Goal: Task Accomplishment & Management: Manage account settings

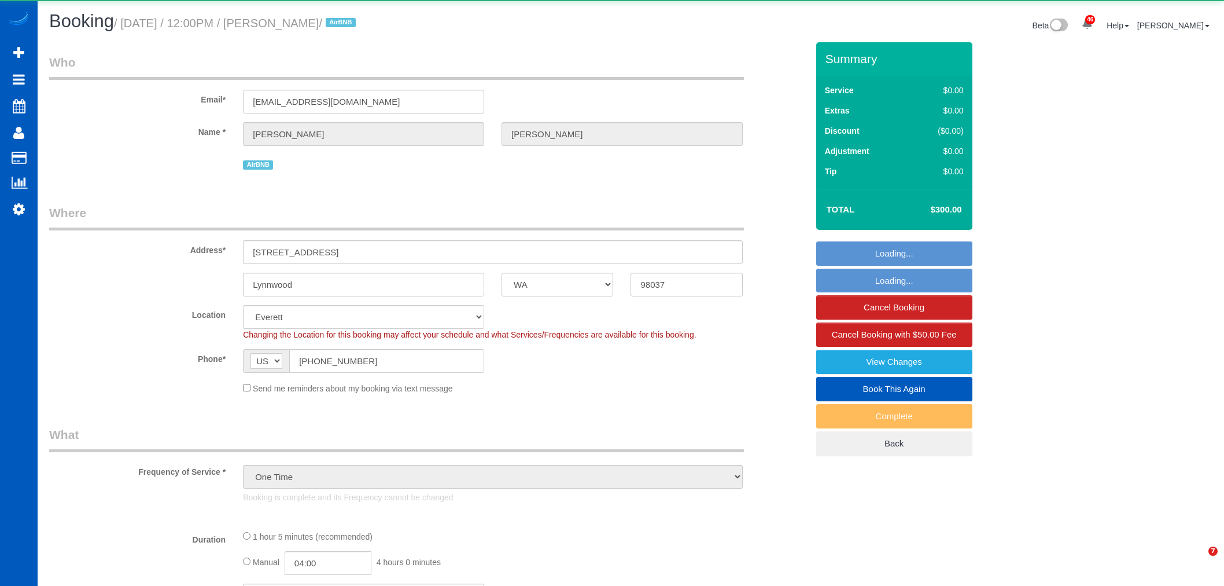
select select "WA"
select select "object:8709"
select select "199"
select select "2"
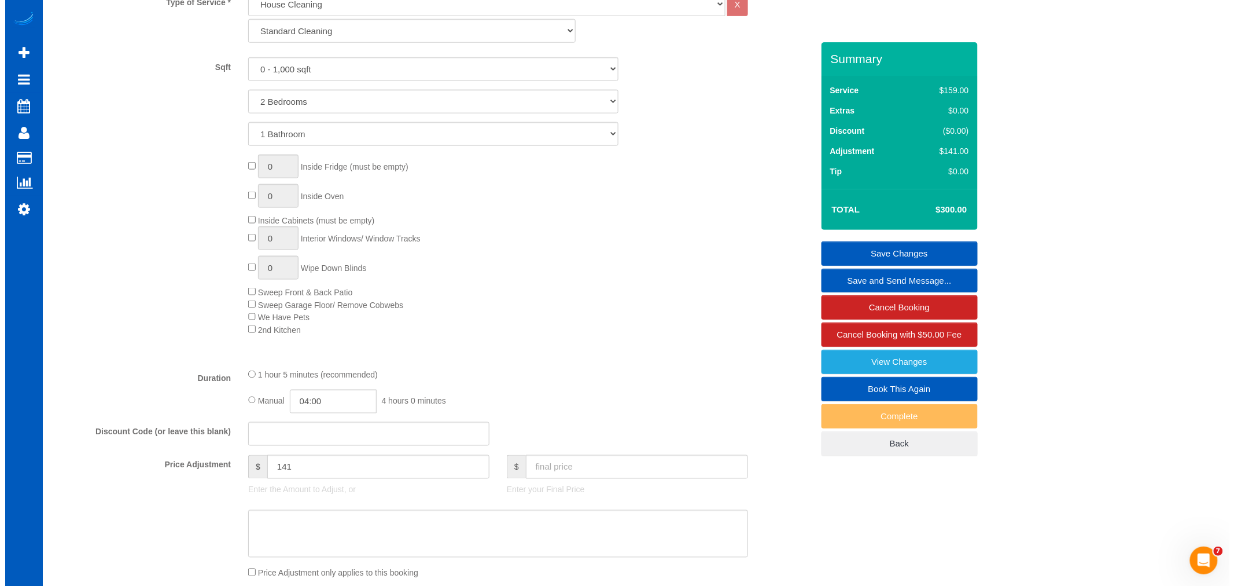
scroll to position [643, 0]
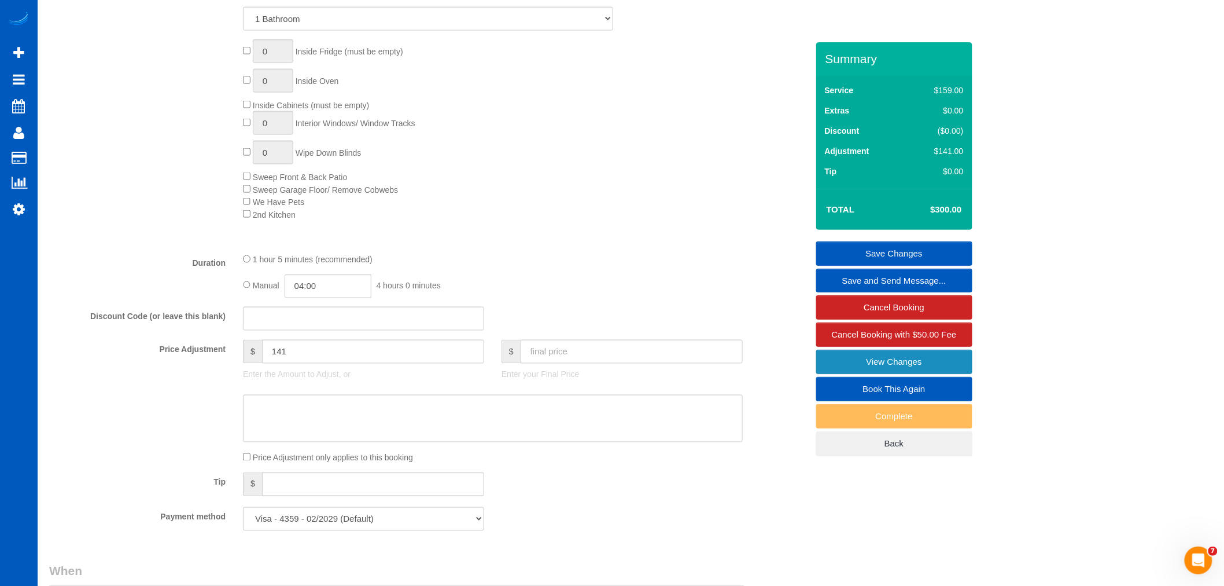
click at [895, 354] on link "View Changes" at bounding box center [894, 361] width 156 height 24
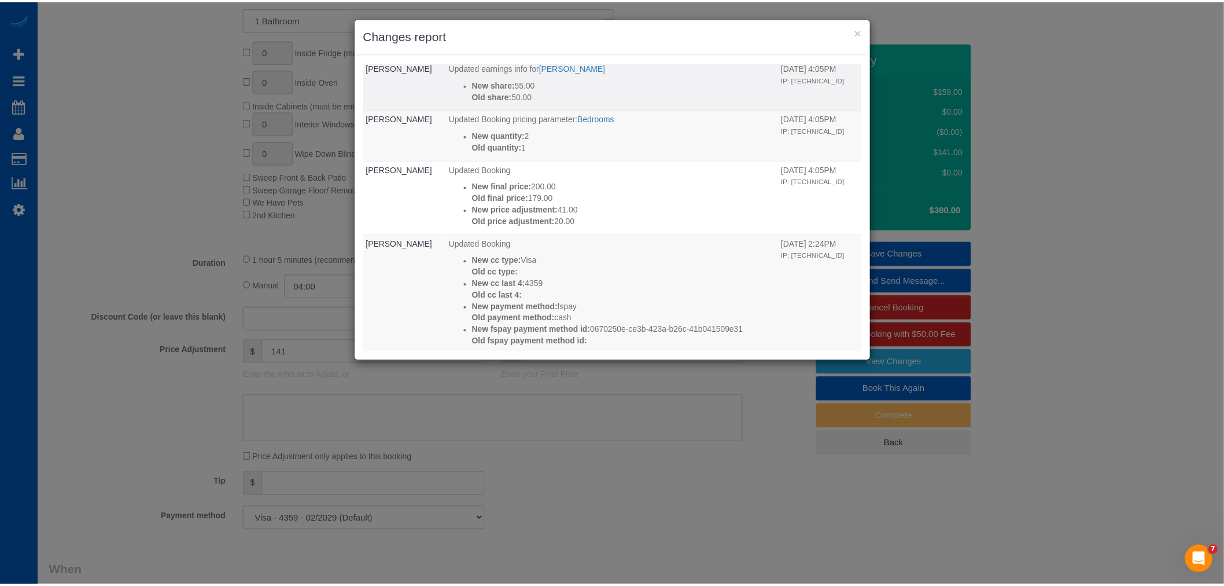
scroll to position [450, 0]
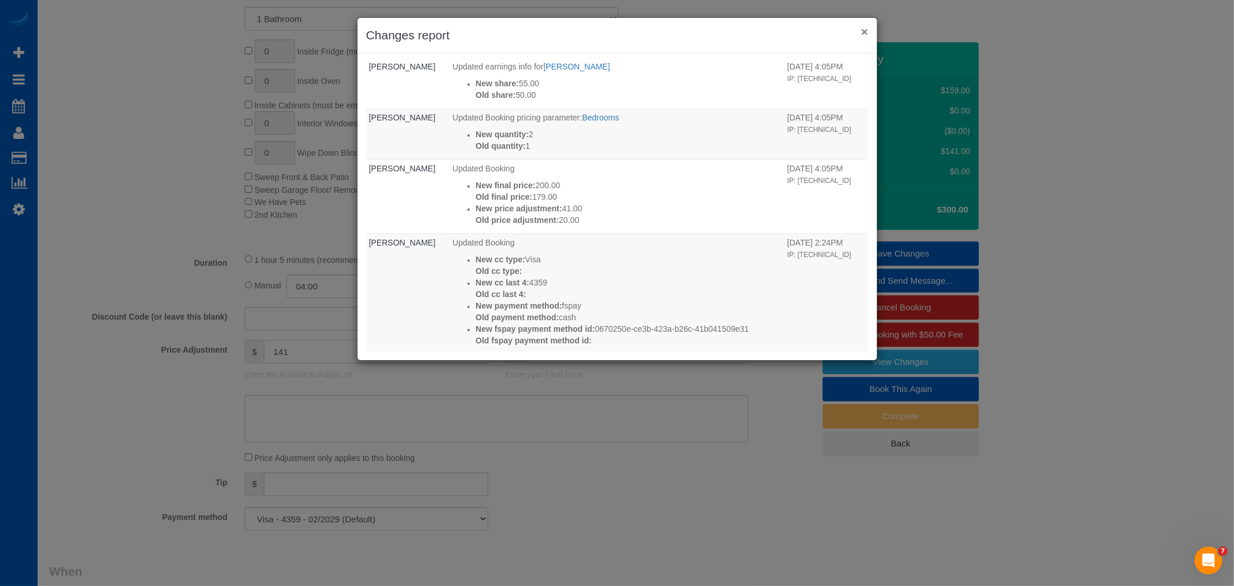
click at [861, 33] on div "× Changes report" at bounding box center [618, 35] width 520 height 35
click at [861, 31] on button "×" at bounding box center [864, 31] width 7 height 12
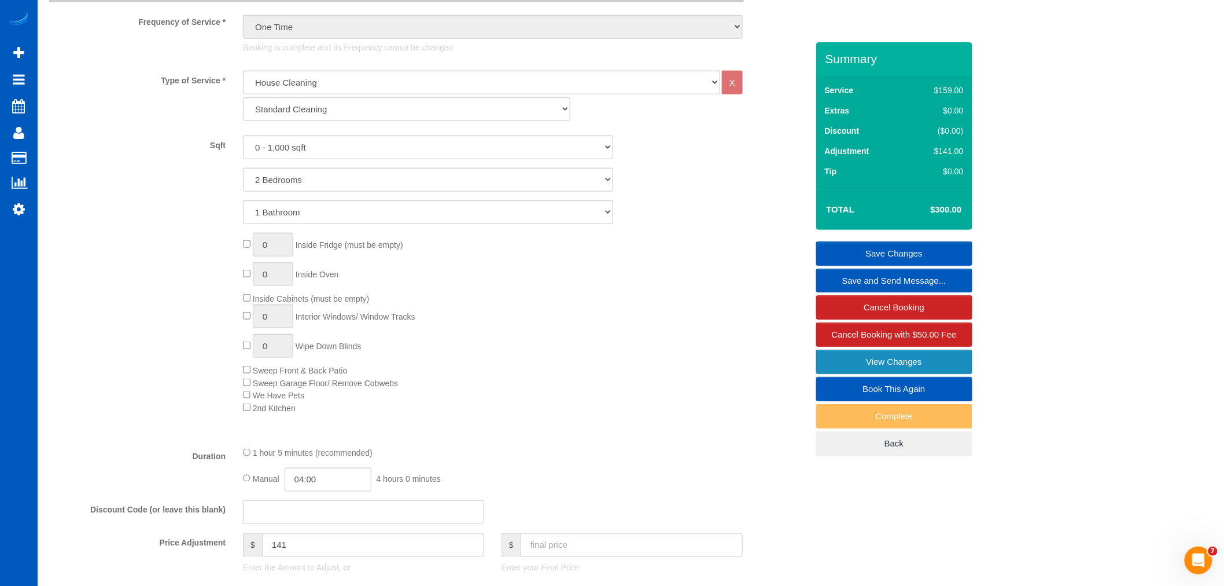
scroll to position [707, 0]
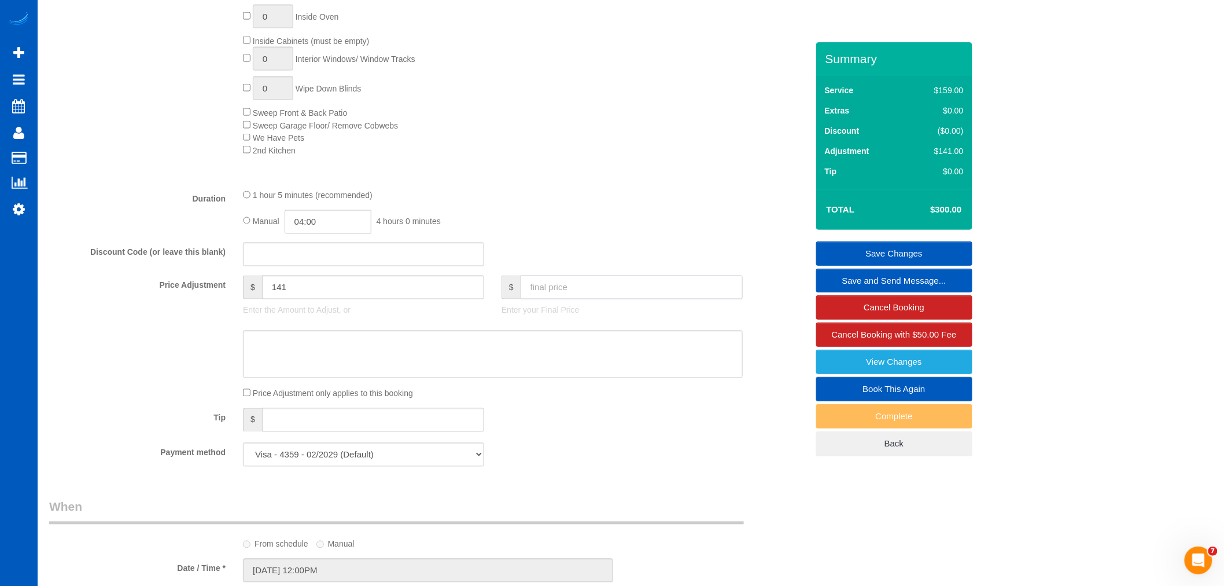
click at [540, 299] on input "text" at bounding box center [632, 287] width 222 height 24
type input "200"
type input "41"
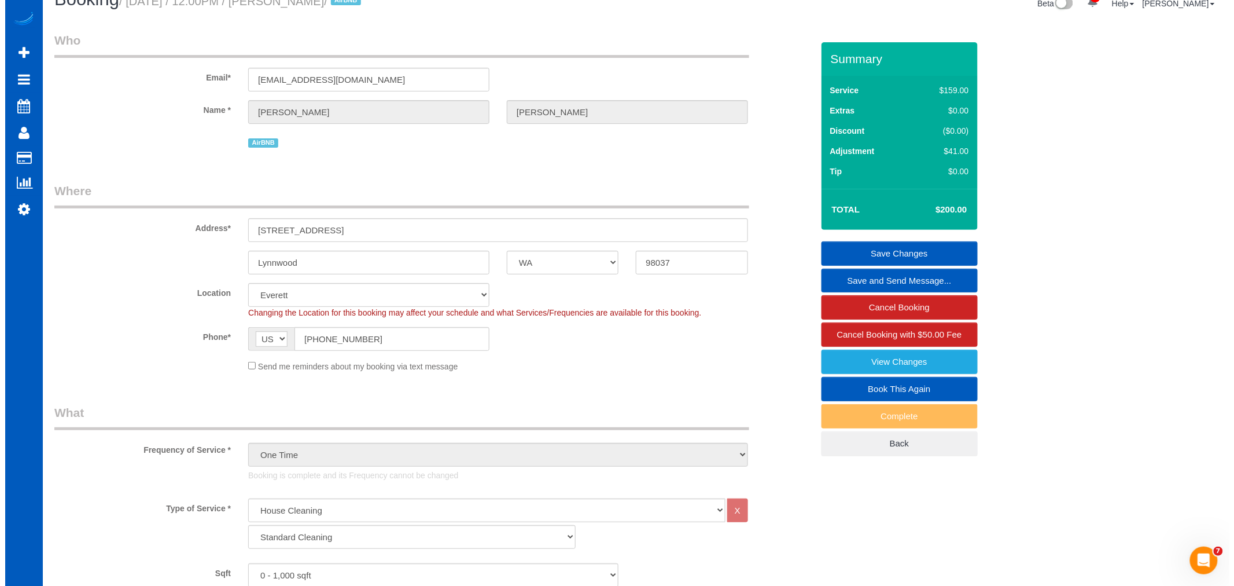
scroll to position [0, 0]
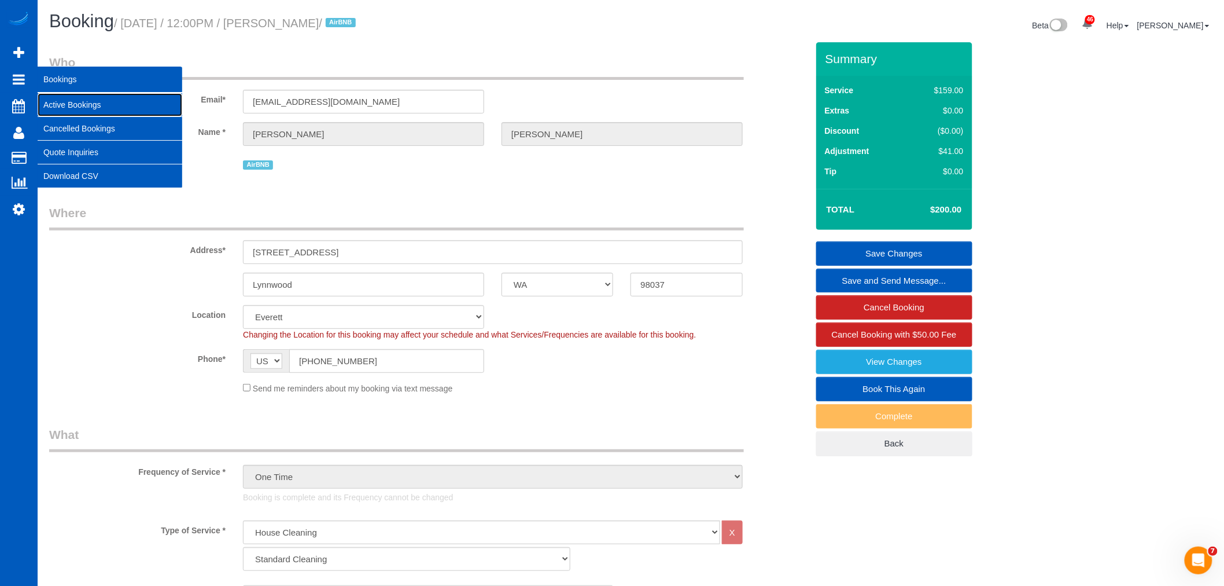
click at [91, 97] on link "Active Bookings" at bounding box center [110, 104] width 145 height 23
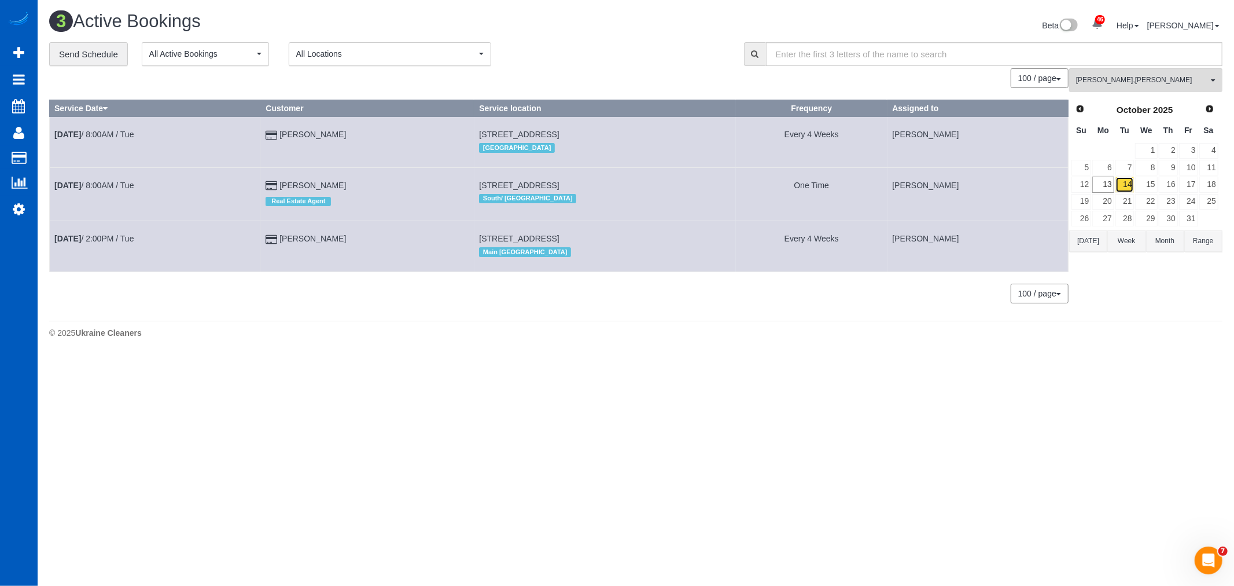
click at [1123, 187] on link "14" at bounding box center [1125, 184] width 19 height 16
click at [1127, 83] on span "Alona Tarasiuk , Olena Datsyk" at bounding box center [1142, 80] width 132 height 10
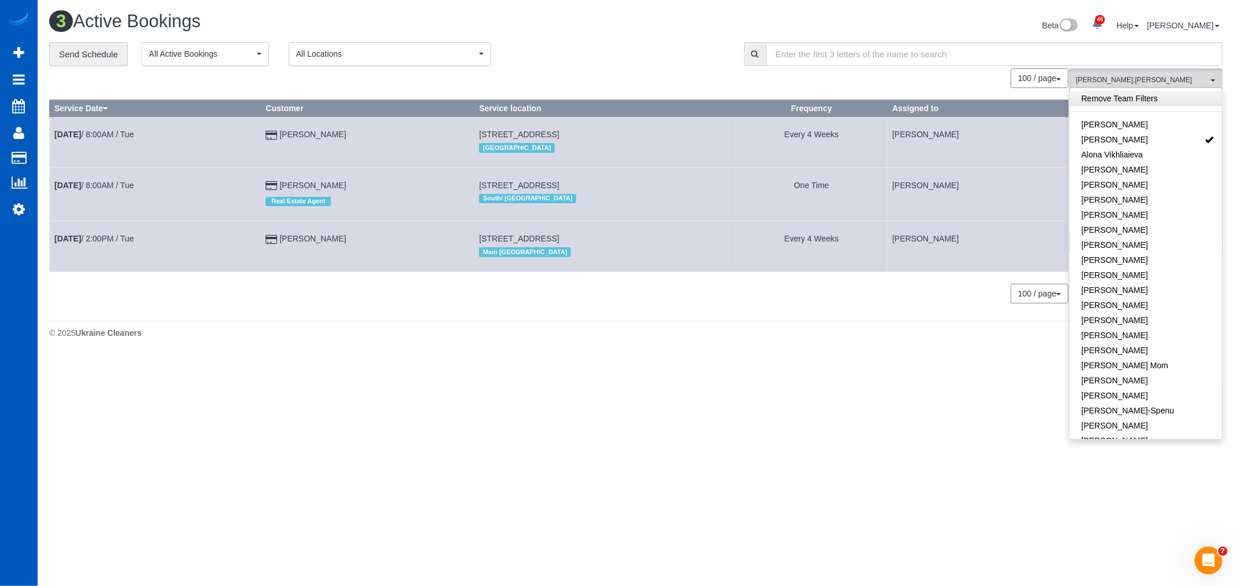
click at [1124, 95] on link "Remove Team Filters" at bounding box center [1146, 98] width 152 height 15
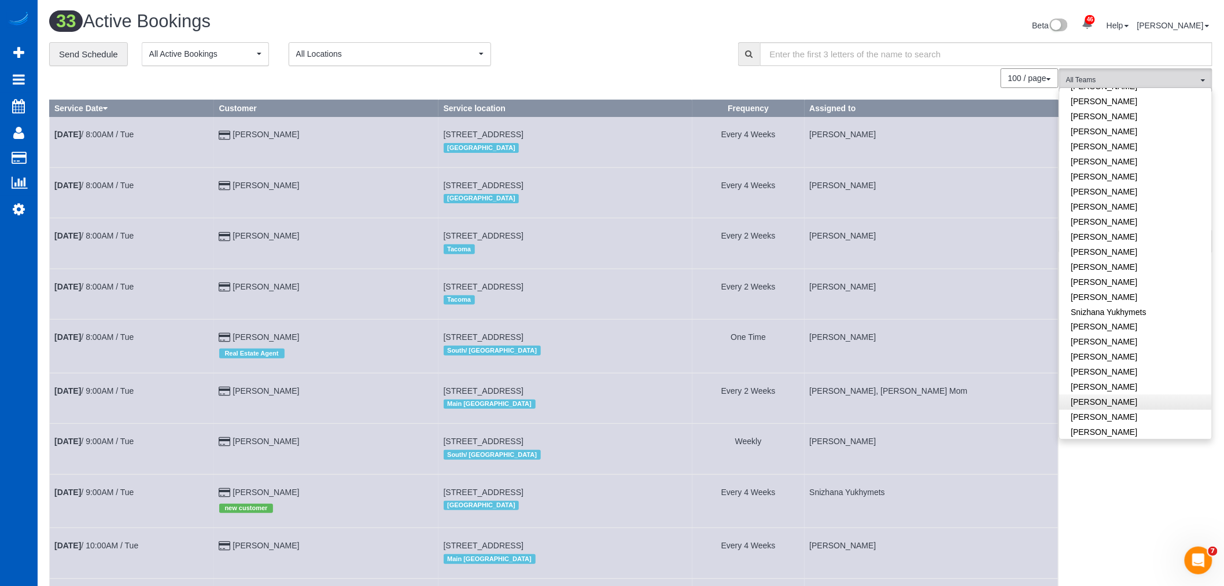
scroll to position [702, 0]
click at [1119, 284] on link "Snizhana Yukhymets" at bounding box center [1136, 291] width 152 height 15
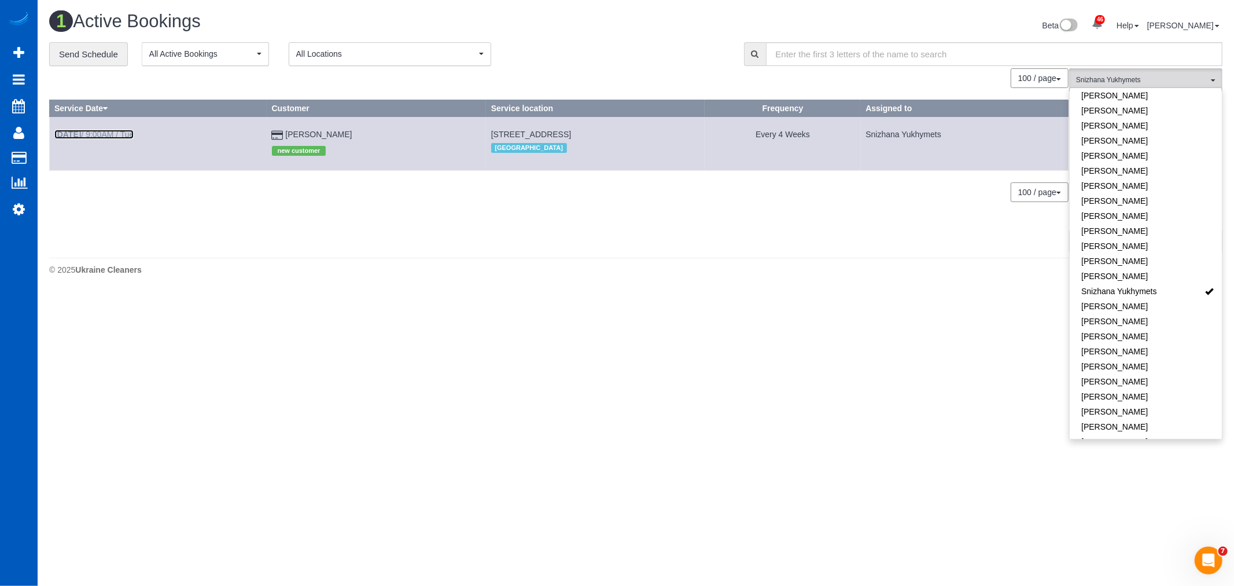
click at [81, 134] on b "[DATE]" at bounding box center [67, 134] width 27 height 9
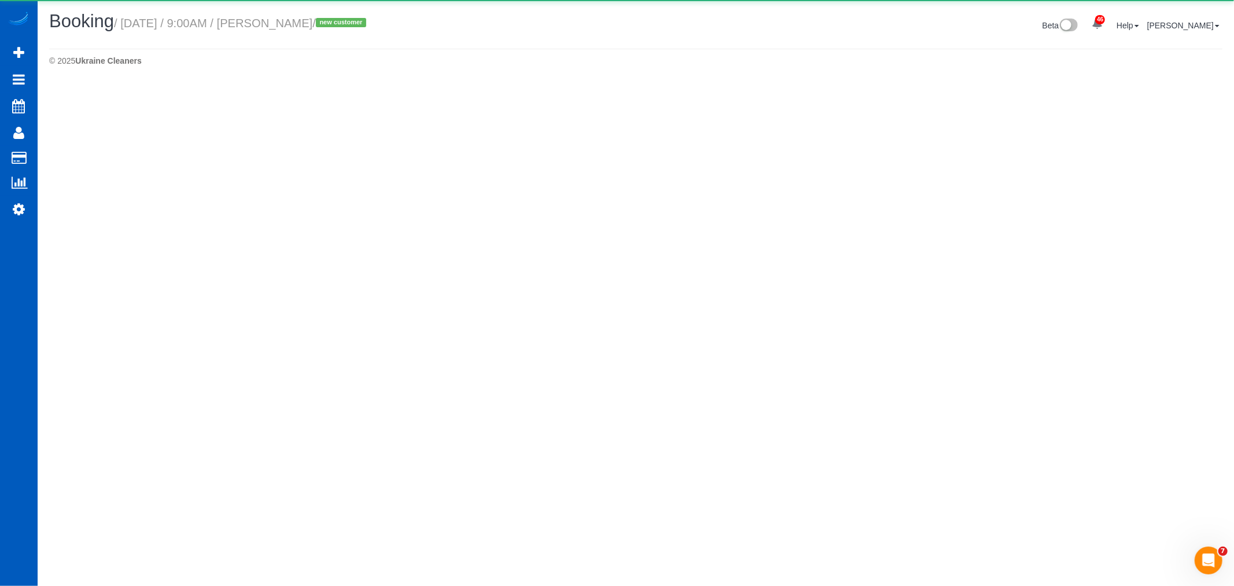
select select "WA"
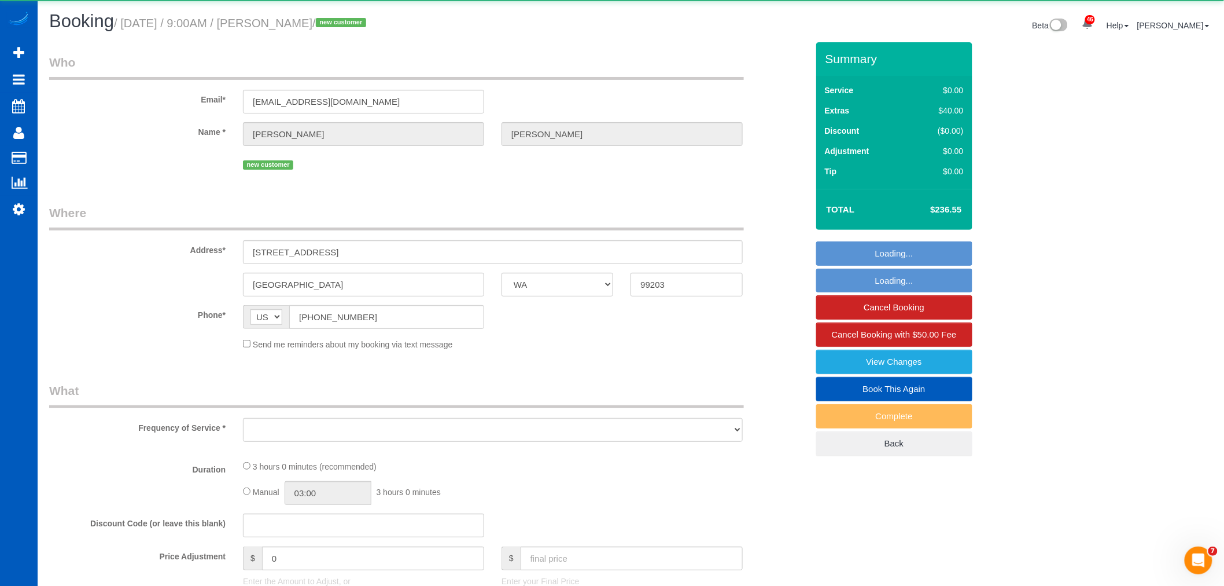
select select "object:10509"
select select "string:fspay-2d9b733d-7027-4f4d-9712-a32bfa868ebf"
select select "object:10804"
select select "199"
select select "1501"
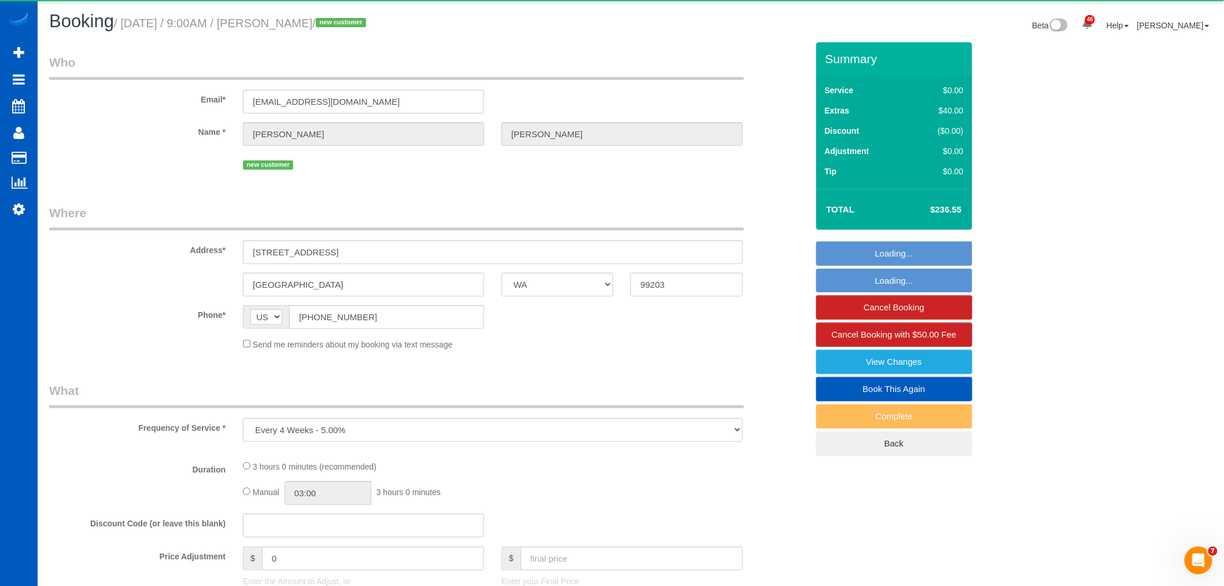
select select "4"
select select "3"
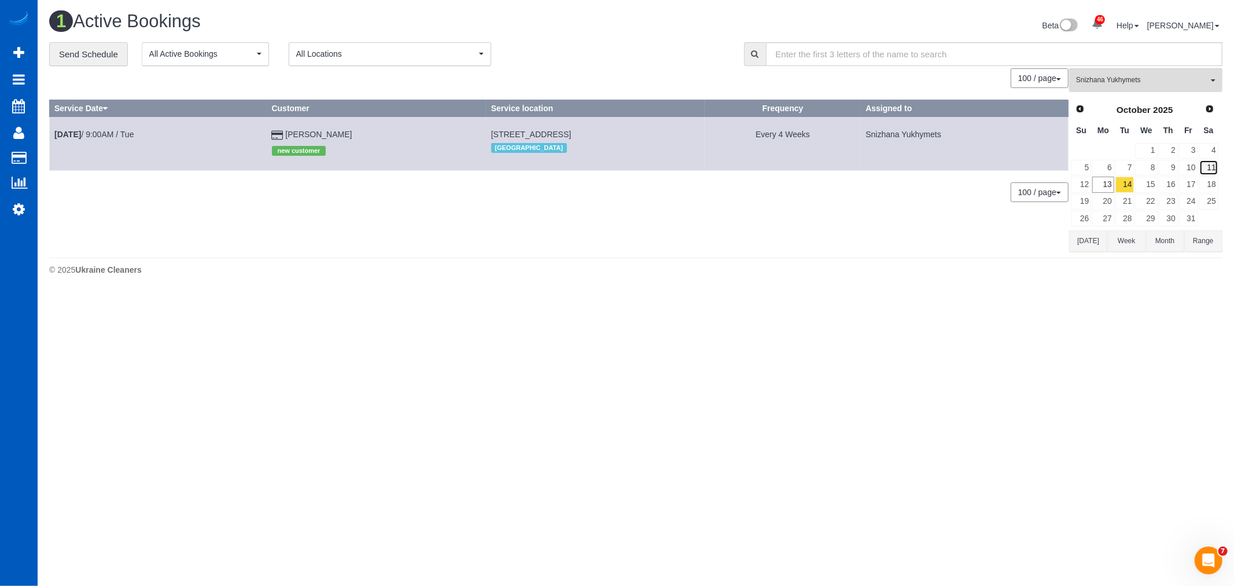
click at [1200, 168] on link "11" at bounding box center [1208, 168] width 19 height 16
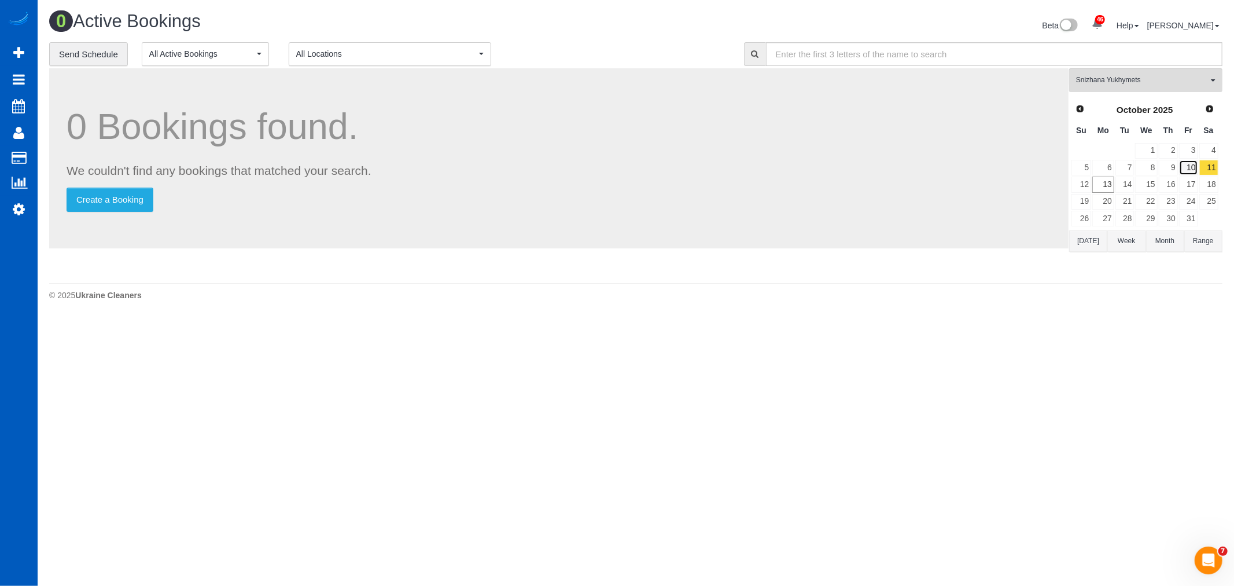
click at [1198, 168] on link "10" at bounding box center [1188, 168] width 19 height 16
click at [1137, 82] on span "Snizhana Yukhymets" at bounding box center [1142, 80] width 132 height 10
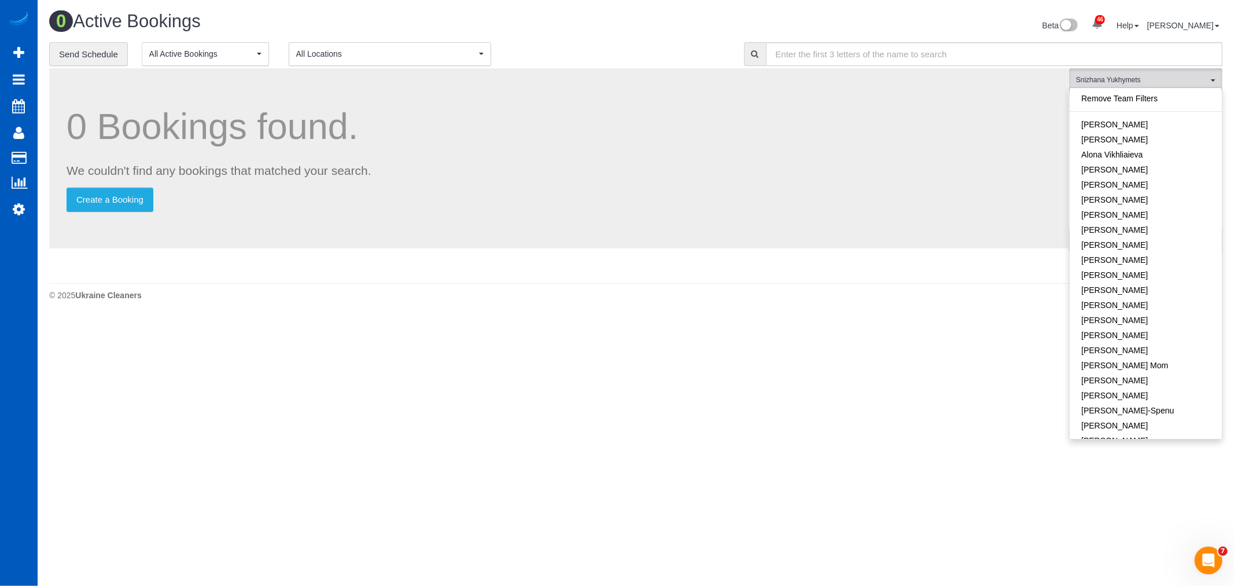
click at [1140, 99] on link "Remove Team Filters" at bounding box center [1146, 98] width 152 height 15
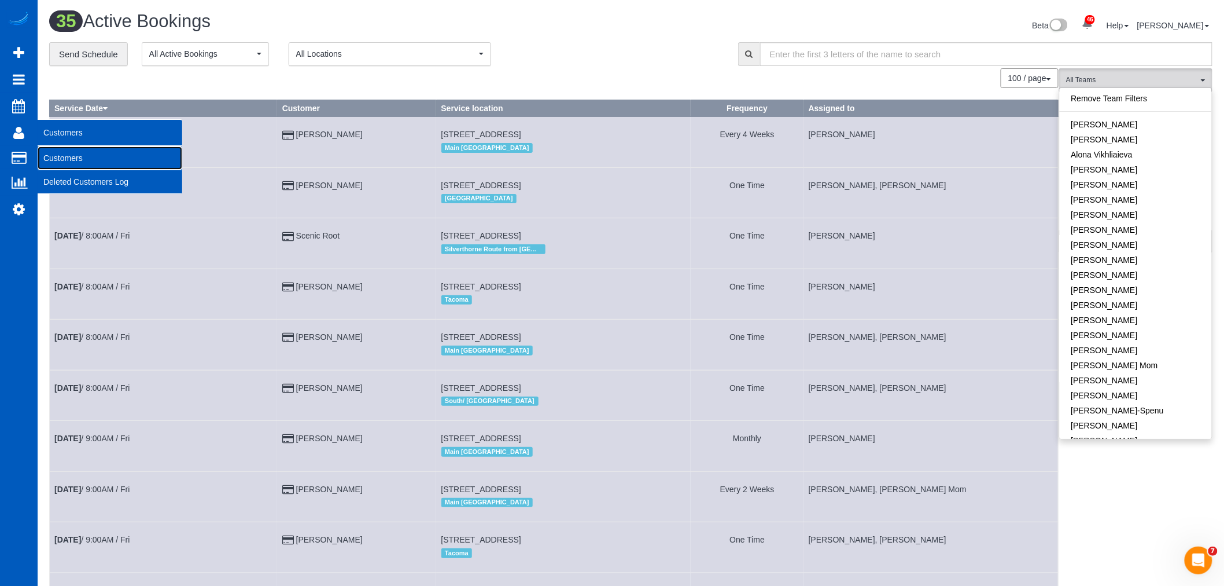
click at [71, 154] on link "Customers" at bounding box center [110, 157] width 145 height 23
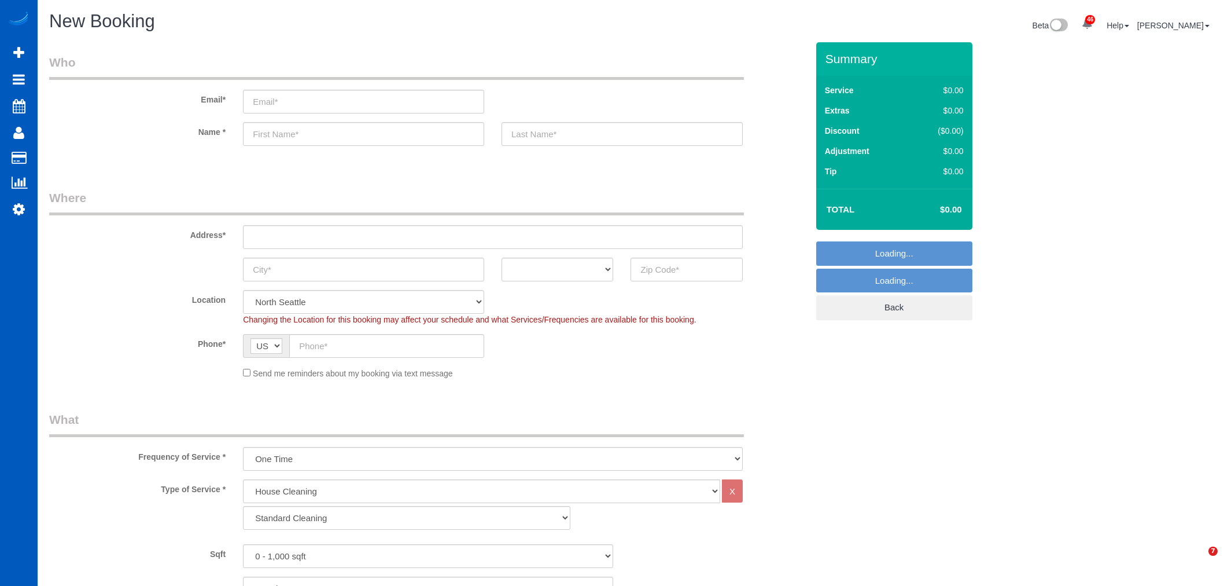
select select "199"
select select "object:6865"
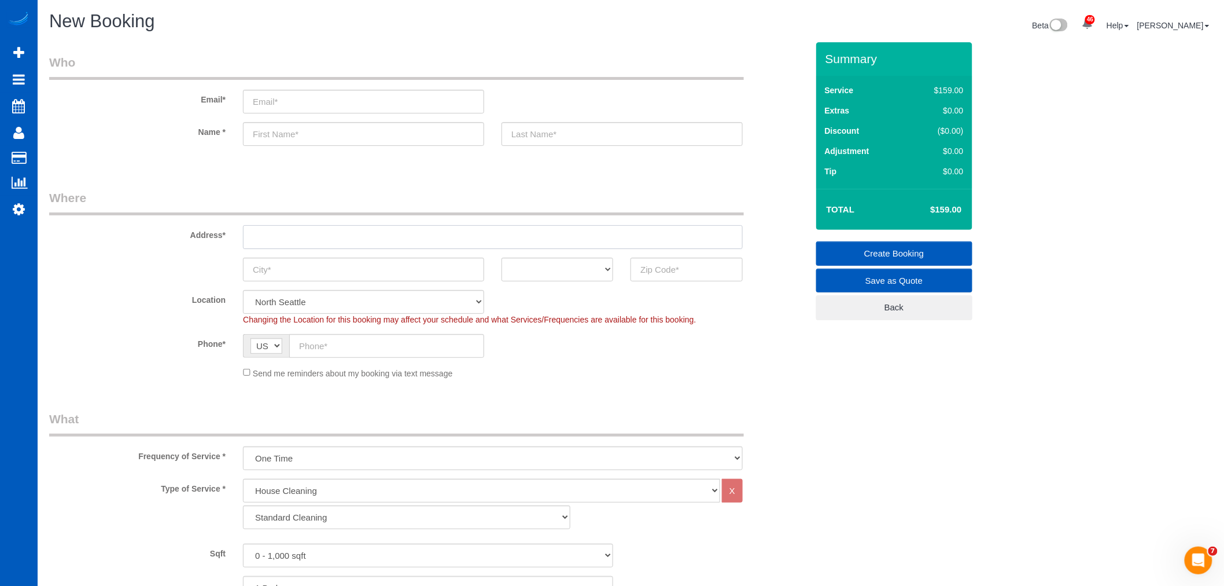
click at [292, 230] on input "text" at bounding box center [493, 237] width 500 height 24
paste input "[STREET_ADDRESS]"
drag, startPoint x: 429, startPoint y: 242, endPoint x: 402, endPoint y: 241, distance: 27.8
click at [402, 241] on input "[STREET_ADDRESS]" at bounding box center [493, 237] width 500 height 24
type input "[STREET_ADDRESS]"
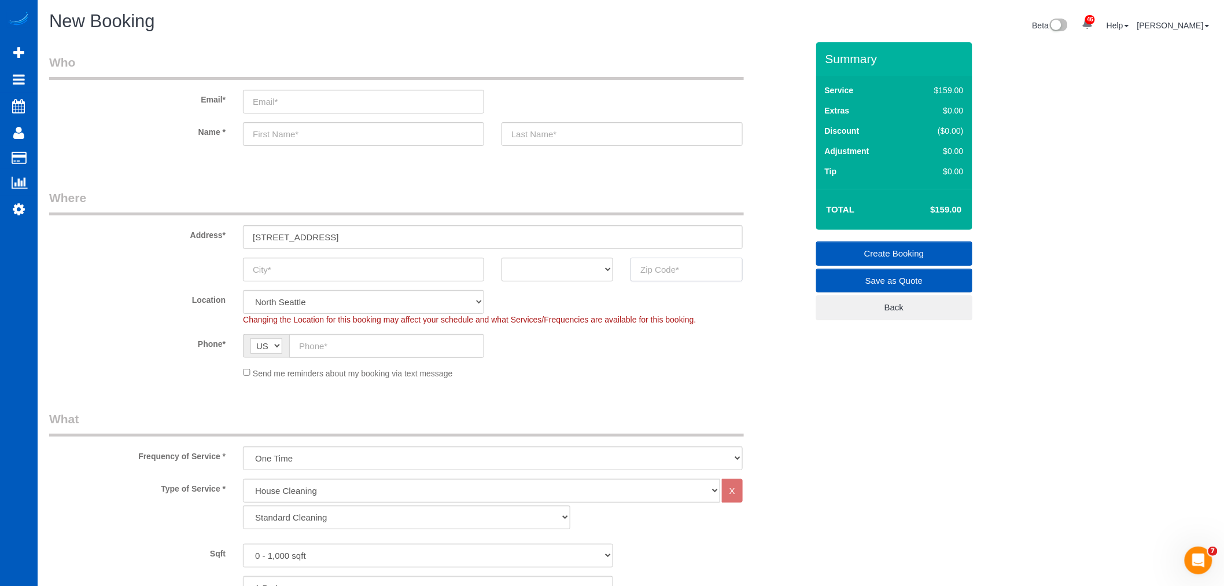
click at [697, 268] on input "text" at bounding box center [687, 269] width 112 height 24
paste input "9203"
type input "9203"
select select "?"
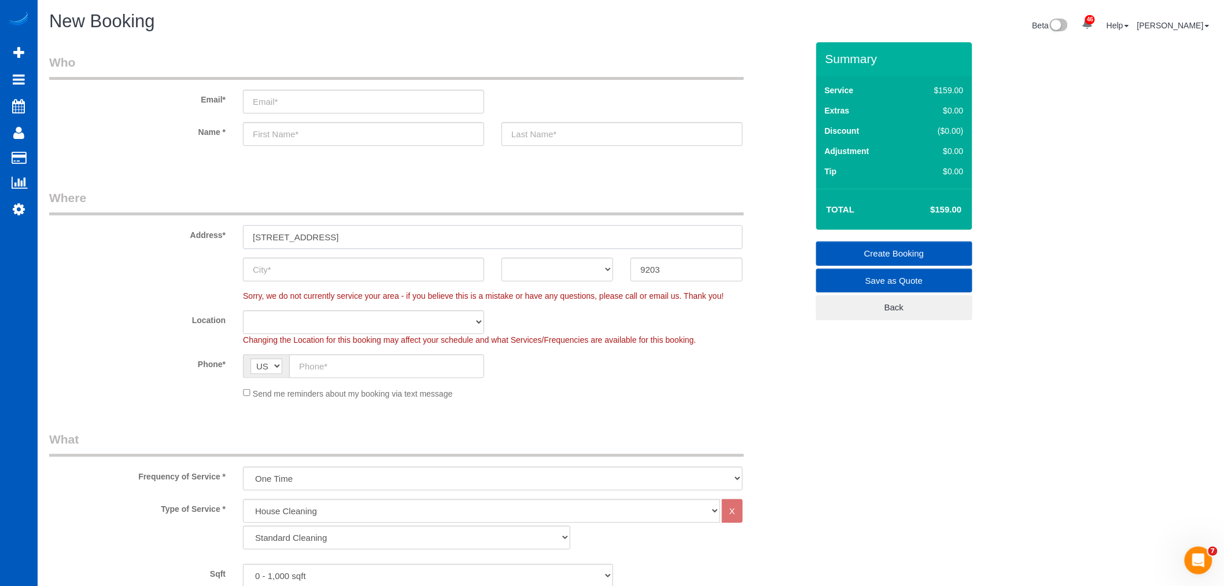
scroll to position [2105, 1224]
select select "object:6956"
drag, startPoint x: 377, startPoint y: 236, endPoint x: 347, endPoint y: 239, distance: 30.2
click at [347, 239] on input "[STREET_ADDRESS]" at bounding box center [493, 237] width 500 height 24
click at [303, 269] on input "text" at bounding box center [363, 269] width 241 height 24
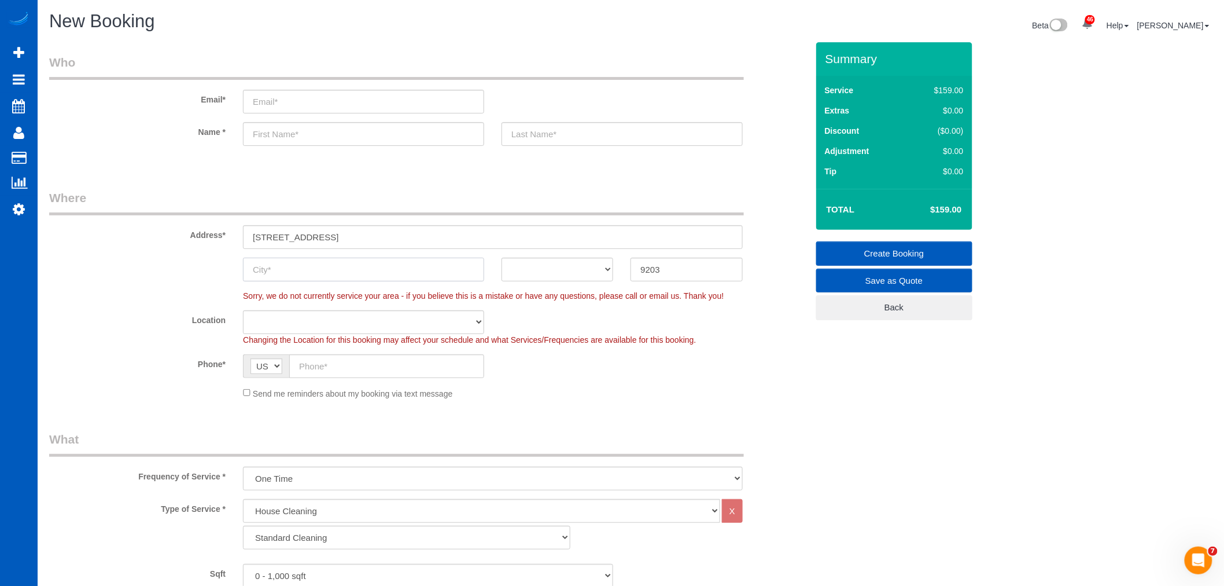
paste input "spokane"
type input "spokane"
drag, startPoint x: 432, startPoint y: 238, endPoint x: 400, endPoint y: 242, distance: 31.5
click at [400, 242] on input "[STREET_ADDRESS]" at bounding box center [493, 237] width 500 height 24
drag, startPoint x: 698, startPoint y: 275, endPoint x: 626, endPoint y: 285, distance: 72.4
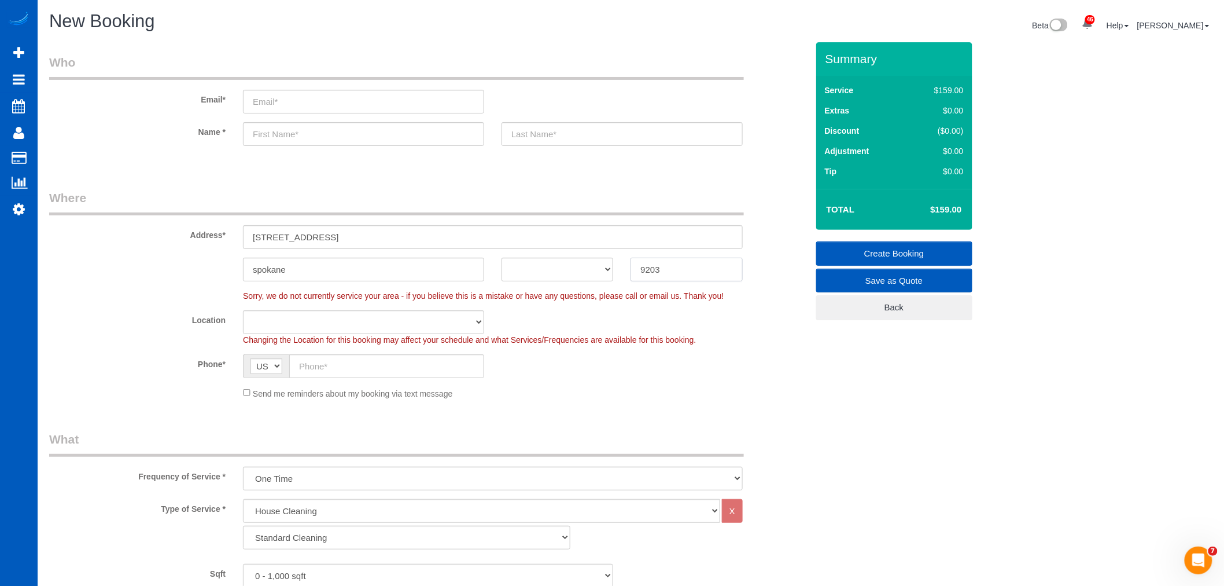
click at [626, 285] on fieldset "Where Address* [STREET_ADDRESS] [GEOGRAPHIC_DATA] AK AL AR AZ CA CO CT DC DE [G…" at bounding box center [428, 298] width 759 height 219
paste input "9"
type input "99203"
click at [540, 352] on sui-booking-location "Sorry, we do not currently service your area - if you believe this is a mistake…" at bounding box center [428, 344] width 759 height 109
select select "67"
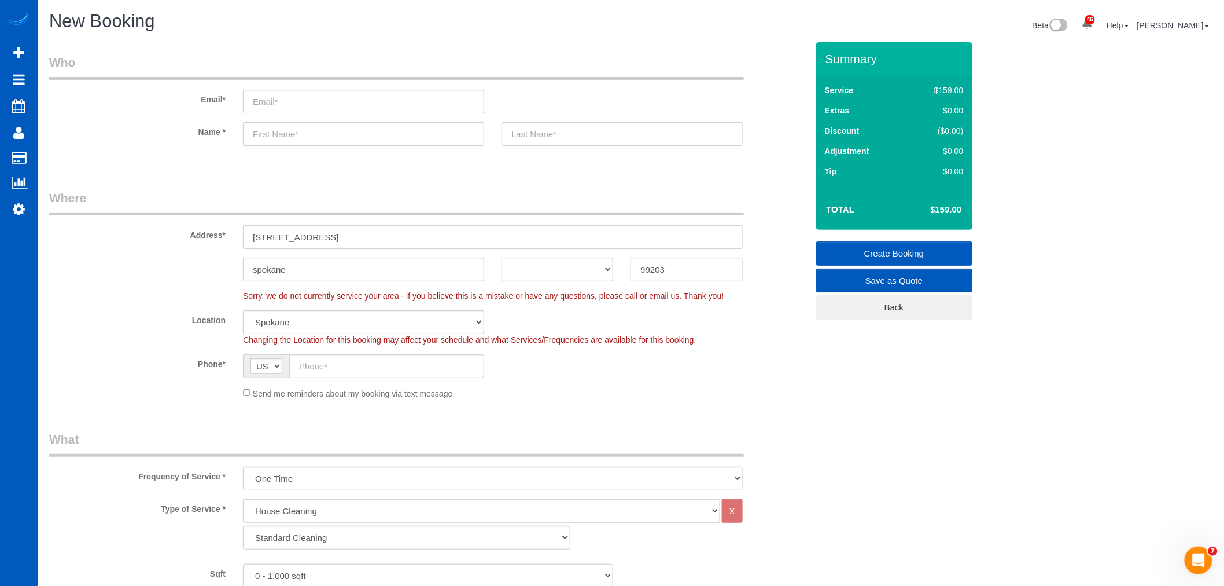
scroll to position [55775, 56636]
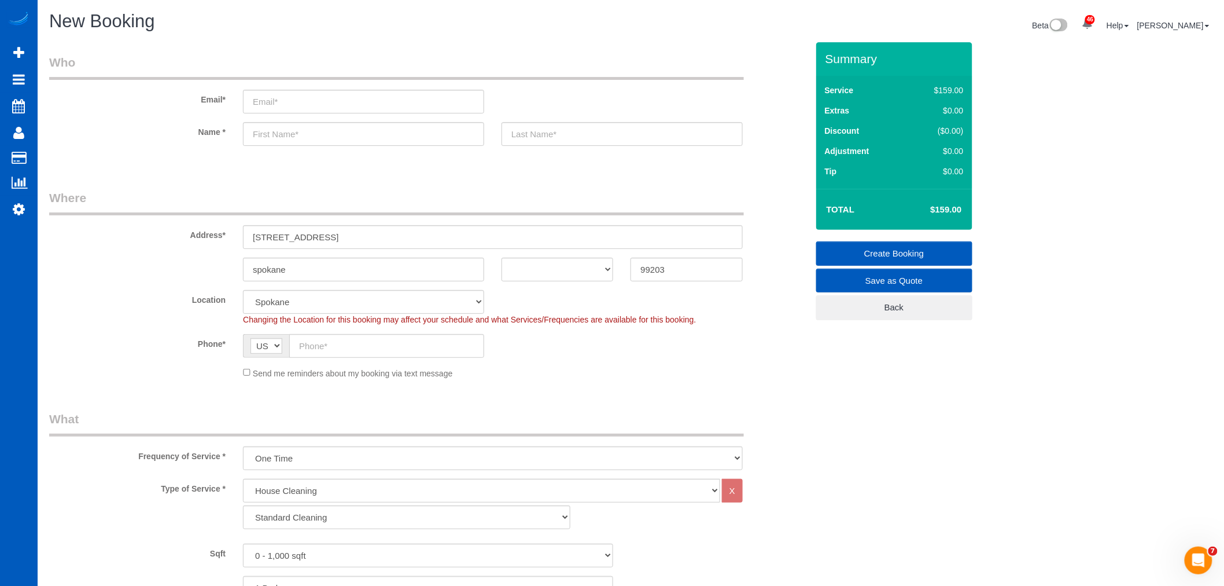
select select "object:7155"
click at [602, 424] on legend "What" at bounding box center [396, 423] width 695 height 26
drag, startPoint x: 453, startPoint y: 227, endPoint x: 341, endPoint y: 248, distance: 113.5
click at [341, 248] on input "[STREET_ADDRESS]" at bounding box center [493, 237] width 500 height 24
type input "[STREET_ADDRESS]"
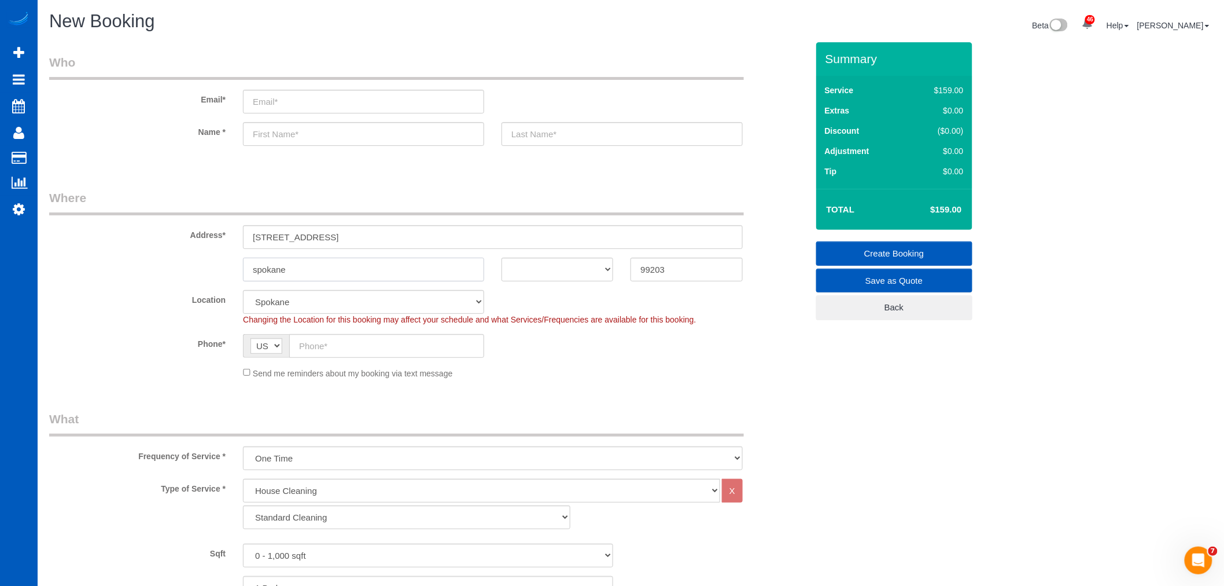
drag, startPoint x: 247, startPoint y: 270, endPoint x: 256, endPoint y: 268, distance: 8.9
click at [256, 268] on input "spokane" at bounding box center [363, 269] width 241 height 24
type input "[GEOGRAPHIC_DATA]"
click at [499, 382] on fieldset "Where Address* [STREET_ADDRESS] [GEOGRAPHIC_DATA] AK AL AR AZ CA CO CT DC DE [G…" at bounding box center [428, 288] width 759 height 198
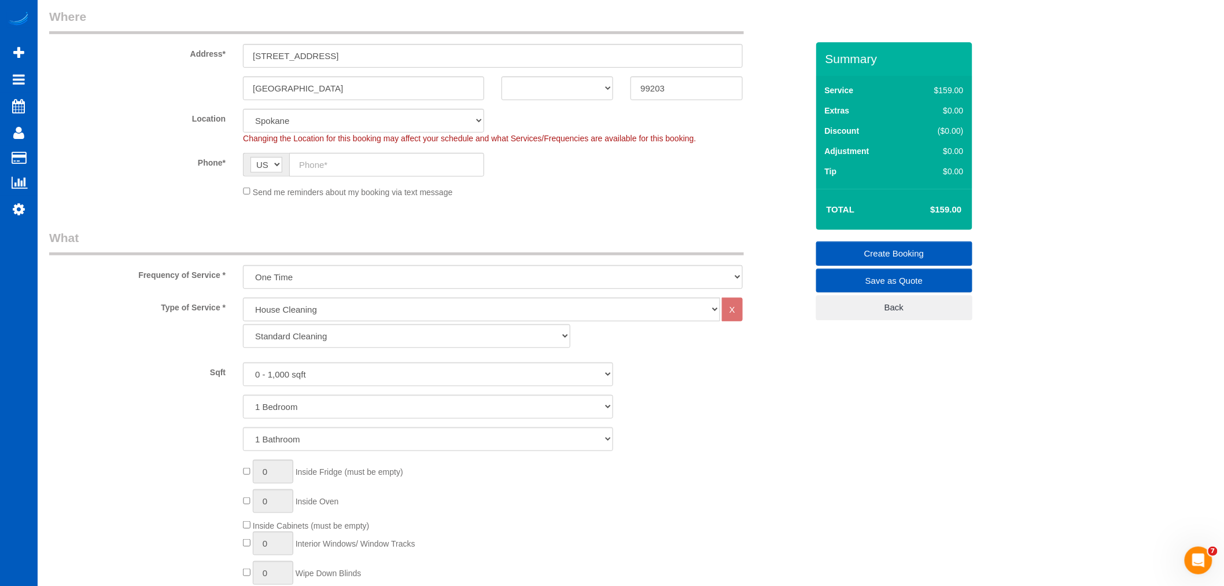
scroll to position [193, 0]
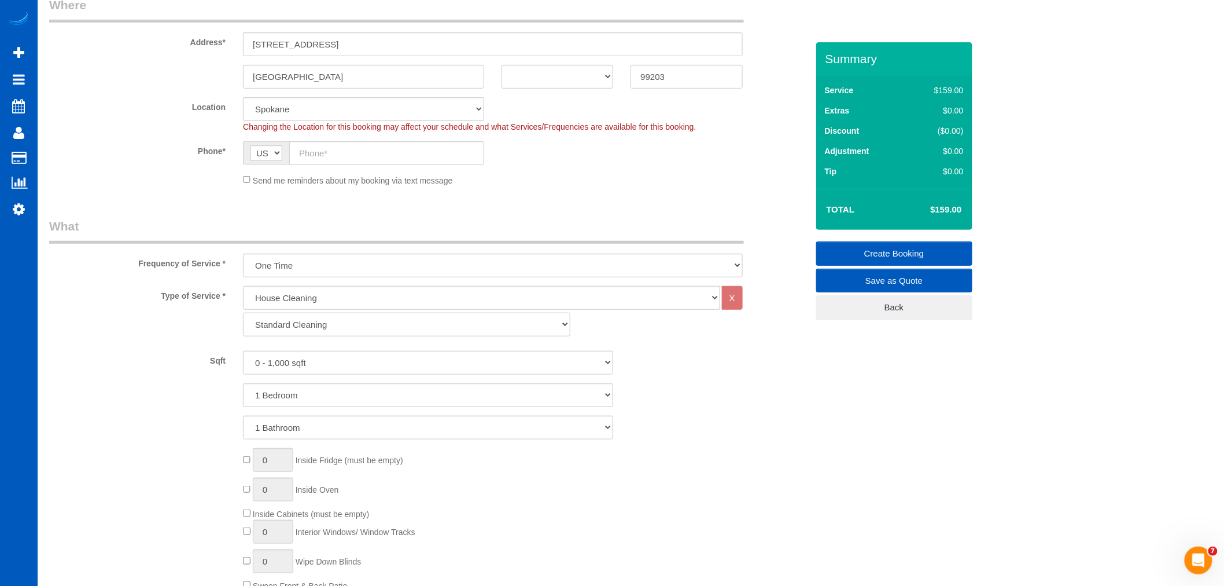
click at [417, 325] on select "Standard Cleaning Deep Cleaning Move In/ Out Cleaning" at bounding box center [406, 324] width 327 height 24
click at [414, 355] on select "0 - 1,000 sqft 1,001 - 1,500 sqft 1,501 - 2,000 sqft 2,001 - 2,500 sqft 2,501 -…" at bounding box center [428, 363] width 370 height 24
click at [678, 396] on div "1 Bedroom 2 Bedrooms 3 Bedrooms 4 Bedrooms 5 Bedrooms 6 Bedrooms 7 Bedrooms" at bounding box center [429, 395] width 776 height 24
click at [373, 363] on select "0 - 1,000 sqft 1,001 - 1,500 sqft 1,501 - 2,000 sqft 2,001 - 2,500 sqft 2,501 -…" at bounding box center [428, 363] width 370 height 24
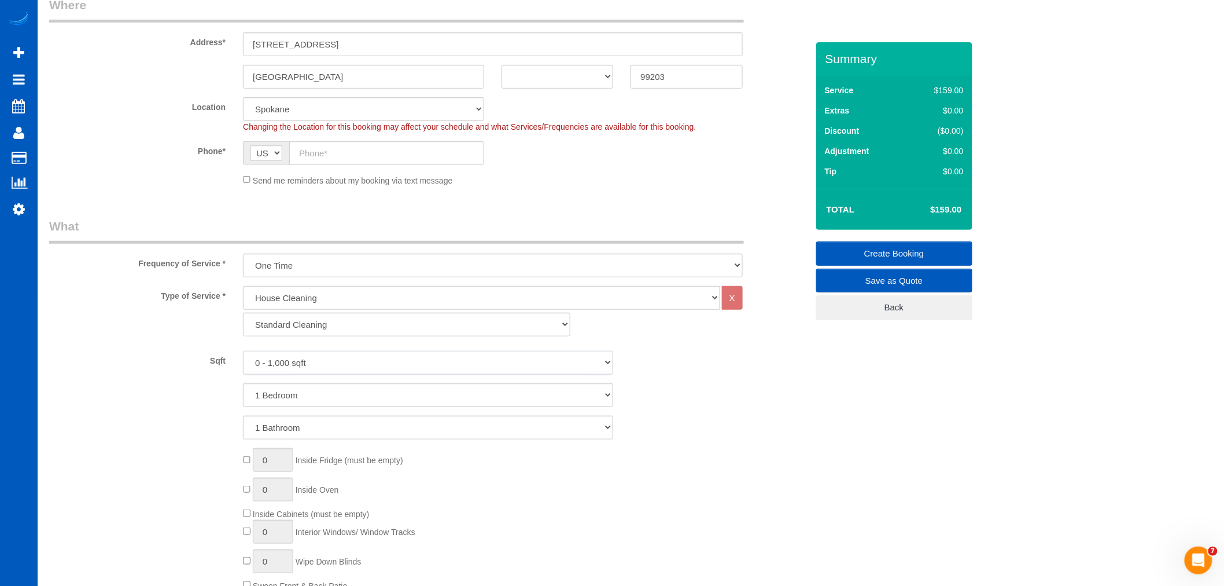
click at [369, 365] on select "0 - 1,000 sqft 1,001 - 1,500 sqft 1,501 - 2,000 sqft 2,001 - 2,500 sqft 2,501 -…" at bounding box center [428, 363] width 370 height 24
click at [369, 363] on select "0 - 1,000 sqft 1,001 - 1,500 sqft 1,501 - 2,000 sqft 2,001 - 2,500 sqft 2,501 -…" at bounding box center [428, 363] width 370 height 24
click at [243, 351] on select "0 - 1,000 sqft 1,001 - 1,500 sqft 1,501 - 2,000 sqft 2,001 - 2,500 sqft 2,501 -…" at bounding box center [428, 363] width 370 height 24
click at [679, 390] on div "1 Bedroom 2 Bedrooms 3 Bedrooms 4 Bedrooms 5 Bedrooms 6 Bedrooms 7 Bedrooms" at bounding box center [429, 395] width 776 height 24
click at [355, 361] on select "0 - 1,000 sqft 1,001 - 1,500 sqft 1,501 - 2,000 sqft 2,001 - 2,500 sqft 2,501 -…" at bounding box center [428, 363] width 370 height 24
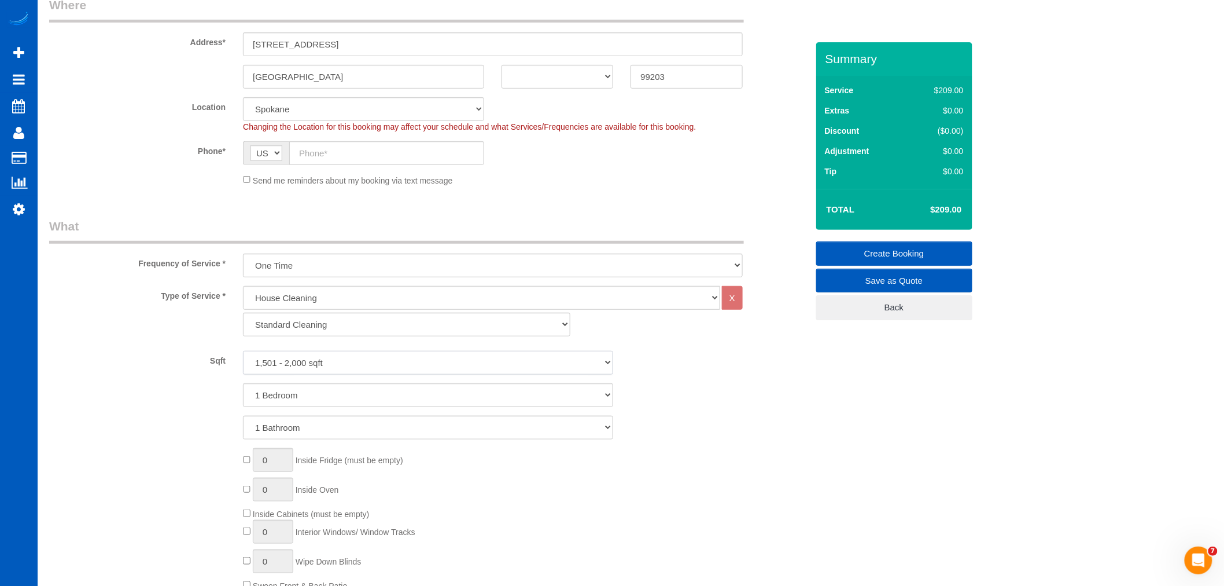
click at [355, 361] on select "0 - 1,000 sqft 1,001 - 1,500 sqft 1,501 - 2,000 sqft 2,001 - 2,500 sqft 2,501 -…" at bounding box center [428, 363] width 370 height 24
click at [351, 360] on select "0 - 1,000 sqft 1,001 - 1,500 sqft 1,501 - 2,000 sqft 2,001 - 2,500 sqft 2,501 -…" at bounding box center [428, 363] width 370 height 24
click at [382, 369] on select "0 - 1,000 sqft 1,001 - 1,500 sqft 1,501 - 2,000 sqft 2,001 - 2,500 sqft 2,501 -…" at bounding box center [428, 363] width 370 height 24
click at [630, 347] on div "Type of Service * House Cleaning X Standard Cleaning Deep Cleaning Move In/ Out…" at bounding box center [428, 469] width 759 height 366
click at [478, 366] on select "0 - 1,000 sqft 1,001 - 1,500 sqft 1,501 - 2,000 sqft 2,001 - 2,500 sqft 2,501 -…" at bounding box center [428, 363] width 370 height 24
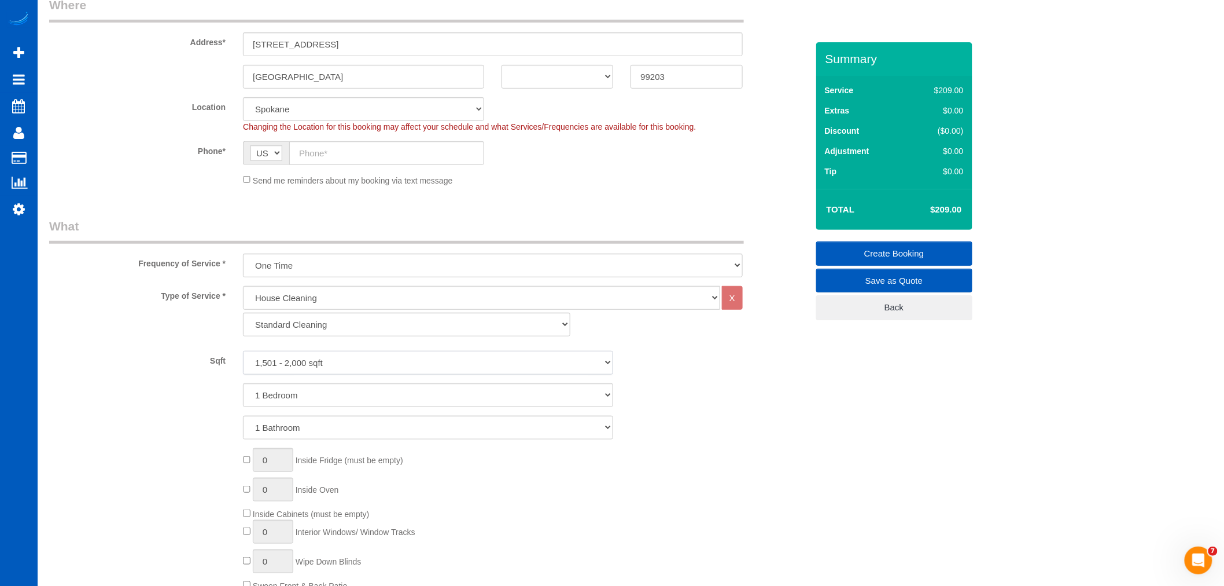
select select "3501"
click at [243, 351] on select "0 - 1,000 sqft 1,001 - 1,500 sqft 1,501 - 2,000 sqft 2,001 - 2,500 sqft 2,501 -…" at bounding box center [428, 363] width 370 height 24
click at [319, 365] on select "0 - 1,000 sqft 1,001 - 1,500 sqft 1,501 - 2,000 sqft 2,001 - 2,500 sqft 2,501 -…" at bounding box center [428, 363] width 370 height 24
click at [332, 328] on select "Standard Cleaning Deep Cleaning Move In/ Out Cleaning" at bounding box center [406, 324] width 327 height 24
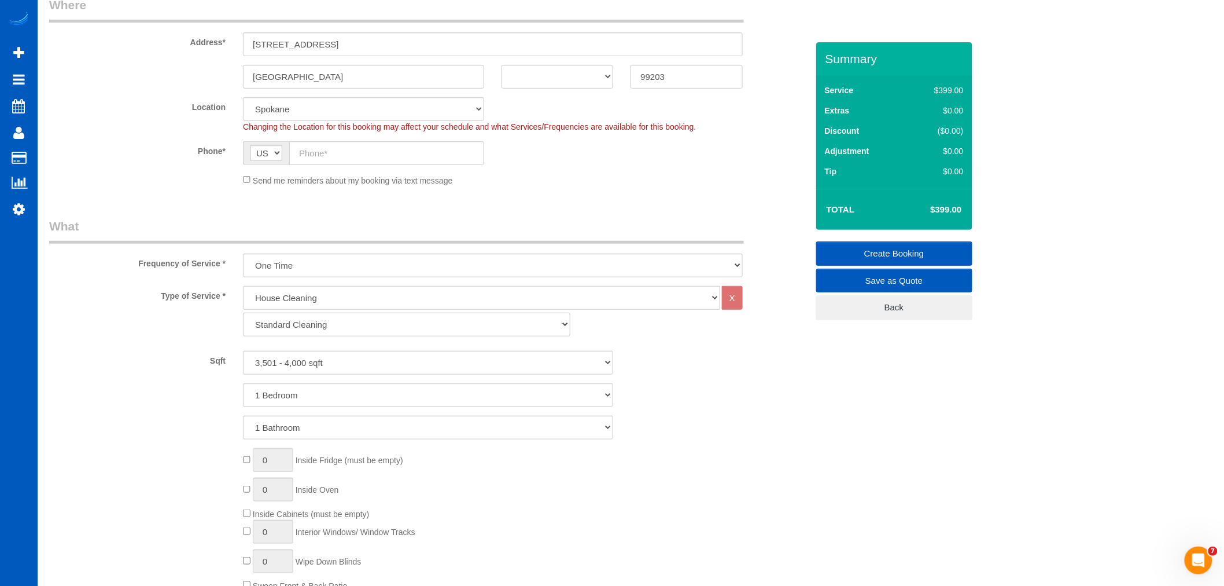
click at [330, 325] on select "Standard Cleaning Deep Cleaning Move In/ Out Cleaning" at bounding box center [406, 324] width 327 height 24
click at [243, 313] on select "Standard Cleaning Deep Cleaning Move In/ Out Cleaning" at bounding box center [406, 324] width 327 height 24
click at [337, 258] on select "One Time Weekly - 15.00% Every 2 Weeks - 10.00% Every 4 Weeks - 5.00% Every 2 M…" at bounding box center [493, 265] width 500 height 24
select select "object:7157"
click at [243, 254] on select "One Time Weekly - 15.00% Every 2 Weeks - 10.00% Every 4 Weeks - 5.00% Every 2 M…" at bounding box center [493, 265] width 500 height 24
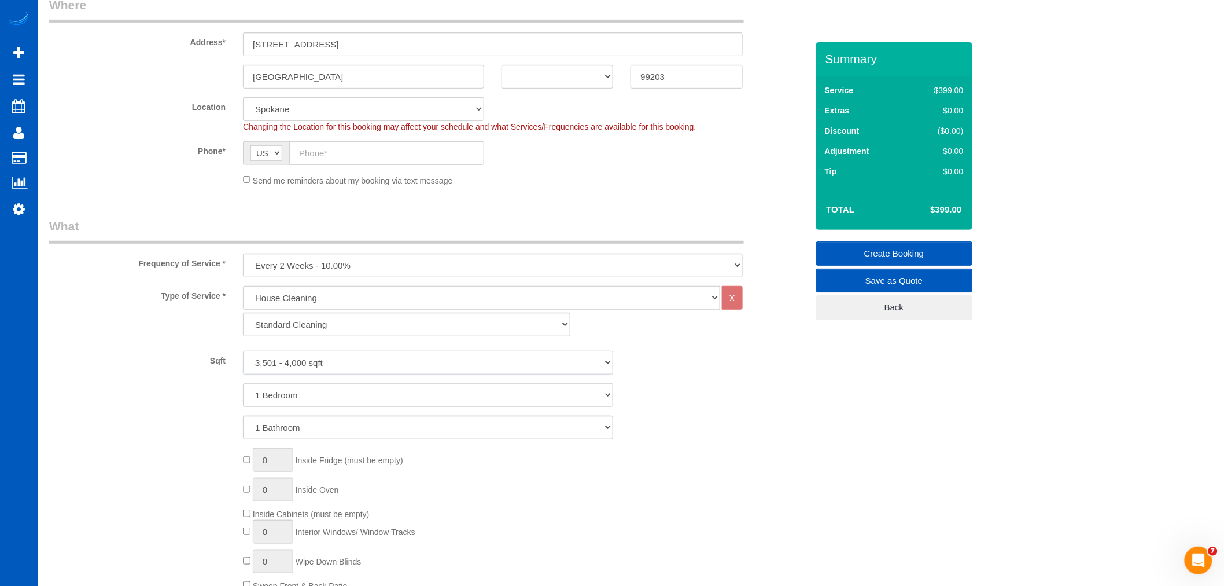
drag, startPoint x: 322, startPoint y: 360, endPoint x: 327, endPoint y: 373, distance: 14.1
click at [322, 360] on select "0 - 1,000 sqft 1,001 - 1,500 sqft 1,501 - 2,000 sqft 2,001 - 2,500 sqft 2,501 -…" at bounding box center [428, 363] width 370 height 24
select select "1501"
click at [243, 351] on select "0 - 1,000 sqft 1,001 - 1,500 sqft 1,501 - 2,000 sqft 2,001 - 2,500 sqft 2,501 -…" at bounding box center [428, 363] width 370 height 24
click at [678, 415] on div "1 Bathroom 2 Bathrooms 3 Bathrooms 4 Bathrooms 5 Bathrooms 6 Bathrooms 7 Bathro…" at bounding box center [429, 427] width 776 height 24
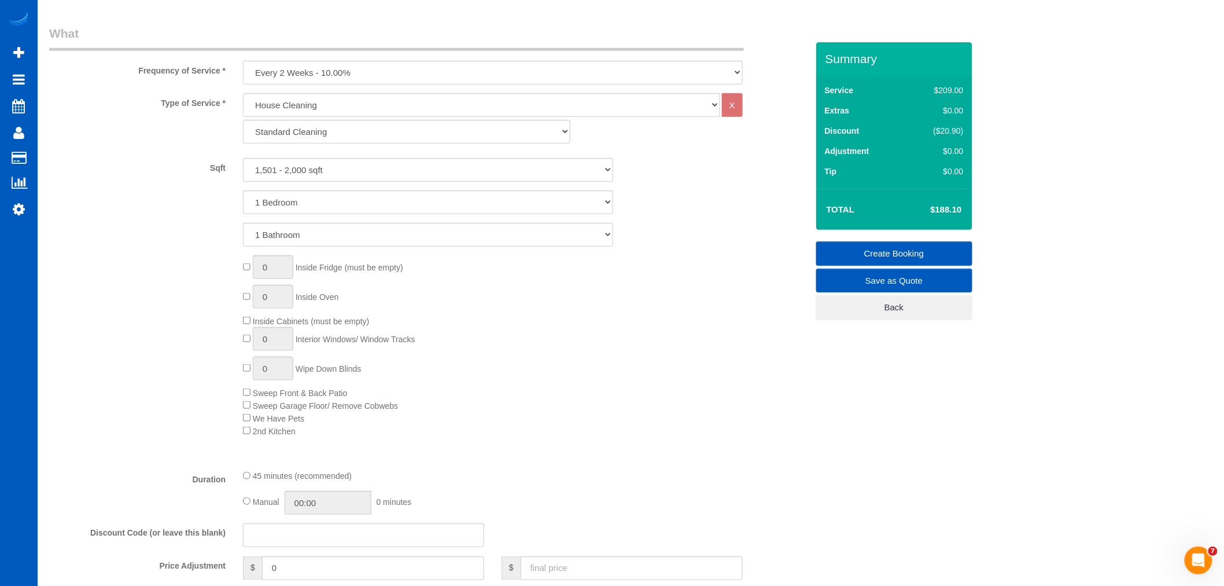
scroll to position [450, 0]
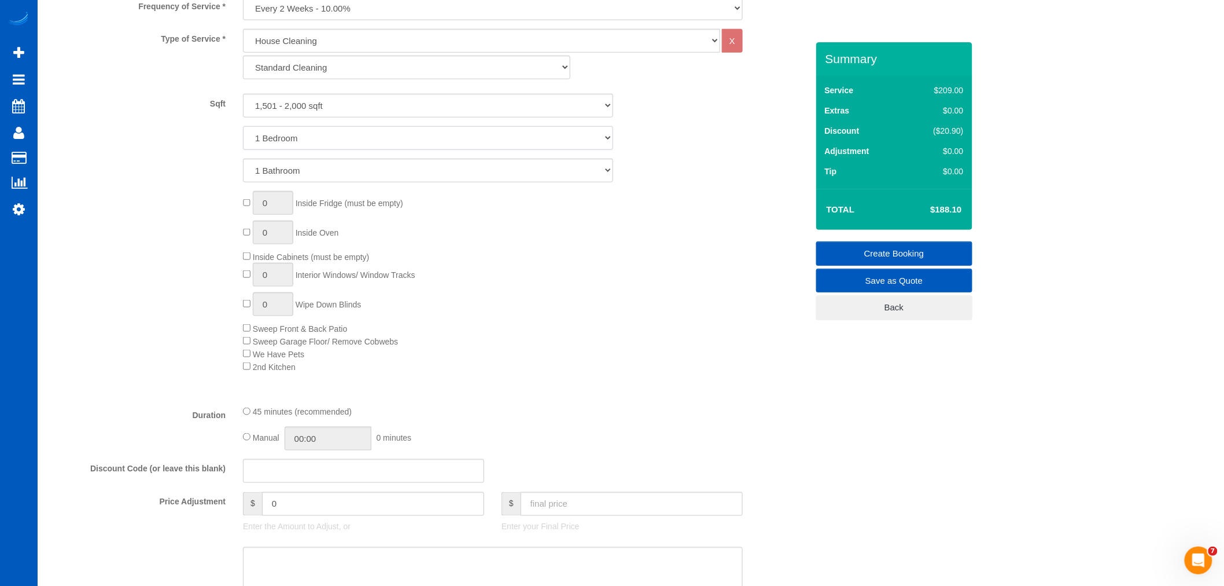
click at [338, 141] on select "1 Bedroom 2 Bedrooms 3 Bedrooms 4 Bedrooms 5 Bedrooms 6 Bedrooms 7 Bedrooms" at bounding box center [428, 138] width 370 height 24
drag, startPoint x: 338, startPoint y: 141, endPoint x: 337, endPoint y: 147, distance: 6.5
click at [338, 141] on select "1 Bedroom 2 Bedrooms 3 Bedrooms 4 Bedrooms 5 Bedrooms 6 Bedrooms 7 Bedrooms" at bounding box center [428, 138] width 370 height 24
select select "2"
click at [243, 127] on select "1 Bedroom 2 Bedrooms 3 Bedrooms 4 Bedrooms 5 Bedrooms 6 Bedrooms 7 Bedrooms" at bounding box center [428, 138] width 370 height 24
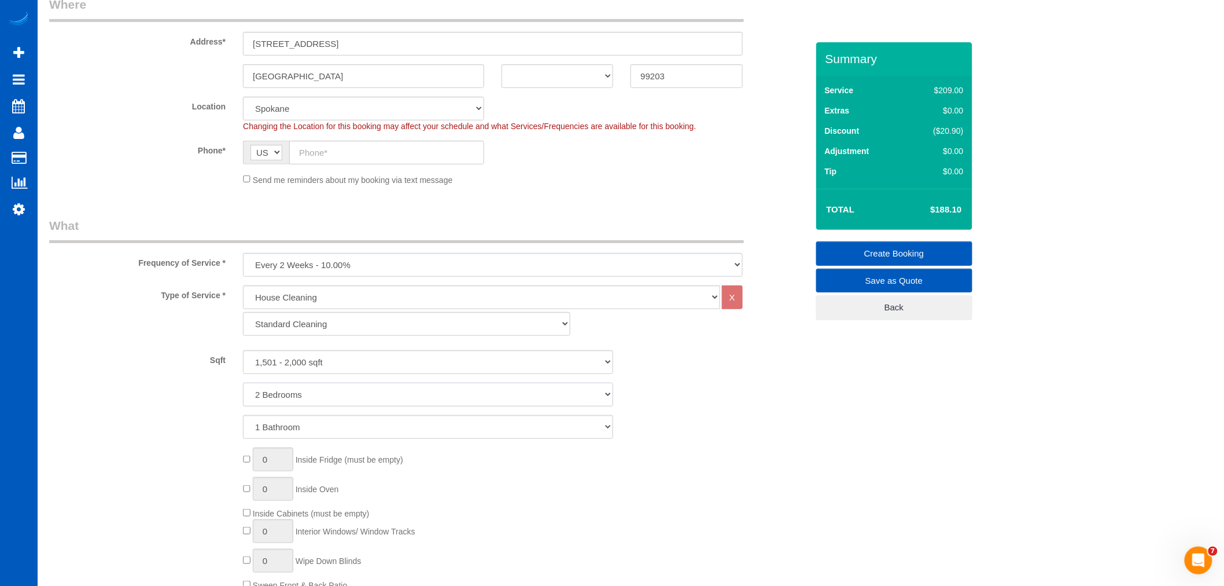
scroll to position [193, 0]
click at [343, 362] on select "0 - 1,000 sqft 1,001 - 1,500 sqft 1,501 - 2,000 sqft 2,001 - 2,500 sqft 2,501 -…" at bounding box center [428, 363] width 370 height 24
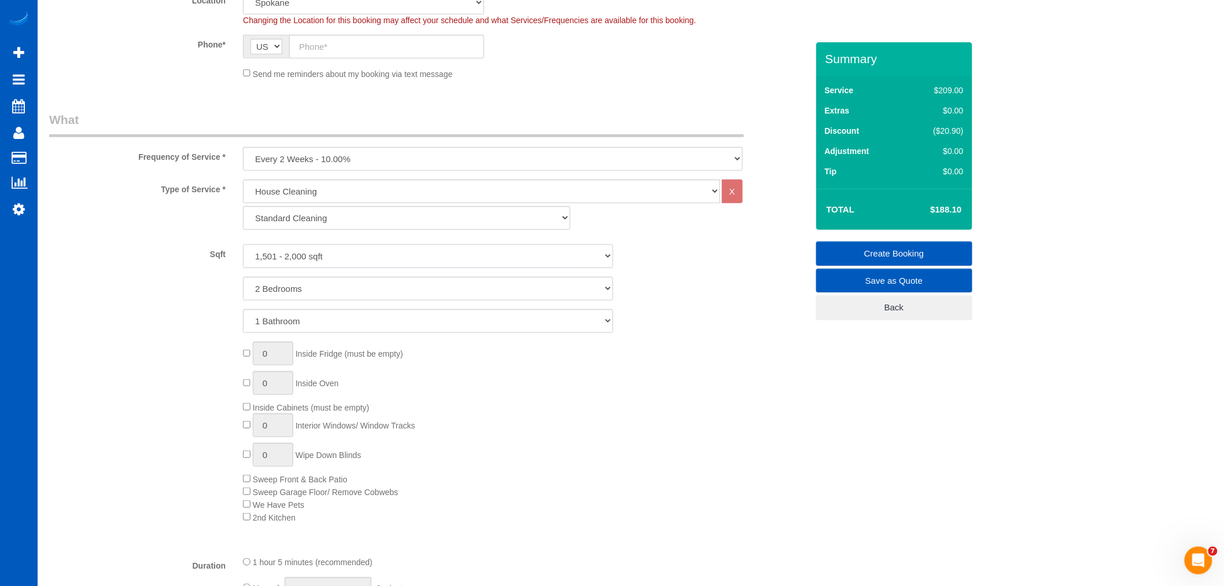
scroll to position [321, 0]
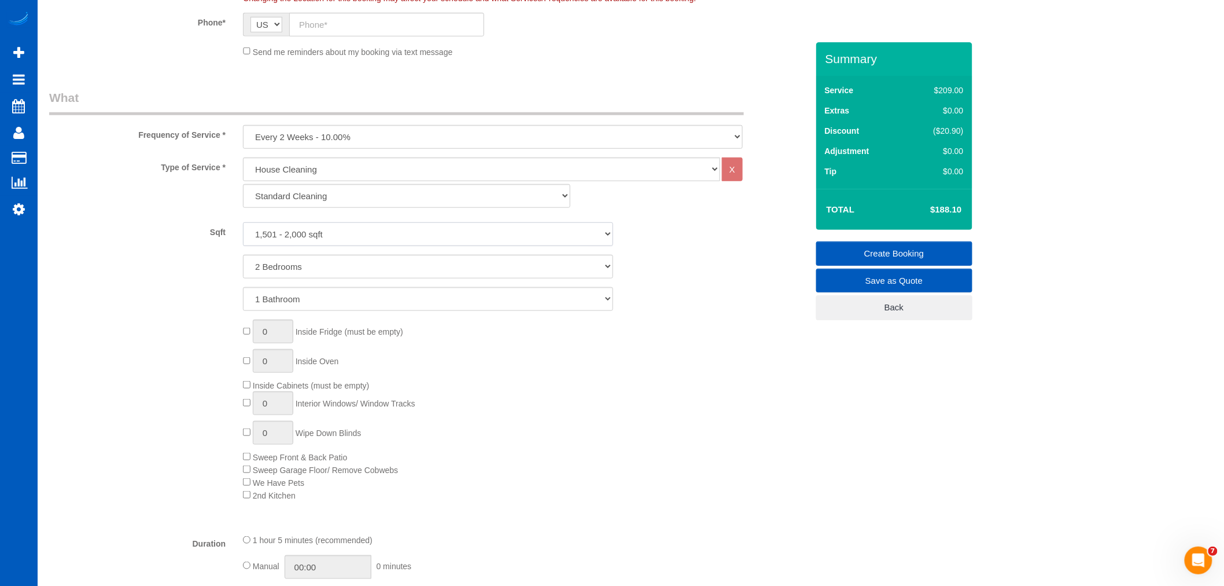
click at [347, 233] on select "0 - 1,000 sqft 1,001 - 1,500 sqft 1,501 - 2,000 sqft 2,001 - 2,500 sqft 2,501 -…" at bounding box center [428, 234] width 370 height 24
click at [340, 230] on select "0 - 1,000 sqft 1,001 - 1,500 sqft 1,501 - 2,000 sqft 2,001 - 2,500 sqft 2,501 -…" at bounding box center [428, 234] width 370 height 24
select select "3001"
click at [243, 223] on select "0 - 1,000 sqft 1,001 - 1,500 sqft 1,501 - 2,000 sqft 2,001 - 2,500 sqft 2,501 -…" at bounding box center [428, 234] width 370 height 24
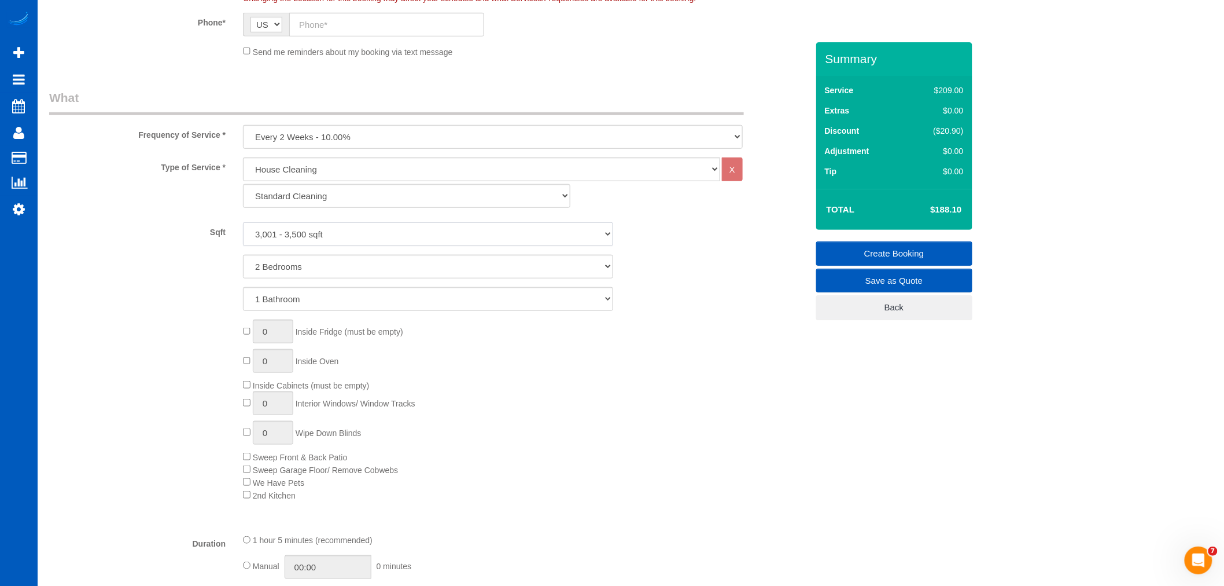
click at [310, 244] on select "0 - 1,000 sqft 1,001 - 1,500 sqft 1,501 - 2,000 sqft 2,001 - 2,500 sqft 2,501 -…" at bounding box center [428, 234] width 370 height 24
click at [243, 223] on select "0 - 1,000 sqft 1,001 - 1,500 sqft 1,501 - 2,000 sqft 2,001 - 2,500 sqft 2,501 -…" at bounding box center [428, 234] width 370 height 24
click at [332, 270] on select "1 Bedroom 2 Bedrooms 3 Bedrooms 4 Bedrooms 5 Bedrooms 6 Bedrooms 7 Bedrooms" at bounding box center [428, 267] width 370 height 24
select select "3"
click at [243, 255] on select "1 Bedroom 2 Bedrooms 3 Bedrooms 4 Bedrooms 5 Bedrooms 6 Bedrooms 7 Bedrooms" at bounding box center [428, 267] width 370 height 24
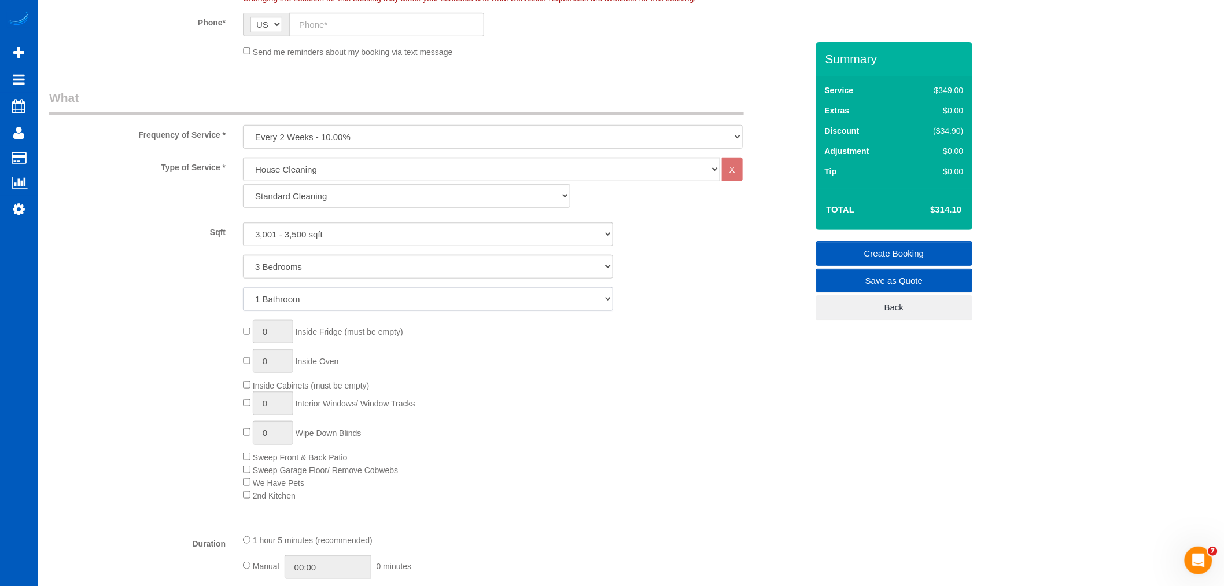
click at [296, 295] on select "1 Bathroom 2 Bathrooms 3 Bathrooms 4 Bathrooms 5 Bathrooms 6 Bathrooms 7 Bathro…" at bounding box center [428, 299] width 370 height 24
select select "4"
click at [243, 288] on select "1 Bathroom 2 Bathrooms 3 Bathrooms 4 Bathrooms 5 Bathrooms 6 Bathrooms 7 Bathro…" at bounding box center [428, 299] width 370 height 24
click at [530, 360] on div "0 Inside Fridge (must be empty) 0 Inside Oven Inside Cabinets (must be empty) 0…" at bounding box center [524, 409] width 581 height 181
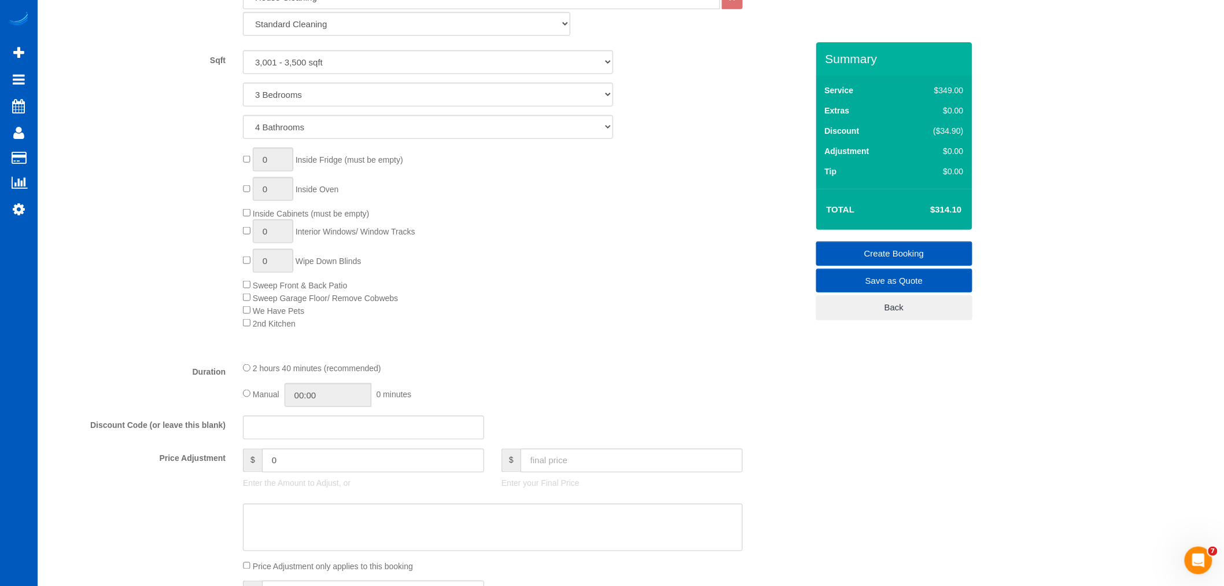
scroll to position [514, 0]
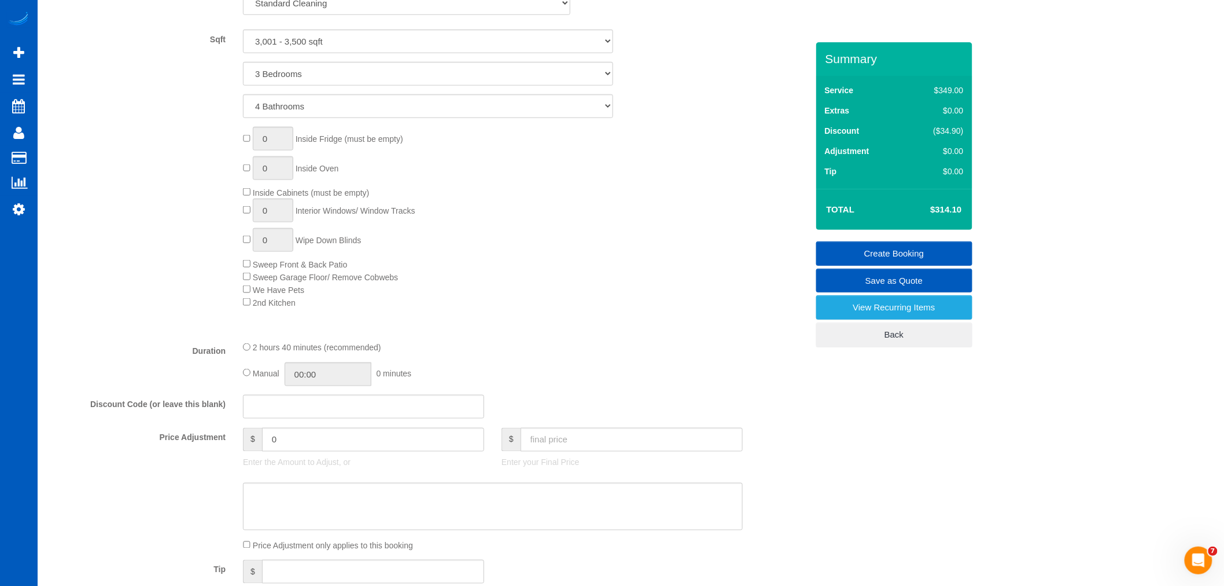
click at [502, 317] on div "Type of Service * House Cleaning X Standard Cleaning Deep Cleaning Move In/ Out…" at bounding box center [428, 148] width 759 height 366
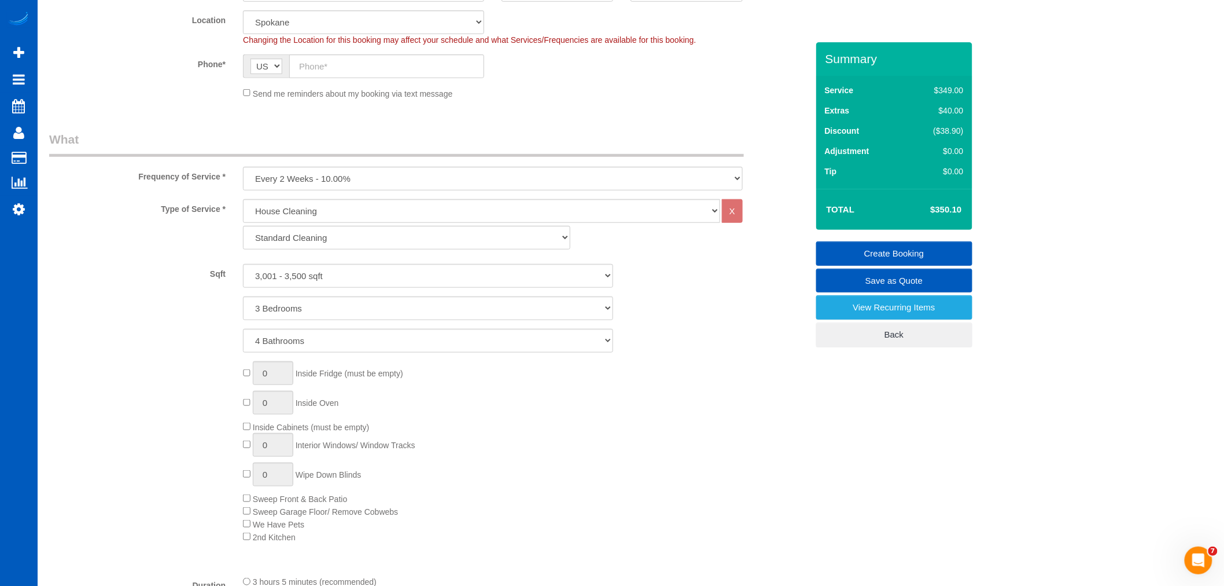
scroll to position [257, 0]
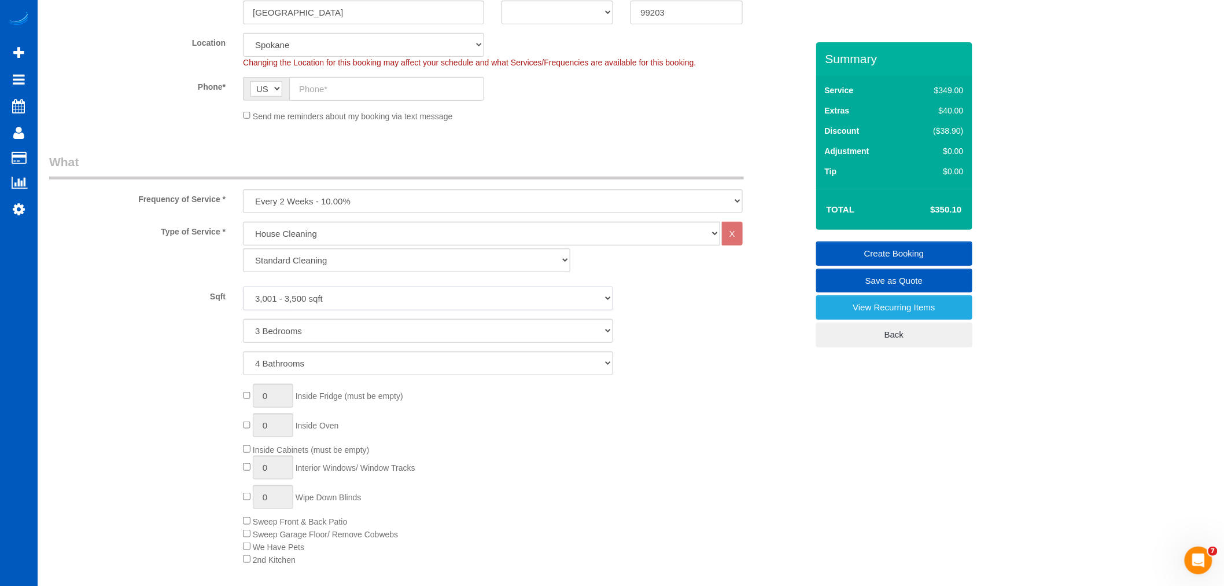
click at [375, 299] on select "0 - 1,000 sqft 1,001 - 1,500 sqft 1,501 - 2,000 sqft 2,001 - 2,500 sqft 2,501 -…" at bounding box center [428, 298] width 370 height 24
click at [713, 369] on div "1 Bathroom 2 Bathrooms 3 Bathrooms 4 Bathrooms 5 Bathrooms 6 Bathrooms 7 Bathro…" at bounding box center [429, 363] width 776 height 24
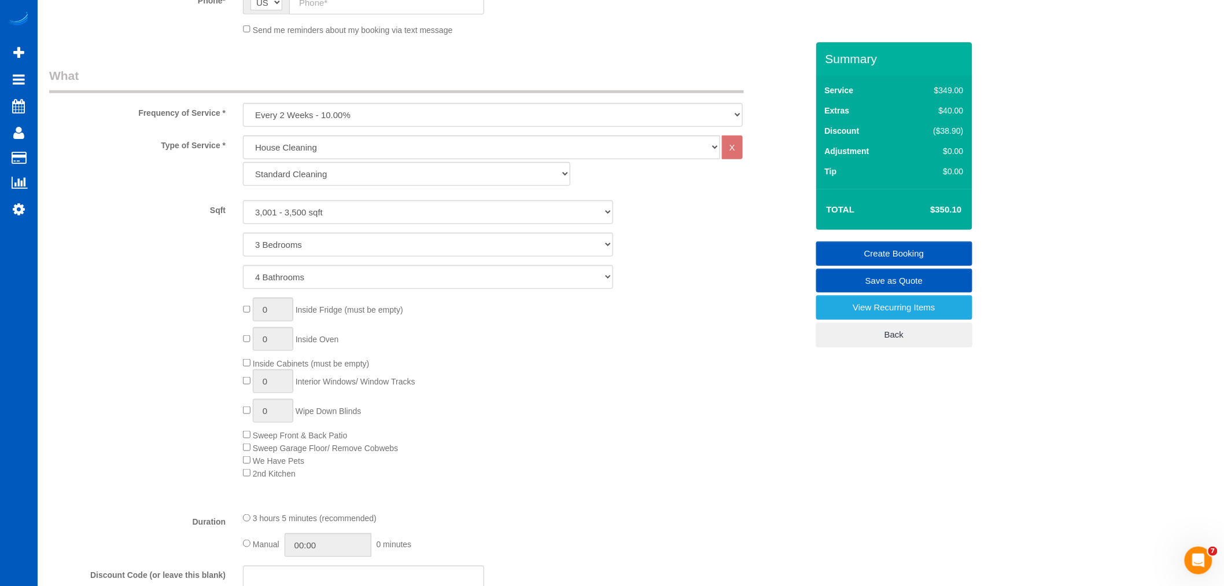
scroll to position [321, 0]
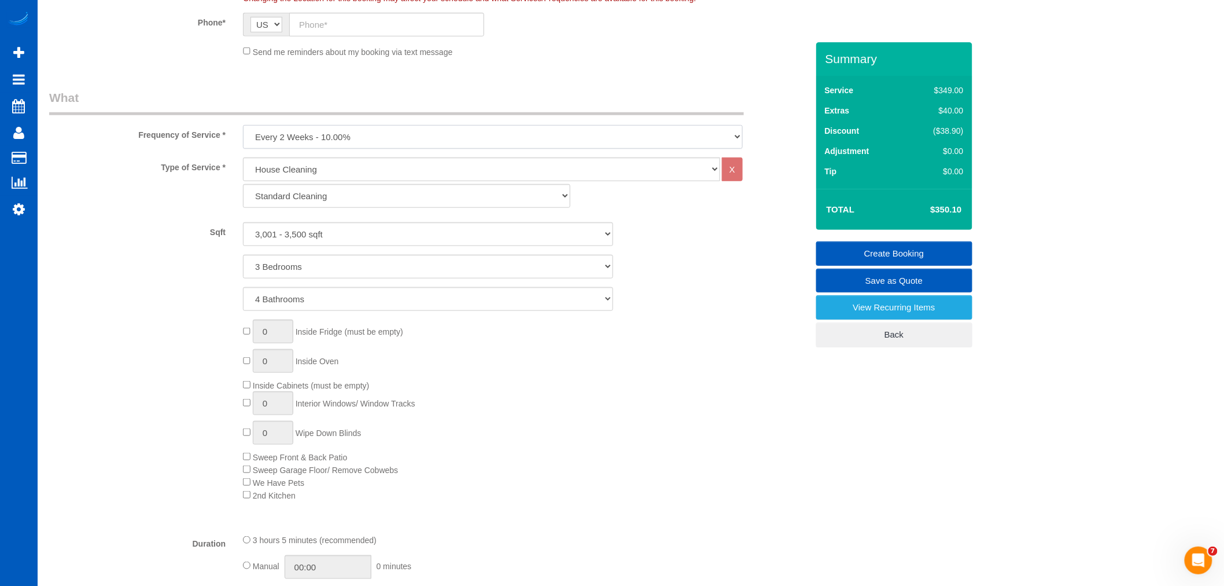
click at [371, 134] on select "One Time Weekly - 15.00% Every 2 Weeks - 10.00% Every 4 Weeks - 5.00% Every 2 M…" at bounding box center [493, 137] width 500 height 24
click at [392, 135] on select "One Time Weekly - 15.00% Every 2 Weeks - 10.00% Every 4 Weeks - 5.00% Every 2 M…" at bounding box center [493, 137] width 500 height 24
click at [420, 137] on select "One Time Weekly - 15.00% Every 2 Weeks - 10.00% Every 4 Weeks - 5.00% Every 2 M…" at bounding box center [493, 137] width 500 height 24
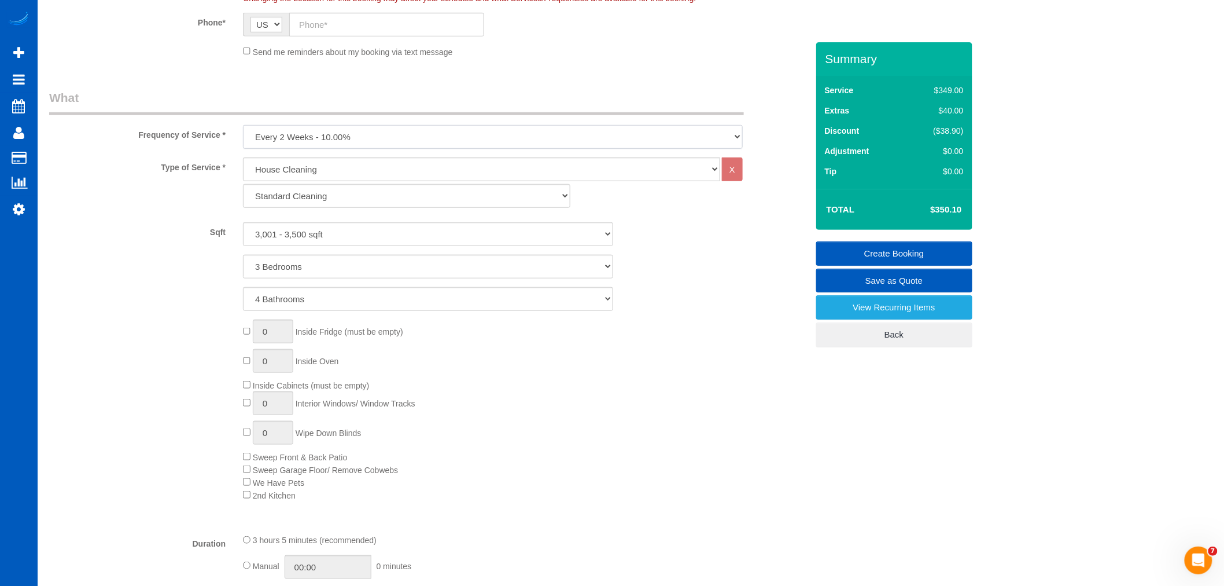
click at [420, 137] on select "One Time Weekly - 15.00% Every 2 Weeks - 10.00% Every 4 Weeks - 5.00% Every 2 M…" at bounding box center [493, 137] width 500 height 24
click at [419, 137] on select "One Time Weekly - 15.00% Every 2 Weeks - 10.00% Every 4 Weeks - 5.00% Every 2 M…" at bounding box center [493, 137] width 500 height 24
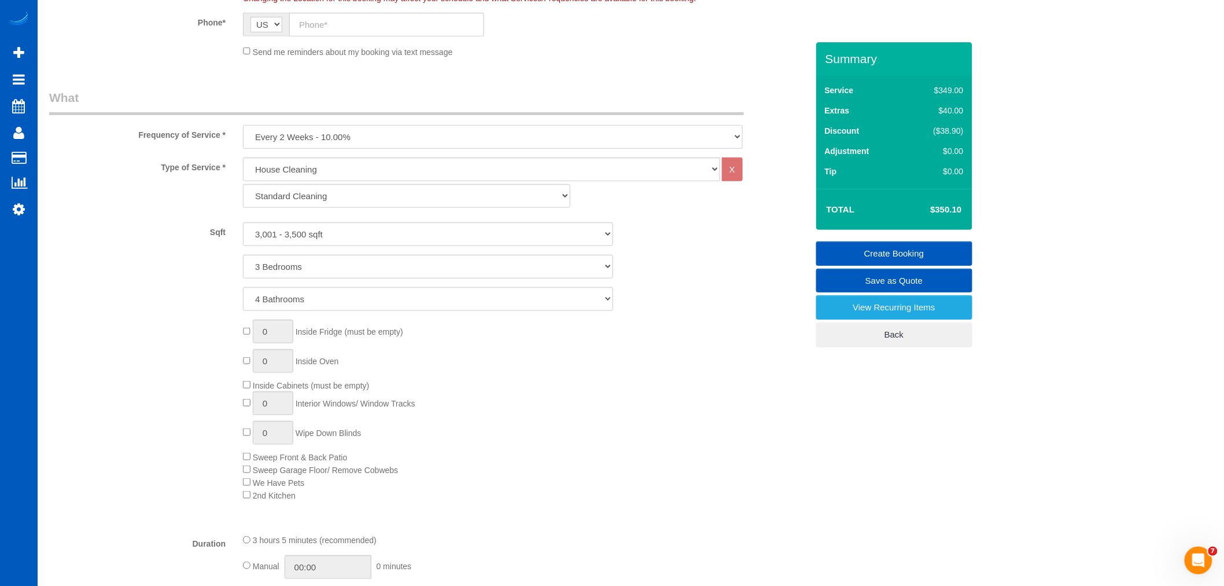
click at [419, 137] on select "One Time Weekly - 15.00% Every 2 Weeks - 10.00% Every 4 Weeks - 5.00% Every 2 M…" at bounding box center [493, 137] width 500 height 24
click at [340, 134] on select "One Time Weekly - 15.00% Every 2 Weeks - 10.00% Every 4 Weeks - 5.00% Every 2 M…" at bounding box center [493, 137] width 500 height 24
click at [343, 141] on select "One Time Weekly - 15.00% Every 2 Weeks - 10.00% Every 4 Weeks - 5.00% Every 2 M…" at bounding box center [493, 137] width 500 height 24
click at [336, 148] on select "One Time Weekly - 15.00% Every 2 Weeks - 10.00% Every 4 Weeks - 5.00% Every 2 M…" at bounding box center [493, 137] width 500 height 24
click at [349, 196] on select "Standard Cleaning Deep Cleaning Move In/ Out Cleaning" at bounding box center [406, 196] width 327 height 24
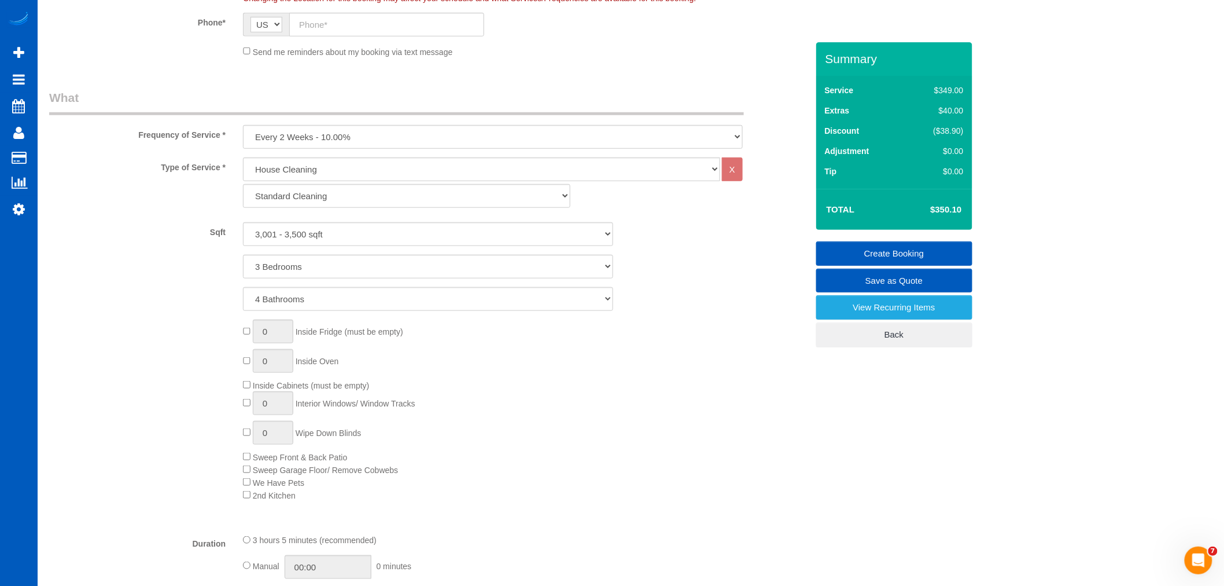
click at [508, 365] on div "0 Inside Fridge (must be empty) 0 Inside Oven Inside Cabinets (must be empty) 0…" at bounding box center [524, 409] width 581 height 181
click at [369, 234] on select "0 - 1,000 sqft 1,001 - 1,500 sqft 1,501 - 2,000 sqft 2,001 - 2,500 sqft 2,501 -…" at bounding box center [428, 234] width 370 height 24
click at [243, 223] on select "0 - 1,000 sqft 1,001 - 1,500 sqft 1,501 - 2,000 sqft 2,001 - 2,500 sqft 2,501 -…" at bounding box center [428, 234] width 370 height 24
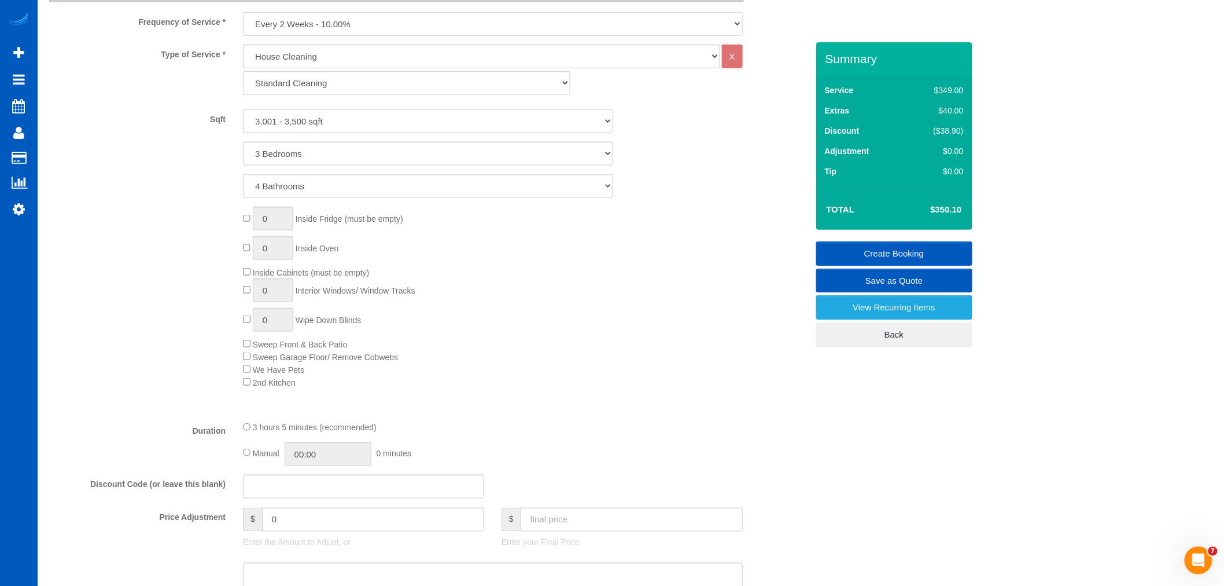
scroll to position [450, 0]
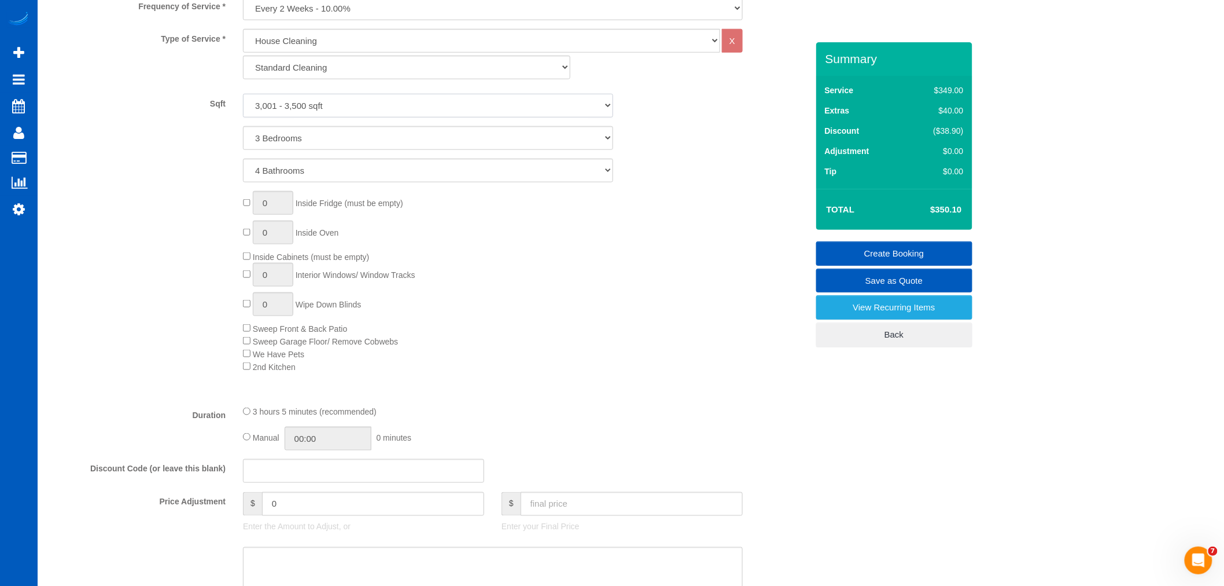
click at [354, 105] on select "0 - 1,000 sqft 1,001 - 1,500 sqft 1,501 - 2,000 sqft 2,001 - 2,500 sqft 2,501 -…" at bounding box center [428, 106] width 370 height 24
select select "1501"
click at [243, 94] on select "0 - 1,000 sqft 1,001 - 1,500 sqft 1,501 - 2,000 sqft 2,001 - 2,500 sqft 2,501 -…" at bounding box center [428, 106] width 370 height 24
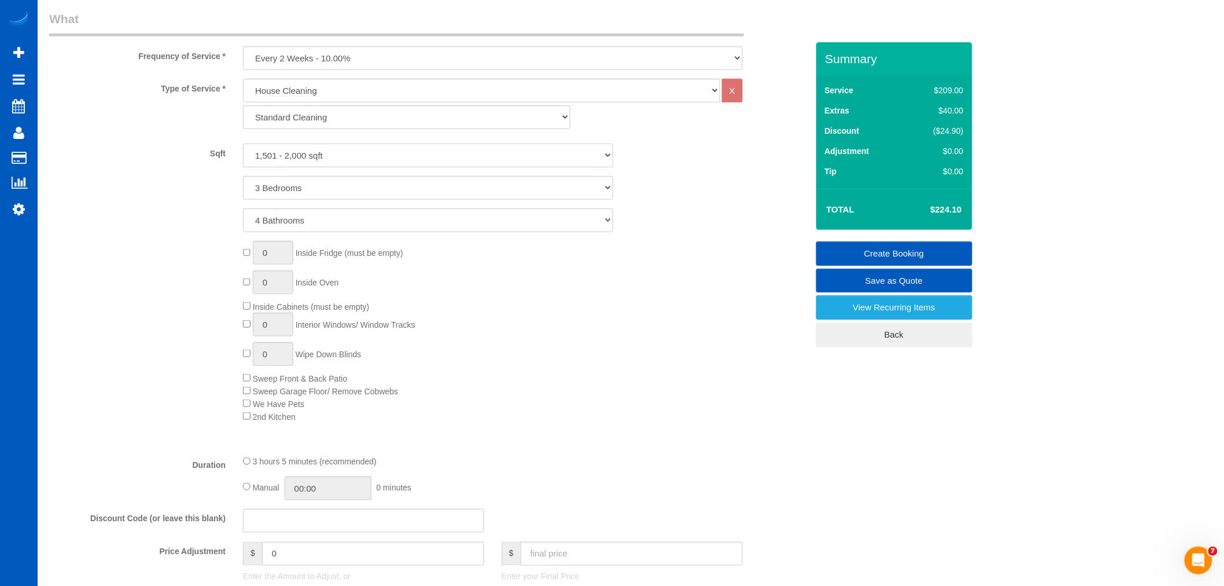
scroll to position [385, 0]
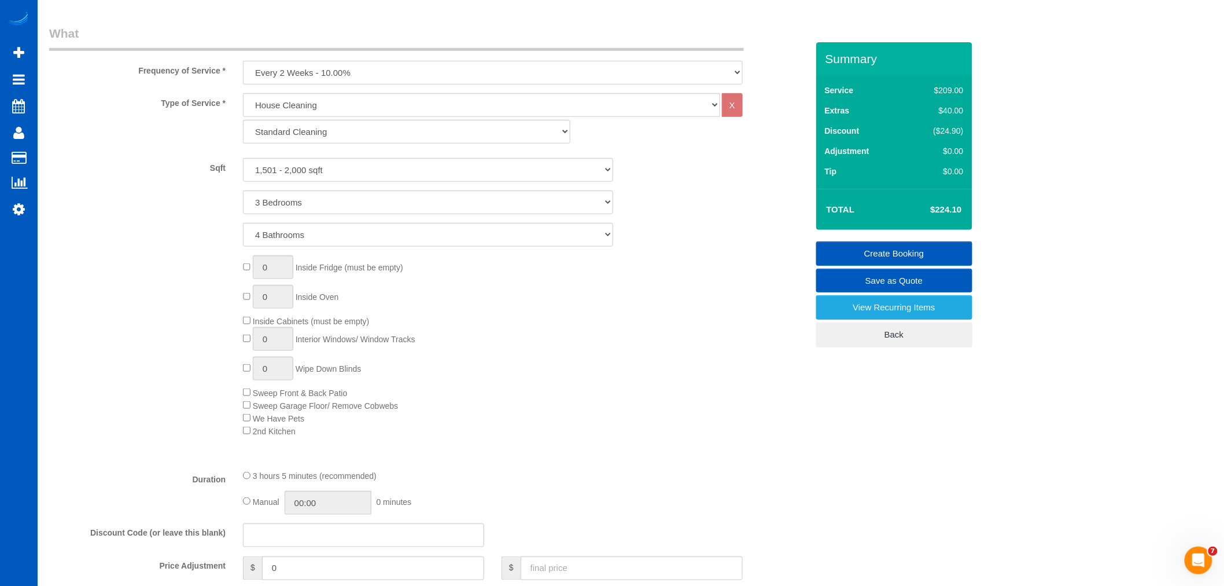
click at [319, 84] on select "One Time Weekly - 15.00% Every 2 Weeks - 10.00% Every 4 Weeks - 5.00% Every 2 M…" at bounding box center [493, 73] width 500 height 24
drag, startPoint x: 316, startPoint y: 77, endPoint x: 311, endPoint y: 90, distance: 14.5
click at [316, 76] on select "One Time Weekly - 15.00% Every 2 Weeks - 10.00% Every 4 Weeks - 5.00% Every 2 M…" at bounding box center [493, 73] width 500 height 24
click at [310, 75] on select "One Time Weekly - 15.00% Every 2 Weeks - 10.00% Every 4 Weeks - 5.00% Every 2 M…" at bounding box center [493, 73] width 500 height 24
select select "object:7155"
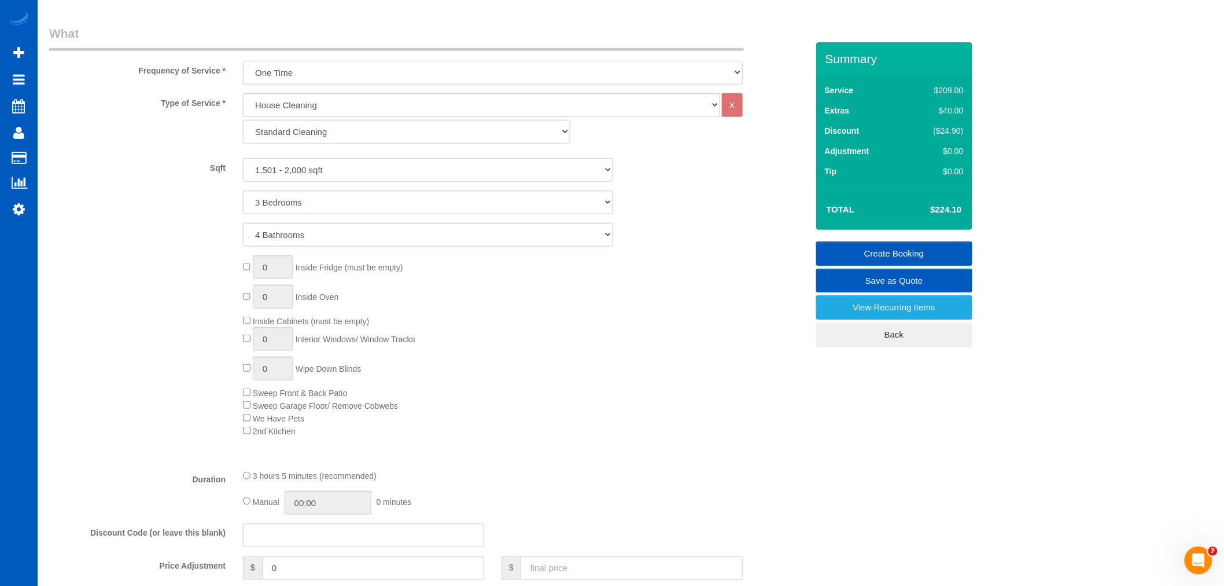
click at [243, 61] on select "One Time Weekly - 15.00% Every 2 Weeks - 10.00% Every 4 Weeks - 5.00% Every 2 M…" at bounding box center [493, 73] width 500 height 24
click at [308, 137] on select "Standard Cleaning Deep Cleaning Move In/ Out Cleaning" at bounding box center [406, 132] width 327 height 24
type input "1"
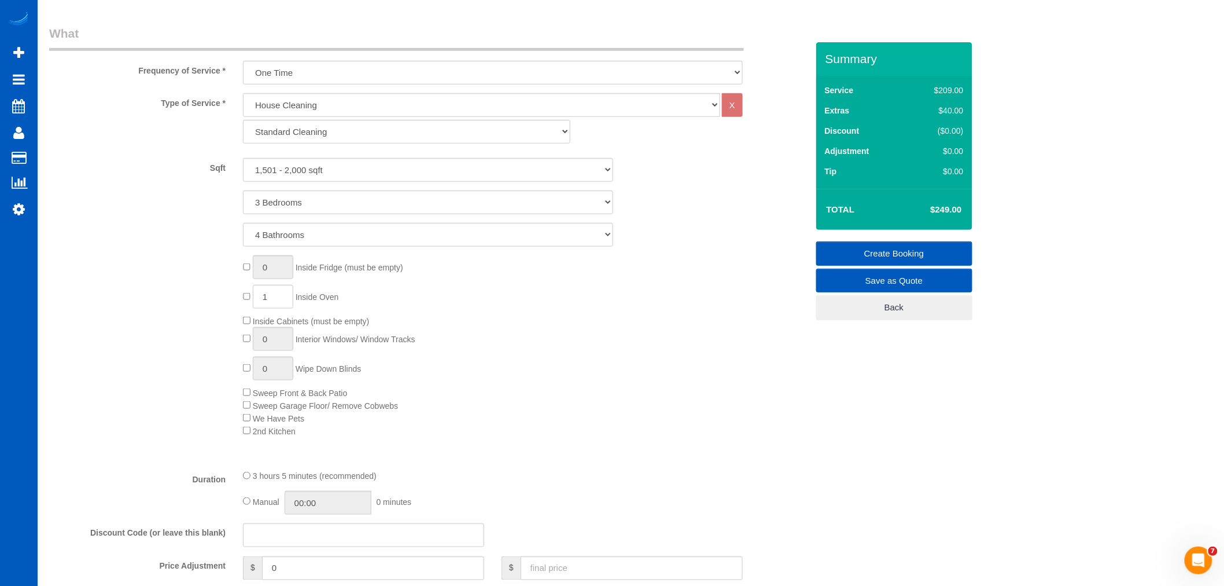
click at [668, 353] on div "0 Inside Fridge (must be empty) 1 Inside Oven Inside Cabinets (must be empty) 0…" at bounding box center [524, 345] width 581 height 181
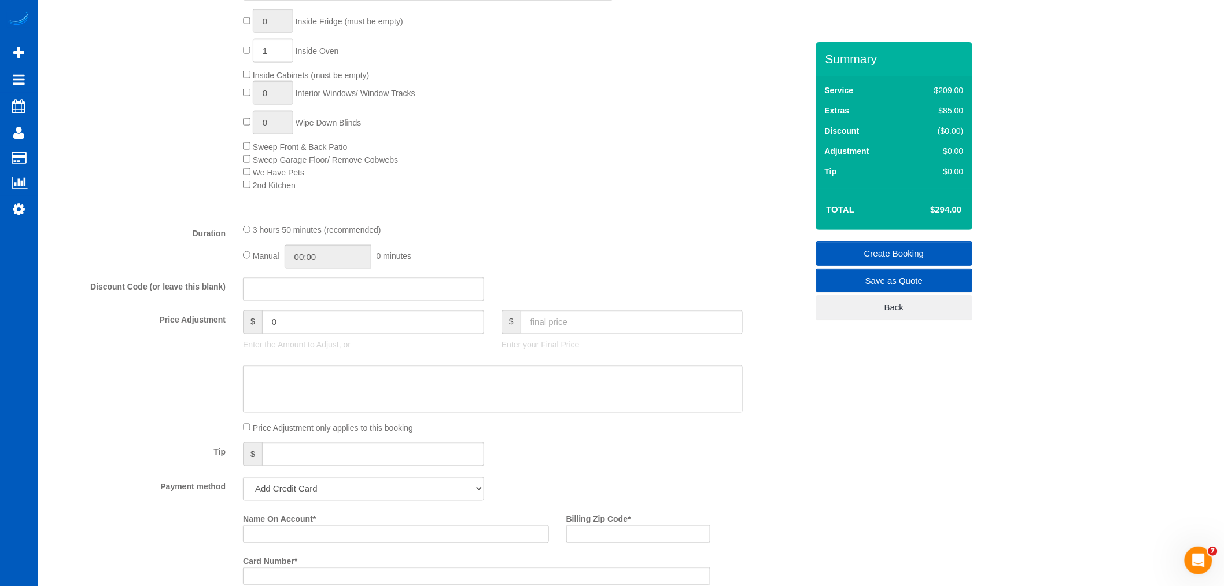
scroll to position [643, 0]
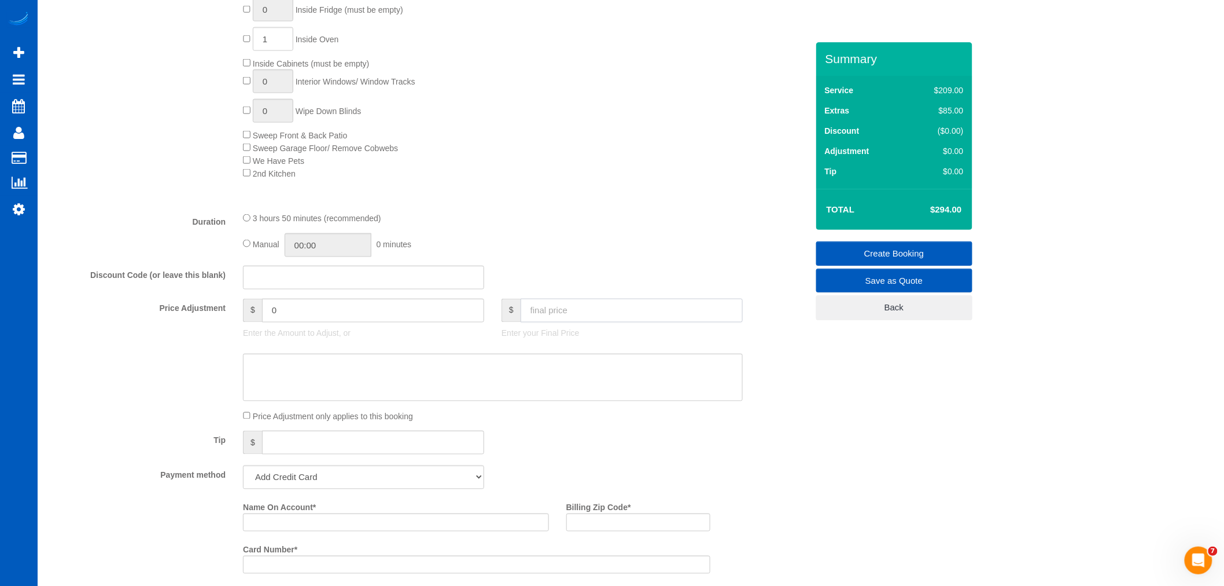
click at [559, 318] on input "text" at bounding box center [632, 311] width 222 height 24
type input "350"
click at [561, 245] on div "Manual 00:00 0 minutes" at bounding box center [493, 245] width 500 height 24
type input "56"
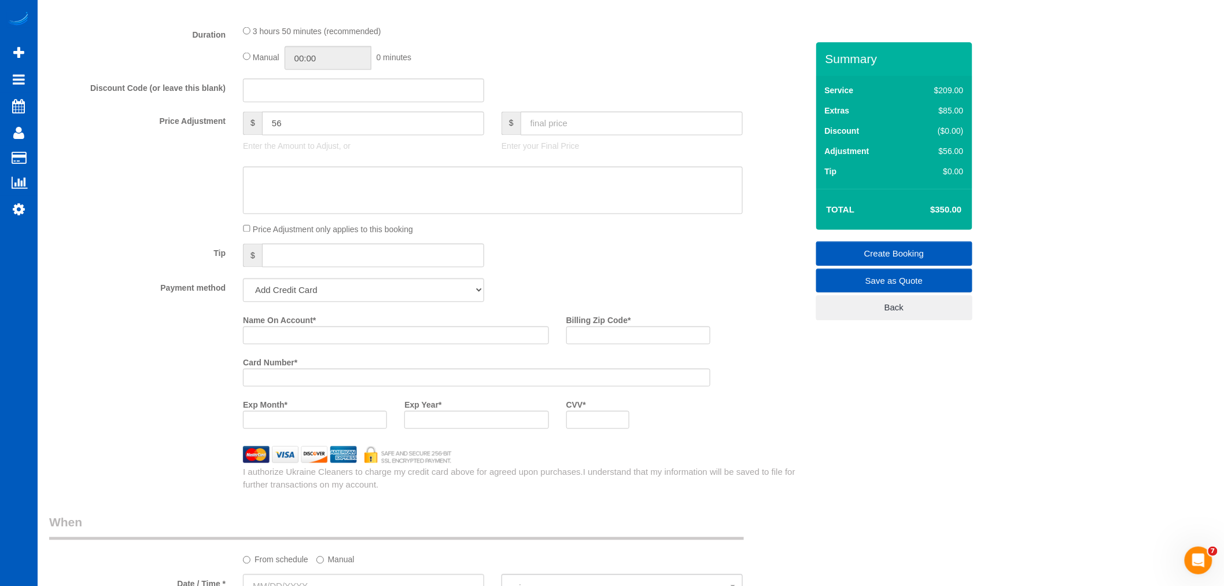
scroll to position [836, 0]
click at [426, 304] on fieldset "What Frequency of Service * One Time Weekly - 15.00% Every 2 Weeks - 10.00% Eve…" at bounding box center [428, 30] width 759 height 910
click at [413, 292] on select "Add Credit Card Cash Check Paypal" at bounding box center [363, 285] width 241 height 24
click at [325, 290] on select "Add Credit Card Cash Check Paypal" at bounding box center [363, 285] width 241 height 24
click at [325, 291] on select "Add Credit Card Cash Check Paypal" at bounding box center [363, 285] width 241 height 24
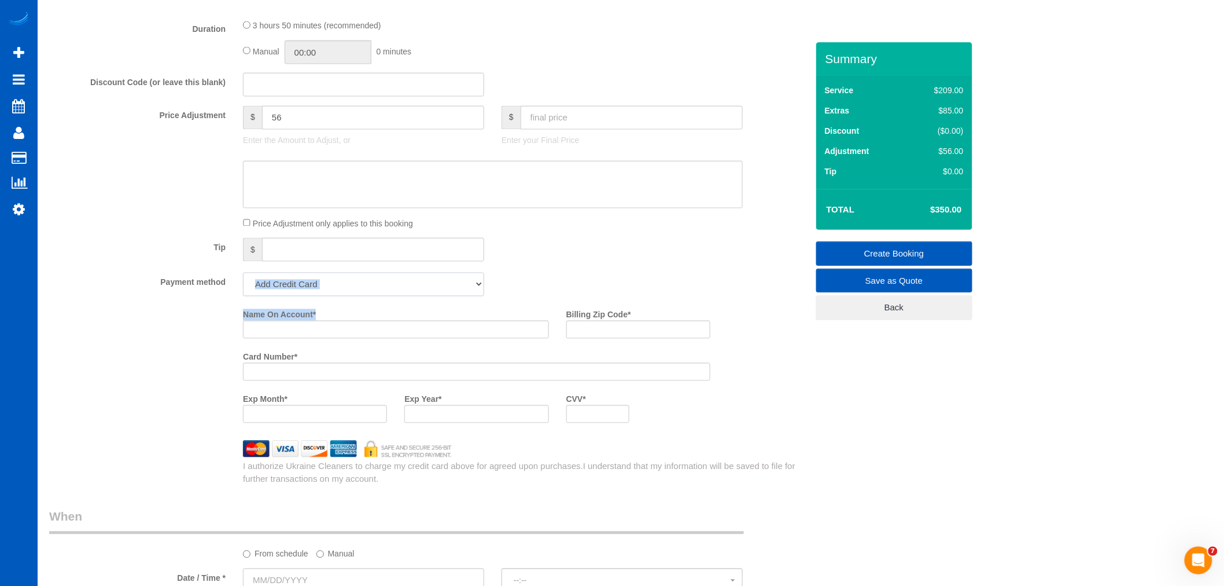
select select "string:cash"
click at [243, 281] on select "Add Credit Card Cash Check Paypal" at bounding box center [363, 285] width 241 height 24
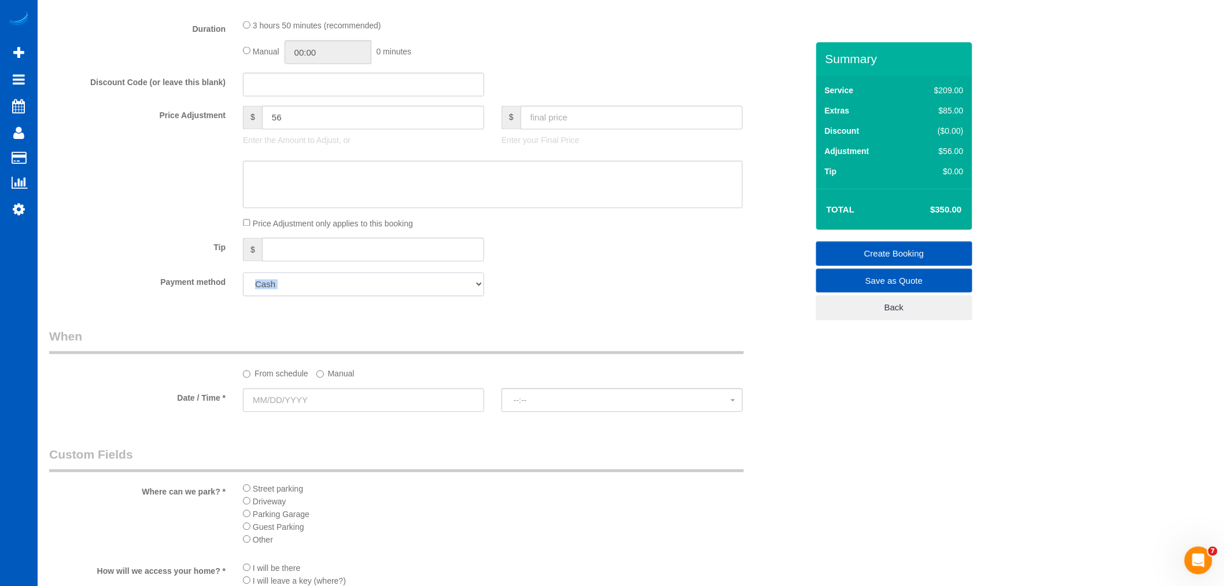
click at [303, 296] on select "Add Credit Card Cash Check Paypal" at bounding box center [363, 285] width 241 height 24
click at [327, 412] on input "text" at bounding box center [363, 400] width 241 height 24
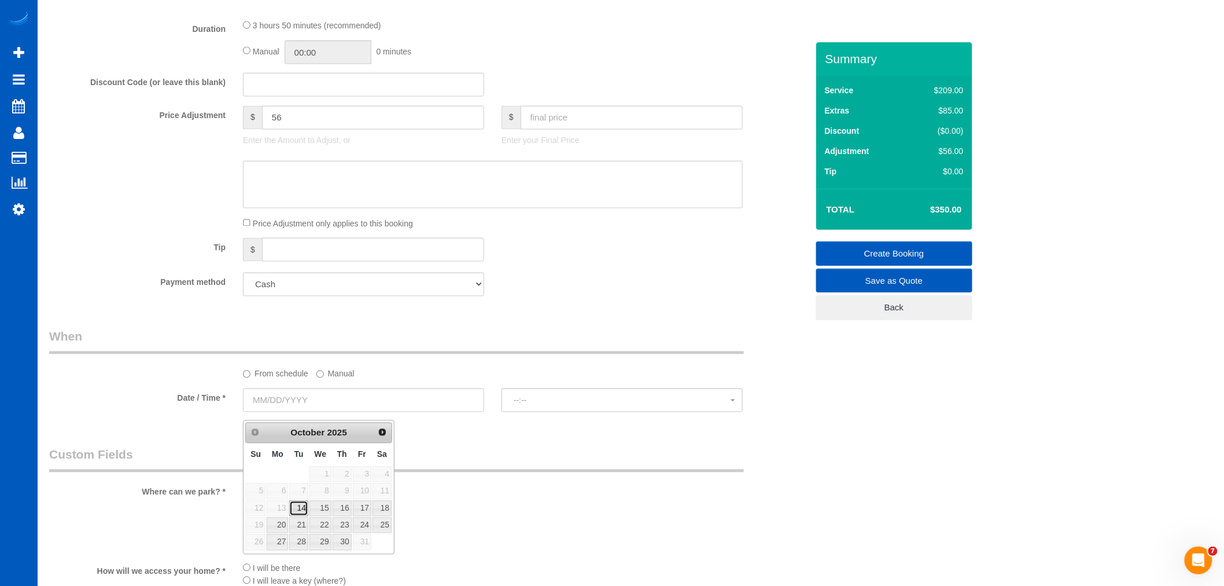
click at [295, 503] on link "14" at bounding box center [298, 508] width 19 height 16
type input "[DATE]"
select select "spot7"
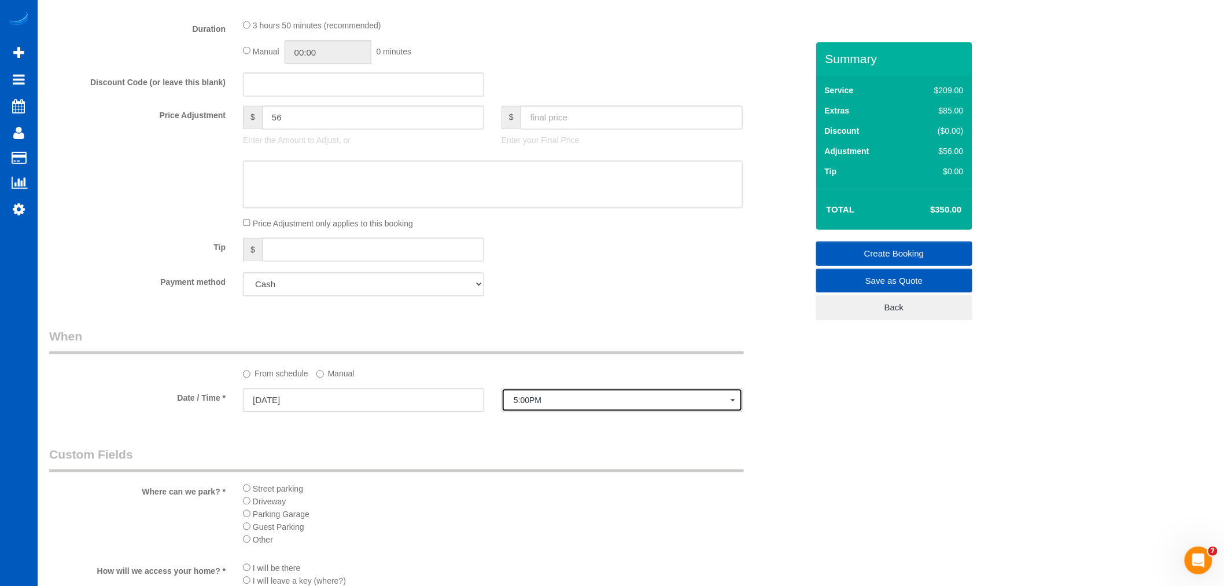
click at [560, 400] on button "5:00PM" at bounding box center [622, 400] width 241 height 24
click at [326, 380] on label "Manual" at bounding box center [335, 372] width 38 height 16
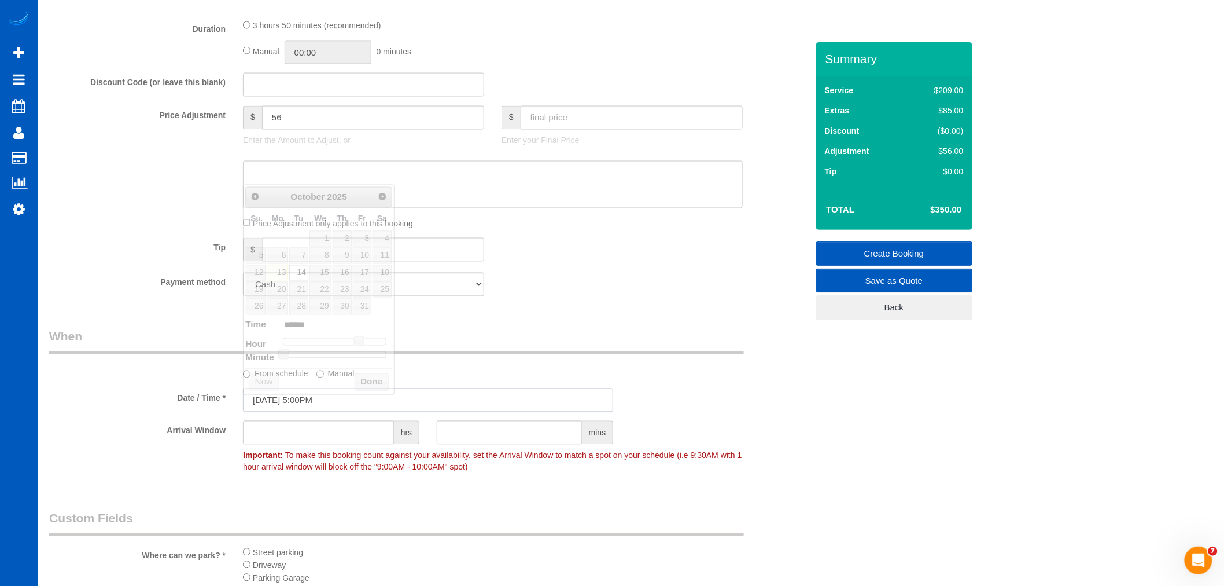
click at [292, 406] on input "[DATE] 5:00PM" at bounding box center [428, 400] width 370 height 24
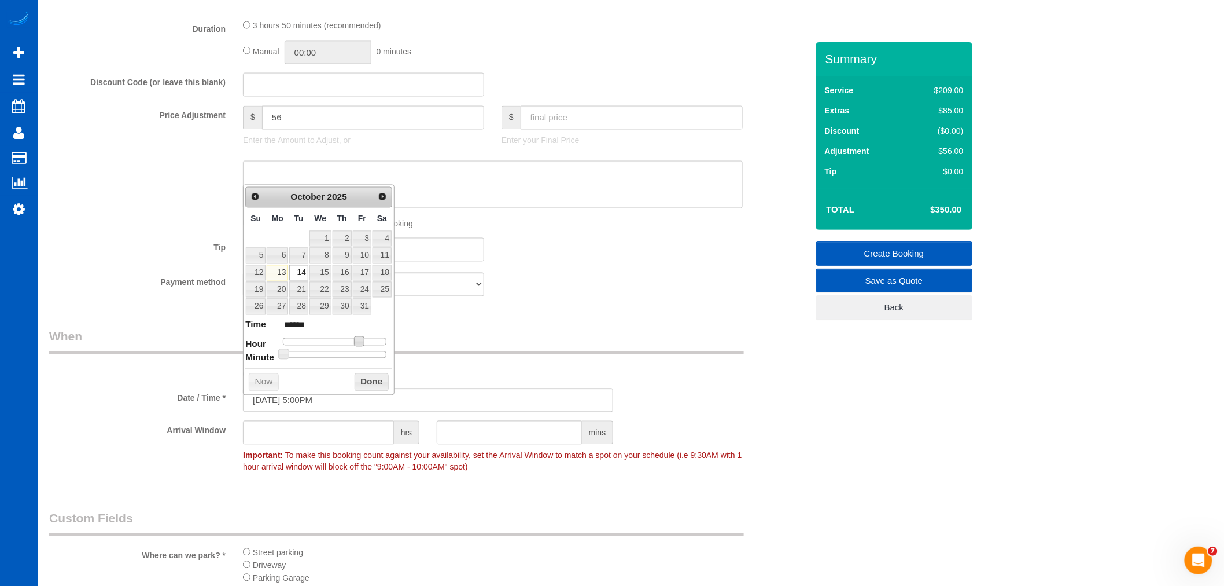
type input "[DATE] 4:00PM"
type input "******"
type input "[DATE] 3:00PM"
type input "******"
type input "[DATE] 2:00PM"
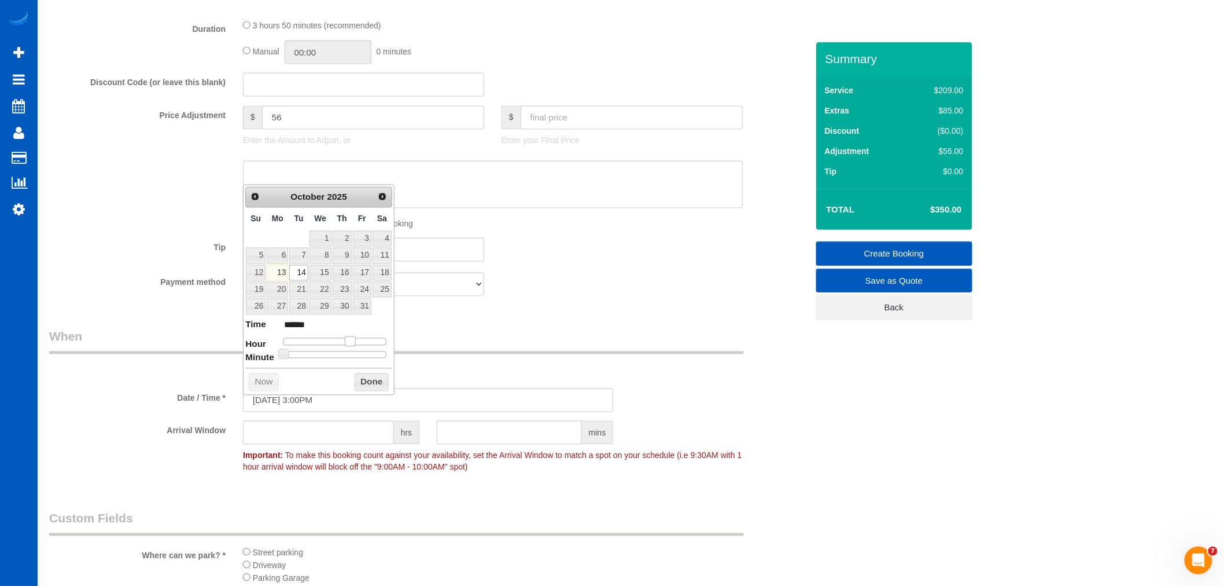
type input "******"
type input "[DATE] 1:00PM"
type input "******"
type input "[DATE] 12:00PM"
type input "*******"
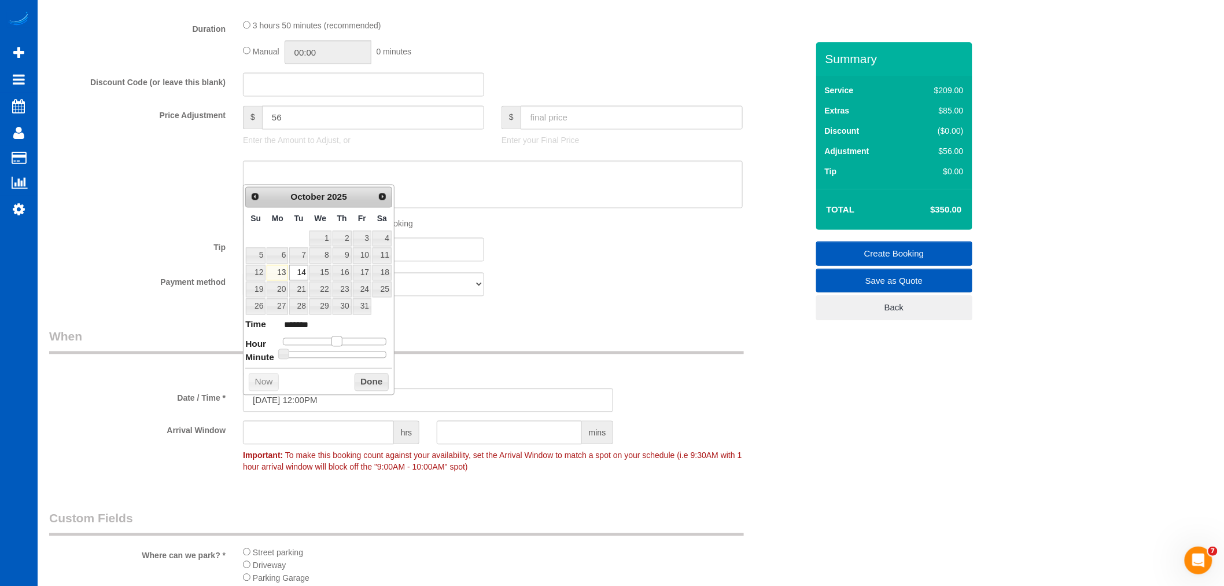
drag, startPoint x: 361, startPoint y: 343, endPoint x: 340, endPoint y: 346, distance: 21.0
click at [340, 346] on span at bounding box center [337, 341] width 10 height 10
click at [363, 380] on button "Done" at bounding box center [372, 382] width 34 height 19
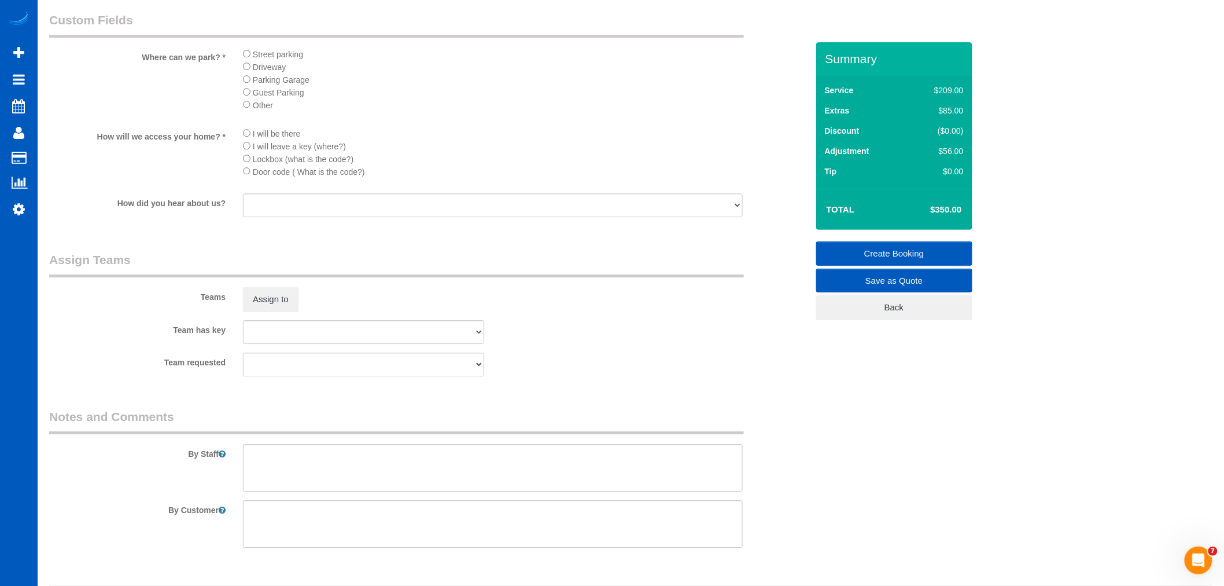
scroll to position [1383, 0]
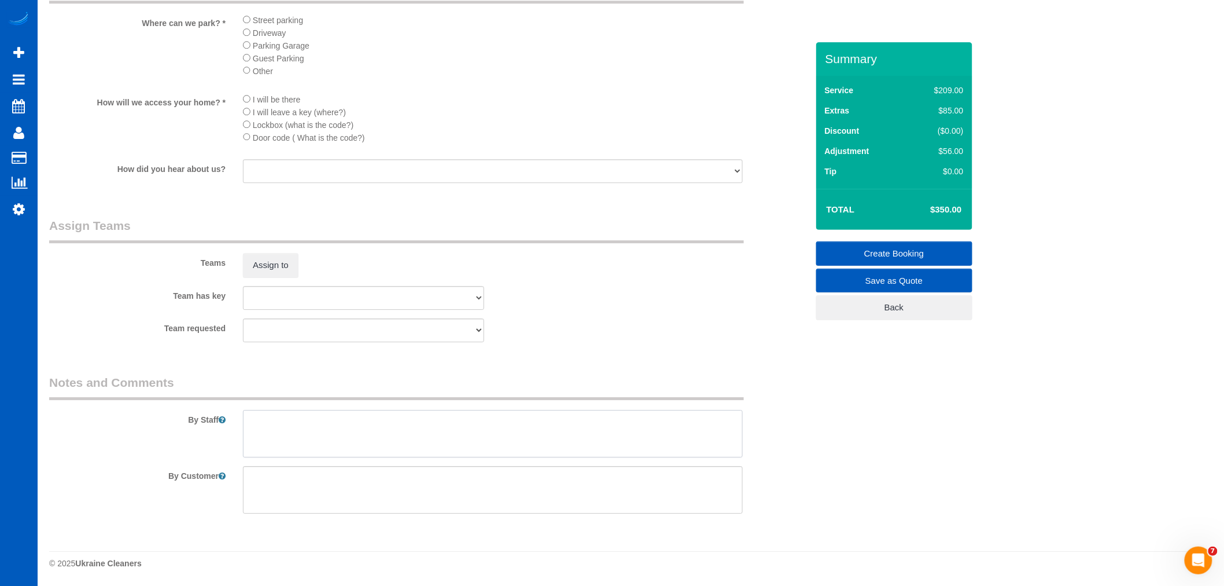
click at [363, 446] on textarea at bounding box center [493, 433] width 500 height 47
type textarea "P"
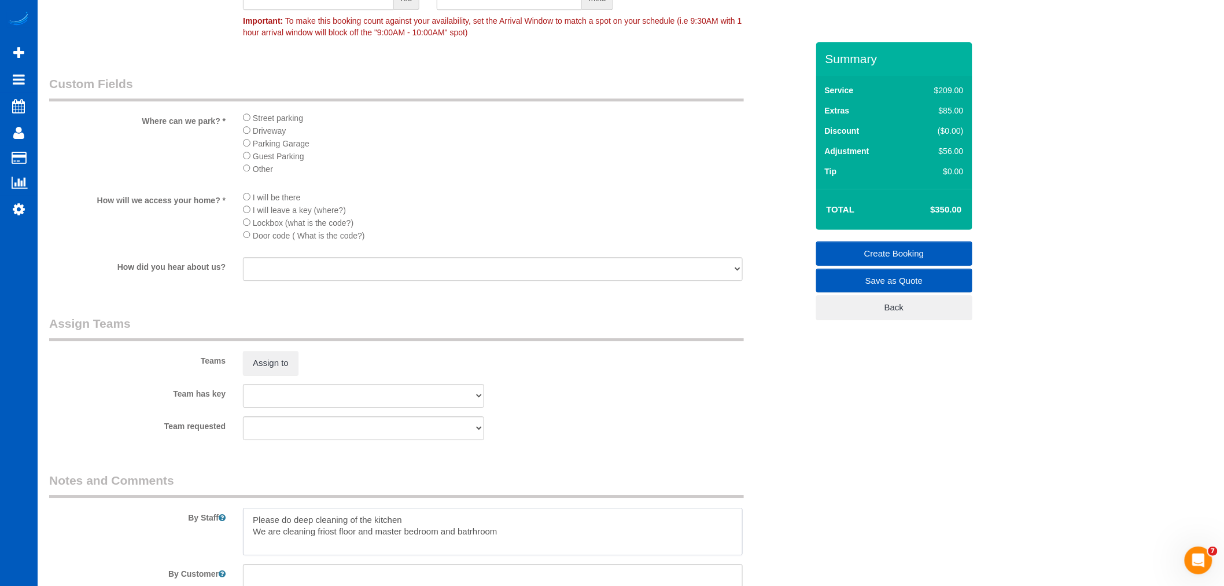
scroll to position [1190, 0]
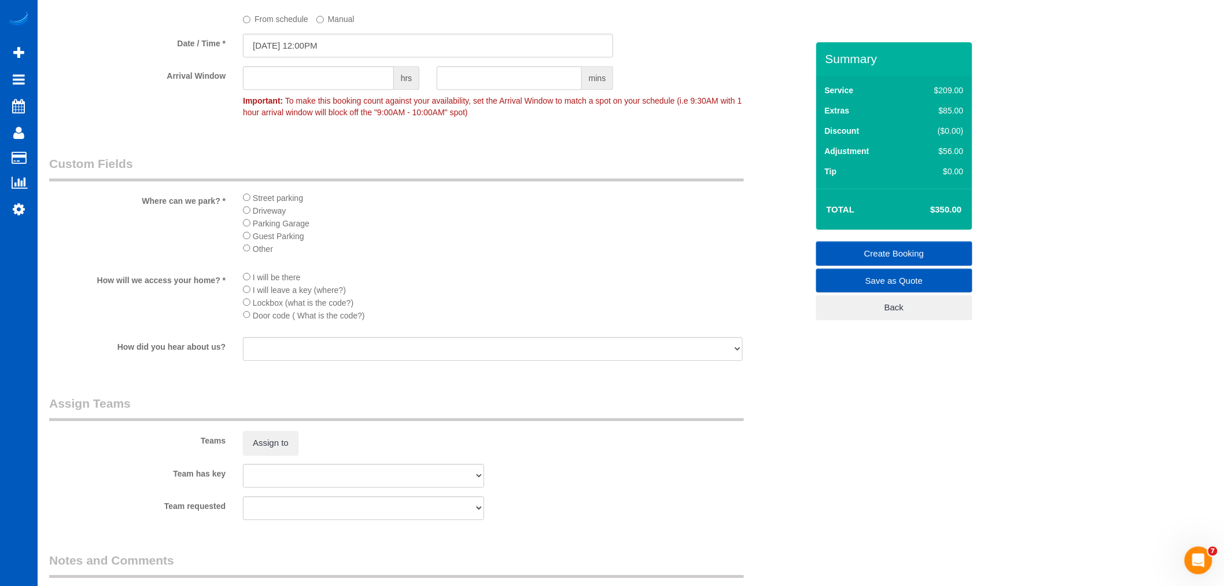
click at [252, 212] on li "Driveway" at bounding box center [493, 210] width 500 height 13
click at [247, 283] on li "I will be there" at bounding box center [493, 276] width 500 height 13
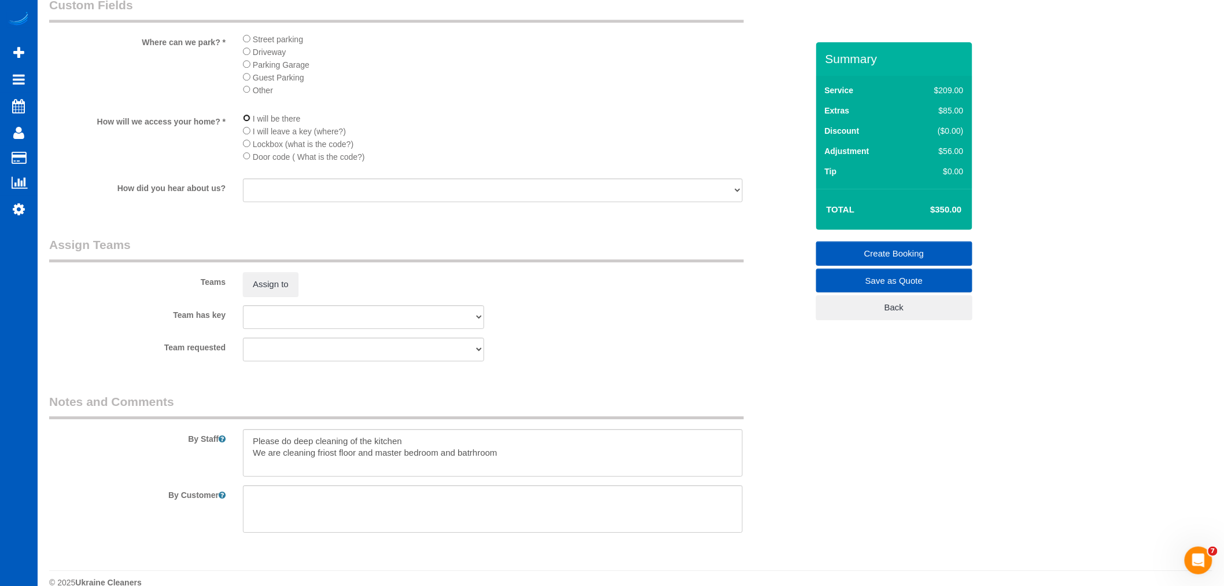
scroll to position [1383, 0]
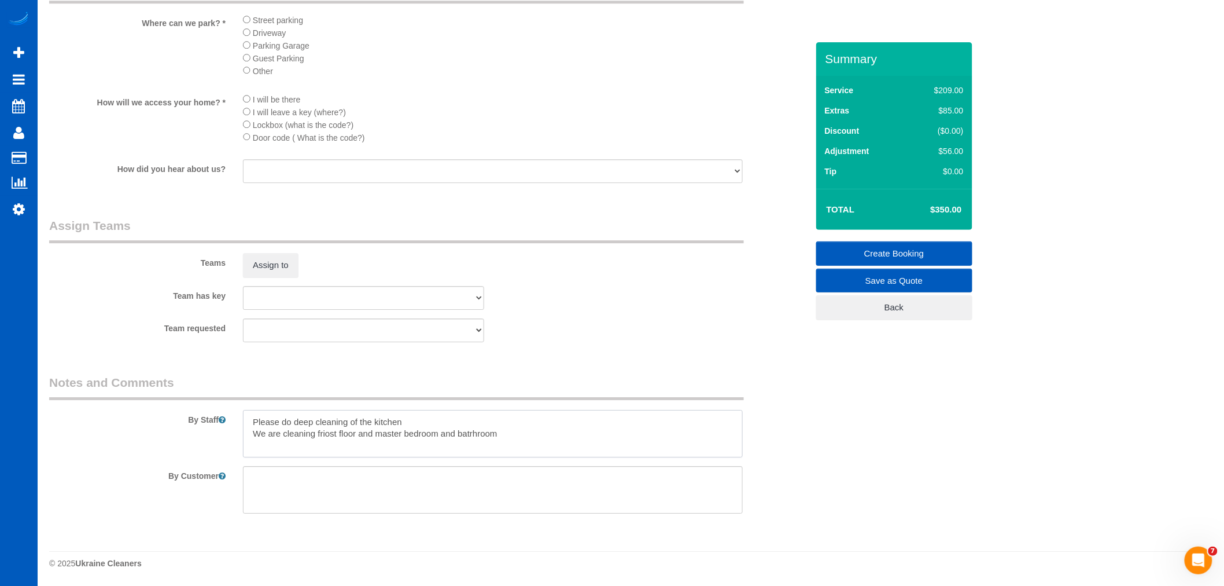
click at [557, 443] on textarea at bounding box center [493, 433] width 500 height 47
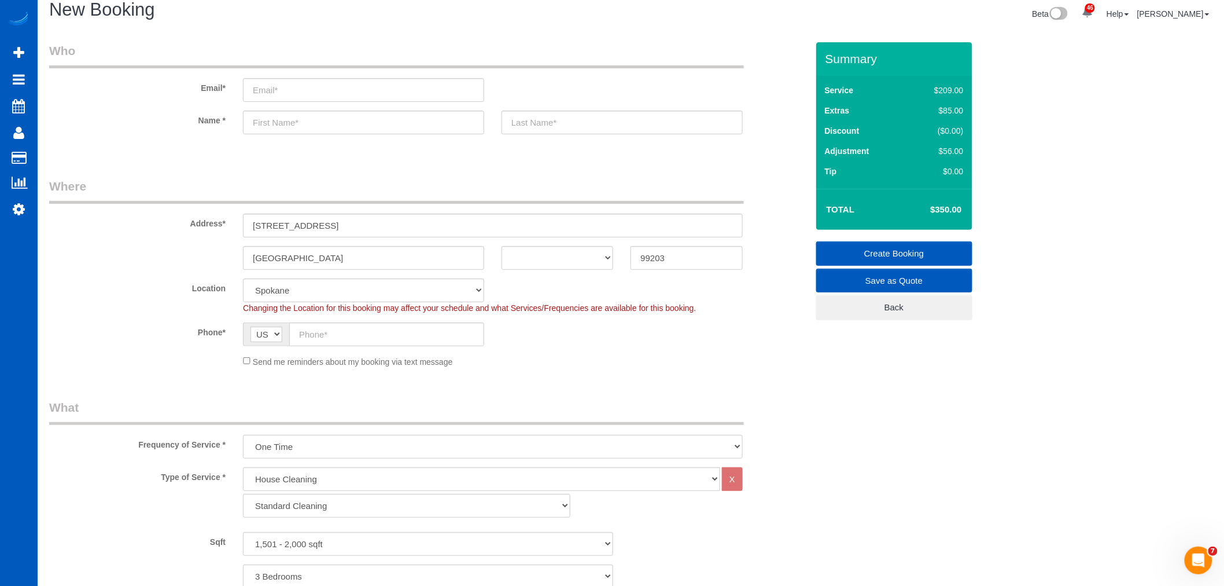
scroll to position [0, 0]
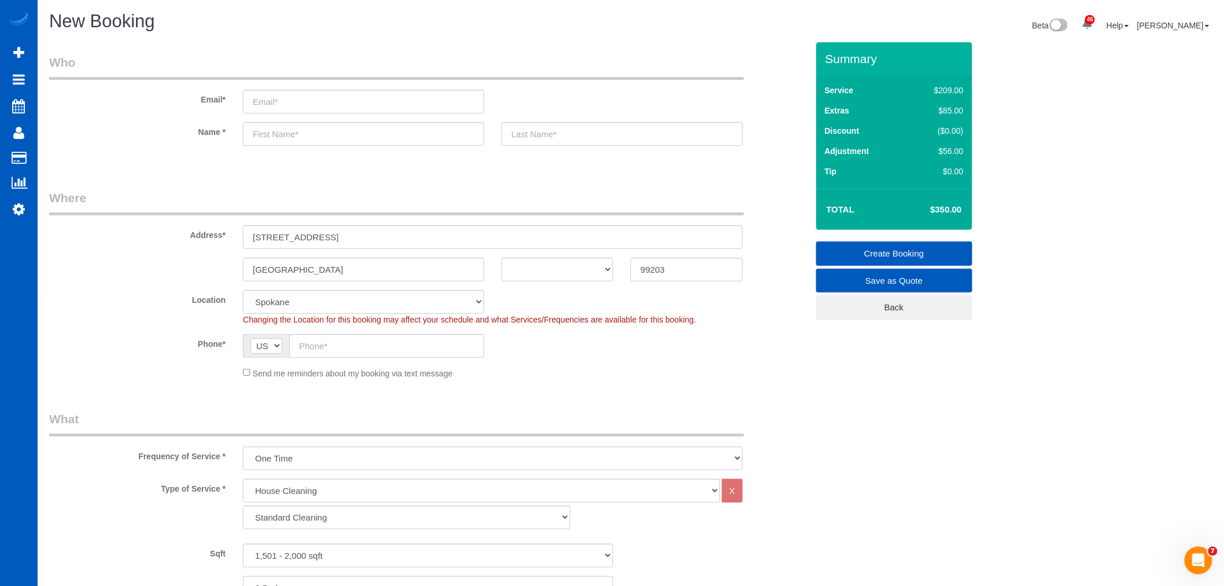
type textarea "Please do deep cleaning of the kitchen We are cleaning friost floor and master …"
click at [251, 373] on div "Send me reminders about my booking via text message" at bounding box center [492, 372] width 517 height 13
click at [323, 348] on input "text" at bounding box center [386, 346] width 195 height 24
click at [292, 128] on input "text" at bounding box center [363, 134] width 241 height 24
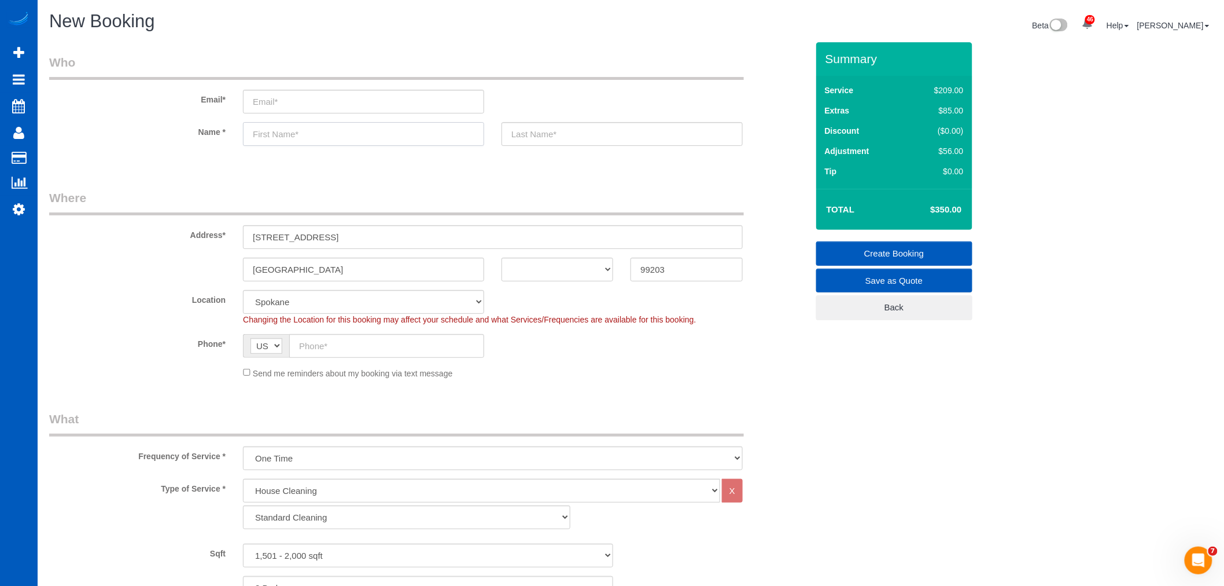
click at [285, 135] on input "text" at bounding box center [363, 134] width 241 height 24
type input "Michael"
click at [519, 130] on input "text" at bounding box center [622, 134] width 241 height 24
type input "Smith"
click at [330, 108] on input "email" at bounding box center [363, 102] width 241 height 24
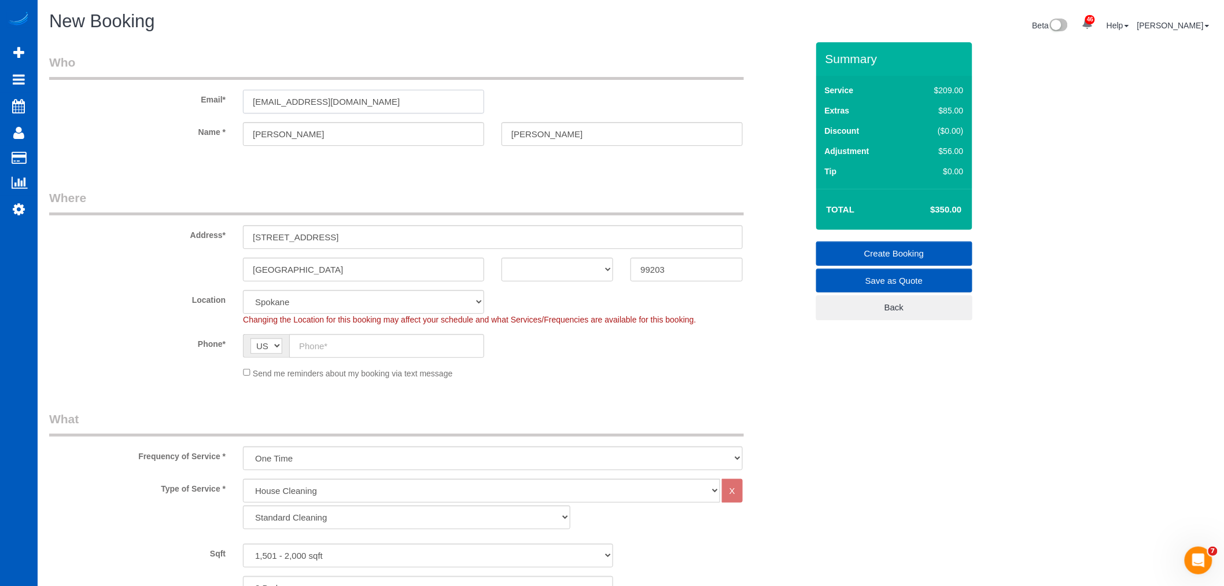
type input "Msmith@foxsmithgroup.com"
select select "string:fspay"
click at [345, 341] on input "text" at bounding box center [386, 346] width 195 height 24
click at [337, 341] on input "text" at bounding box center [386, 346] width 195 height 24
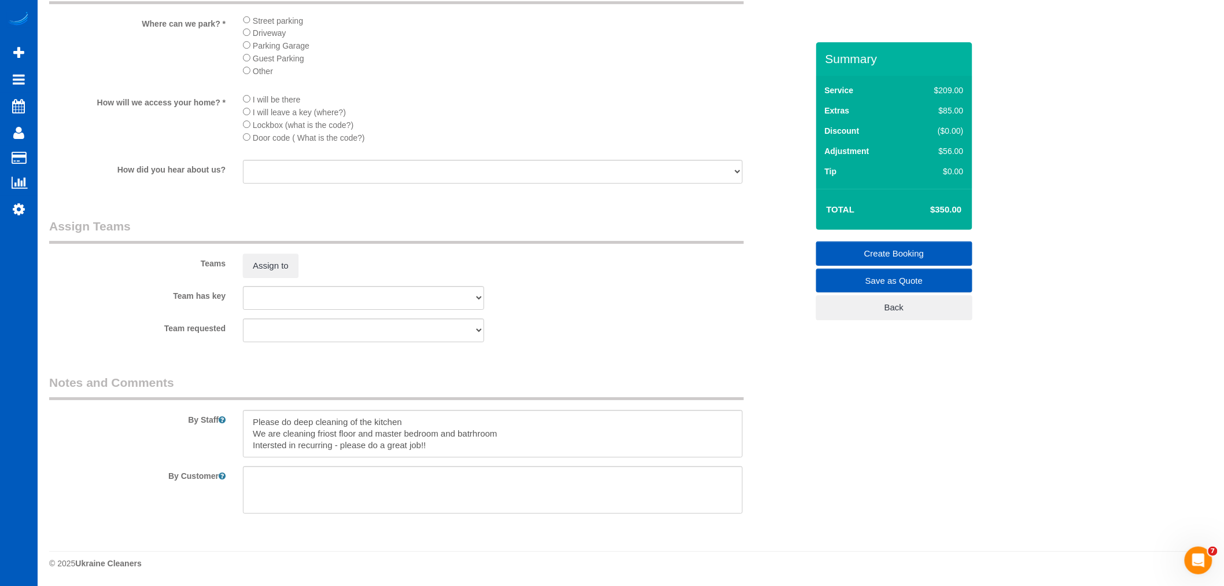
scroll to position [1563, 0]
type input "(281) 836-1815"
click at [450, 446] on textarea at bounding box center [493, 433] width 500 height 47
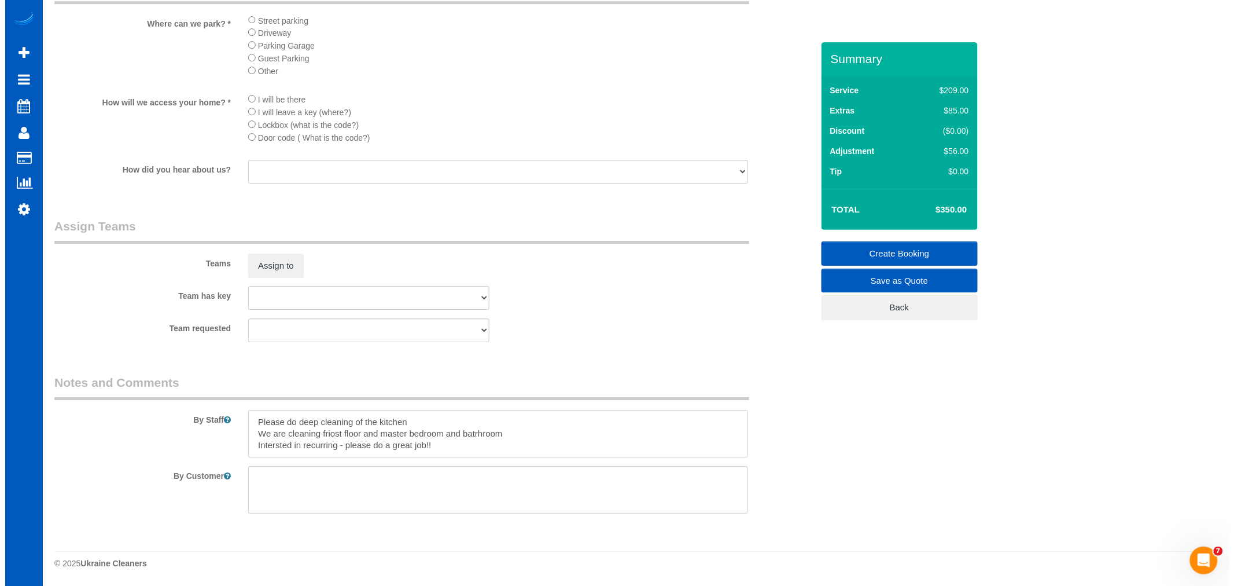
scroll to position [4, 0]
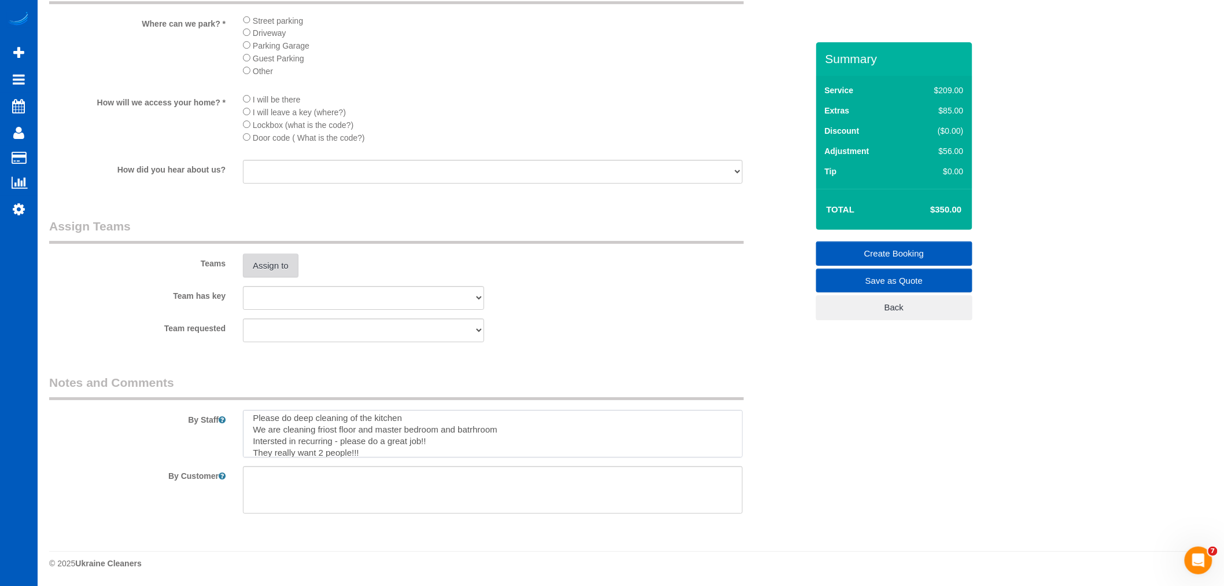
type textarea "Please do deep cleaning of the kitchen We are cleaning friost floor and master …"
click at [273, 264] on button "Assign to" at bounding box center [271, 265] width 56 height 24
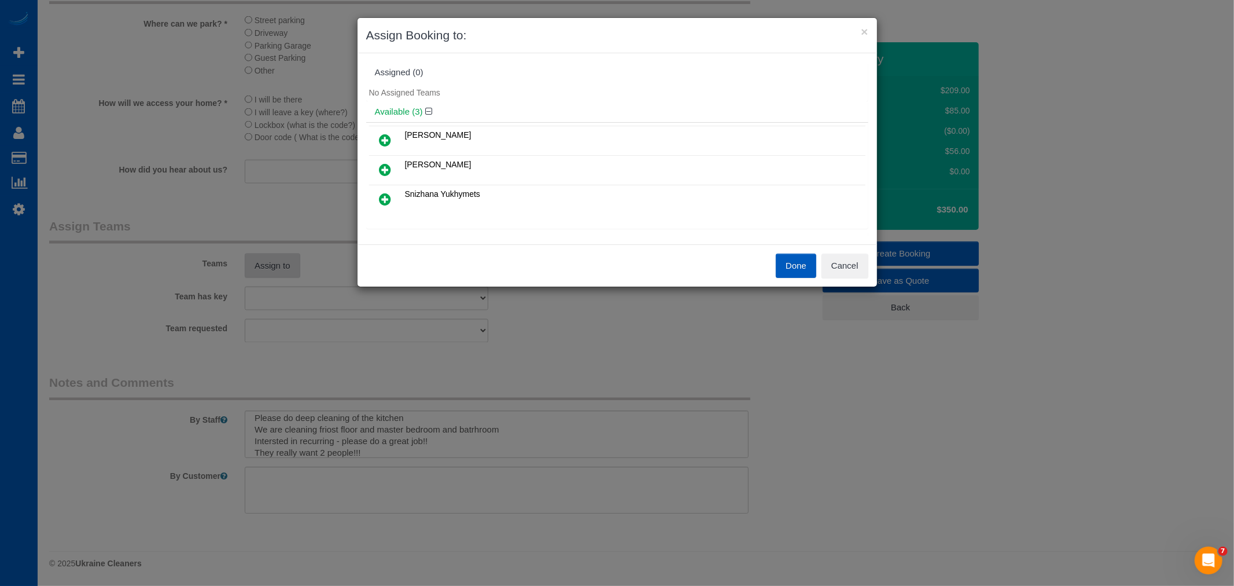
scroll to position [2149, 1234]
click at [391, 192] on link at bounding box center [385, 199] width 27 height 23
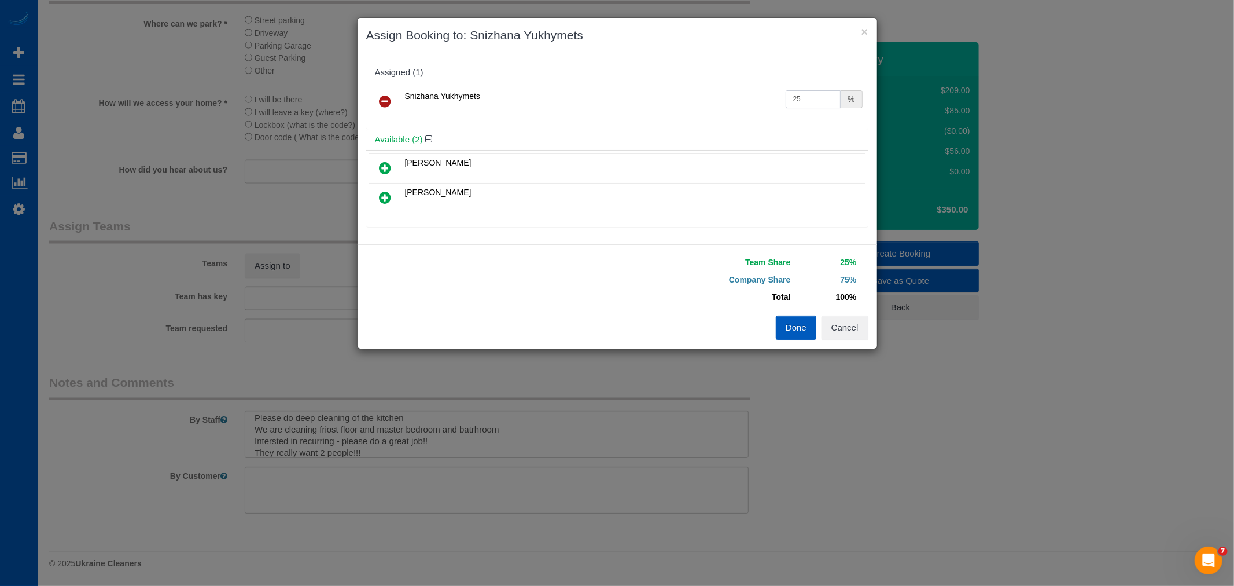
drag, startPoint x: 809, startPoint y: 90, endPoint x: 598, endPoint y: 111, distance: 211.6
click at [598, 110] on tr "Snizhana Yukhymets 25 %" at bounding box center [617, 102] width 496 height 30
type input "55"
click at [793, 321] on button "Done" at bounding box center [796, 327] width 41 height 24
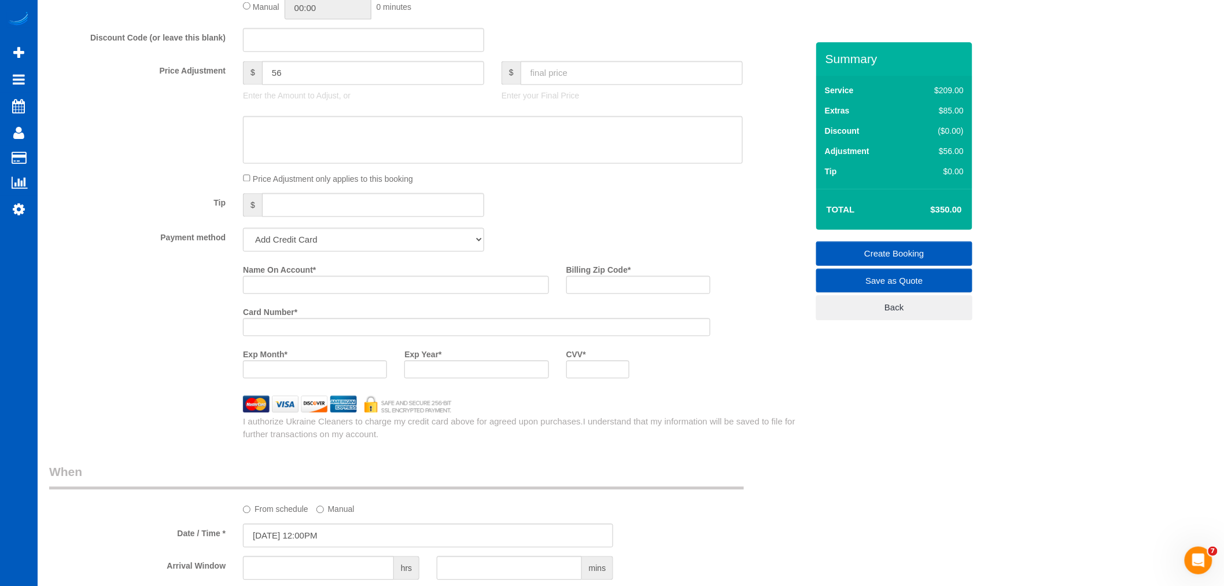
scroll to position [791, 0]
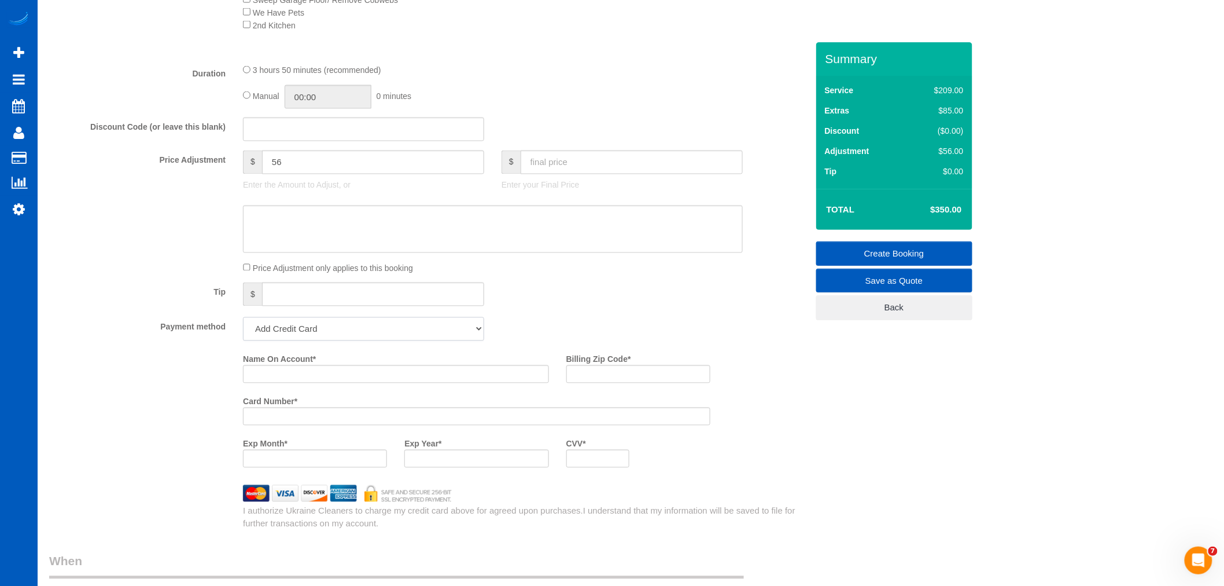
click at [321, 339] on select "Add Credit Card Cash Check Paypal" at bounding box center [363, 329] width 241 height 24
click at [302, 330] on select "Add Credit Card Cash Check Paypal" at bounding box center [363, 329] width 241 height 24
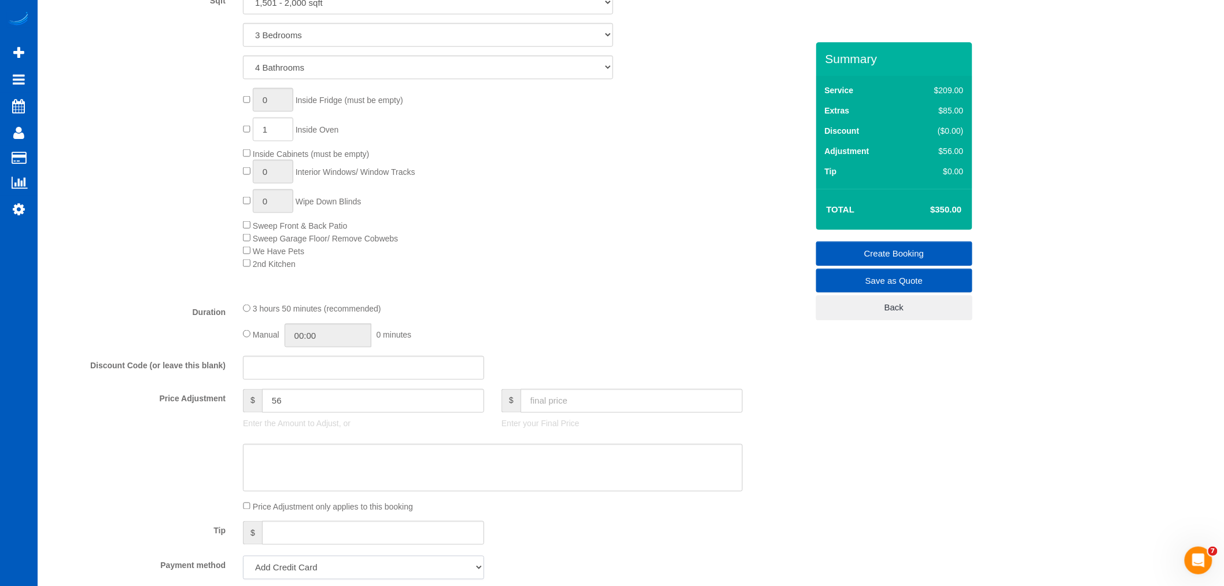
scroll to position [920, 0]
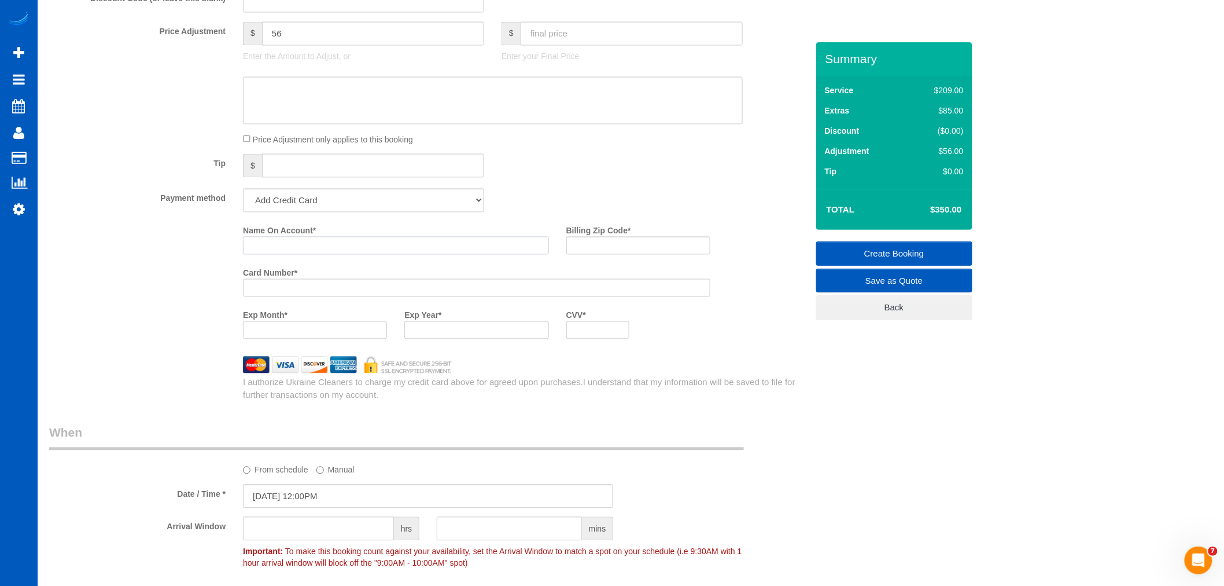
click at [257, 249] on input "Name On Account *" at bounding box center [396, 245] width 306 height 18
click at [287, 254] on input "Name On Account *" at bounding box center [396, 245] width 306 height 18
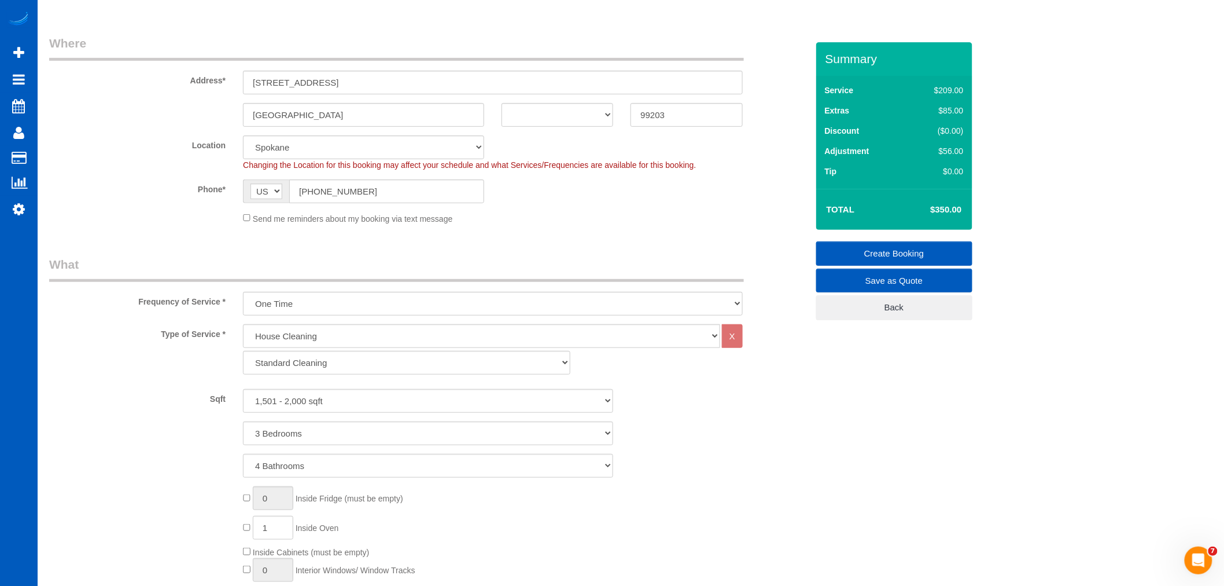
scroll to position [148, 0]
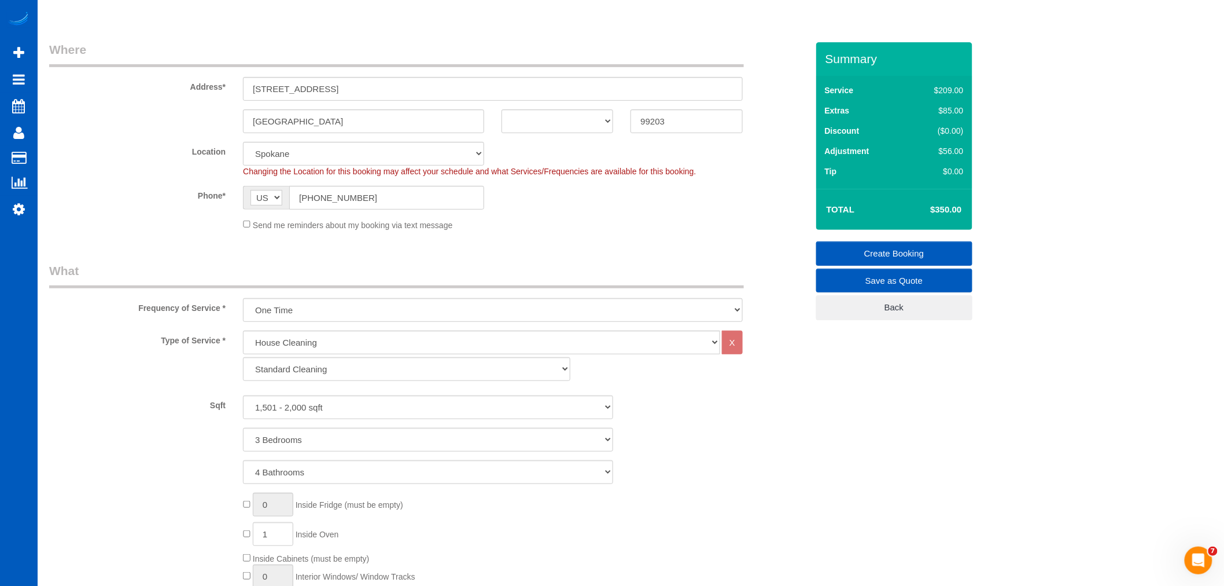
type input "[PERSON_NAME]"
drag, startPoint x: 698, startPoint y: 113, endPoint x: 618, endPoint y: 128, distance: 81.8
click at [618, 128] on div "Spokane AK AL AR AZ CA CO CT DC DE FL GA HI IA ID IL IN KS KY LA MA MD ME MI MN…" at bounding box center [429, 121] width 776 height 24
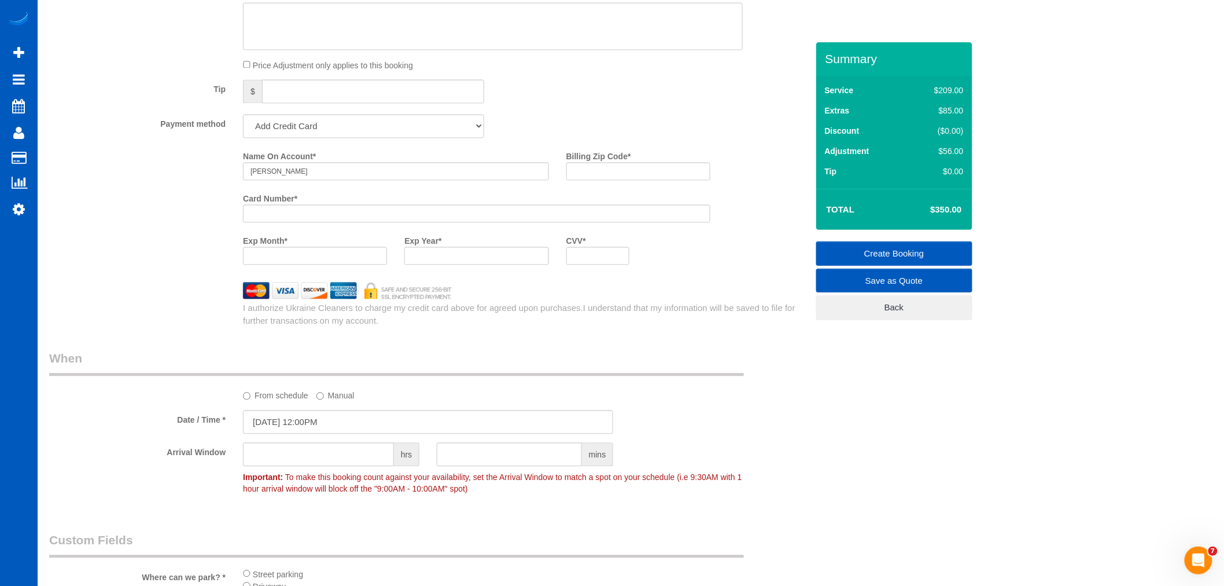
scroll to position [1048, 0]
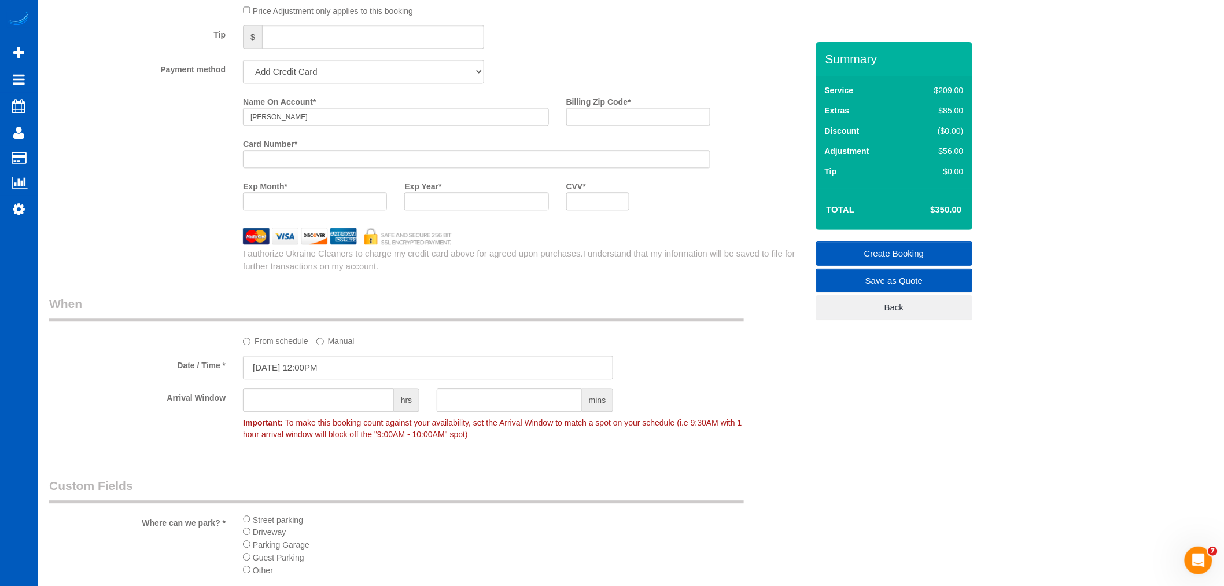
click at [603, 134] on div "Billing Zip Code *" at bounding box center [638, 113] width 161 height 42
click at [597, 126] on input "Billing Zip Code *" at bounding box center [638, 117] width 144 height 18
paste input "99203"
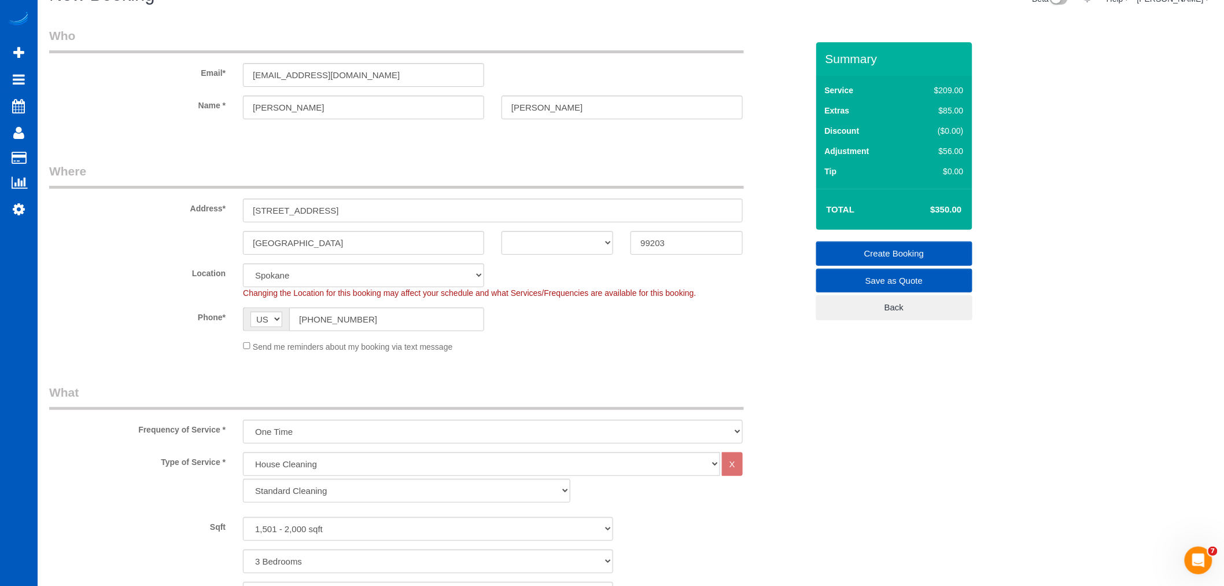
scroll to position [20, 0]
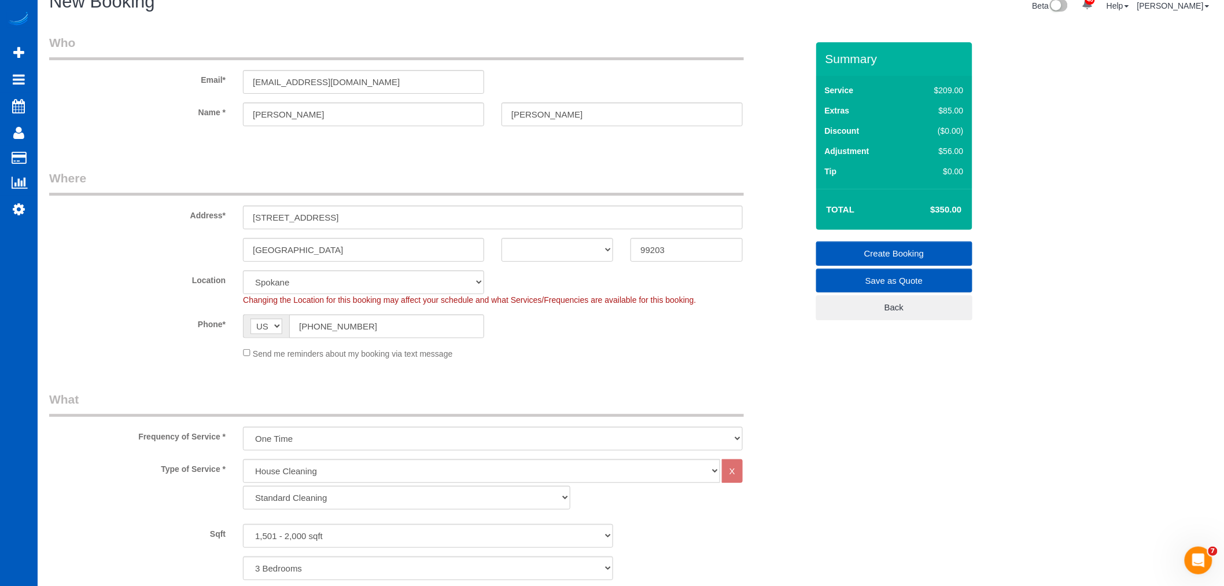
type input "99203"
drag, startPoint x: 382, startPoint y: 206, endPoint x: 188, endPoint y: 259, distance: 200.9
click at [188, 259] on sui-booking-address "Address* 1605 S Rockwood Blvd Spokane AK AL AR AZ CA CO CT DC DE FL GA HI IA ID…" at bounding box center [428, 216] width 759 height 92
click at [572, 236] on sui-booking-address "Address* 1605 S Rockwood Blvd Spokane AK AL AR AZ CA CO CT DC DE FL GA HI IA ID…" at bounding box center [428, 216] width 759 height 92
click at [564, 250] on select "AK AL AR AZ CA CO CT DC DE [GEOGRAPHIC_DATA] [GEOGRAPHIC_DATA] HI IA ID IL IN K…" at bounding box center [558, 250] width 112 height 24
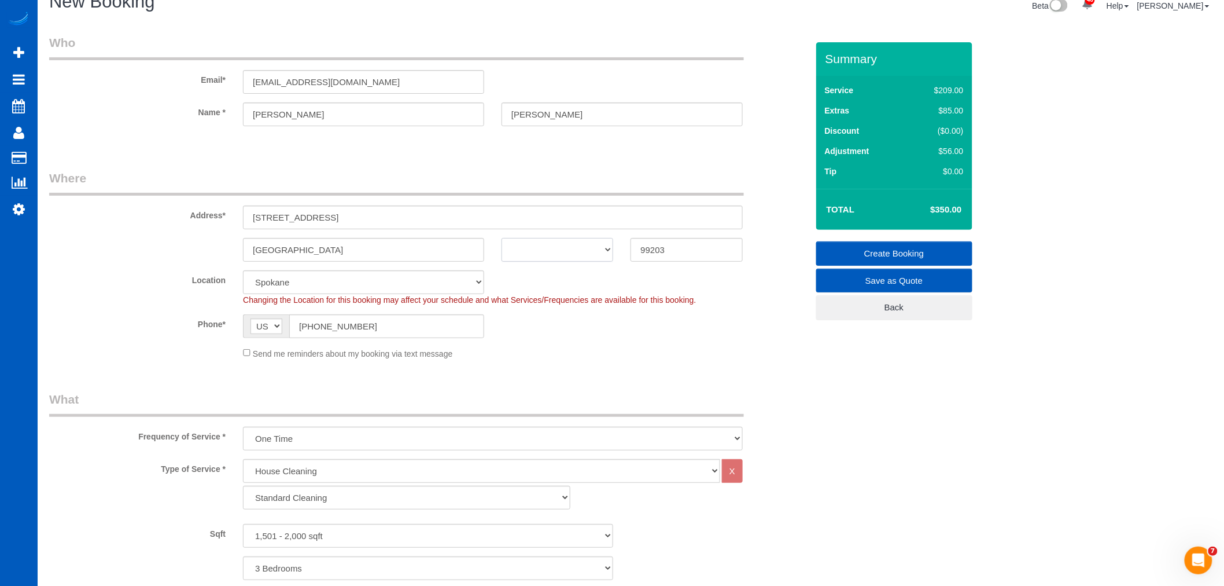
select select "WA"
click at [502, 238] on select "AK AL AR AZ CA CO CT DC DE [GEOGRAPHIC_DATA] [GEOGRAPHIC_DATA] HI IA ID IL IN K…" at bounding box center [558, 250] width 112 height 24
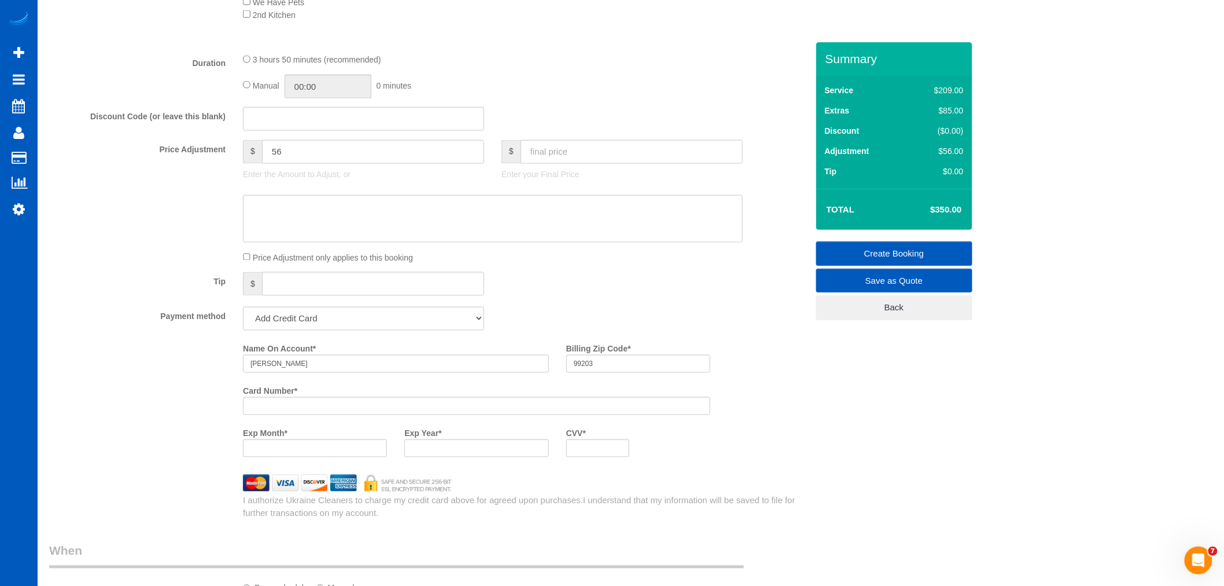
scroll to position [984, 0]
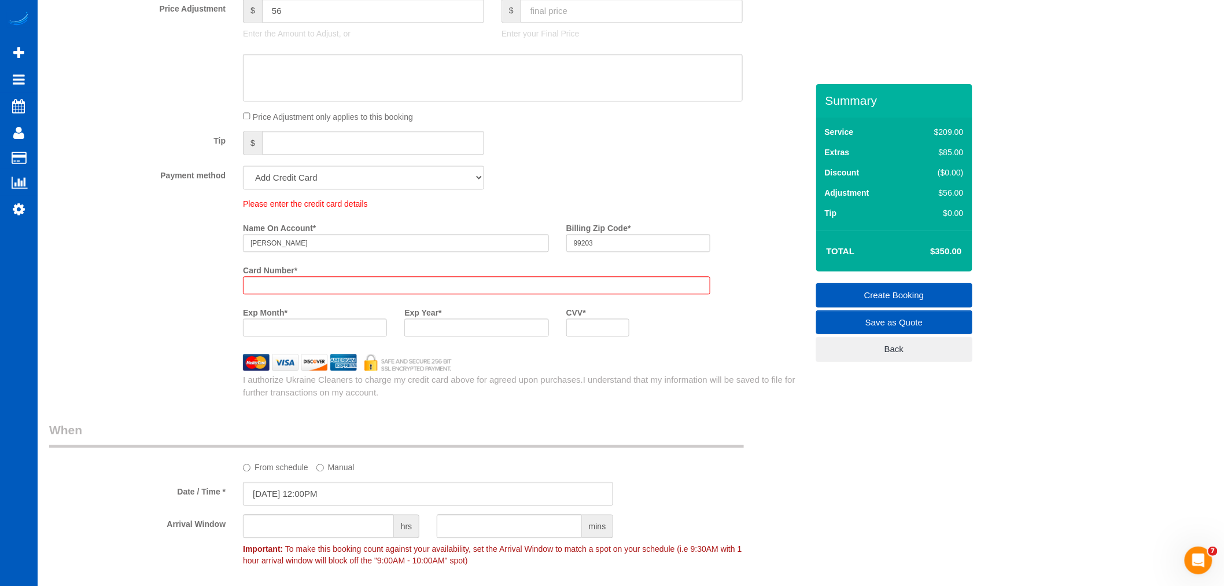
click at [436, 365] on div "Who Email* Msmith@foxsmithgroup.com Name * Michael Smith Where Address* 1605 S …" at bounding box center [429, 135] width 776 height 2071
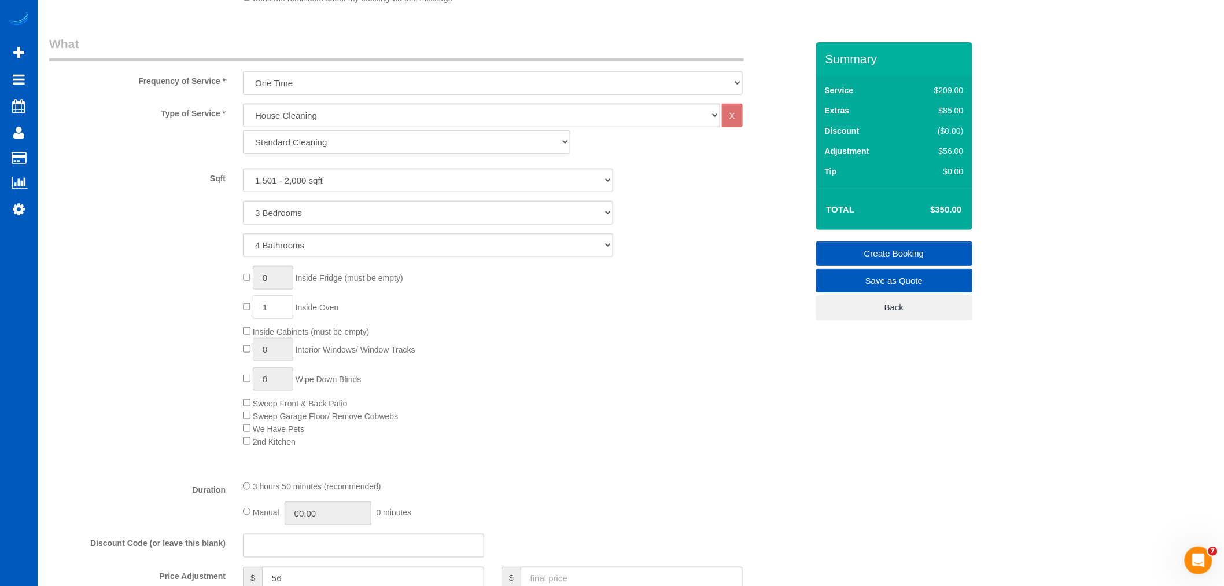
scroll to position [406, 0]
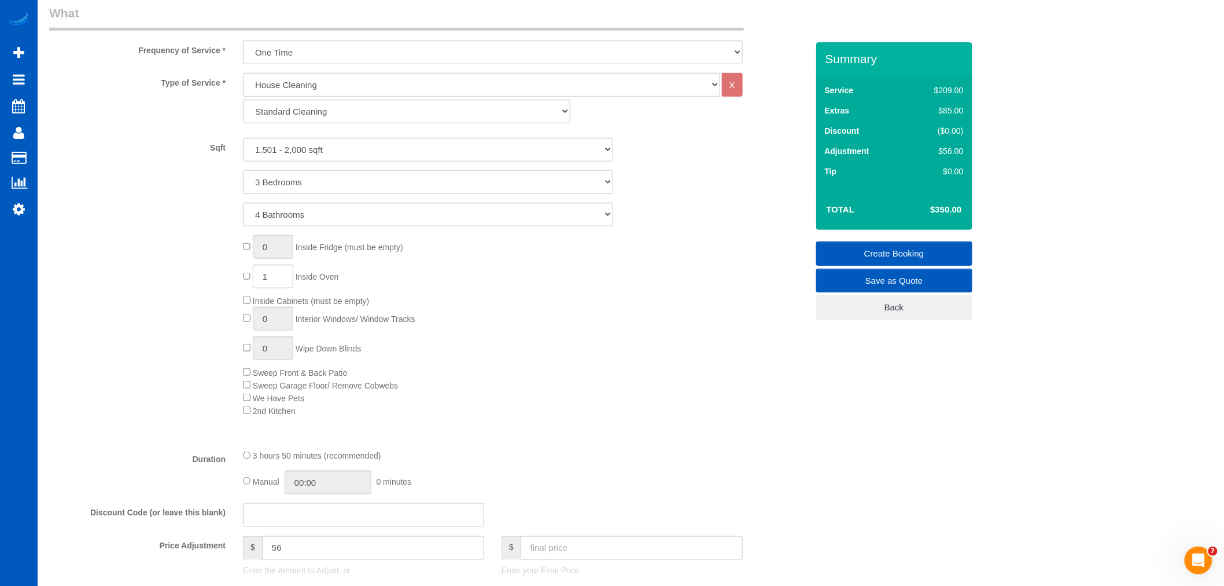
click at [363, 177] on select "1 Bedroom 2 Bedrooms 3 Bedrooms 4 Bedrooms 5 Bedrooms 6 Bedrooms 7 Bedrooms" at bounding box center [428, 182] width 370 height 24
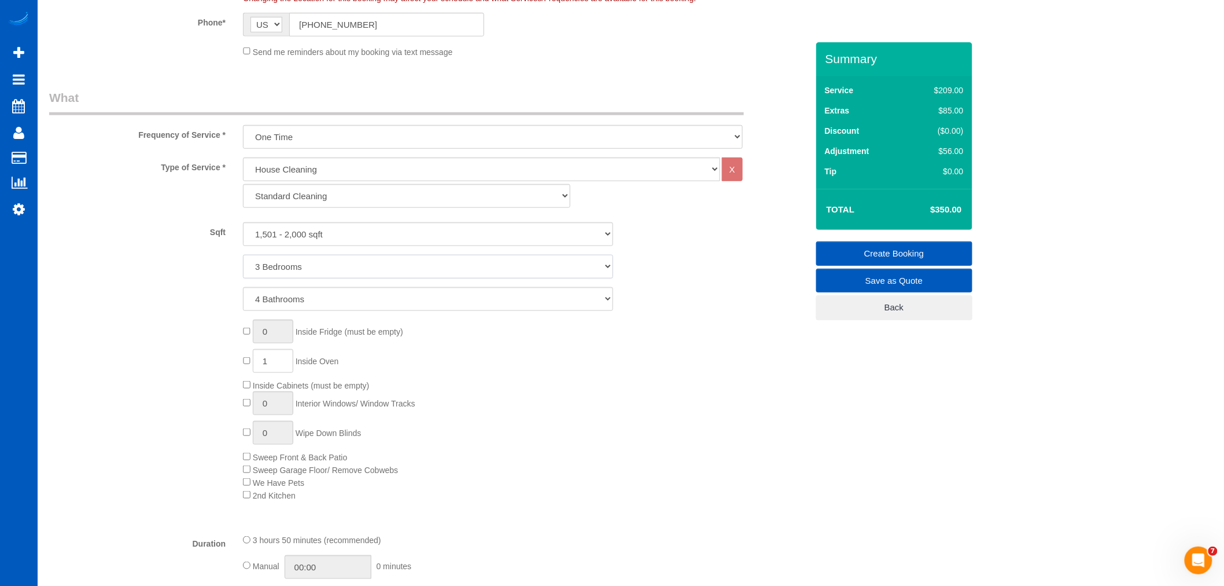
scroll to position [84, 0]
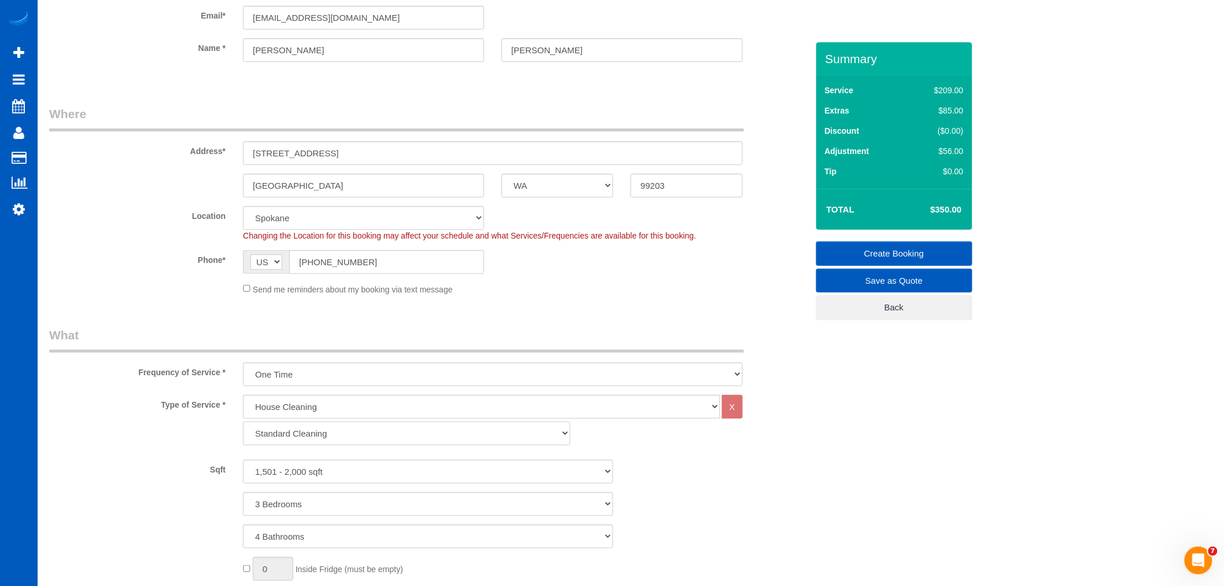
click at [351, 433] on select "Standard Cleaning Deep Cleaning Move In/ Out Cleaning" at bounding box center [406, 433] width 327 height 24
click at [243, 422] on select "Standard Cleaning Deep Cleaning Move In/ Out Cleaning" at bounding box center [406, 433] width 327 height 24
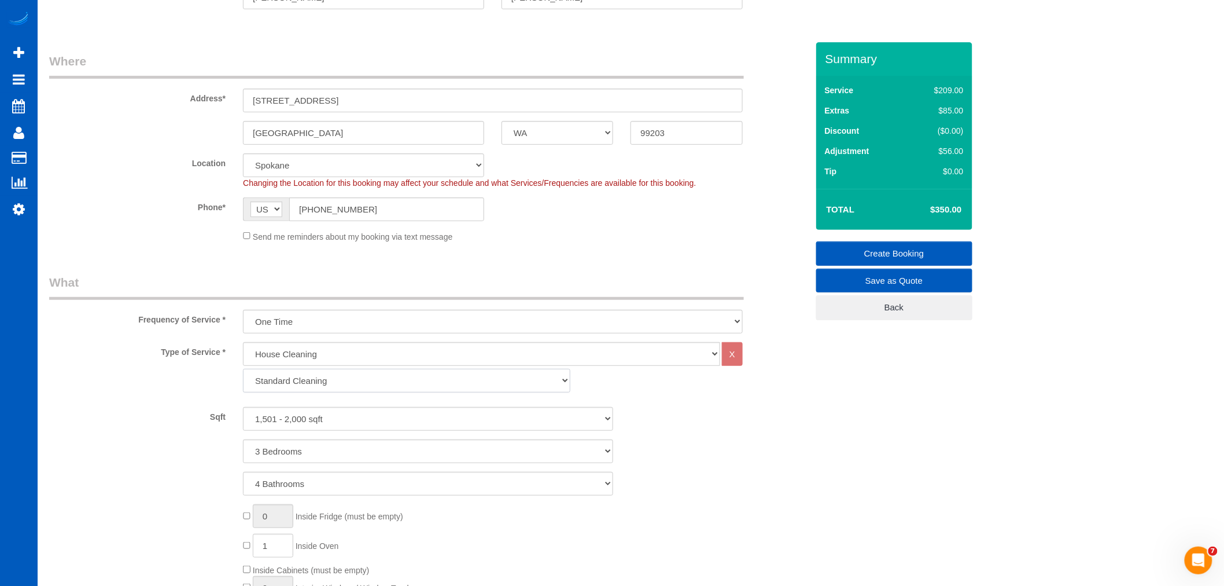
scroll to position [277, 0]
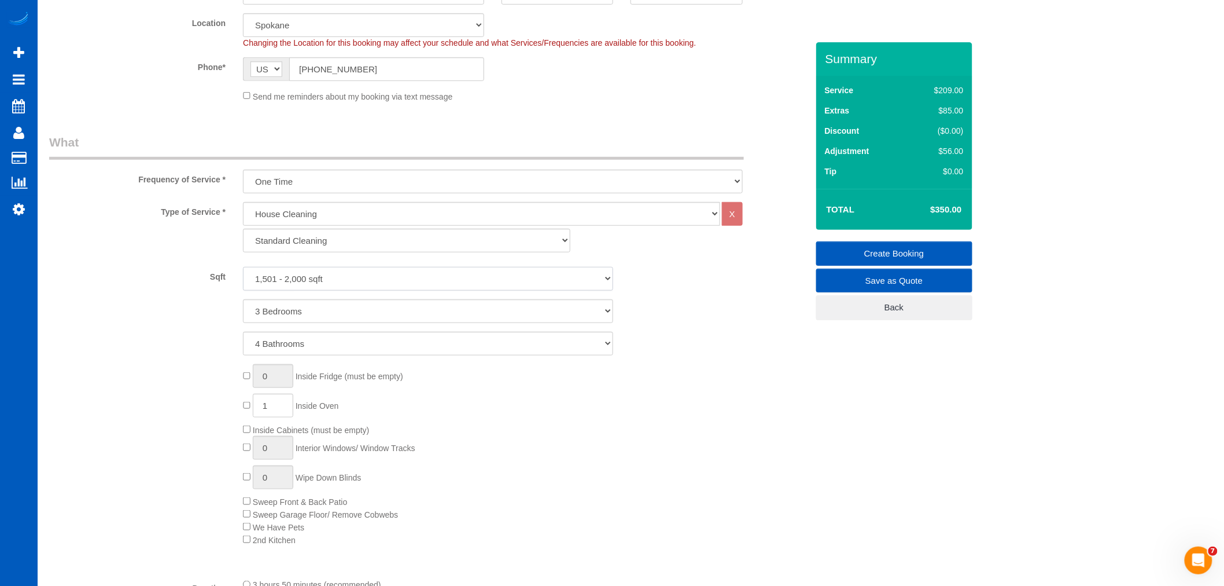
click at [327, 281] on select "0 - 1,000 sqft 1,001 - 1,500 sqft 1,501 - 2,000 sqft 2,001 - 2,500 sqft 2,501 -…" at bounding box center [428, 279] width 370 height 24
select select "3501"
click at [243, 267] on select "0 - 1,000 sqft 1,001 - 1,500 sqft 1,501 - 2,000 sqft 2,001 - 2,500 sqft 2,501 -…" at bounding box center [428, 279] width 370 height 24
click at [313, 306] on select "1 Bedroom 2 Bedrooms 3 Bedrooms 4 Bedrooms 5 Bedrooms 6 Bedrooms 7 Bedrooms" at bounding box center [428, 311] width 370 height 24
click at [243, 300] on select "1 Bedroom 2 Bedrooms 3 Bedrooms 4 Bedrooms 5 Bedrooms 6 Bedrooms 7 Bedrooms" at bounding box center [428, 311] width 370 height 24
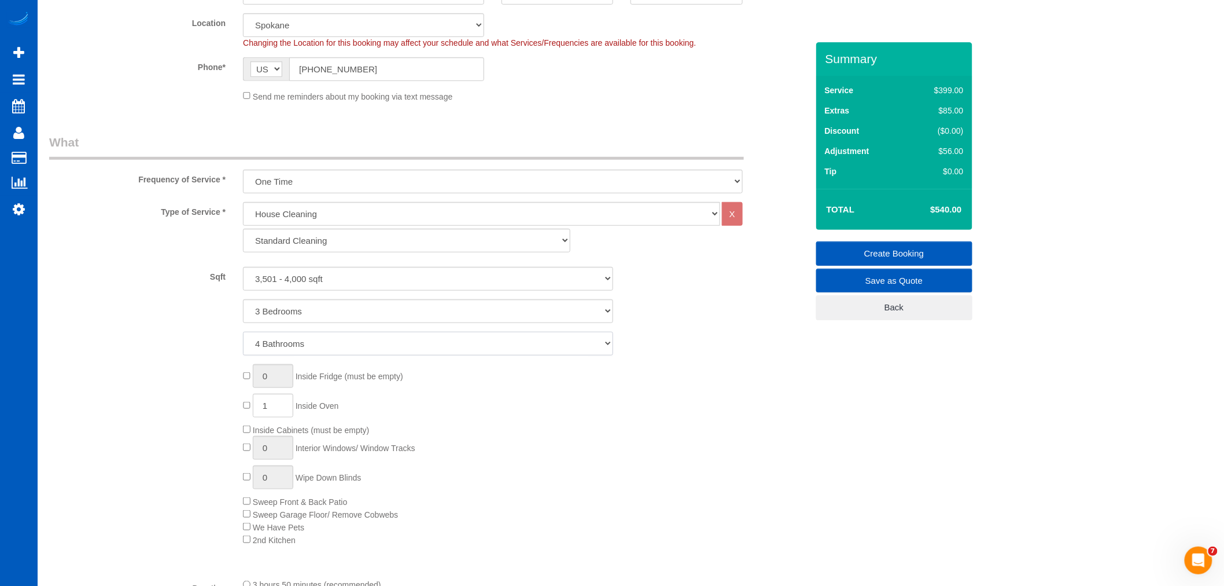
click at [295, 348] on select "1 Bathroom 2 Bathrooms 3 Bathrooms 4 Bathrooms 5 Bathrooms 6 Bathrooms 7 Bathro…" at bounding box center [428, 344] width 370 height 24
select select "5"
click at [243, 332] on select "1 Bathroom 2 Bathrooms 3 Bathrooms 4 Bathrooms 5 Bathrooms 6 Bathrooms 7 Bathro…" at bounding box center [428, 344] width 370 height 24
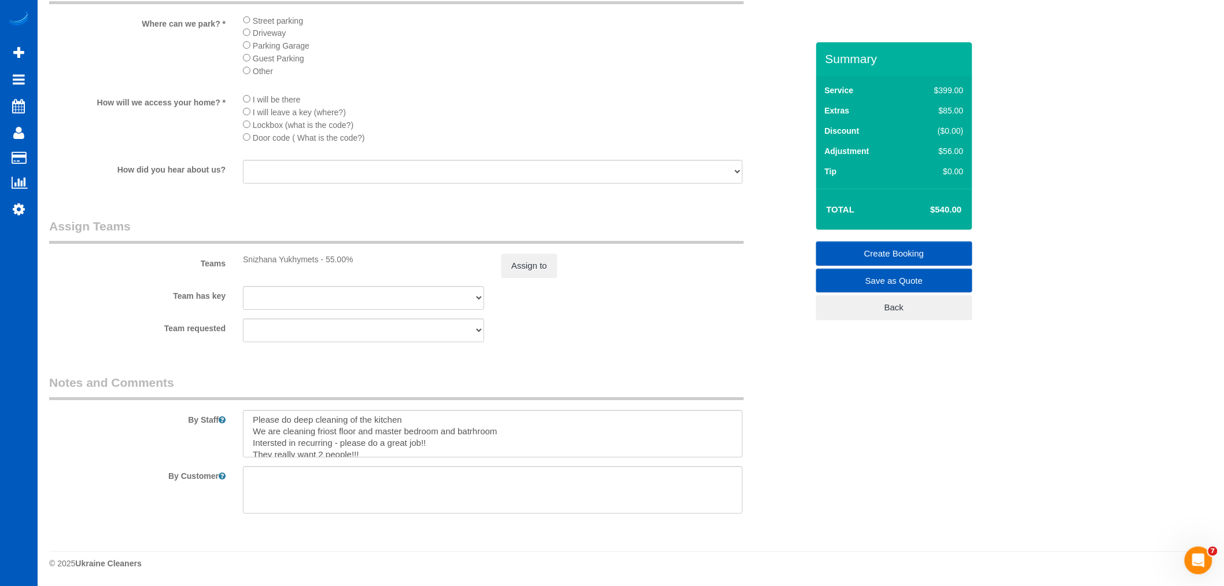
scroll to position [0, 0]
click at [421, 419] on textarea at bounding box center [493, 433] width 500 height 47
click at [284, 431] on textarea at bounding box center [493, 433] width 500 height 47
click at [344, 436] on textarea at bounding box center [493, 433] width 500 height 47
drag, startPoint x: 361, startPoint y: 434, endPoint x: 344, endPoint y: 435, distance: 17.4
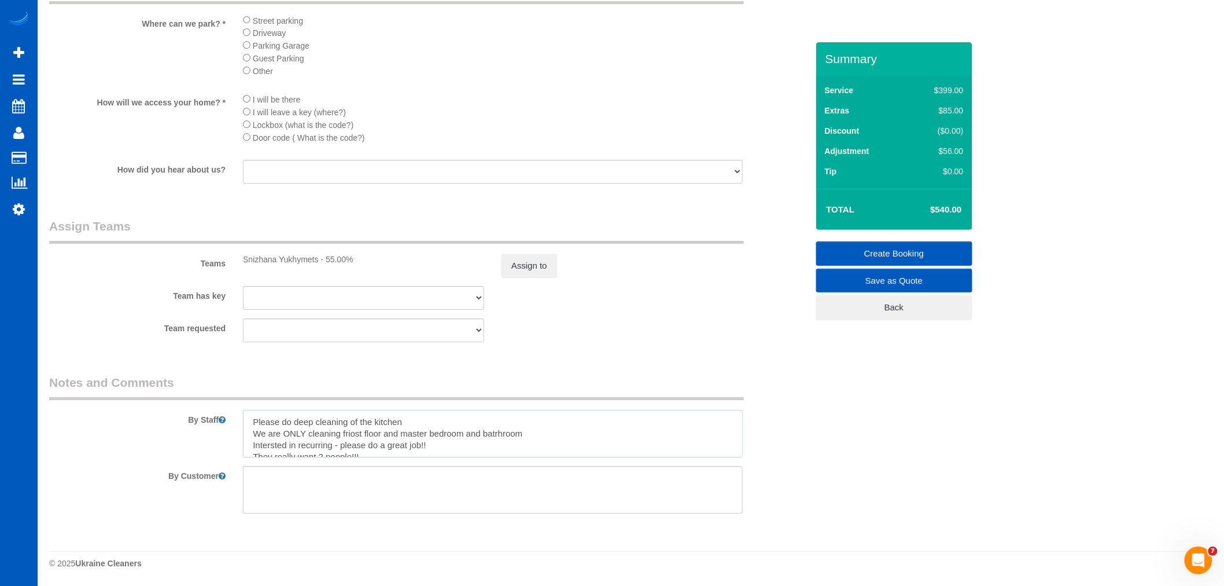
click at [344, 435] on textarea at bounding box center [493, 433] width 500 height 47
click at [413, 419] on textarea at bounding box center [493, 433] width 500 height 47
drag, startPoint x: 597, startPoint y: 424, endPoint x: 609, endPoint y: 419, distance: 13.5
click at [609, 419] on textarea at bounding box center [493, 433] width 500 height 47
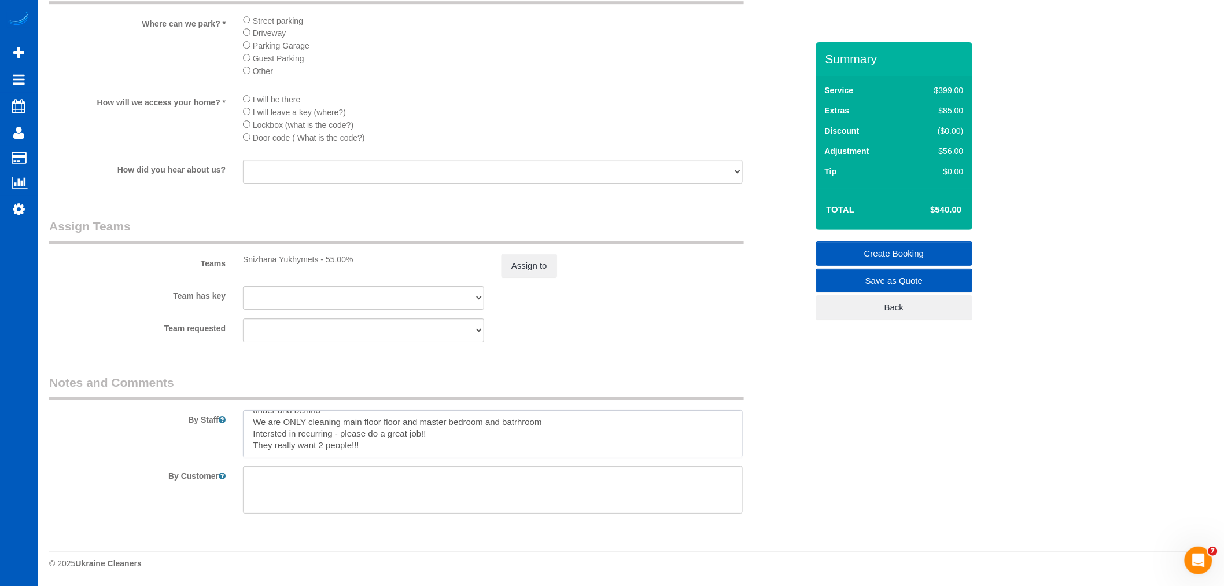
drag, startPoint x: 517, startPoint y: 419, endPoint x: 544, endPoint y: 428, distance: 29.3
click at [544, 428] on textarea at bounding box center [493, 433] width 500 height 47
click at [550, 421] on textarea at bounding box center [493, 433] width 500 height 47
click at [550, 425] on textarea at bounding box center [493, 433] width 500 height 47
click at [517, 421] on textarea at bounding box center [493, 433] width 500 height 47
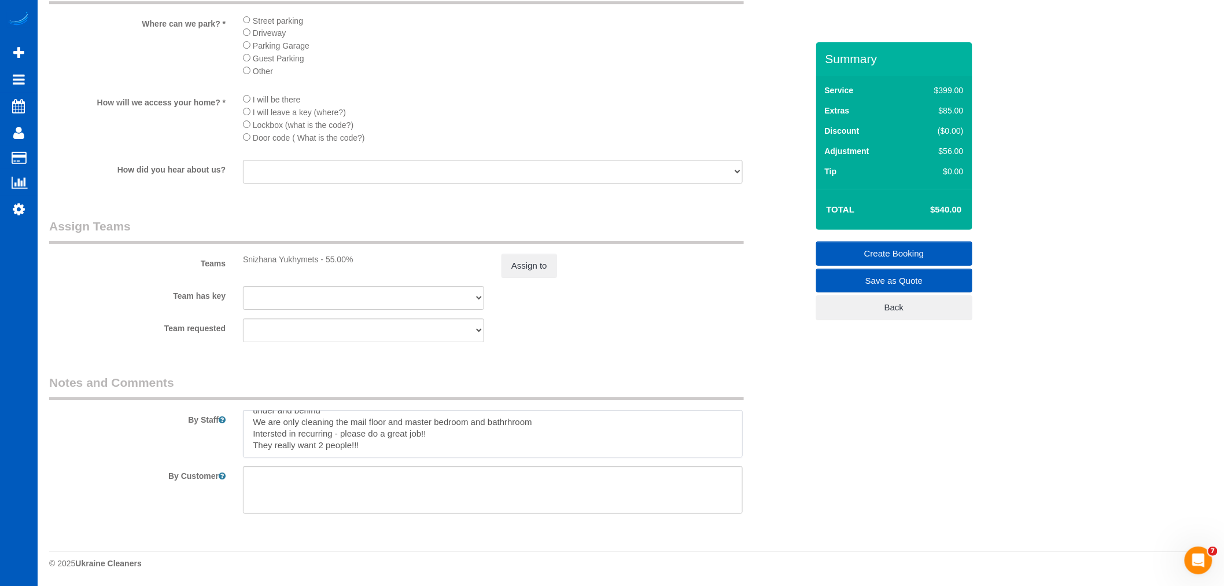
drag, startPoint x: 545, startPoint y: 448, endPoint x: 505, endPoint y: 424, distance: 46.7
click at [507, 422] on textarea at bounding box center [493, 433] width 500 height 47
drag, startPoint x: 464, startPoint y: 442, endPoint x: 465, endPoint y: 459, distance: 16.8
click at [464, 441] on textarea at bounding box center [493, 433] width 500 height 47
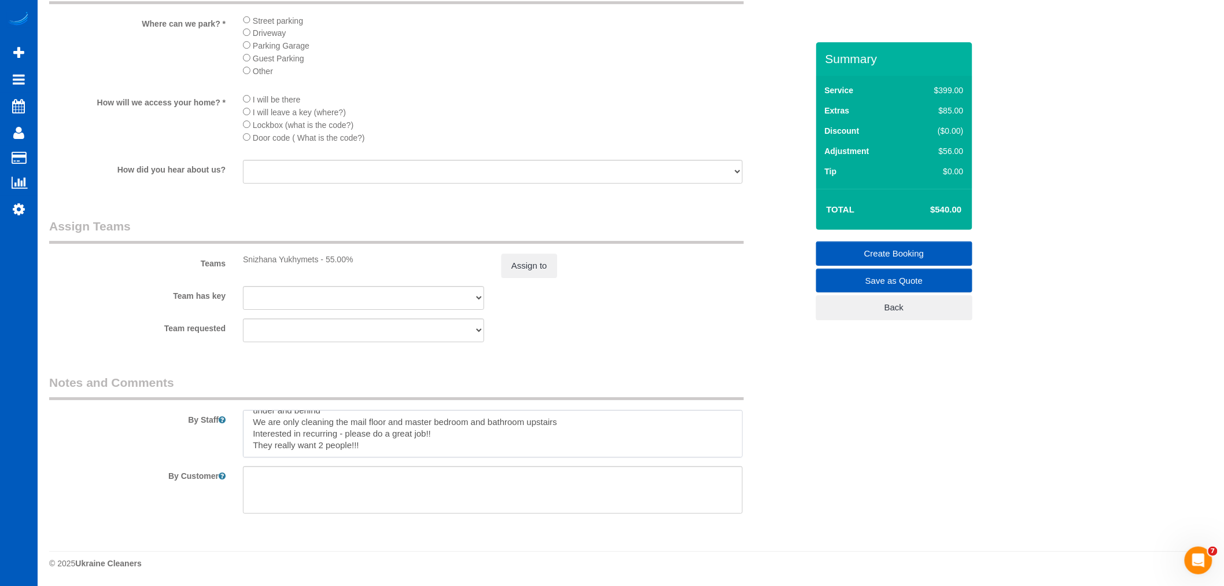
click at [477, 441] on textarea at bounding box center [493, 433] width 500 height 47
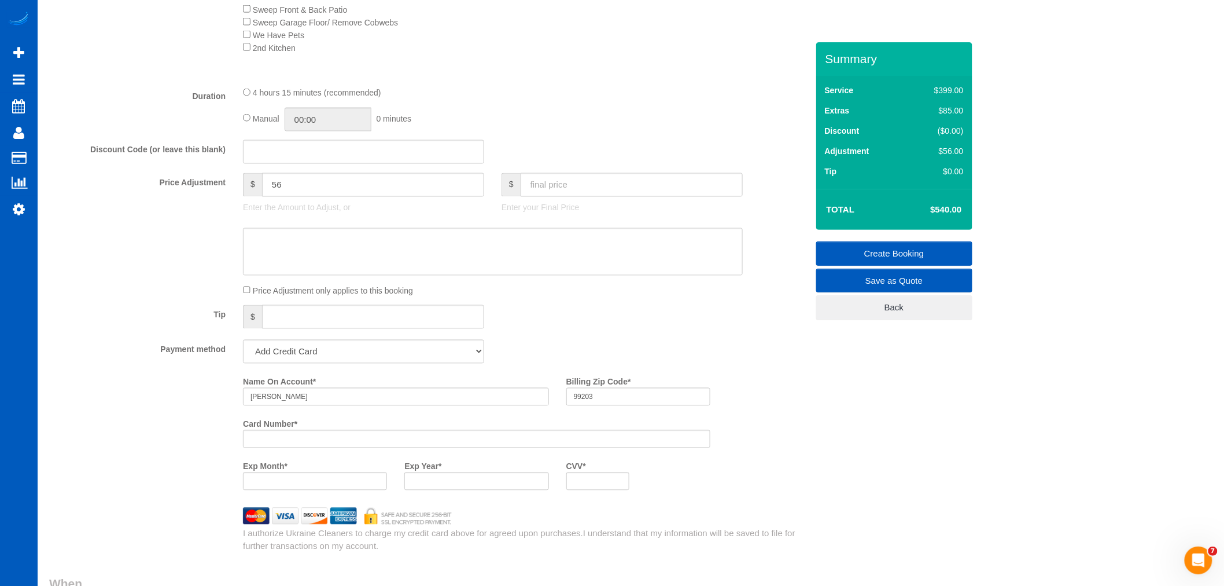
scroll to position [727, 0]
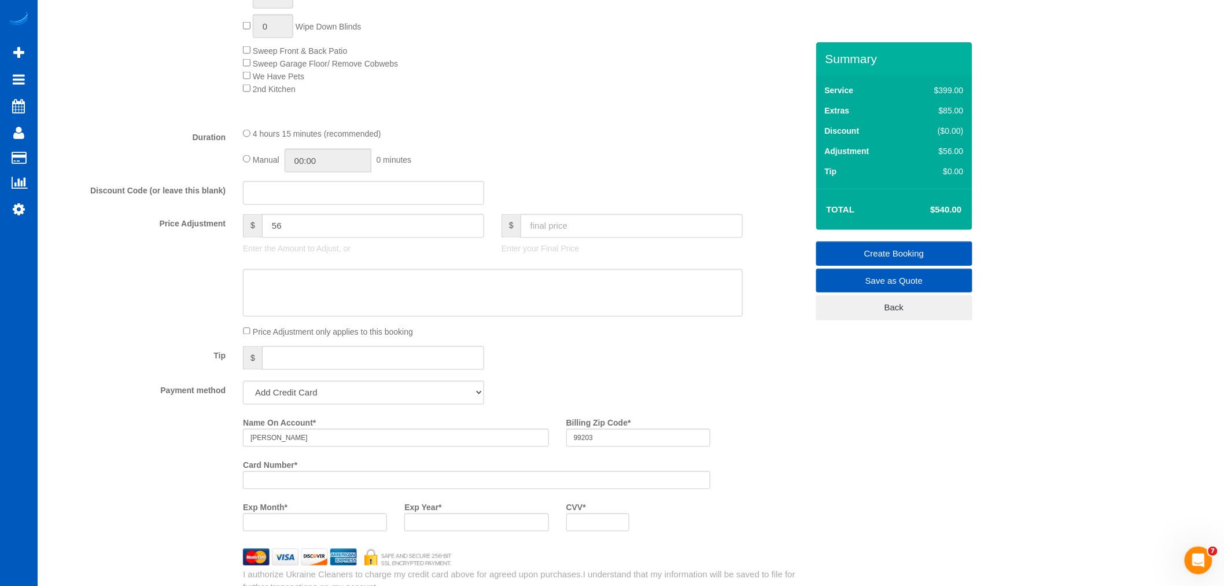
type textarea "Please do deep cleaning of the kitchen - include things like cabinet fronts, ca…"
click at [565, 224] on input "text" at bounding box center [632, 226] width 222 height 24
type input "350"
type input "-134"
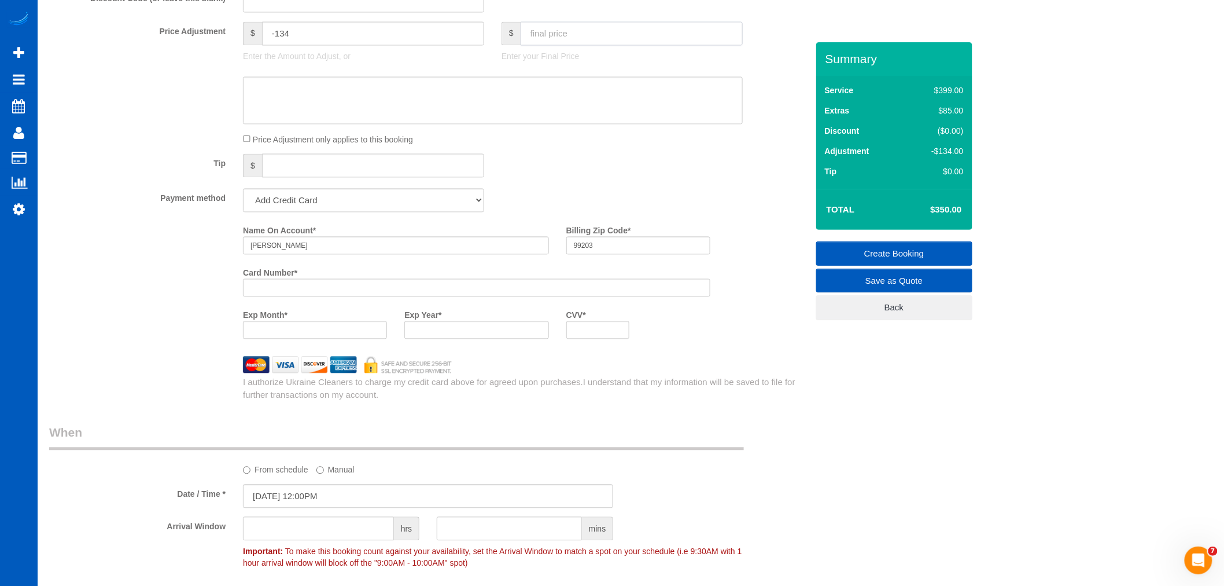
scroll to position [921, 0]
click at [912, 250] on link "Create Booking" at bounding box center [894, 253] width 156 height 24
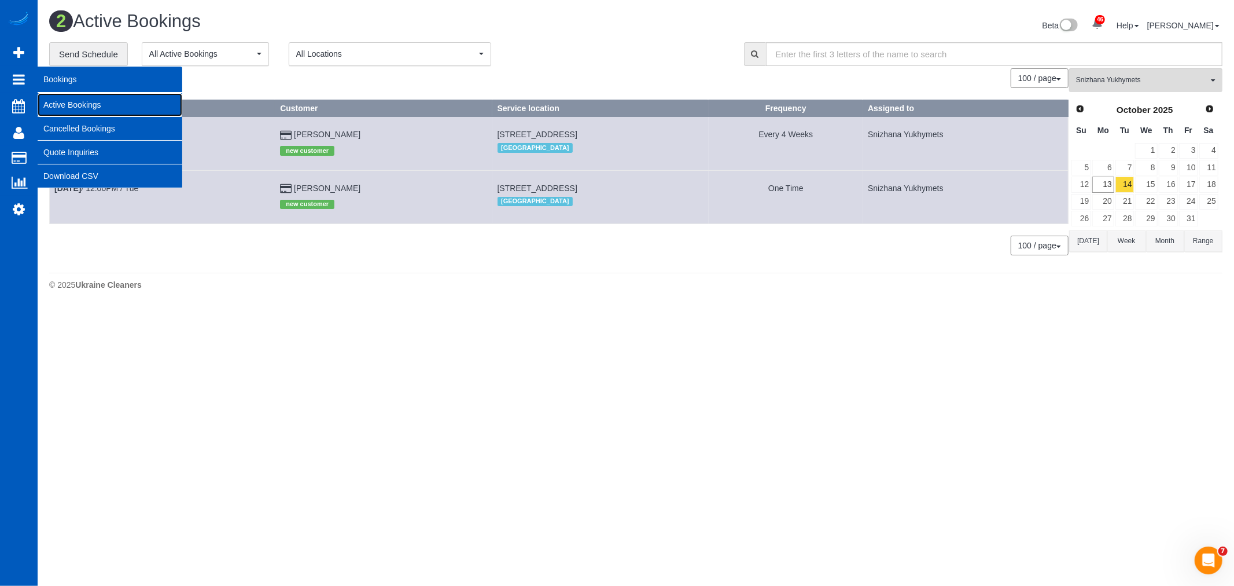
click at [64, 99] on link "Active Bookings" at bounding box center [110, 104] width 145 height 23
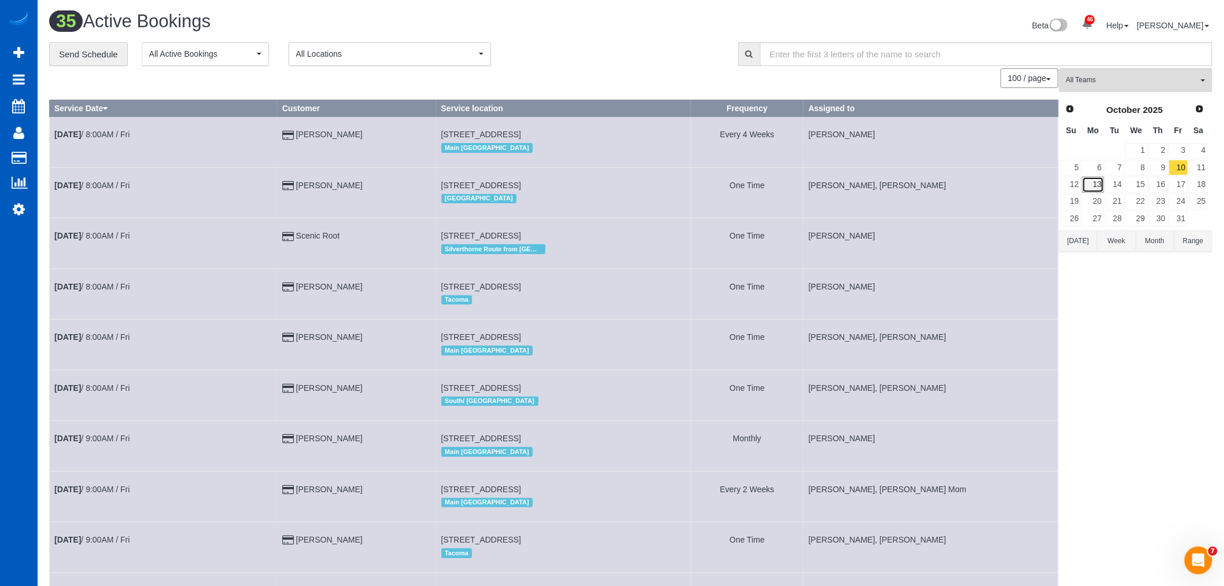
click at [1097, 187] on link "13" at bounding box center [1093, 184] width 21 height 16
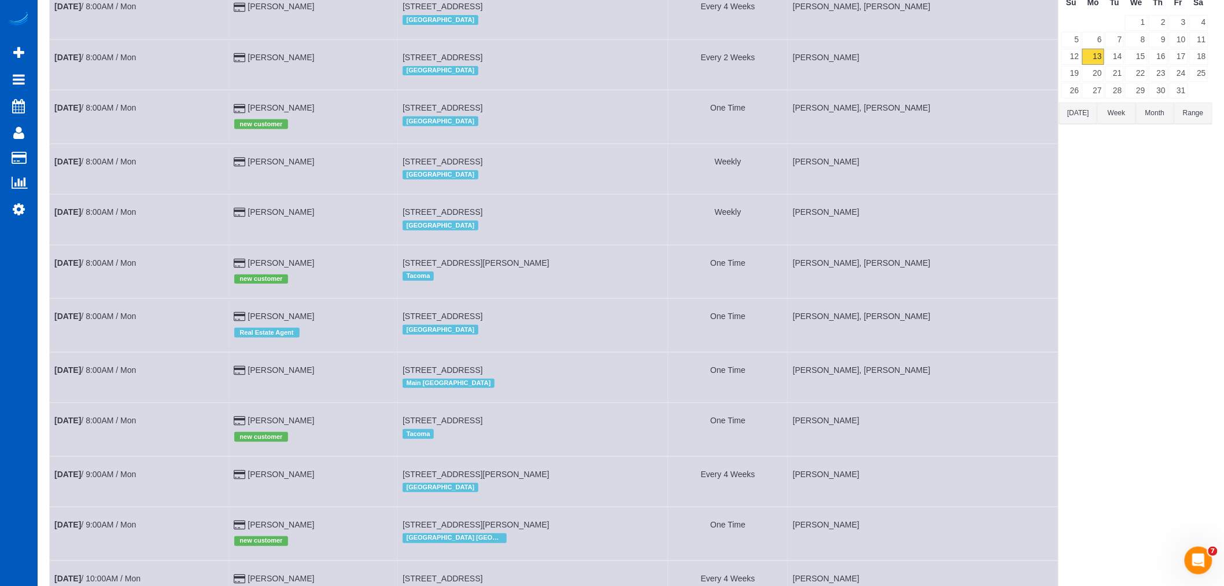
scroll to position [128, 0]
click at [81, 320] on b "Oct 13th" at bounding box center [67, 315] width 27 height 9
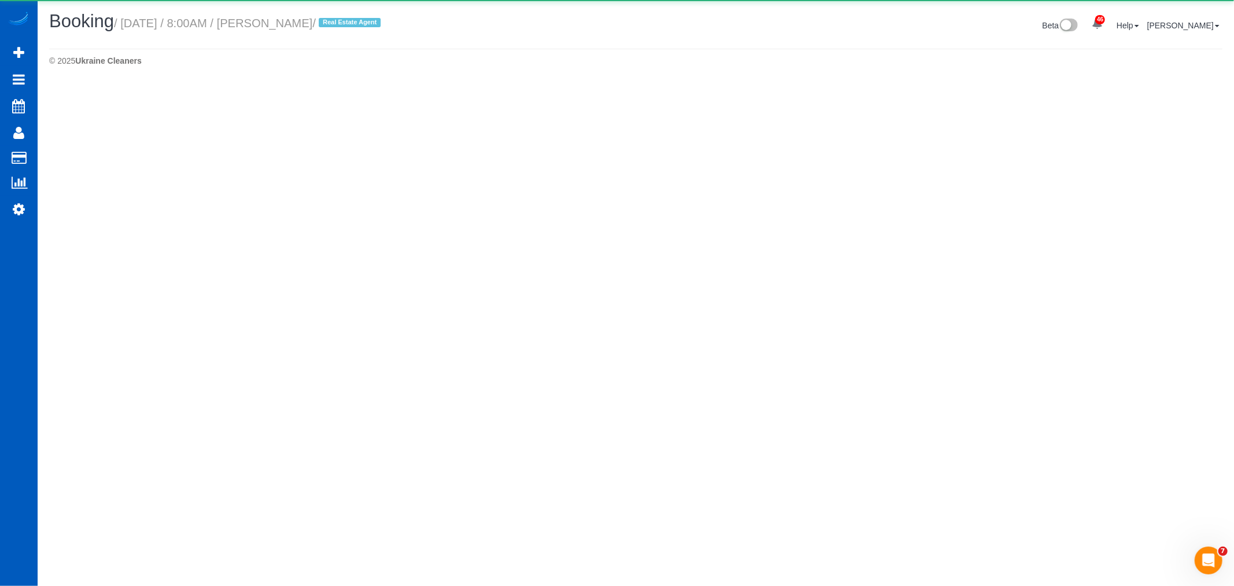
select select "WA"
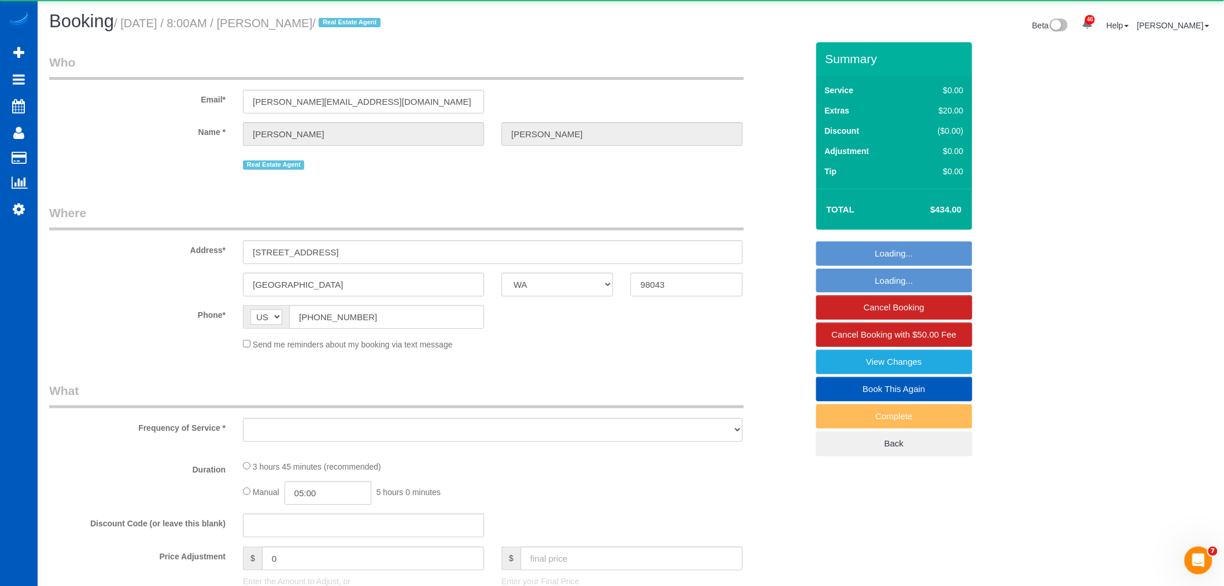
select select "object:9547"
select select "string:fspay-c812a15d-de07-40c4-ab06-c36a0ef10898"
select select "199"
select select "1001"
select select "3"
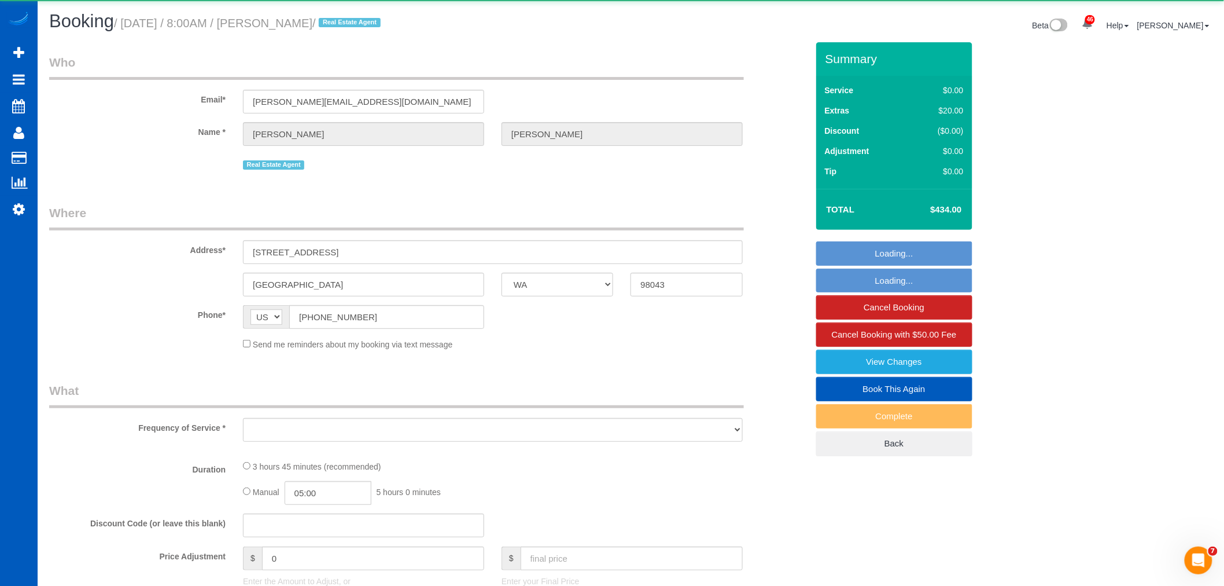
select select "2"
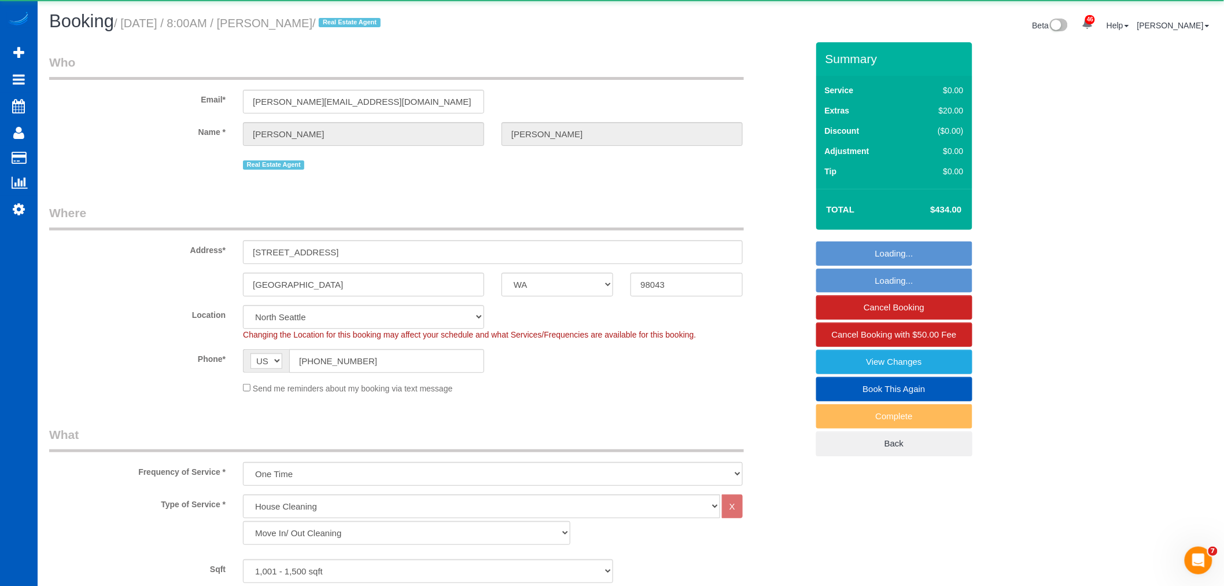
select select "object:9810"
select select "spot20"
select select "1001"
select select "3"
select select "2"
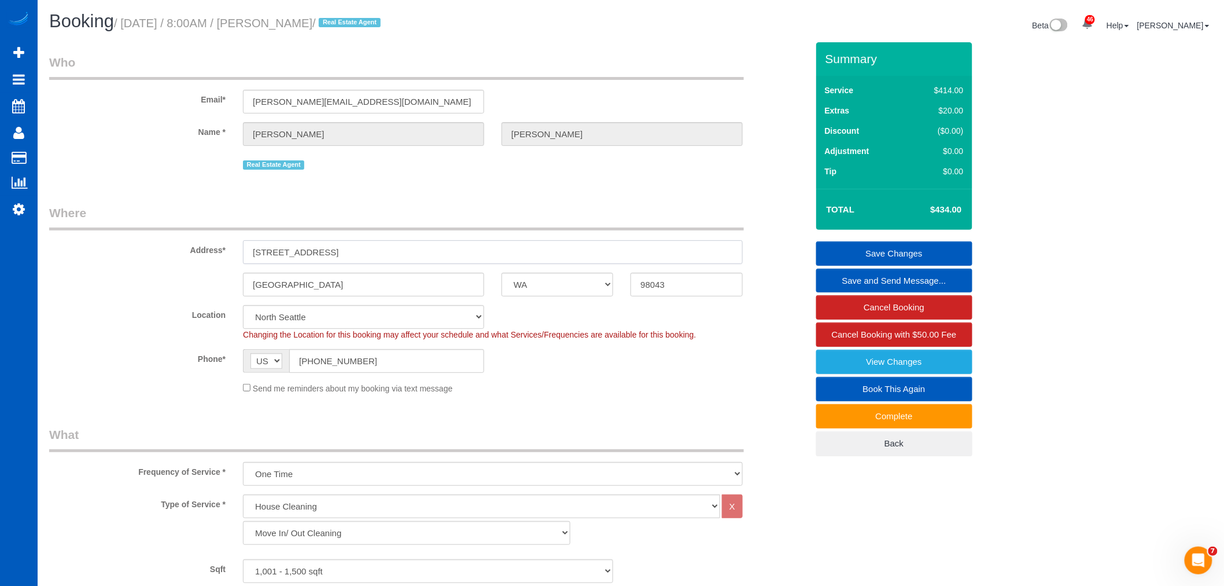
drag, startPoint x: 374, startPoint y: 247, endPoint x: 278, endPoint y: 256, distance: 97.1
click at [249, 251] on input "5706 225th st sw" at bounding box center [493, 252] width 500 height 24
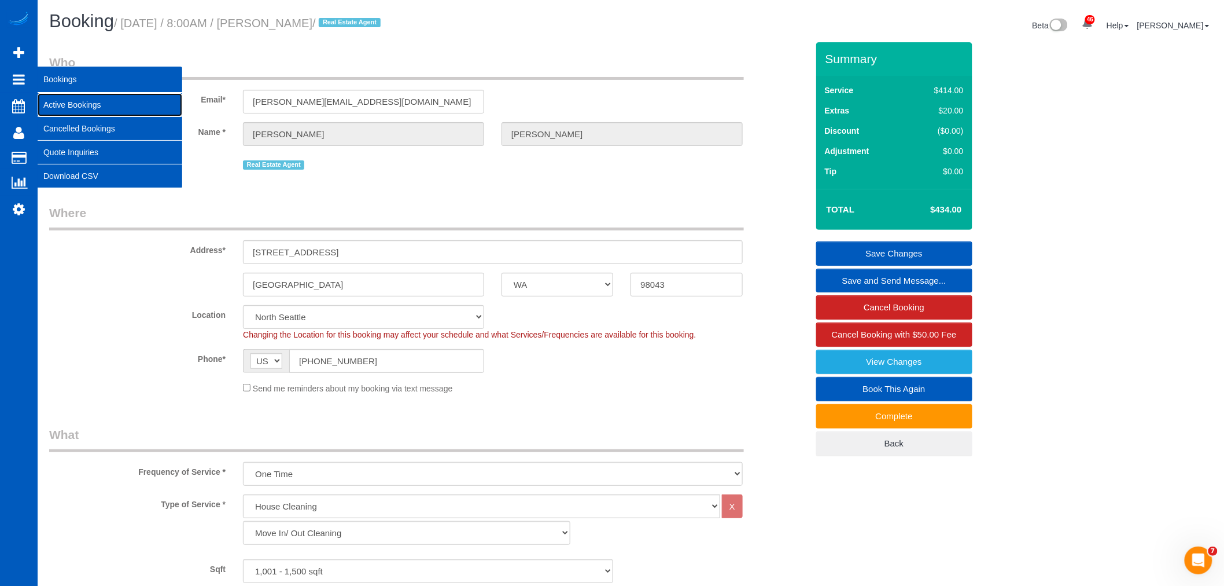
click at [122, 100] on link "Active Bookings" at bounding box center [110, 104] width 145 height 23
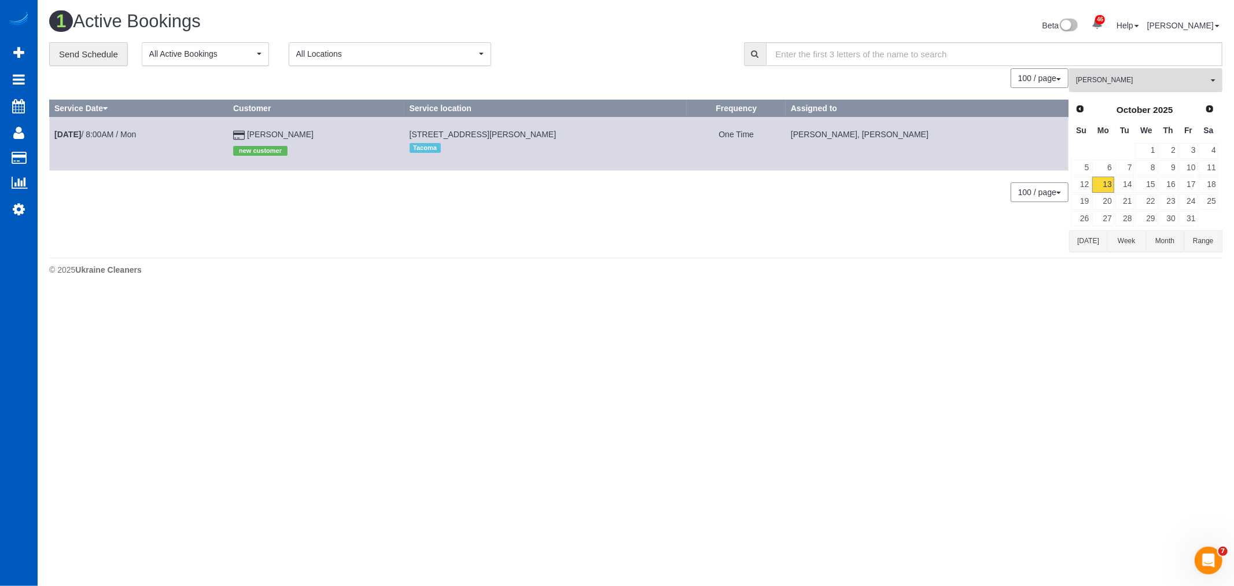
click at [1125, 82] on span "[PERSON_NAME]" at bounding box center [1142, 80] width 132 height 10
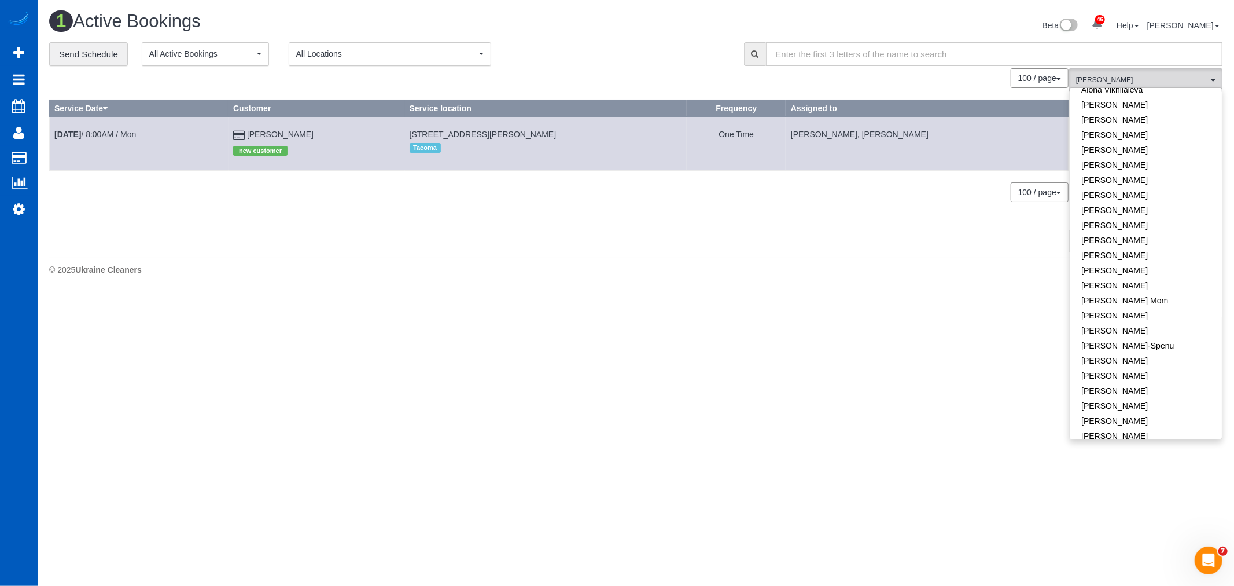
scroll to position [64, 0]
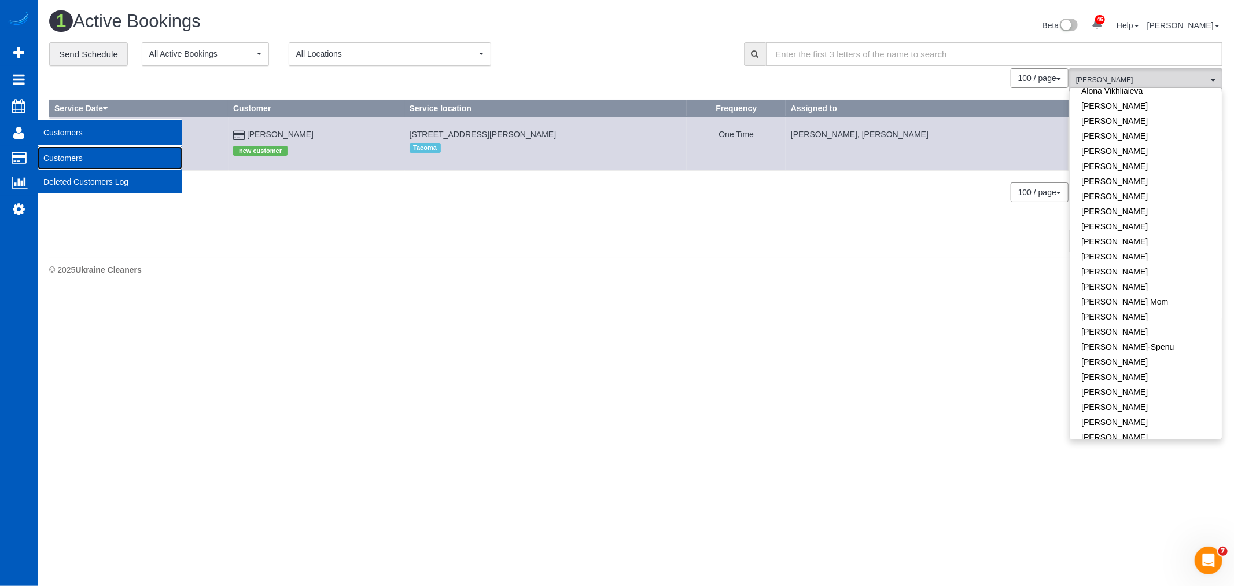
click at [68, 153] on link "Customers" at bounding box center [110, 157] width 145 height 23
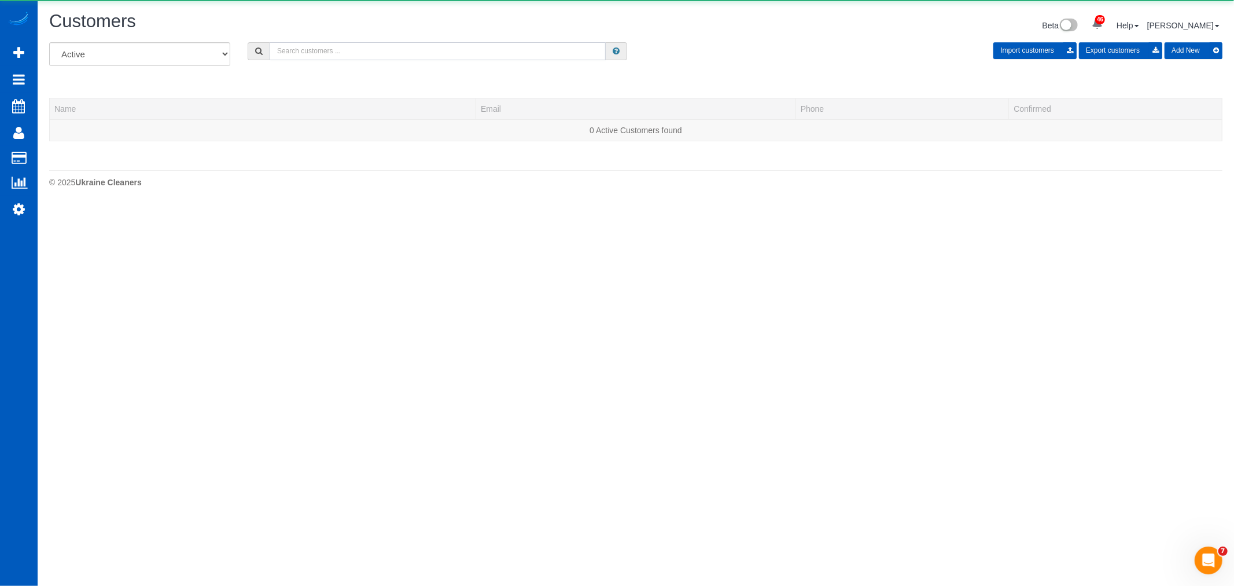
click at [330, 49] on input "text" at bounding box center [438, 51] width 336 height 18
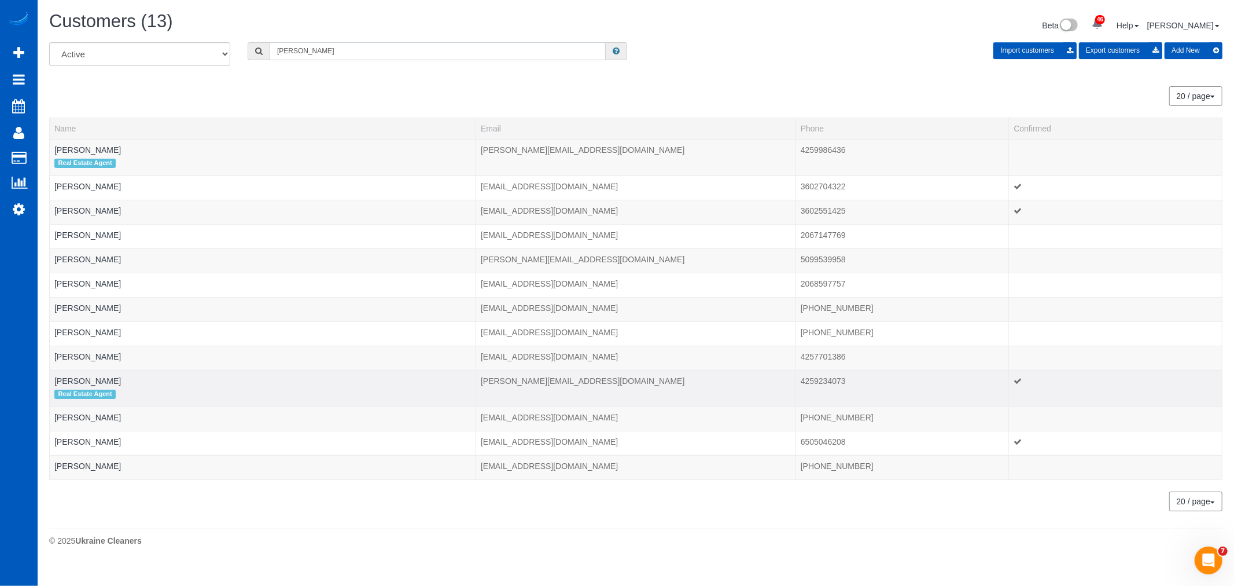
type input "brandon"
click at [95, 376] on td "Brandon Tuttle Real Estate Agent" at bounding box center [263, 388] width 426 height 36
click at [95, 378] on link "Brandon Tuttle" at bounding box center [87, 380] width 67 height 9
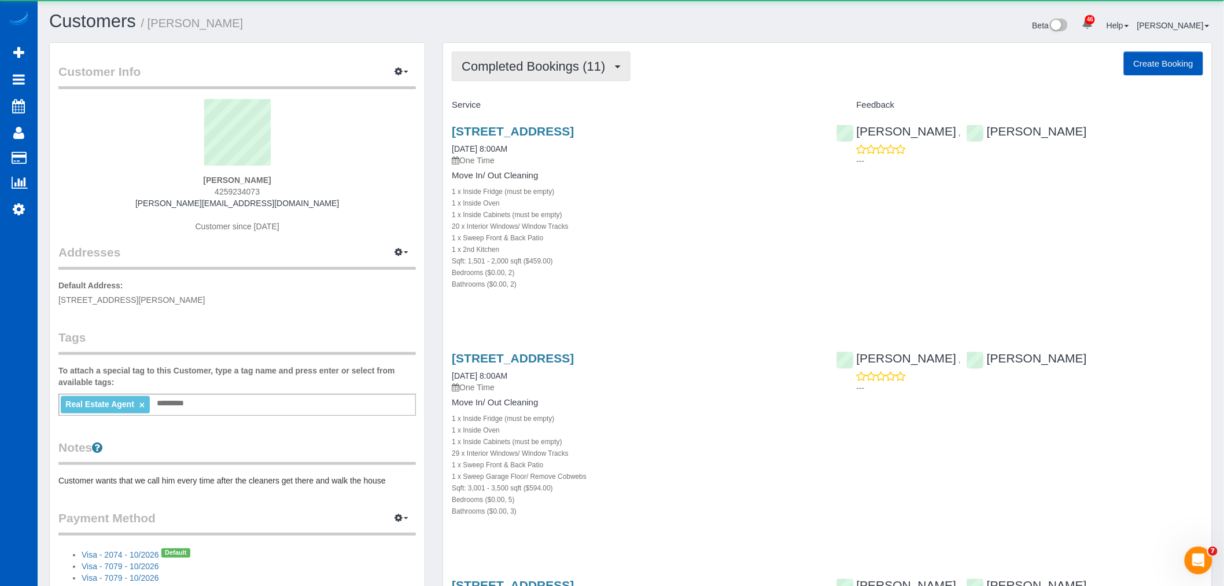
click at [568, 72] on span "Completed Bookings (11)" at bounding box center [536, 66] width 149 height 14
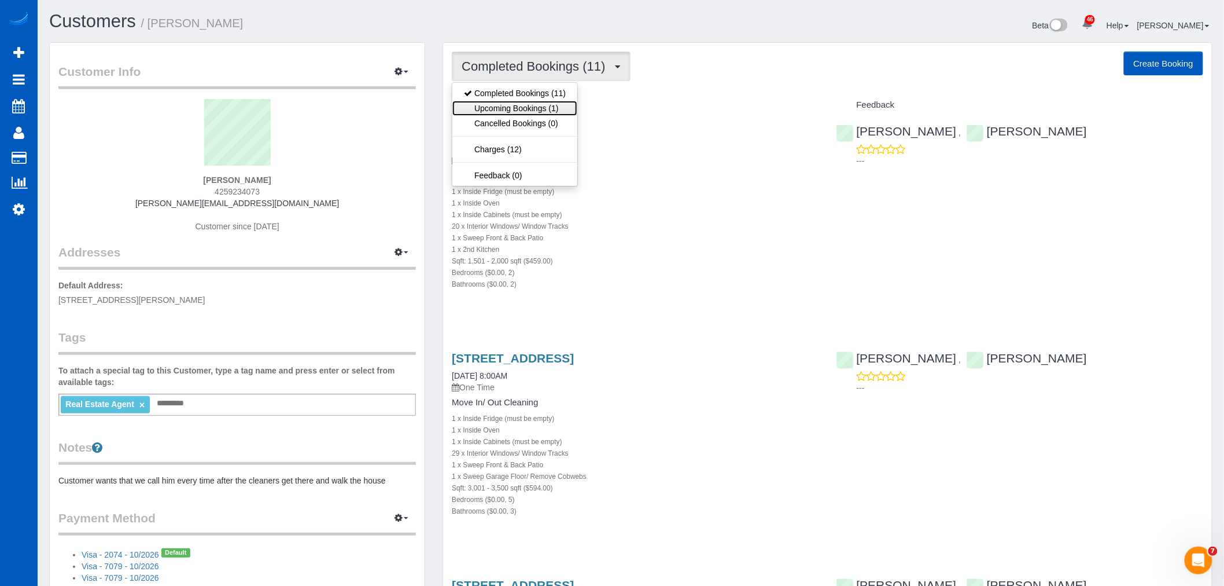
click at [533, 115] on link "Upcoming Bookings (1)" at bounding box center [514, 108] width 125 height 15
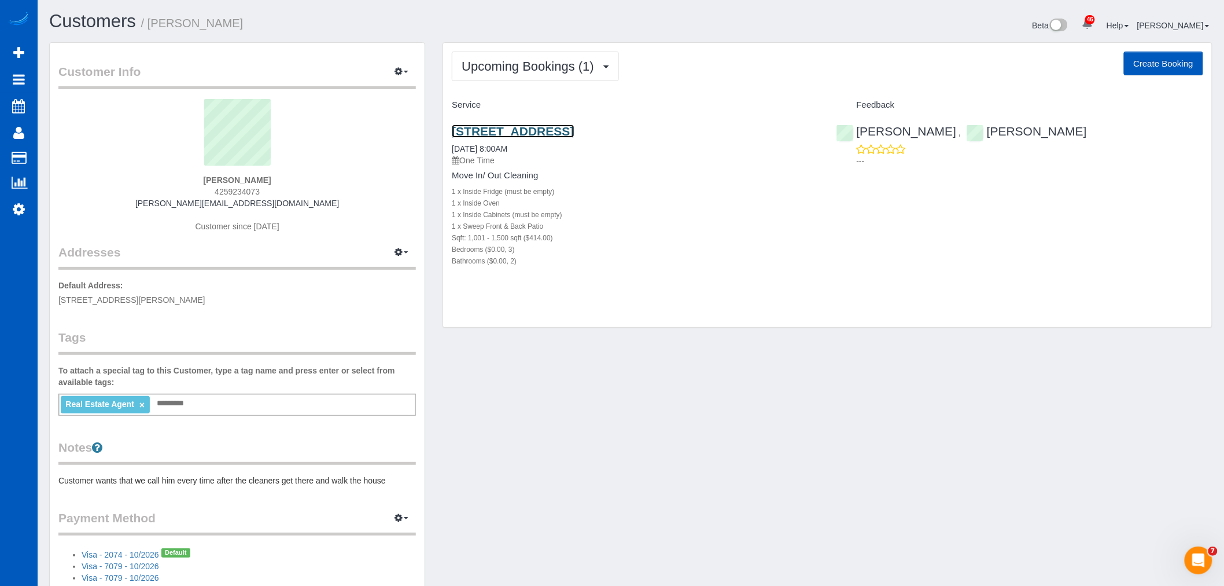
click at [517, 124] on link "5706 225th St Sw, Mountlake Terrace, WA 98043" at bounding box center [513, 130] width 122 height 13
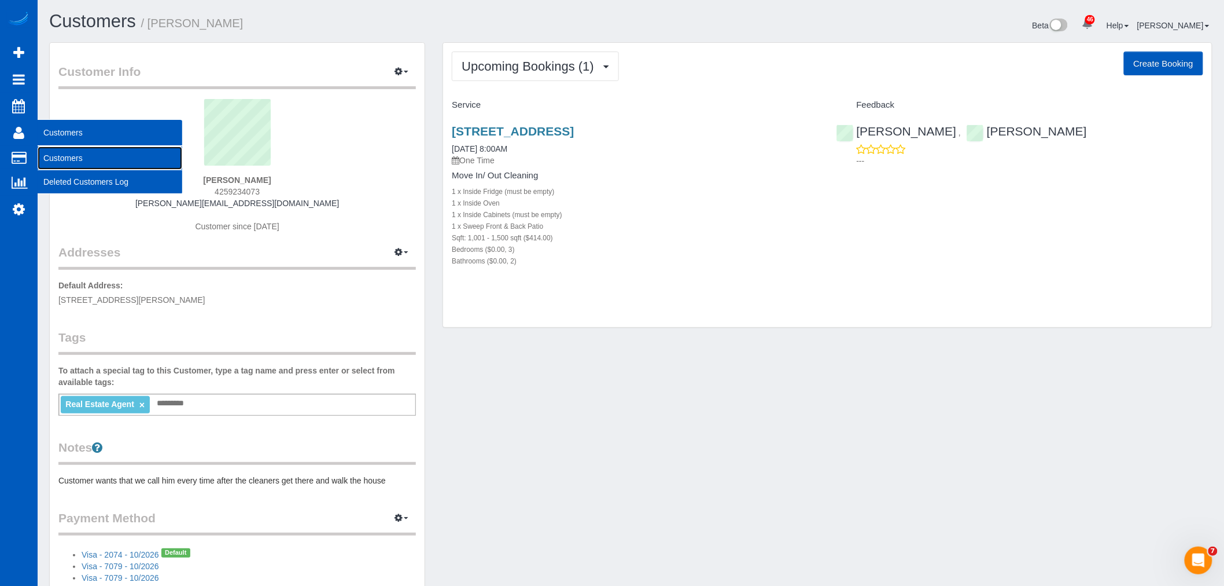
click at [78, 158] on link "Customers" at bounding box center [110, 157] width 145 height 23
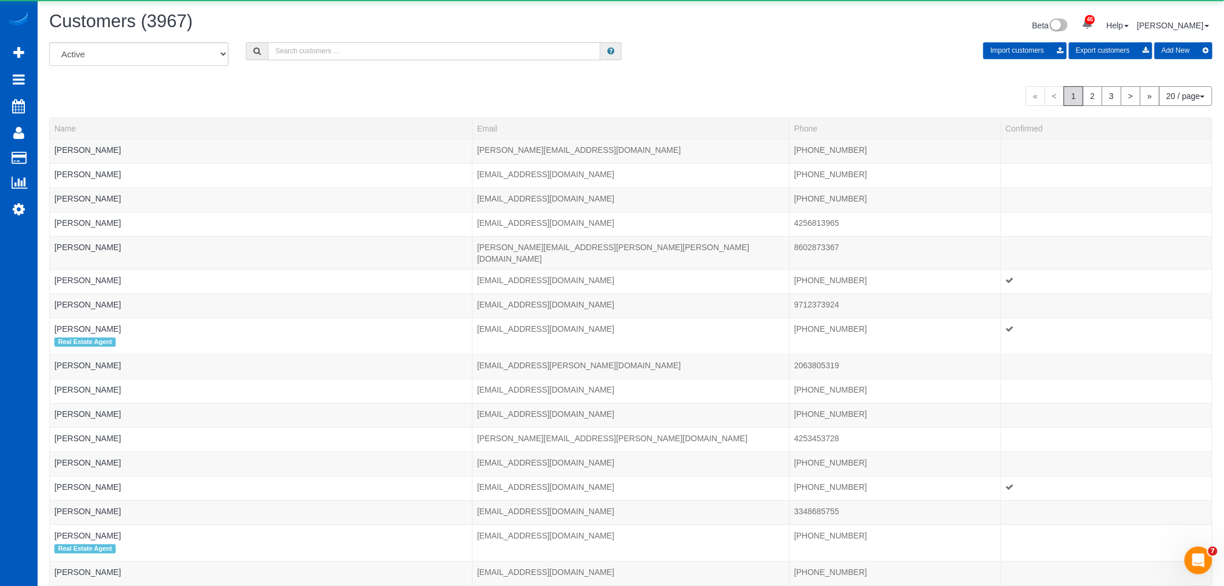
click at [392, 59] on input "text" at bounding box center [434, 51] width 333 height 18
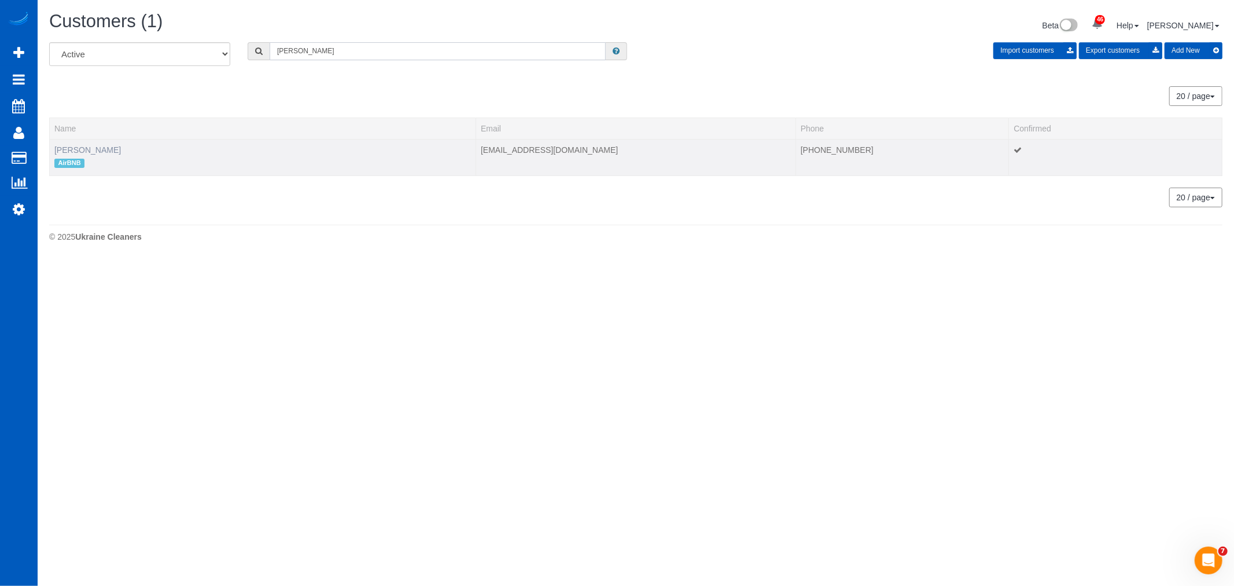
type input "rui xia"
click at [57, 146] on link "Rui Xia" at bounding box center [87, 149] width 67 height 9
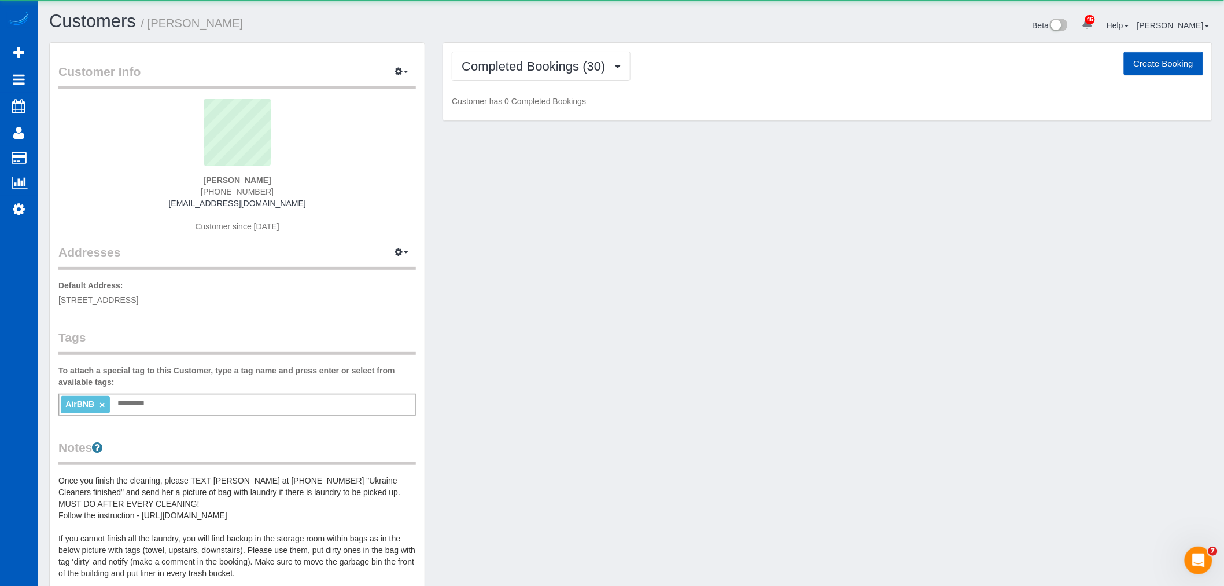
click at [484, 87] on div "Completed Bookings (30) Completed Bookings (30) Upcoming Bookings (2) Cancelled…" at bounding box center [827, 82] width 769 height 78
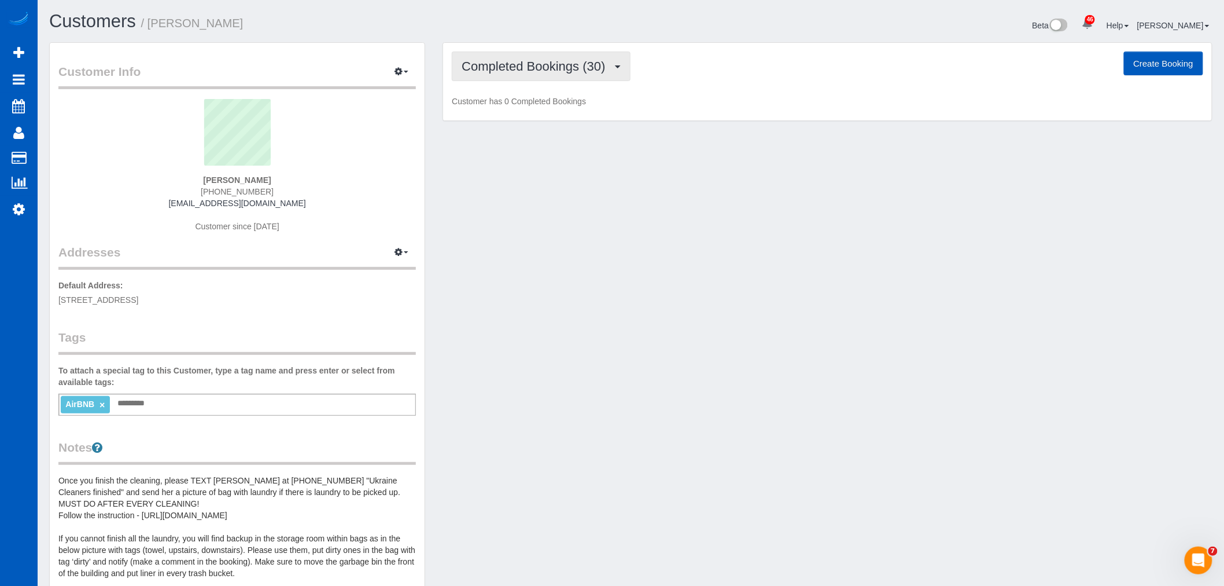
click at [503, 54] on button "Completed Bookings (30)" at bounding box center [541, 66] width 178 height 30
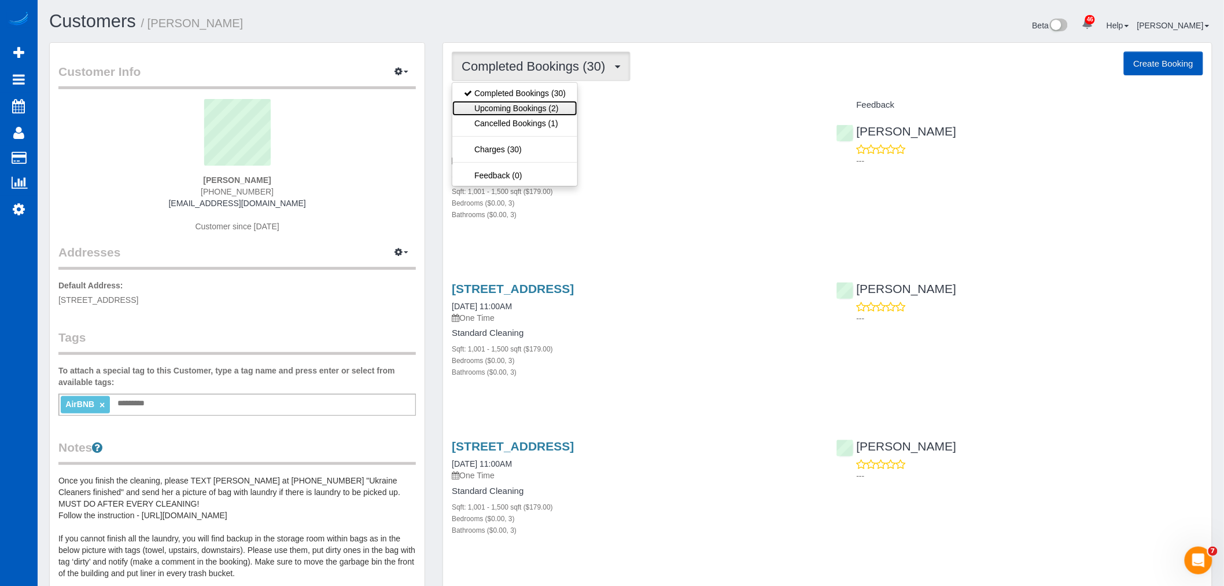
click at [505, 113] on link "Upcoming Bookings (2)" at bounding box center [514, 108] width 125 height 15
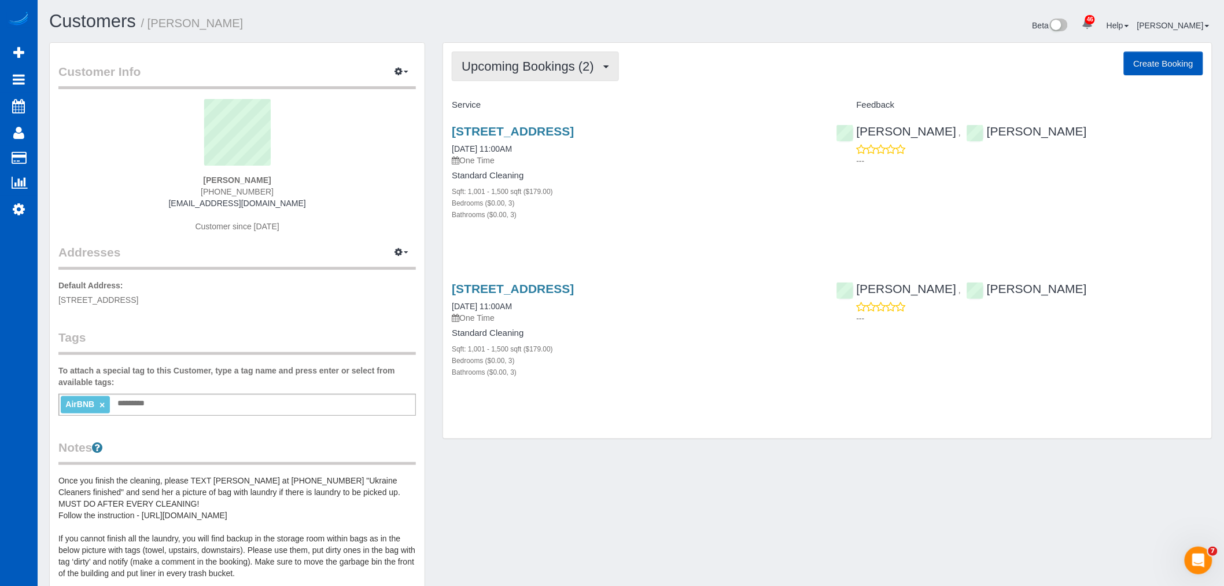
click at [505, 61] on span "Upcoming Bookings (2)" at bounding box center [531, 66] width 138 height 14
click at [621, 197] on div "Sqft: 1,001 - 1,500 sqft ($179.00)" at bounding box center [635, 191] width 367 height 12
click at [539, 128] on link "3616 Palatine Ave N, Seattle, WA 98103" at bounding box center [513, 130] width 122 height 13
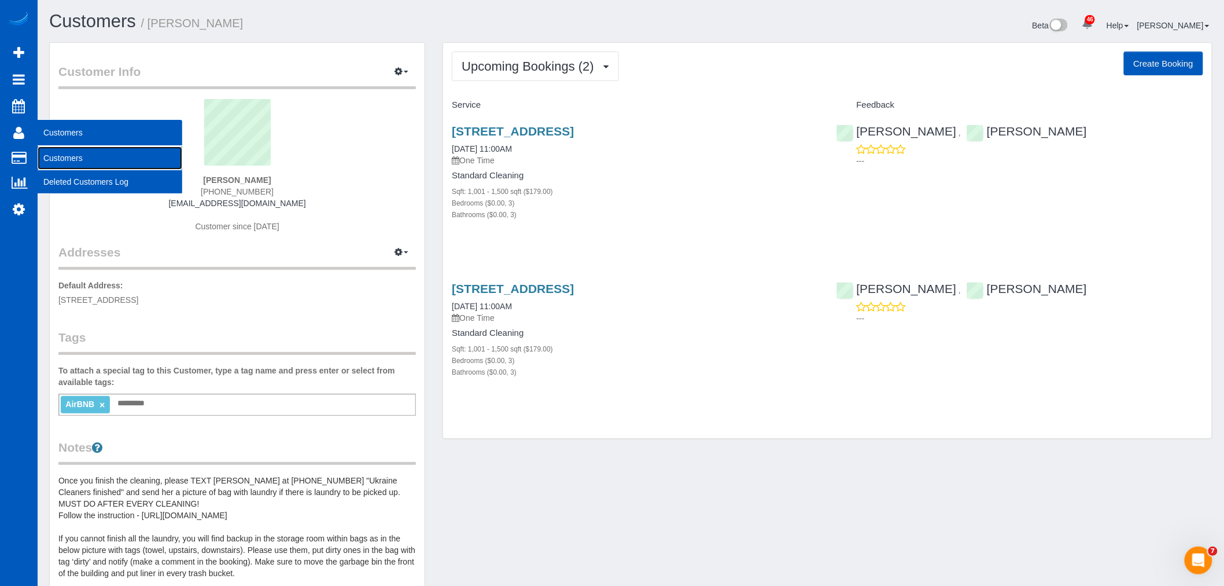
click at [54, 153] on link "Customers" at bounding box center [110, 157] width 145 height 23
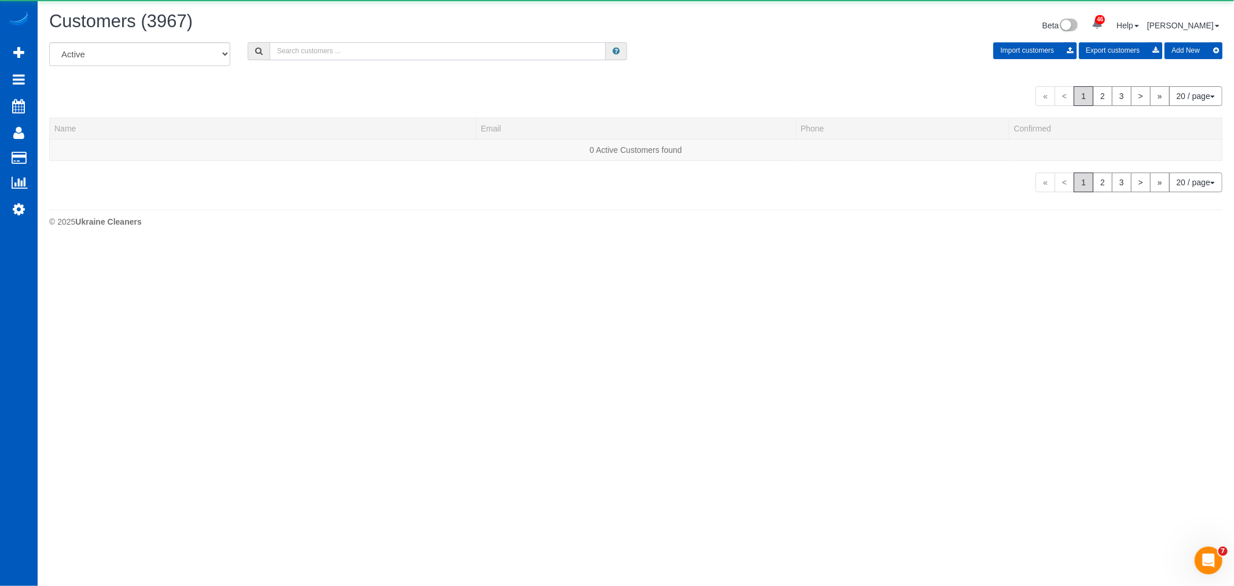
click at [403, 53] on input "text" at bounding box center [438, 51] width 336 height 18
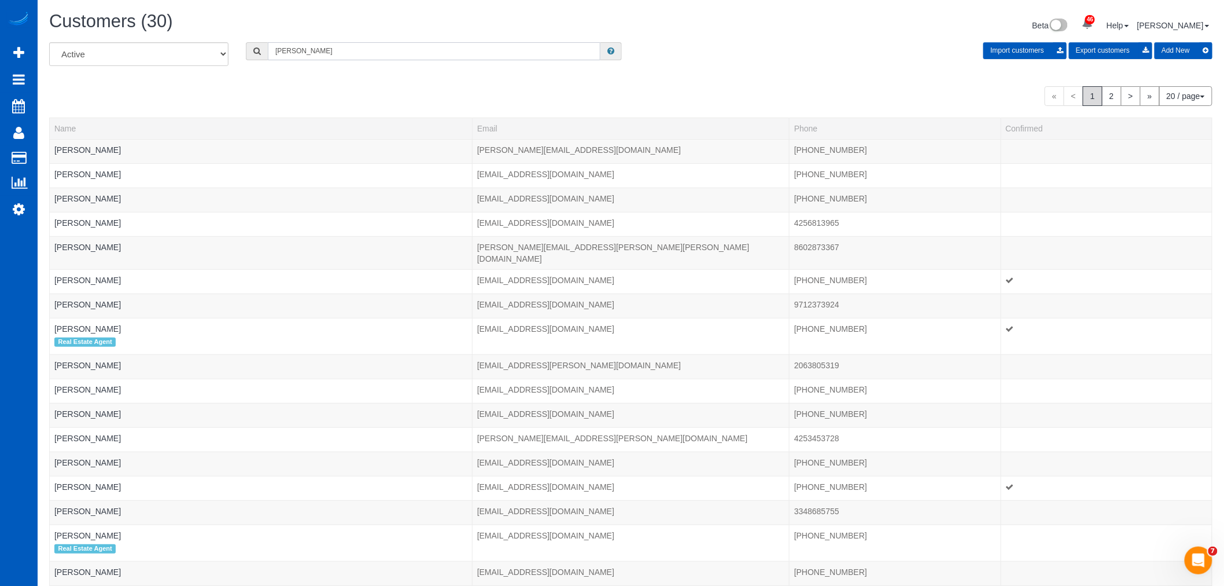
click at [327, 53] on input "sara safdie" at bounding box center [434, 51] width 333 height 18
drag, startPoint x: 291, startPoint y: 53, endPoint x: 238, endPoint y: 52, distance: 52.7
click at [238, 52] on div "sara safdi" at bounding box center [433, 51] width 393 height 18
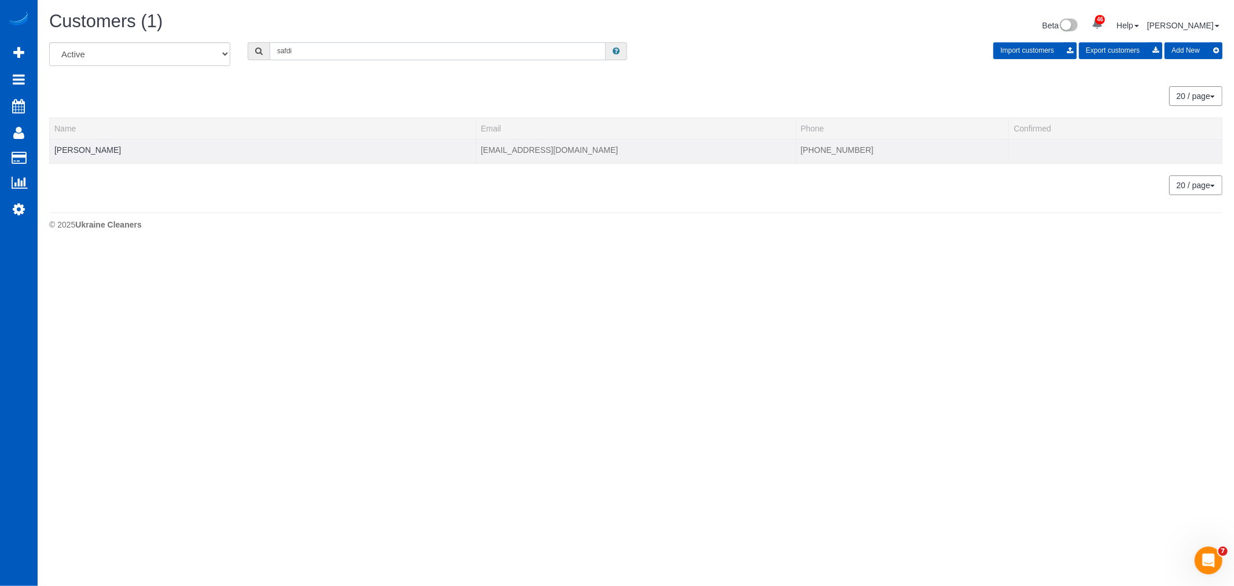
type input "safdi"
click at [88, 143] on td "Sara Safdie" at bounding box center [263, 151] width 426 height 24
click at [88, 145] on link "Sara Safdie" at bounding box center [87, 149] width 67 height 9
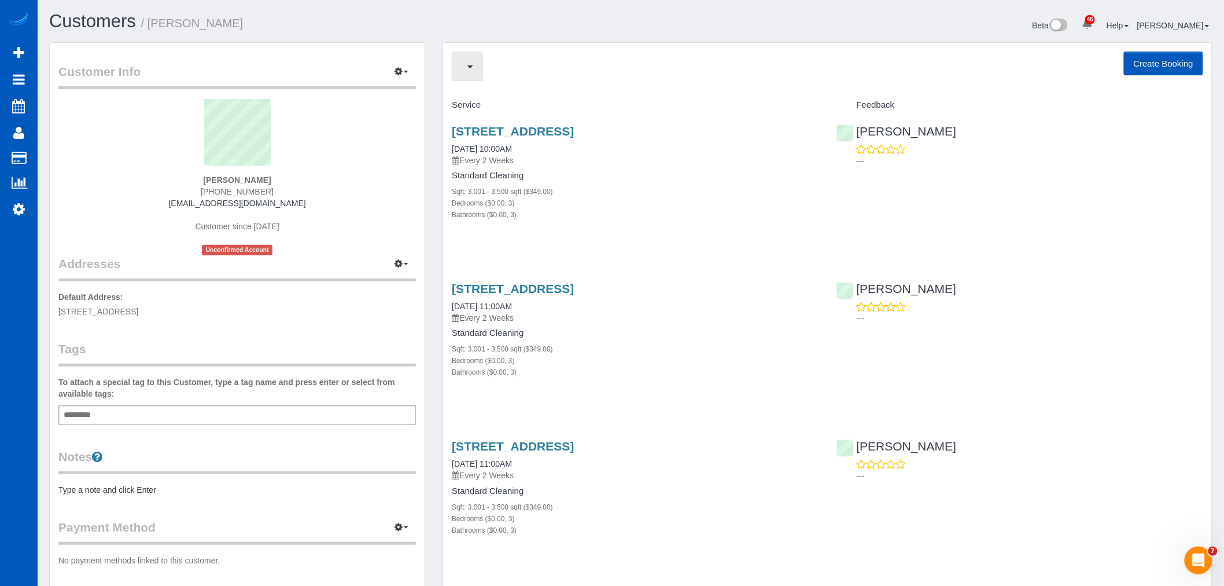
click at [481, 68] on button "button" at bounding box center [467, 66] width 31 height 30
click at [513, 111] on link at bounding box center [510, 108] width 117 height 15
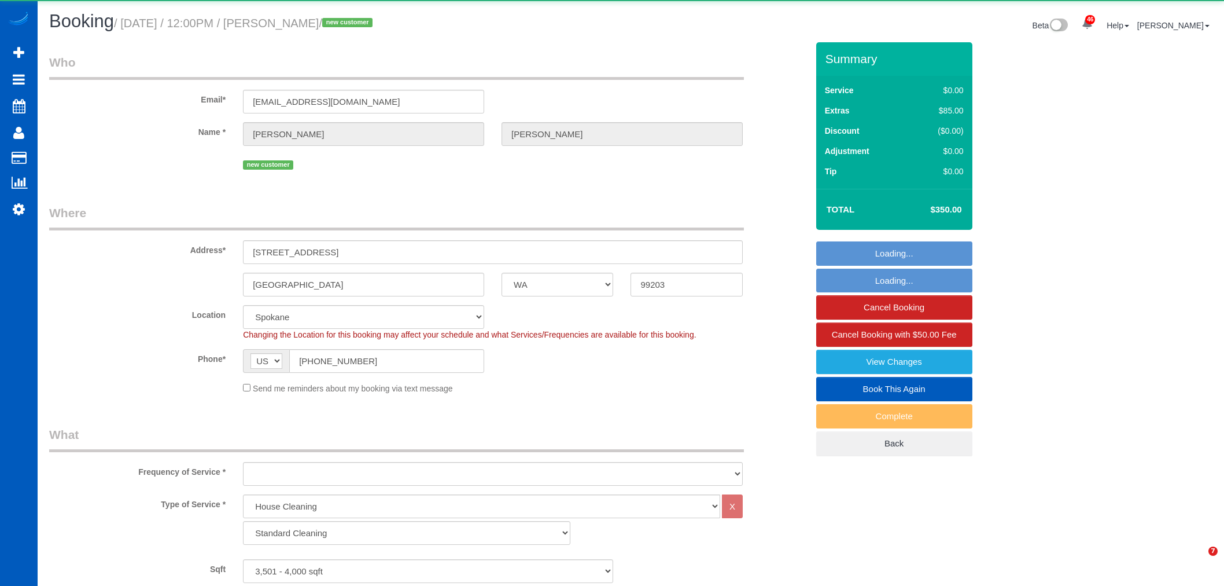
select select "WA"
select select "199"
select select "3501"
select select "3"
select select "5"
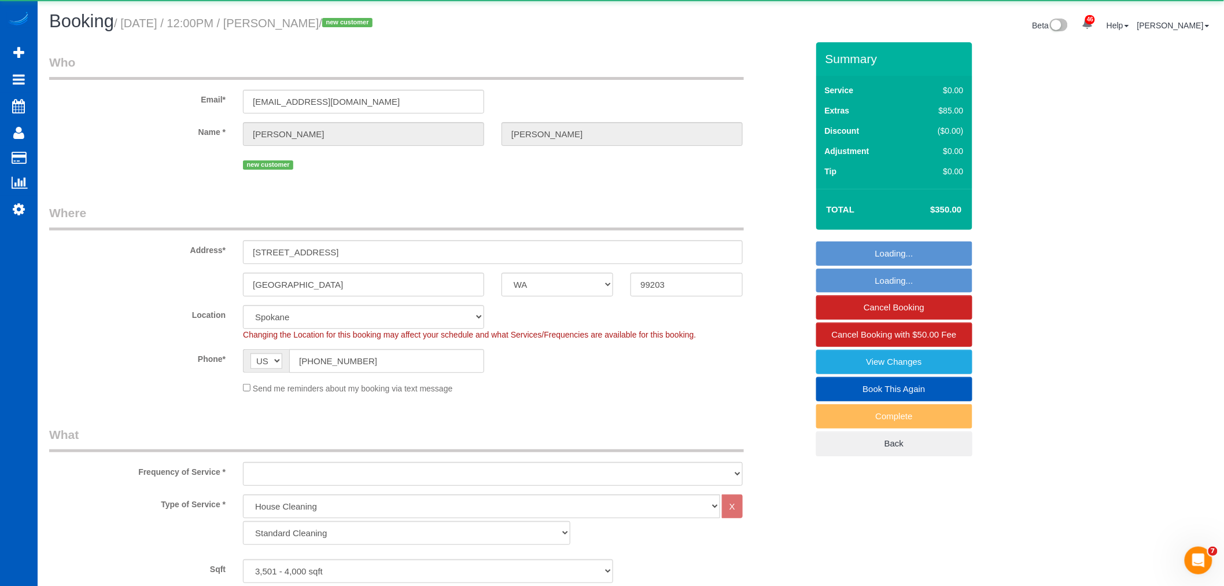
select select "object:7513"
select select "3501"
select select "3"
select select "5"
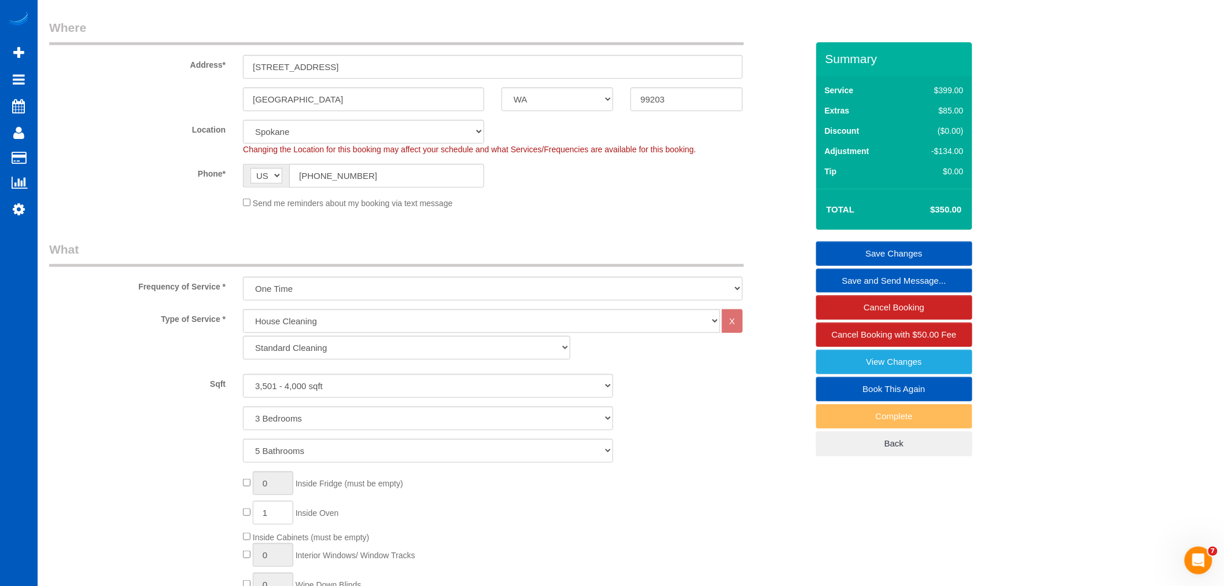
scroll to position [193, 0]
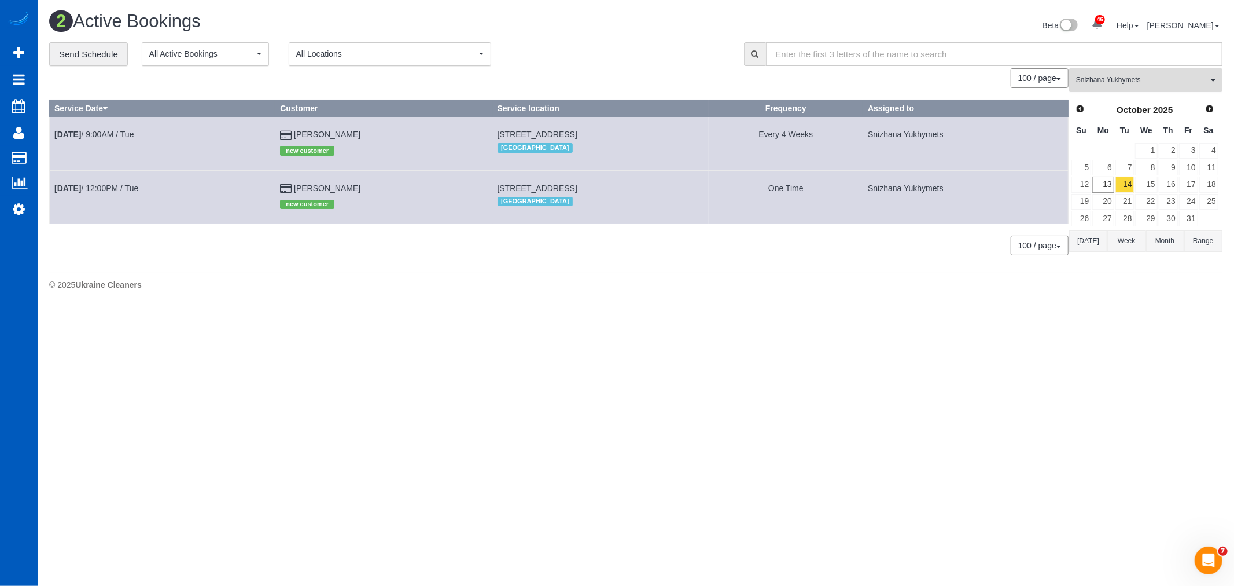
click at [1104, 84] on span "Snizhana Yukhymets" at bounding box center [1142, 80] width 132 height 10
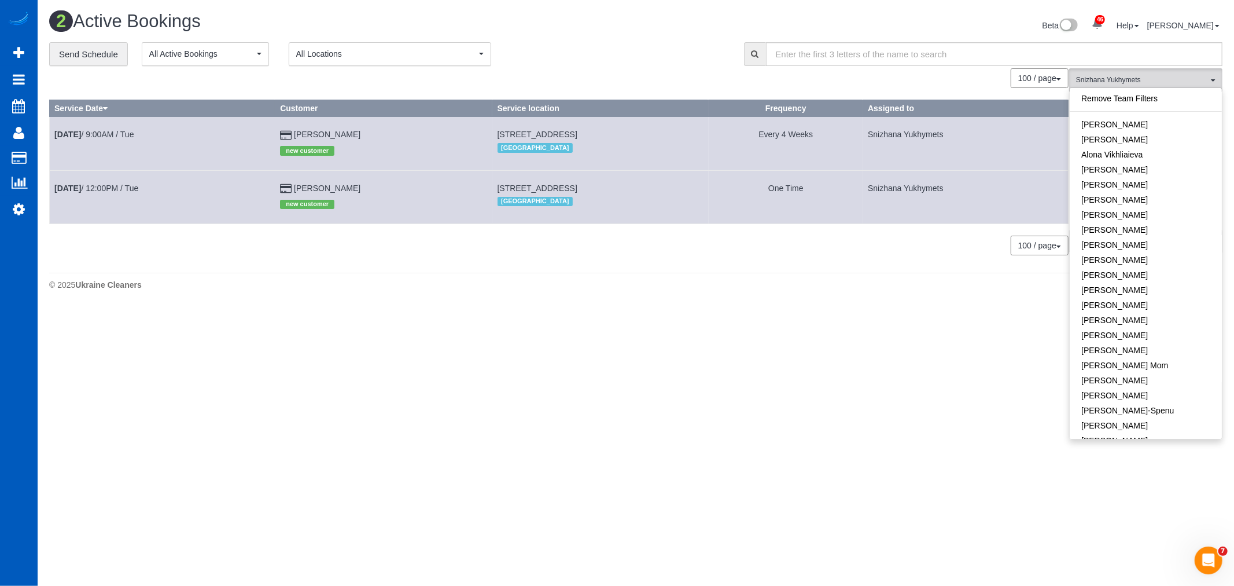
click at [531, 390] on body "46 Beta Your Notifications You have 0 alerts × You have 2 to charge for 10/11/2…" at bounding box center [617, 293] width 1234 height 586
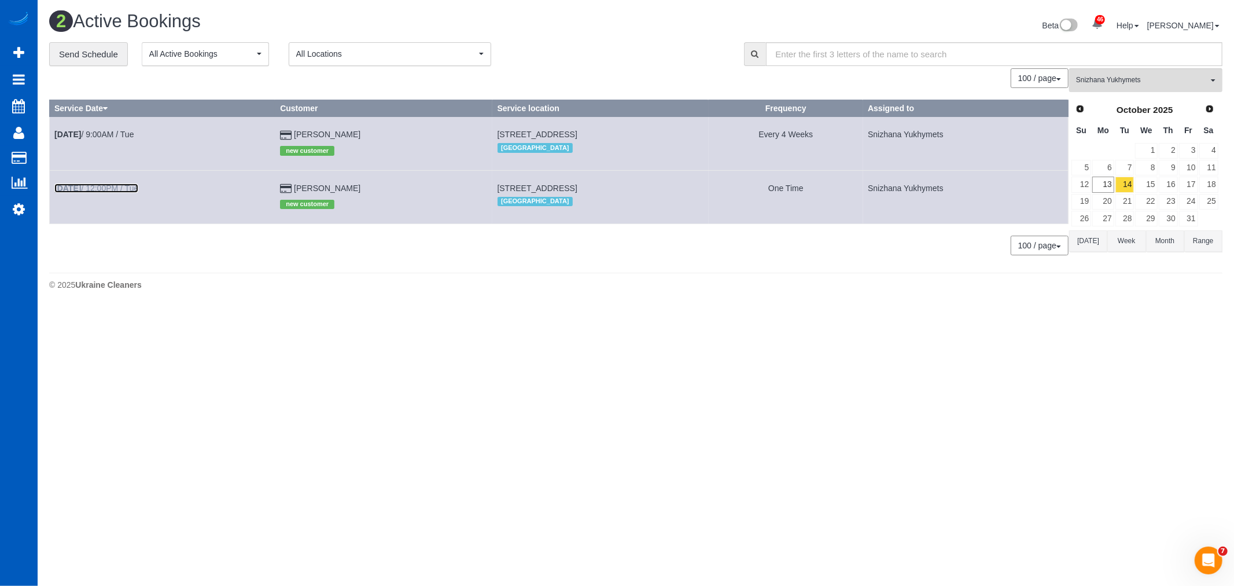
click at [97, 188] on link "Oct 14th / 12:00PM / Tue" at bounding box center [96, 187] width 84 height 9
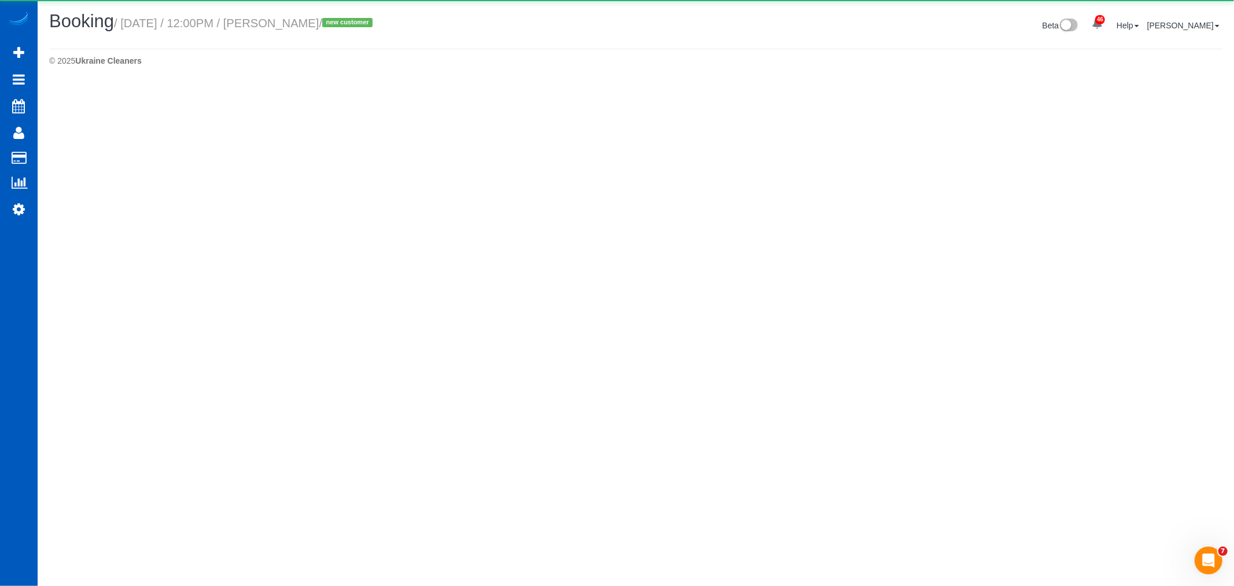
select select "WA"
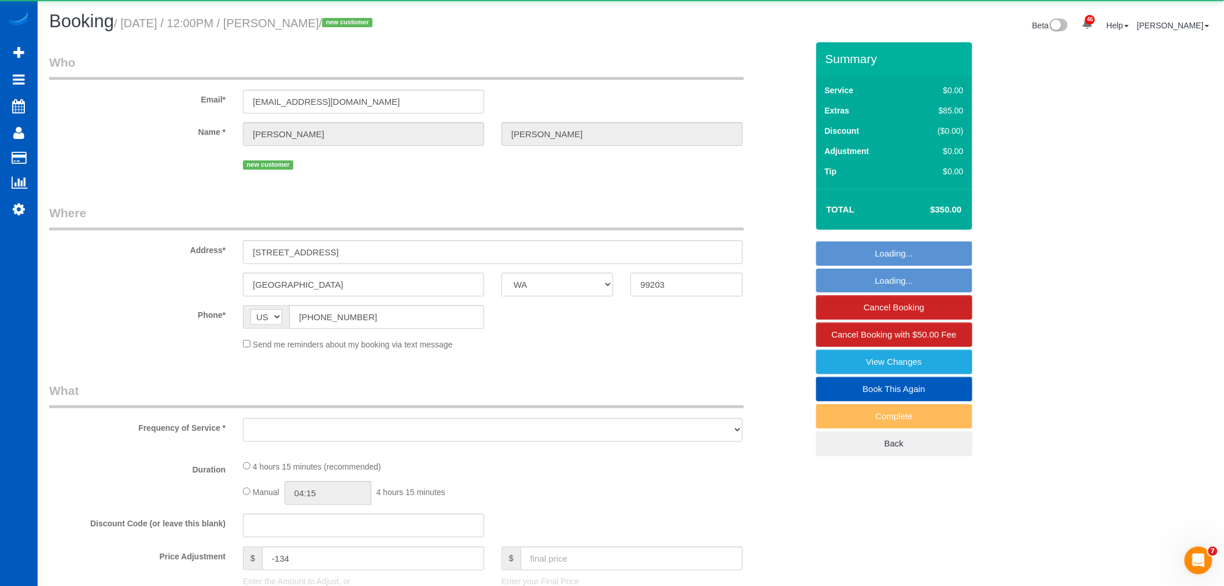
select select "object:8076"
select select "string:fspay-bc4cde52-cc63-421b-82f6-ce2beae849d8"
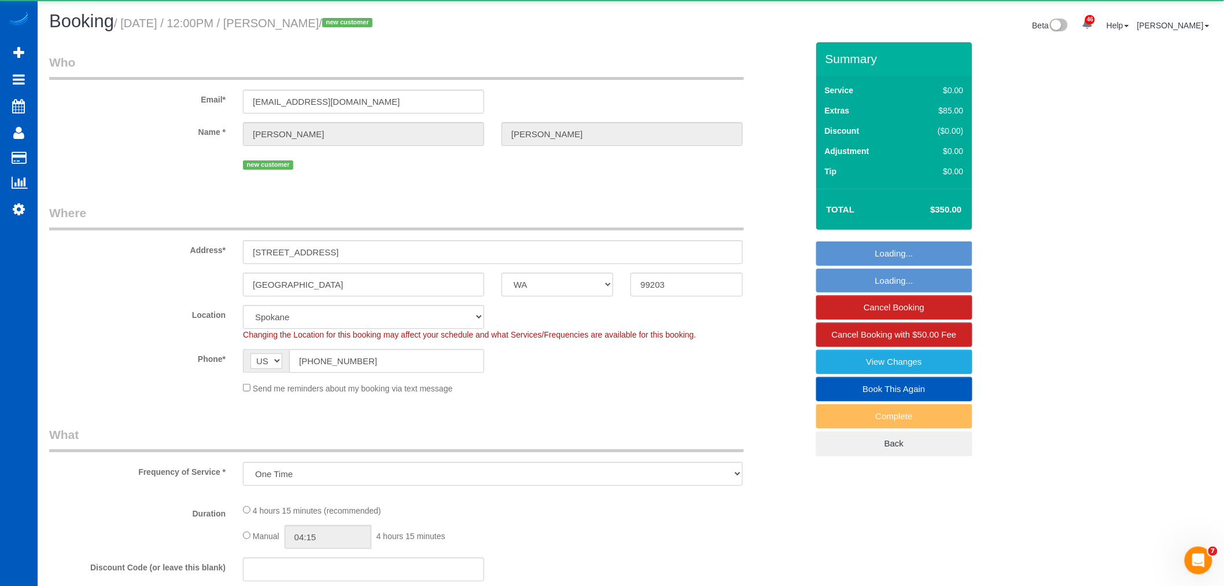
select select "object:8214"
select select "199"
select select "3501"
select select "3"
select select "5"
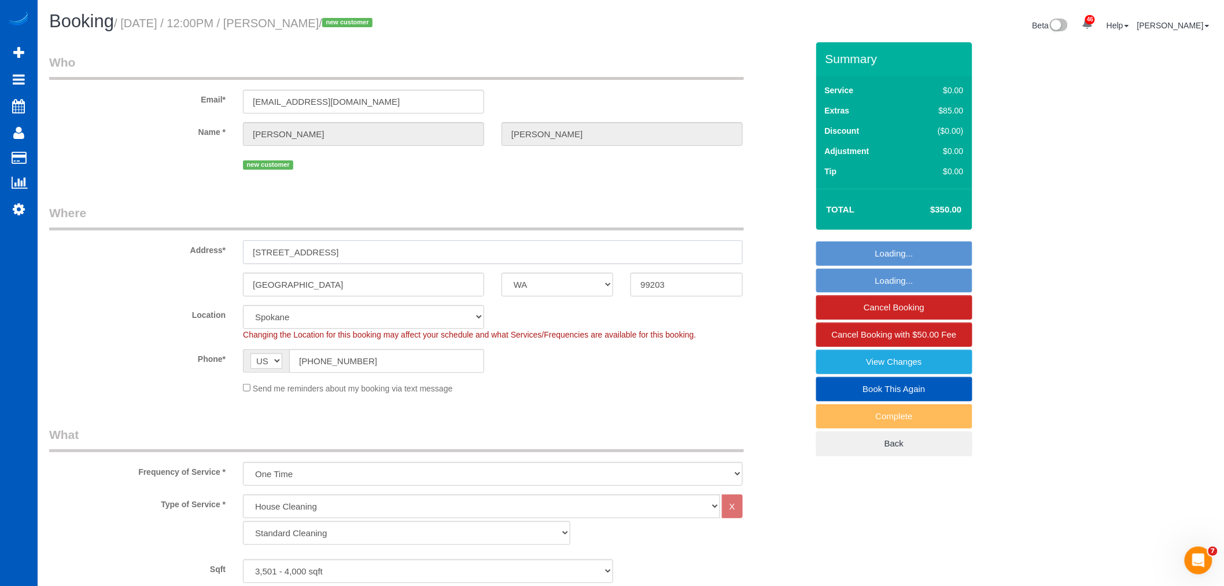
click at [367, 262] on input "[STREET_ADDRESS]" at bounding box center [493, 252] width 500 height 24
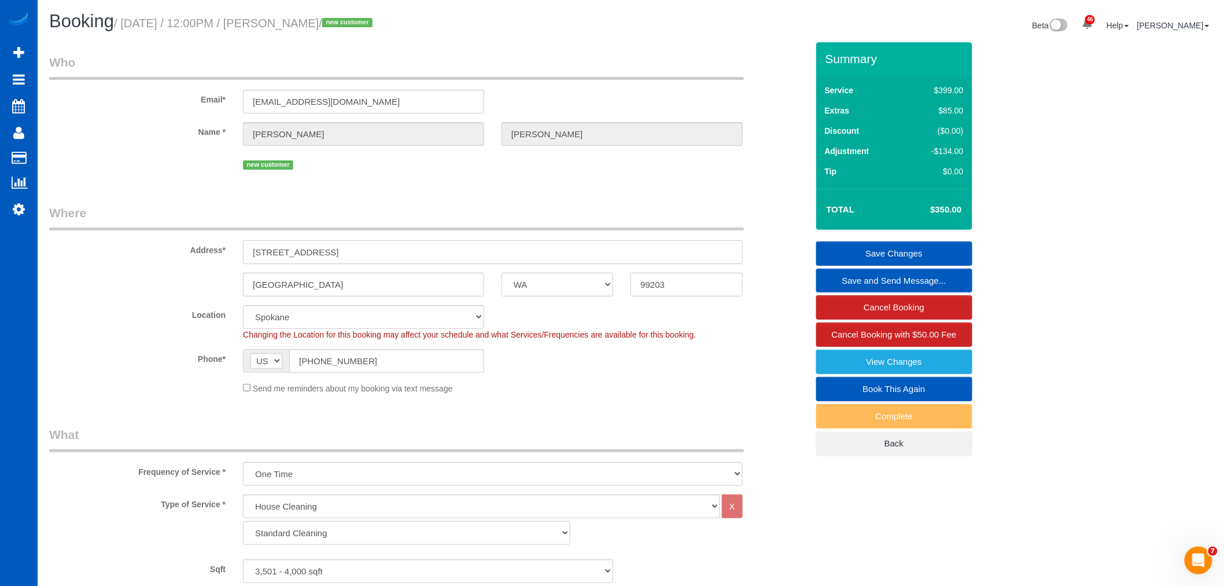
drag, startPoint x: 380, startPoint y: 253, endPoint x: 238, endPoint y: 253, distance: 141.8
click at [235, 253] on div "[STREET_ADDRESS]" at bounding box center [492, 252] width 517 height 24
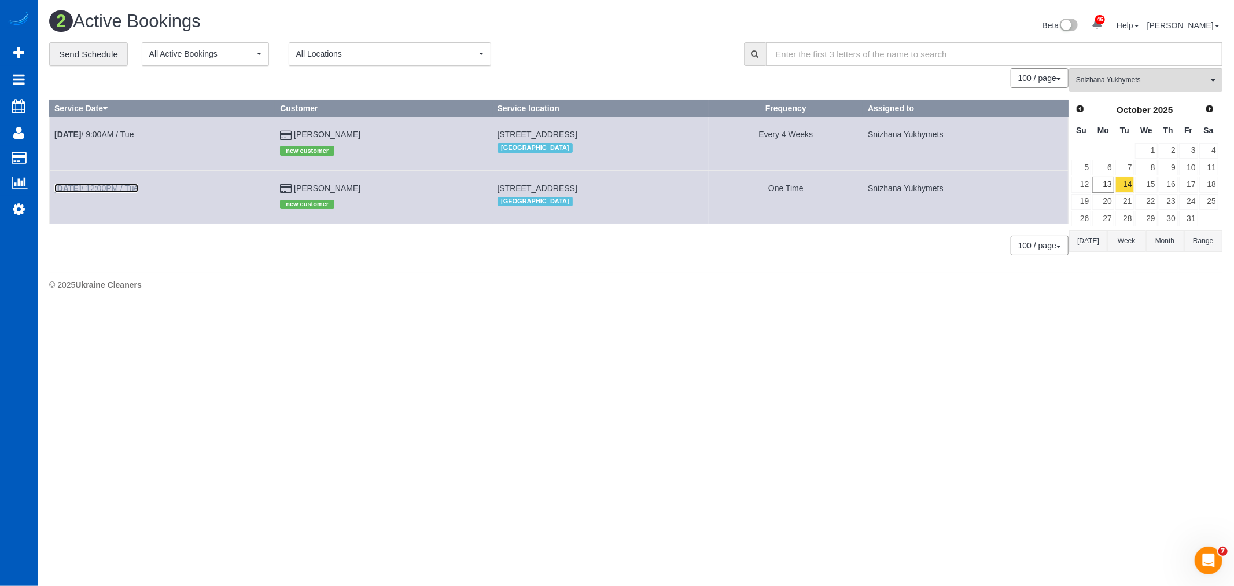
click at [112, 186] on link "Oct 14th / 12:00PM / Tue" at bounding box center [96, 187] width 84 height 9
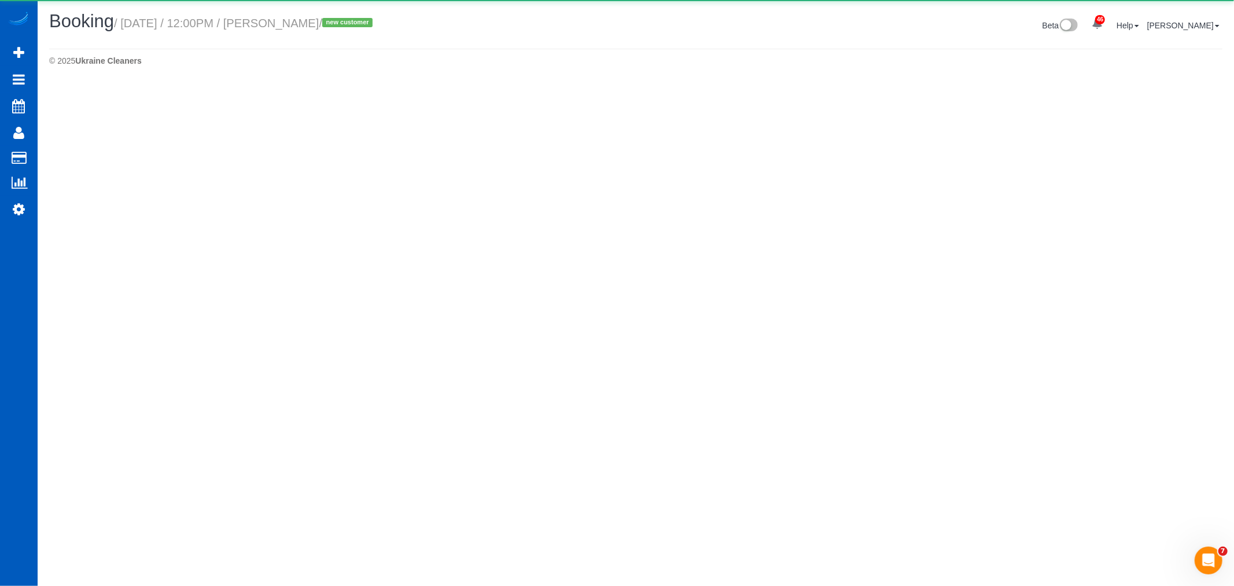
select select "WA"
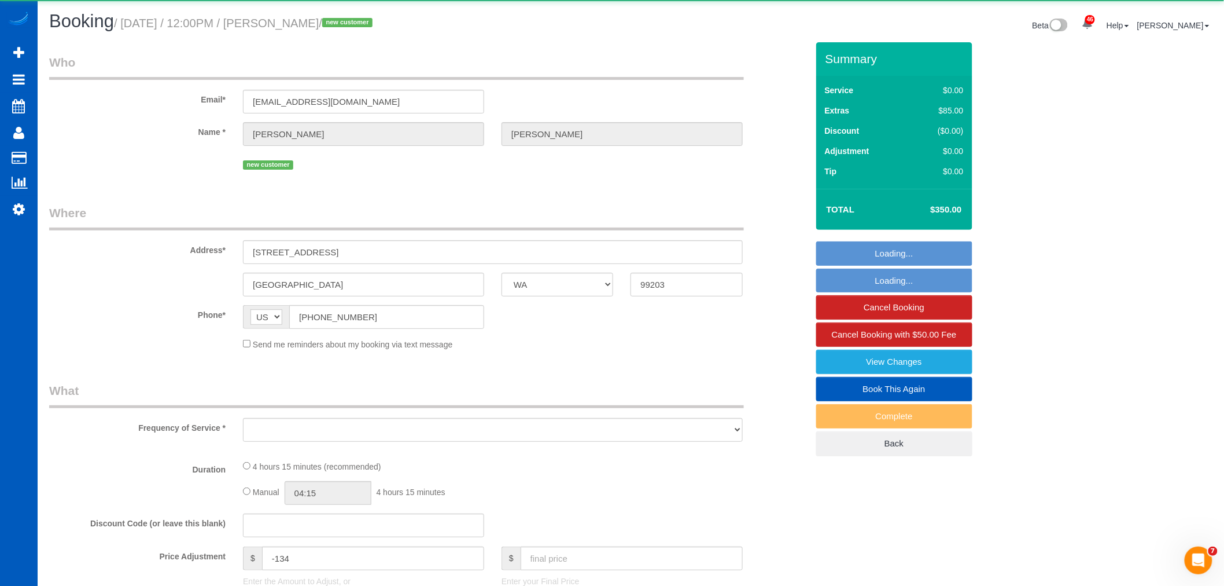
select select "object:9305"
select select "string:fspay-bc4cde52-cc63-421b-82f6-ce2beae849d8"
select select "199"
select select "3501"
select select "3"
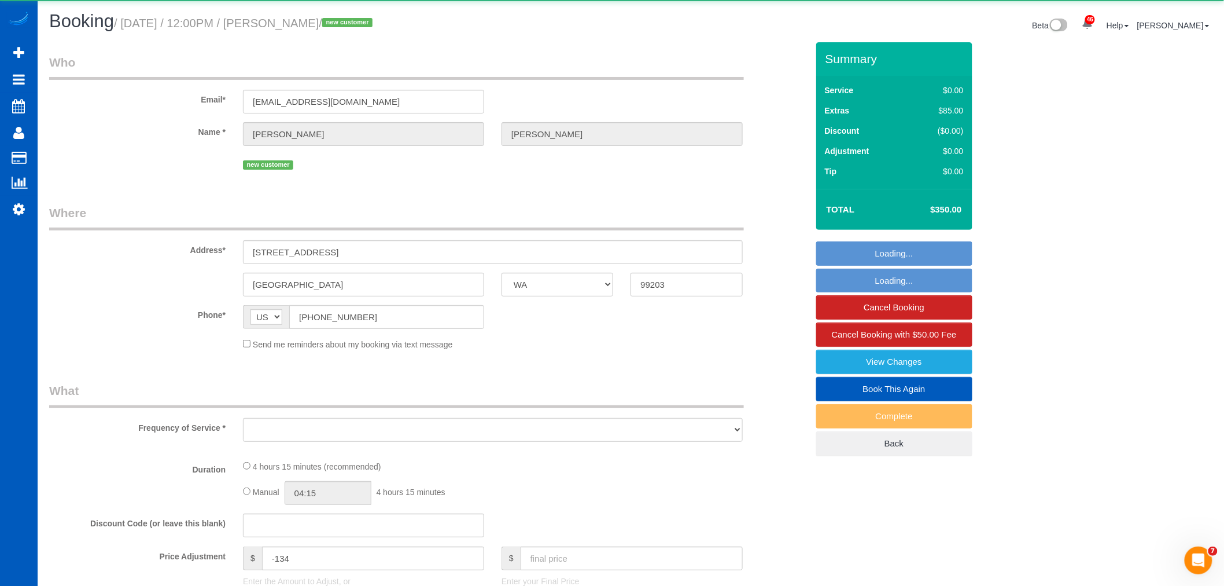
select select "5"
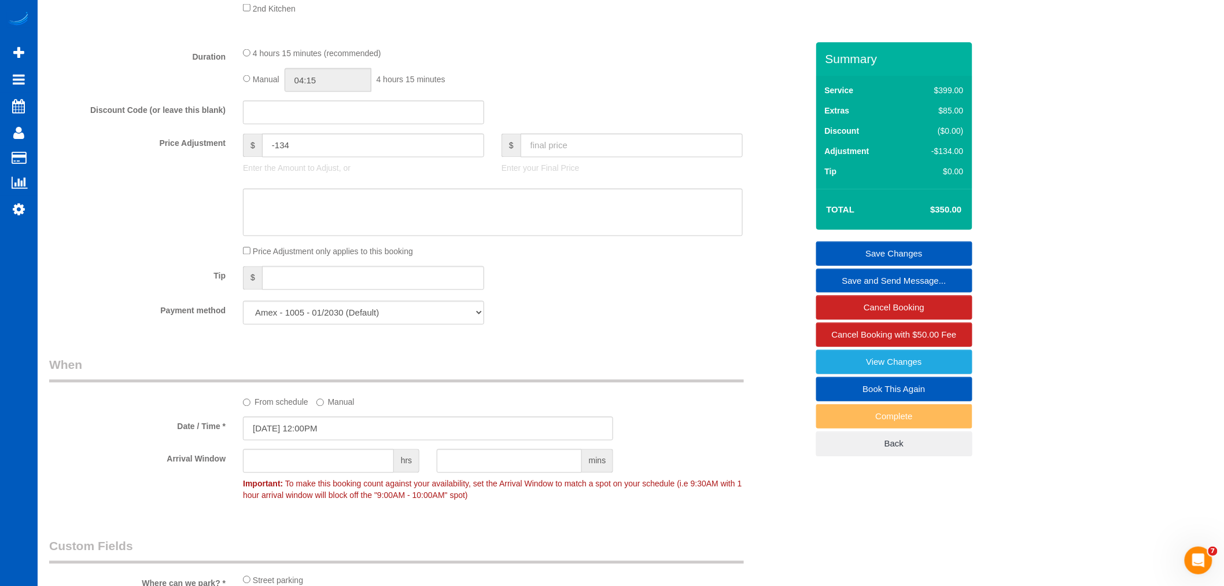
scroll to position [836, 0]
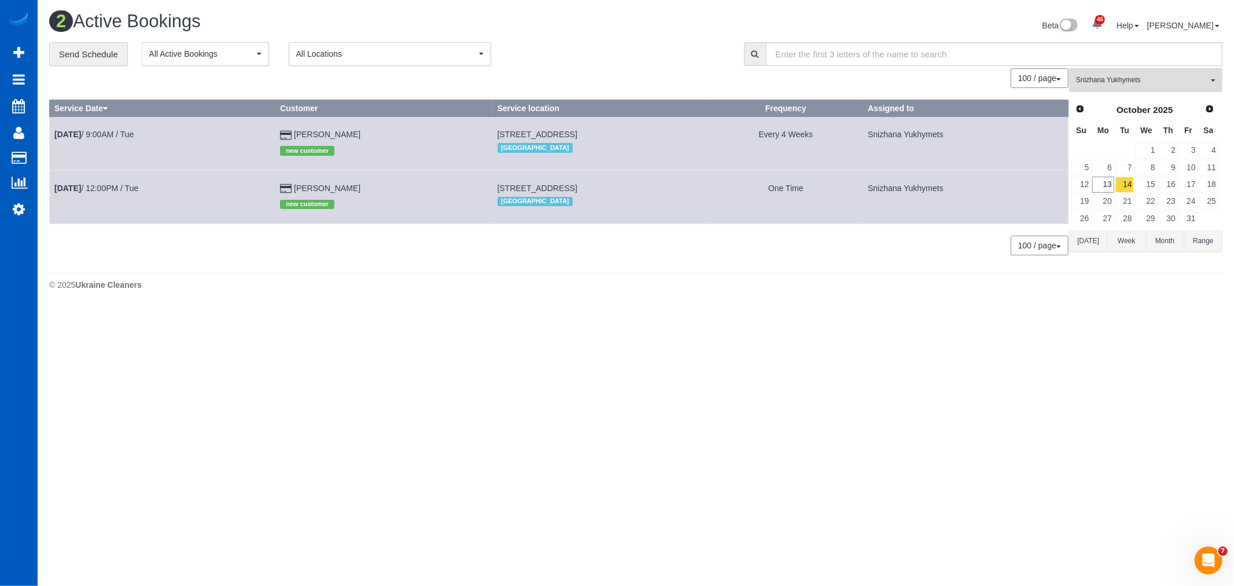
click at [116, 129] on td "Oct 14th / 9:00AM / Tue" at bounding box center [163, 143] width 226 height 53
click at [73, 135] on b "[DATE]" at bounding box center [67, 134] width 27 height 9
select select "WA"
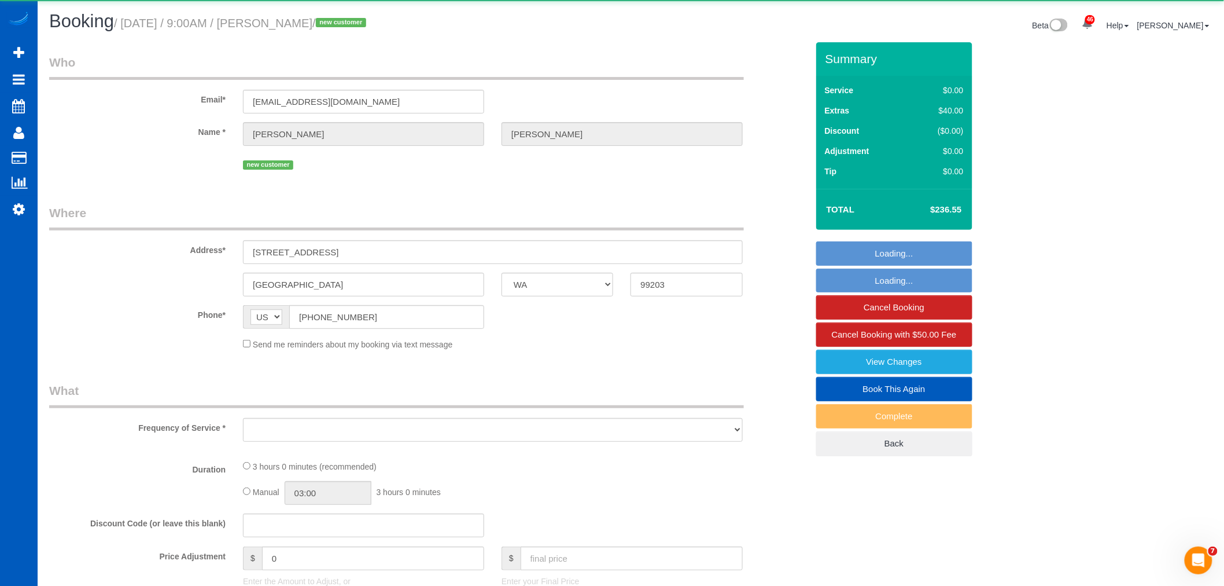
select select "object:10195"
select select "string:fspay-2d9b733d-7027-4f4d-9712-a32bfa868ebf"
select select "199"
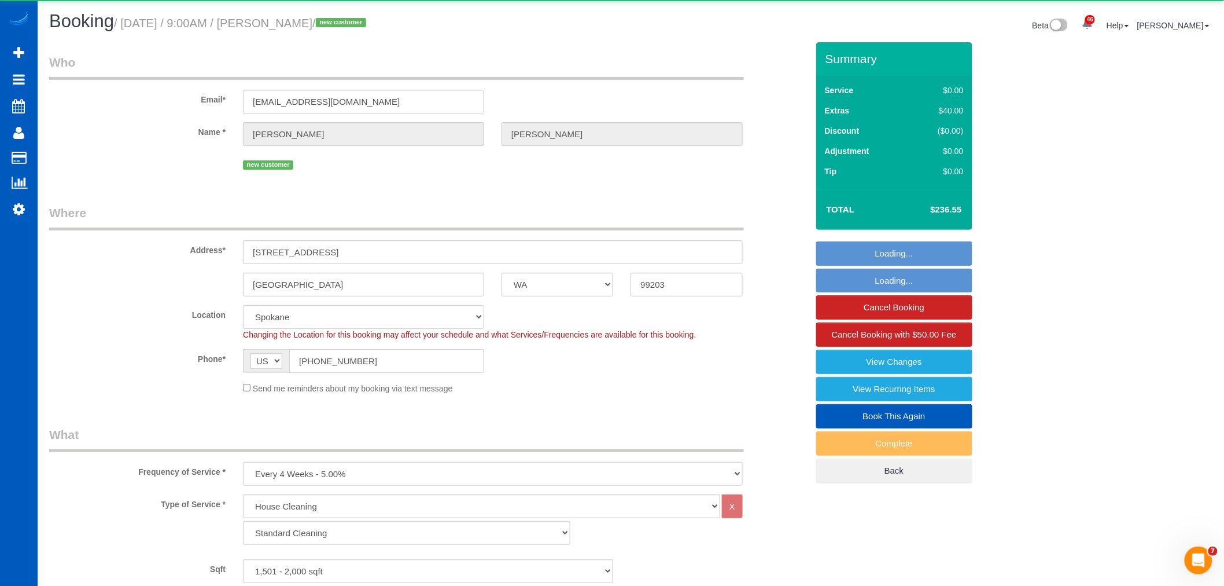
select select "object:10329"
select select "1501"
select select "4"
select select "3"
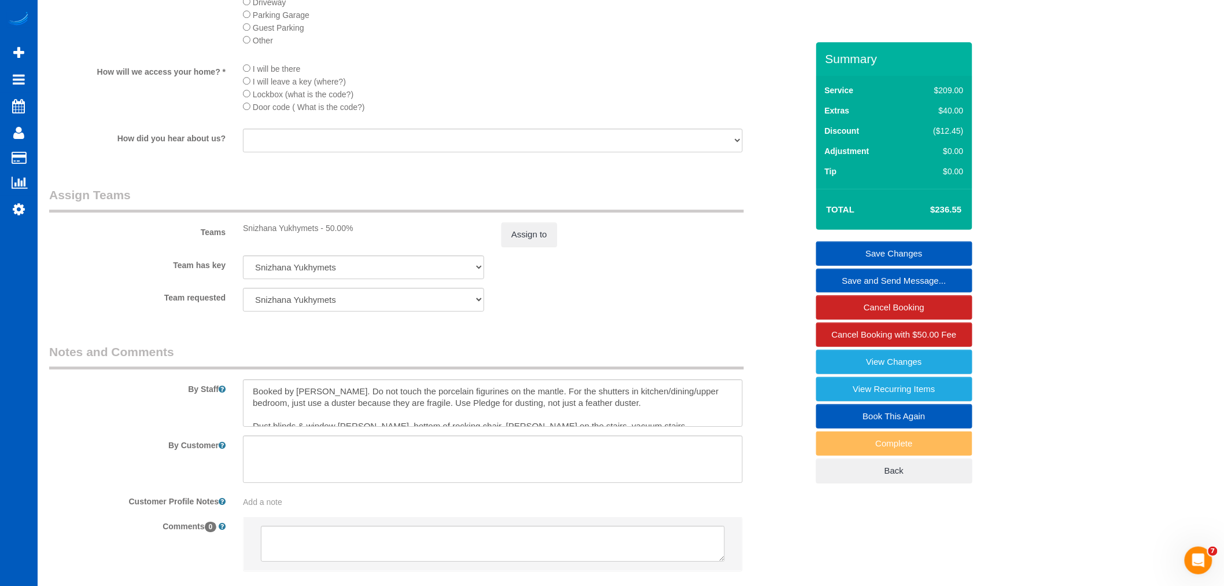
scroll to position [1414, 0]
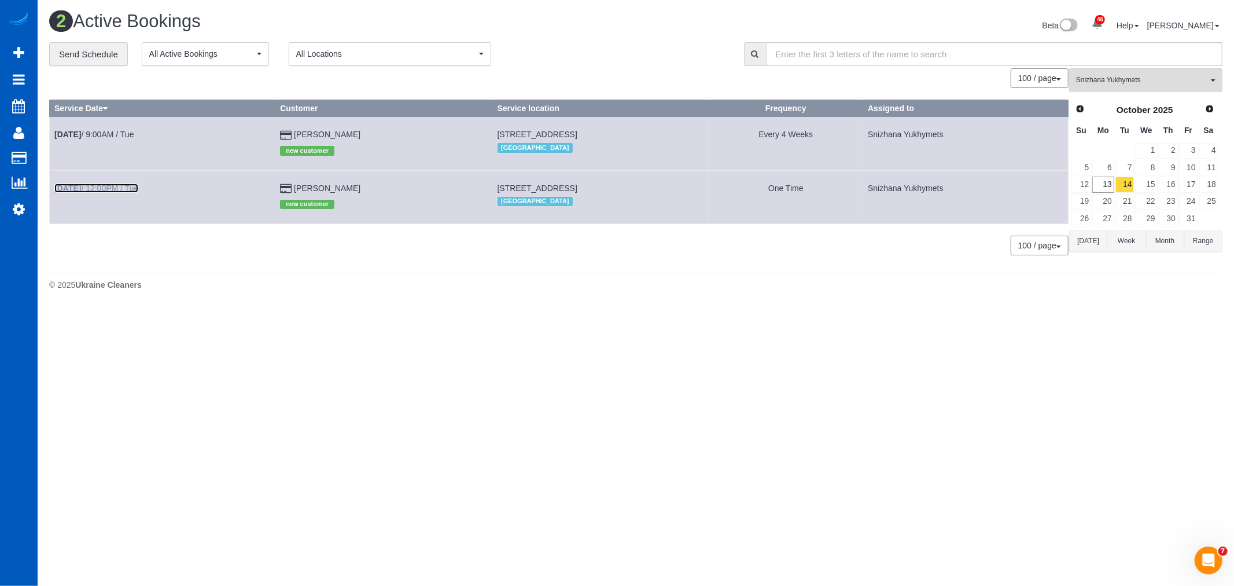
click at [101, 186] on link "Oct 14th / 12:00PM / Tue" at bounding box center [96, 187] width 84 height 9
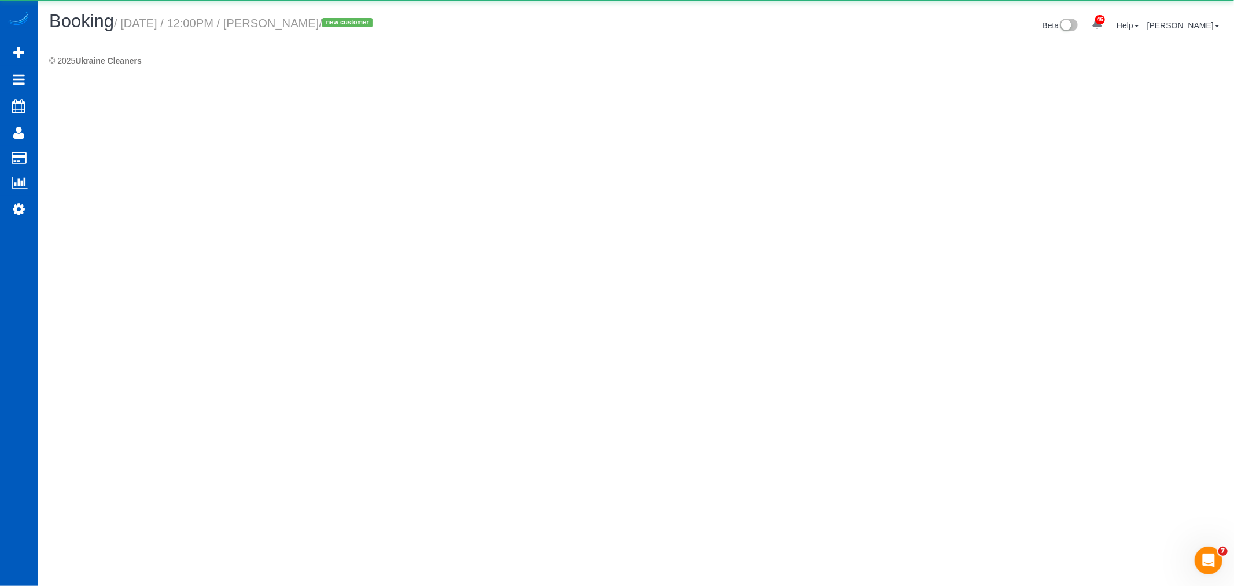
select select "WA"
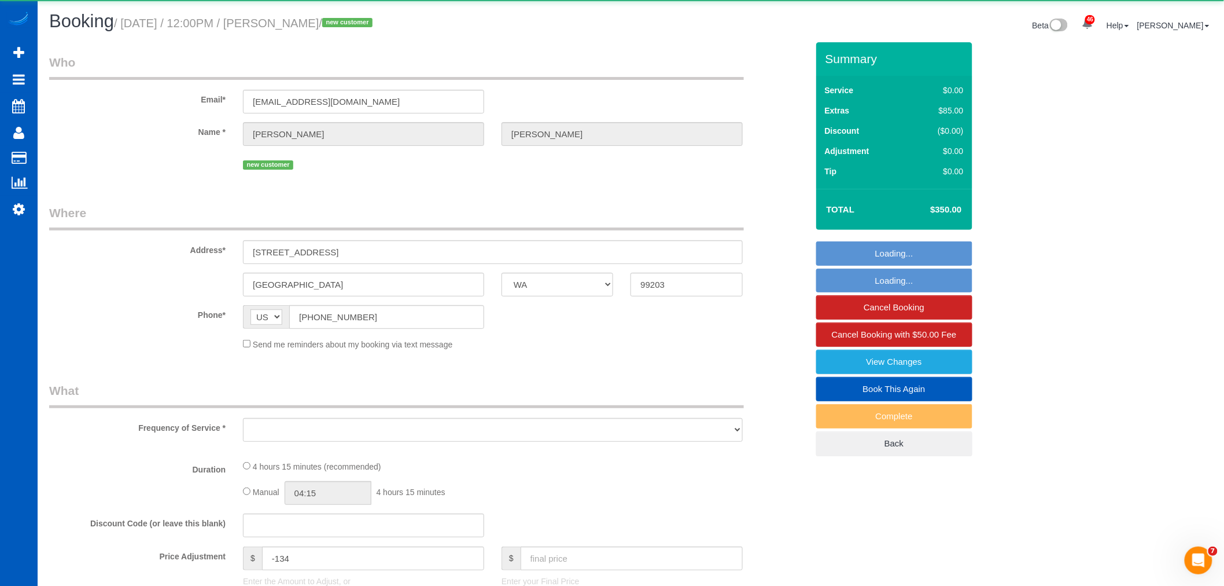
select select "object:10996"
select select "string:fspay-bc4cde52-cc63-421b-82f6-ce2beae849d8"
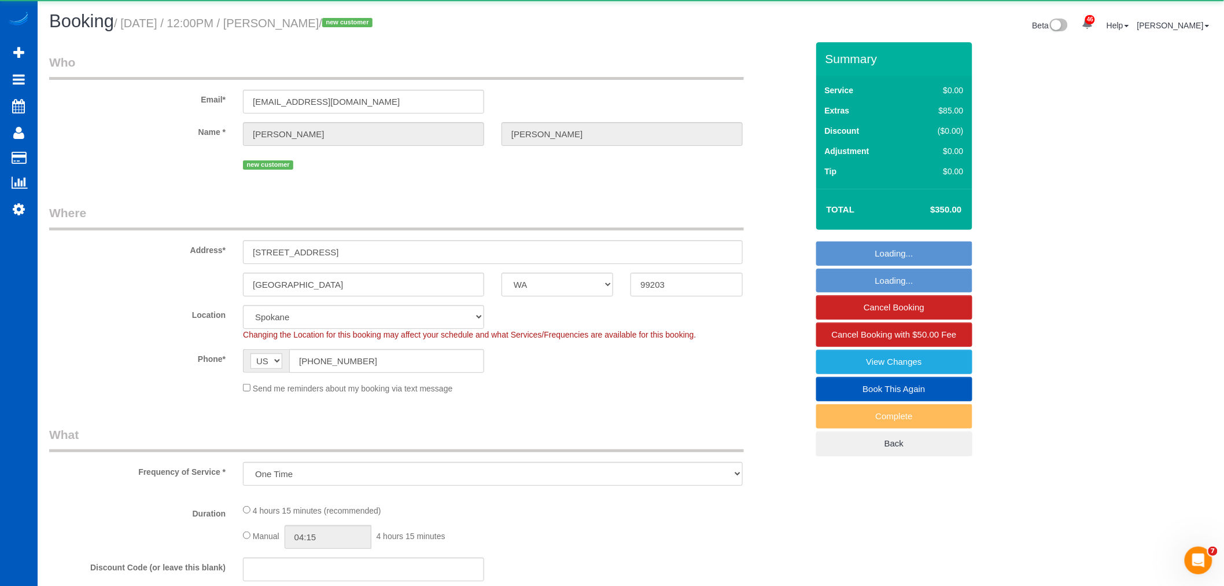
select select "object:11185"
select select "199"
select select "3501"
select select "3"
select select "5"
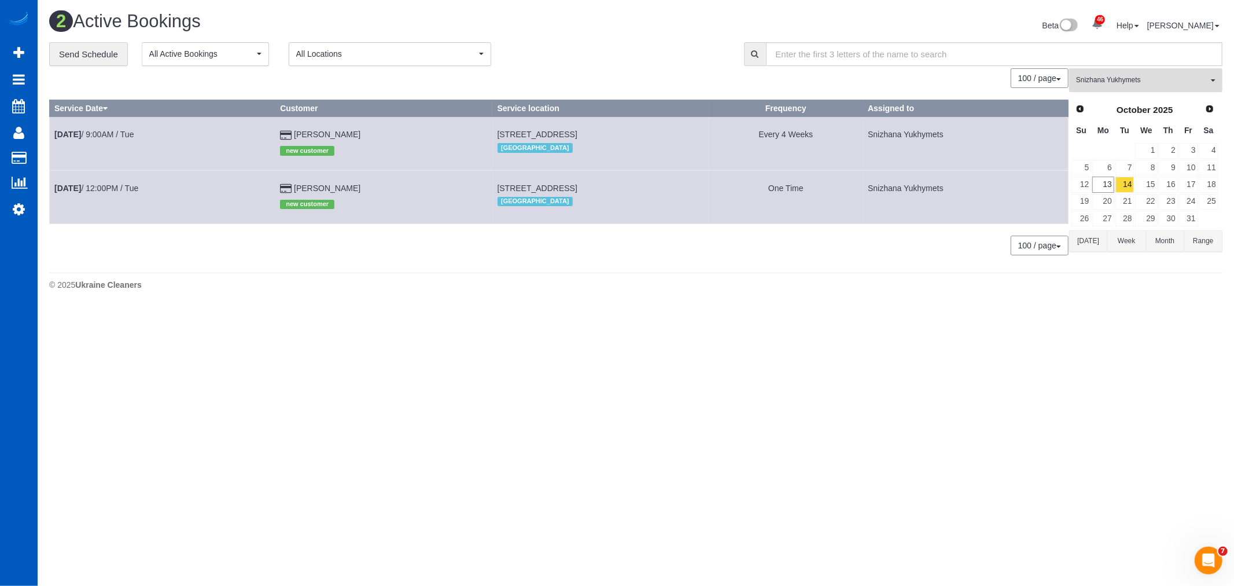
click at [1149, 85] on span "Snizhana Yukhymets" at bounding box center [1142, 80] width 132 height 10
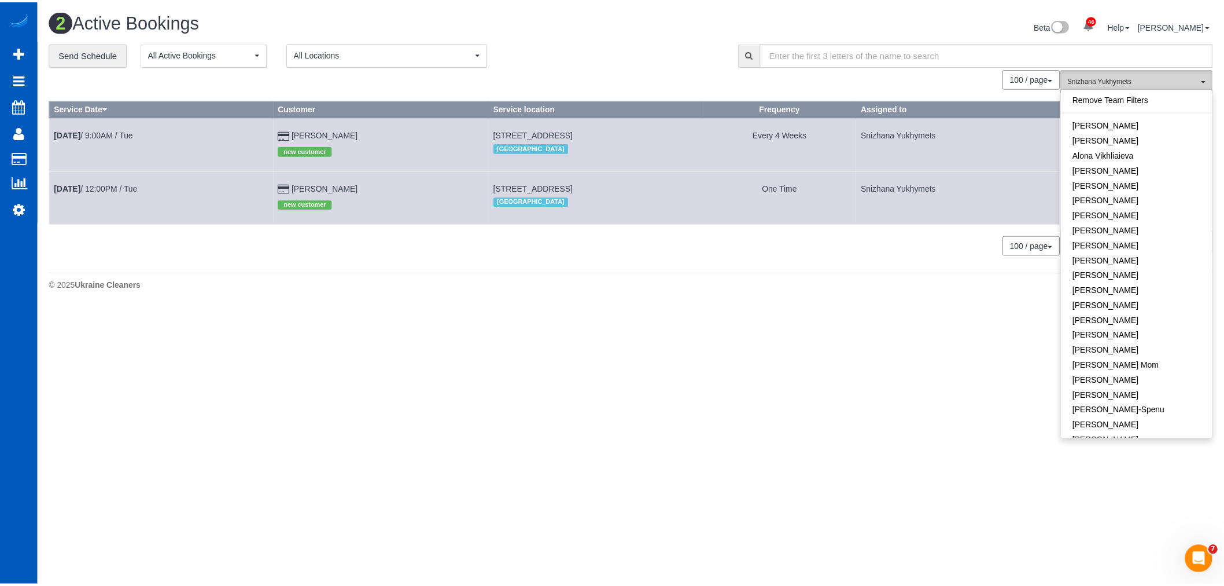
scroll to position [702, 0]
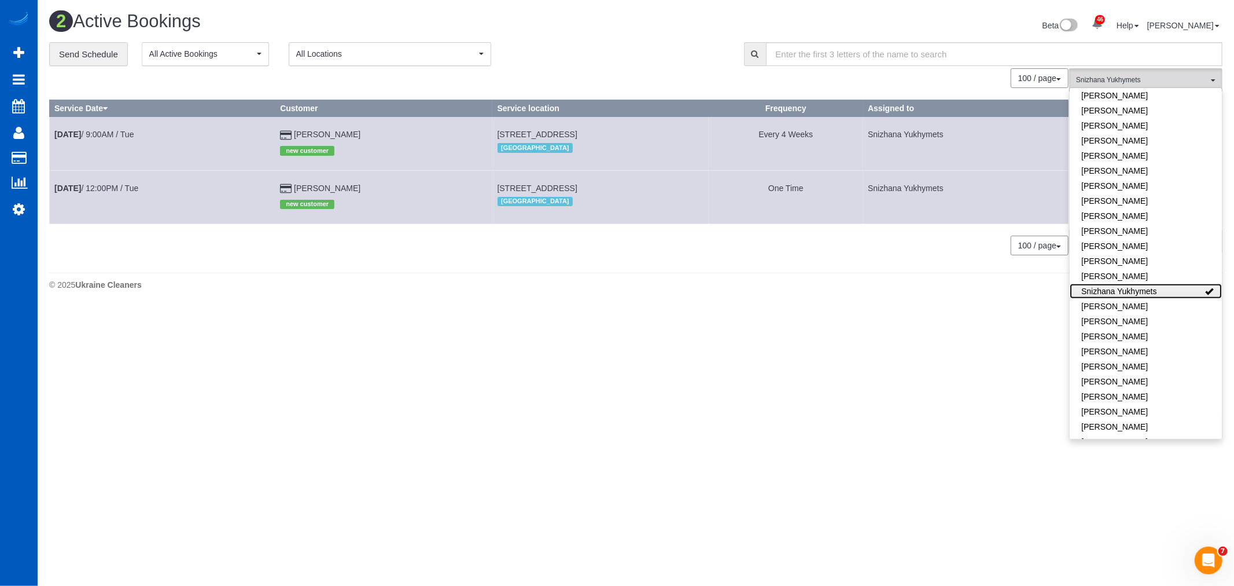
click at [1156, 284] on link "Snizhana Yukhymets" at bounding box center [1146, 291] width 152 height 15
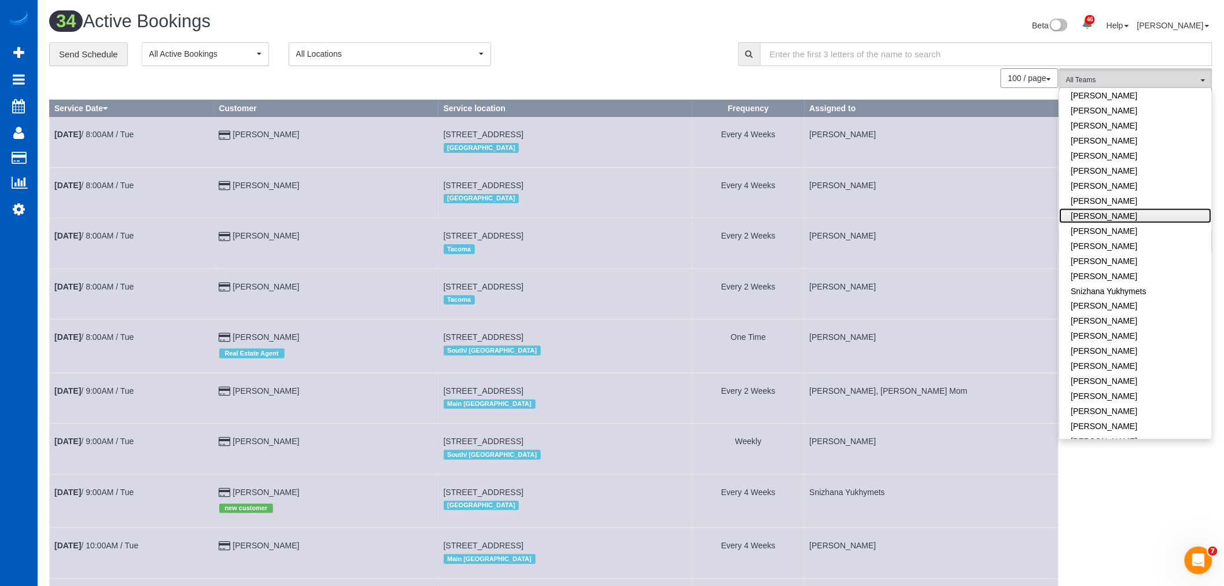
click at [1126, 208] on link "[PERSON_NAME]" at bounding box center [1136, 215] width 152 height 15
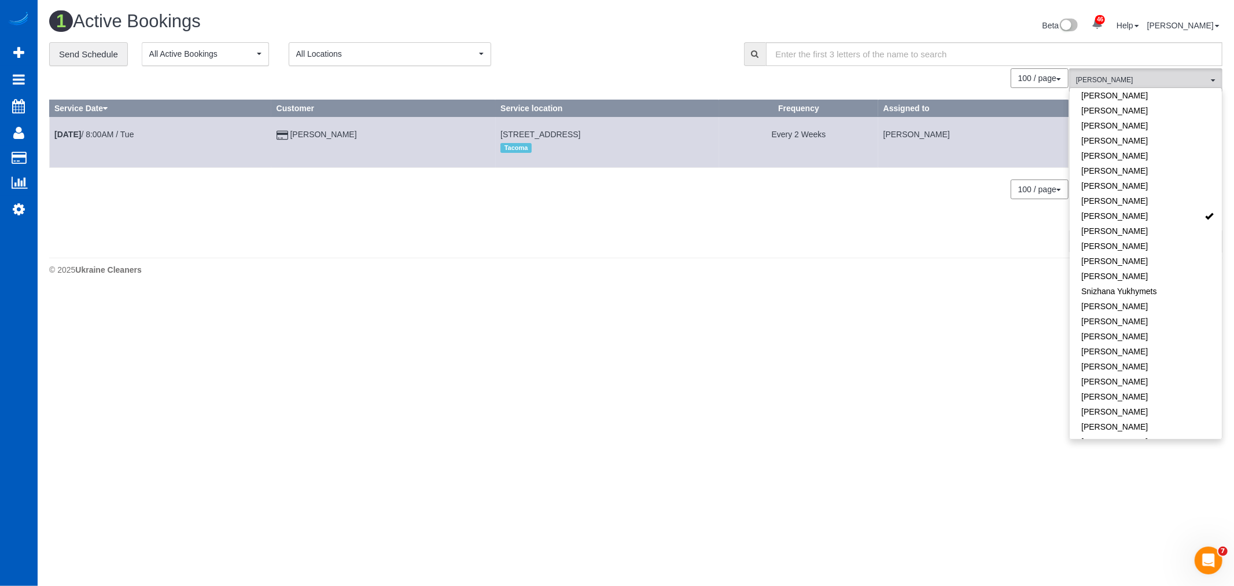
click at [638, 251] on div "0 Bookings found. We couldn't find any bookings that matched your search. Creat…" at bounding box center [559, 159] width 1020 height 183
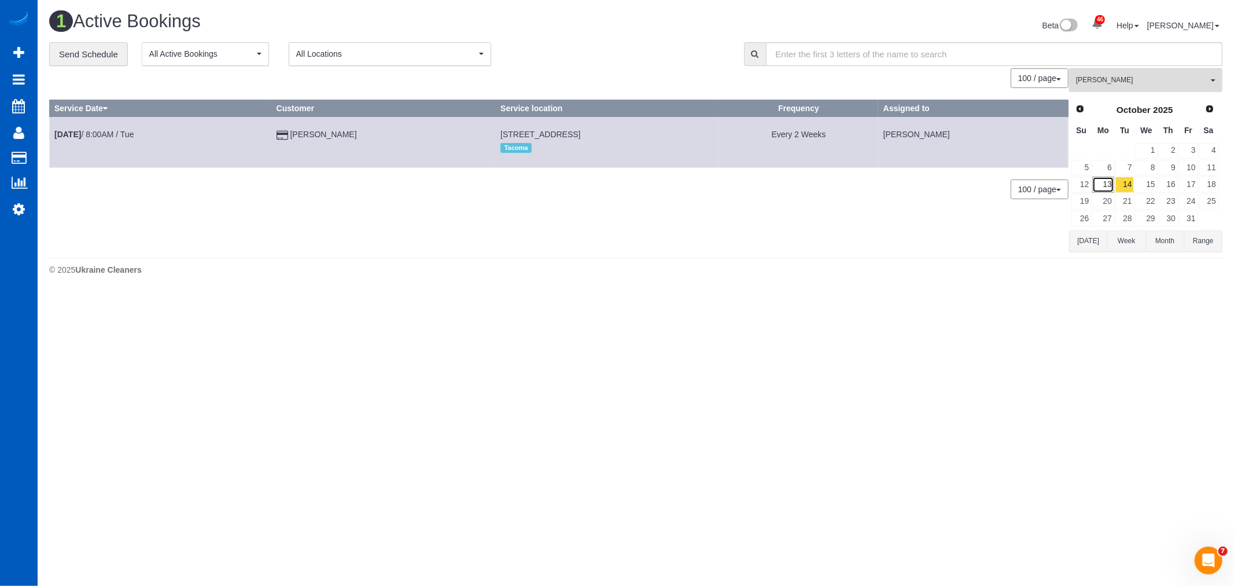
click at [1101, 184] on link "13" at bounding box center [1102, 184] width 21 height 16
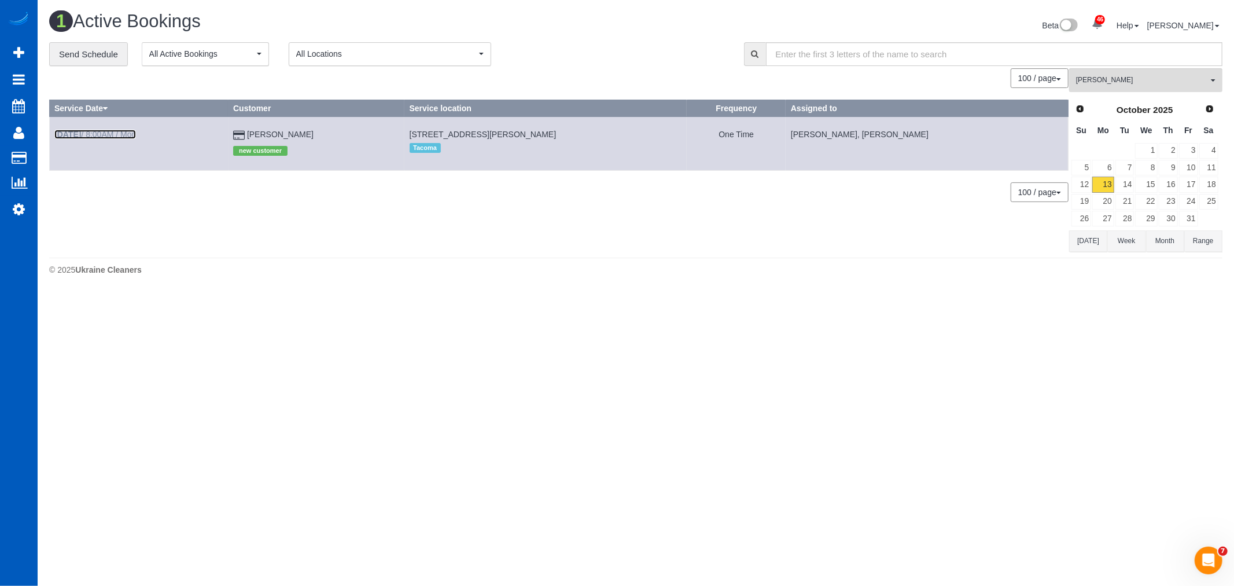
click at [124, 136] on link "Oct 13th / 8:00AM / Mon" at bounding box center [95, 134] width 82 height 9
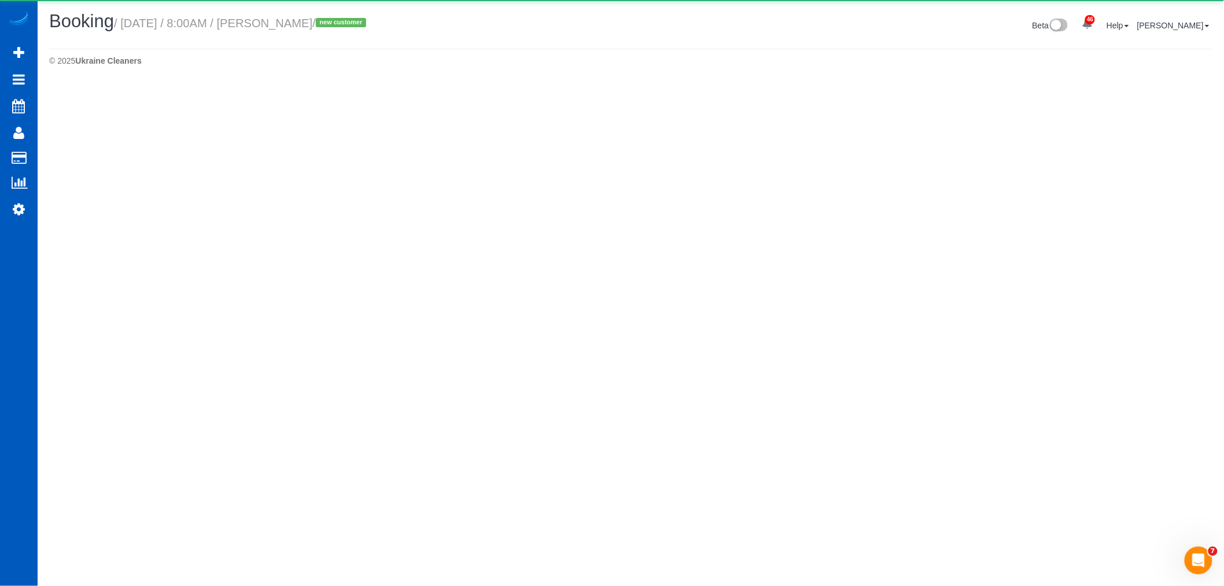
select select "WA"
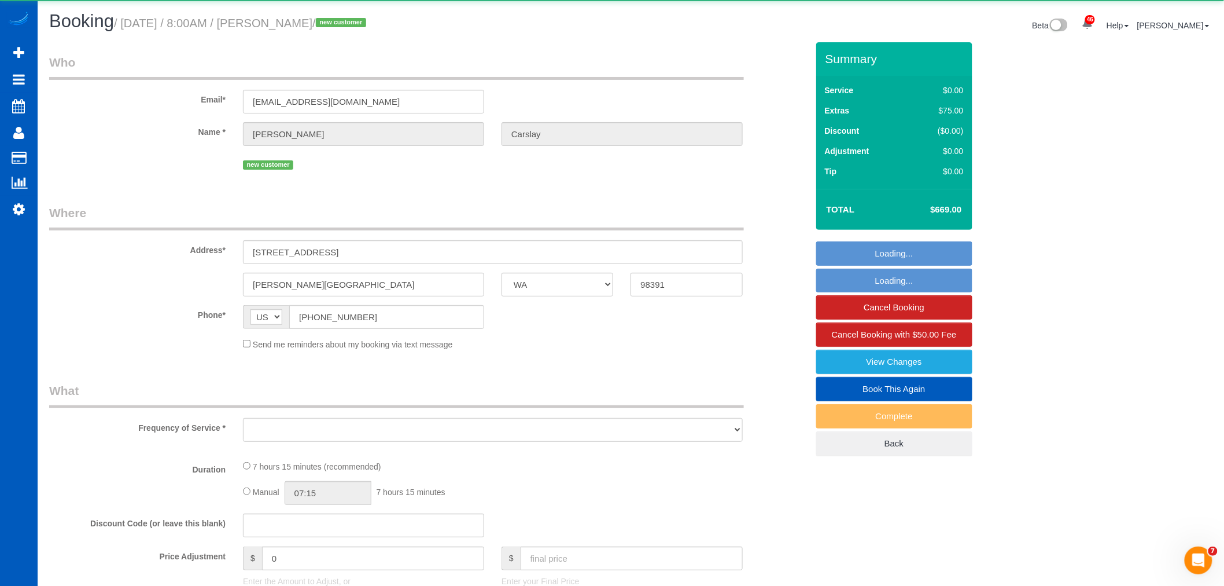
select select "object:12544"
select select "199"
select select "3001"
select select "4"
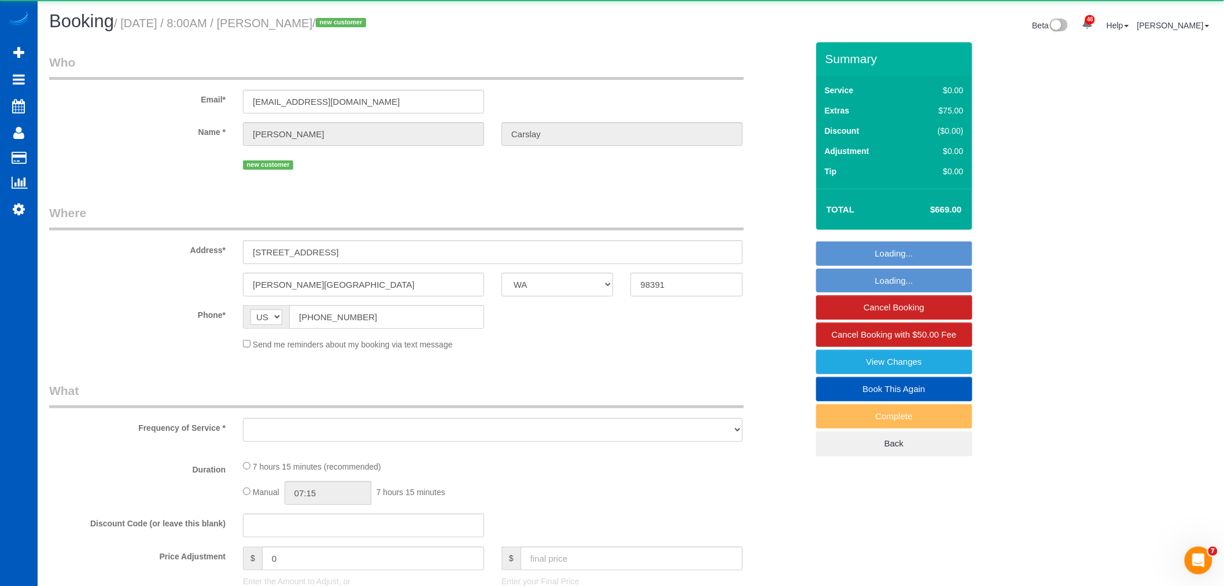
select select "spot81"
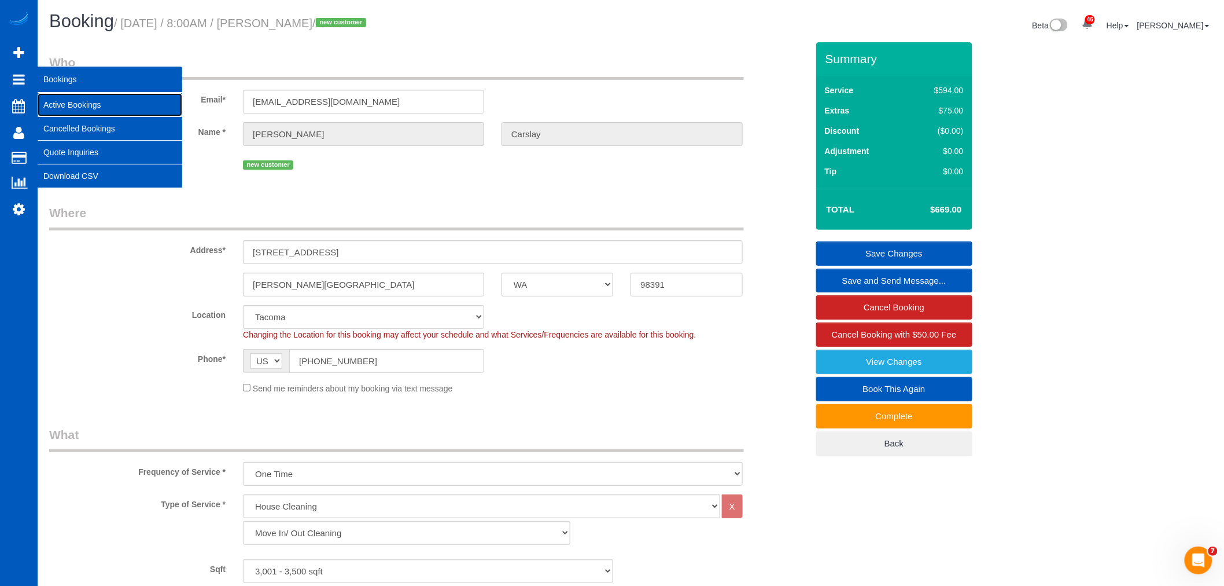
click at [76, 97] on link "Active Bookings" at bounding box center [110, 104] width 145 height 23
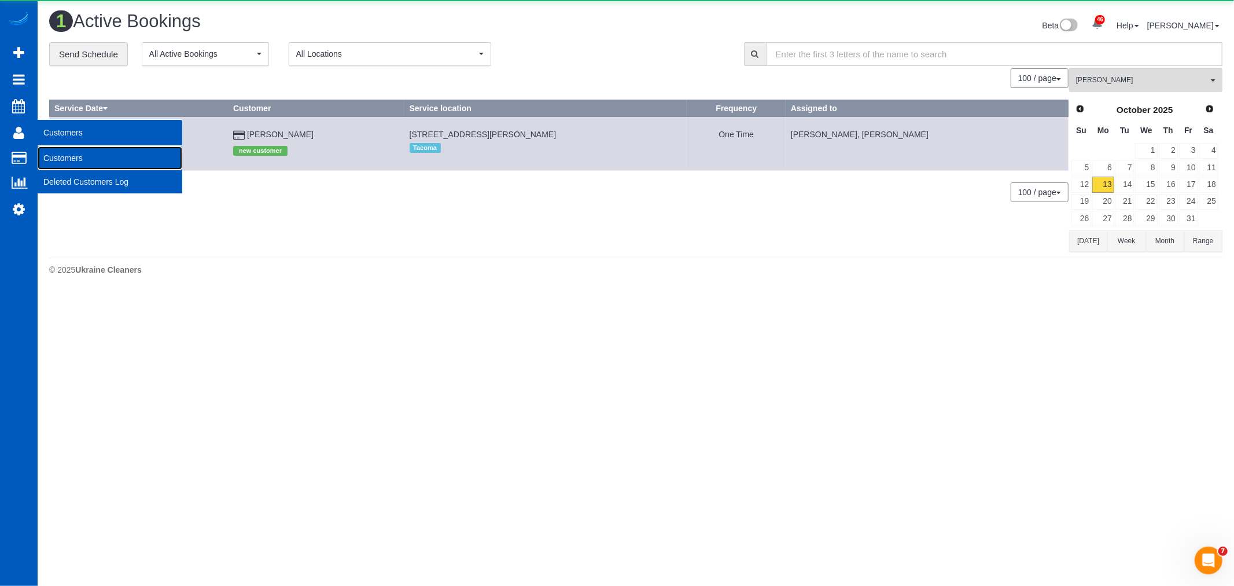
click at [78, 154] on link "Customers" at bounding box center [110, 157] width 145 height 23
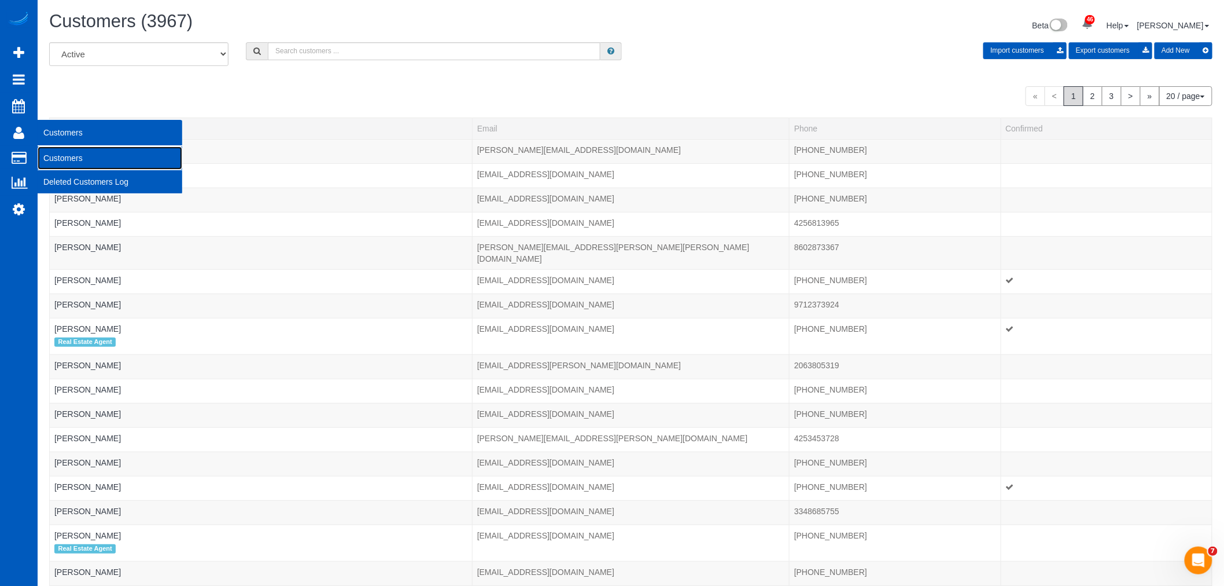
click at [53, 153] on link "Customers" at bounding box center [110, 157] width 145 height 23
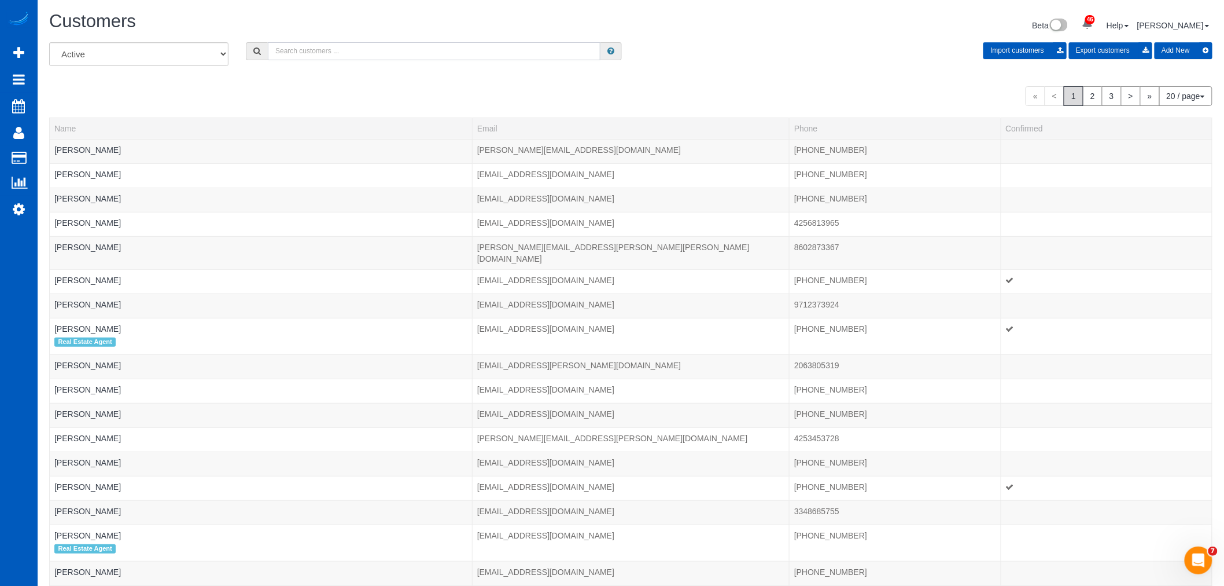
click at [294, 54] on input "text" at bounding box center [434, 51] width 333 height 18
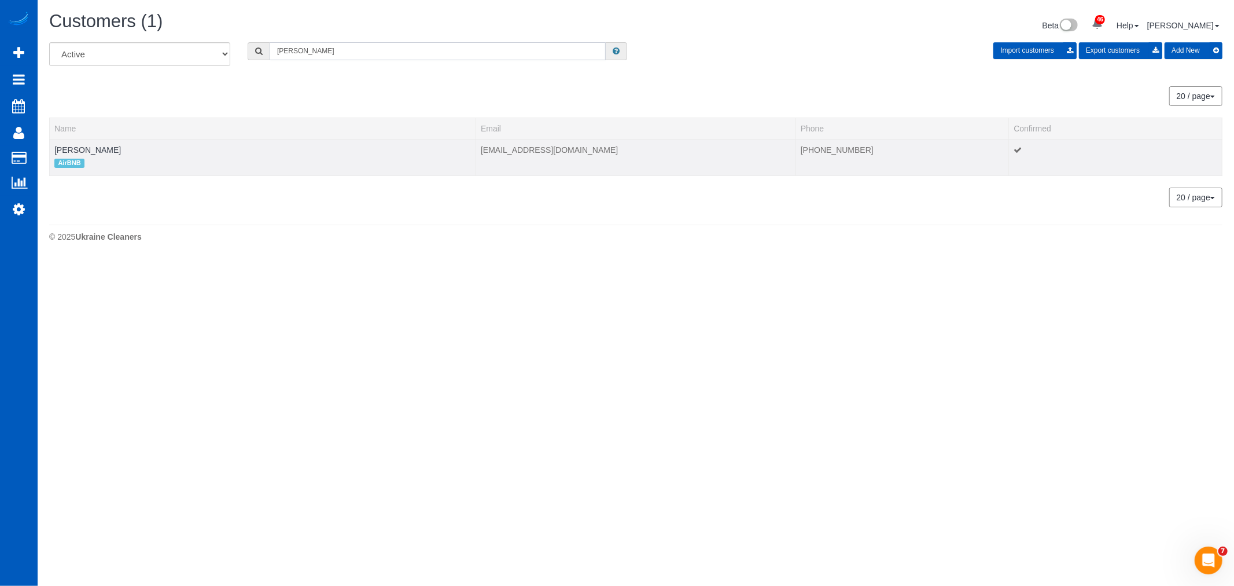
type input "rui xia"
click at [71, 142] on td "Rui Xia AirBNB" at bounding box center [263, 157] width 426 height 36
click at [73, 149] on link "Rui Xia" at bounding box center [87, 149] width 67 height 9
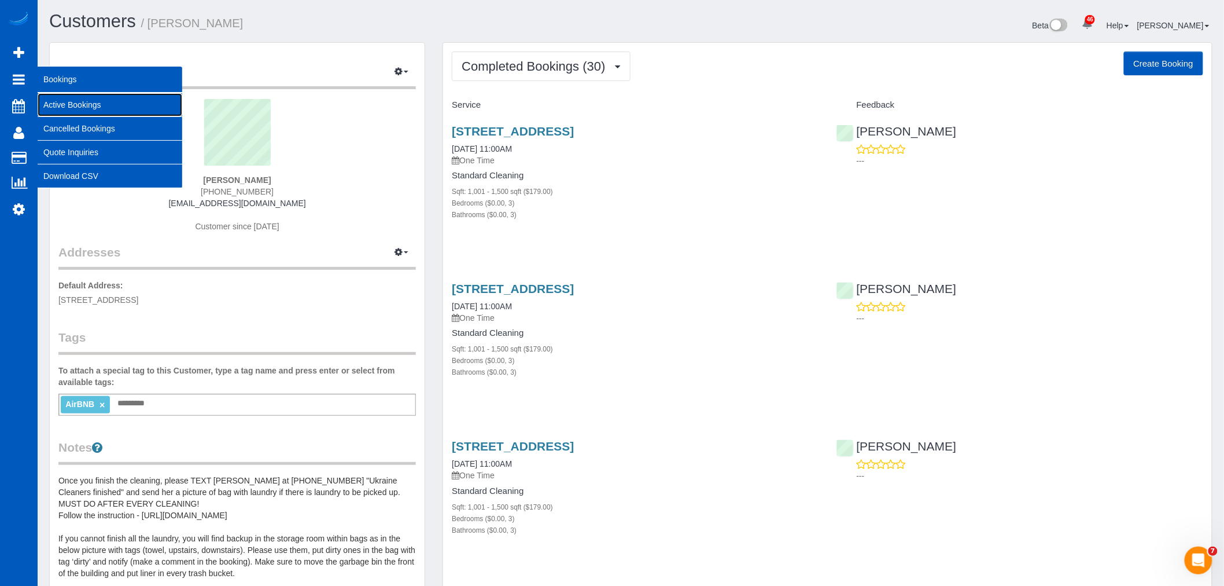
drag, startPoint x: 89, startPoint y: 113, endPoint x: 94, endPoint y: 112, distance: 5.9
click at [89, 113] on link "Active Bookings" at bounding box center [110, 104] width 145 height 23
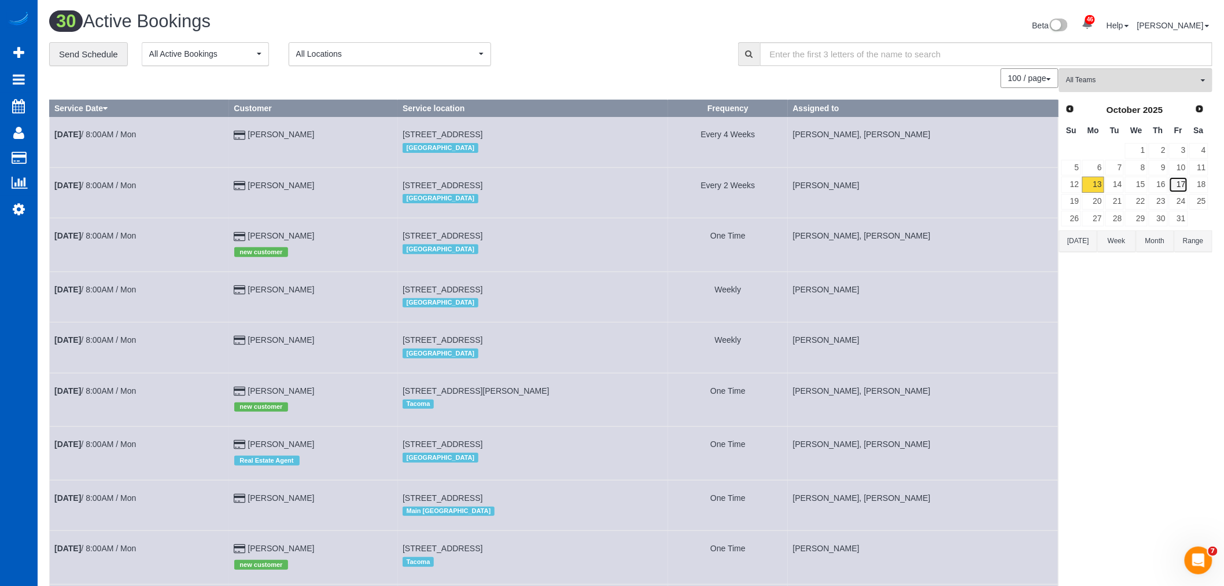
click at [1187, 182] on link "17" at bounding box center [1178, 184] width 19 height 16
click at [1154, 89] on button "All Teams" at bounding box center [1135, 80] width 153 height 24
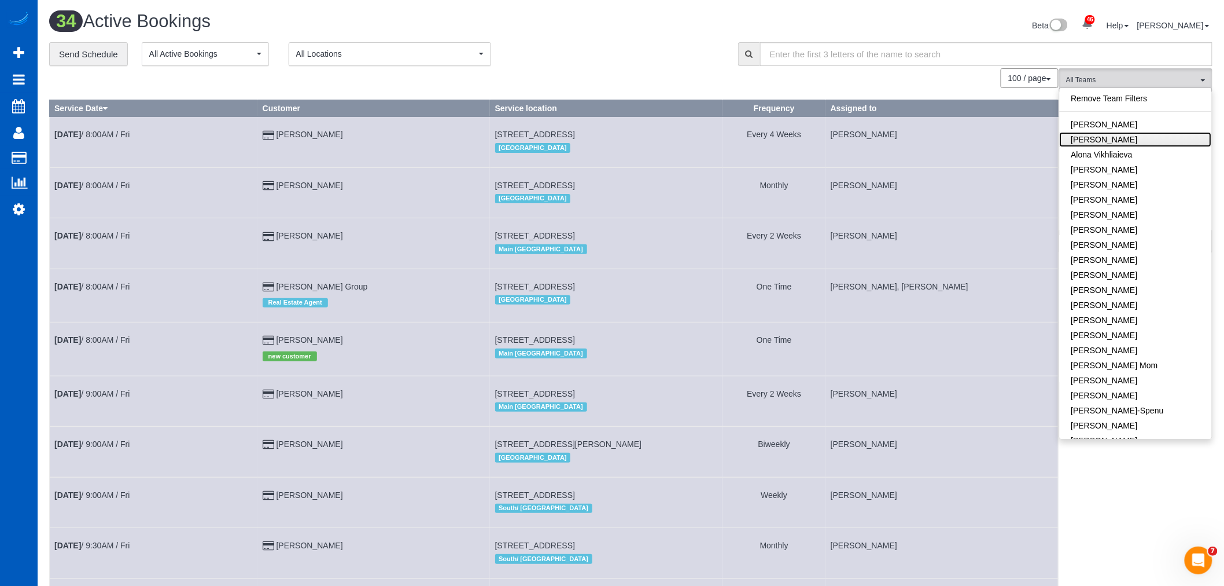
click at [1147, 142] on link "Alona Tarasiuk" at bounding box center [1136, 139] width 152 height 15
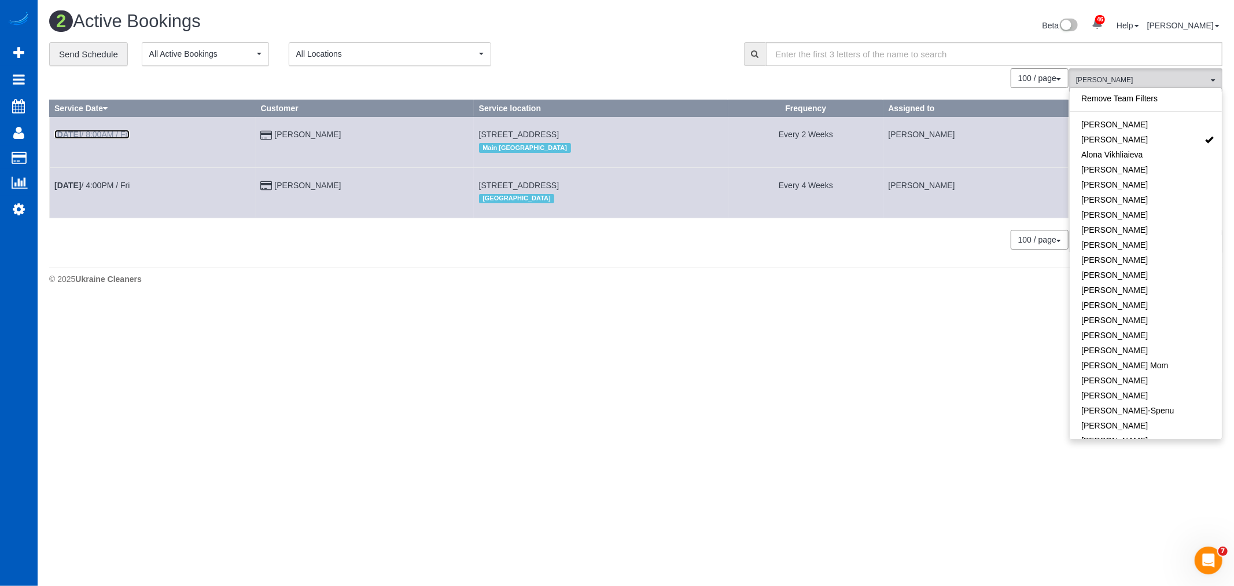
click at [81, 134] on b "Oct 17th" at bounding box center [67, 134] width 27 height 9
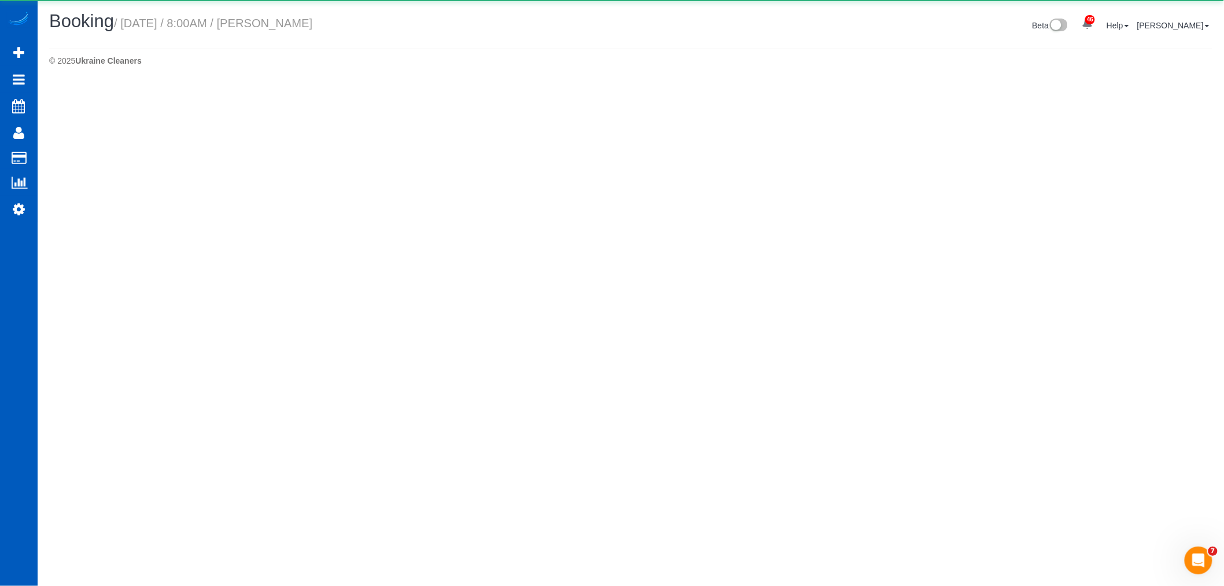
select select "WA"
select select "number:8"
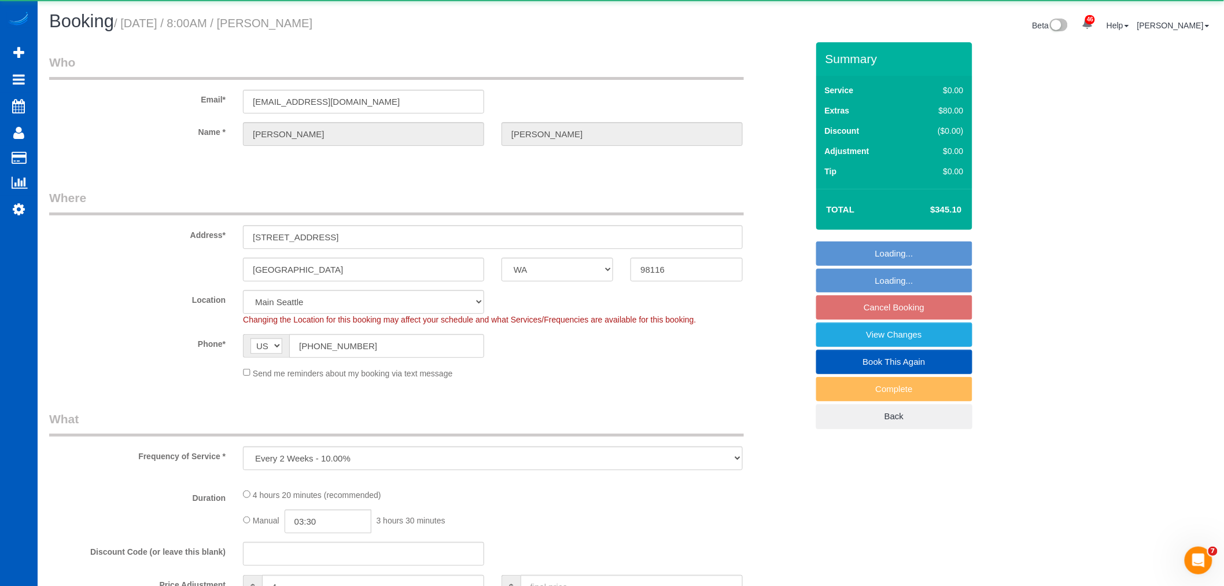
select select "object:16616"
select select "199"
select select "2501"
select select "4"
select select "3"
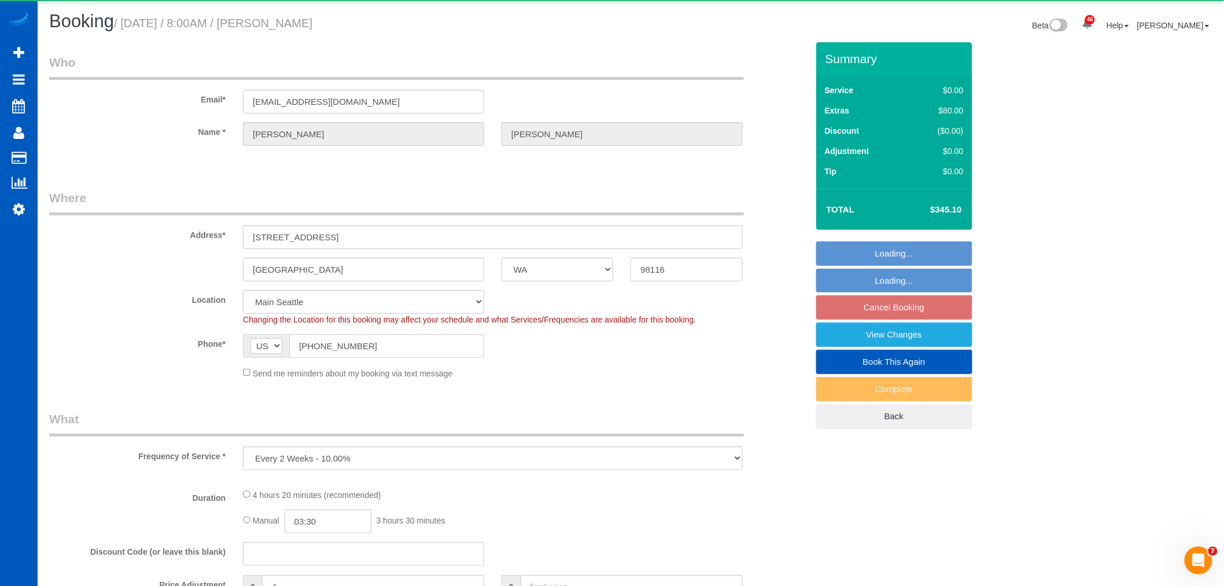
select select "spot92"
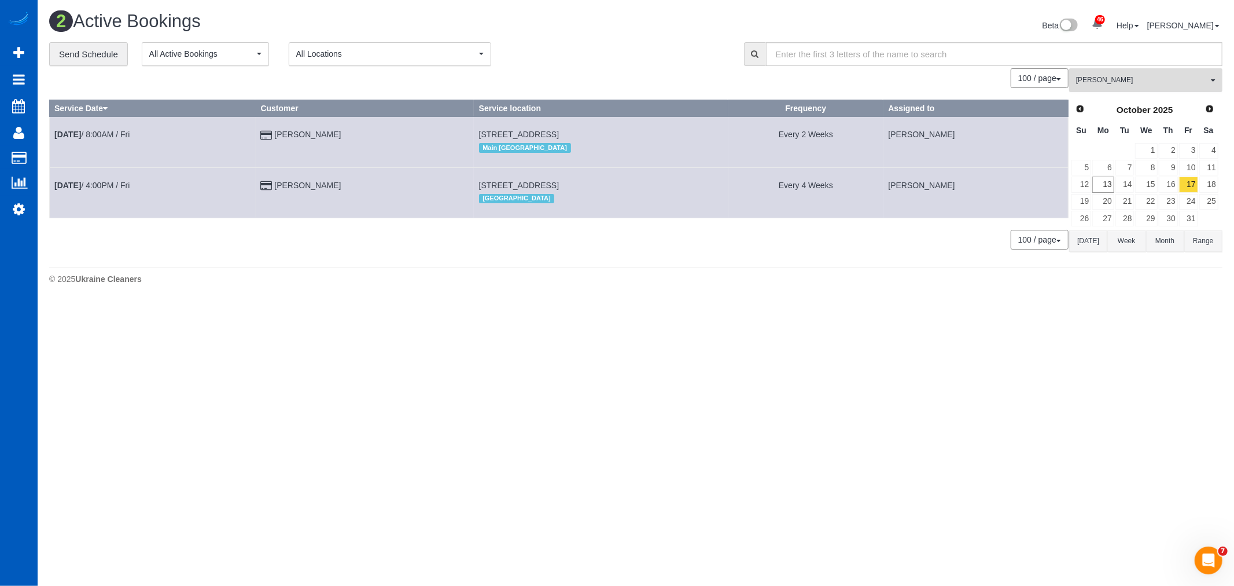
click at [1131, 78] on span "Alona Tarasiuk" at bounding box center [1142, 80] width 132 height 10
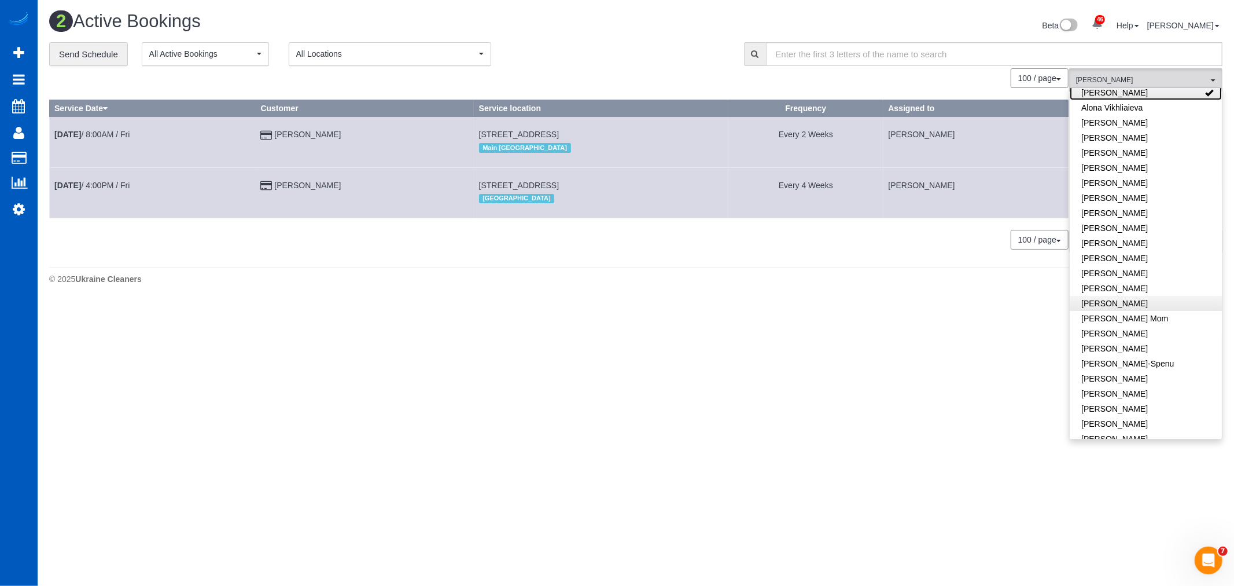
scroll to position [193, 0]
click at [1134, 302] on link "Kateryna Polishchuk" at bounding box center [1146, 307] width 152 height 15
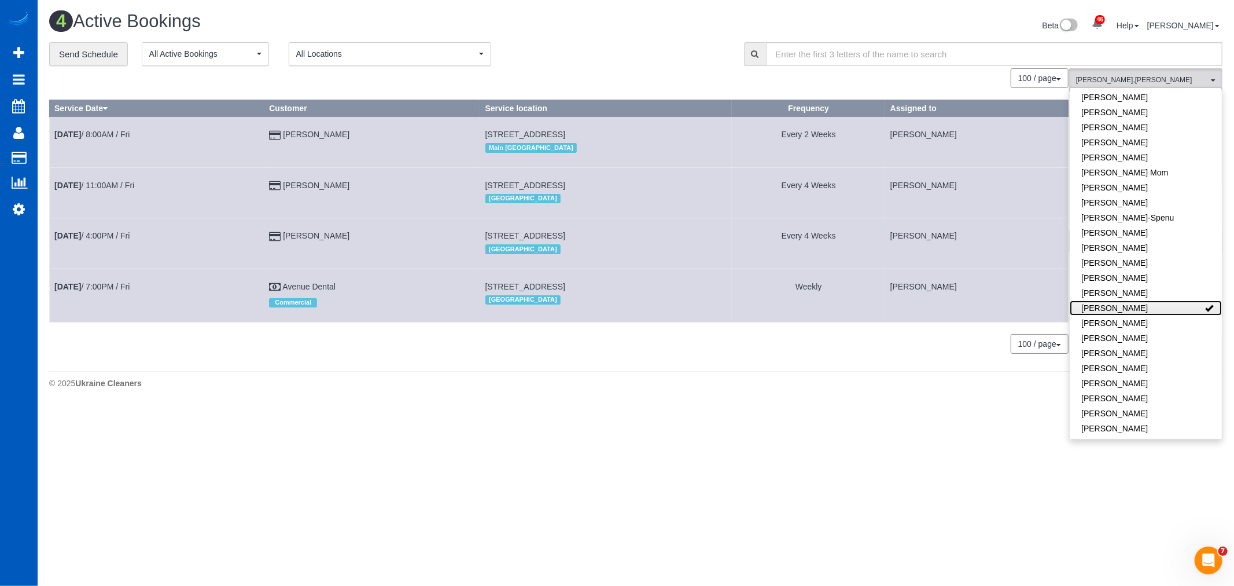
click at [1134, 304] on link "Kateryna Polishchuk" at bounding box center [1146, 307] width 152 height 15
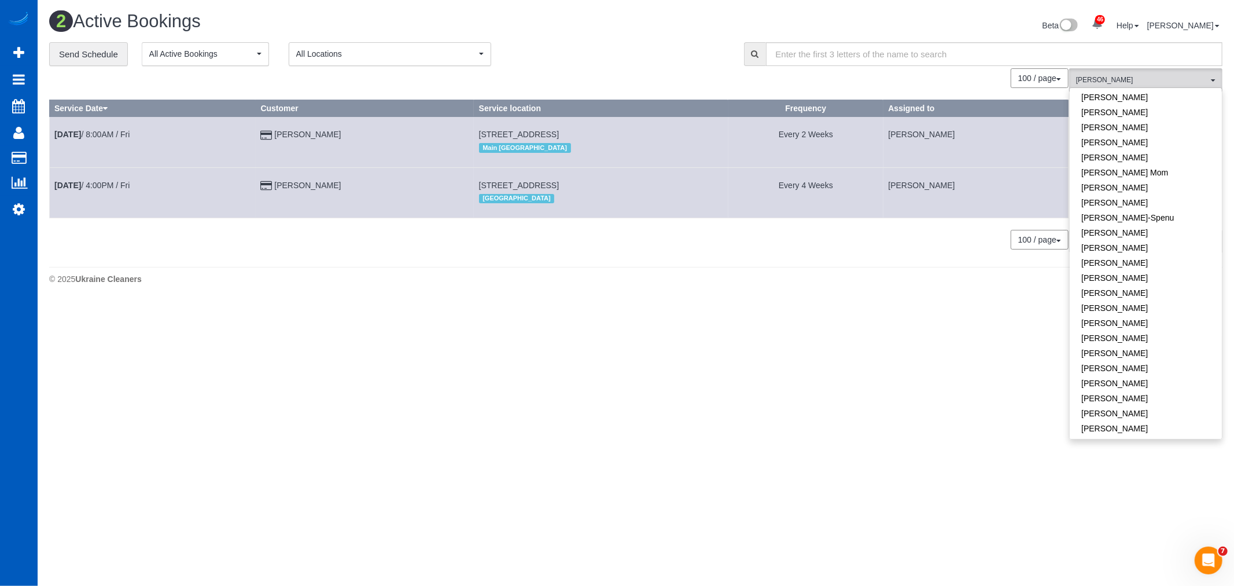
click at [991, 356] on body "46 Beta Your Notifications You have 0 alerts × You have 2 to charge for 10/11/2…" at bounding box center [617, 293] width 1234 height 586
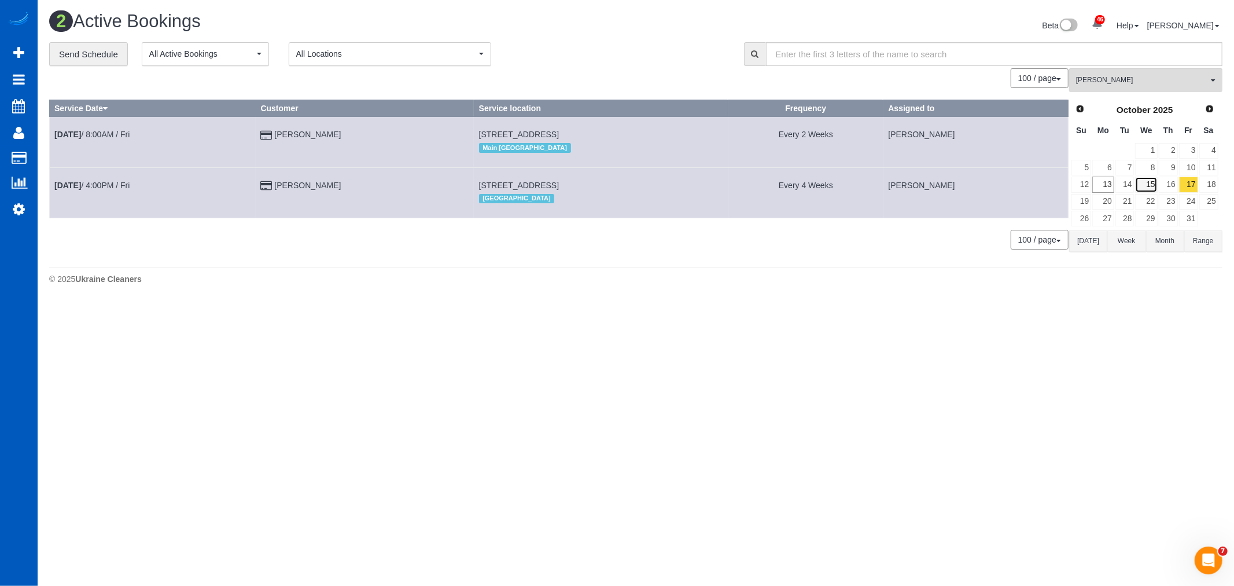
click at [1137, 182] on link "15" at bounding box center [1146, 184] width 22 height 16
click at [1131, 182] on link "14" at bounding box center [1125, 184] width 19 height 16
click at [1147, 69] on button "Alona Tarasiuk All Teams" at bounding box center [1145, 80] width 153 height 24
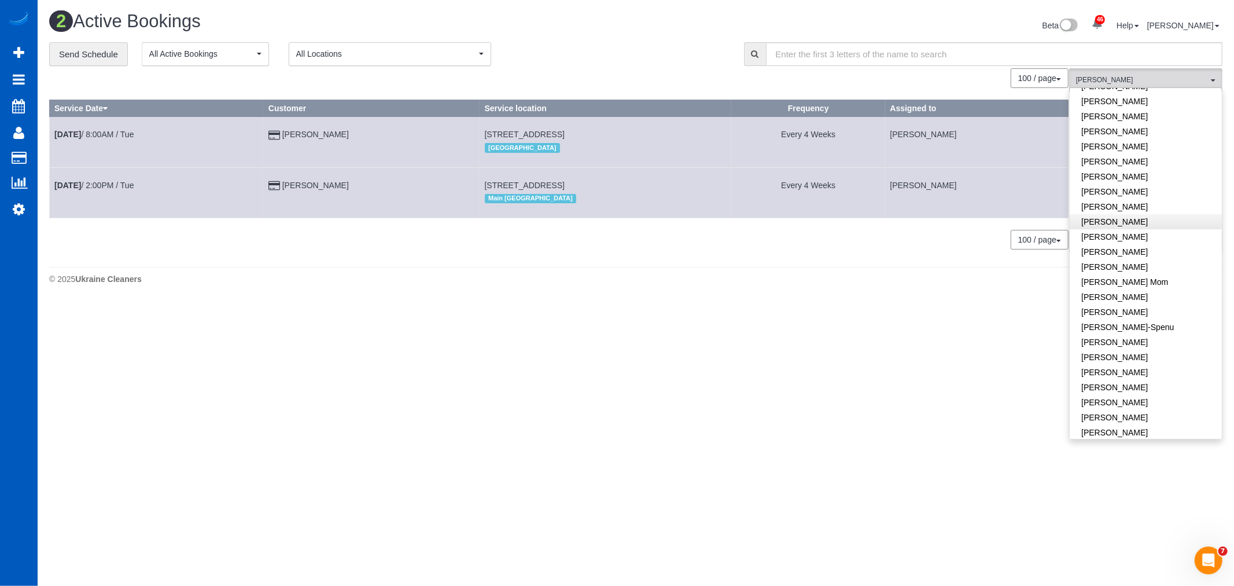
scroll to position [64, 0]
click at [1155, 76] on span "Alona Tarasiuk" at bounding box center [1142, 80] width 132 height 10
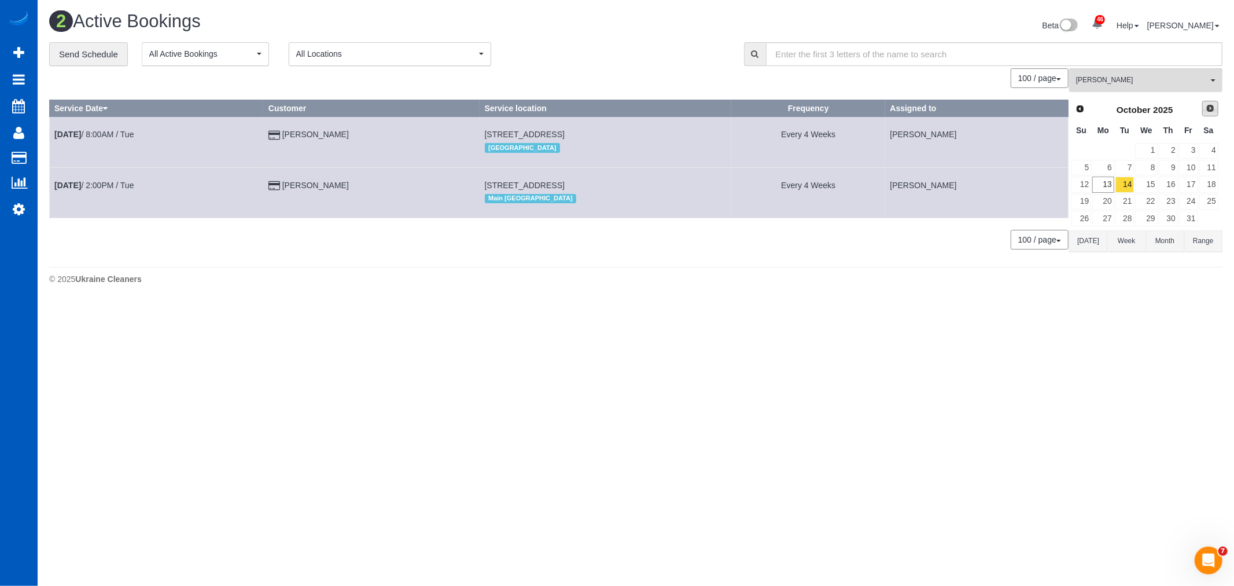
click at [1206, 109] on span "Next" at bounding box center [1210, 108] width 9 height 9
click at [1109, 167] on link "3" at bounding box center [1102, 168] width 21 height 16
click at [1118, 72] on button "Alona Tarasiuk All Teams" at bounding box center [1145, 80] width 153 height 24
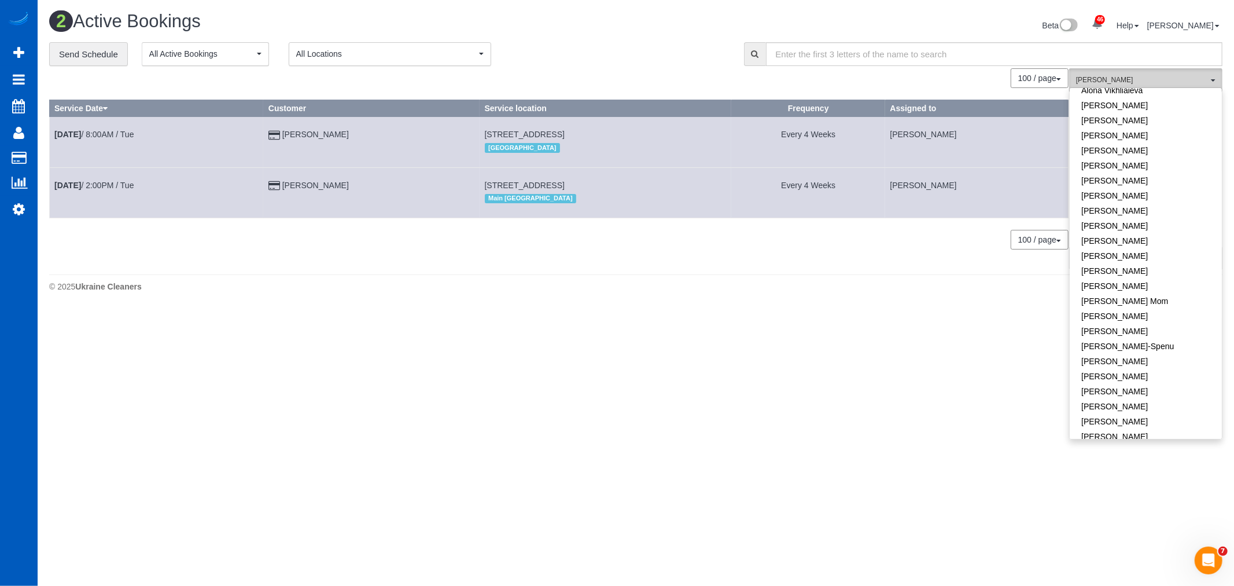
scroll to position [0, 0]
click at [1125, 77] on span "[PERSON_NAME]" at bounding box center [1142, 80] width 132 height 10
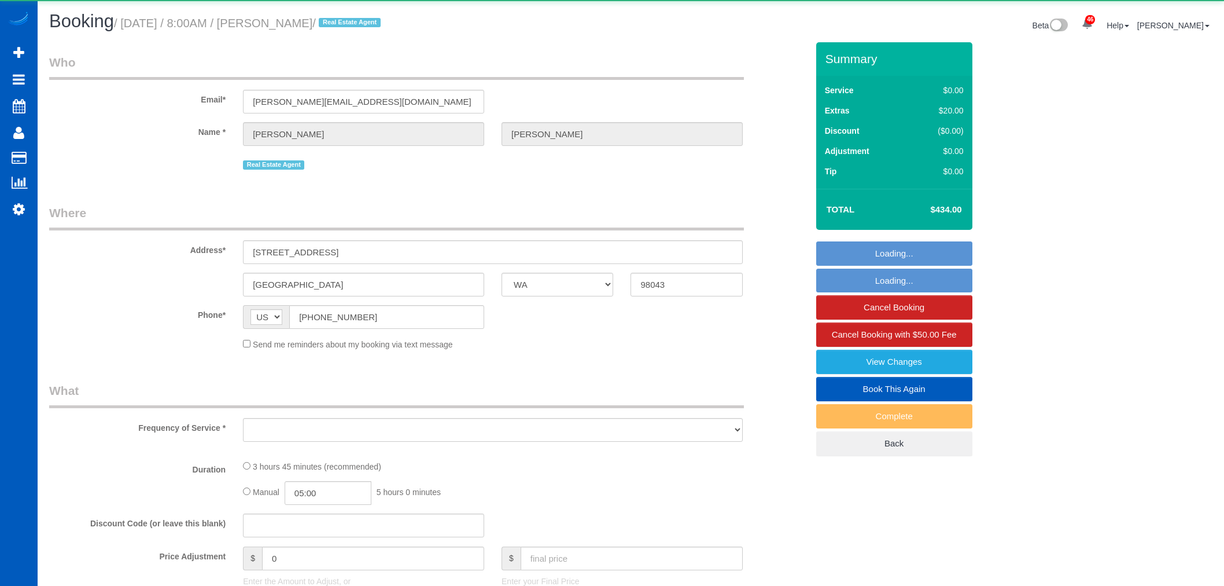
select select "WA"
select select "object:926"
select select "string:fspay-c812a15d-de07-40c4-ab06-c36a0ef10898"
select select "199"
select select "1001"
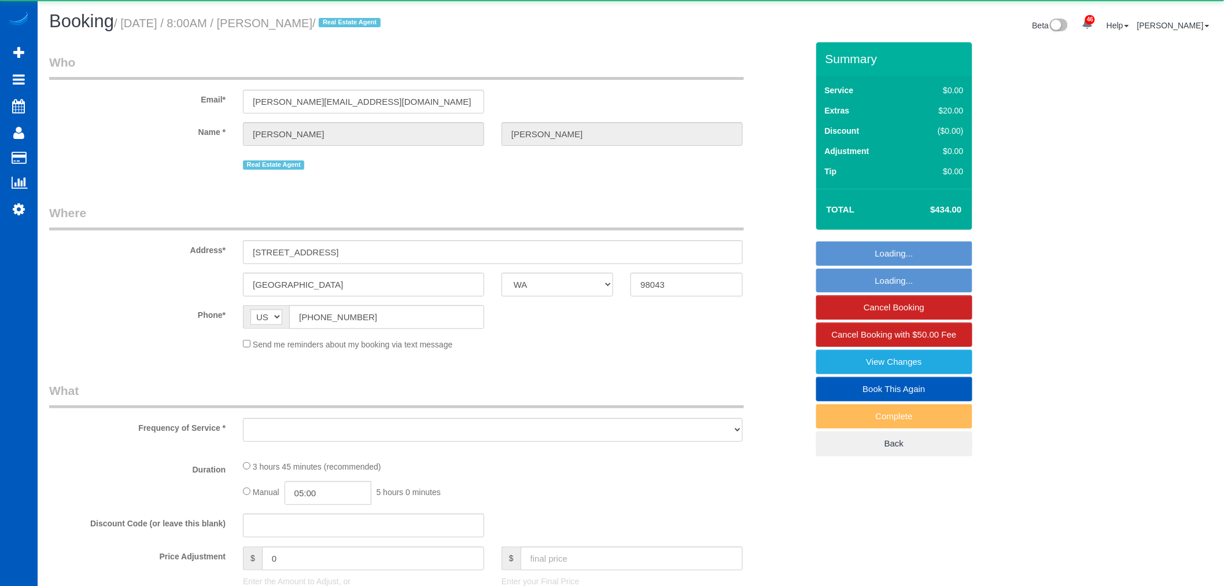
select select "3"
select select "2"
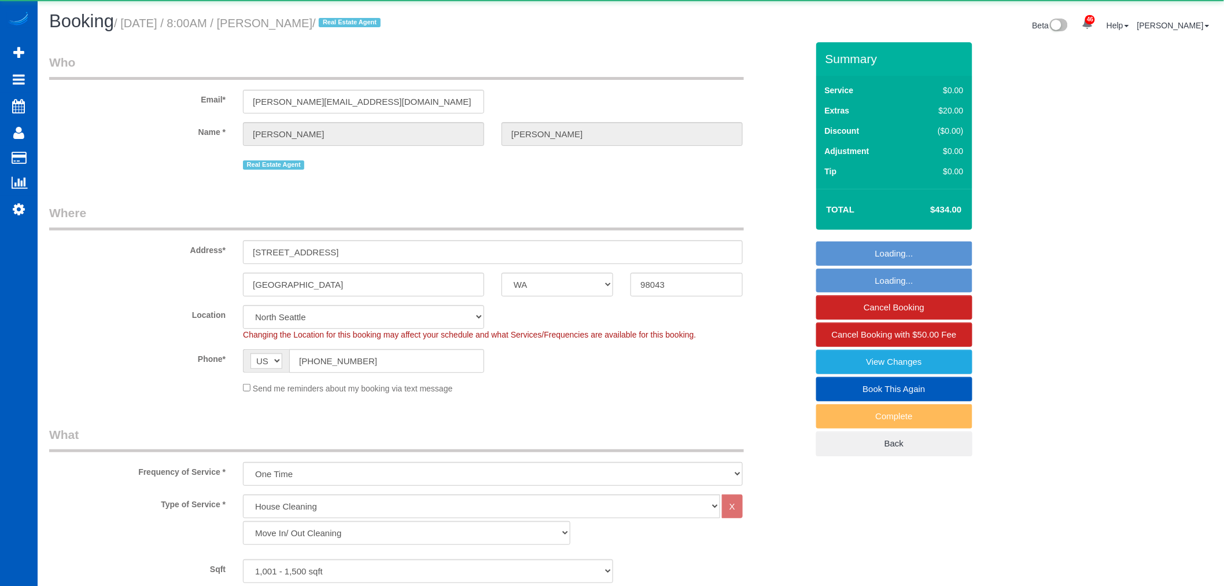
scroll to position [450, 0]
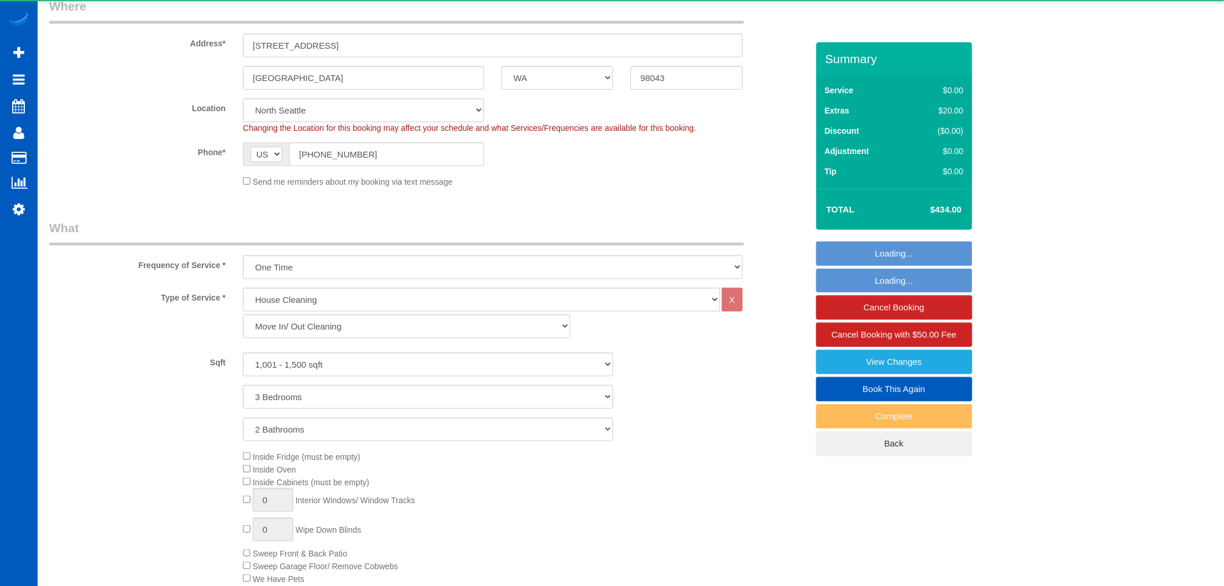
select select "object:1271"
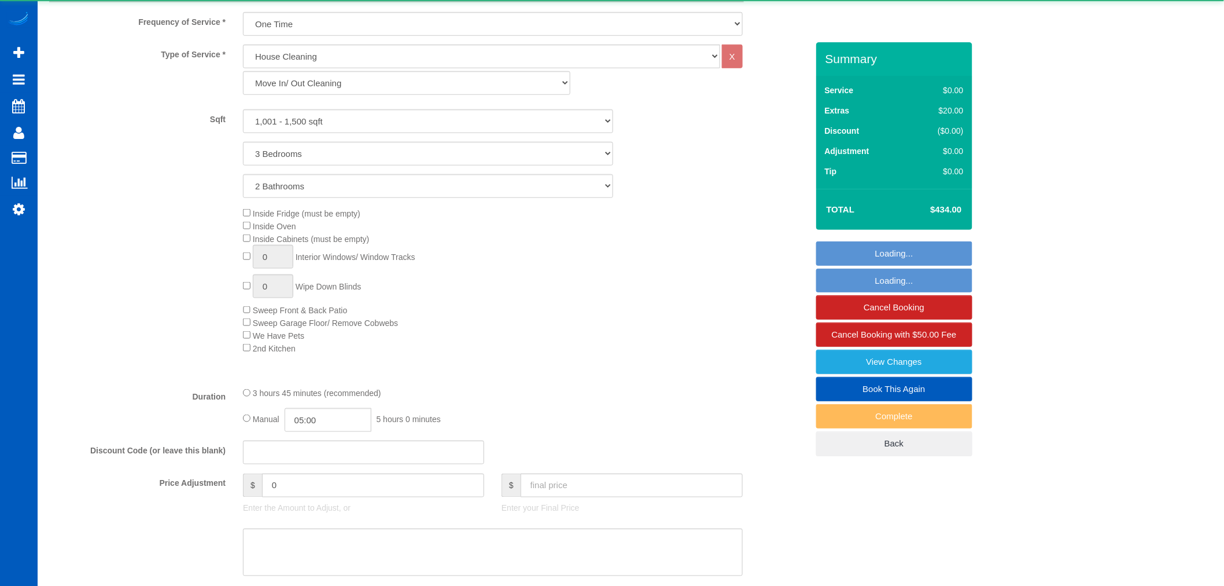
select select "spot1"
select select "1001"
select select "3"
select select "2"
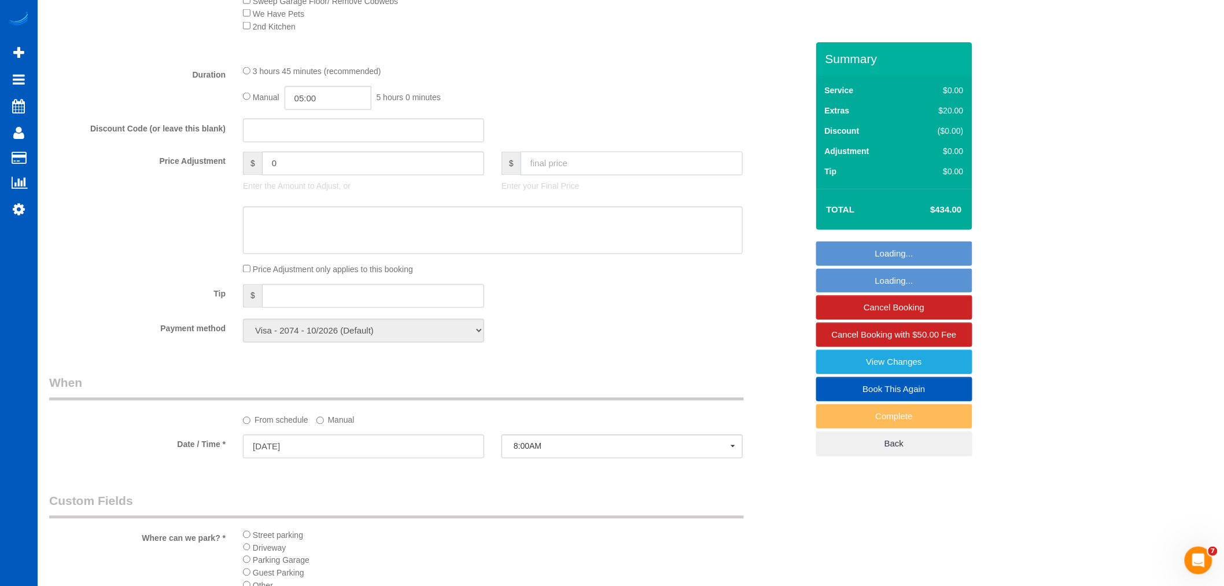
scroll to position [0, 0]
click at [551, 175] on input "text" at bounding box center [632, 164] width 222 height 24
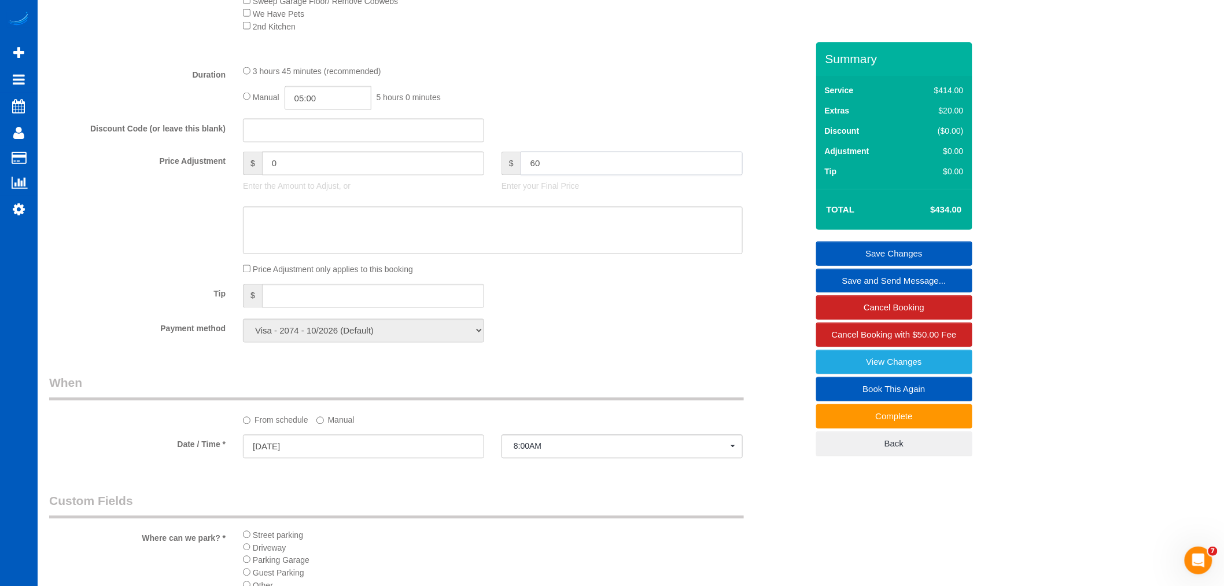
type input "600"
type input "166"
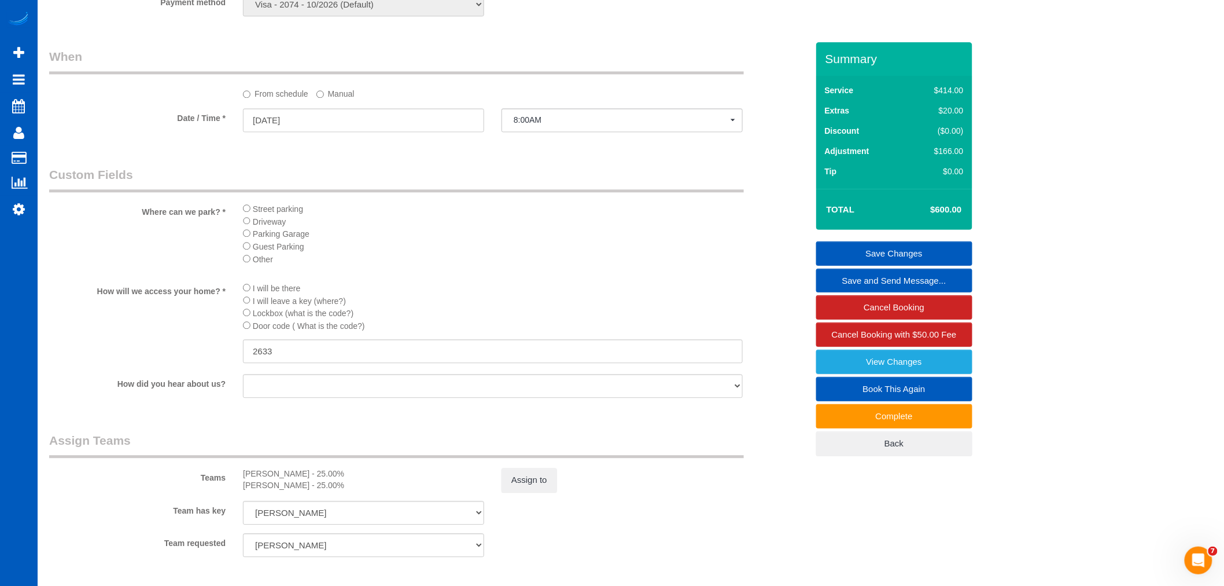
scroll to position [1350, 0]
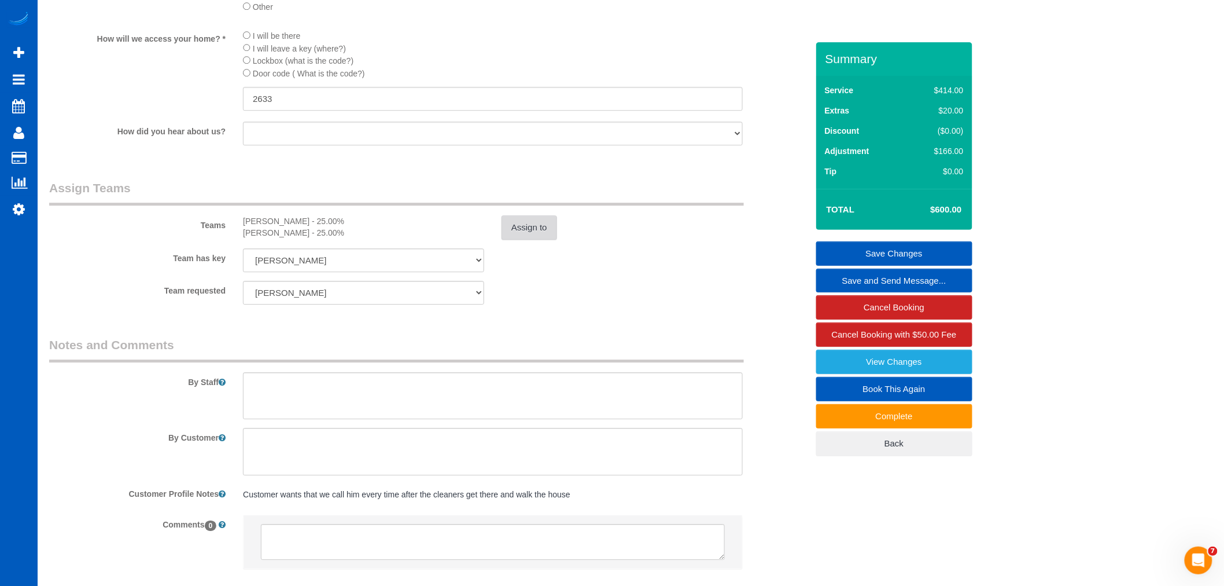
click at [517, 240] on button "Assign to" at bounding box center [530, 227] width 56 height 24
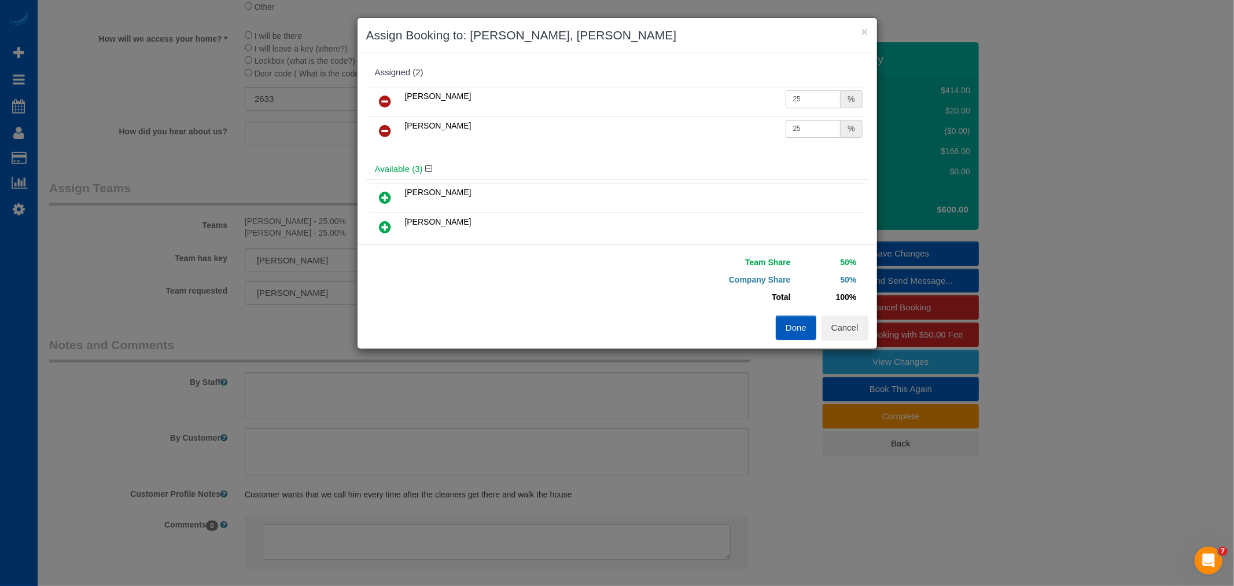
click at [790, 100] on input "25" at bounding box center [814, 99] width 56 height 18
type input "29.25"
click at [796, 133] on input "25" at bounding box center [814, 129] width 56 height 18
drag, startPoint x: 789, startPoint y: 133, endPoint x: 812, endPoint y: 124, distance: 24.7
click at [812, 124] on input "25" at bounding box center [814, 129] width 56 height 18
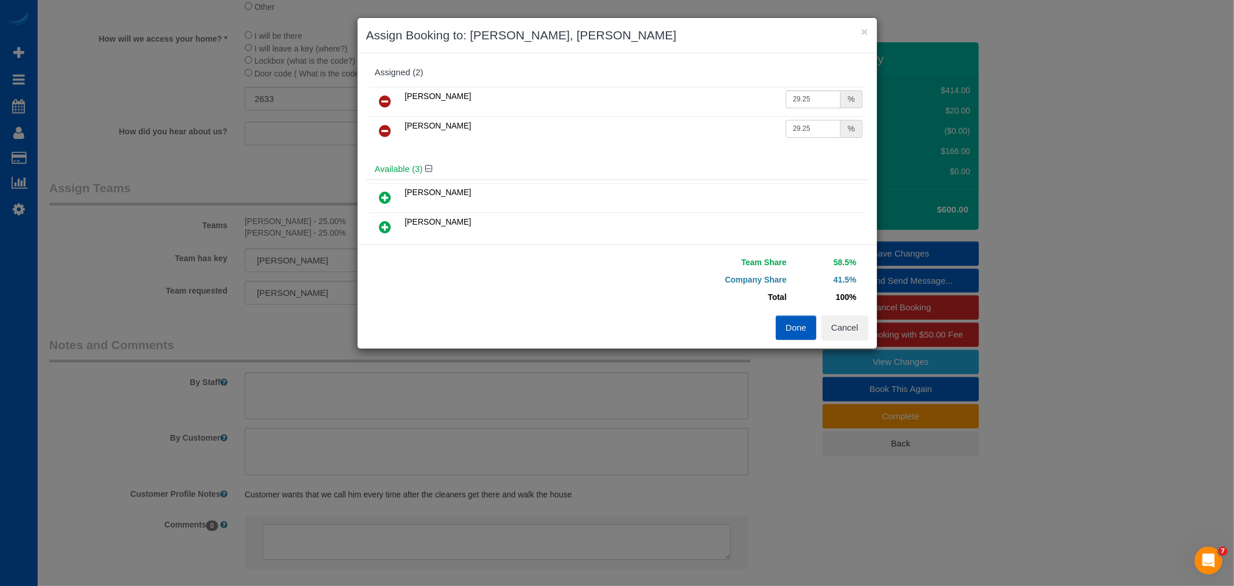
type input "29.25"
click at [790, 316] on button "Done" at bounding box center [796, 327] width 41 height 24
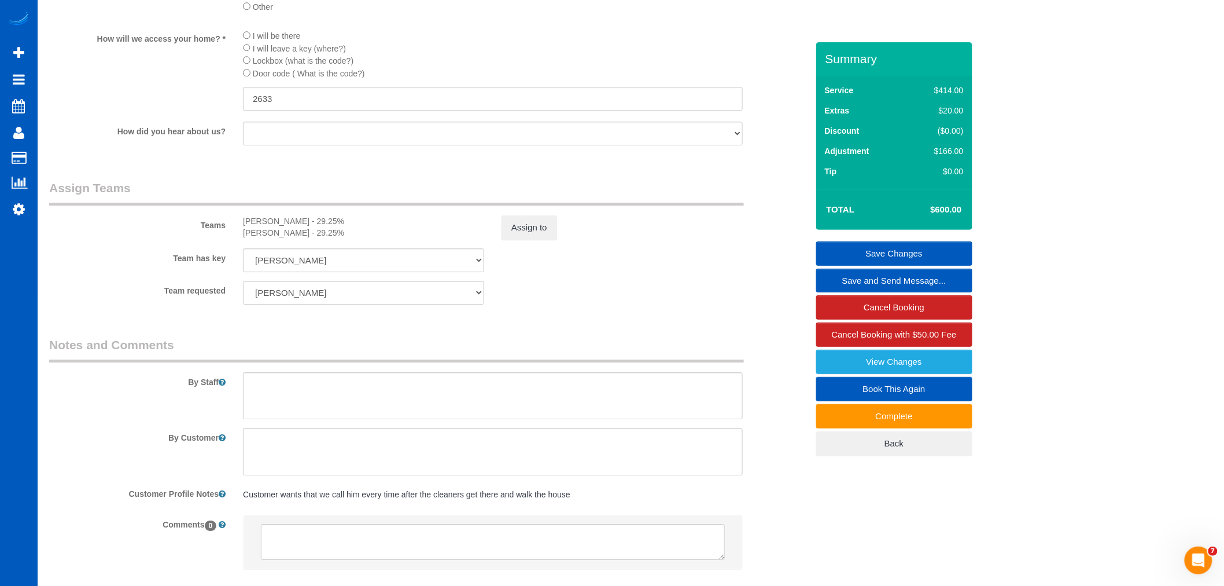
click at [928, 249] on link "Save Changes" at bounding box center [894, 253] width 156 height 24
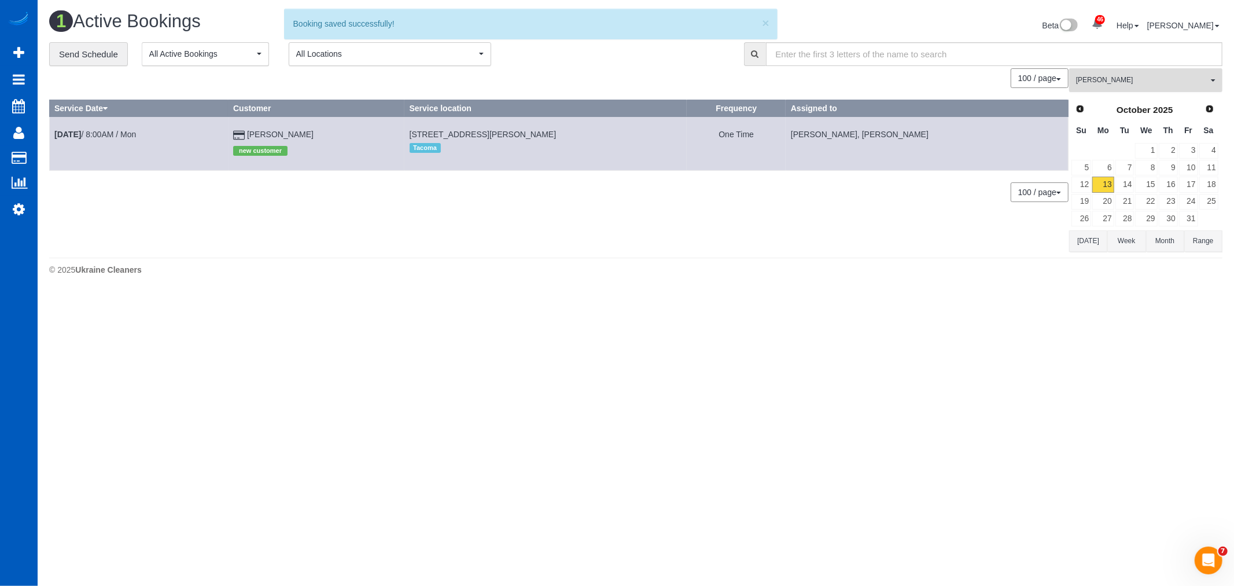
click at [1086, 79] on span "[PERSON_NAME]" at bounding box center [1142, 80] width 132 height 10
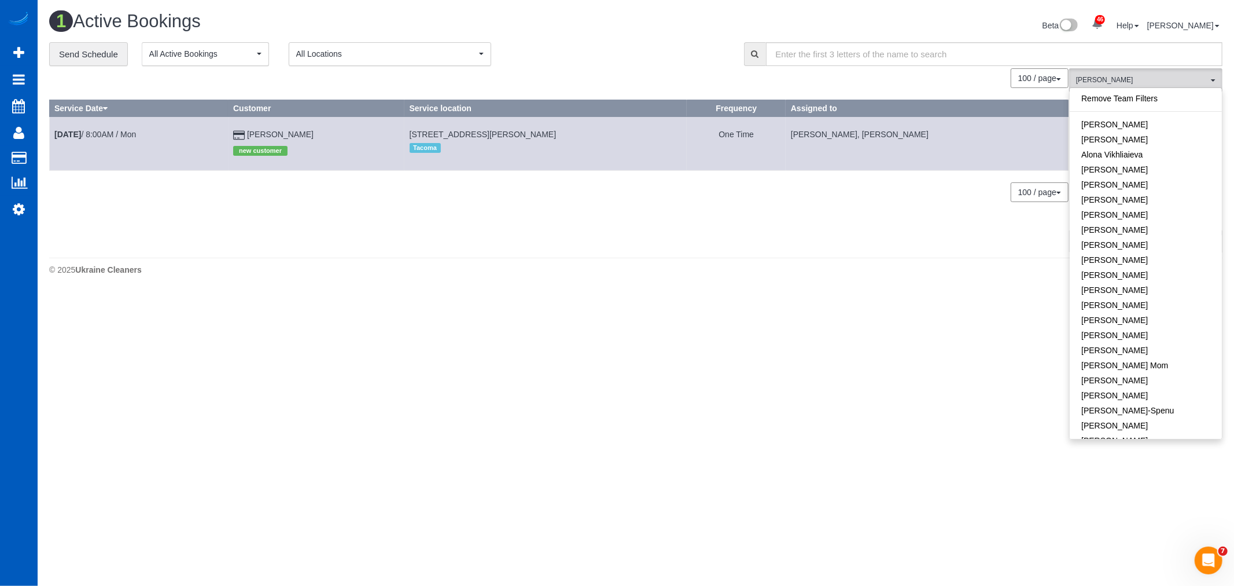
click at [1126, 102] on link "Remove Team Filters" at bounding box center [1146, 98] width 152 height 15
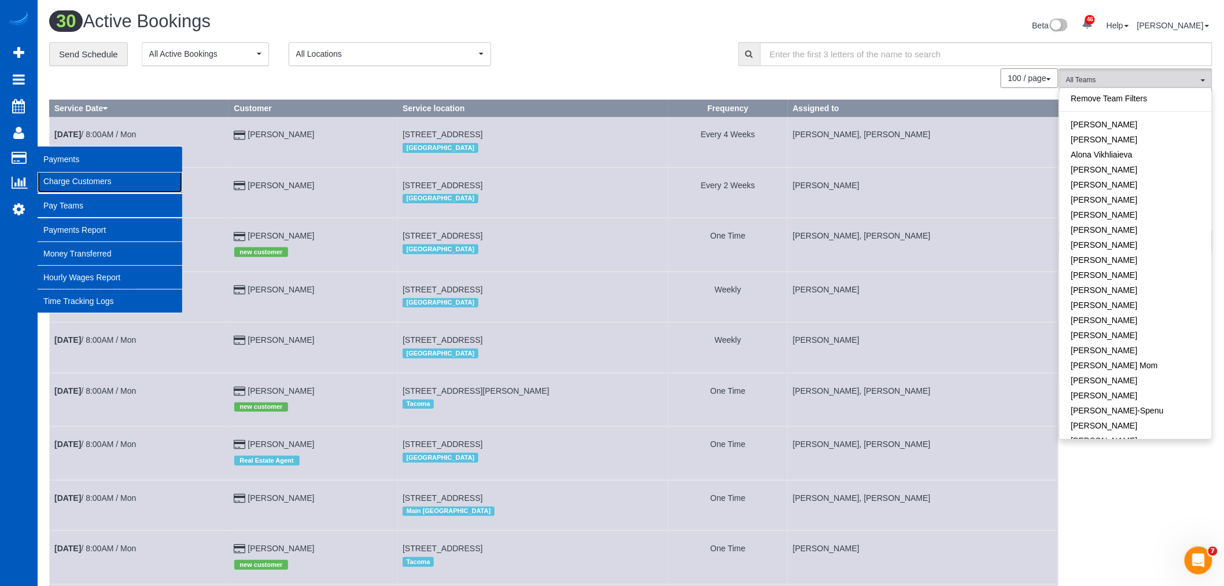
click at [90, 185] on link "Charge Customers" at bounding box center [110, 181] width 145 height 23
select select
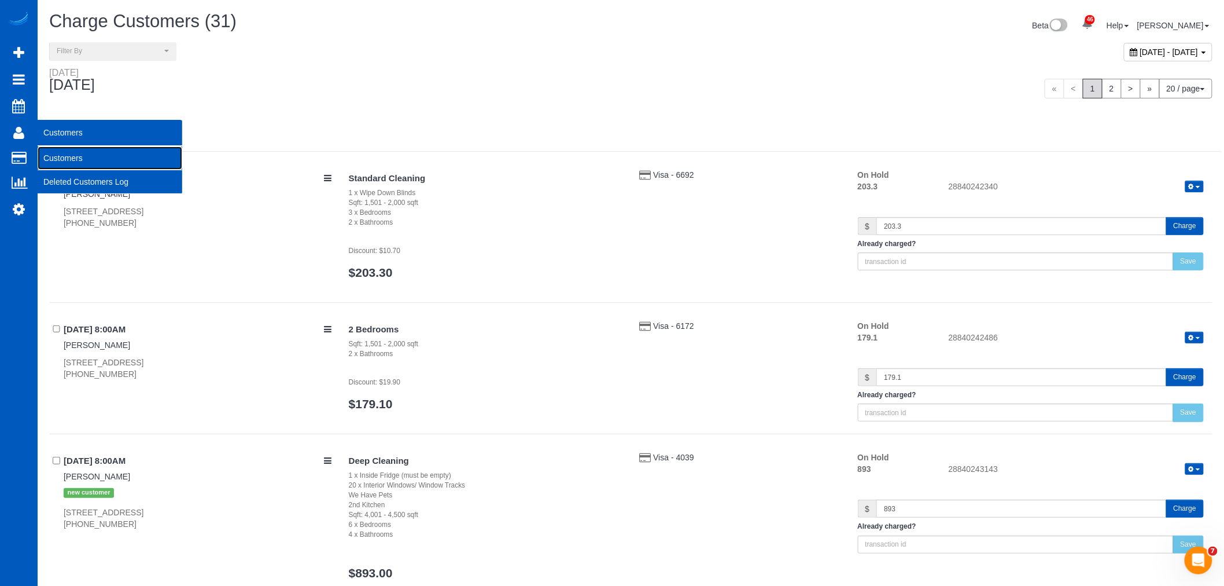
click at [78, 152] on link "Customers" at bounding box center [110, 157] width 145 height 23
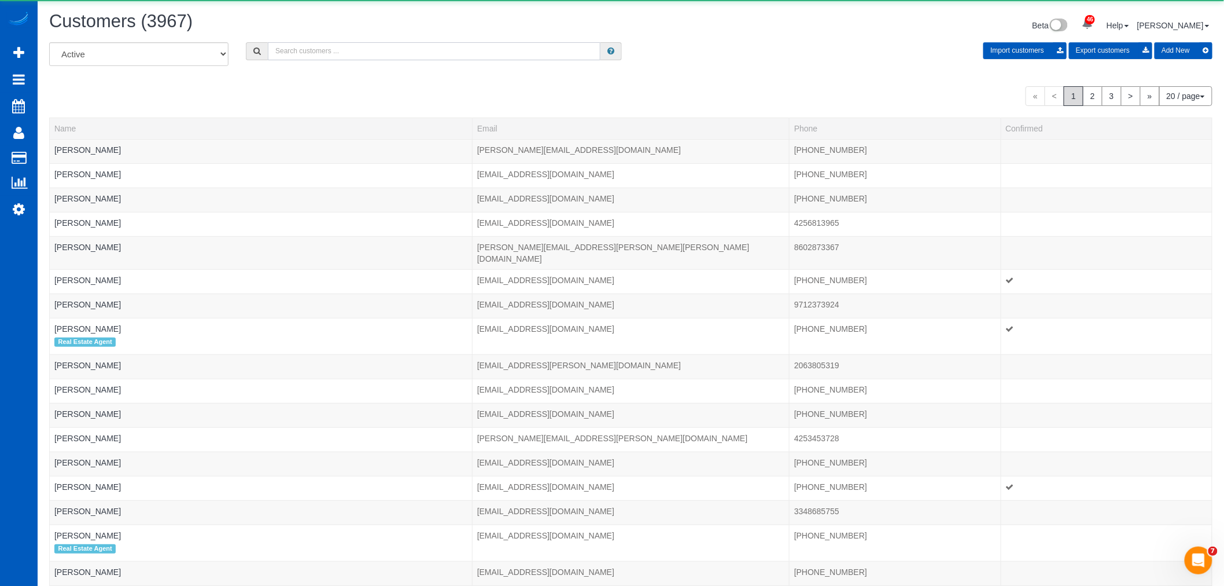
click at [337, 50] on input "text" at bounding box center [434, 51] width 333 height 18
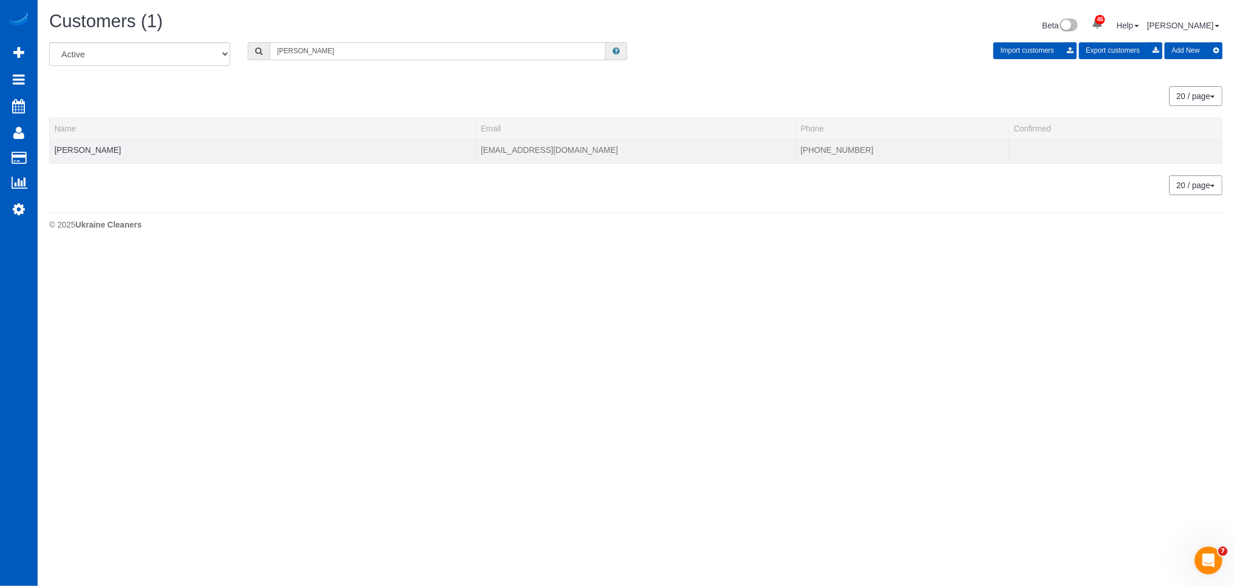
type input "mary mack"
click at [81, 156] on td "Mary Mack" at bounding box center [263, 151] width 426 height 24
click at [81, 150] on link "Mary Mack" at bounding box center [87, 149] width 67 height 9
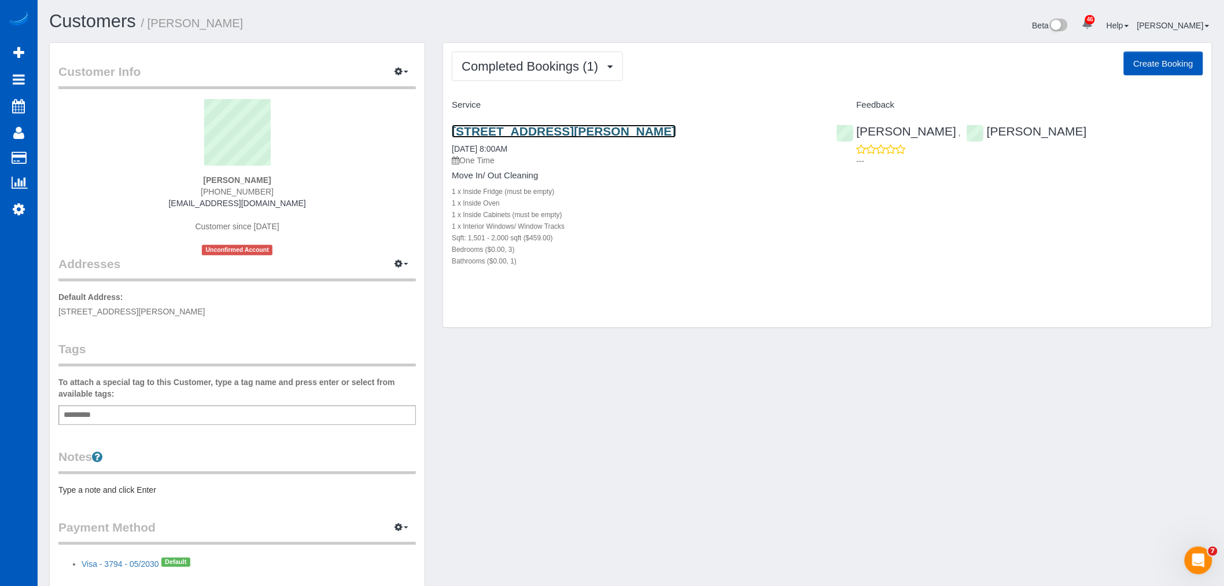
click at [543, 124] on link "35928 Historic Columbia River Highway, Corbett, OR 97019" at bounding box center [564, 130] width 224 height 13
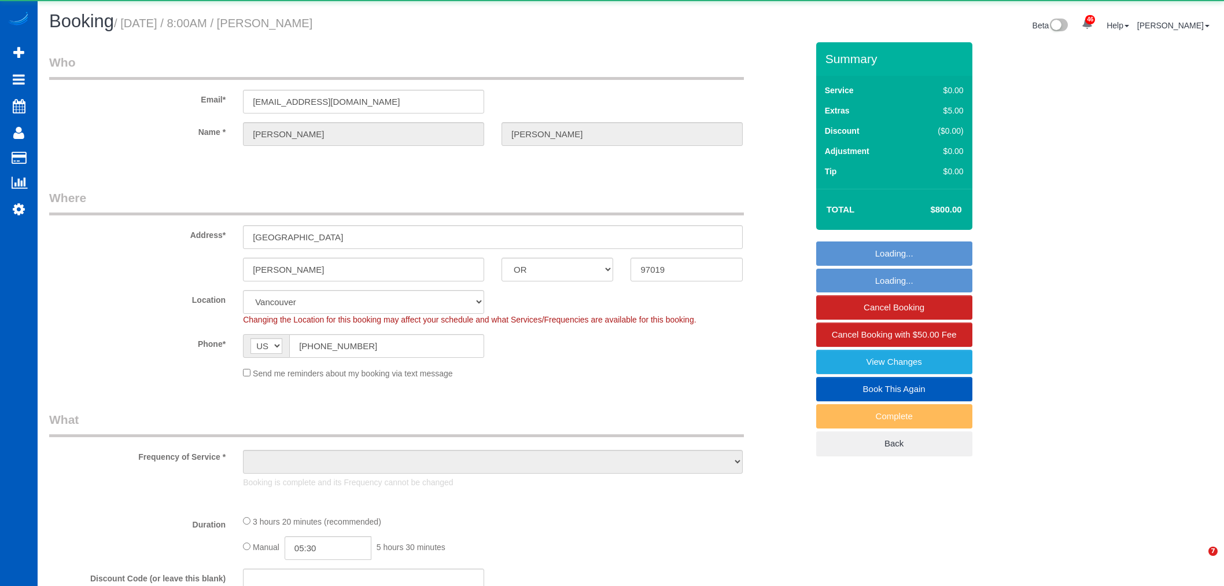
select select "OR"
select select "object:1148"
select select "199"
select select "1501"
select select "3"
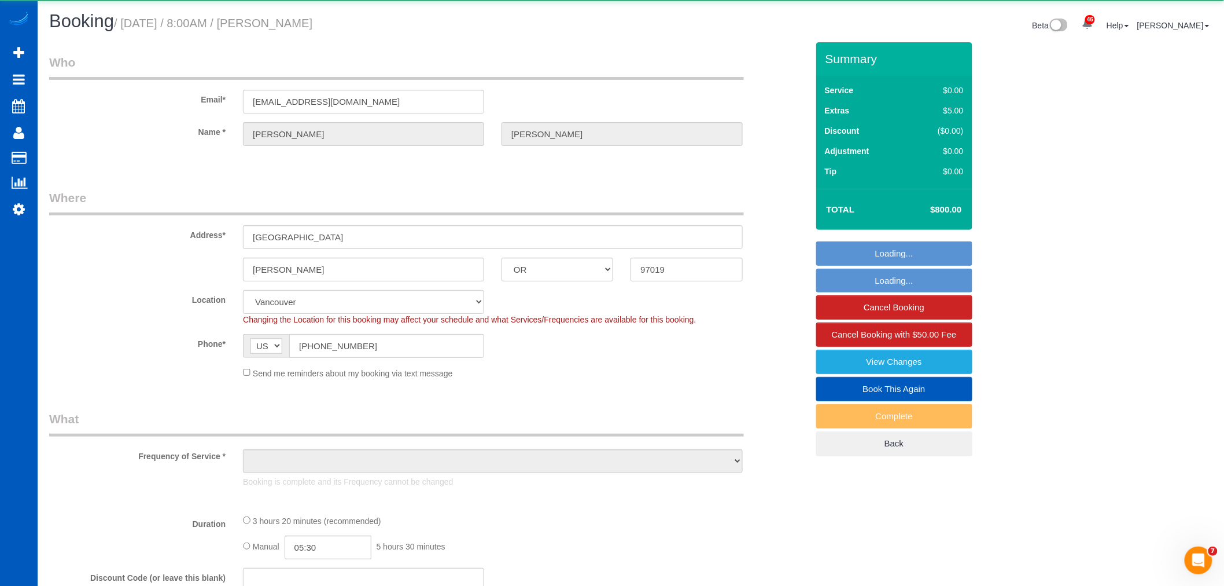
select select "spot1"
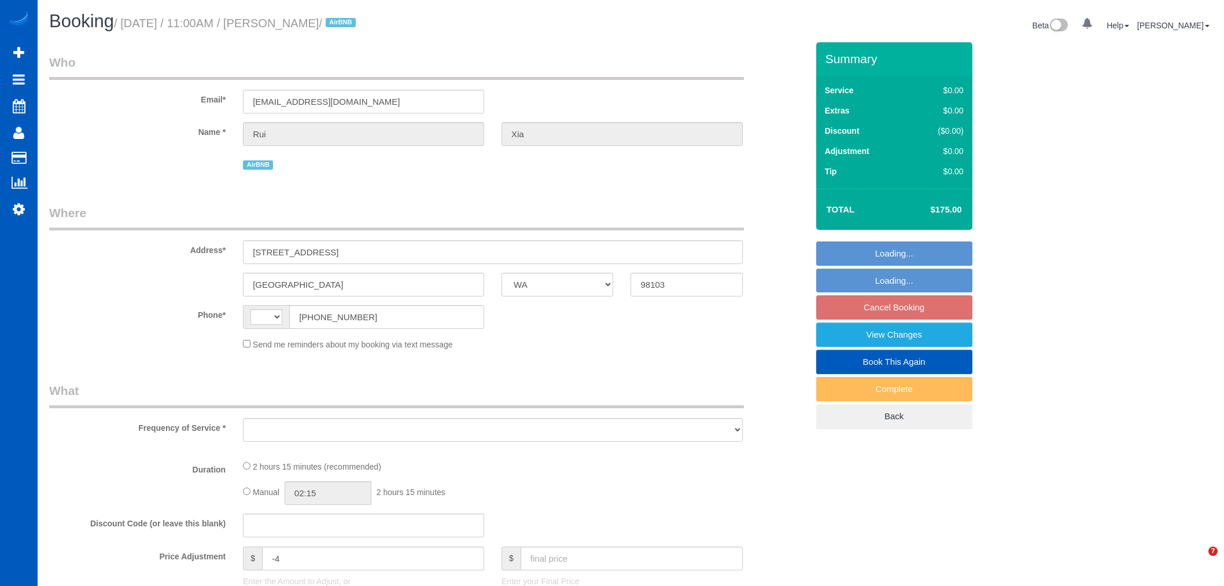
select select "WA"
select select "string:[GEOGRAPHIC_DATA]"
select select "object:818"
select select "199"
select select "1001"
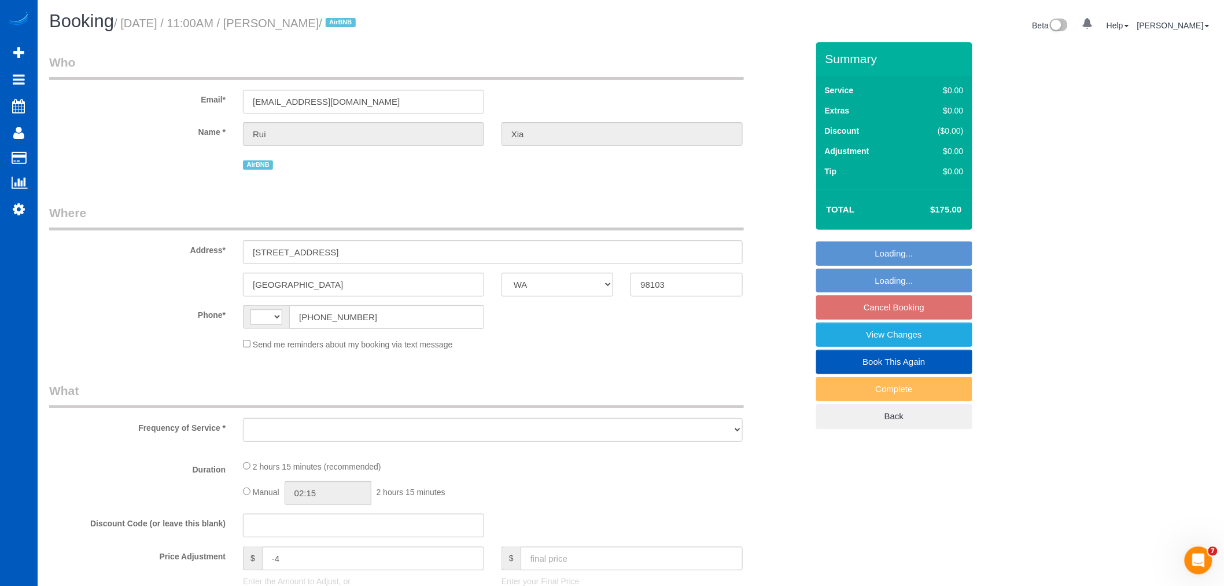
select select "3"
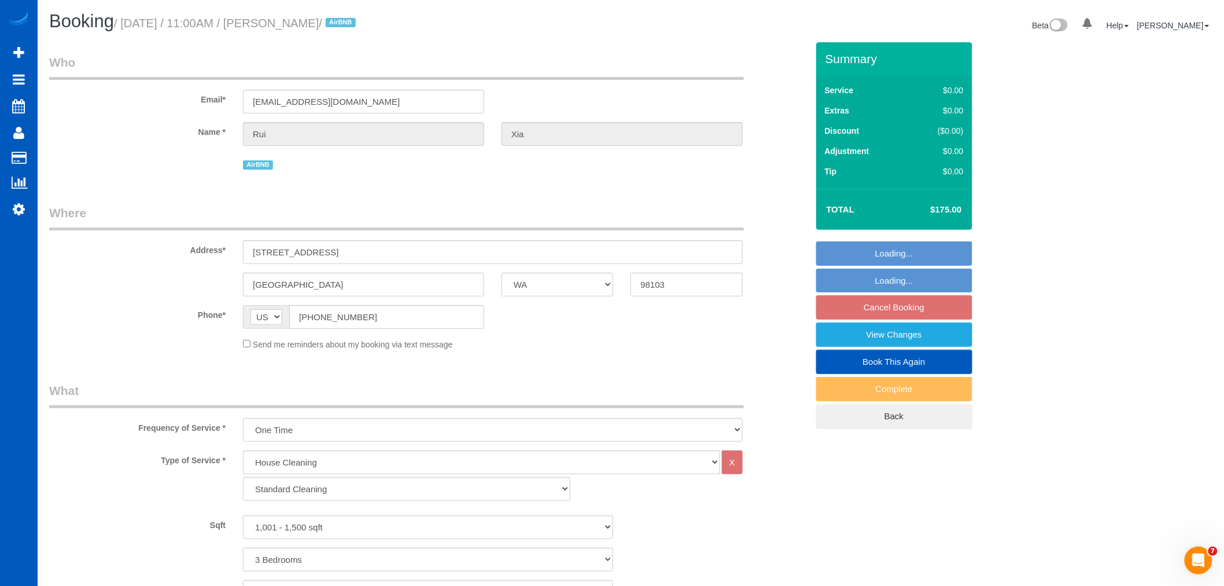
select select "string:fspay-581ee3a3-ef50-4f7b-abd9-92cea8b7e377"
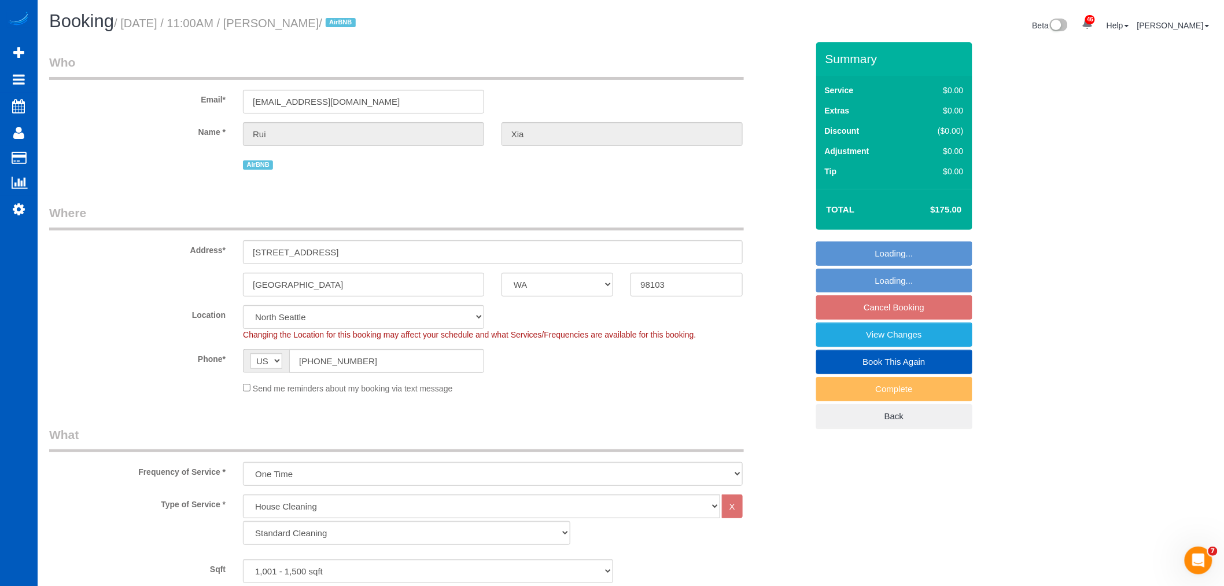
select select "object:1182"
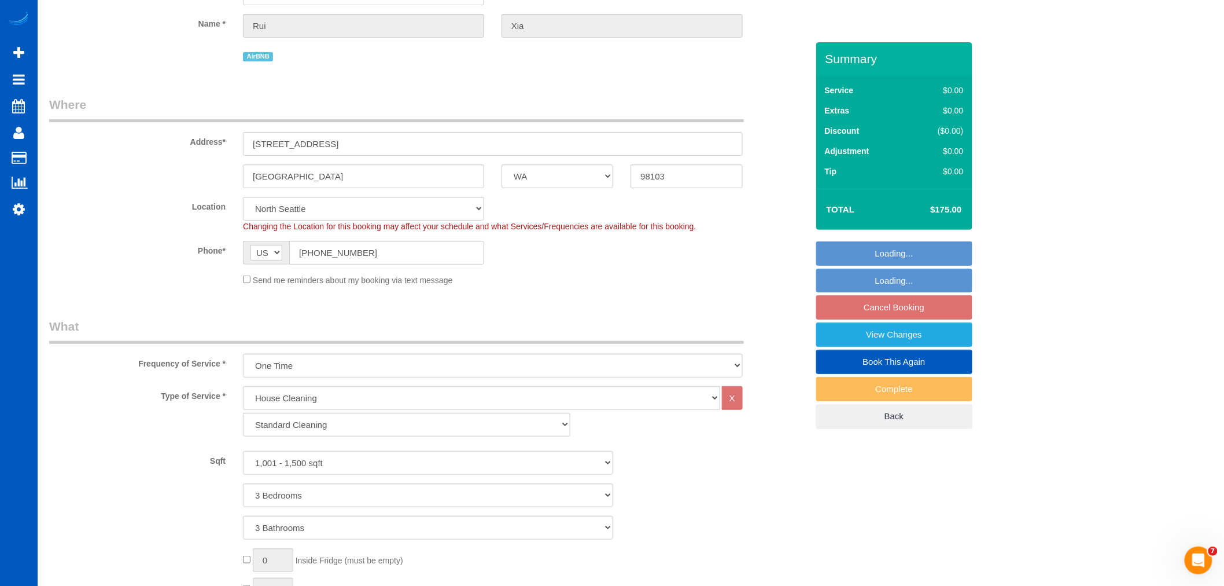
select select "1001"
select select "3"
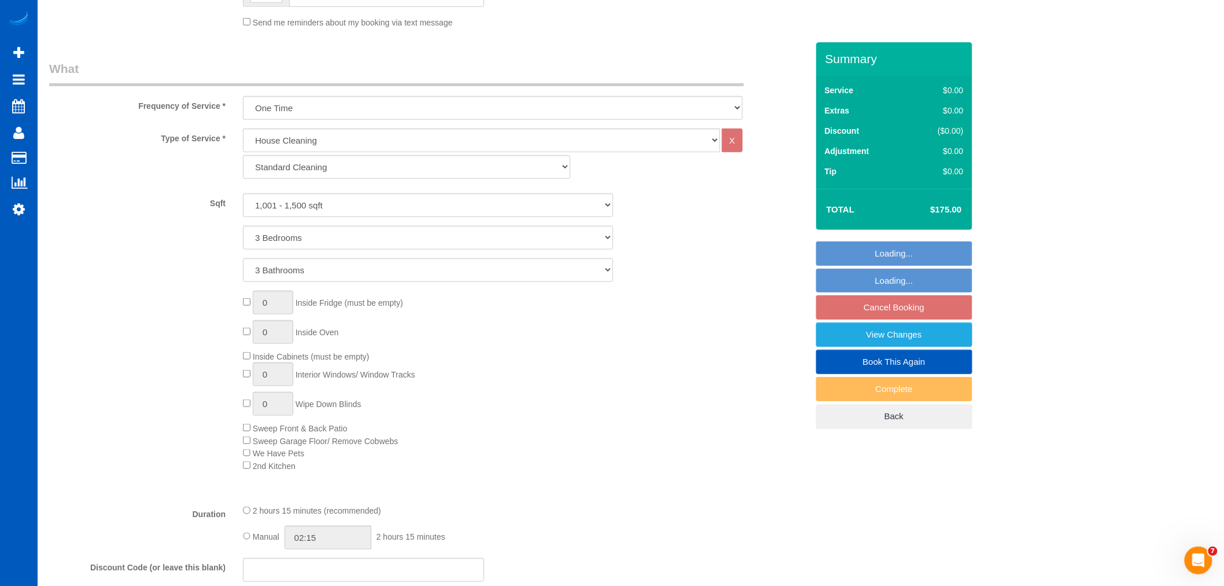
select select "spot2"
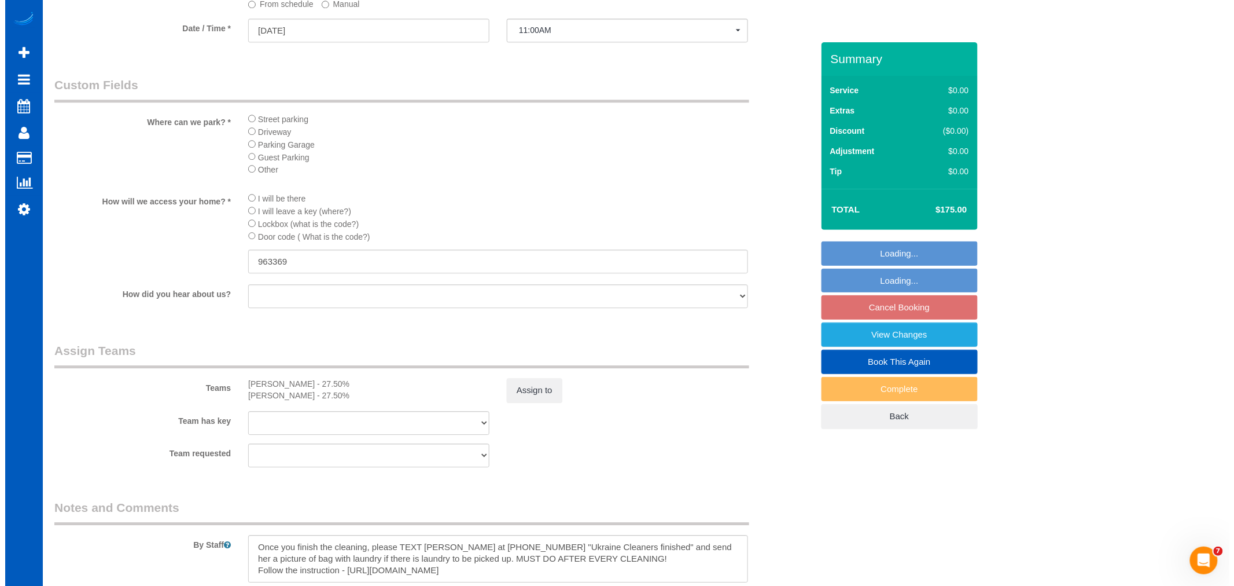
scroll to position [1414, 0]
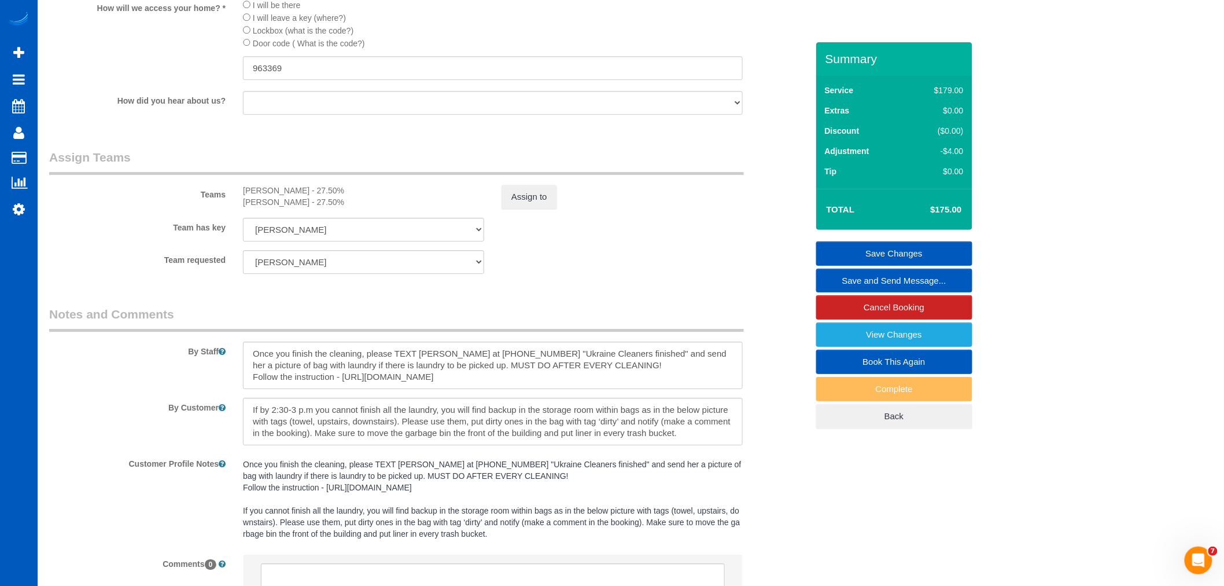
click at [538, 199] on div "Teams Liudmyla Krevska - 27.50% Olena Stratonova - 27.50% Assign to" at bounding box center [429, 179] width 776 height 60
click at [535, 209] on button "Assign to" at bounding box center [530, 197] width 56 height 24
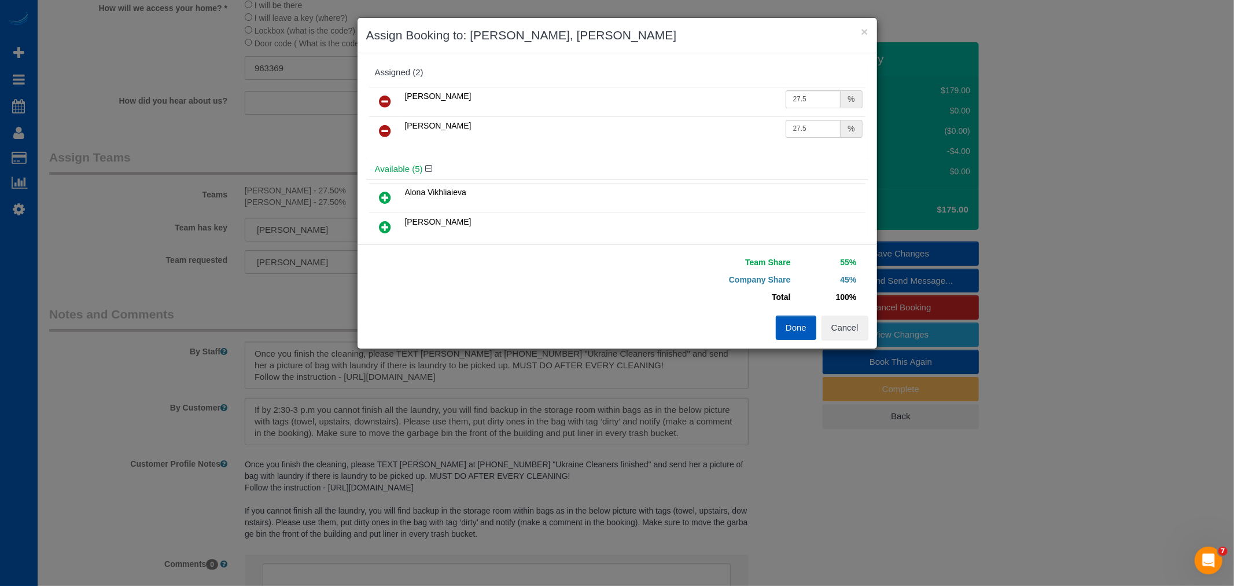
click at [388, 122] on link at bounding box center [385, 131] width 27 height 23
click at [386, 96] on icon at bounding box center [386, 101] width 12 height 14
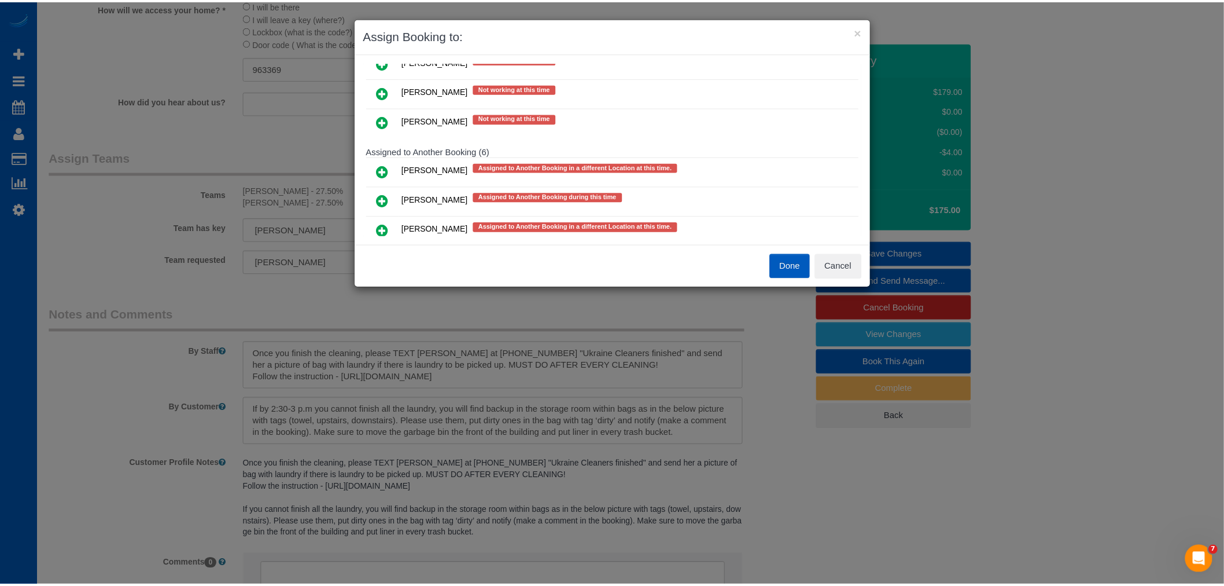
scroll to position [579, 0]
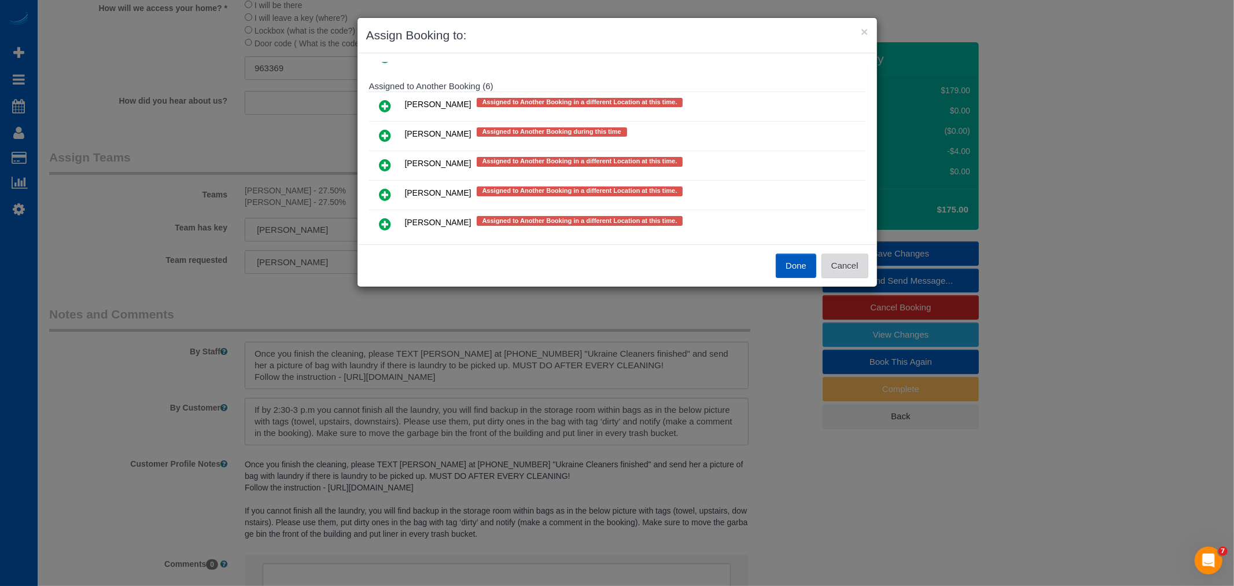
drag, startPoint x: 849, startPoint y: 256, endPoint x: 837, endPoint y: 246, distance: 14.8
click at [849, 256] on button "Cancel" at bounding box center [845, 265] width 47 height 24
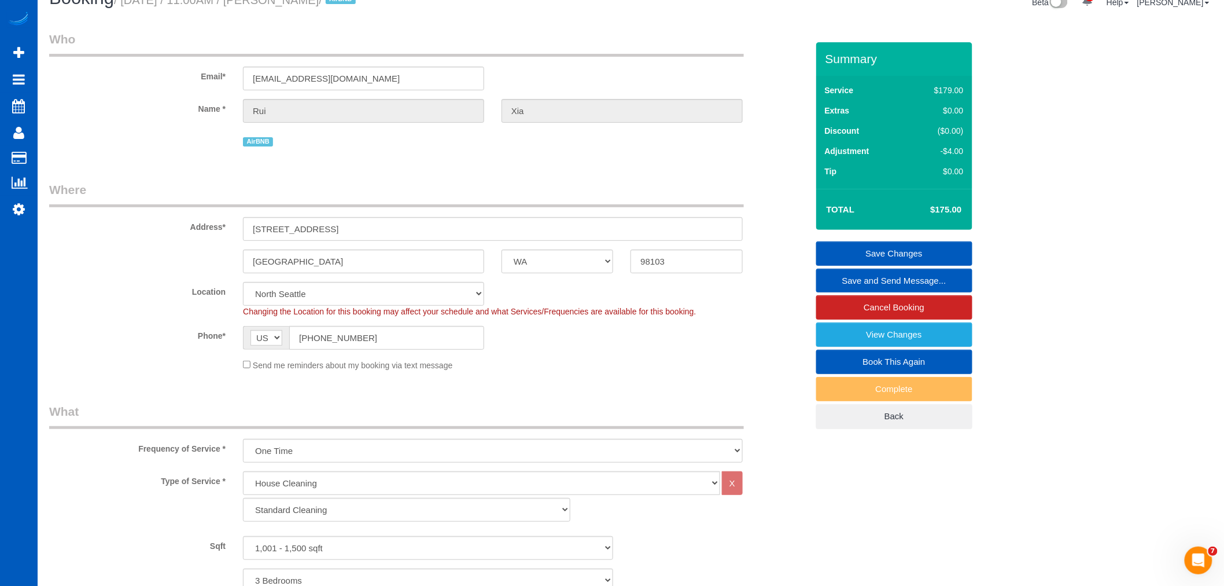
scroll to position [0, 0]
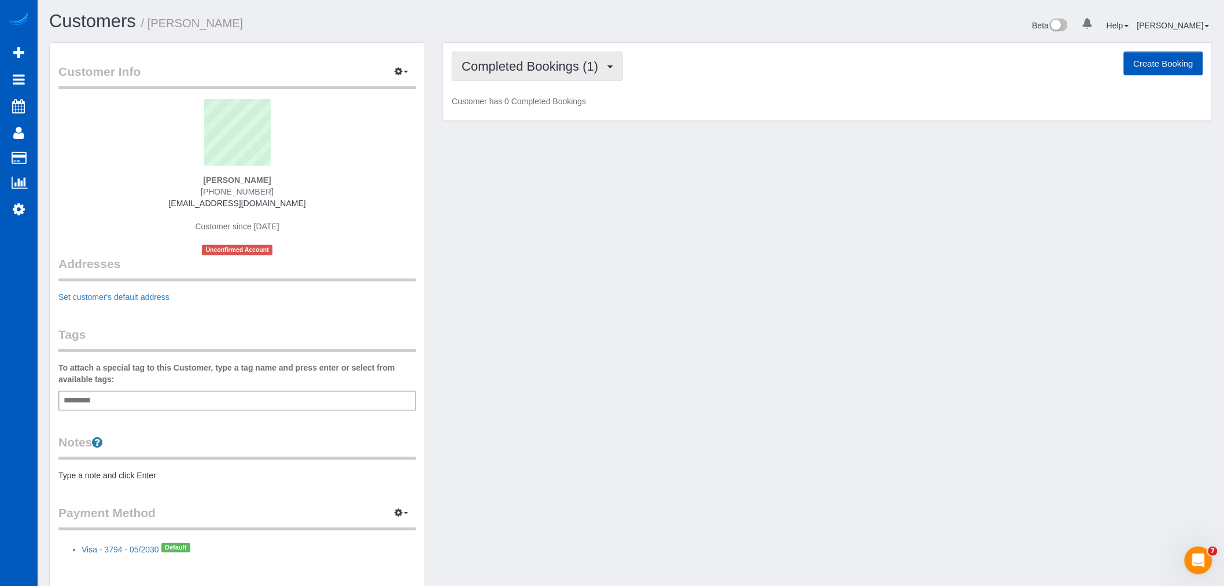
click at [529, 53] on button "Completed Bookings (1)" at bounding box center [537, 66] width 171 height 30
click at [538, 104] on link "Upcoming Bookings (0)" at bounding box center [512, 108] width 120 height 15
drag, startPoint x: 533, startPoint y: 56, endPoint x: 522, endPoint y: 79, distance: 25.9
click at [533, 56] on button "Upcoming Bookings (0)" at bounding box center [535, 66] width 167 height 30
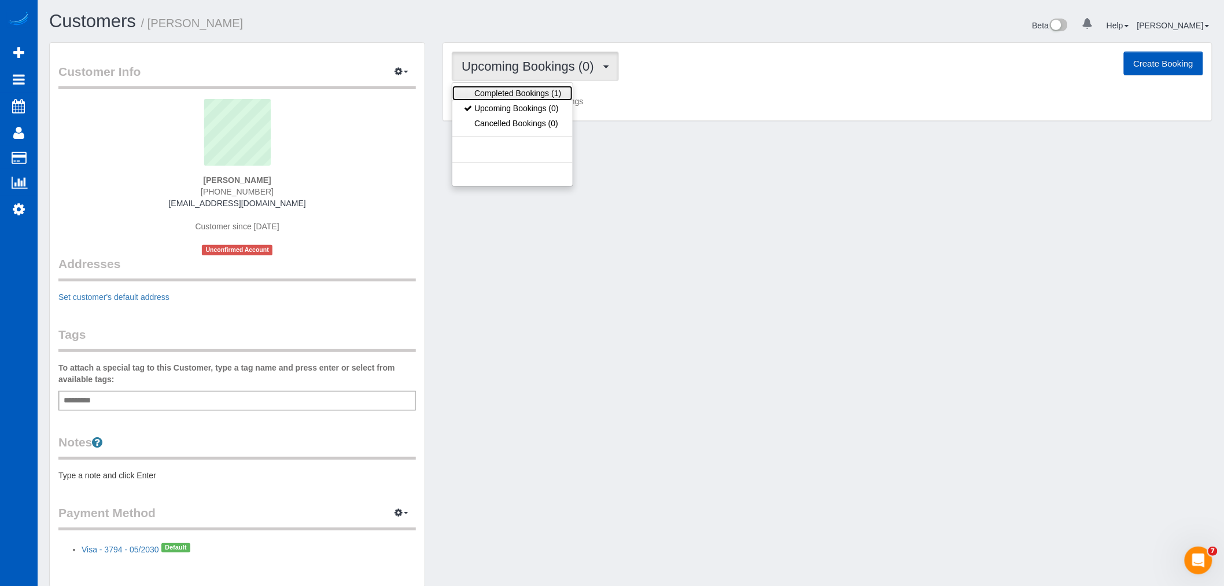
click at [518, 89] on link "Completed Bookings (1)" at bounding box center [512, 93] width 120 height 15
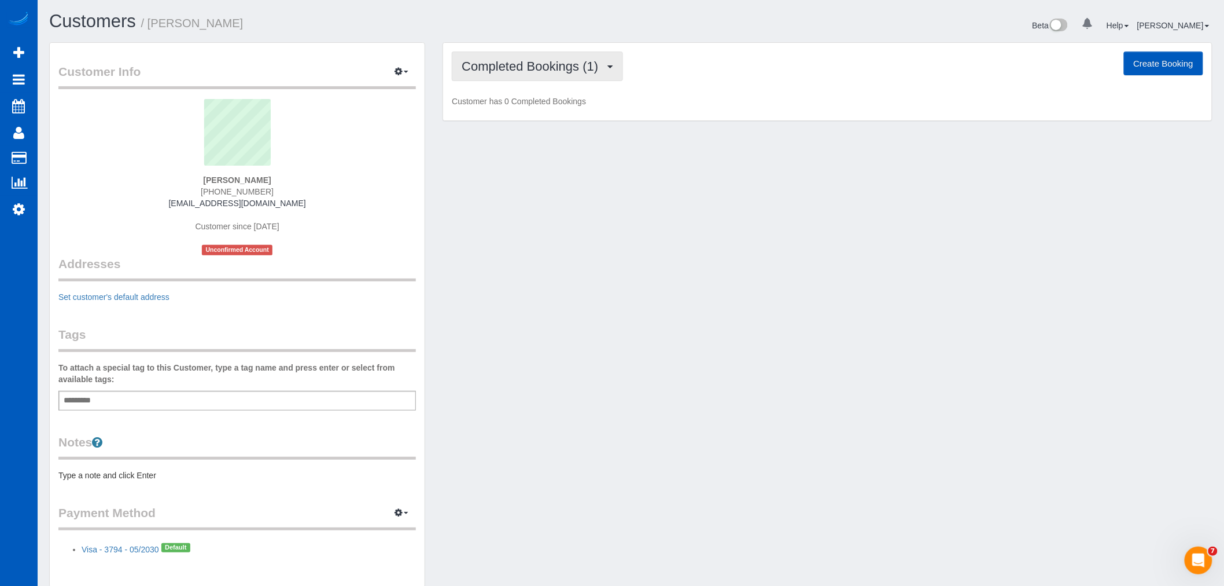
click at [525, 62] on span "Completed Bookings (1)" at bounding box center [533, 66] width 142 height 14
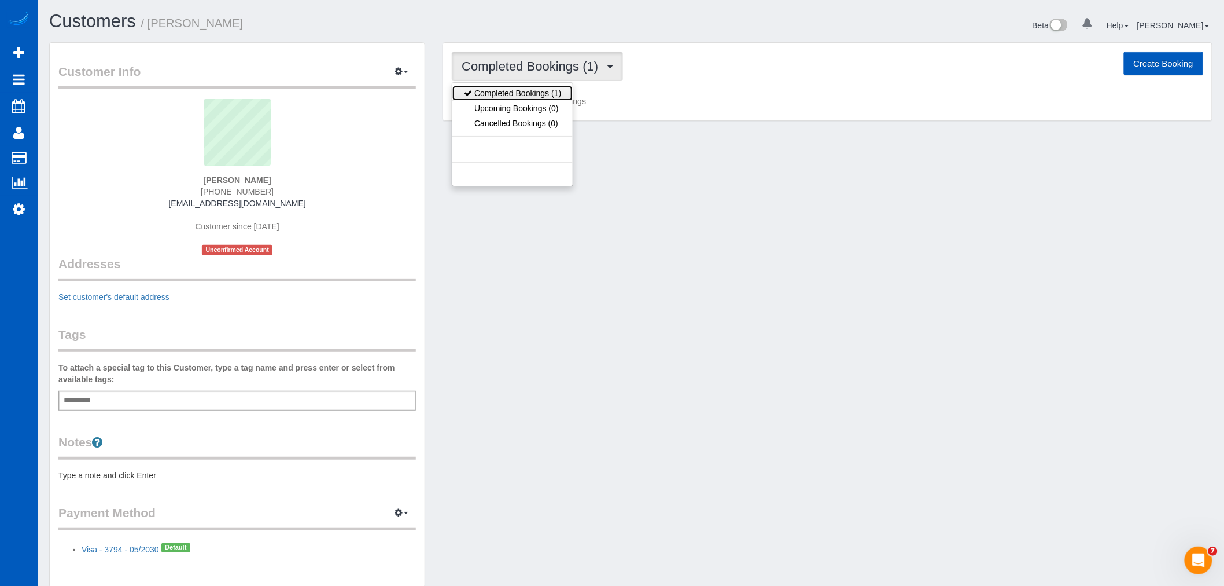
click at [498, 93] on link "Completed Bookings (1)" at bounding box center [512, 93] width 120 height 15
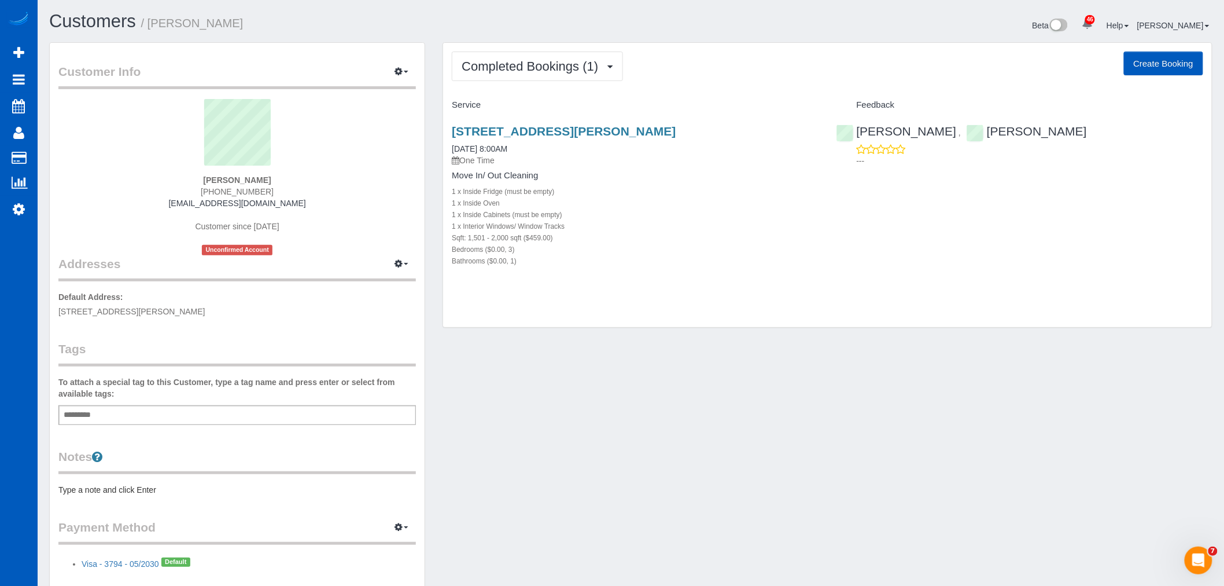
click at [561, 83] on div "Completed Bookings (1) Completed Bookings (1) Upcoming Bookings (0) Cancelled B…" at bounding box center [827, 185] width 769 height 285
click at [561, 76] on button "Completed Bookings (1)" at bounding box center [537, 66] width 171 height 30
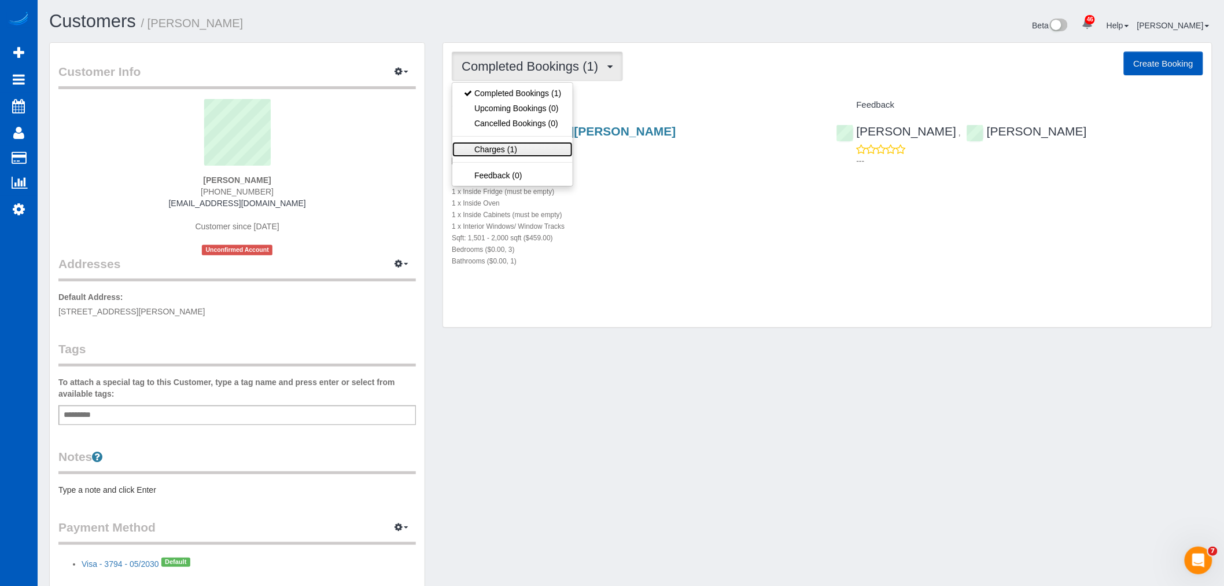
click at [536, 146] on link "Charges (1)" at bounding box center [512, 149] width 120 height 15
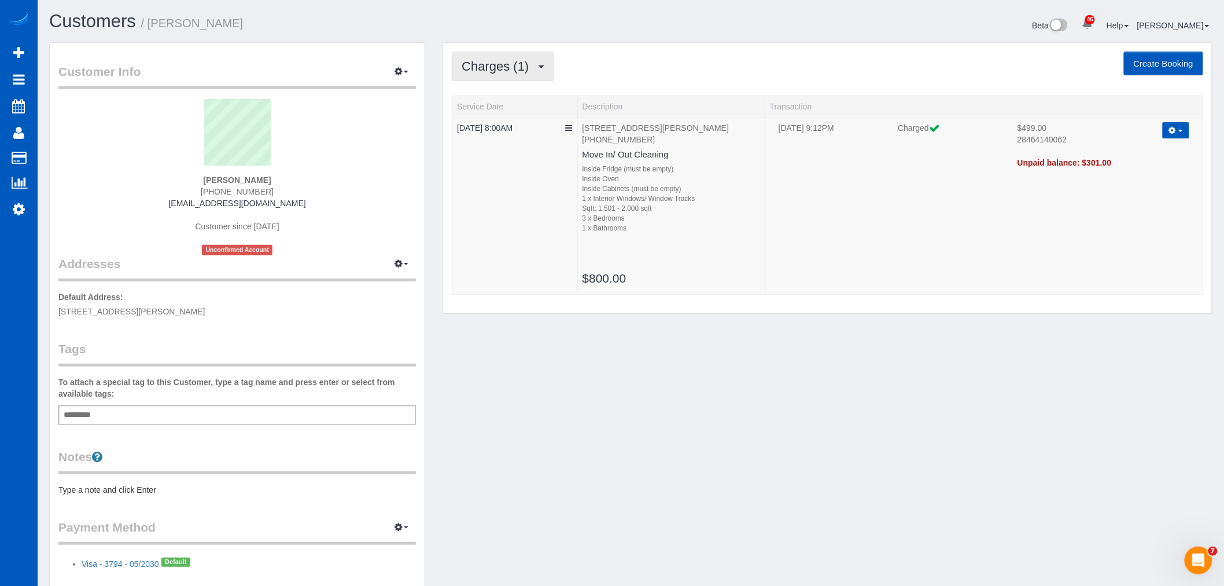
click at [475, 67] on span "Charges (1)" at bounding box center [498, 66] width 73 height 14
click at [542, 314] on div "Charges (1) Completed Bookings (1) Upcoming Bookings (0) Cancelled Bookings (0)…" at bounding box center [827, 178] width 769 height 271
click at [496, 130] on link "10/01/2025 8:00AM" at bounding box center [485, 127] width 56 height 9
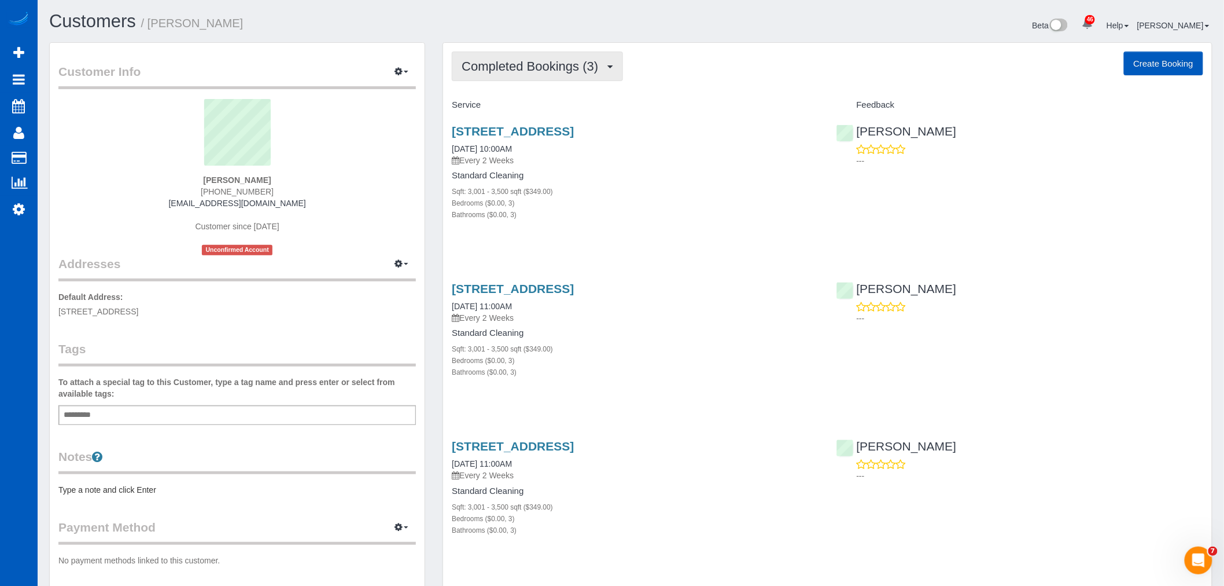
click at [537, 77] on button "Completed Bookings (3)" at bounding box center [537, 66] width 171 height 30
click at [533, 102] on link "Upcoming Bookings (11)" at bounding box center [513, 108] width 122 height 15
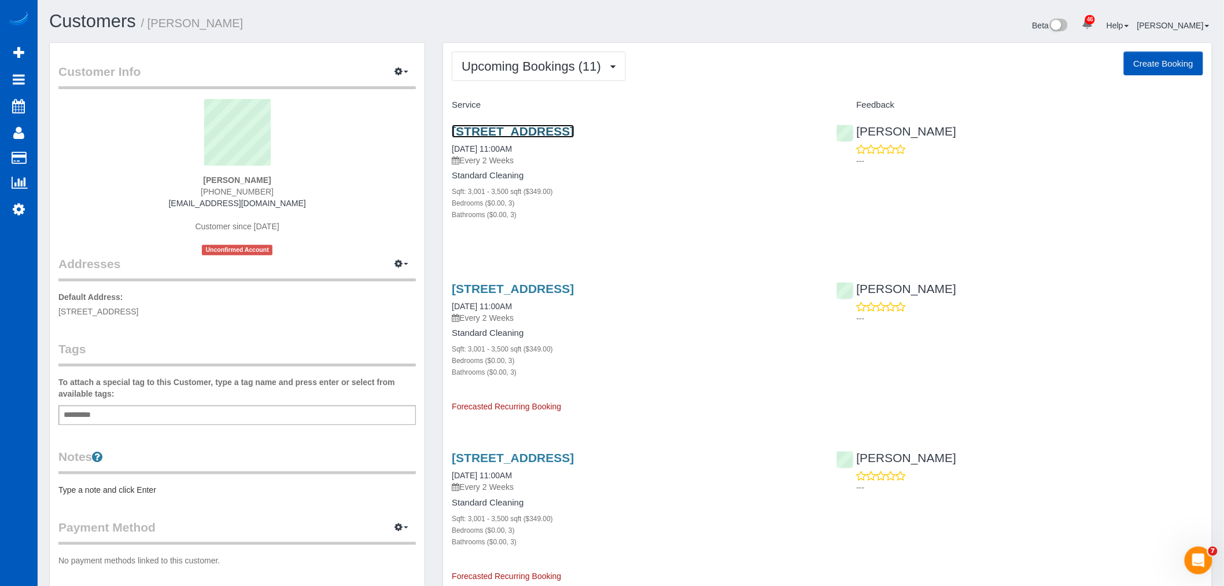
click at [518, 133] on link "3903 Sw Marigold St, Portland, OR 97219" at bounding box center [513, 130] width 122 height 13
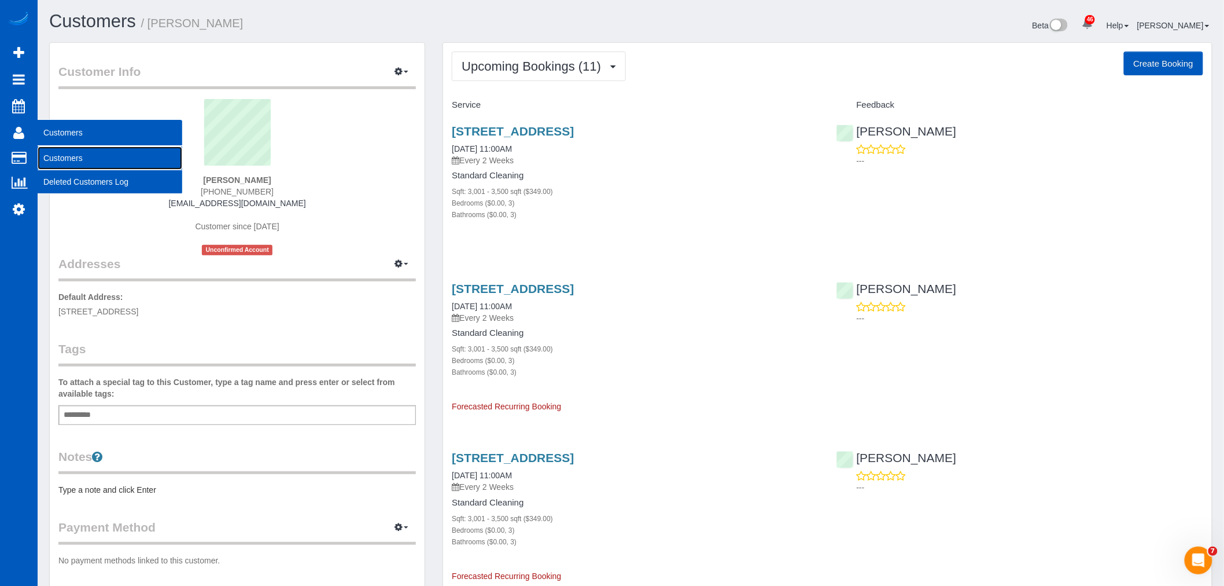
click at [62, 153] on link "Customers" at bounding box center [110, 157] width 145 height 23
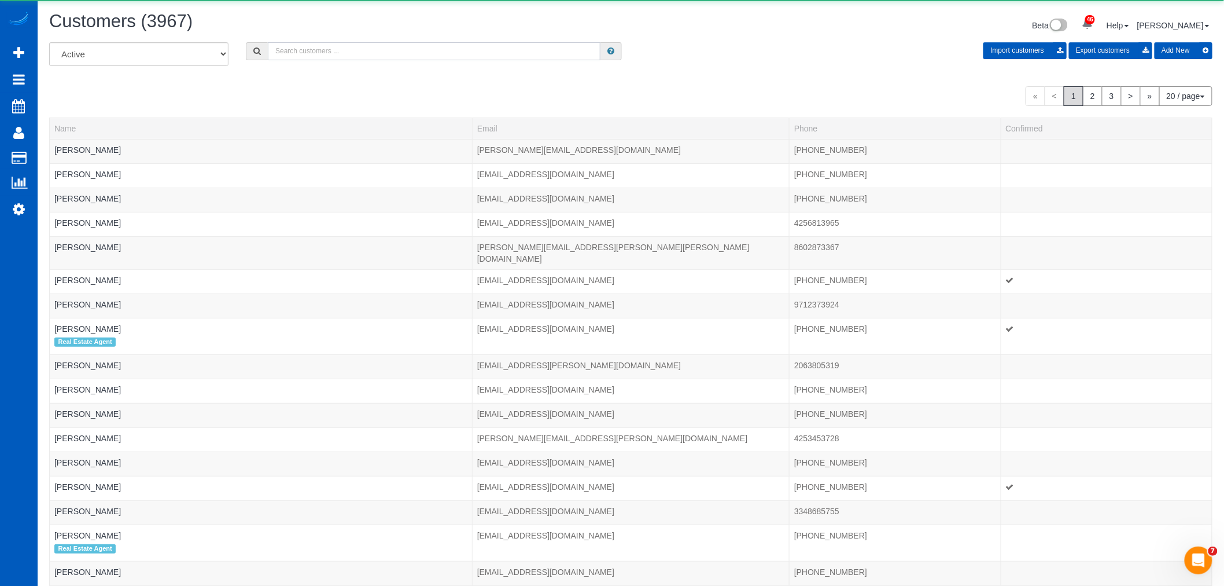
click at [293, 56] on input "text" at bounding box center [434, 51] width 333 height 18
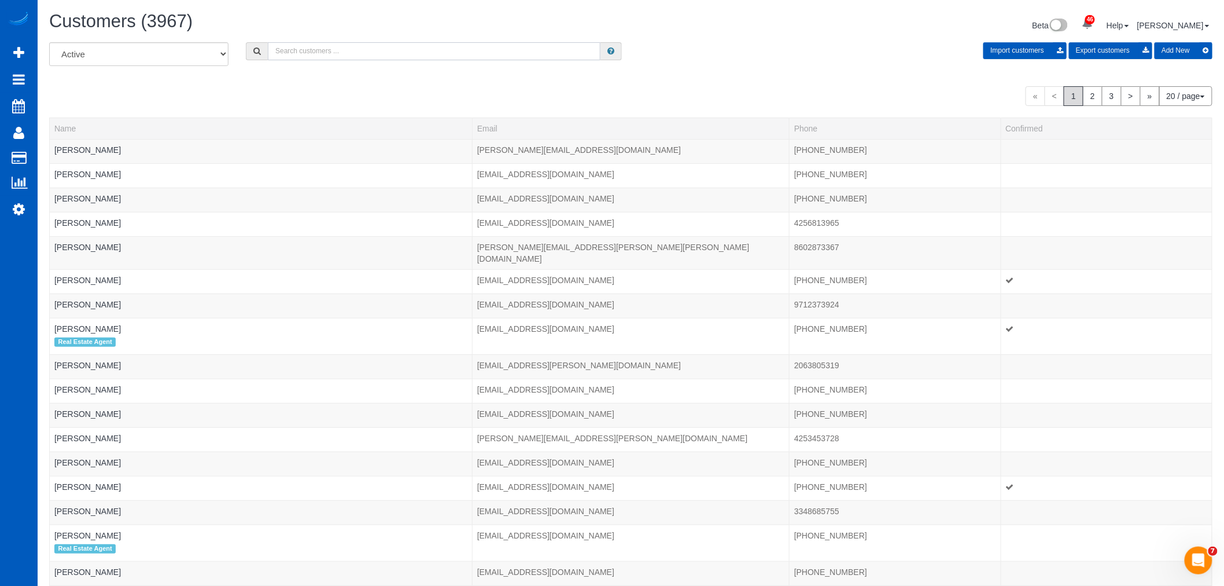
click at [297, 57] on input "text" at bounding box center [434, 51] width 333 height 18
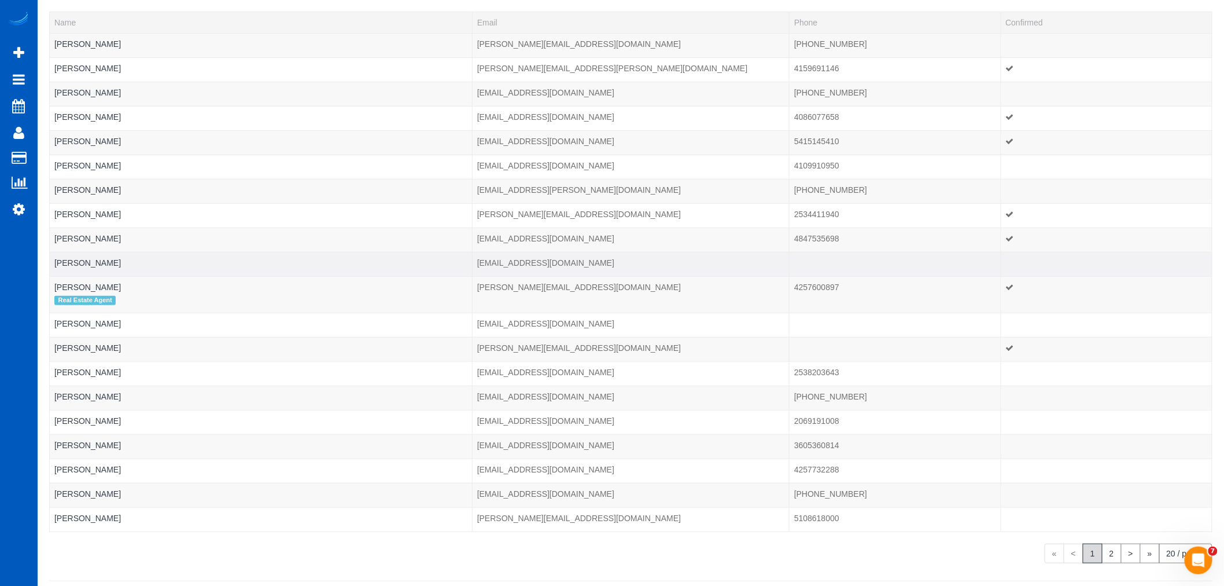
scroll to position [128, 0]
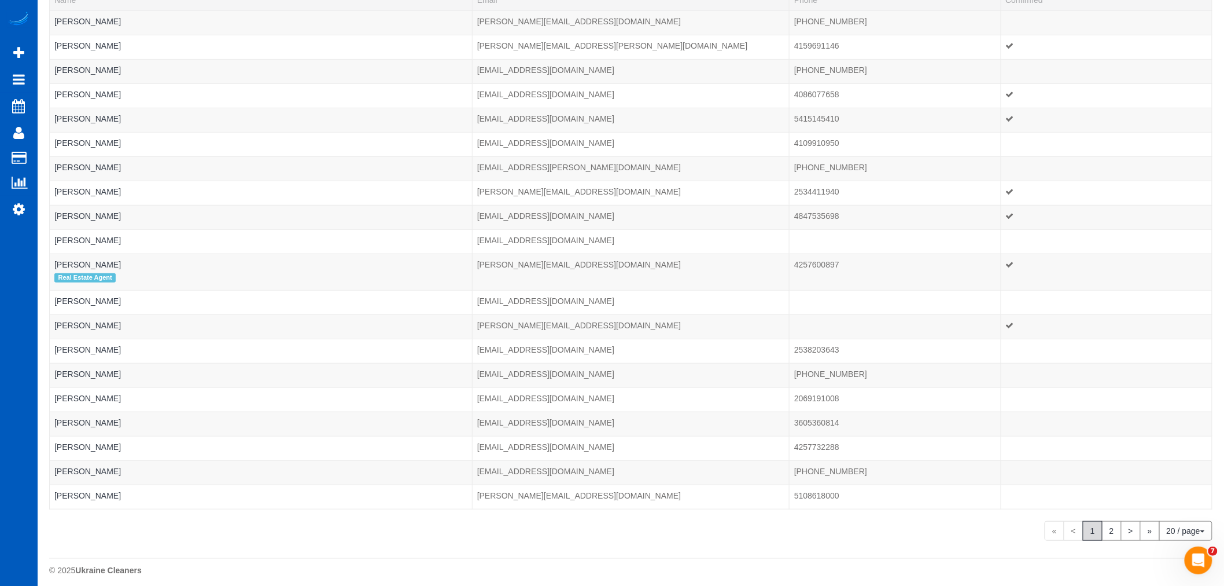
type input "tina"
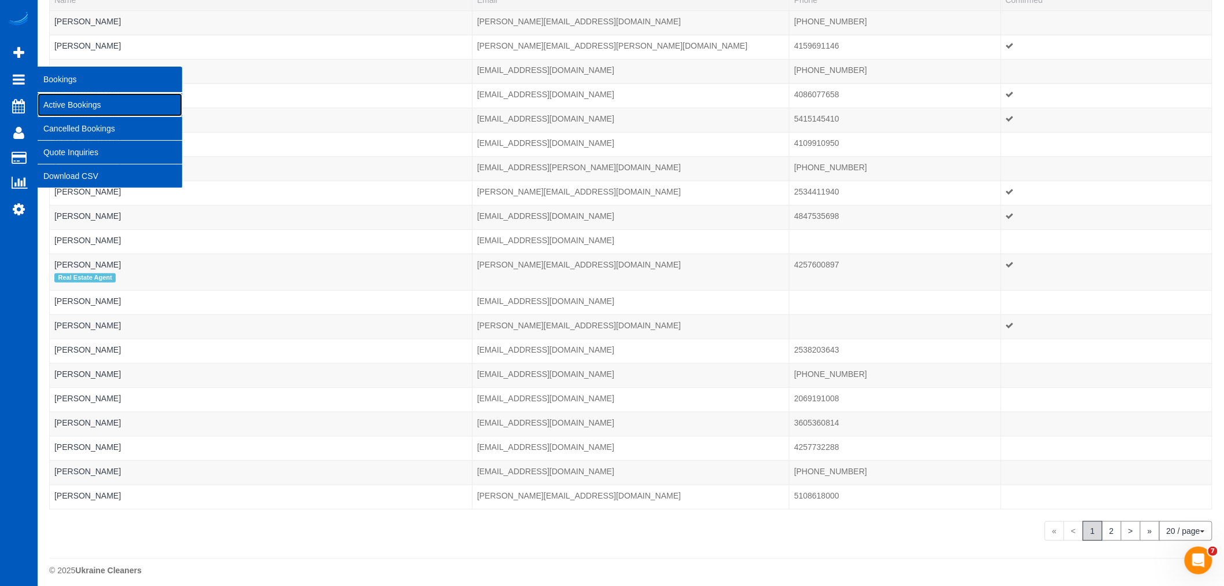
click at [58, 104] on link "Active Bookings" at bounding box center [110, 104] width 145 height 23
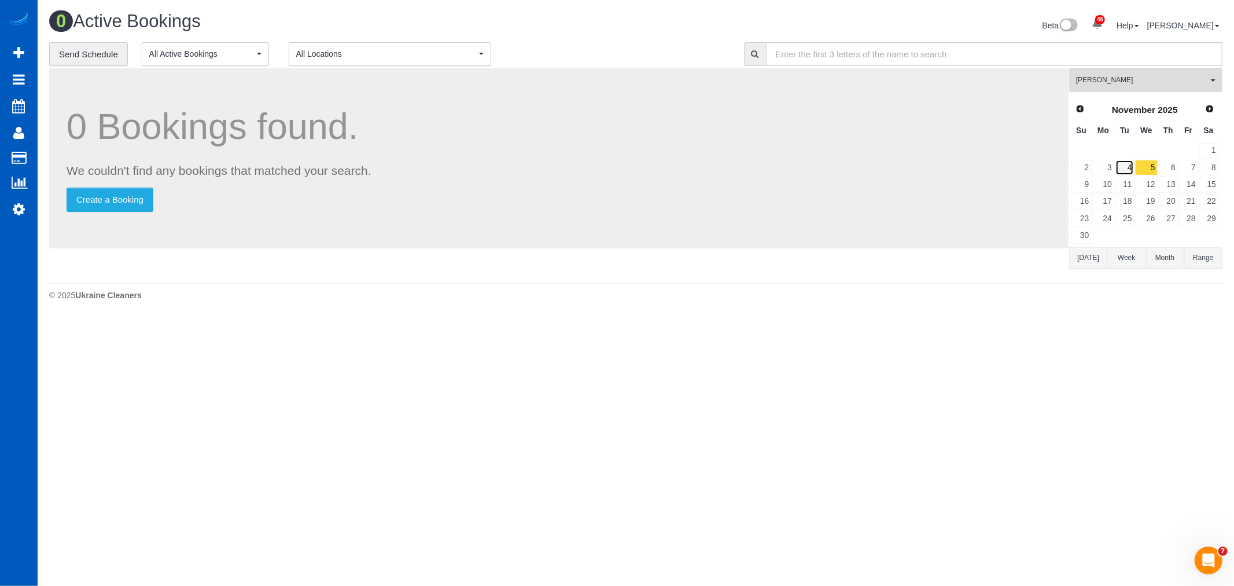
click at [1121, 175] on link "4" at bounding box center [1125, 168] width 19 height 16
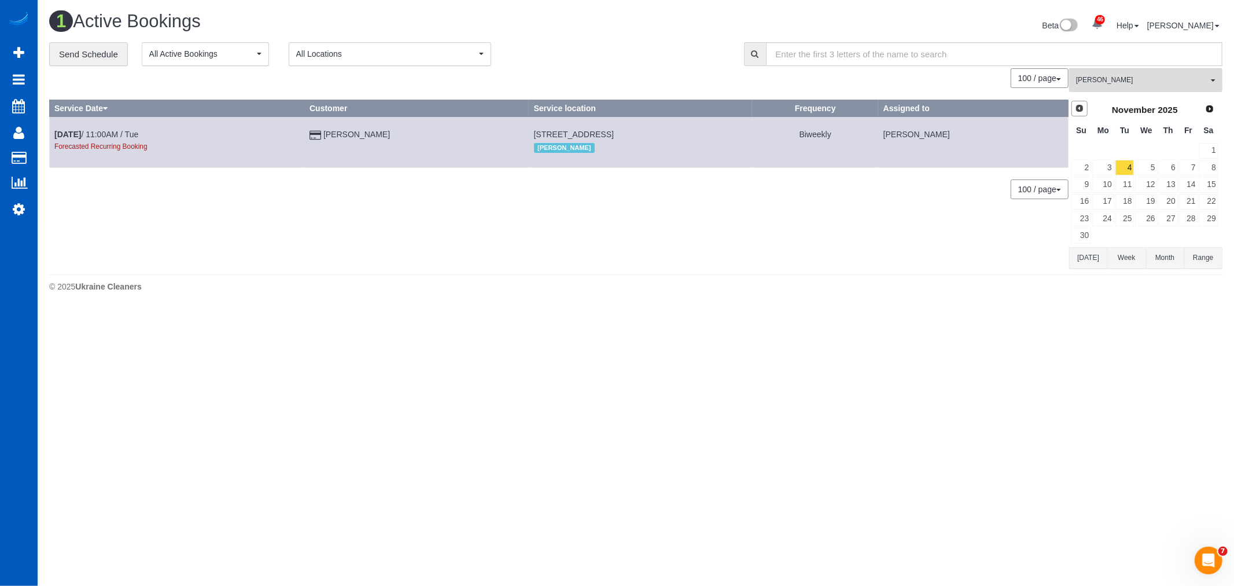
click at [1073, 108] on link "Prev" at bounding box center [1080, 109] width 16 height 16
click at [1113, 182] on link "13" at bounding box center [1102, 184] width 21 height 16
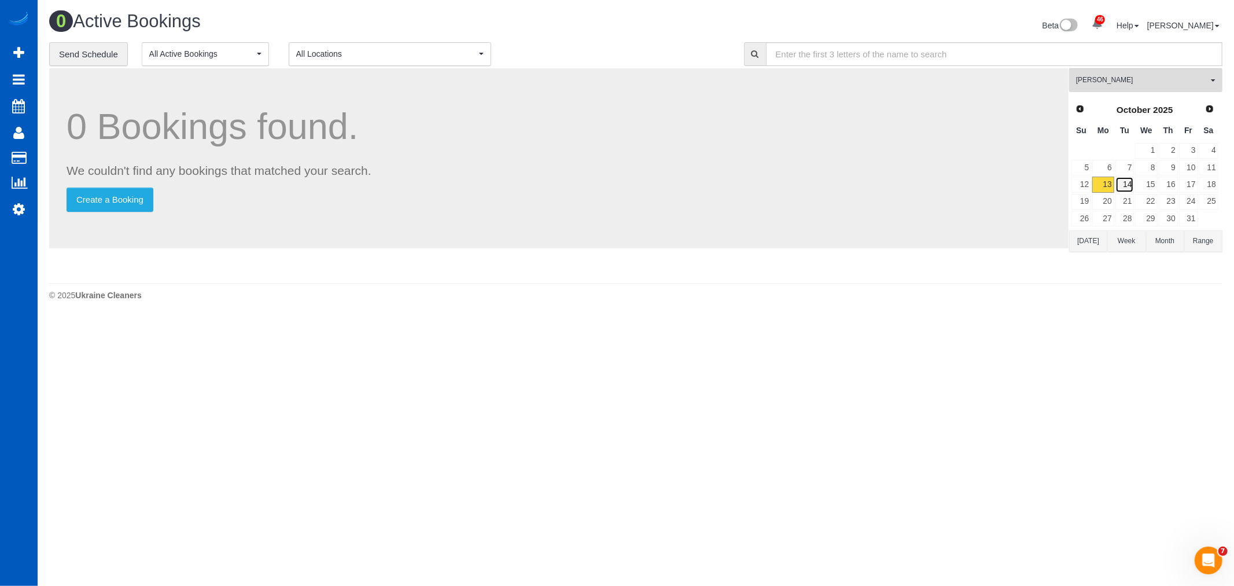
click at [1130, 188] on link "14" at bounding box center [1125, 184] width 19 height 16
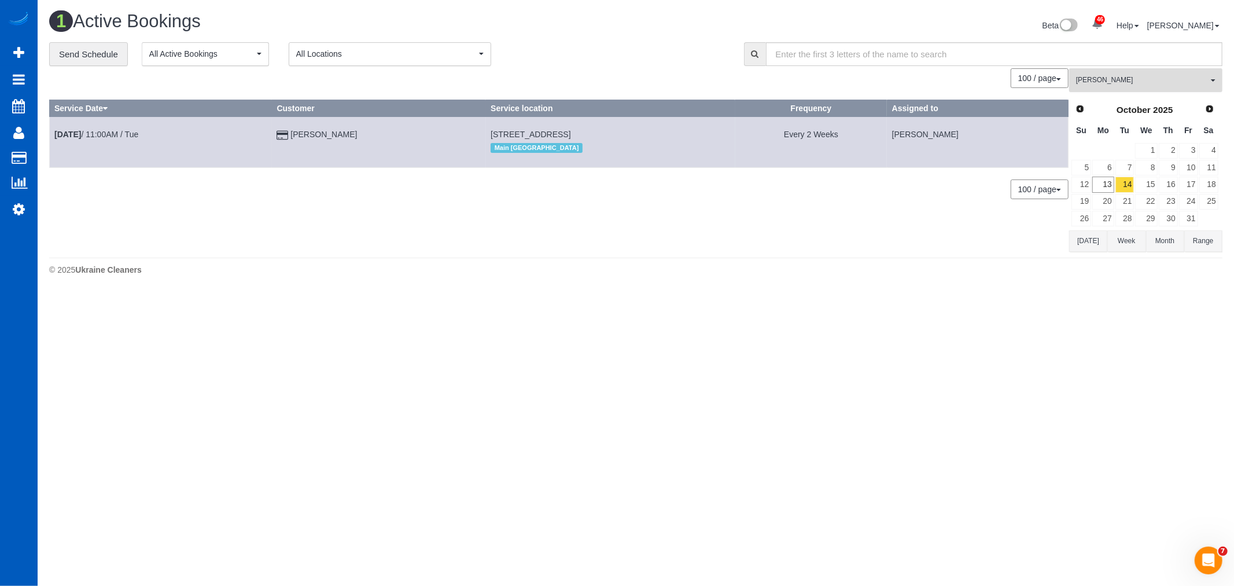
click at [1089, 82] on span "[PERSON_NAME]" at bounding box center [1142, 80] width 132 height 10
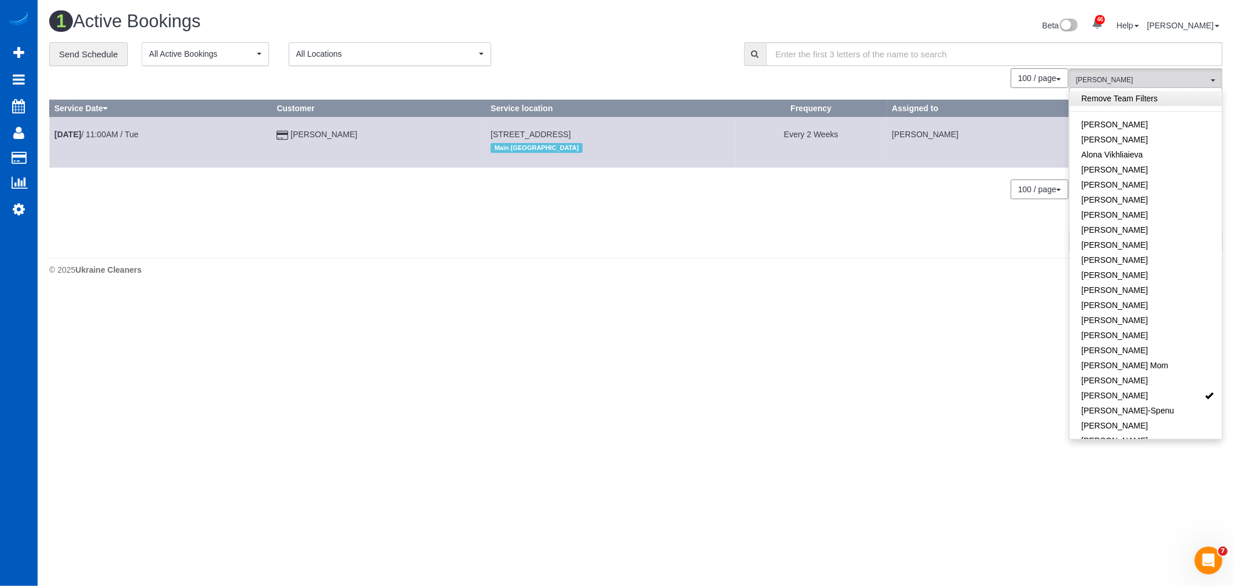
click at [1118, 97] on link "Remove Team Filters" at bounding box center [1146, 98] width 152 height 15
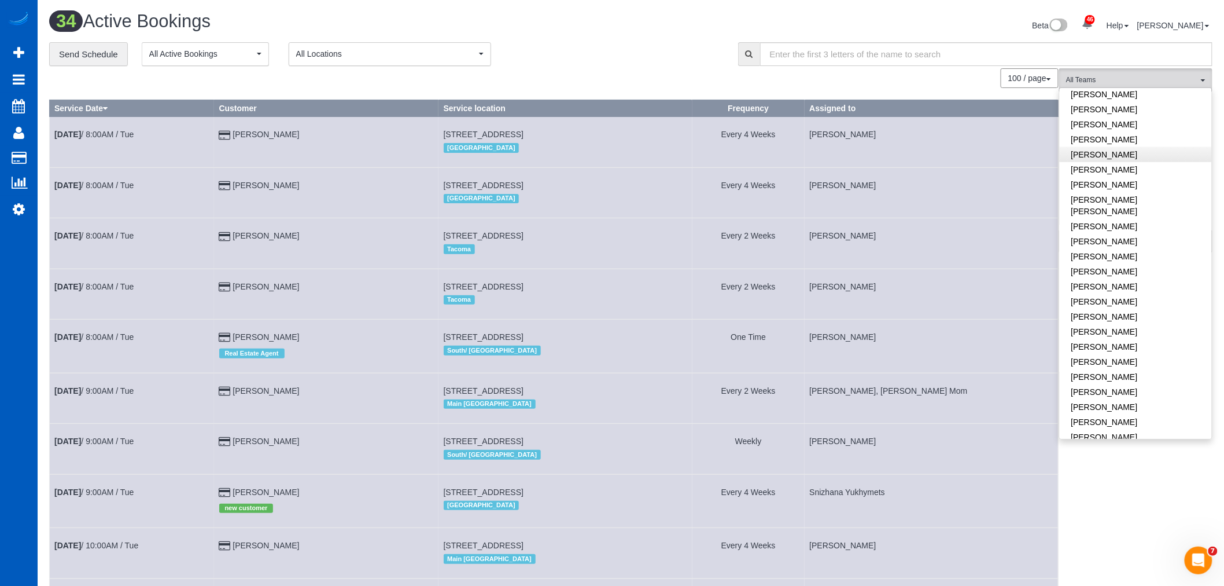
scroll to position [514, 0]
click at [1124, 397] on link "[PERSON_NAME]" at bounding box center [1136, 404] width 152 height 15
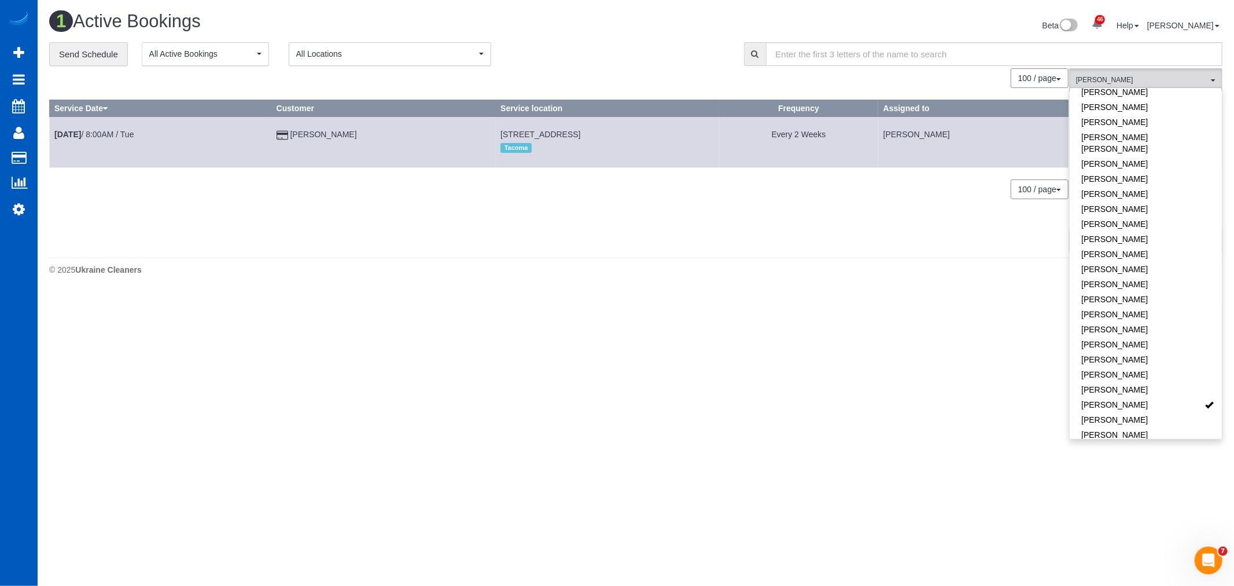
click at [120, 140] on td "Oct 14th / 8:00AM / Tue" at bounding box center [161, 142] width 222 height 50
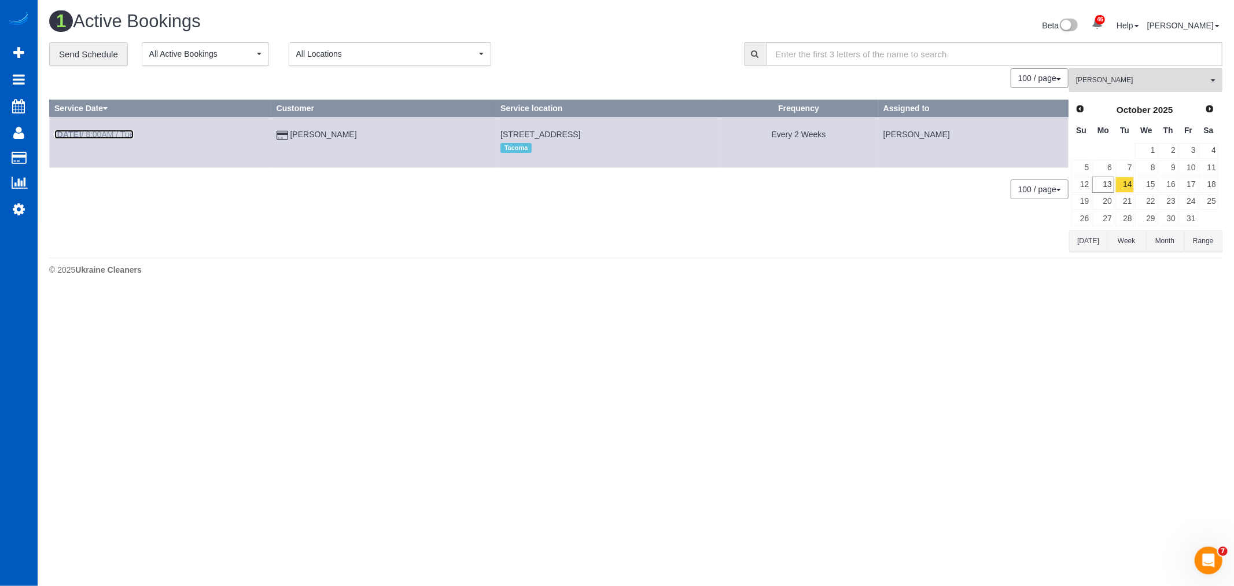
click at [122, 137] on link "Oct 14th / 8:00AM / Tue" at bounding box center [93, 134] width 79 height 9
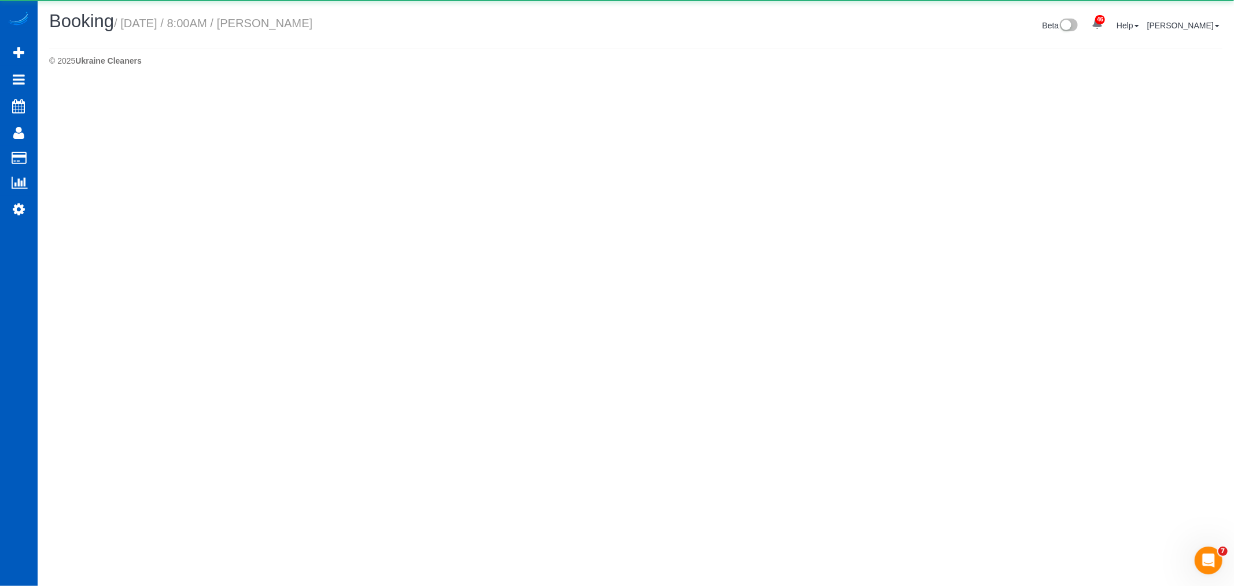
select select "WA"
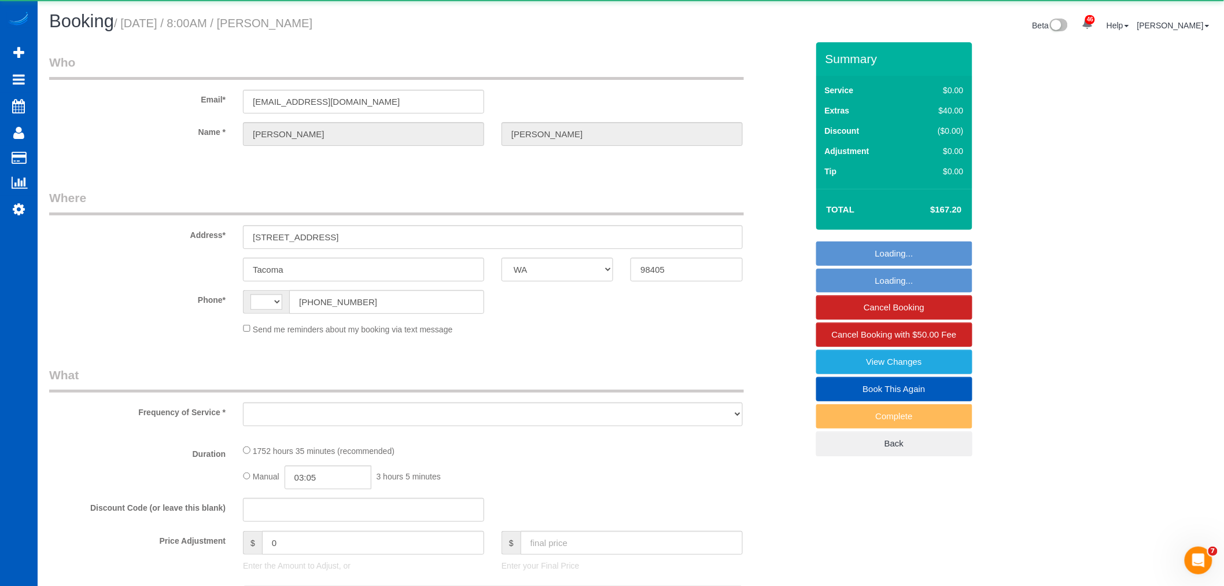
select select "string:US"
select select "object:4794"
select select "string:fspay-dd0fa21d-ccd9-4132-b025-6c12145f56ec"
select select "1001"
select select "spot1"
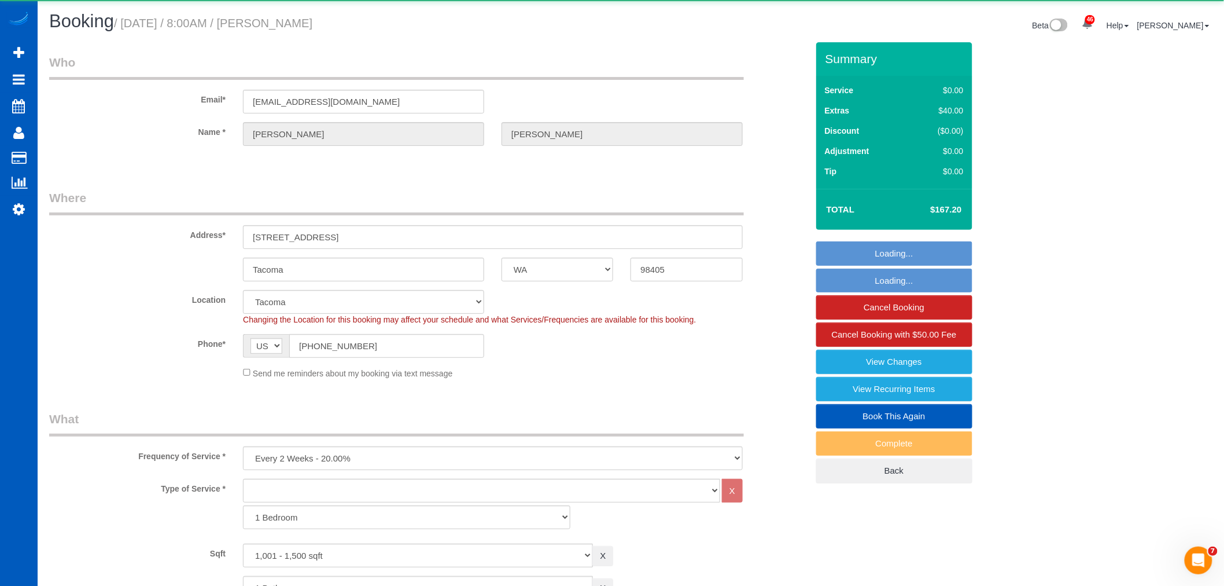
select select "1001"
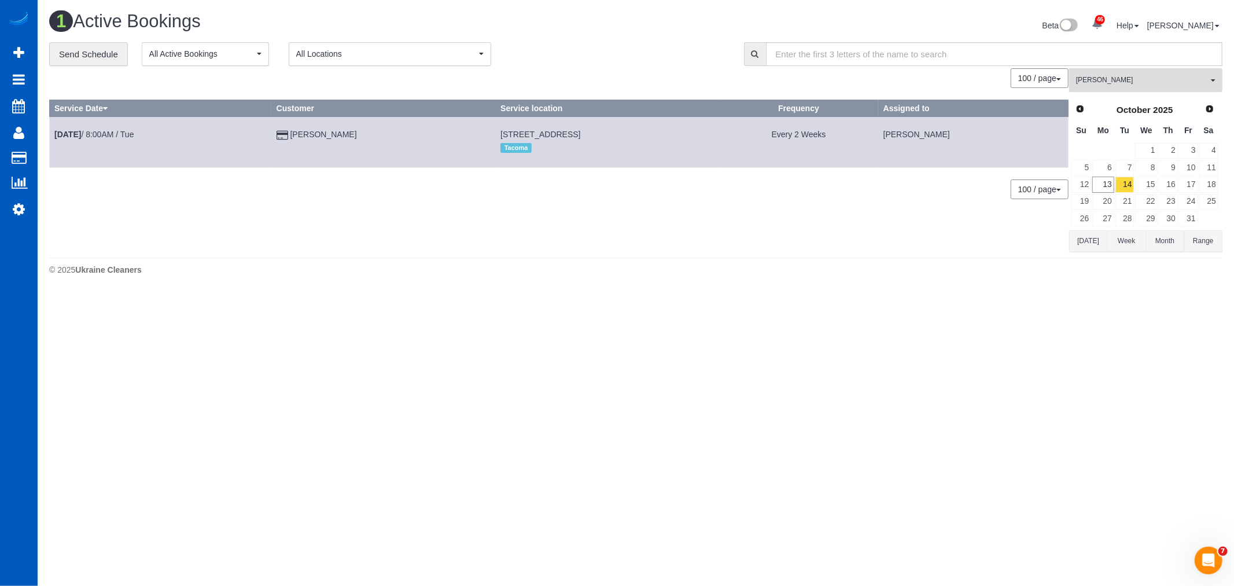
click at [1098, 85] on span "[PERSON_NAME]" at bounding box center [1142, 80] width 132 height 10
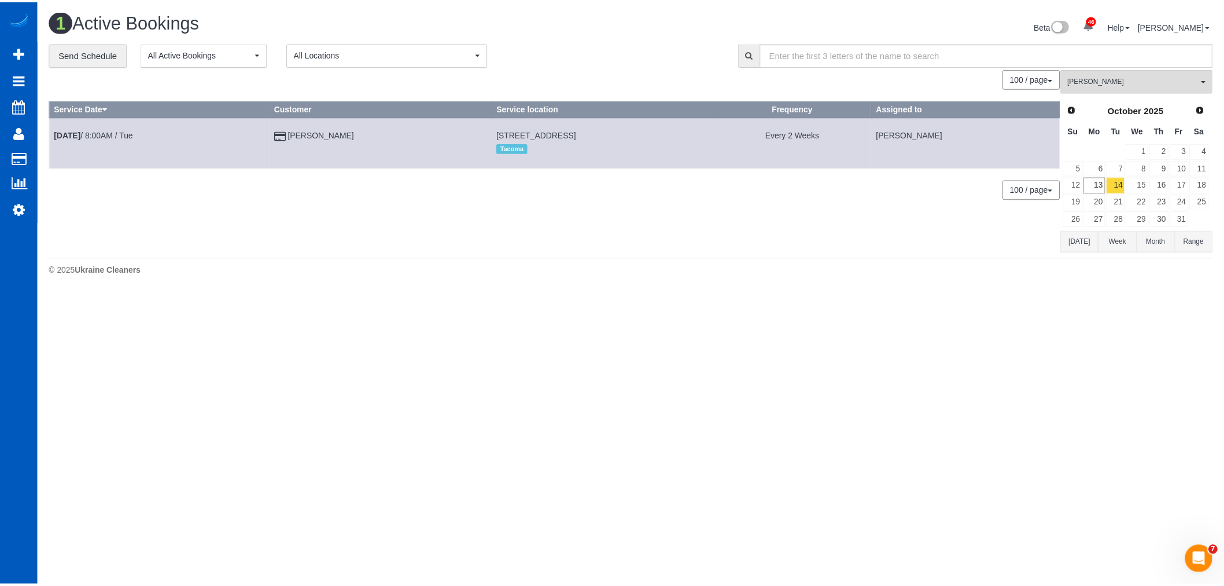
scroll to position [642, 0]
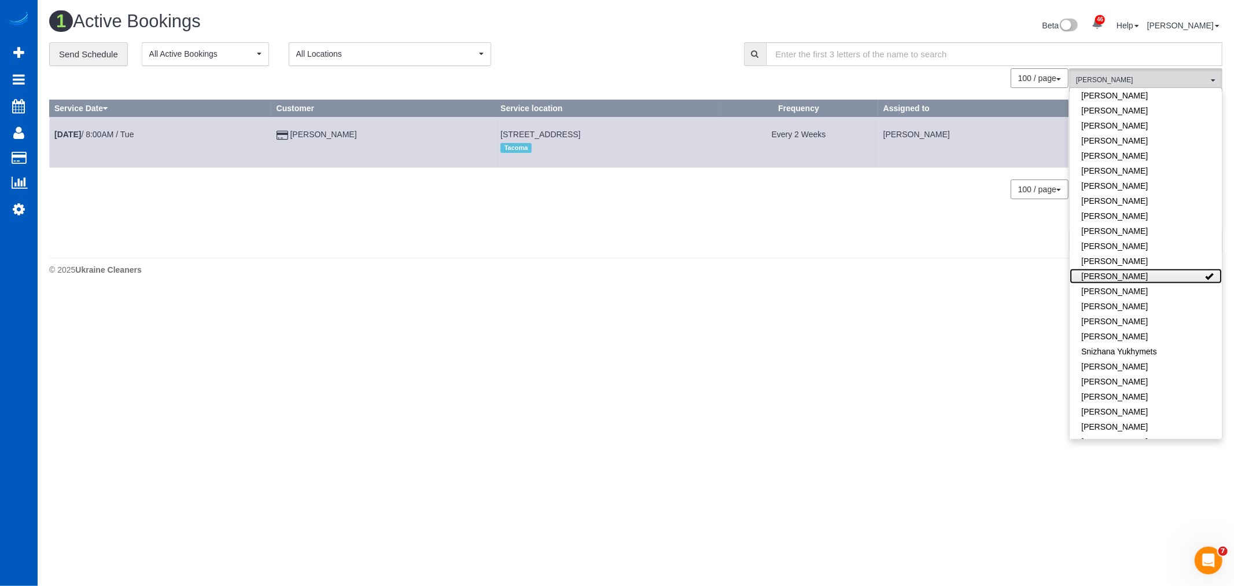
click at [1173, 268] on link "[PERSON_NAME]" at bounding box center [1146, 275] width 152 height 15
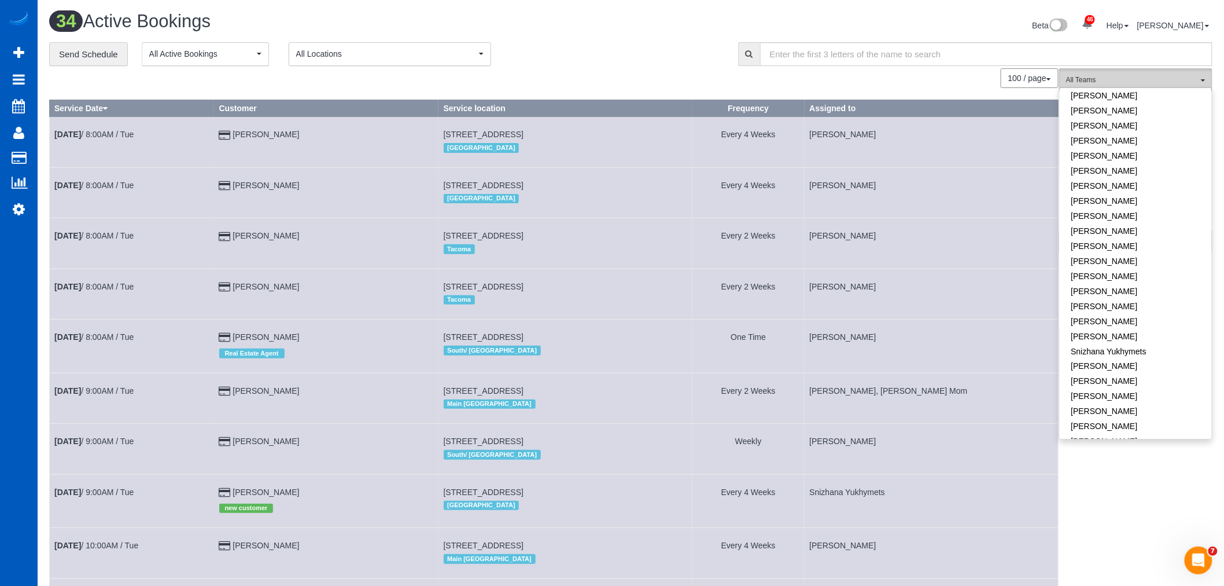
click at [1138, 75] on button "All Teams" at bounding box center [1135, 80] width 153 height 24
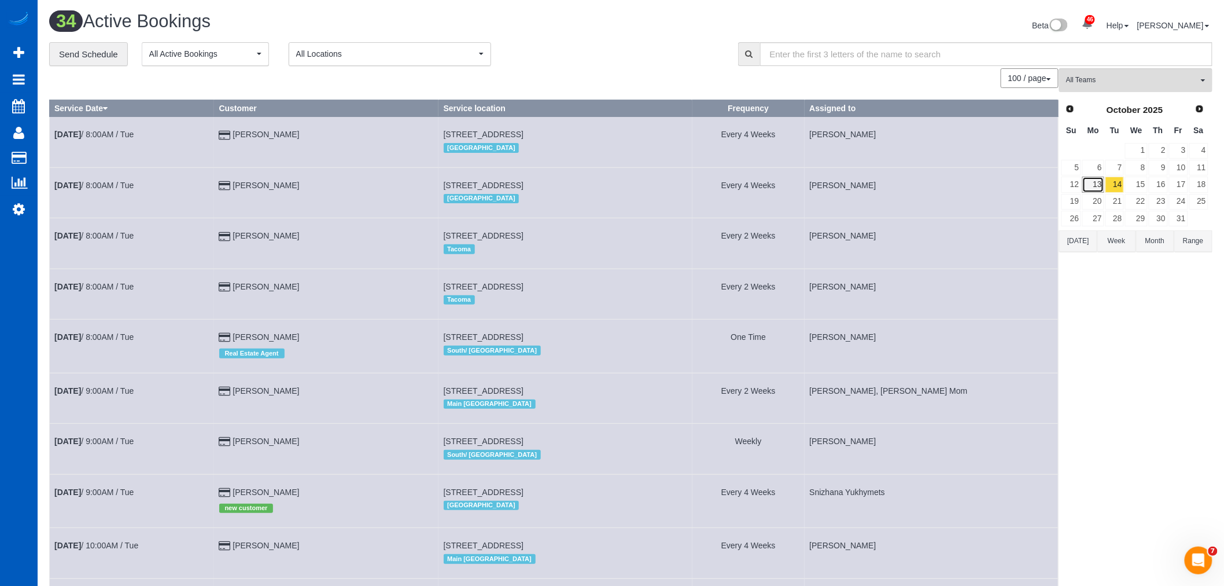
click at [1101, 185] on link "13" at bounding box center [1093, 184] width 21 height 16
click at [1114, 186] on link "14" at bounding box center [1115, 184] width 19 height 16
click at [1109, 87] on button "All Teams" at bounding box center [1135, 80] width 153 height 24
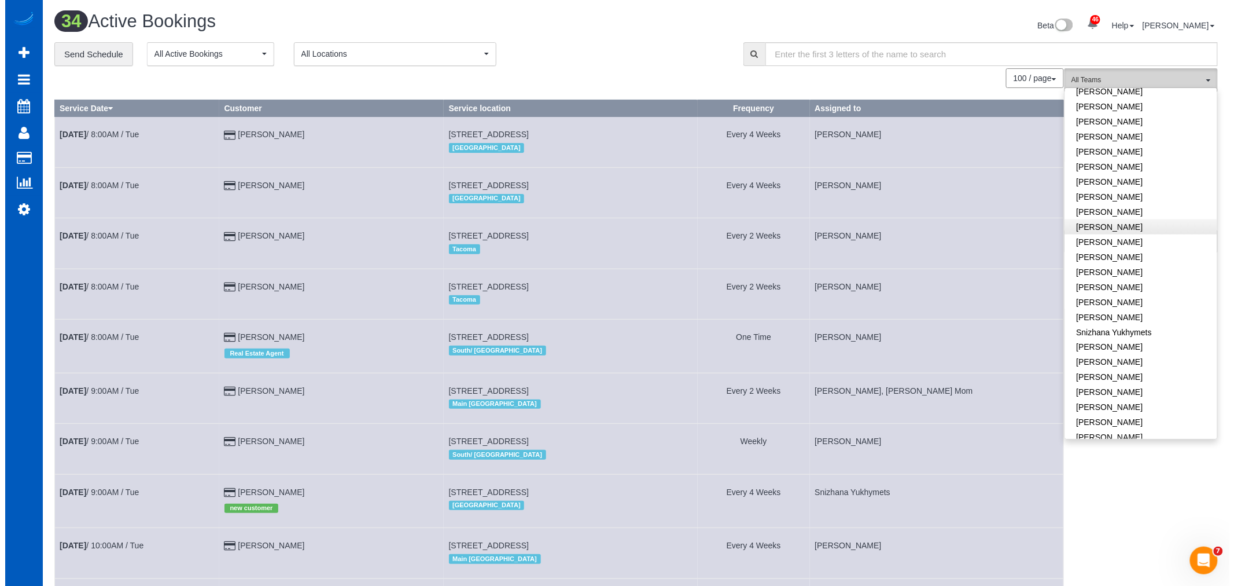
scroll to position [639, 0]
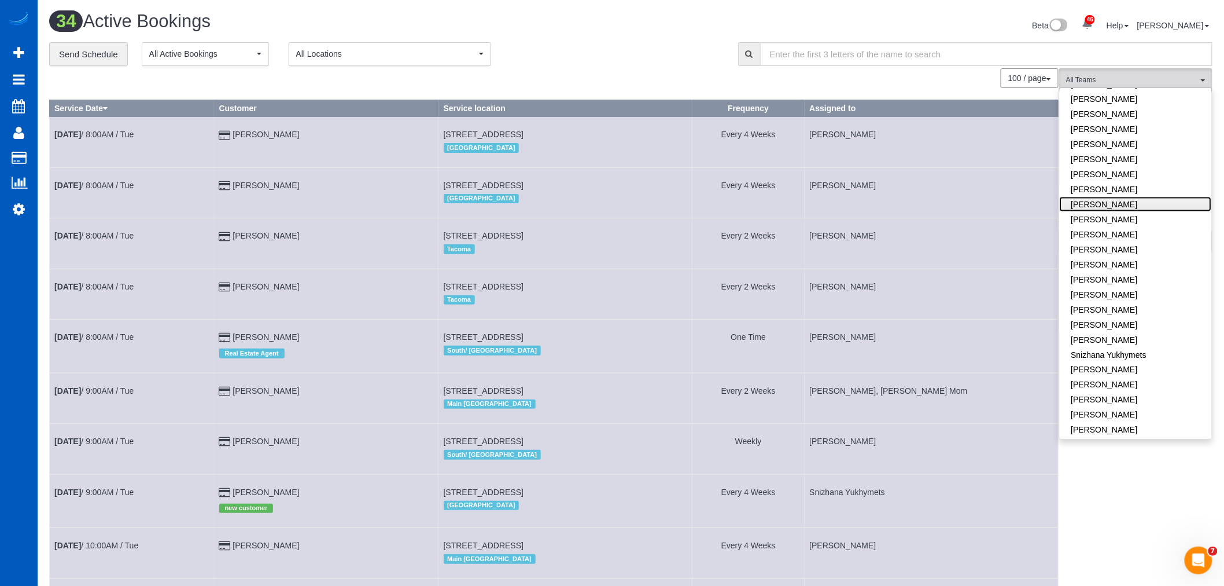
click at [1135, 197] on link "[PERSON_NAME]" at bounding box center [1136, 204] width 152 height 15
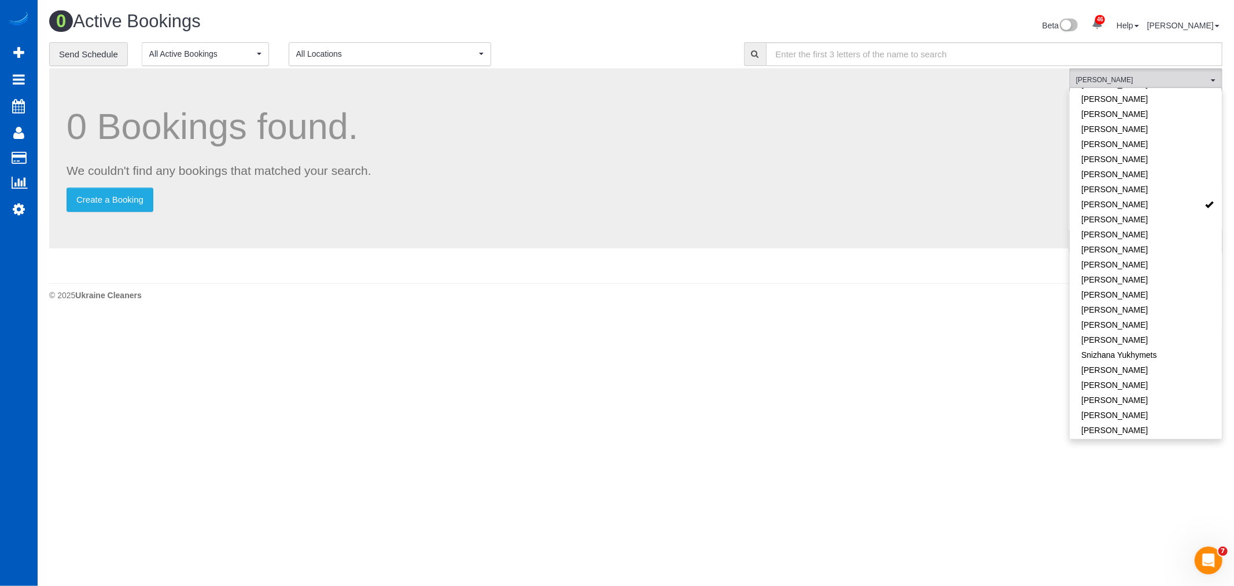
click at [468, 478] on body "46 Beta Your Notifications You have 0 alerts × You have 2 to charge for 10/11/2…" at bounding box center [617, 293] width 1234 height 586
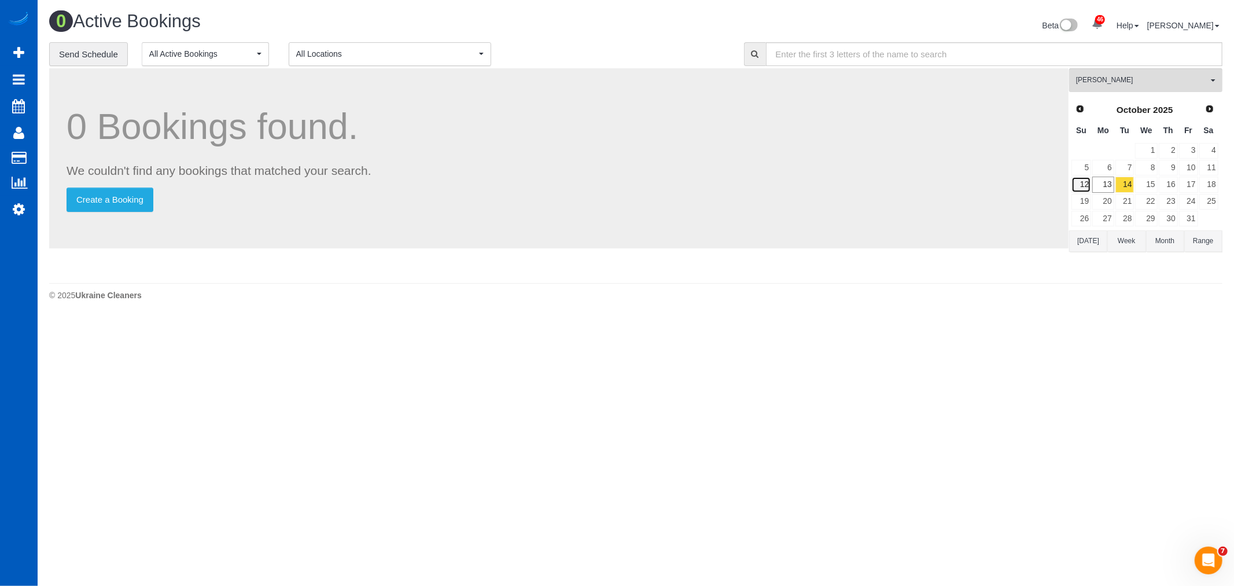
click at [1086, 192] on link "12" at bounding box center [1082, 184] width 20 height 16
click at [1106, 189] on link "13" at bounding box center [1102, 184] width 21 height 16
click at [1127, 181] on link "14" at bounding box center [1125, 184] width 19 height 16
click at [1120, 79] on span "[PERSON_NAME]" at bounding box center [1142, 80] width 132 height 10
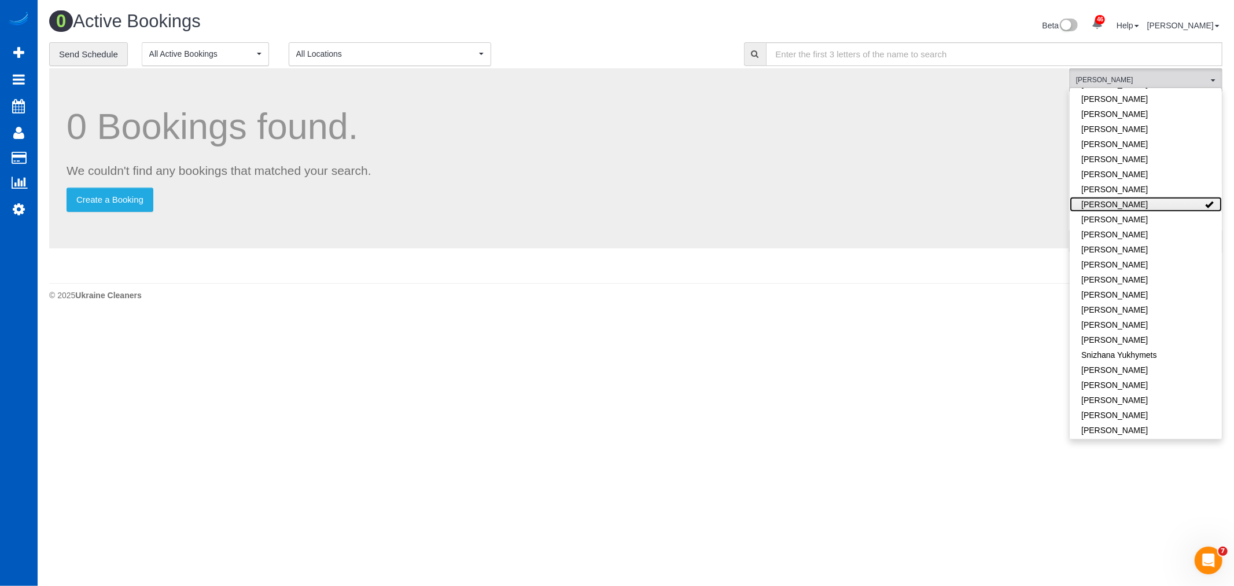
click at [1165, 197] on link "[PERSON_NAME]" at bounding box center [1146, 204] width 152 height 15
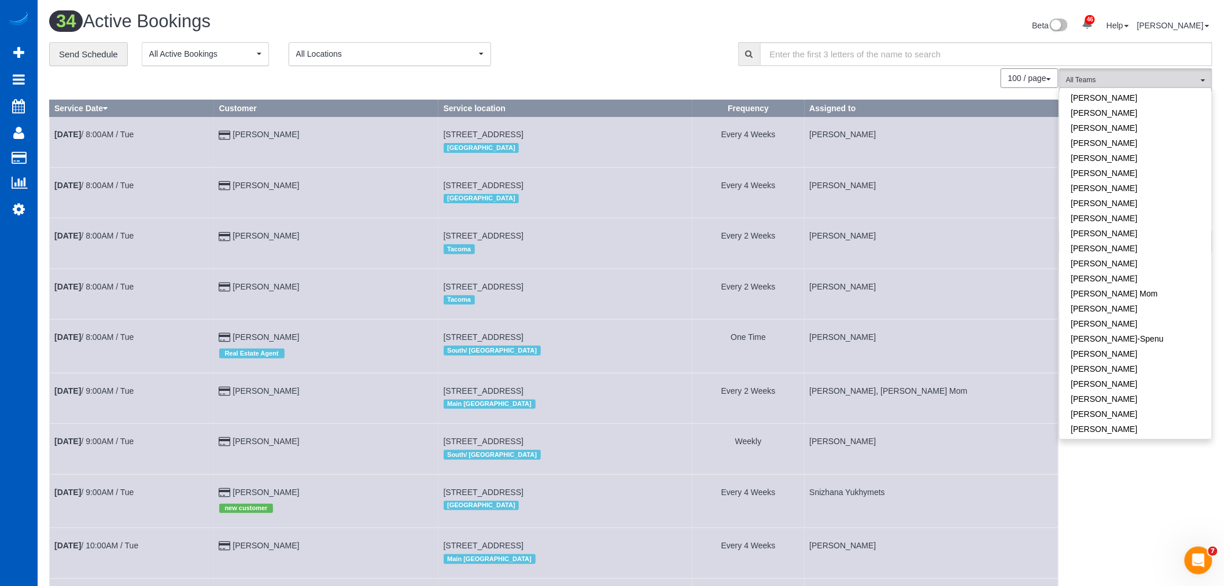
scroll to position [0, 0]
click at [1138, 122] on link "[PERSON_NAME]" at bounding box center [1136, 124] width 152 height 15
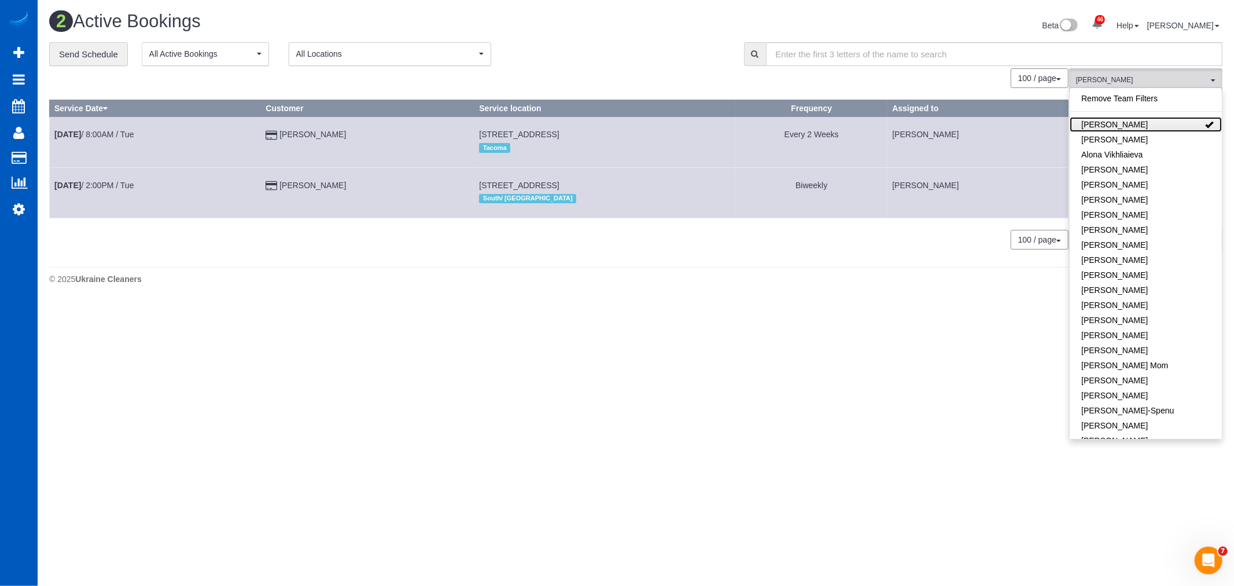
click at [1138, 122] on link "[PERSON_NAME]" at bounding box center [1146, 124] width 152 height 15
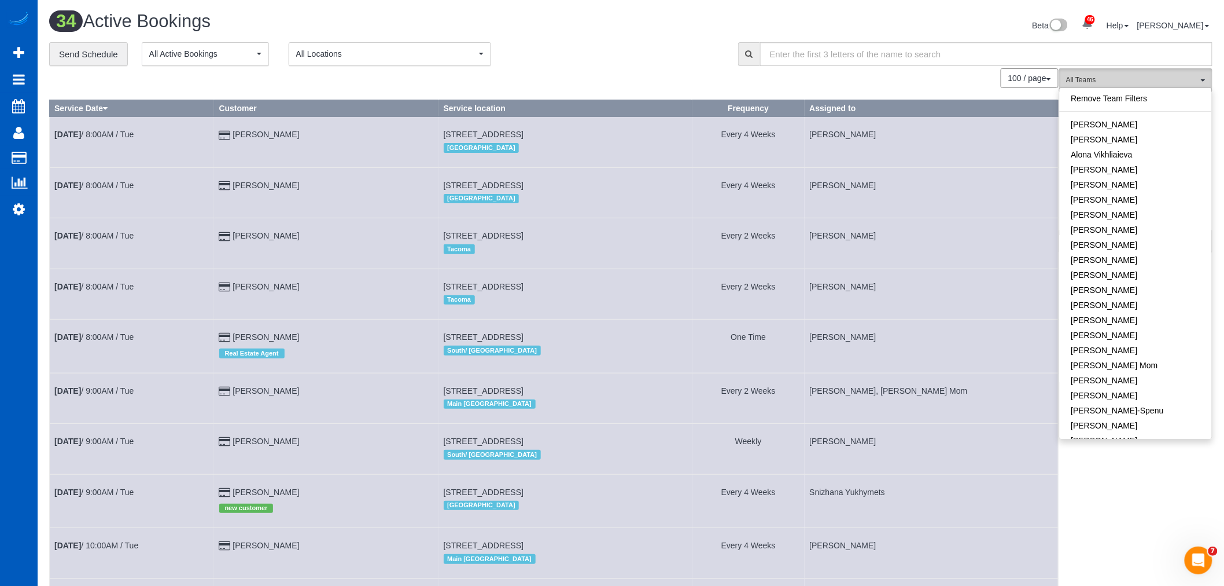
click at [1141, 71] on button "All Teams" at bounding box center [1135, 80] width 153 height 24
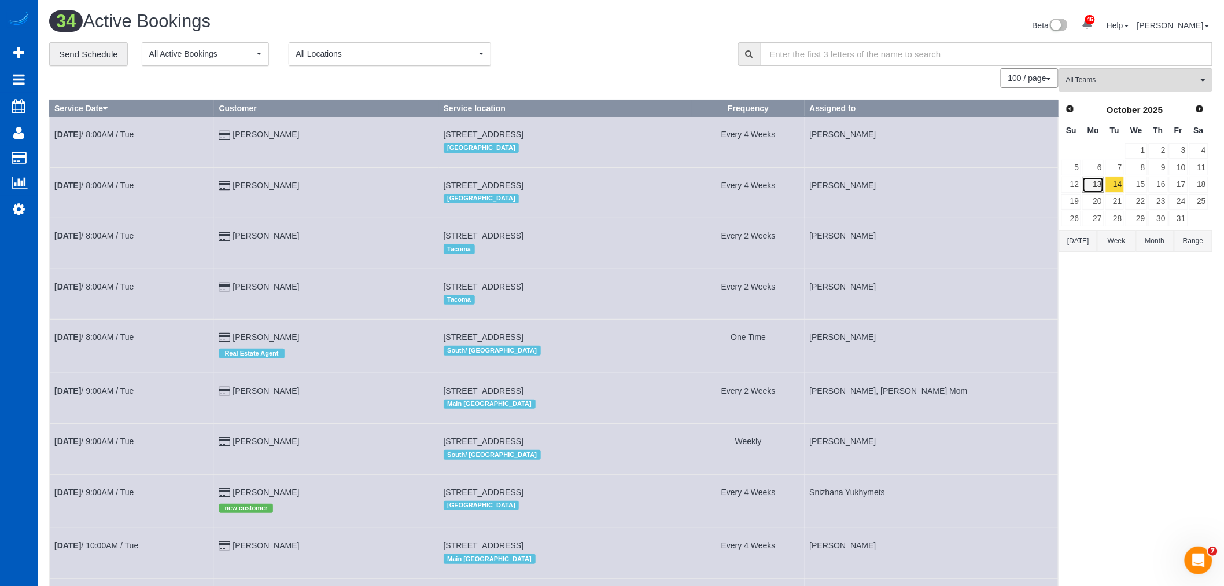
click at [1102, 182] on link "13" at bounding box center [1093, 184] width 21 height 16
click at [1113, 180] on link "14" at bounding box center [1115, 184] width 19 height 16
click at [1140, 181] on link "15" at bounding box center [1136, 184] width 22 height 16
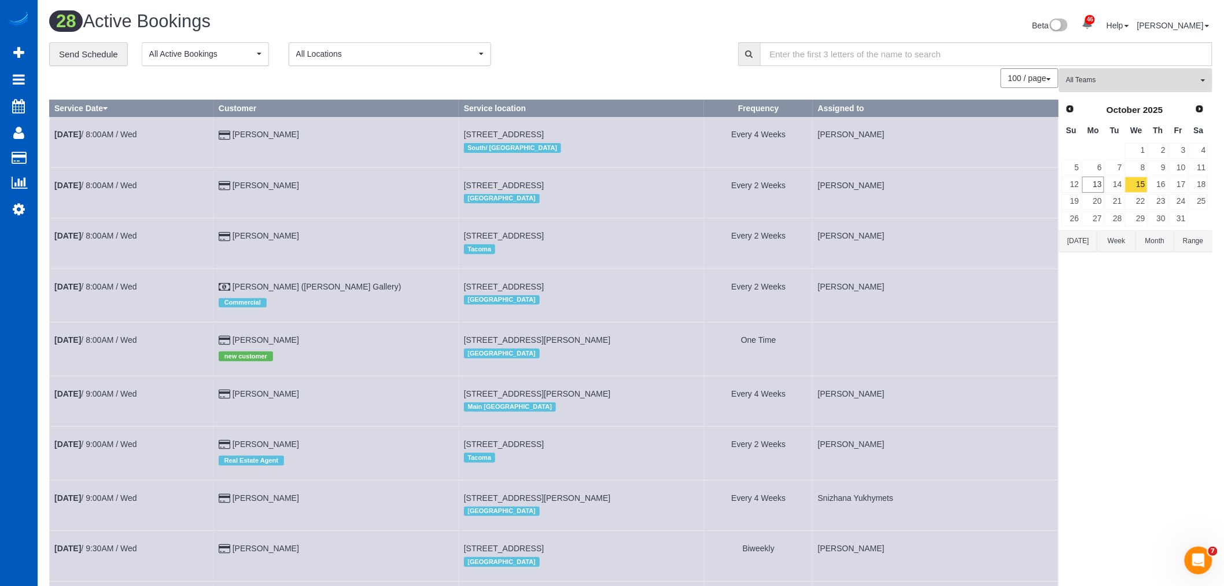
drag, startPoint x: 1107, startPoint y: 77, endPoint x: 1118, endPoint y: 87, distance: 14.7
click at [1111, 77] on span "All Teams" at bounding box center [1132, 80] width 132 height 10
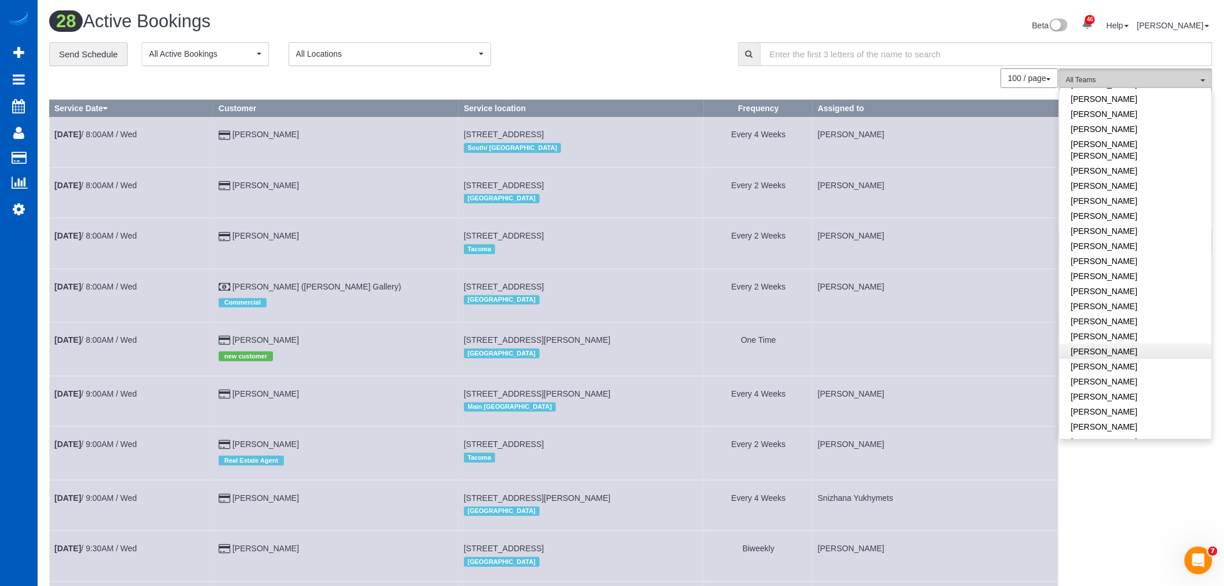
scroll to position [579, 0]
click at [1121, 257] on link "[PERSON_NAME]" at bounding box center [1136, 264] width 152 height 15
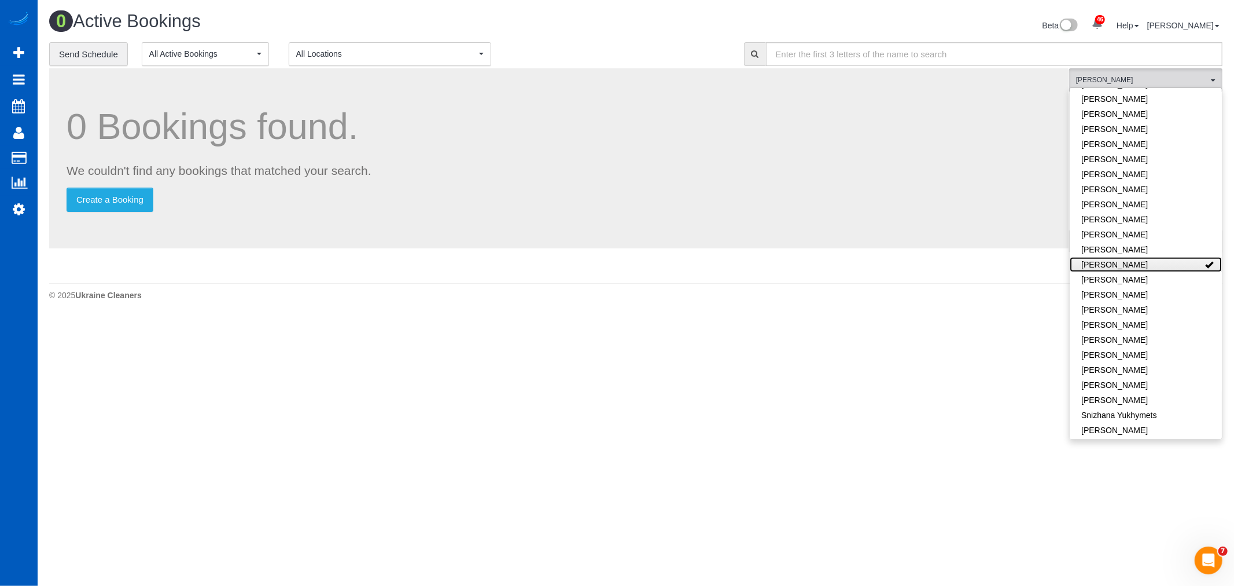
click at [1121, 257] on link "[PERSON_NAME]" at bounding box center [1146, 264] width 152 height 15
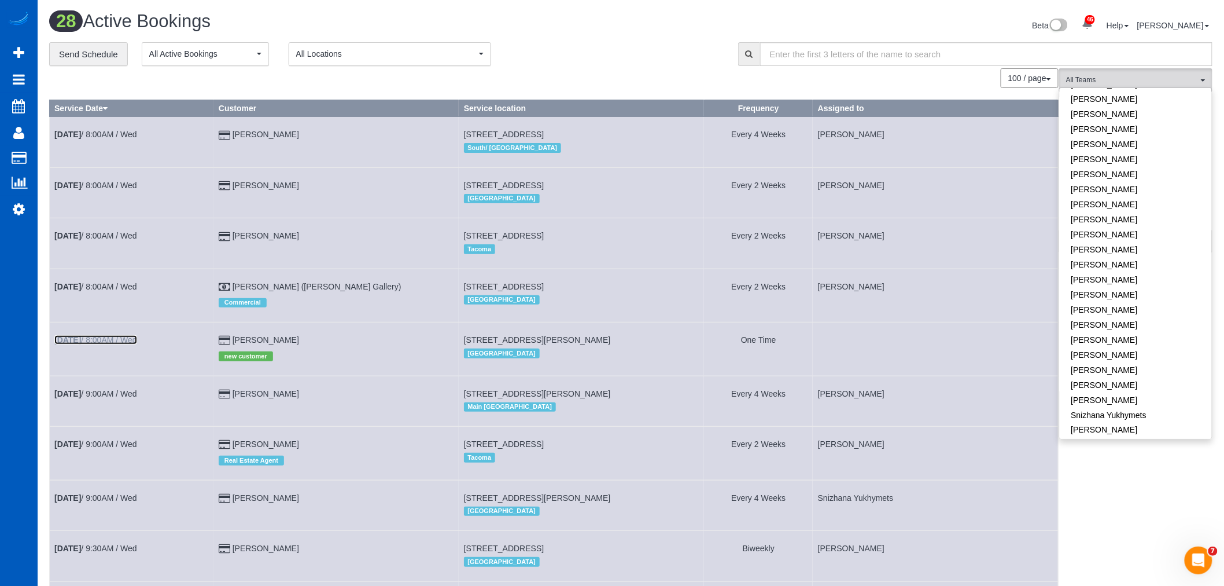
click at [130, 344] on link "Oct 15th / 8:00AM / Wed" at bounding box center [95, 339] width 83 height 9
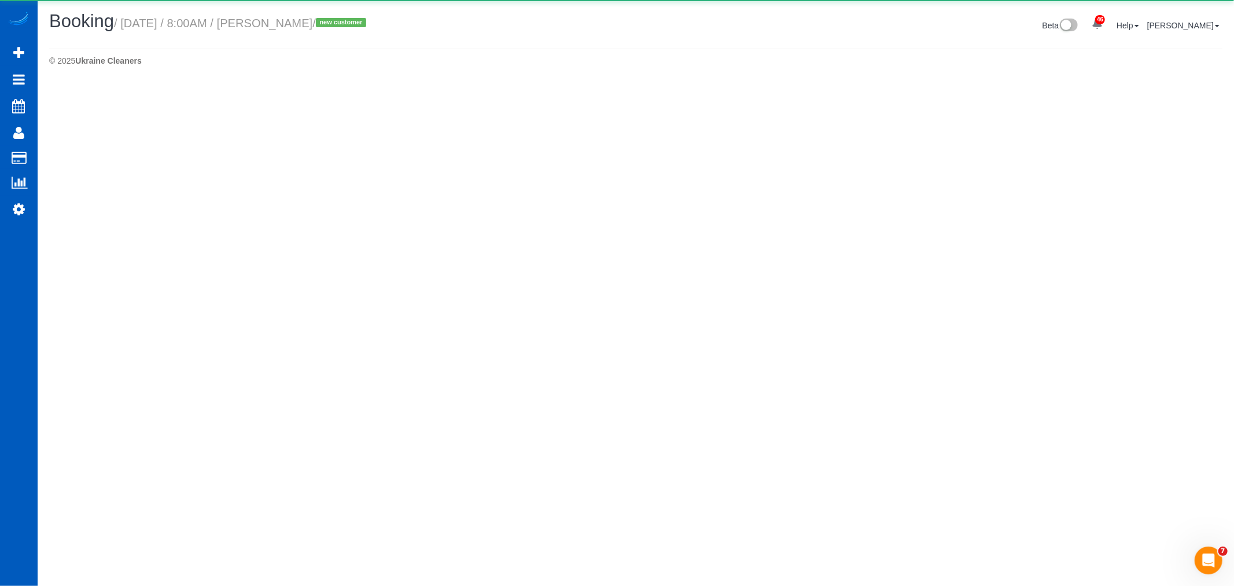
select select "WA"
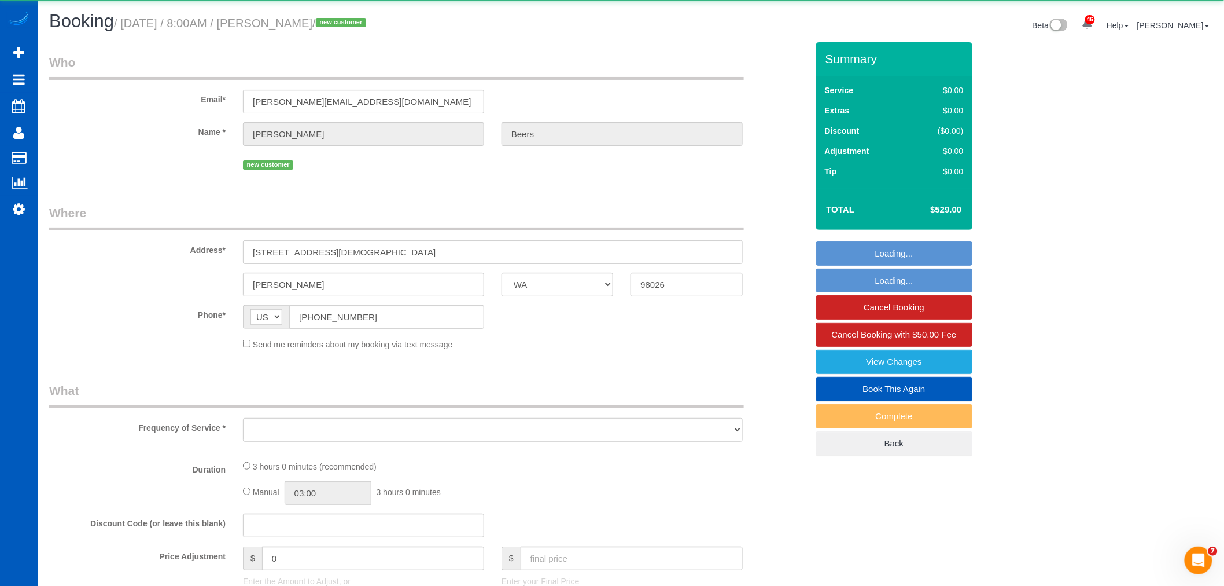
select select "object:9339"
select select "string:fspay-0a6d8009-2b2d-4f16-a0c9-9c8b2e4ad829"
select select "object:9708"
select select "199"
select select "3501"
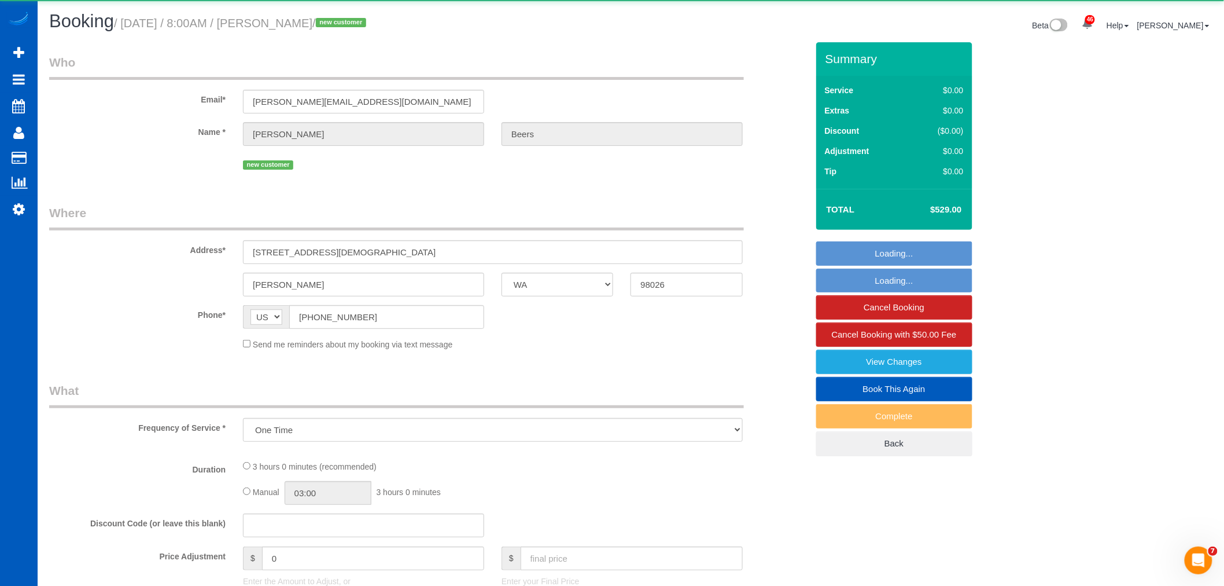
select select "4"
select select "spot16"
select select "number:8"
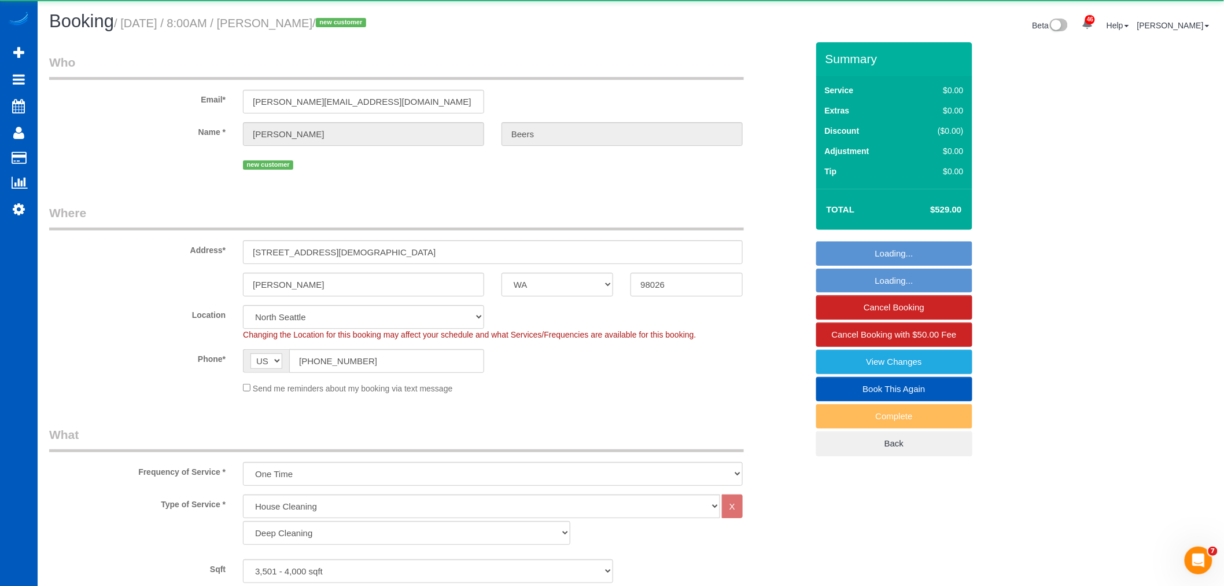
select select "3501"
select select "4"
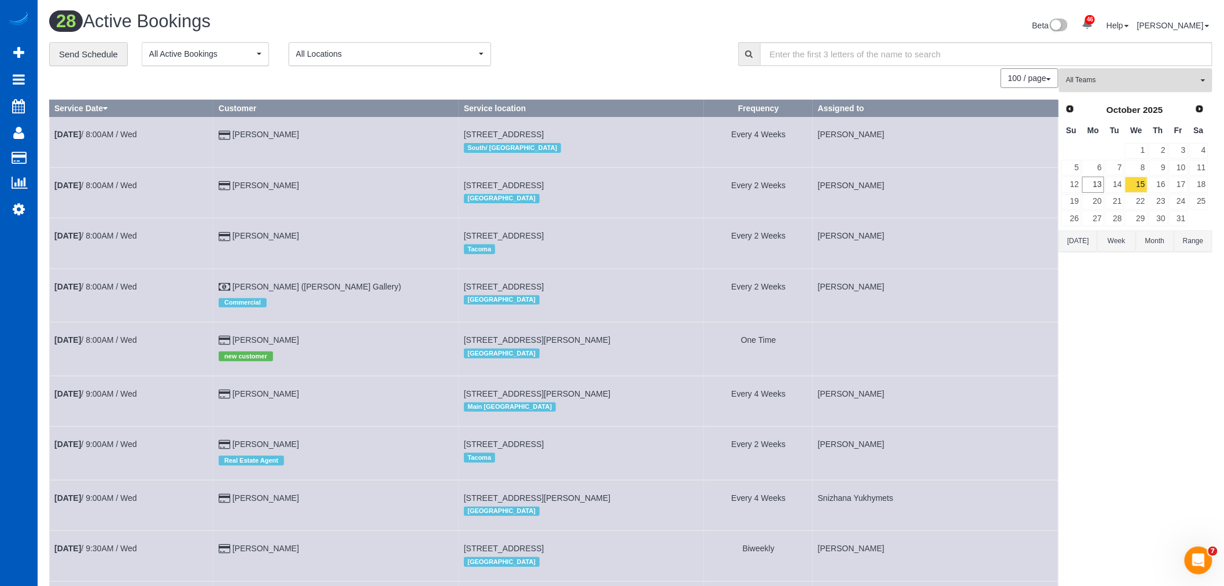
click at [1112, 77] on span "All Teams" at bounding box center [1132, 80] width 132 height 10
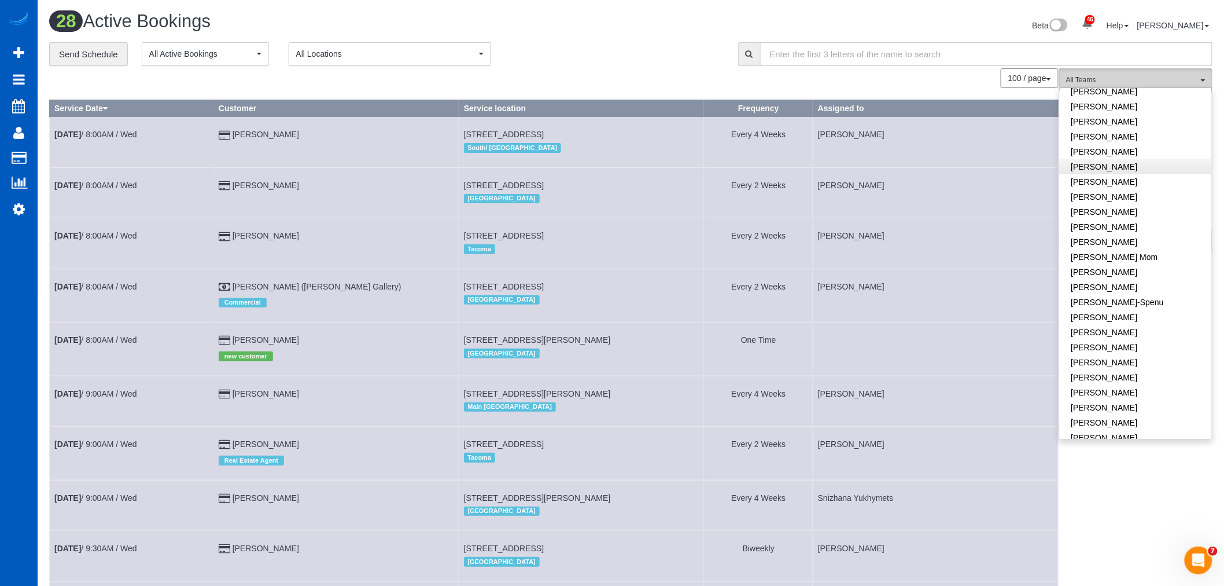
scroll to position [128, 0]
click at [1121, 370] on link "[PERSON_NAME]" at bounding box center [1136, 372] width 152 height 15
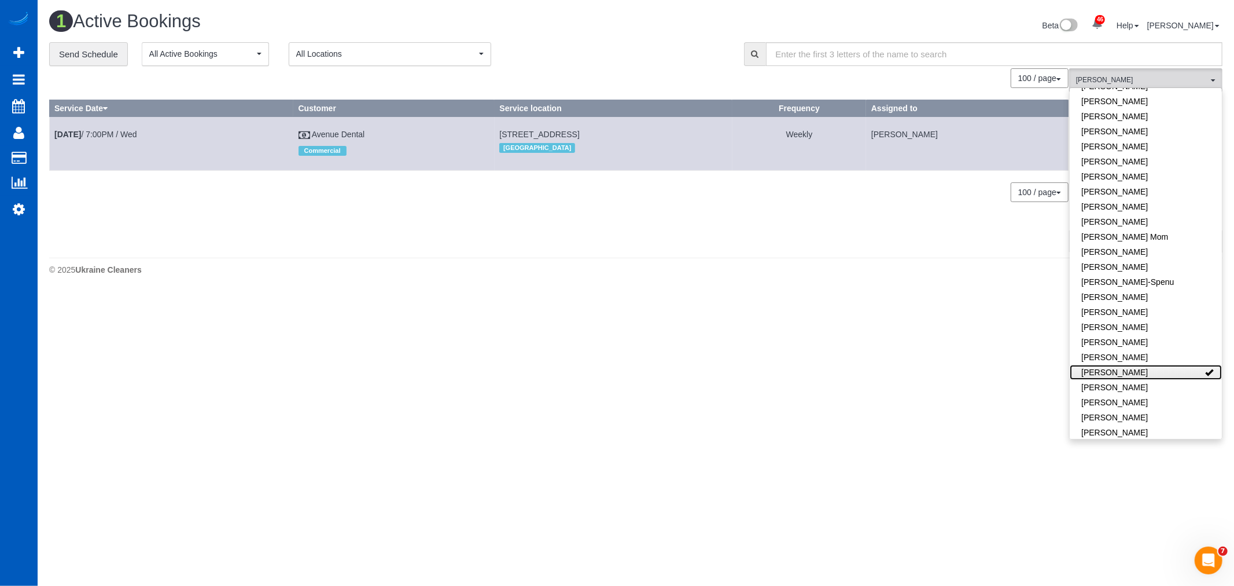
click at [1121, 370] on link "[PERSON_NAME]" at bounding box center [1146, 372] width 152 height 15
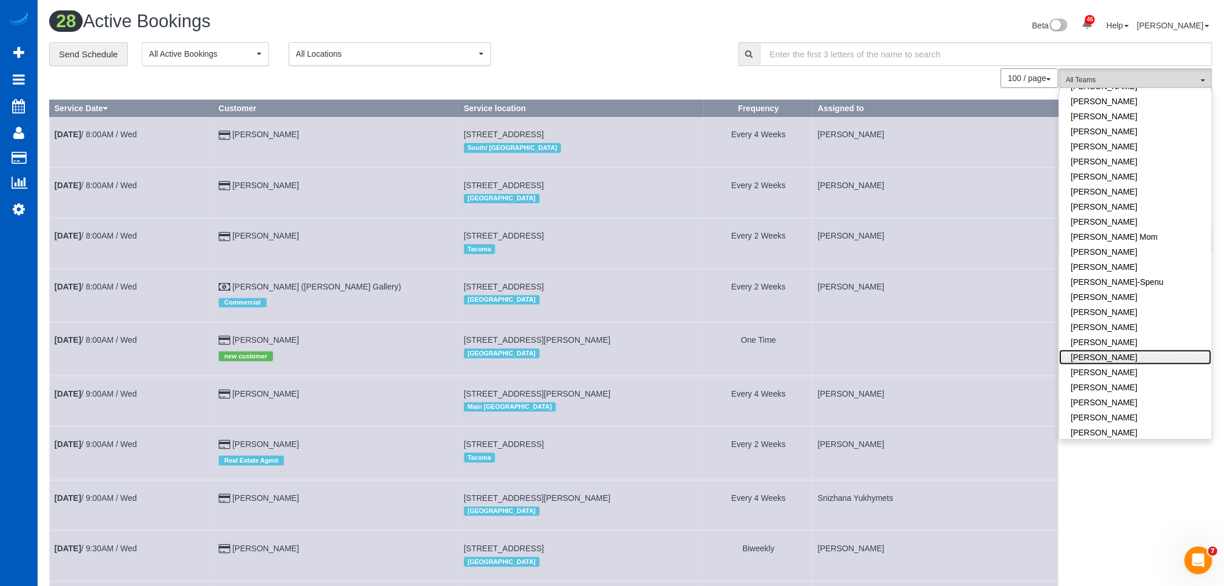
click at [1127, 356] on link "[PERSON_NAME]" at bounding box center [1136, 356] width 152 height 15
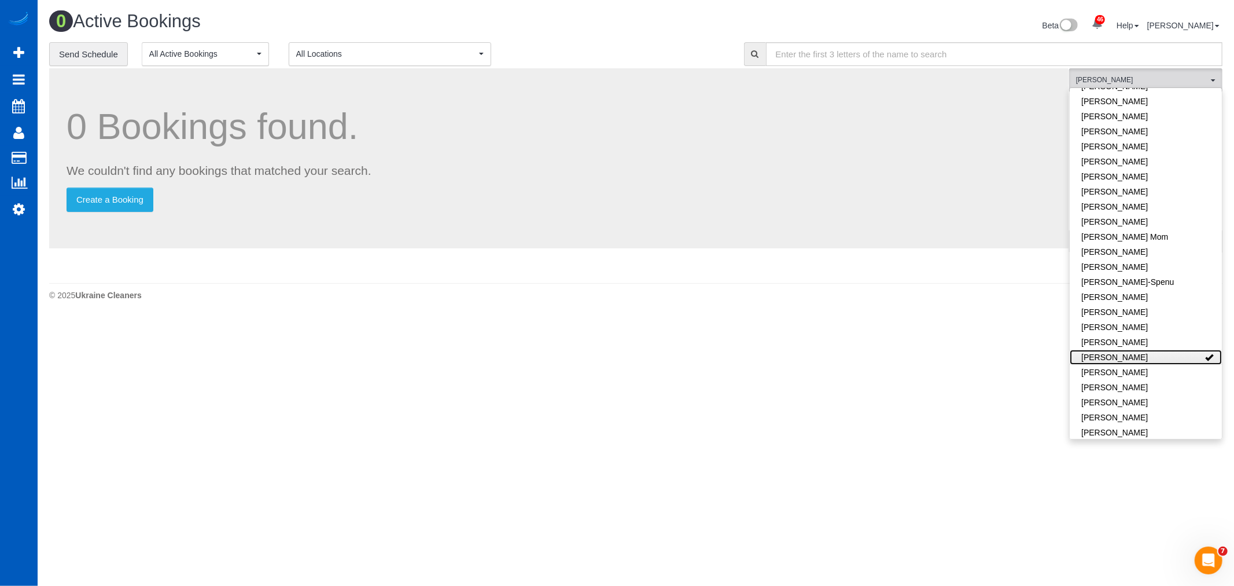
click at [1127, 356] on link "[PERSON_NAME]" at bounding box center [1146, 356] width 152 height 15
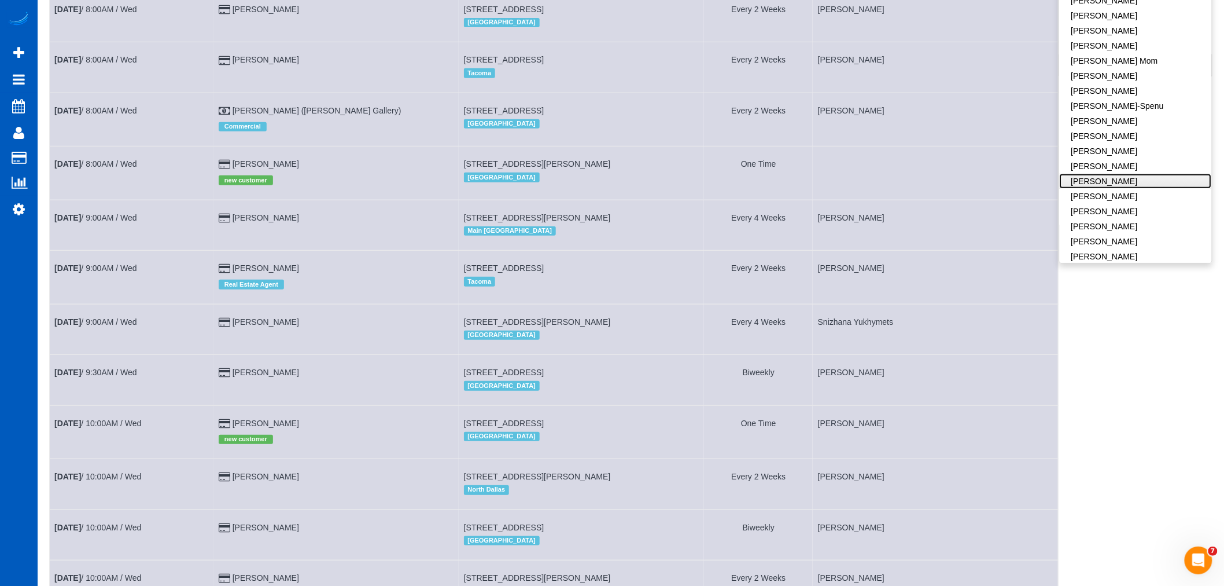
scroll to position [193, 0]
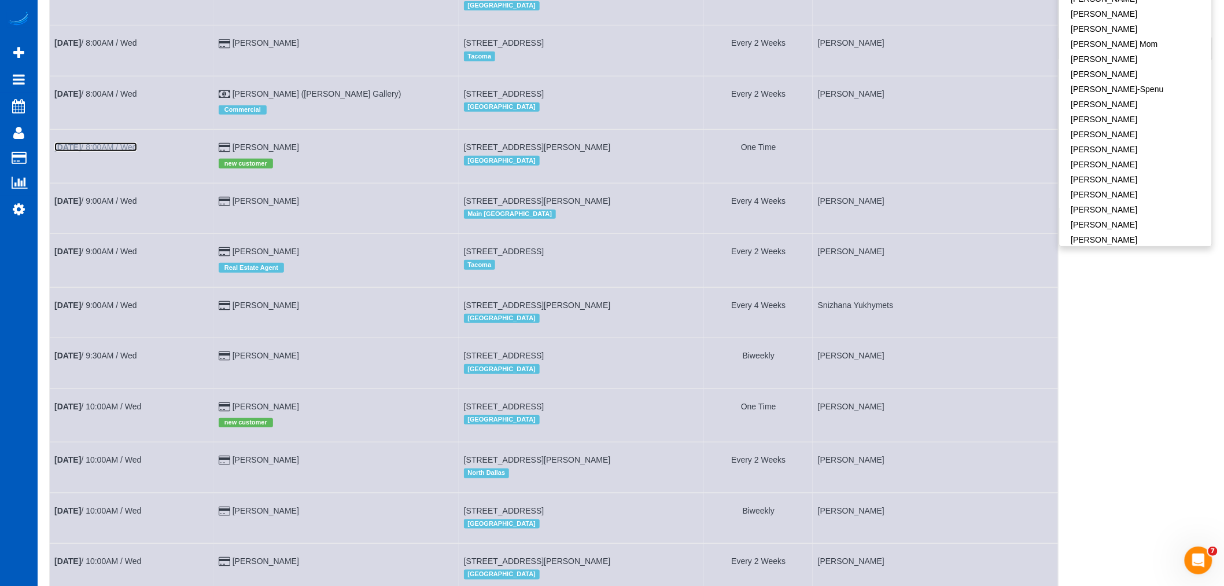
click at [110, 149] on link "Oct 15th / 8:00AM / Wed" at bounding box center [95, 146] width 83 height 9
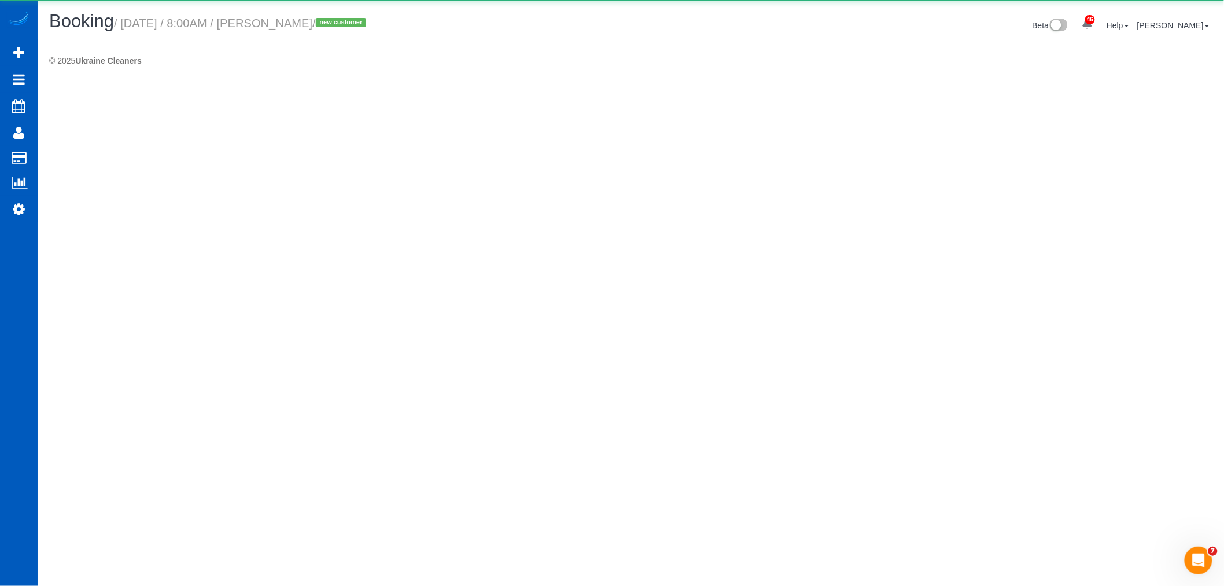
select select "WA"
select select "number:8"
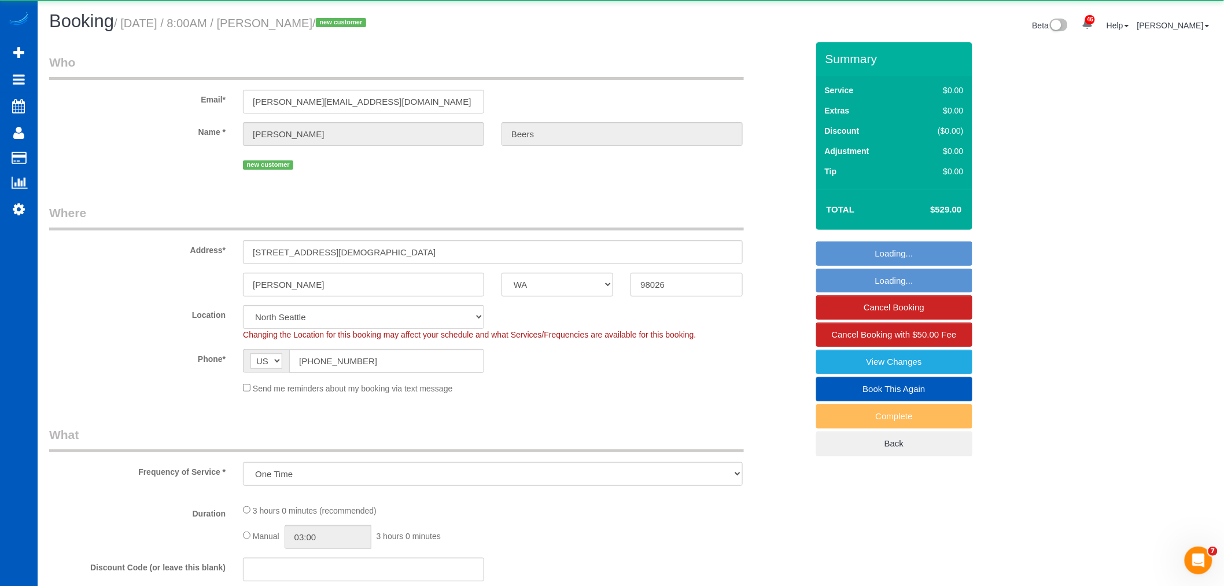
scroll to position [273, 0]
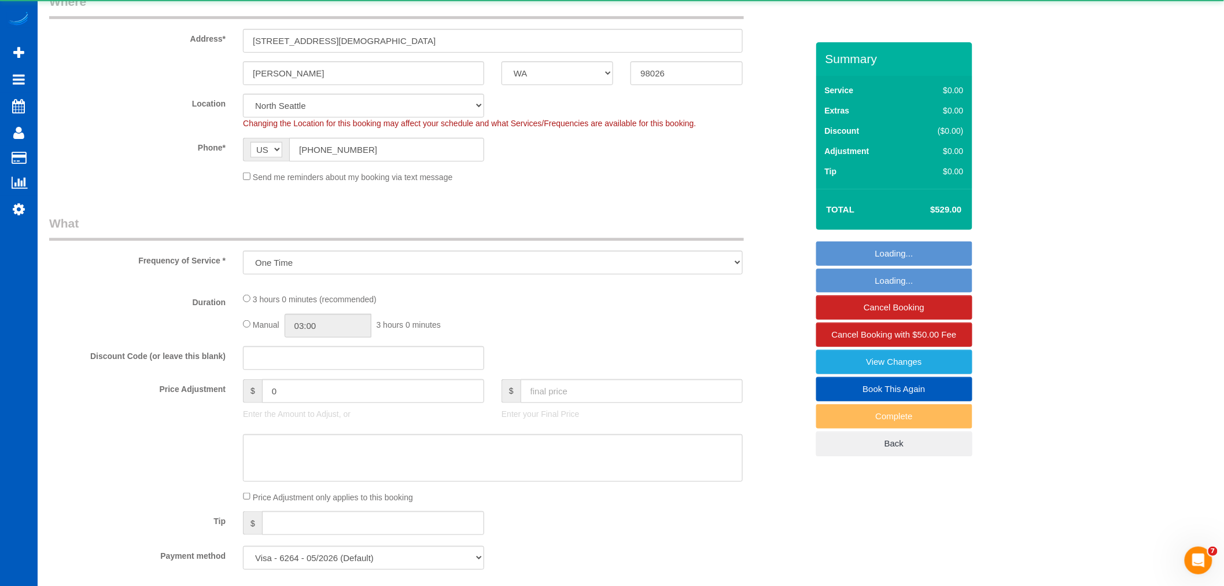
select select "object:11952"
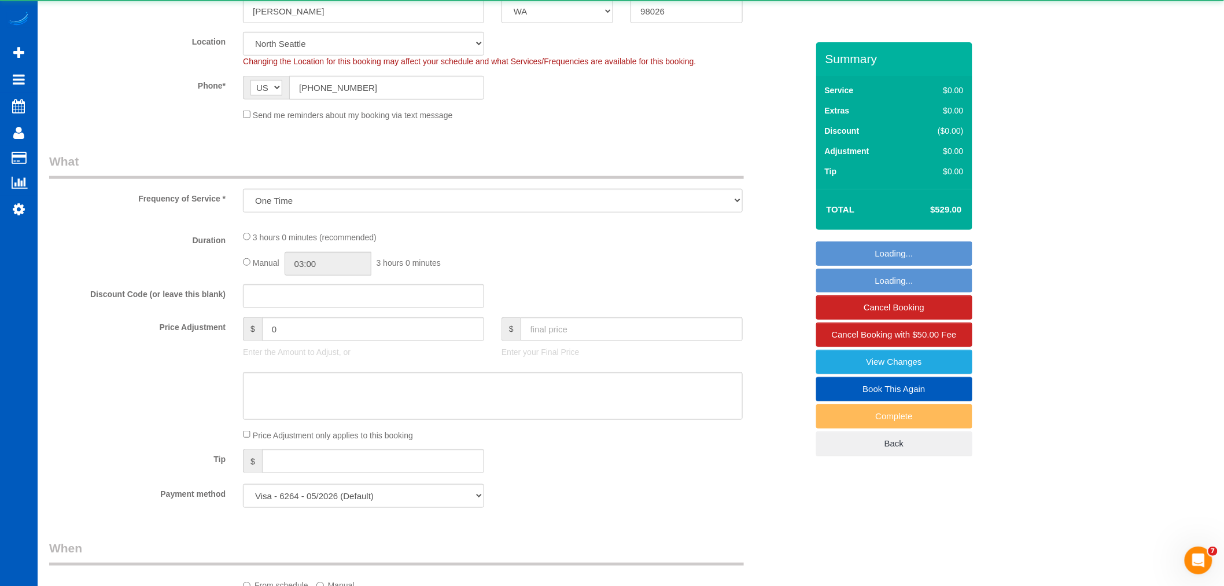
select select "199"
select select "3501"
select select "4"
select select "spot32"
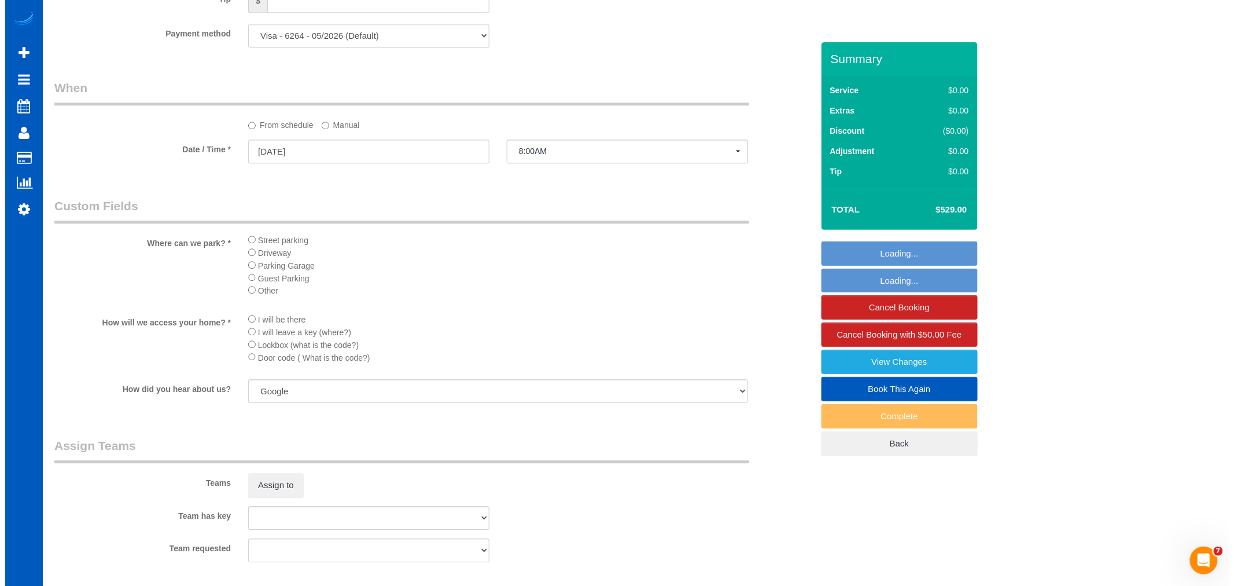
scroll to position [1221, 0]
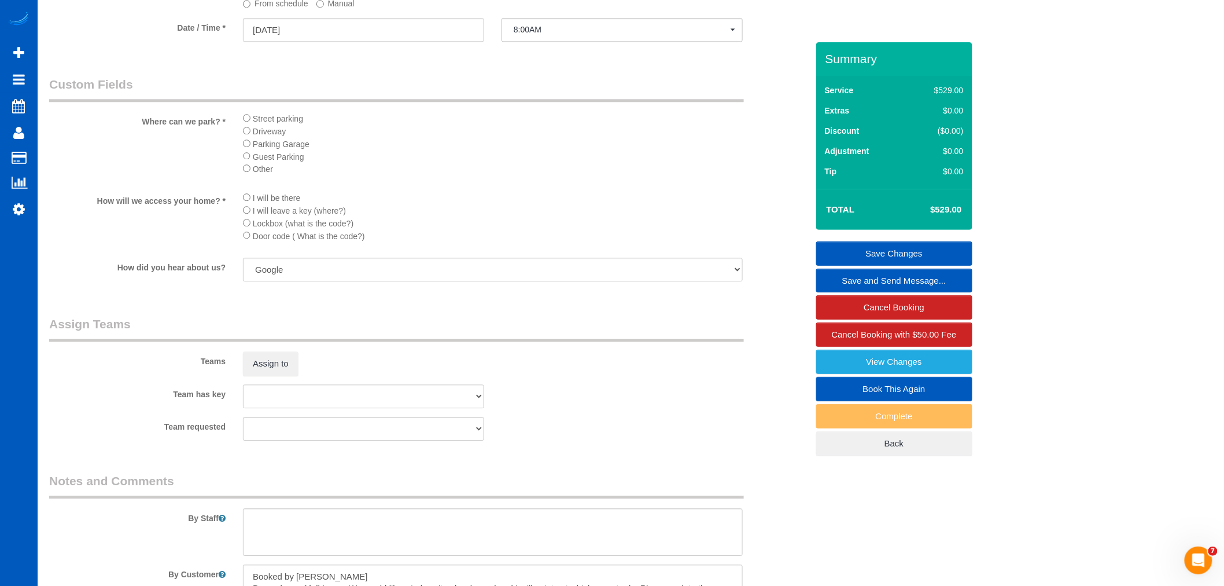
click at [284, 362] on div "Teams Assign to" at bounding box center [429, 345] width 776 height 60
click at [285, 373] on button "Assign to" at bounding box center [271, 363] width 56 height 24
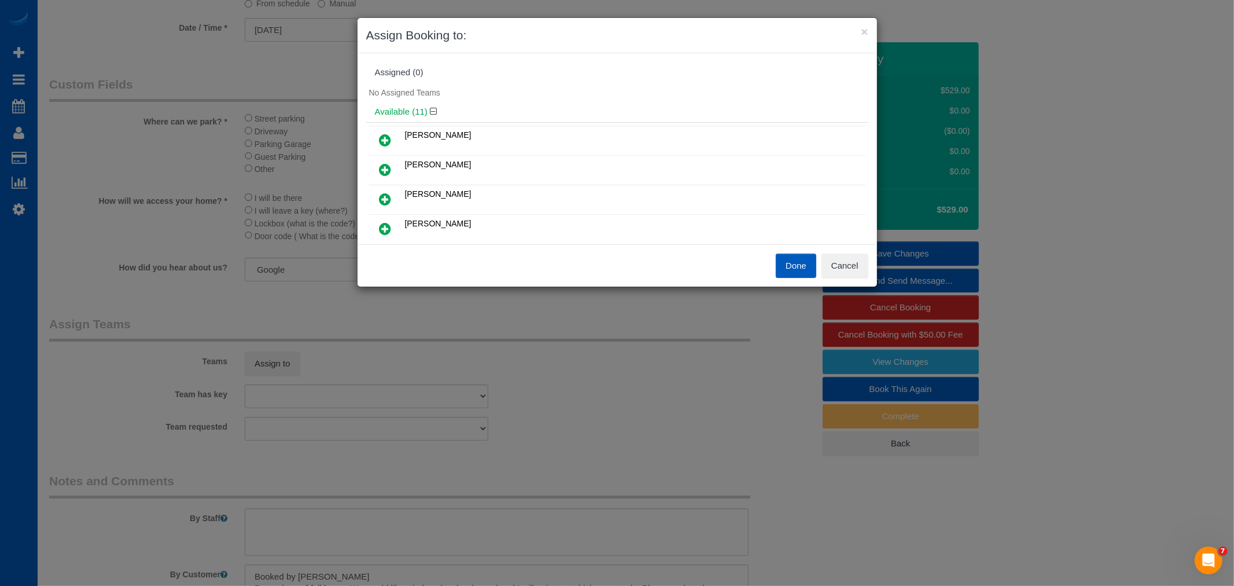
click at [385, 197] on icon at bounding box center [386, 199] width 12 height 14
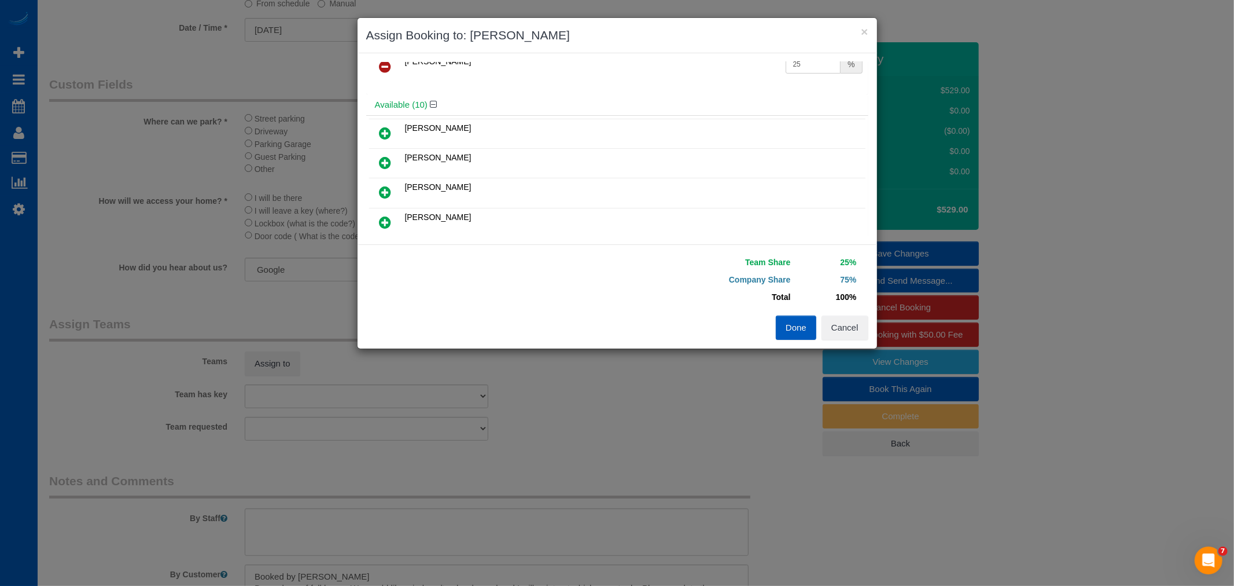
scroll to position [64, 0]
click at [391, 208] on td at bounding box center [385, 223] width 33 height 30
click at [391, 211] on link at bounding box center [385, 222] width 27 height 23
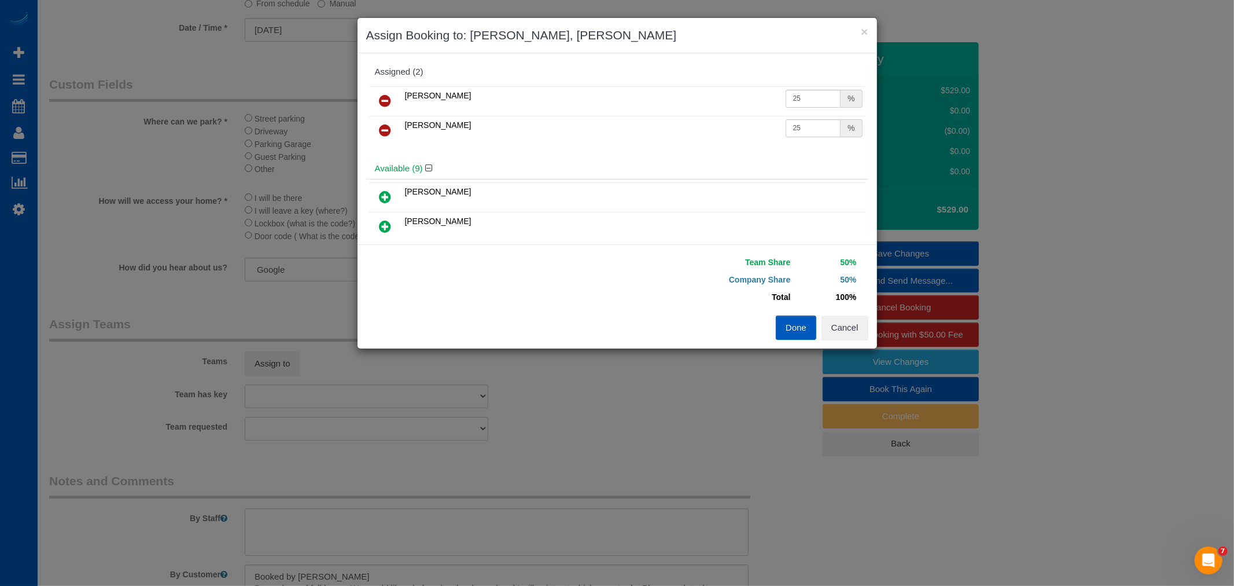
scroll to position [0, 0]
click at [798, 326] on button "Done" at bounding box center [796, 327] width 41 height 24
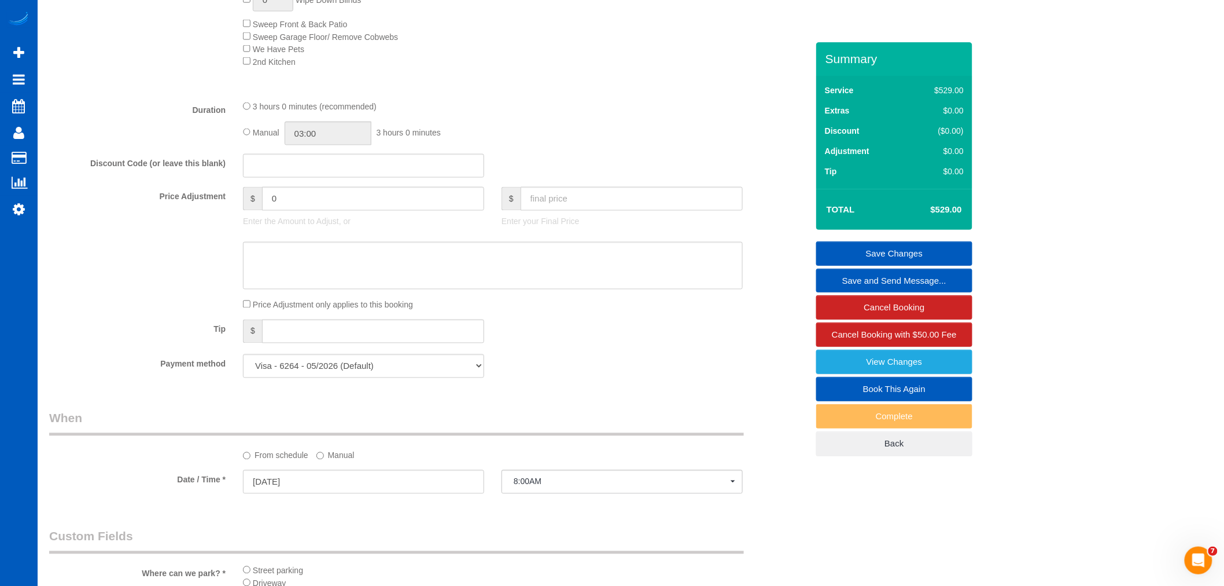
scroll to position [707, 0]
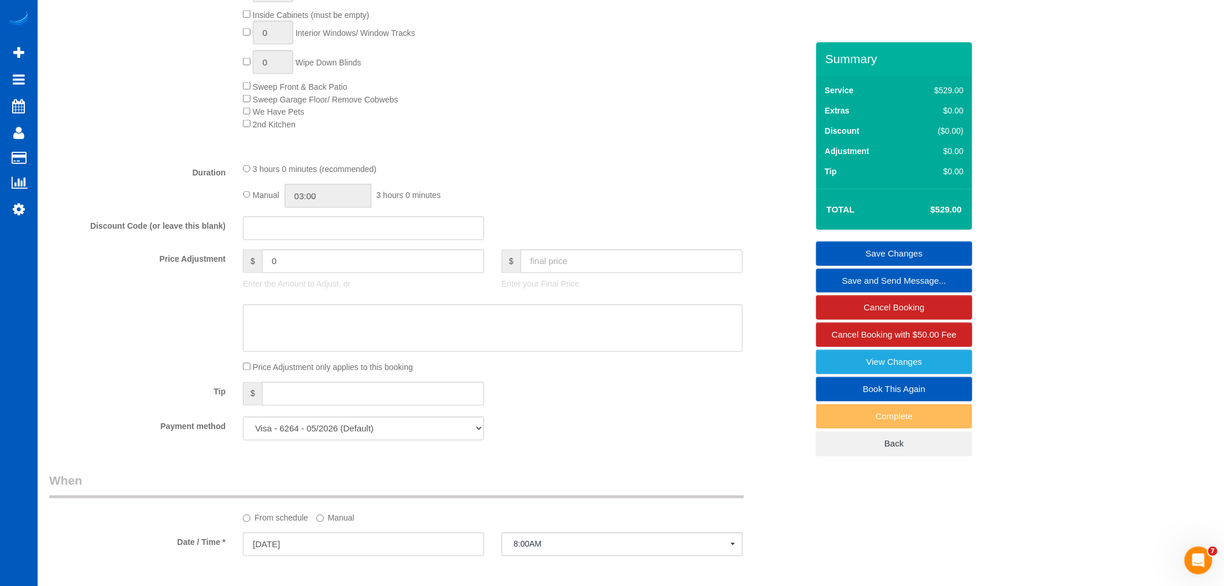
click at [255, 200] on span "Manual" at bounding box center [266, 194] width 27 height 9
click at [333, 199] on input "03:00" at bounding box center [328, 196] width 87 height 24
type input "05:00"
click at [315, 235] on li "05:00" at bounding box center [315, 234] width 51 height 15
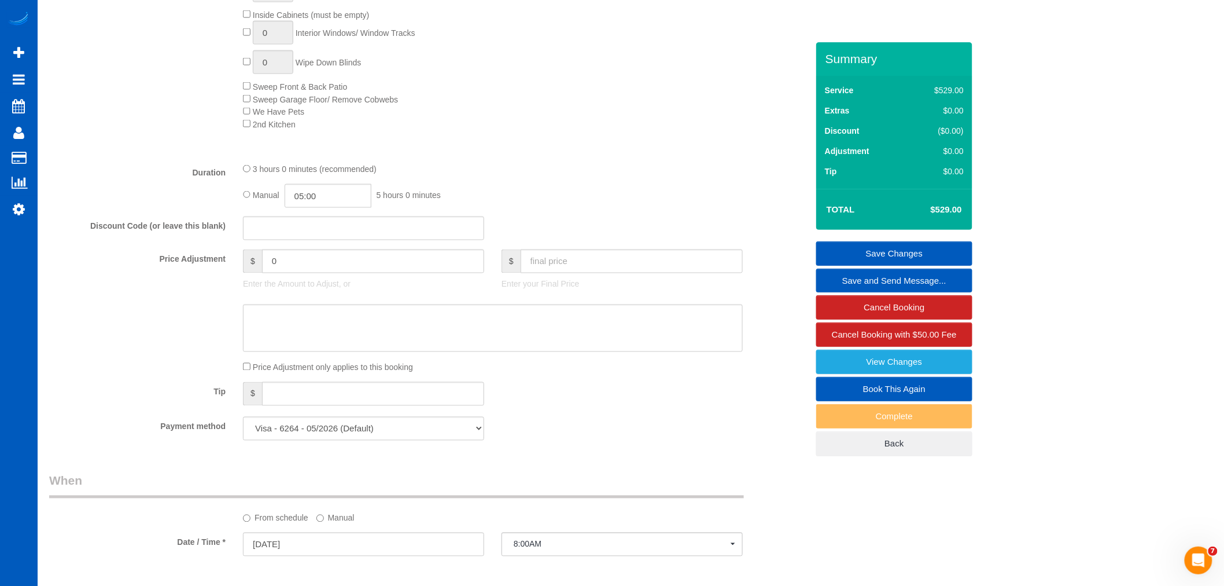
select select "spot48"
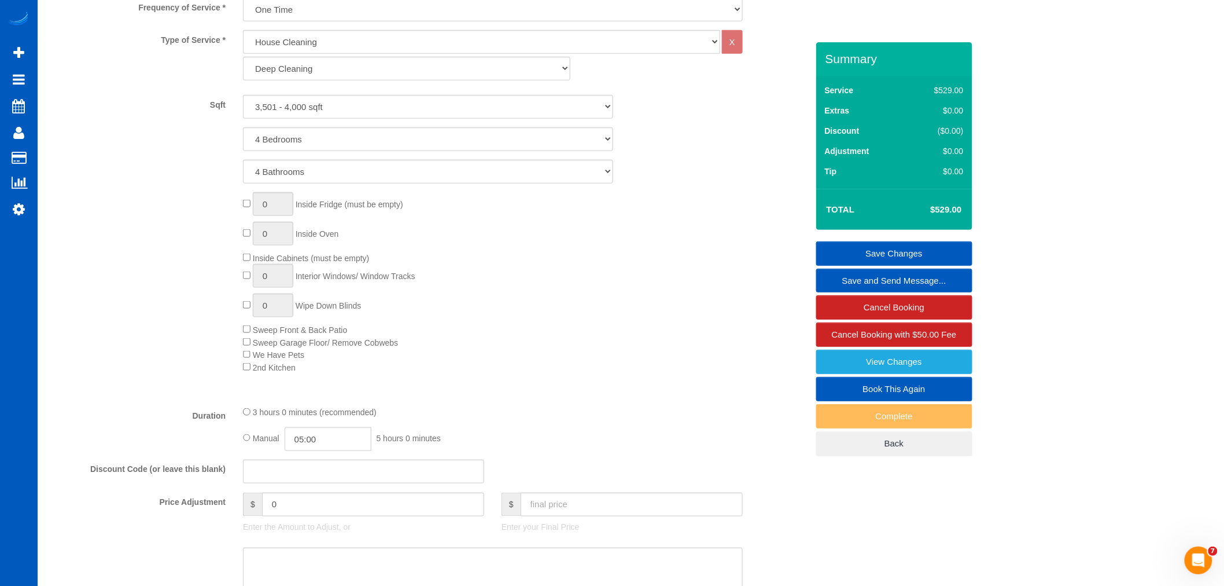
scroll to position [321, 0]
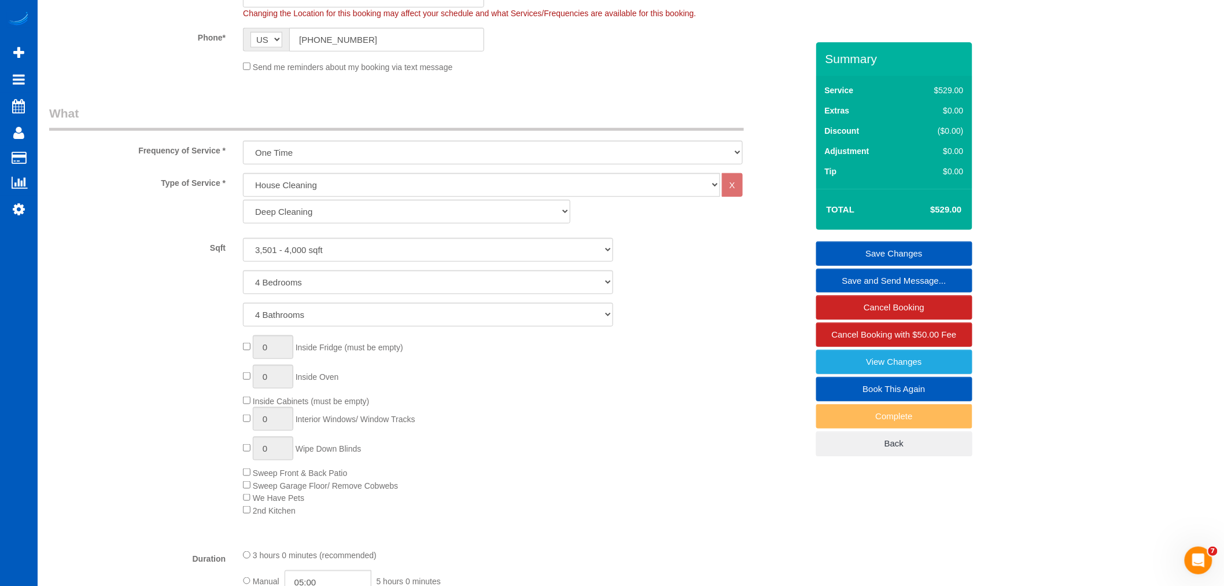
click at [840, 250] on link "Save Changes" at bounding box center [894, 253] width 156 height 24
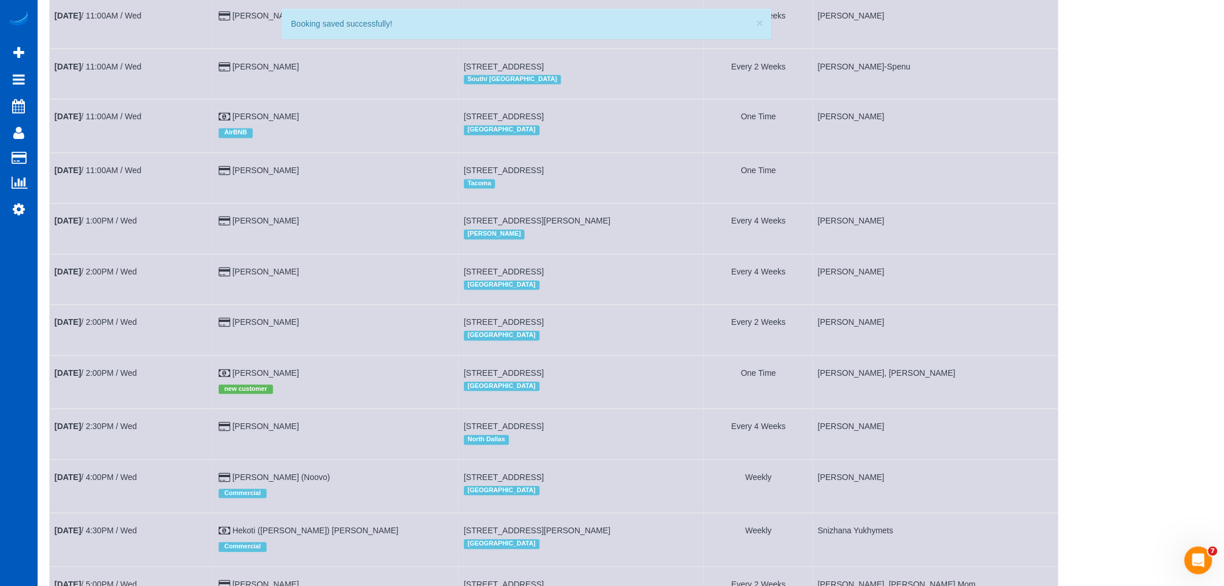
scroll to position [836, 0]
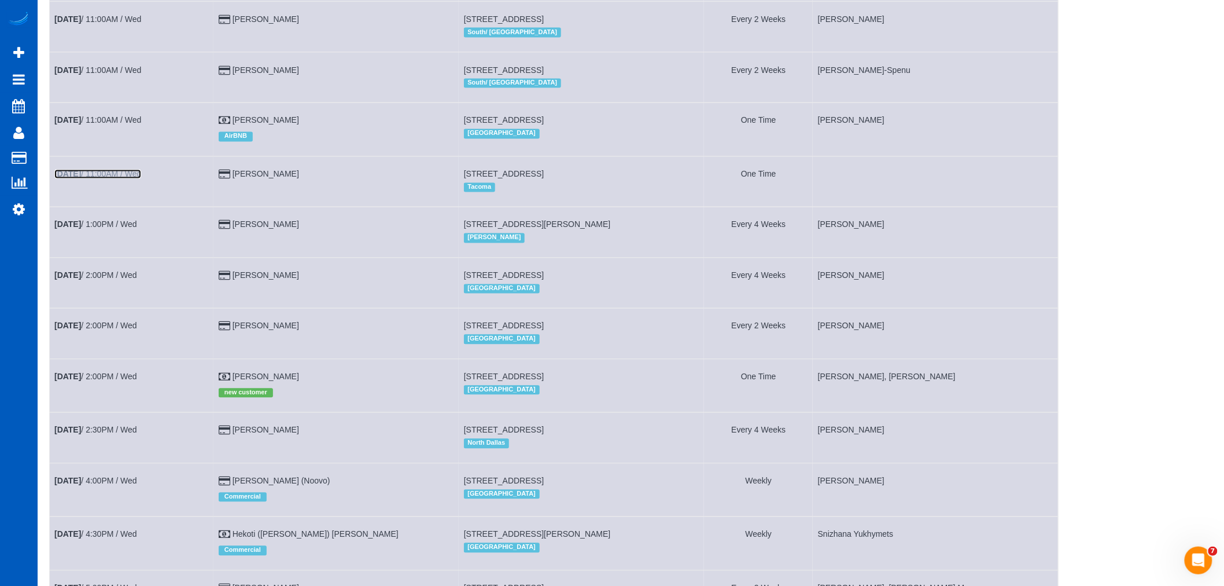
click at [81, 179] on b "Oct 15th" at bounding box center [67, 174] width 27 height 9
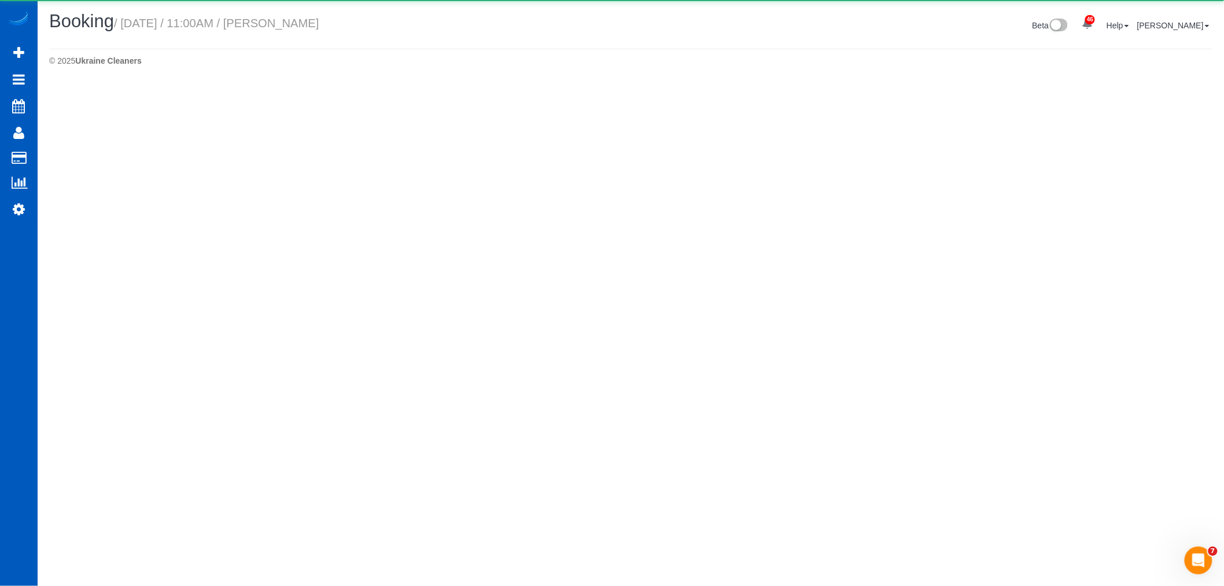
select select "WA"
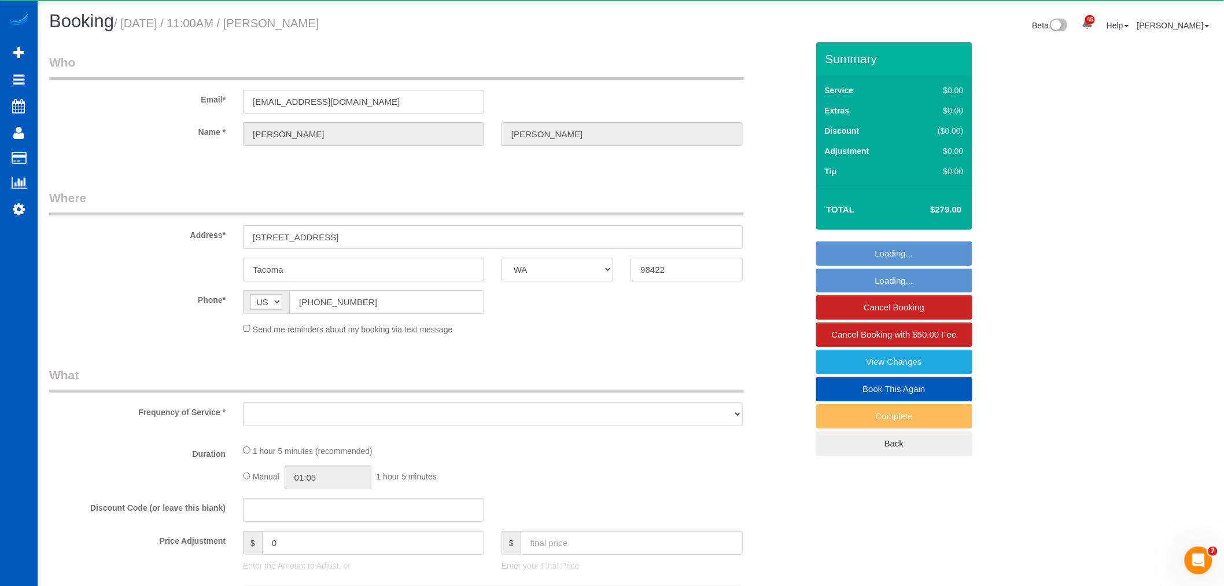
select select "object:13574"
select select "string:fspay-32a07b69-c218-487f-a0a8-d9efb164b739"
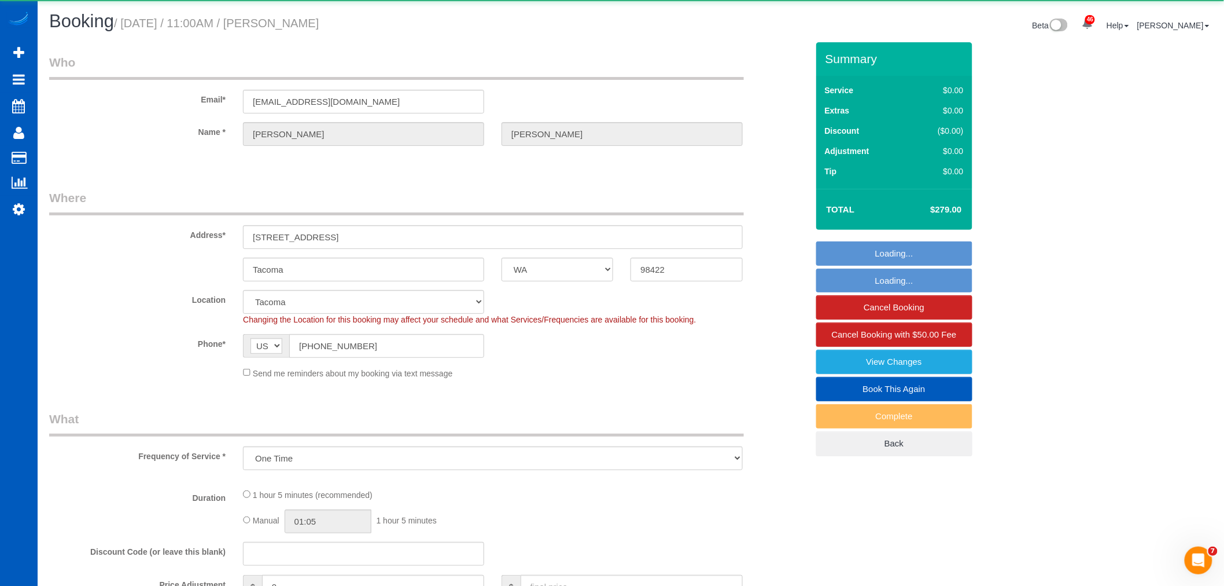
select select "object:13878"
select select "199"
select select "1001"
select select "2"
select select "spot65"
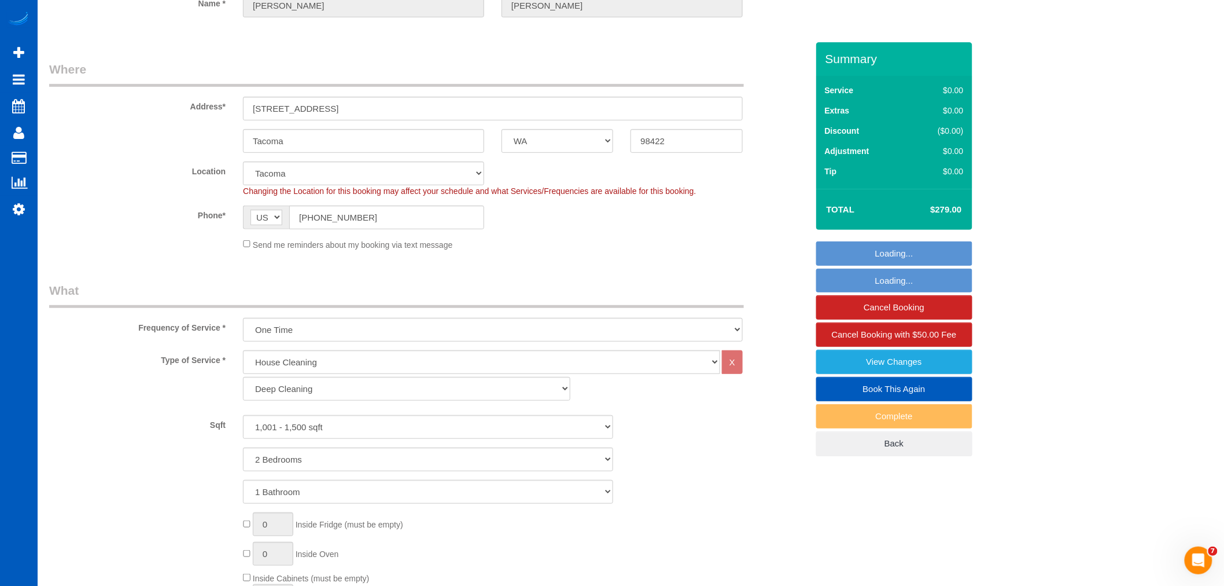
select select "1001"
select select "2"
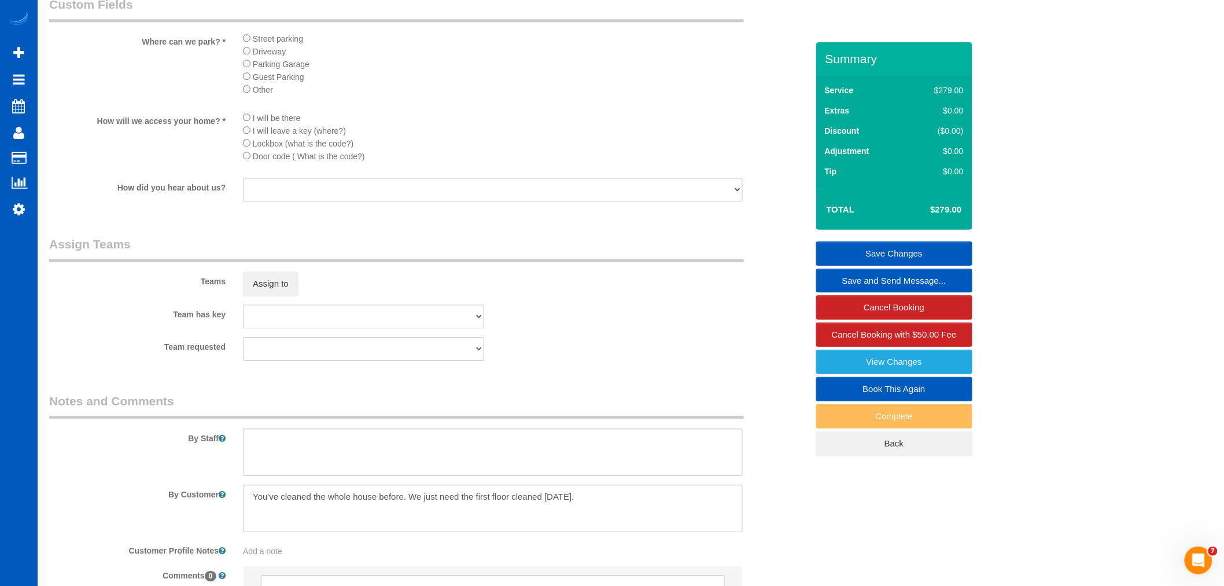
scroll to position [1420, 0]
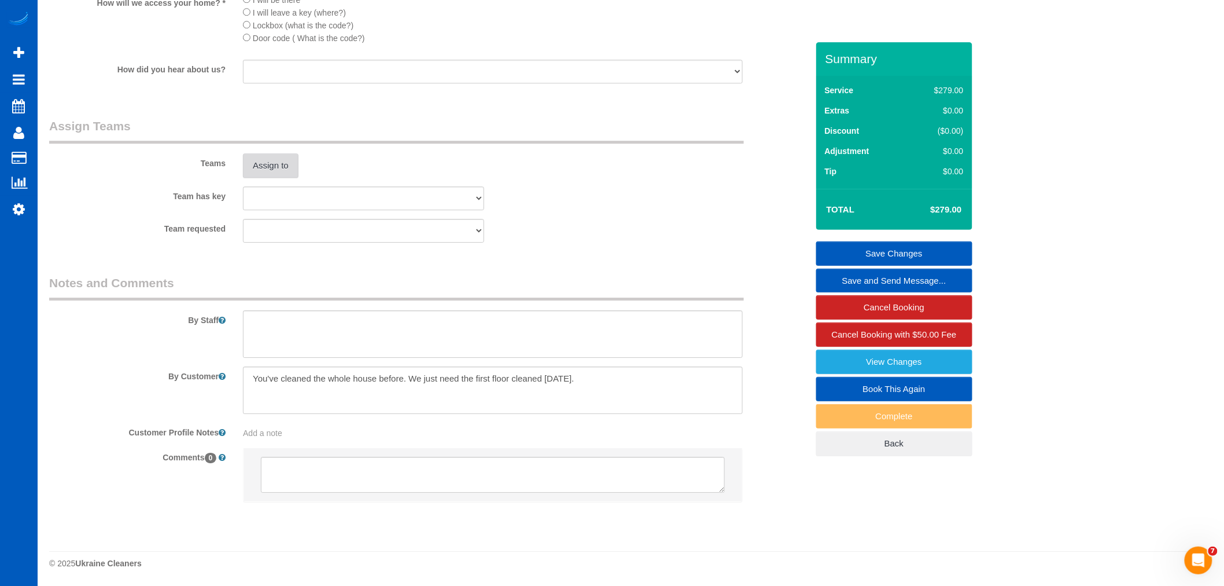
click at [262, 176] on button "Assign to" at bounding box center [271, 165] width 56 height 24
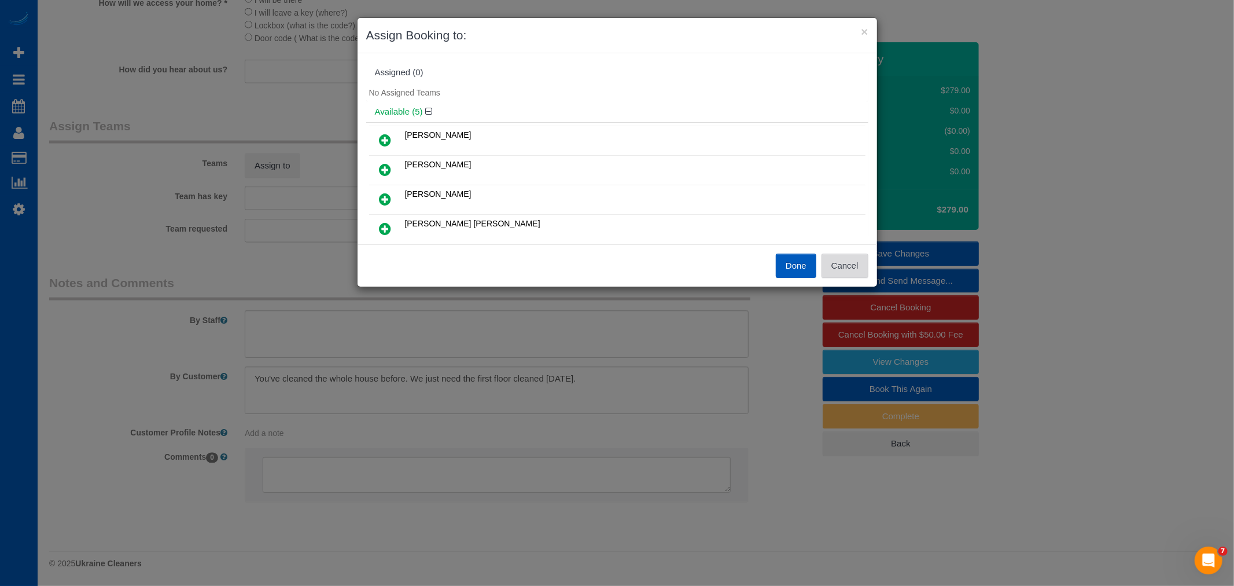
click at [853, 258] on button "Cancel" at bounding box center [845, 265] width 47 height 24
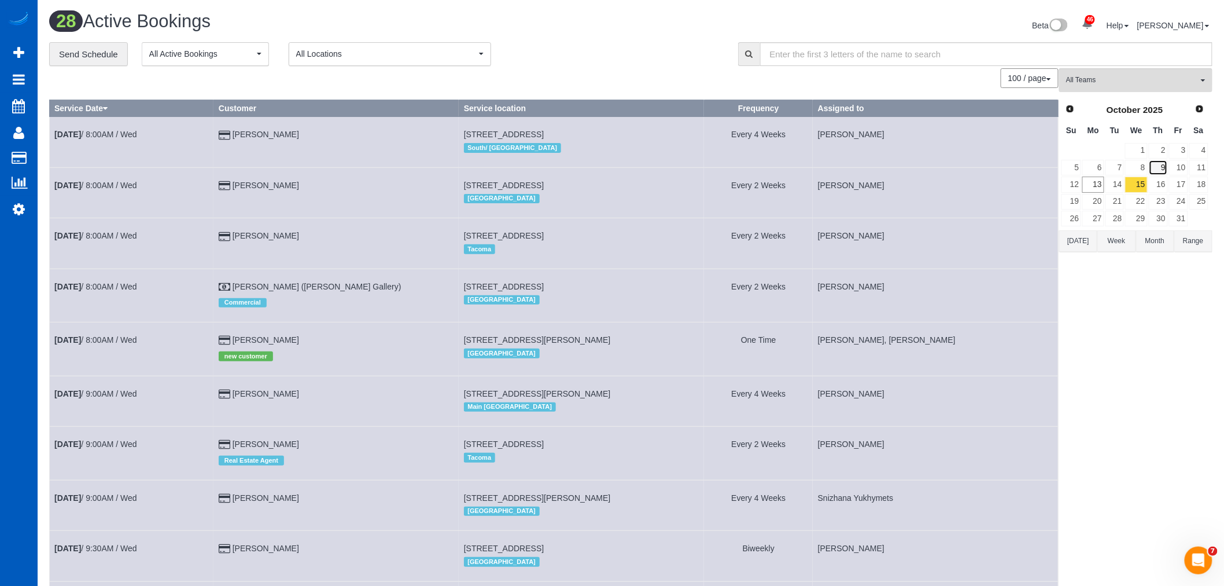
click at [1161, 166] on link "9" at bounding box center [1158, 168] width 19 height 16
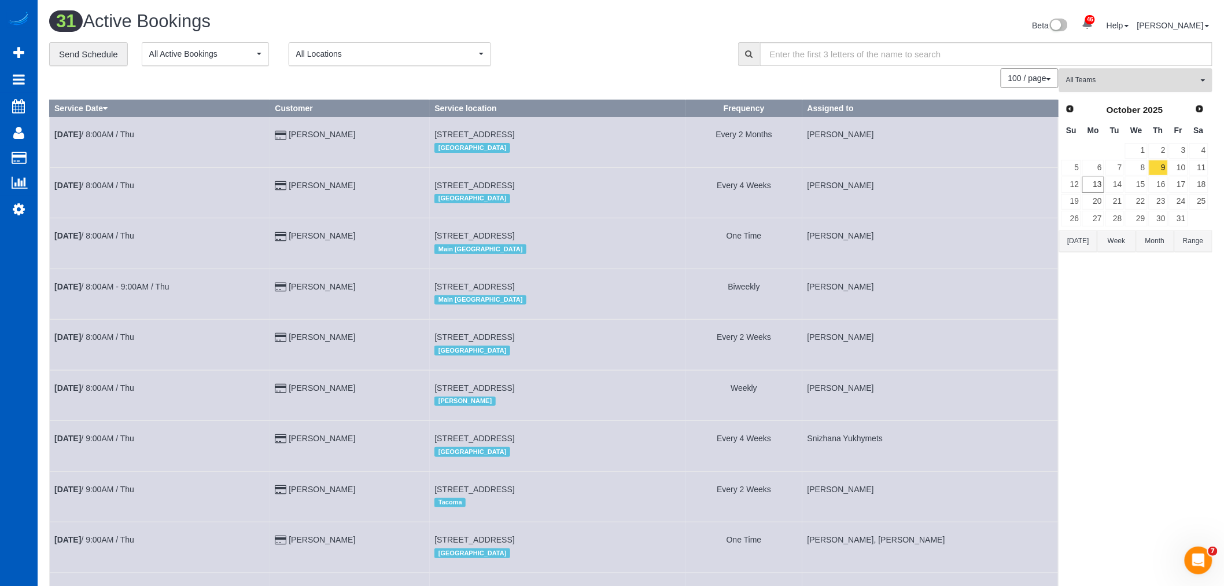
click at [1111, 84] on span "All Teams" at bounding box center [1132, 80] width 132 height 10
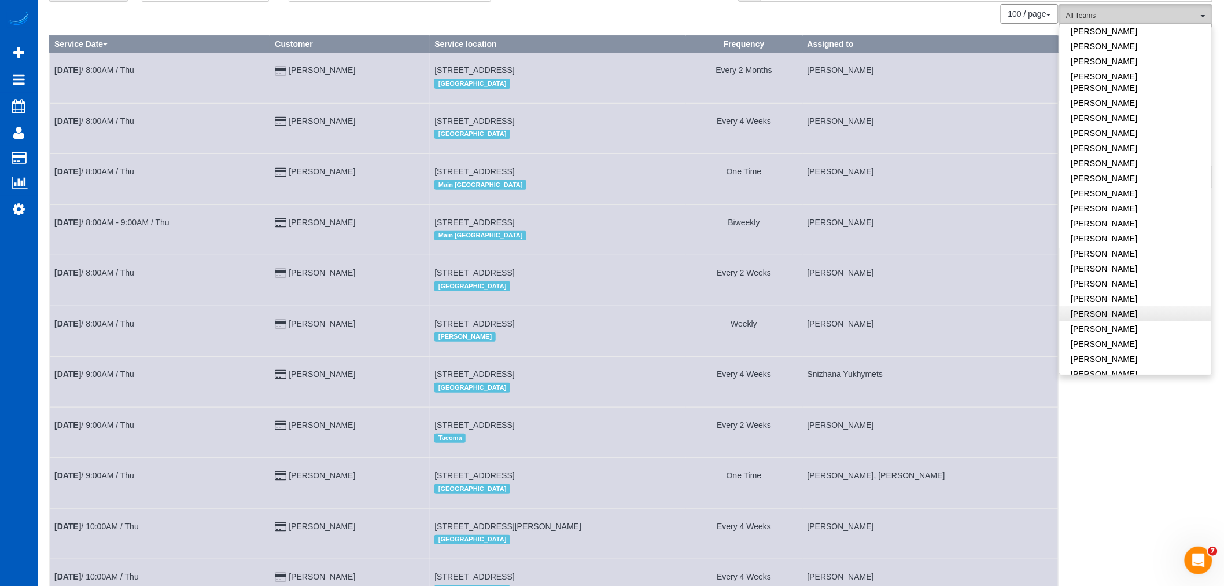
scroll to position [575, 0]
click at [1127, 153] on link "[PERSON_NAME]" at bounding box center [1136, 159] width 152 height 15
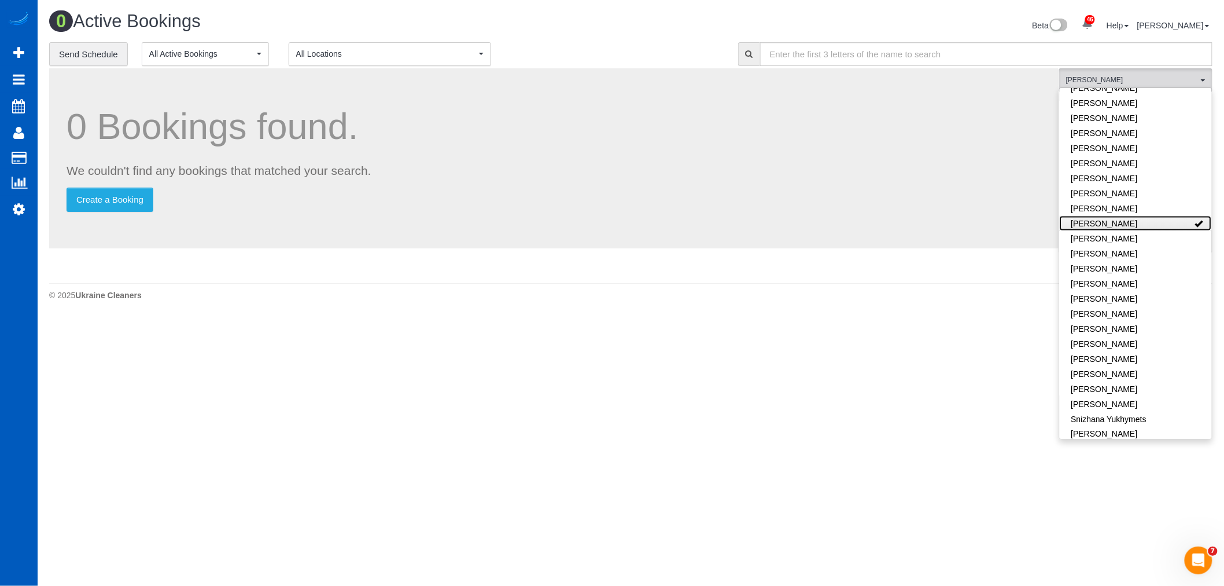
scroll to position [0, 0]
click at [870, 373] on body "46 Beta Your Notifications You have 0 alerts × You have 2 to charge for 10/11/2…" at bounding box center [617, 293] width 1234 height 586
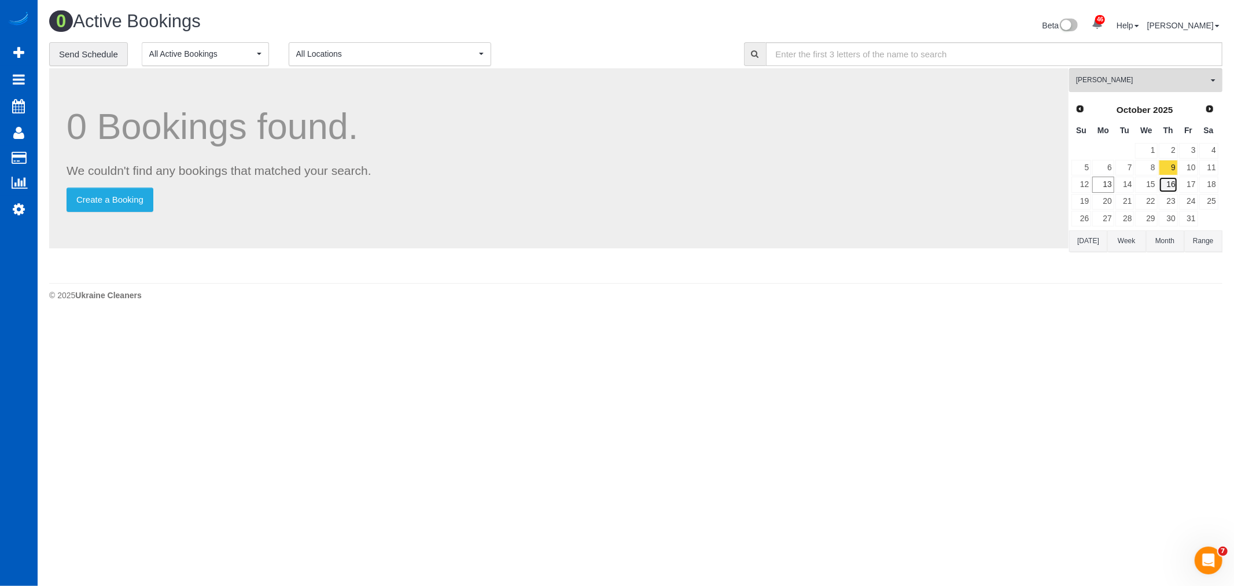
click at [1164, 190] on link "16" at bounding box center [1168, 184] width 19 height 16
click at [1175, 167] on link "9" at bounding box center [1168, 168] width 19 height 16
click at [1176, 188] on link "16" at bounding box center [1168, 184] width 19 height 16
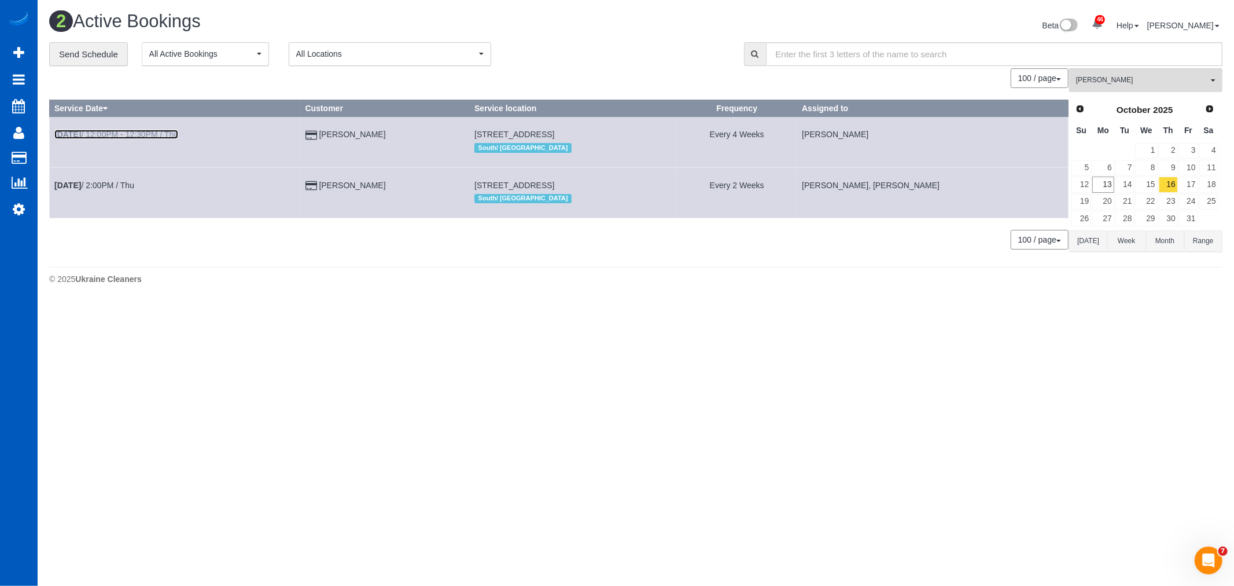
click at [94, 129] on td "Oct 16th / 12:00PM - 12:30PM / Thu" at bounding box center [175, 142] width 251 height 50
click at [96, 137] on link "Oct 16th / 12:00PM - 12:30PM / Thu" at bounding box center [116, 134] width 124 height 9
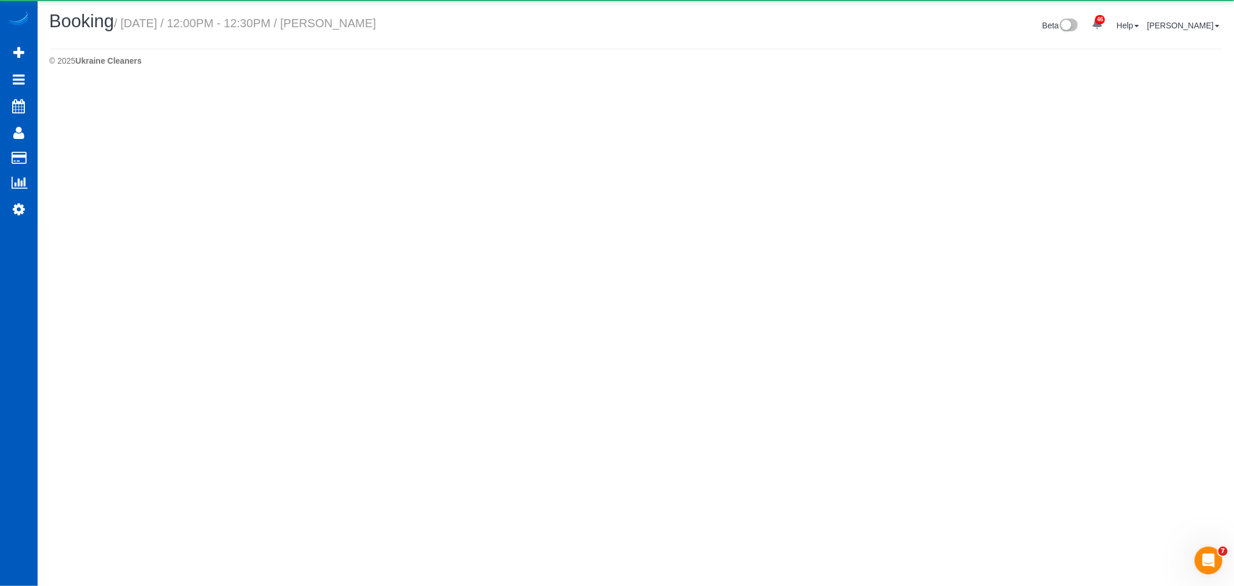
select select "WA"
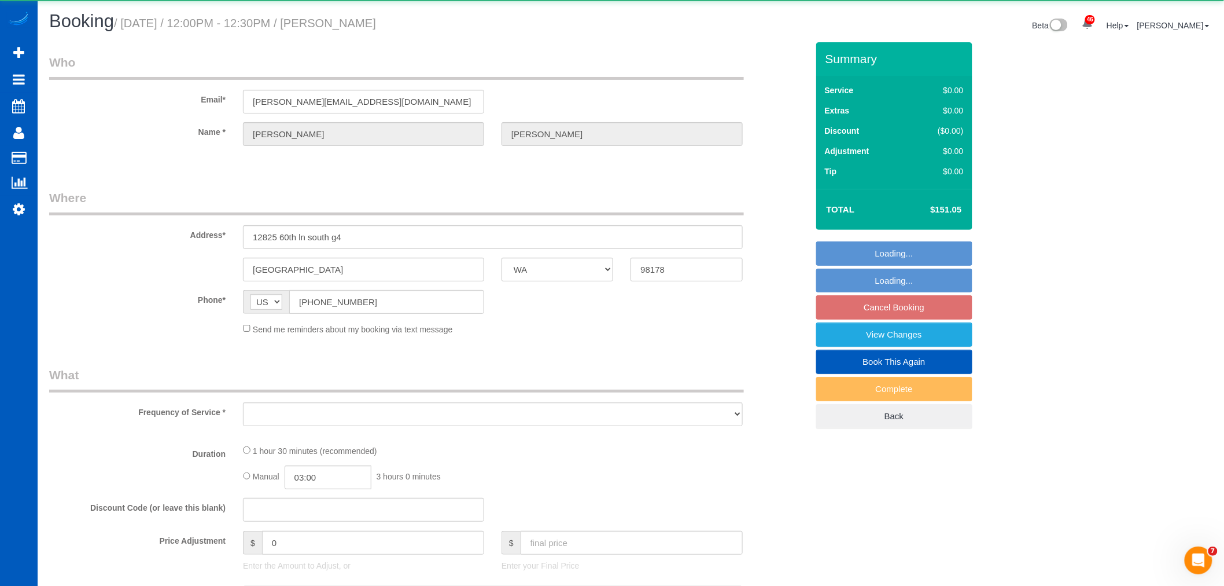
select select "object:15716"
select select "199"
select select "2"
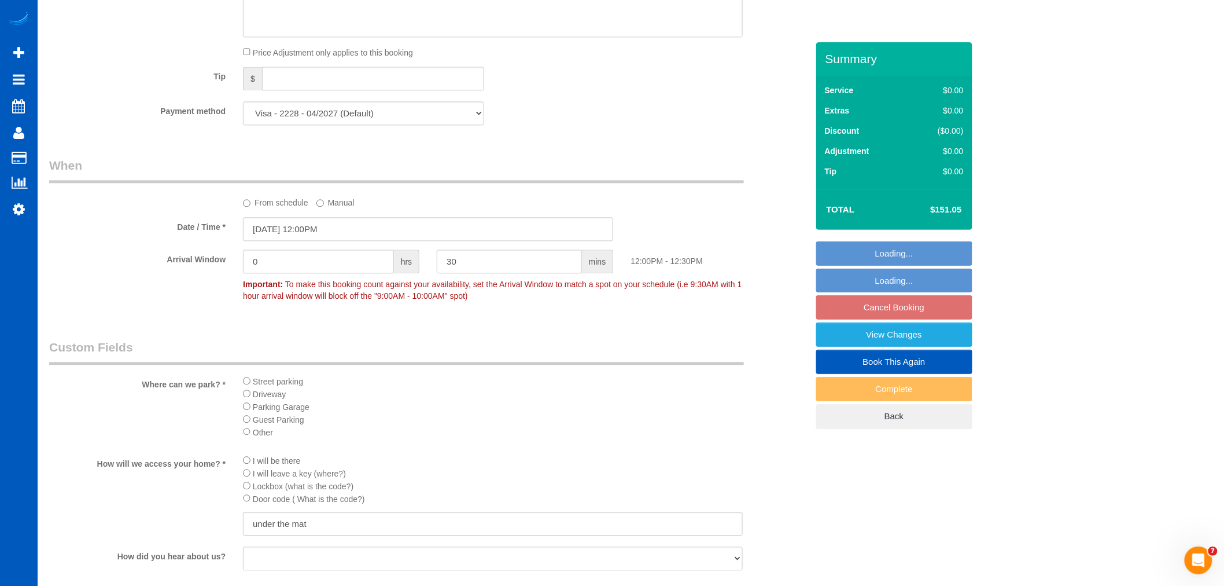
scroll to position [1028, 0]
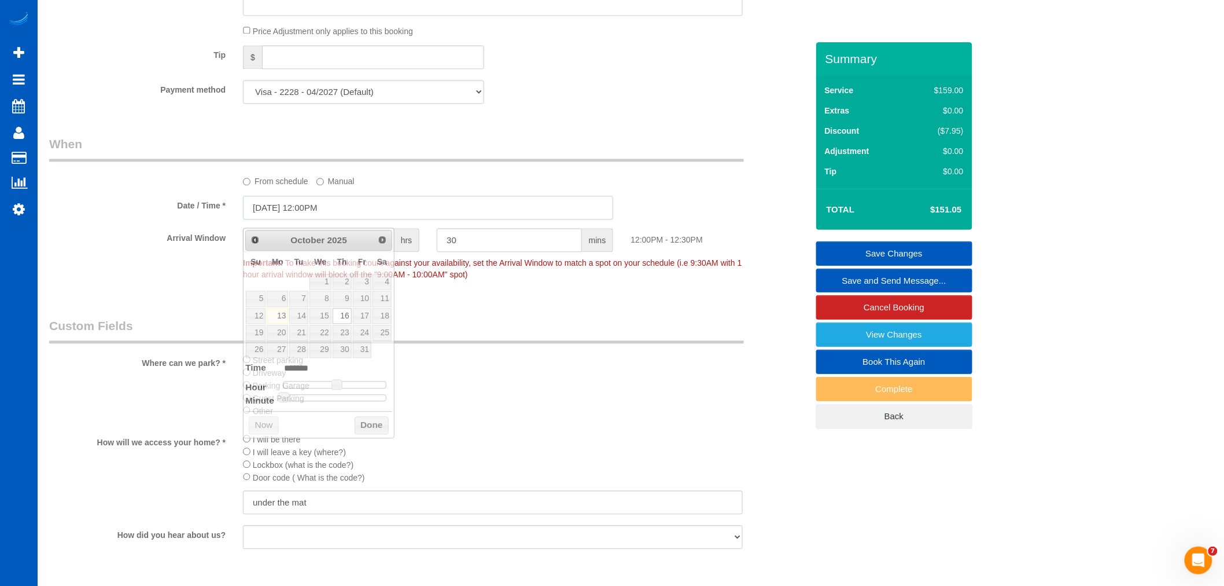
click at [314, 219] on input "10/16/2025 12:00PM" at bounding box center [428, 208] width 370 height 24
click at [349, 336] on link "23" at bounding box center [342, 333] width 19 height 16
type input "10/23/2025 11:00AM"
type input "*******"
type input "10/23/2025 10:00AM"
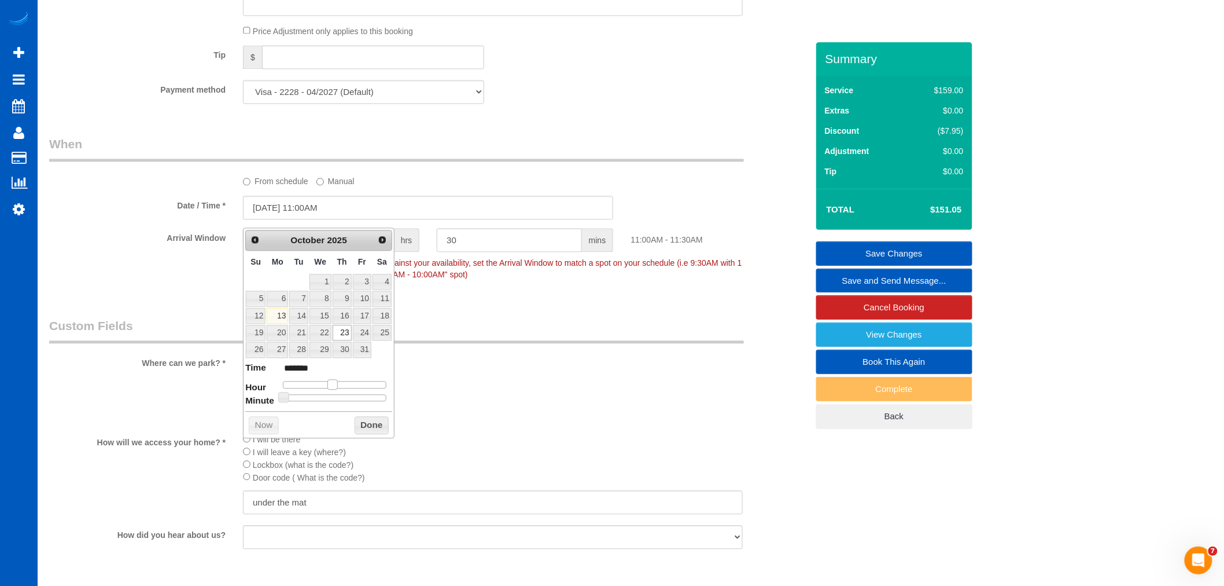
type input "*******"
type input "10/23/2025 9:00AM"
type input "******"
type input "10/23/2025 8:00AM"
type input "******"
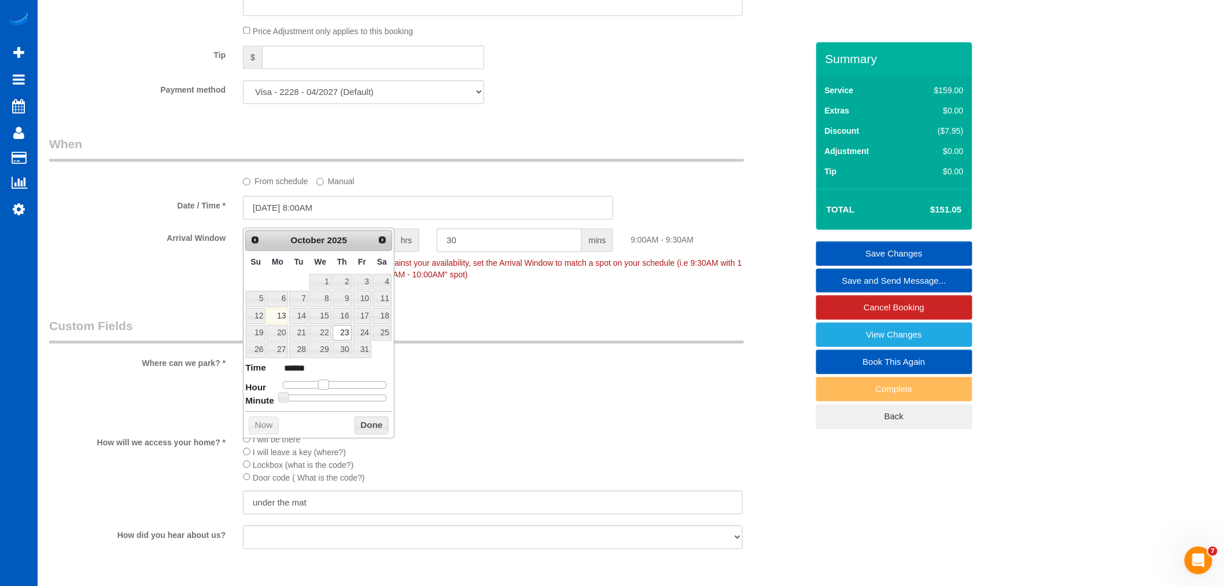
type input "10/23/2025 7:00AM"
type input "******"
type input "10/23/2025 8:00AM"
type input "******"
type input "10/23/2025 9:00AM"
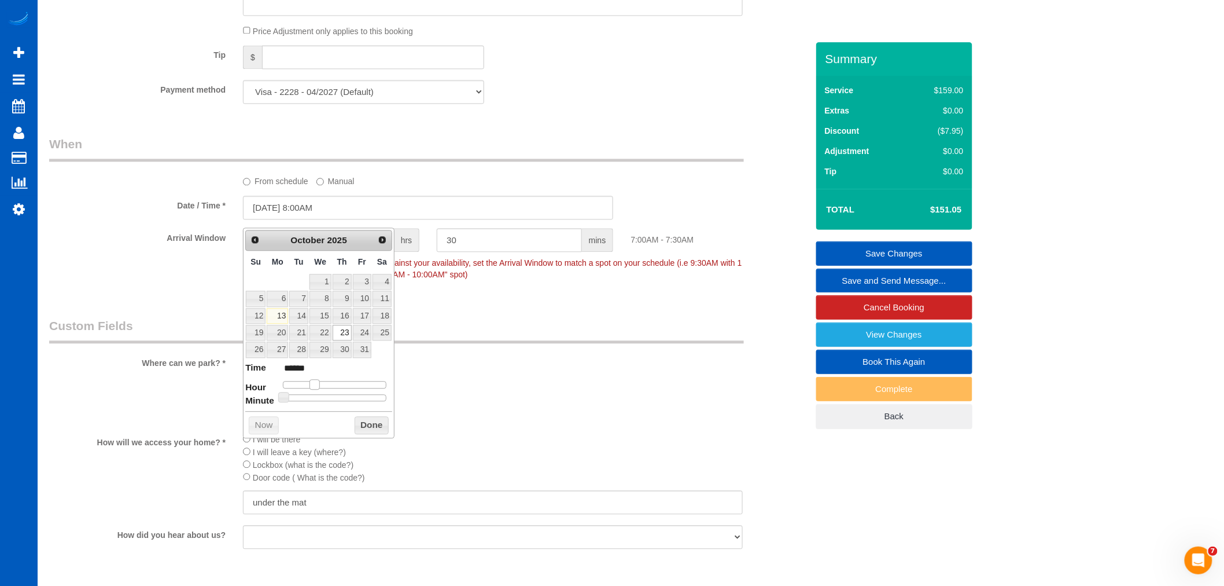
type input "******"
type input "10/23/2025 8:00AM"
type input "******"
drag, startPoint x: 333, startPoint y: 385, endPoint x: 341, endPoint y: 408, distance: 24.5
click at [318, 391] on dl "Time ****** Hour Minute Second Millisecond Microsecond Time Zone ***** ***** **…" at bounding box center [318, 381] width 147 height 40
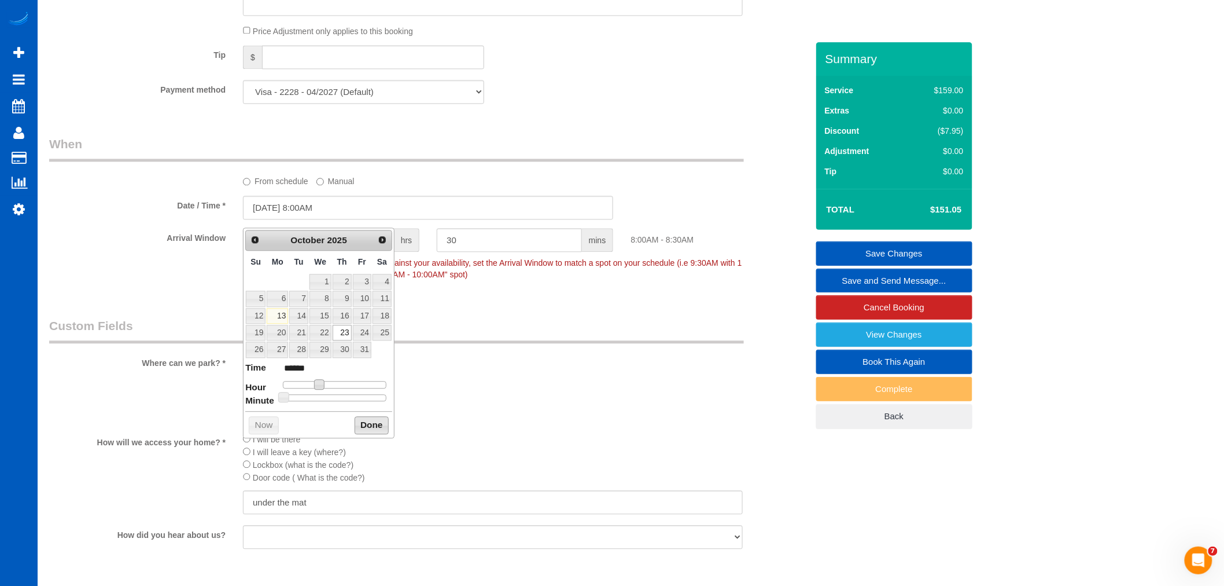
click at [359, 420] on button "Done" at bounding box center [372, 425] width 34 height 19
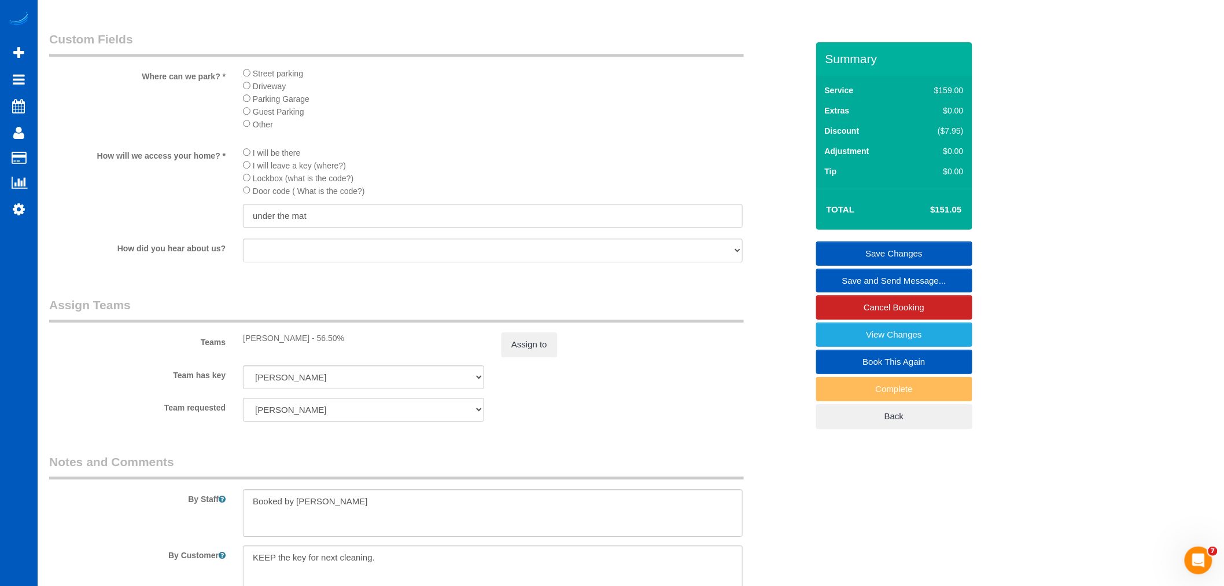
scroll to position [1350, 0]
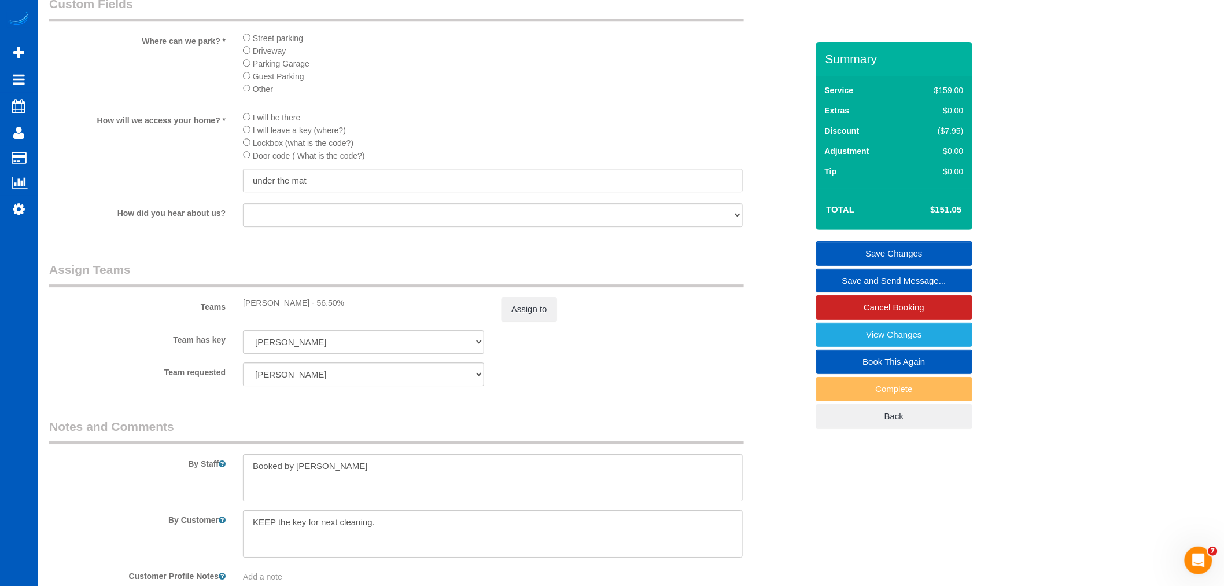
click at [923, 252] on link "Save Changes" at bounding box center [894, 253] width 156 height 24
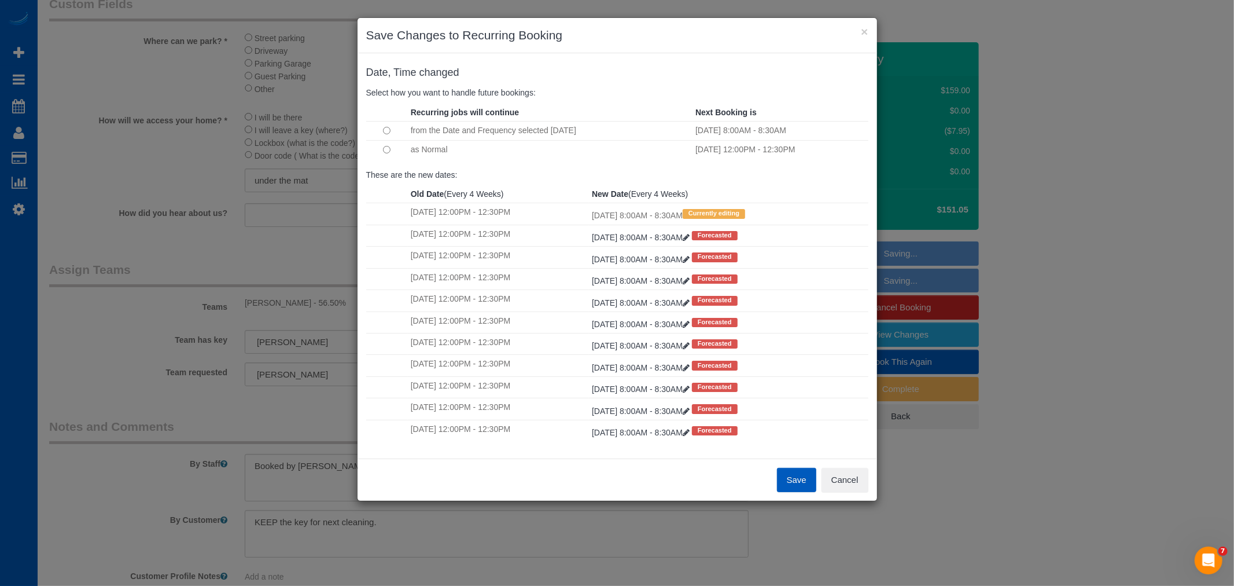
click at [392, 149] on td at bounding box center [387, 149] width 42 height 19
click at [793, 483] on button "Save" at bounding box center [796, 480] width 39 height 24
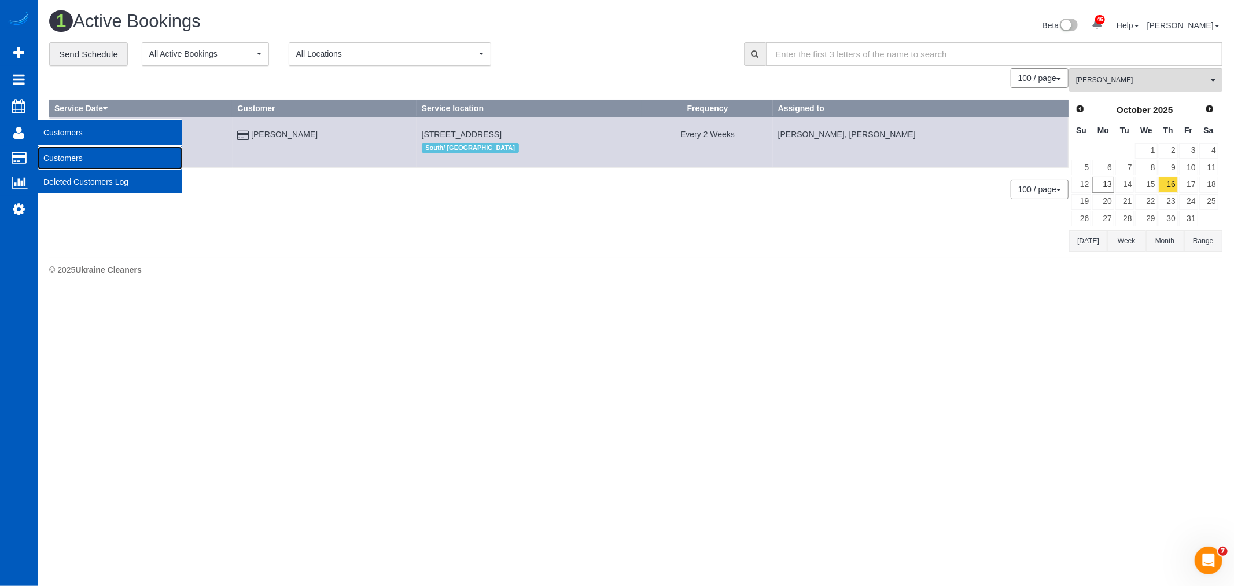
click at [79, 154] on link "Customers" at bounding box center [110, 157] width 145 height 23
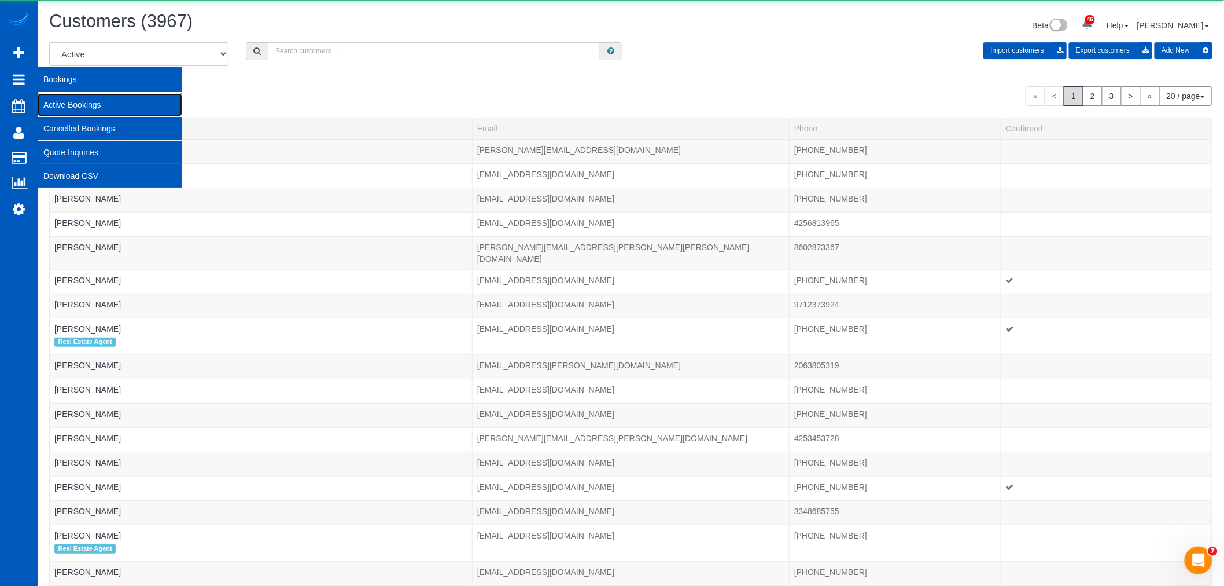
click at [73, 105] on link "Active Bookings" at bounding box center [110, 104] width 145 height 23
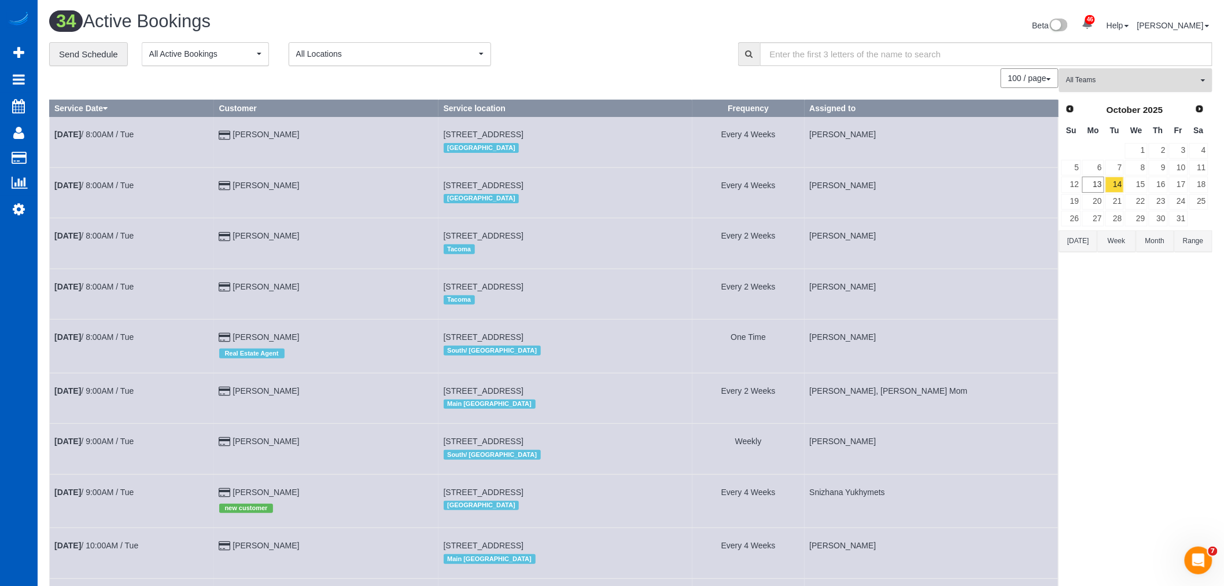
click at [1085, 83] on span "All Teams" at bounding box center [1132, 80] width 132 height 10
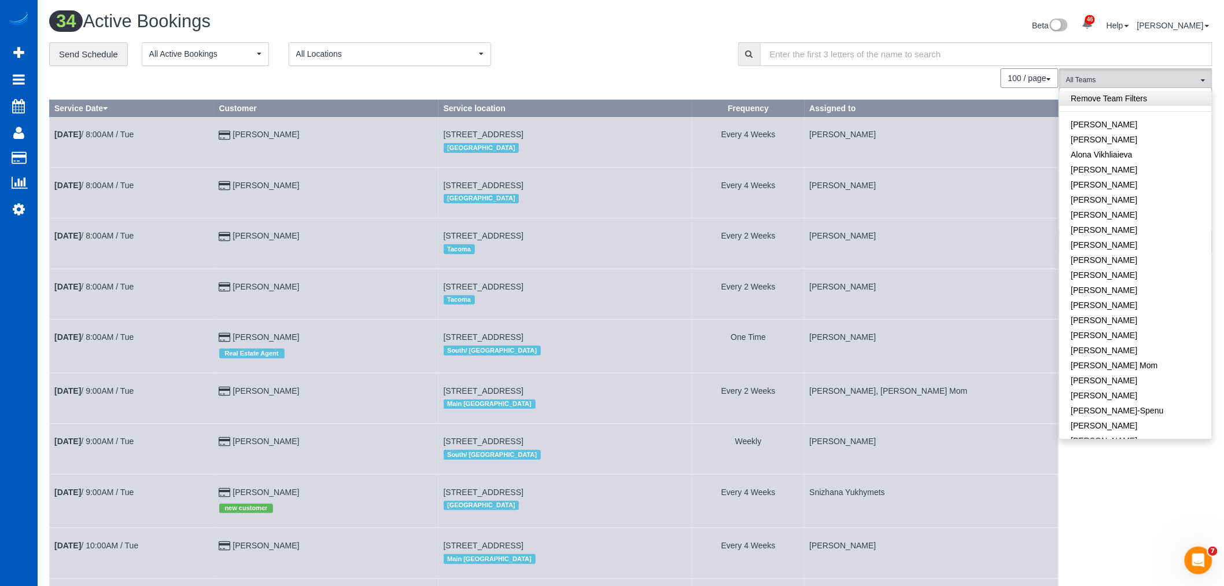
click at [1121, 101] on link "Remove Team Filters" at bounding box center [1136, 98] width 152 height 15
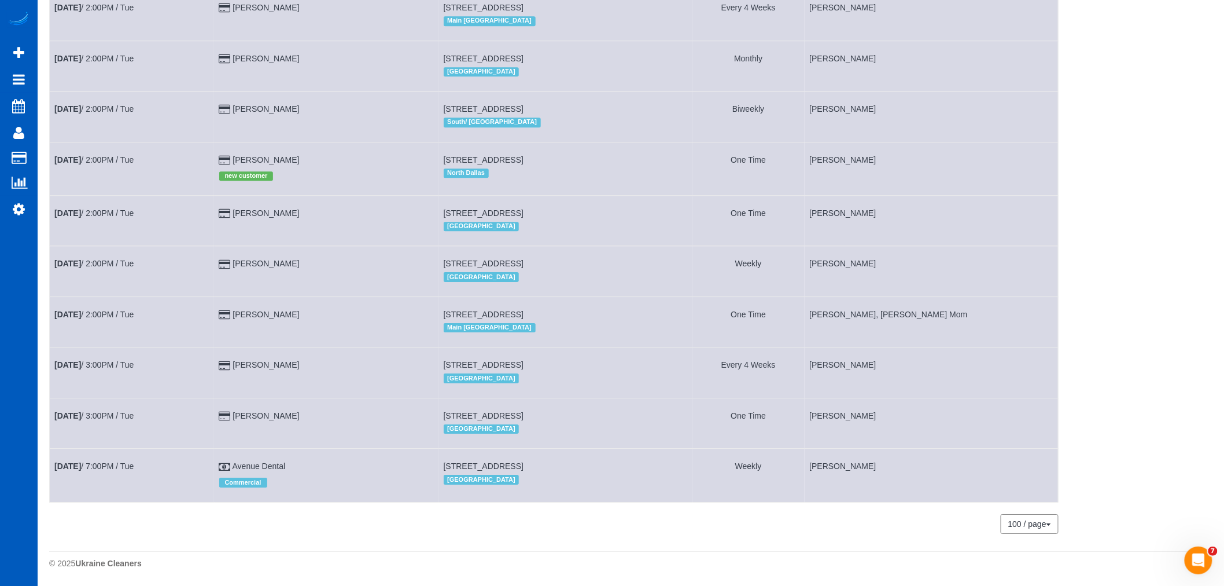
scroll to position [1389, 0]
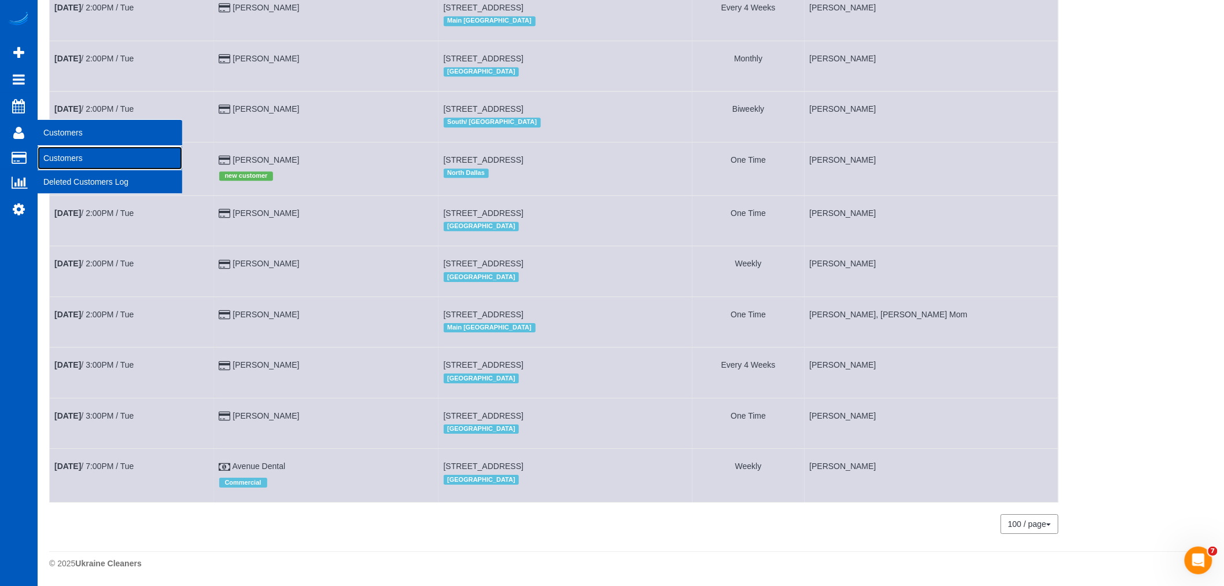
click at [61, 154] on link "Customers" at bounding box center [110, 157] width 145 height 23
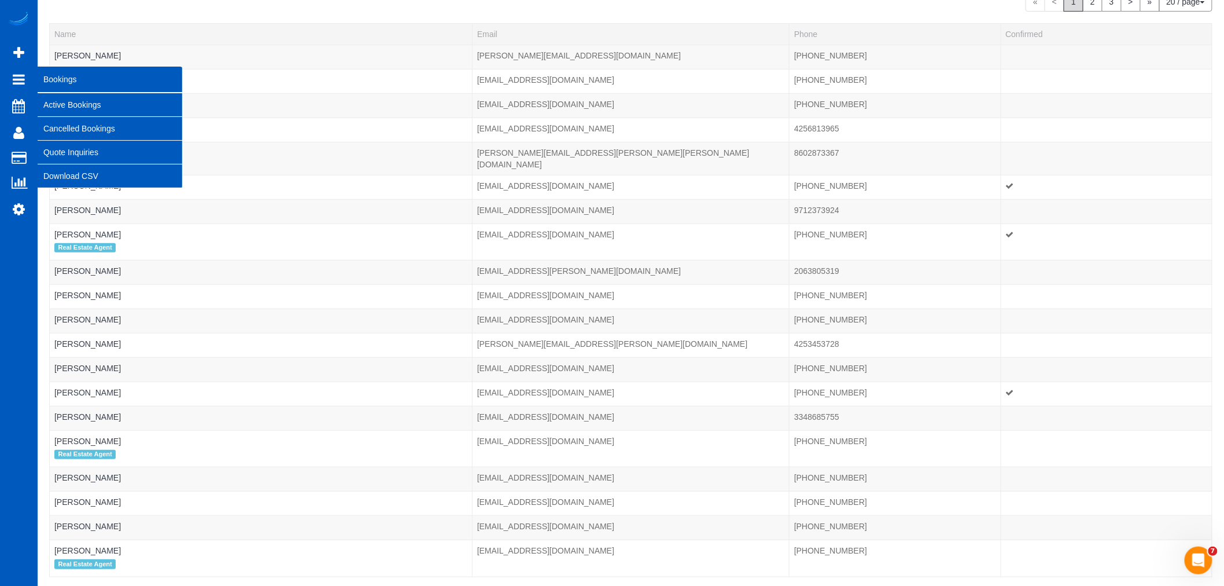
scroll to position [165, 0]
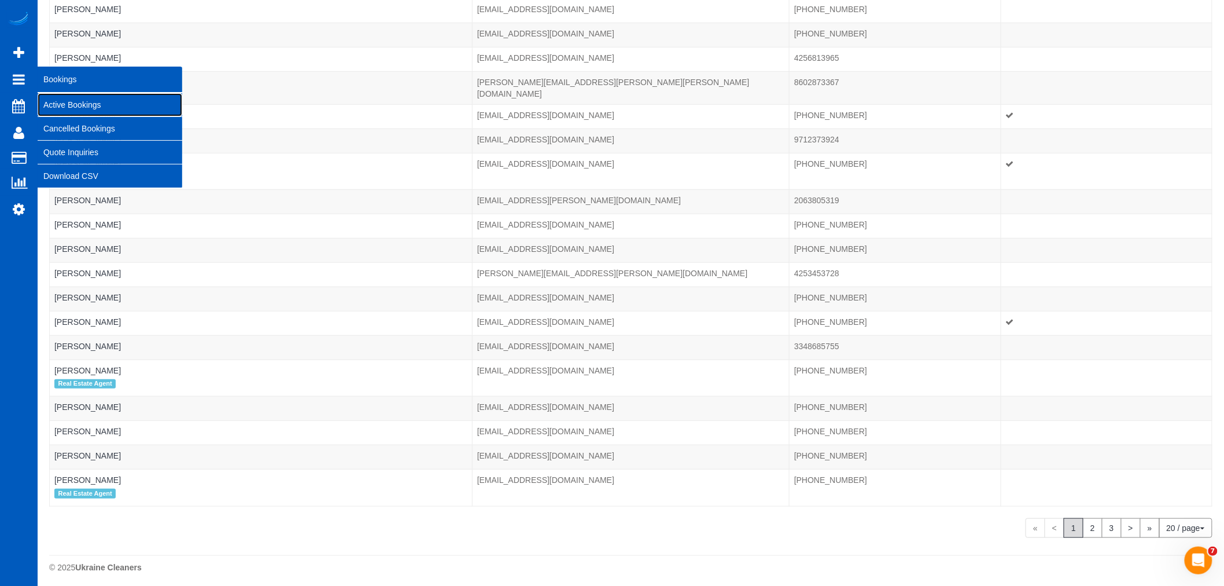
click at [64, 100] on link "Active Bookings" at bounding box center [110, 104] width 145 height 23
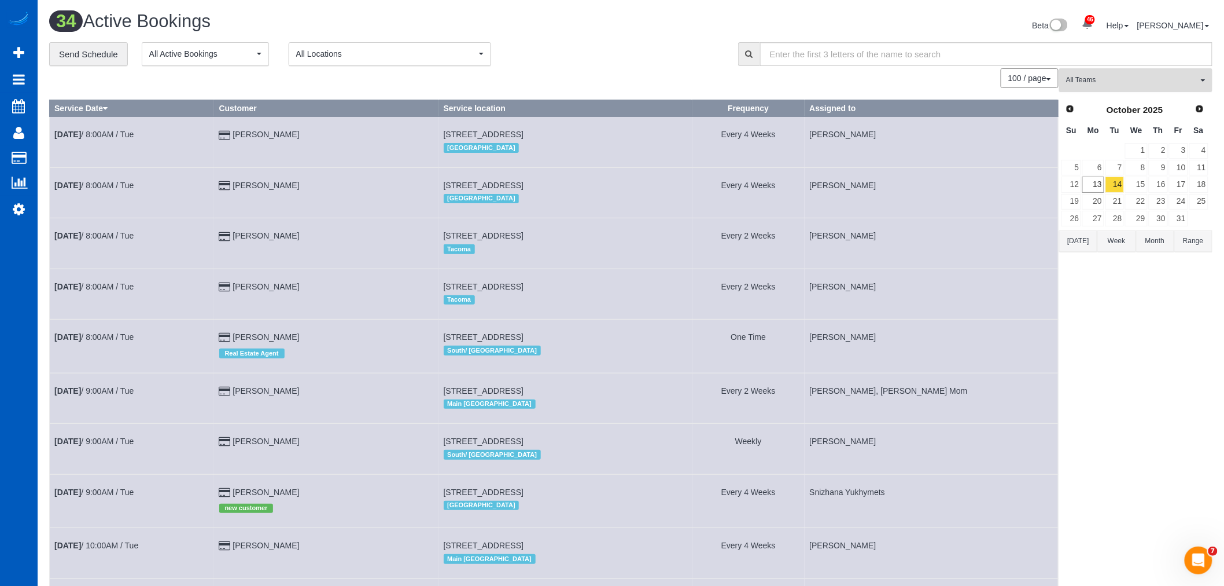
click at [1136, 83] on span "All Teams" at bounding box center [1132, 80] width 132 height 10
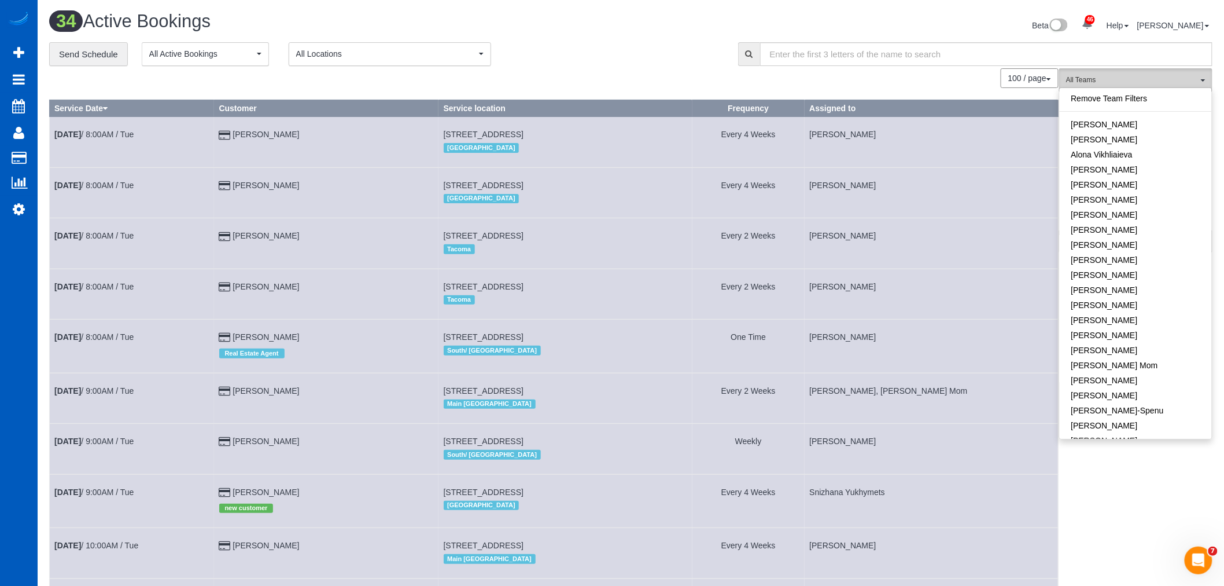
click at [1161, 85] on span "All Teams" at bounding box center [1132, 80] width 132 height 10
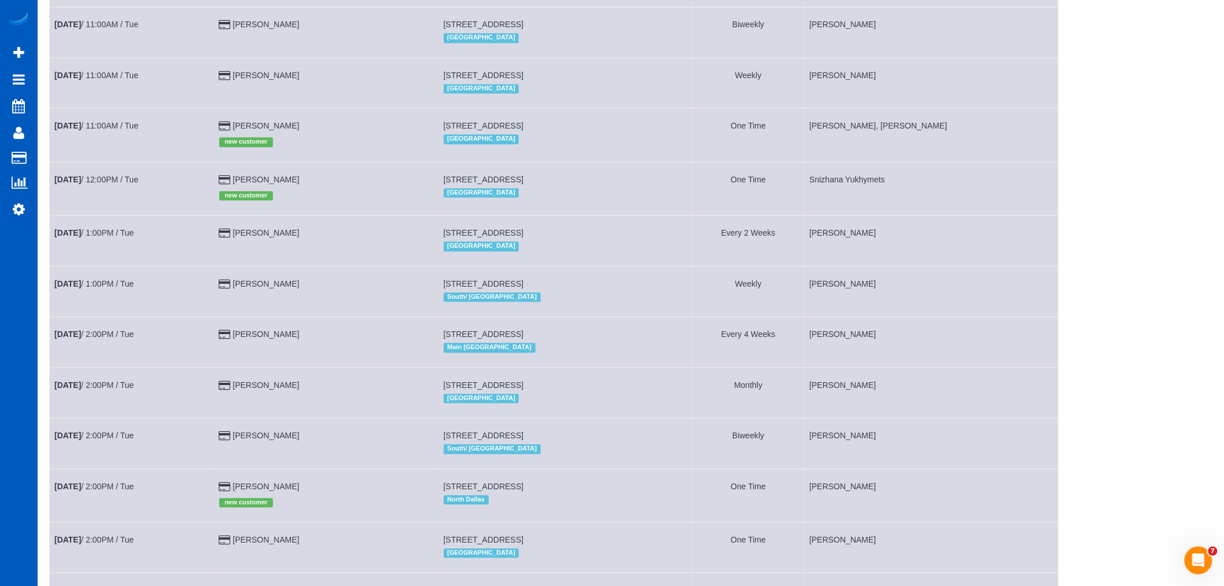
scroll to position [1028, 0]
click at [110, 183] on link "Oct 14th / 12:00PM / Tue" at bounding box center [96, 178] width 84 height 9
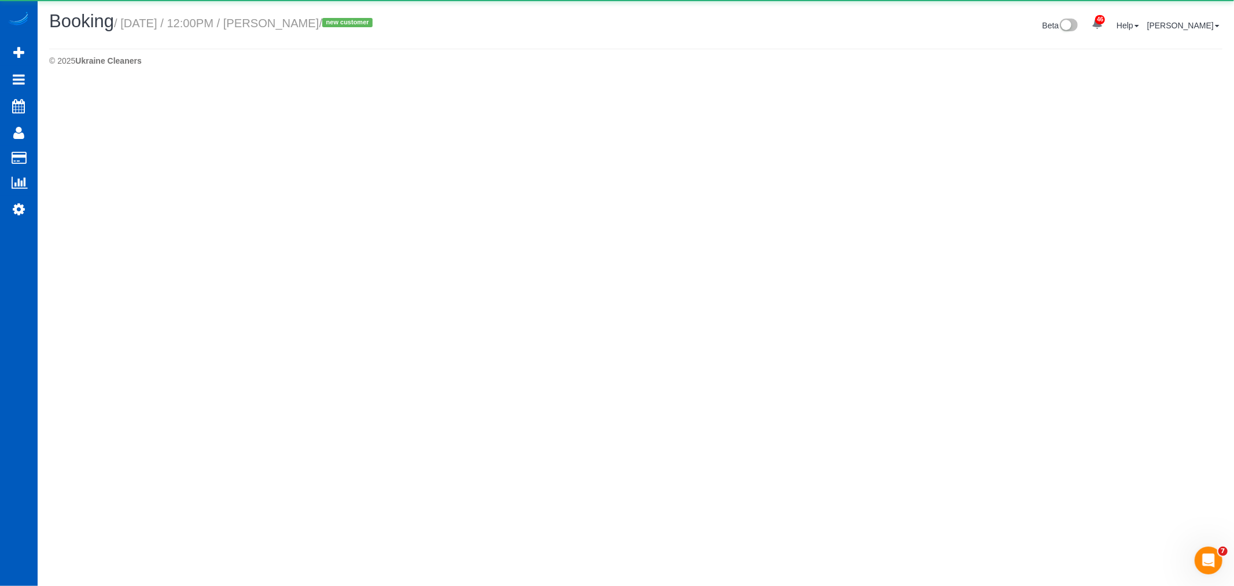
select select "WA"
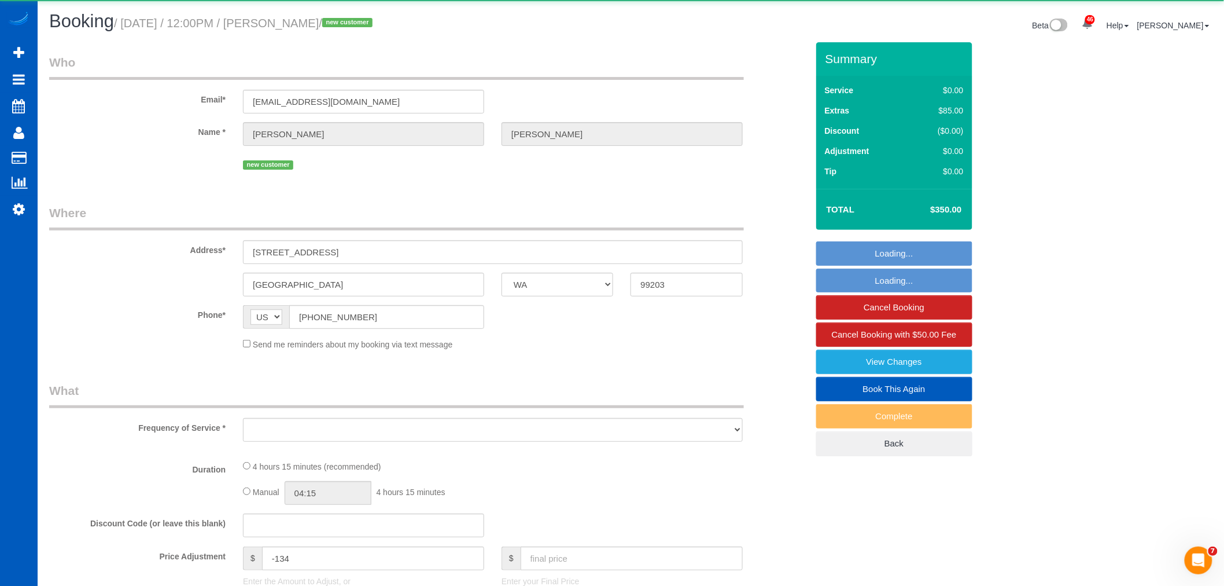
select select "string:fspay-bc4cde52-cc63-421b-82f6-ce2beae849d8"
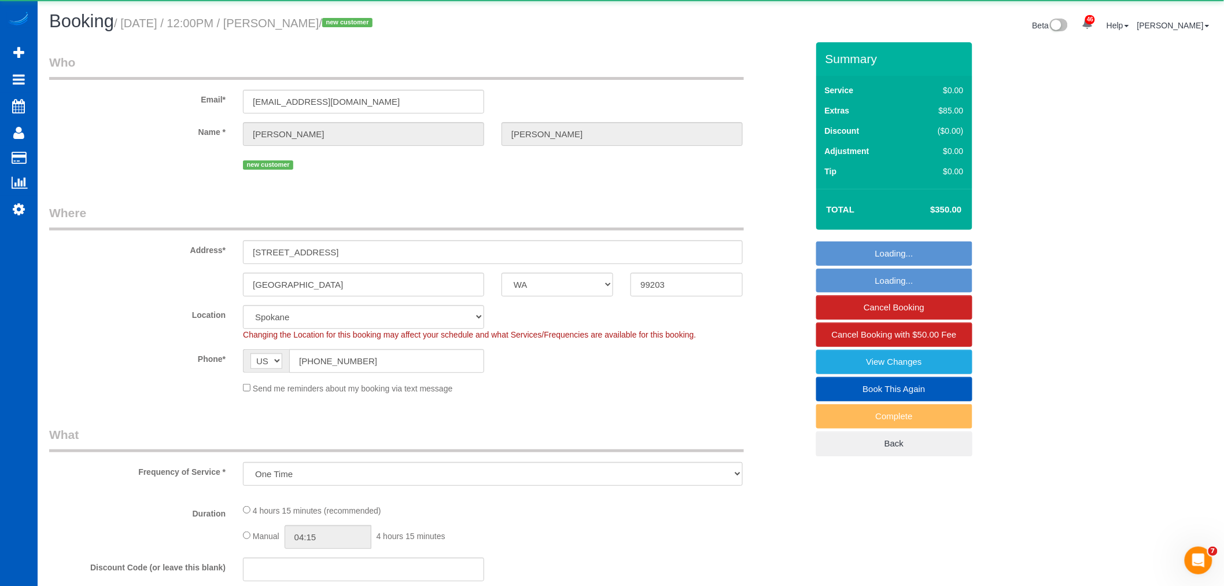
select select "object:19710"
select select "199"
select select "3501"
select select "3"
select select "5"
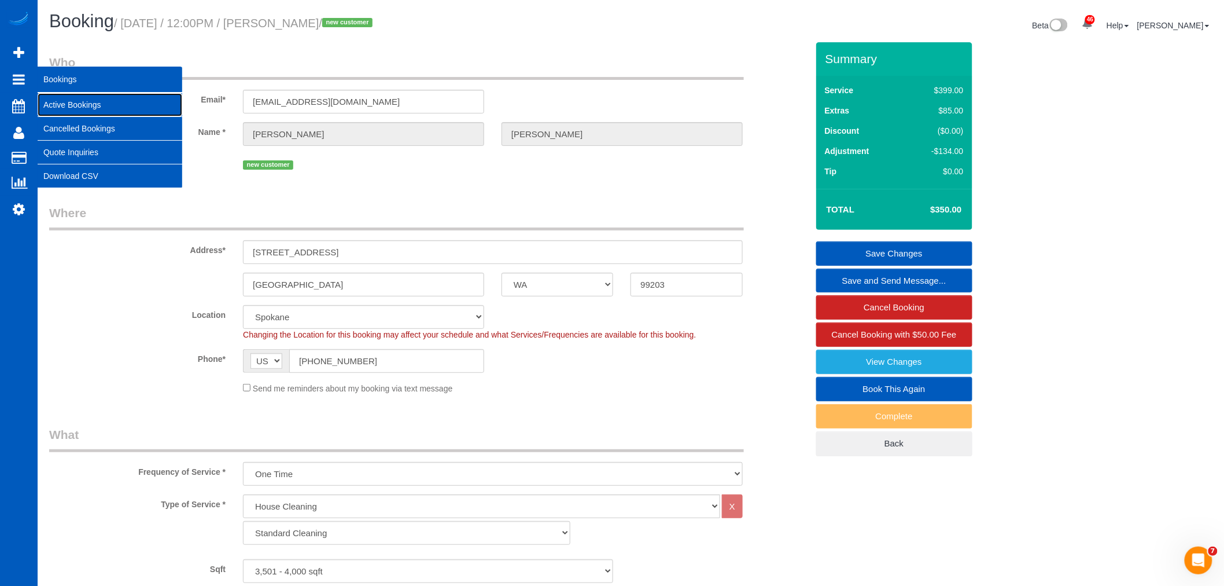
click at [49, 104] on link "Active Bookings" at bounding box center [110, 104] width 145 height 23
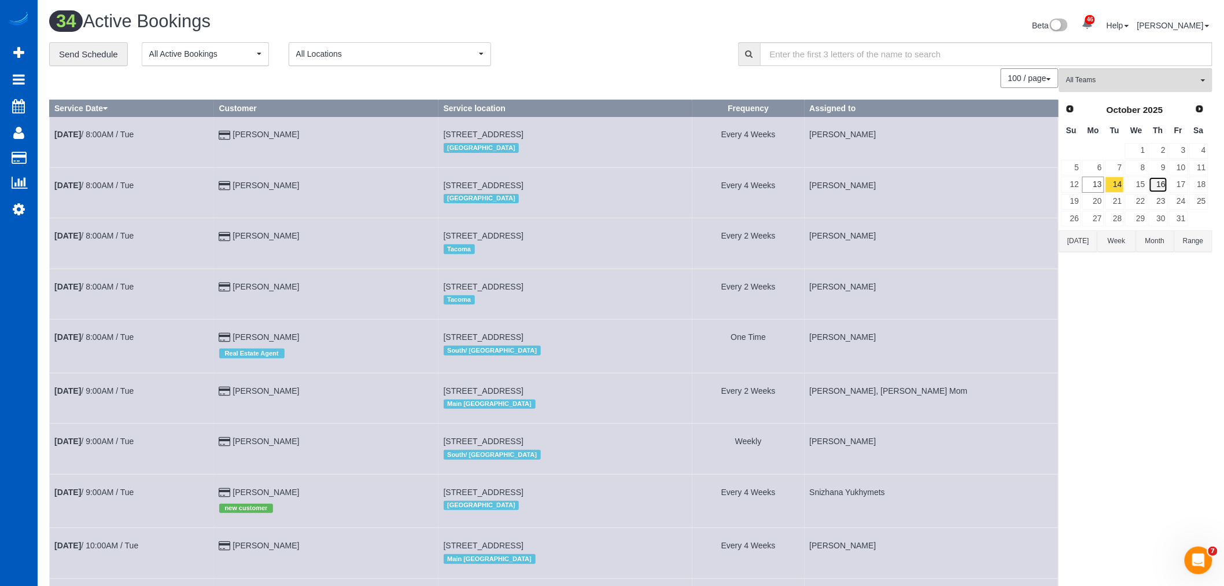
click at [1164, 188] on link "16" at bounding box center [1158, 184] width 19 height 16
click at [1134, 66] on input "text" at bounding box center [986, 54] width 452 height 24
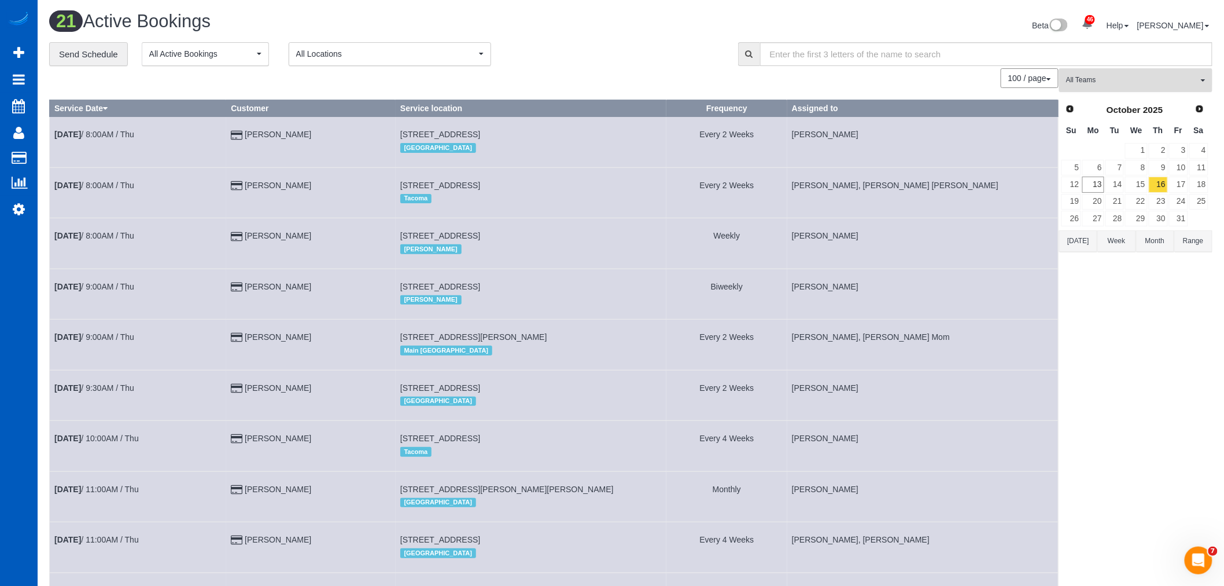
click at [1137, 76] on span "All Teams" at bounding box center [1132, 80] width 132 height 10
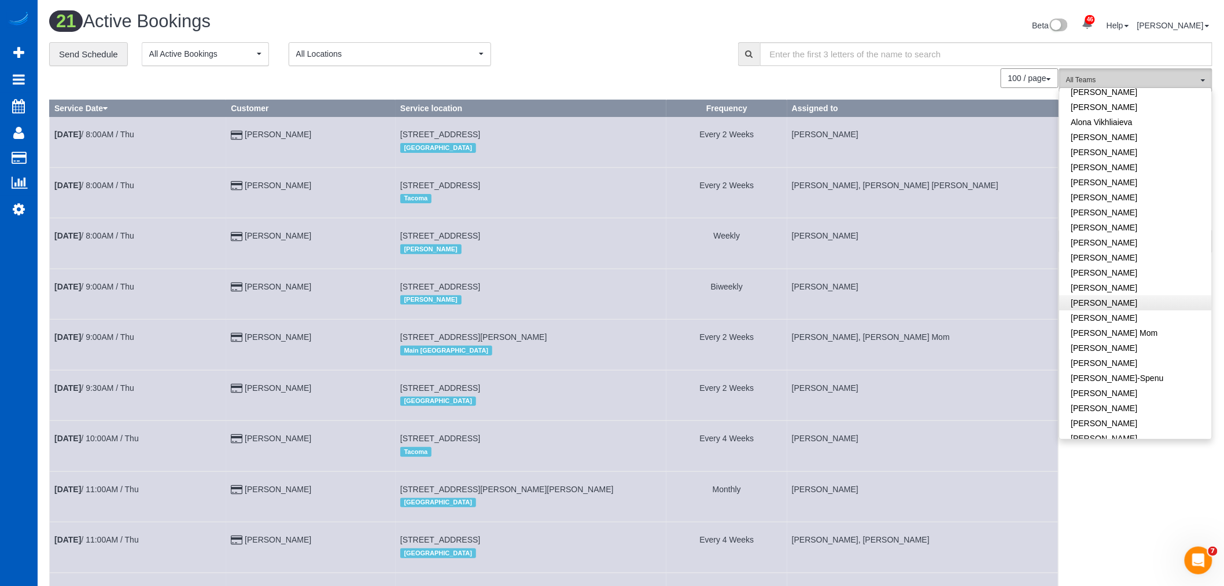
scroll to position [64, 0]
click at [1114, 253] on link "[PERSON_NAME]" at bounding box center [1136, 255] width 152 height 15
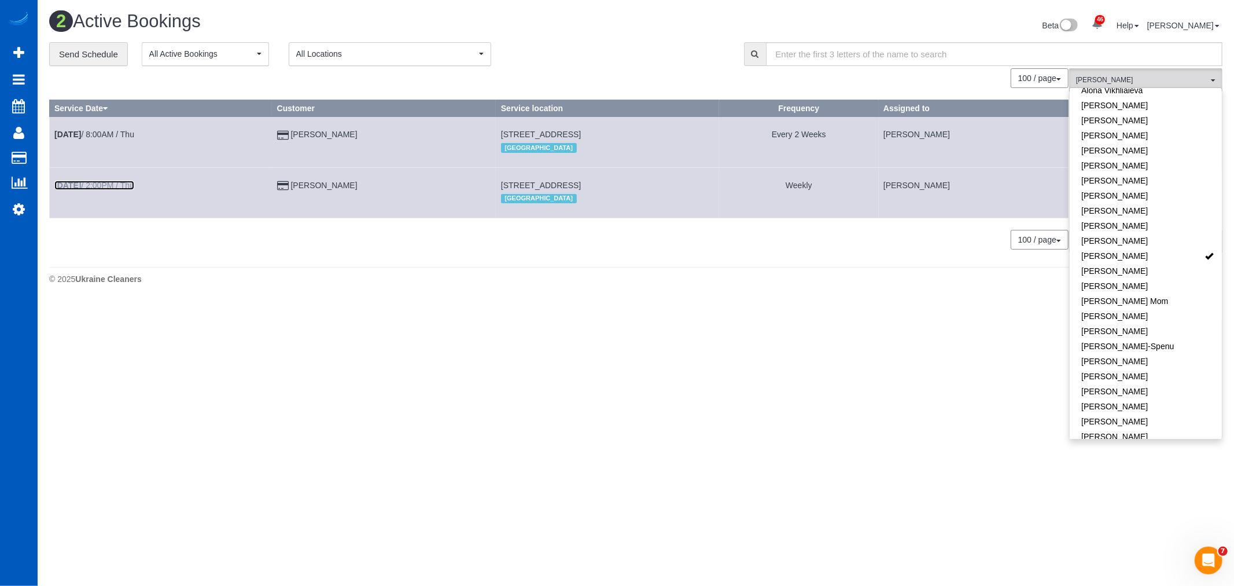
click at [112, 182] on link "Oct 16th / 2:00PM / Thu" at bounding box center [94, 185] width 80 height 9
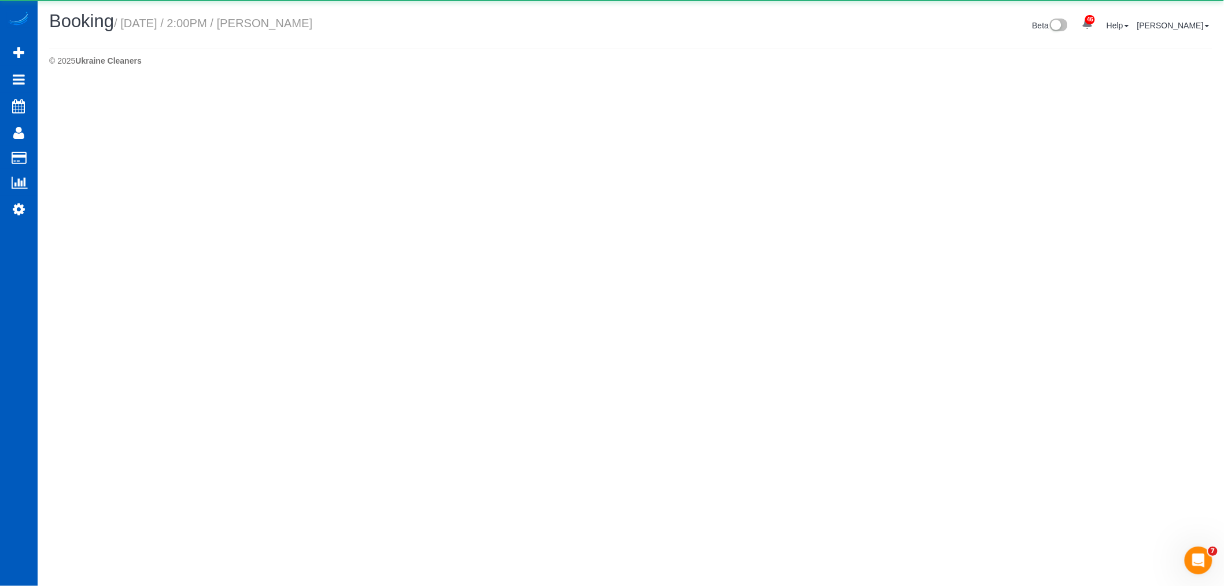
select select "WA"
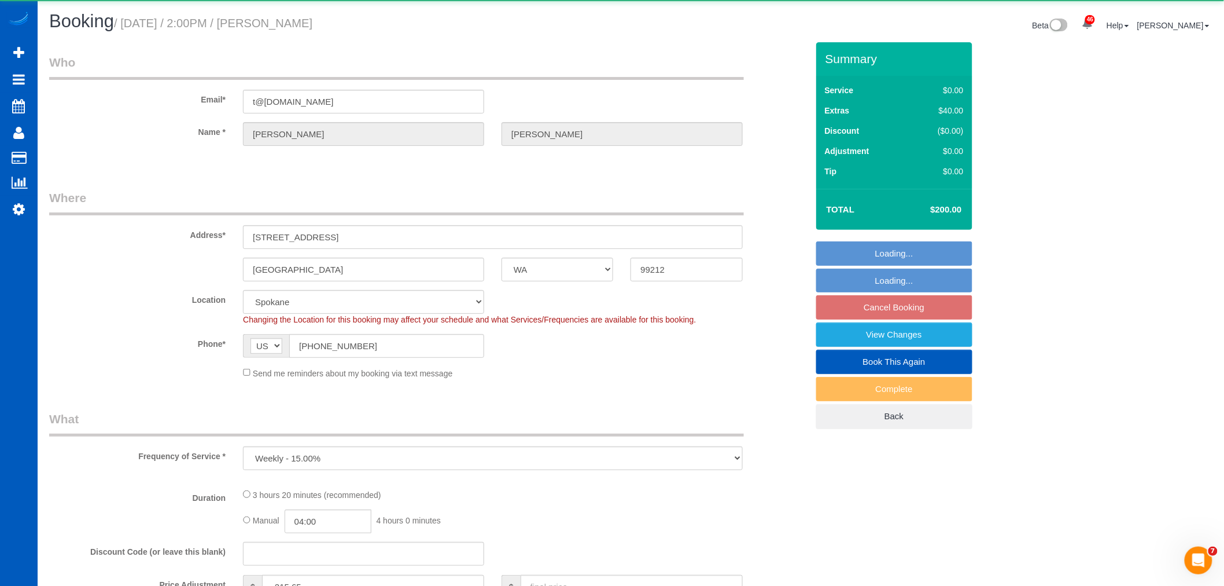
select select "object:21493"
select select "199"
select select "4001"
select select "5"
select select "3"
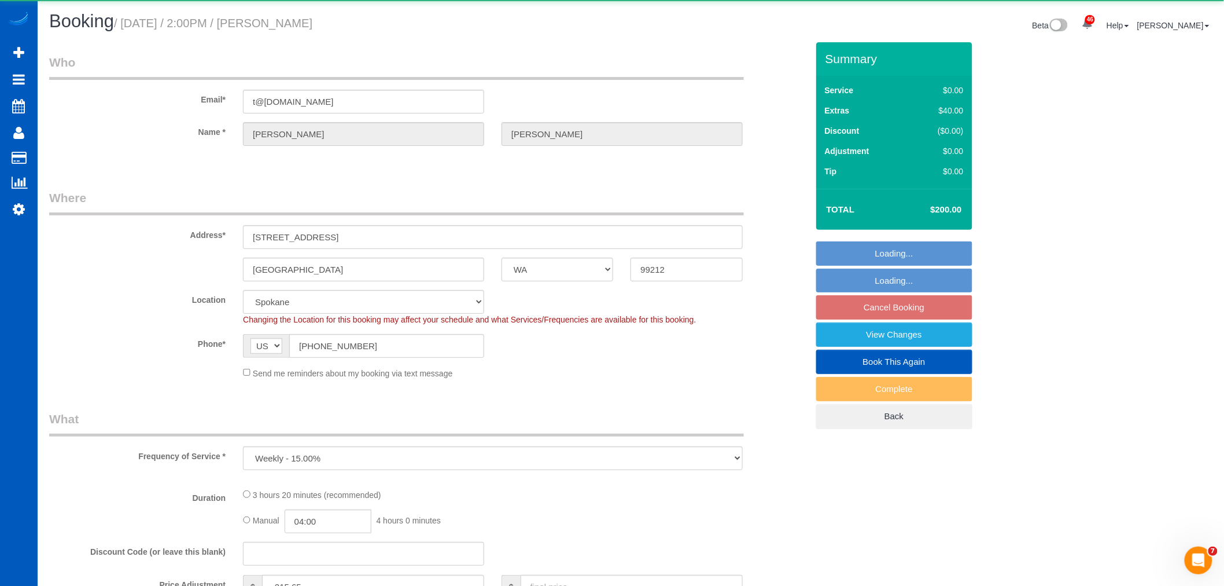
select select "spot107"
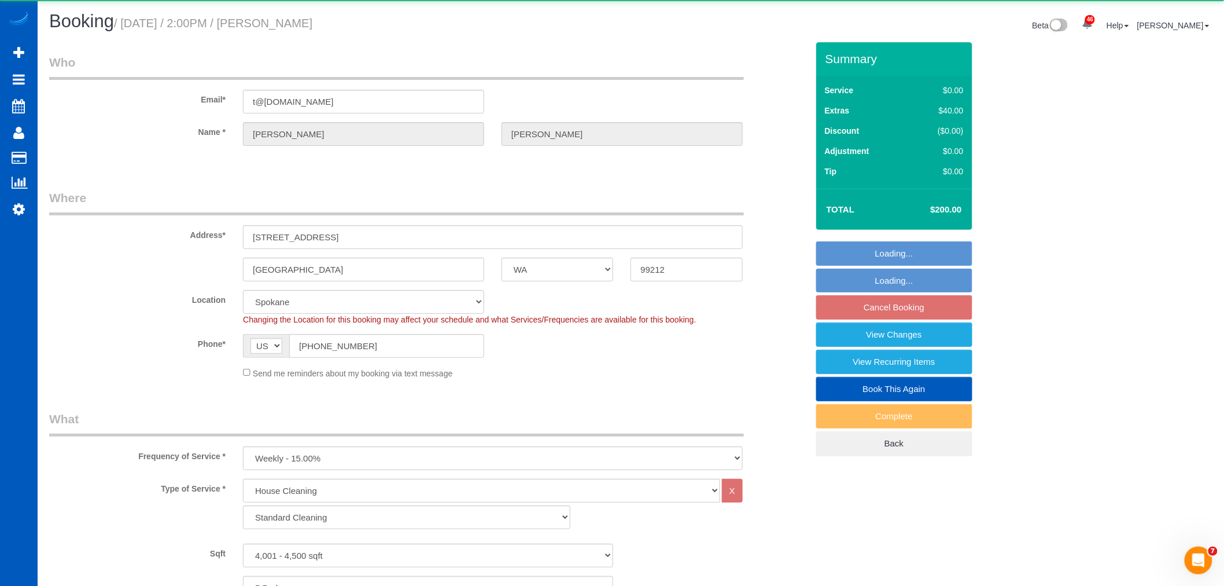
select select "4001"
select select "5"
select select "3"
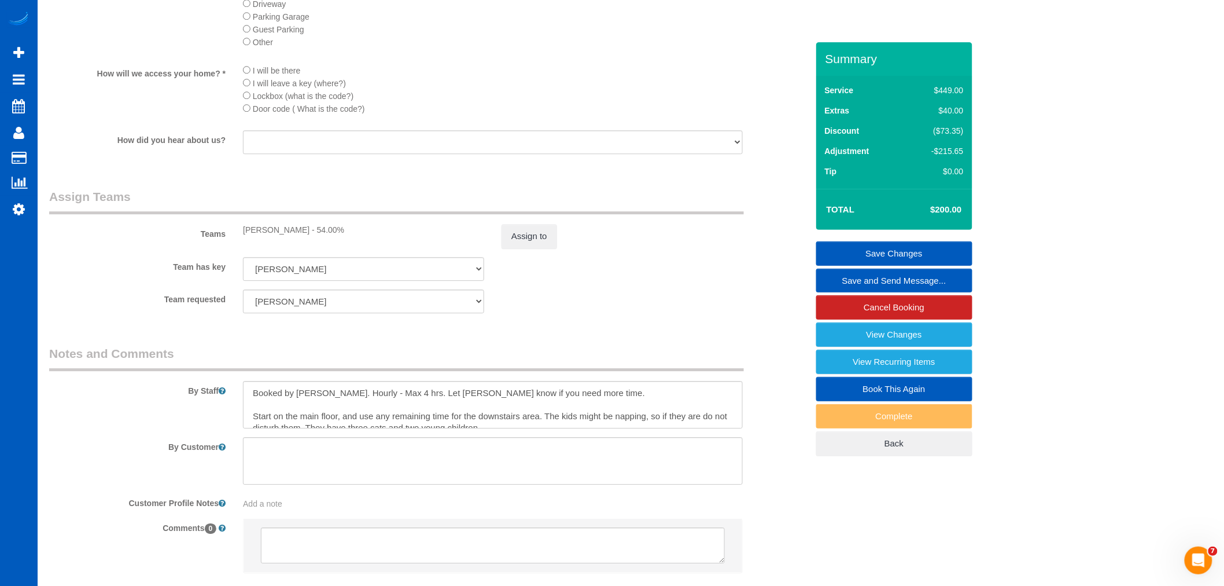
scroll to position [1350, 0]
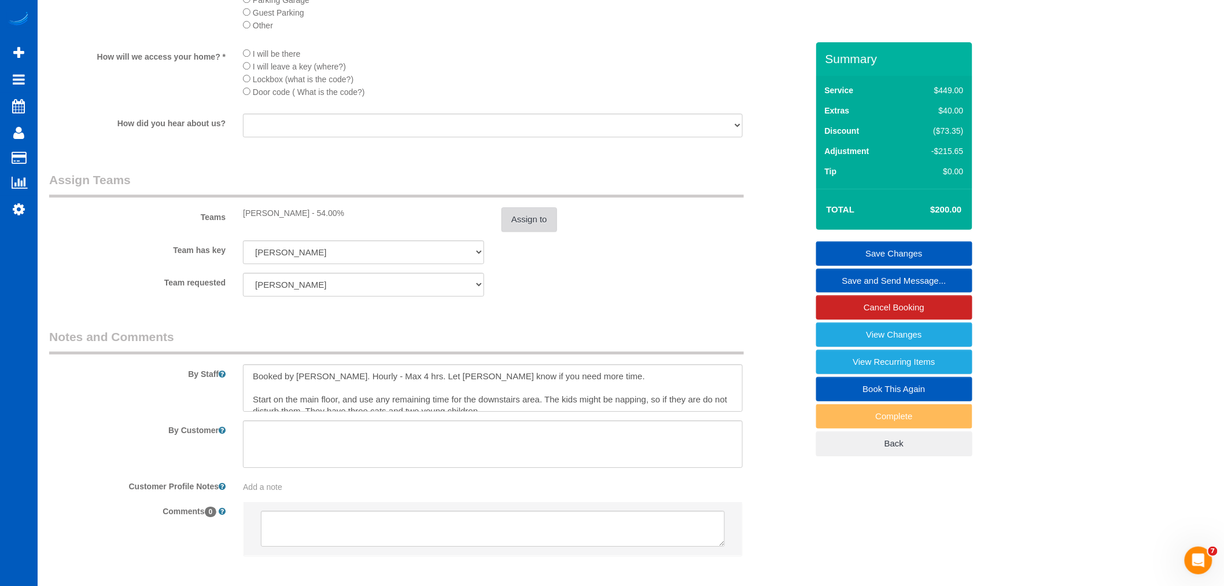
click at [518, 230] on button "Assign to" at bounding box center [530, 219] width 56 height 24
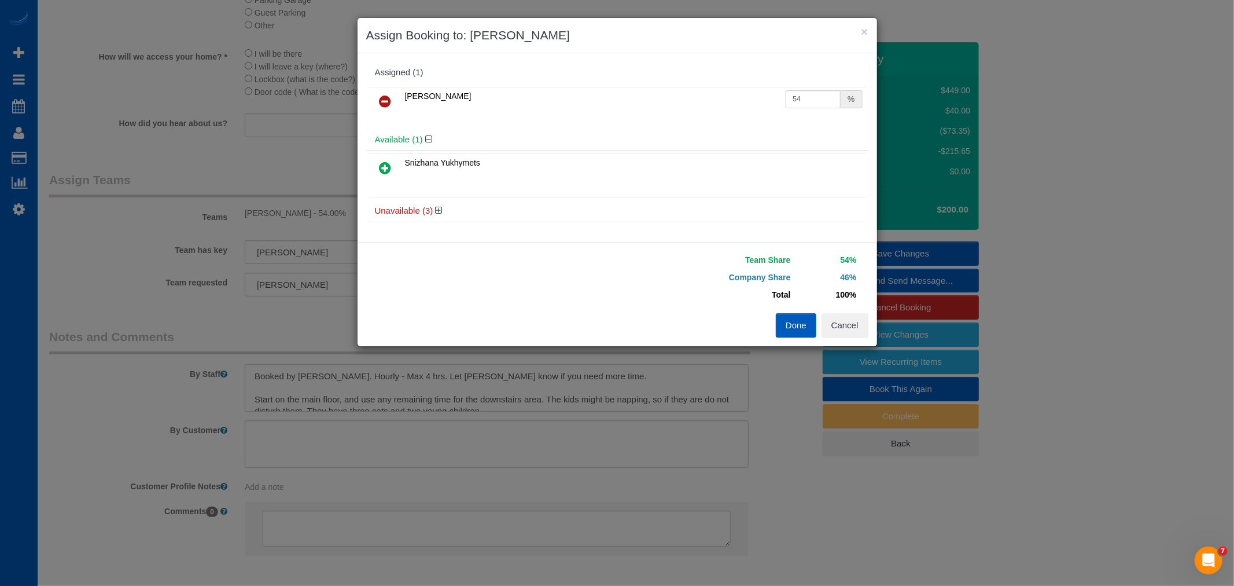
click at [392, 104] on link at bounding box center [385, 101] width 27 height 23
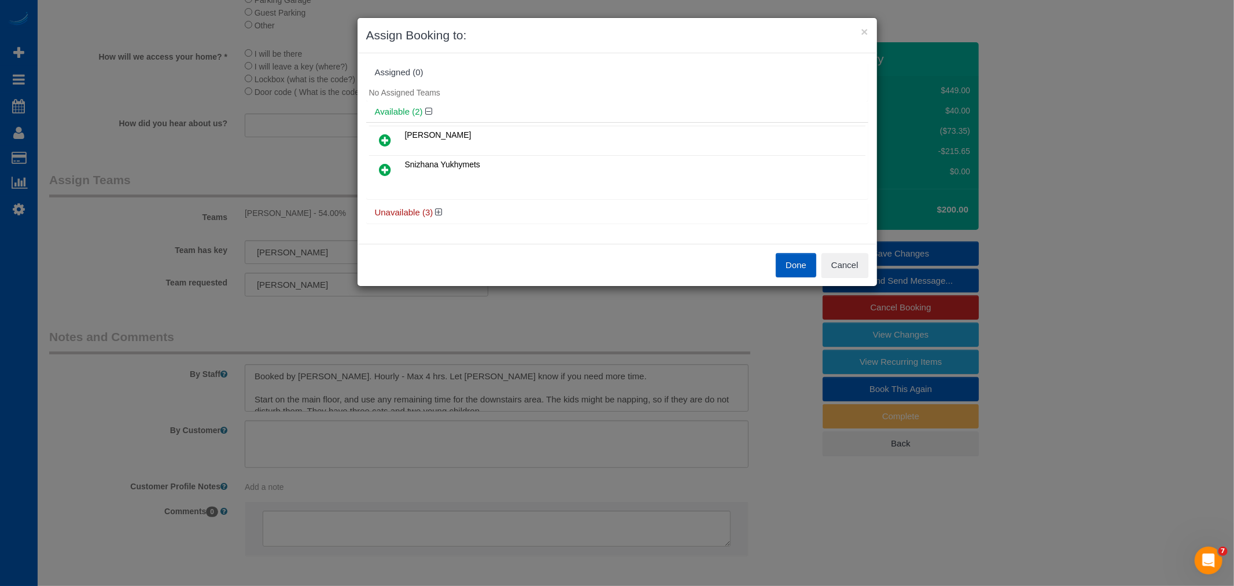
click at [380, 167] on icon at bounding box center [386, 170] width 12 height 14
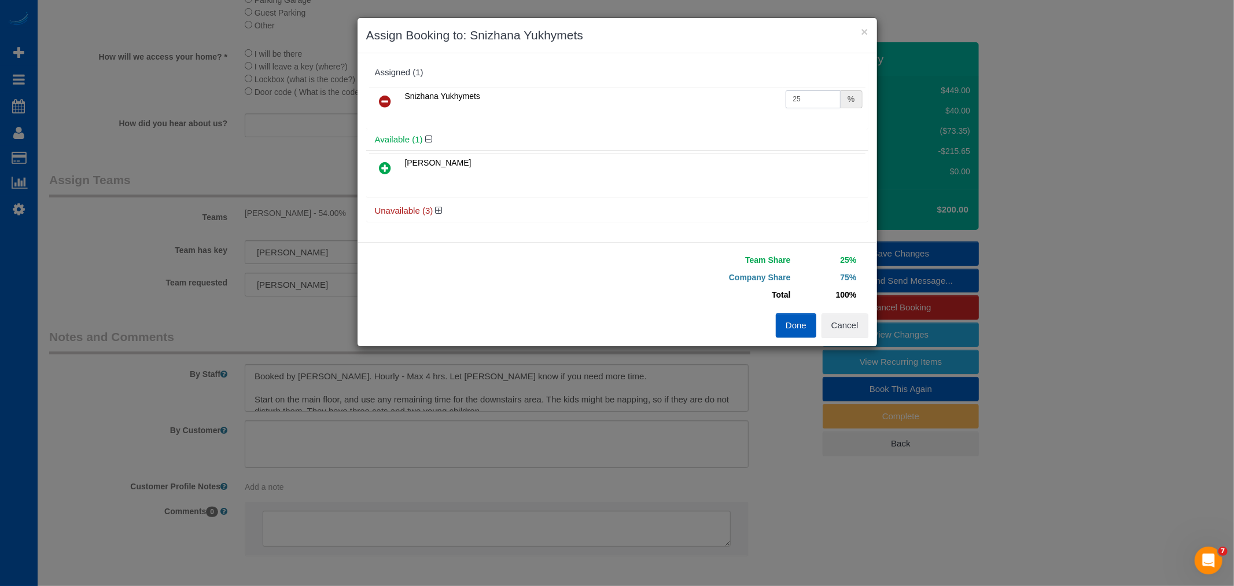
drag, startPoint x: 819, startPoint y: 101, endPoint x: 742, endPoint y: 123, distance: 79.3
click at [742, 123] on div "Snizhana Yukhymets 25 %" at bounding box center [617, 106] width 502 height 45
type input "55"
click at [811, 330] on button "Done" at bounding box center [796, 325] width 41 height 24
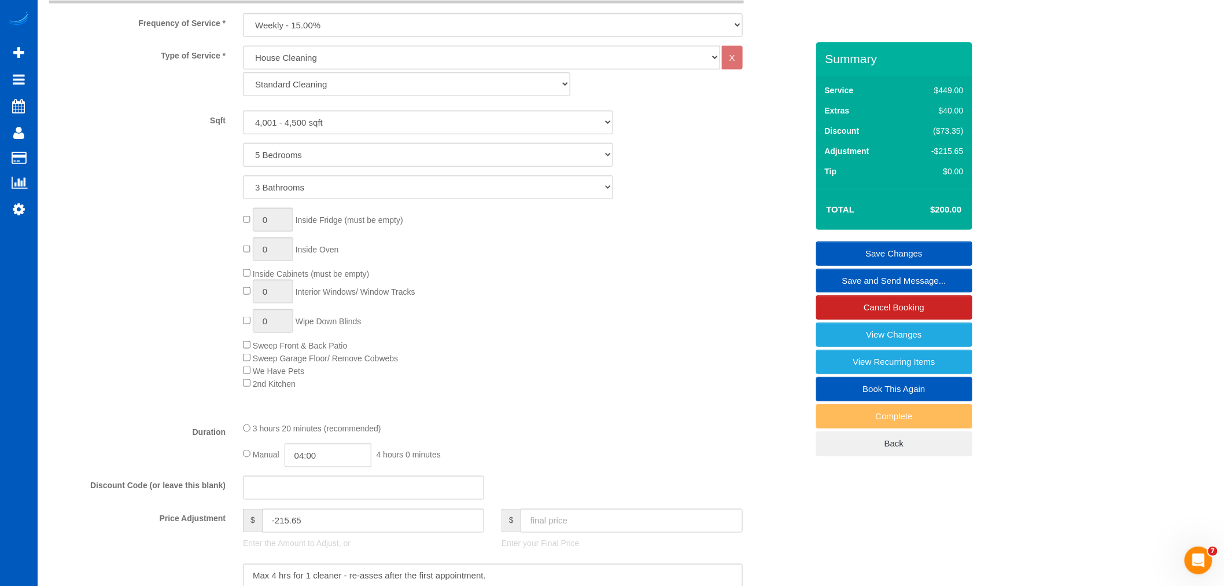
scroll to position [321, 0]
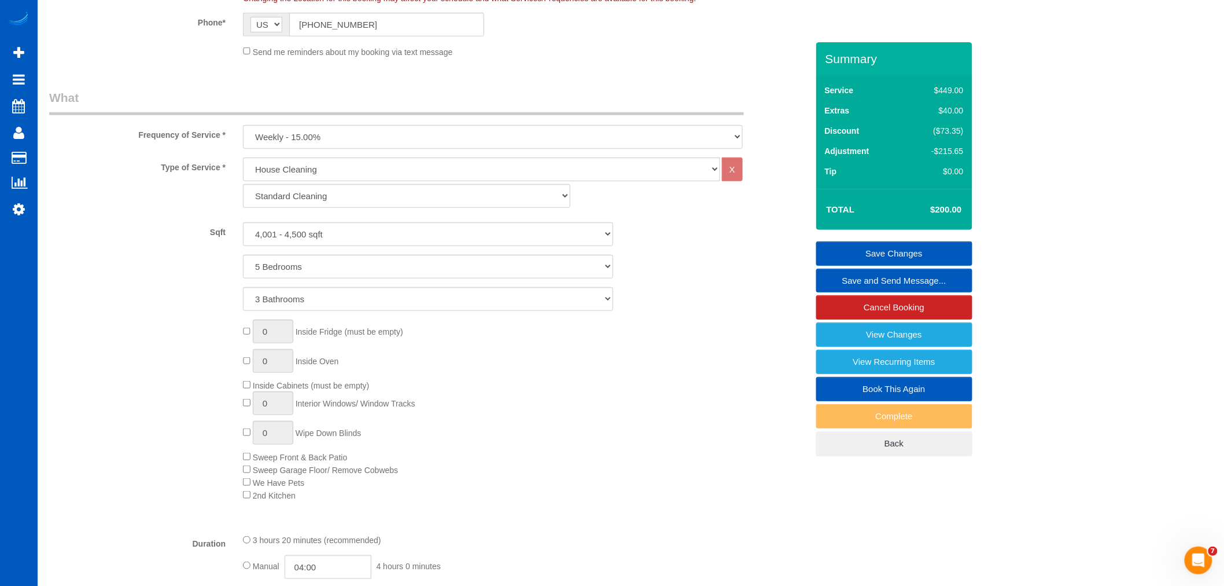
click at [872, 244] on link "Save Changes" at bounding box center [894, 253] width 156 height 24
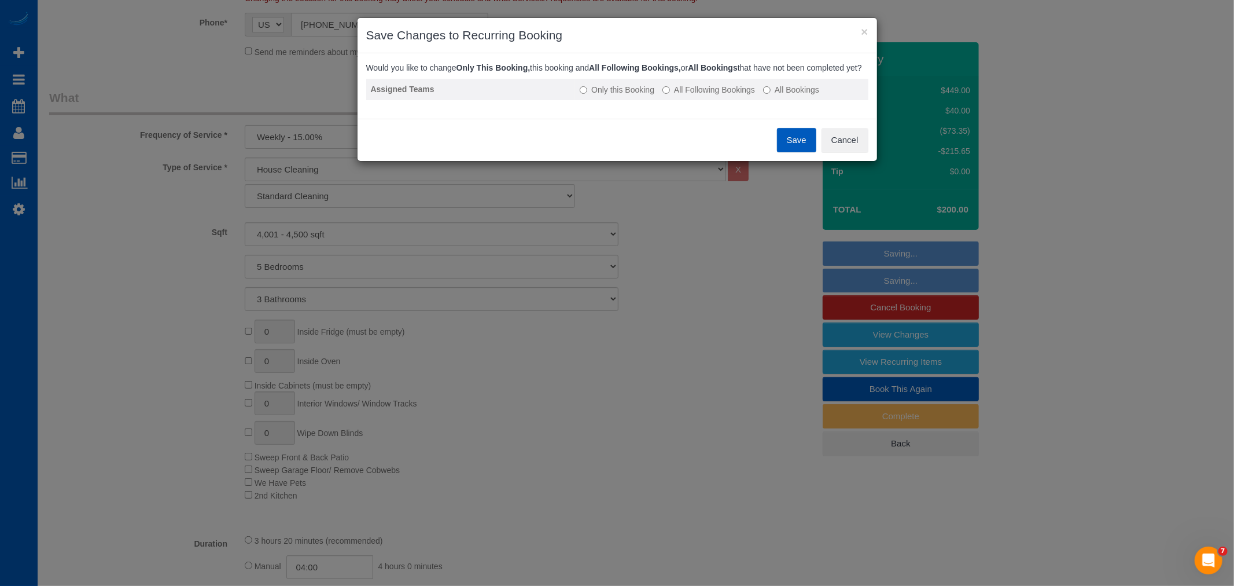
click at [706, 97] on div "Would you like to change Only This Booking, this booking and All Following Book…" at bounding box center [617, 86] width 502 height 48
drag, startPoint x: 706, startPoint y: 97, endPoint x: 738, endPoint y: 124, distance: 41.9
click at [707, 95] on label "All Following Bookings" at bounding box center [709, 90] width 93 height 12
click at [808, 143] on button "Save" at bounding box center [796, 140] width 39 height 24
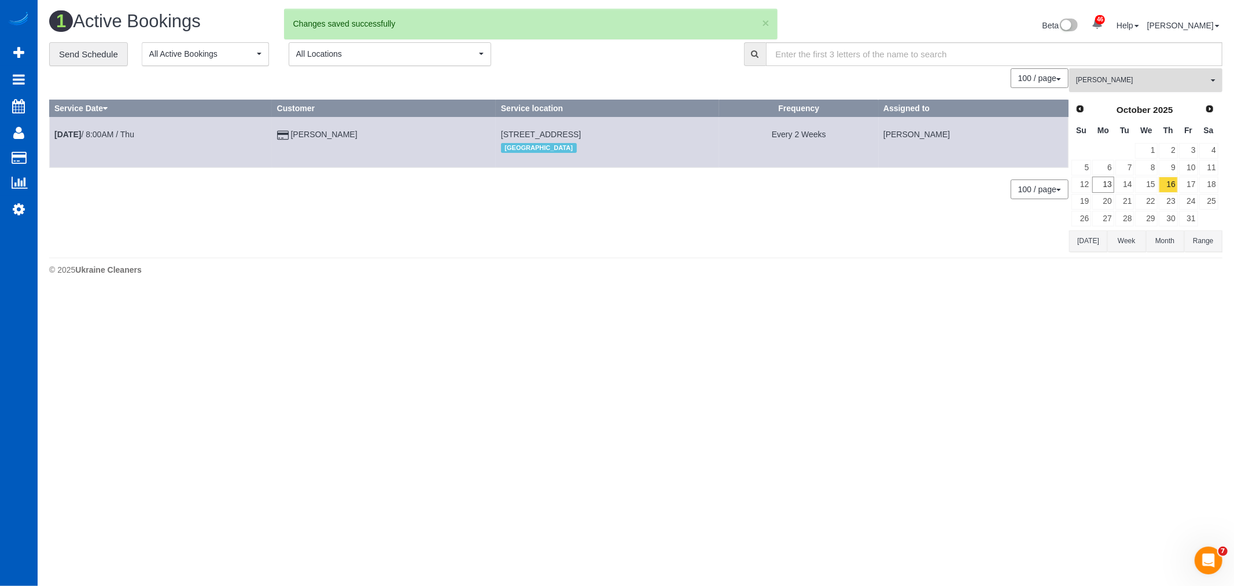
click at [1098, 90] on button "Evelina Manuilo All Teams" at bounding box center [1145, 80] width 153 height 24
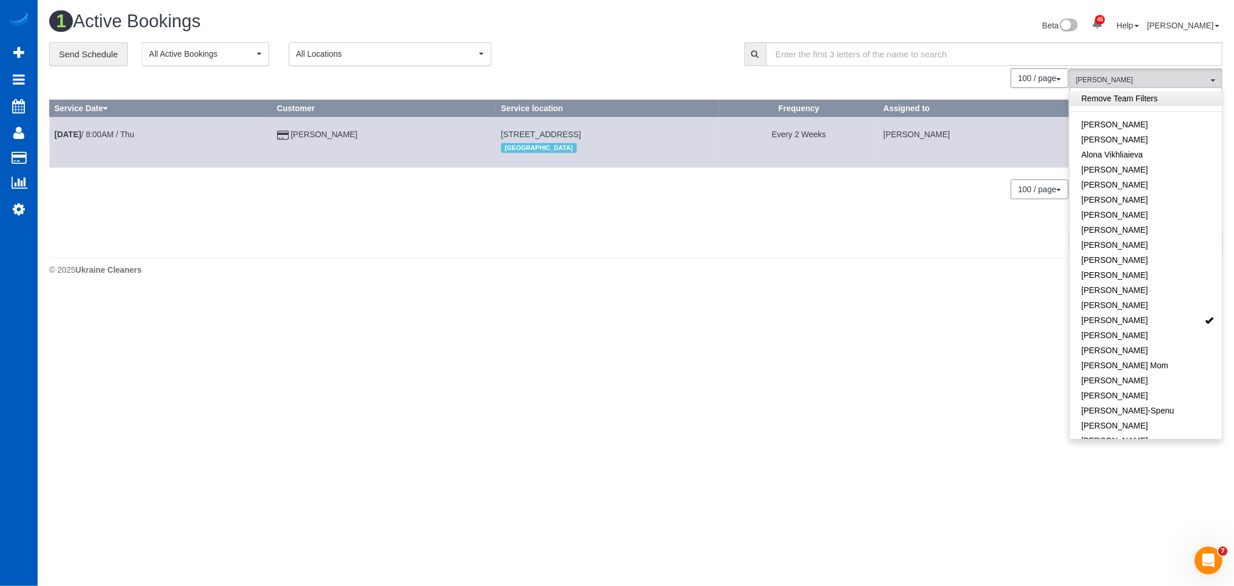
click at [1103, 104] on link "Remove Team Filters" at bounding box center [1146, 98] width 152 height 15
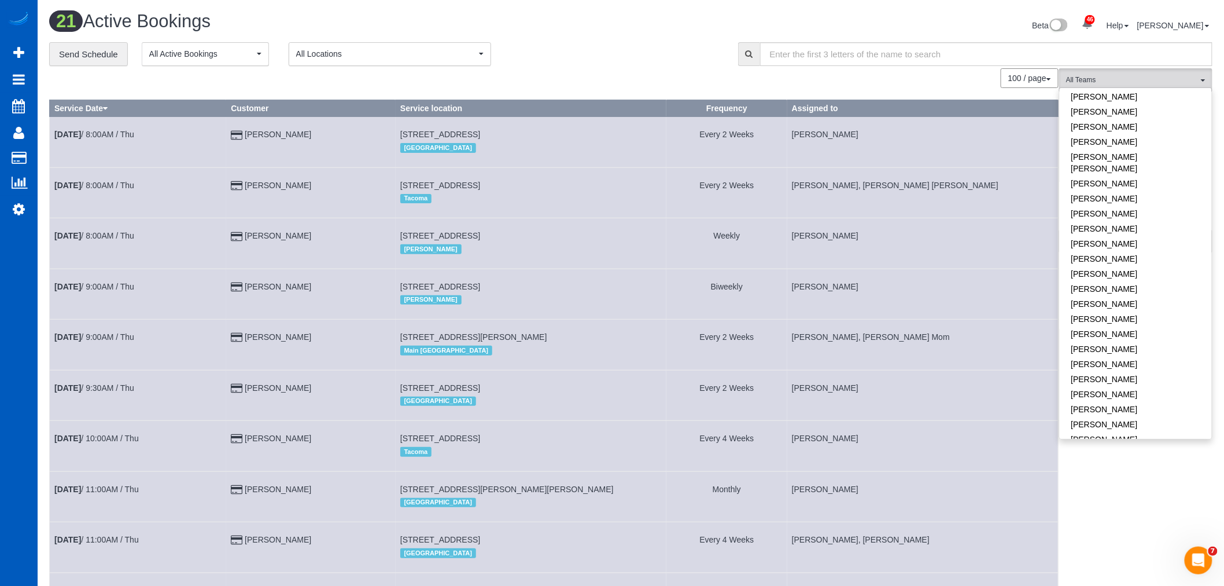
scroll to position [514, 0]
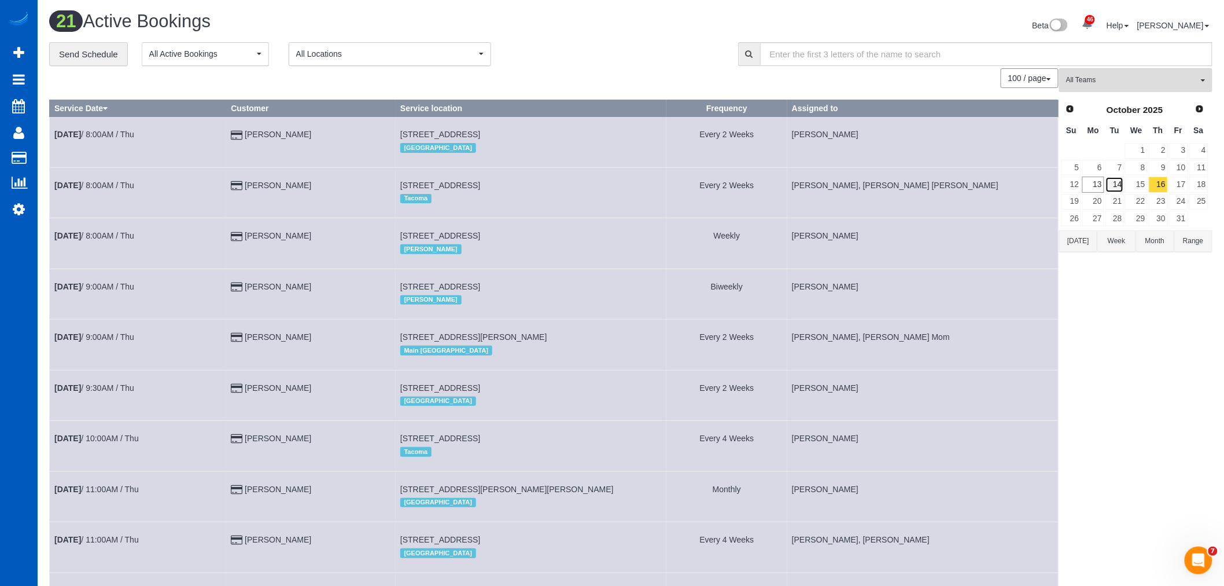
click at [1116, 181] on link "14" at bounding box center [1115, 184] width 19 height 16
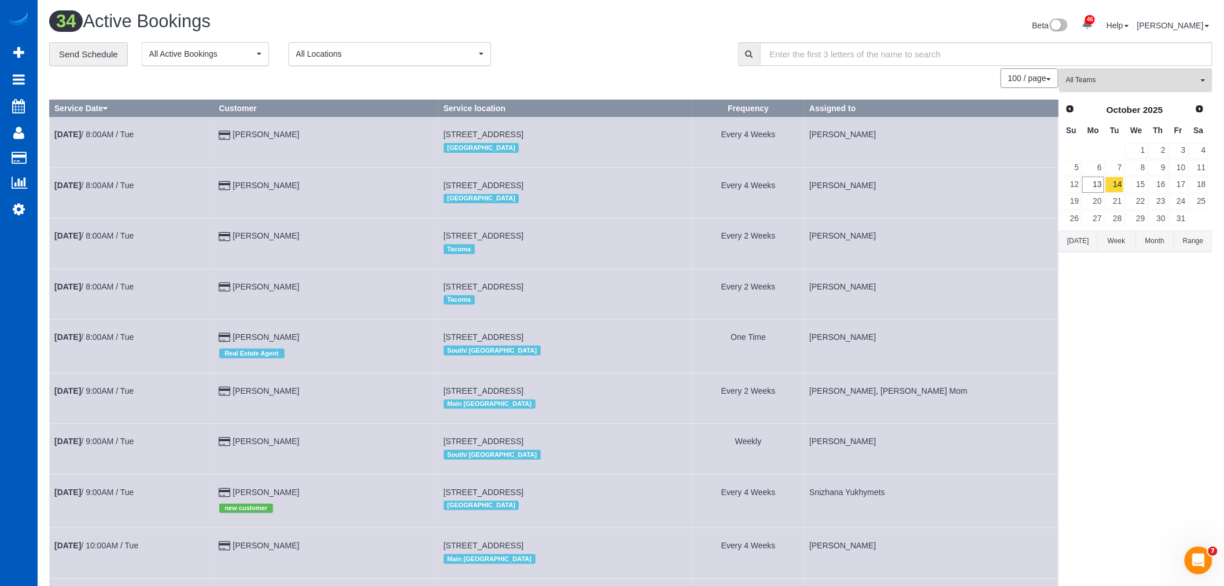
drag, startPoint x: 1098, startPoint y: 84, endPoint x: 1139, endPoint y: 230, distance: 150.8
click at [1098, 84] on span "All Teams" at bounding box center [1132, 80] width 132 height 10
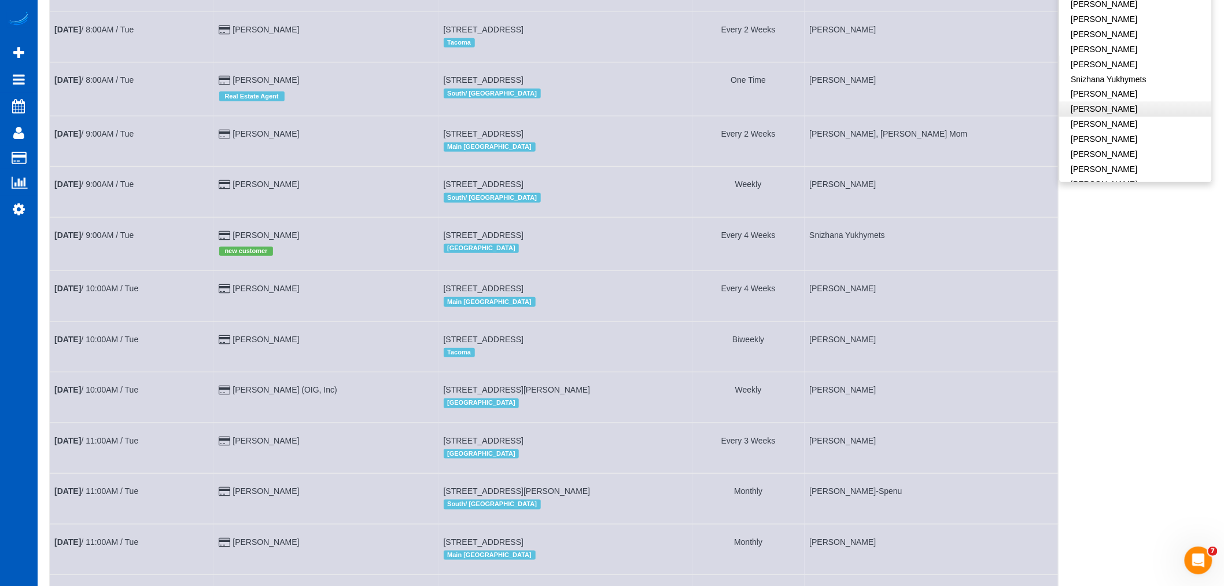
scroll to position [638, 0]
click at [1124, 76] on link "[PERSON_NAME]" at bounding box center [1136, 83] width 152 height 15
click at [1122, 91] on link "Snizhana Yukhymets" at bounding box center [1136, 98] width 152 height 15
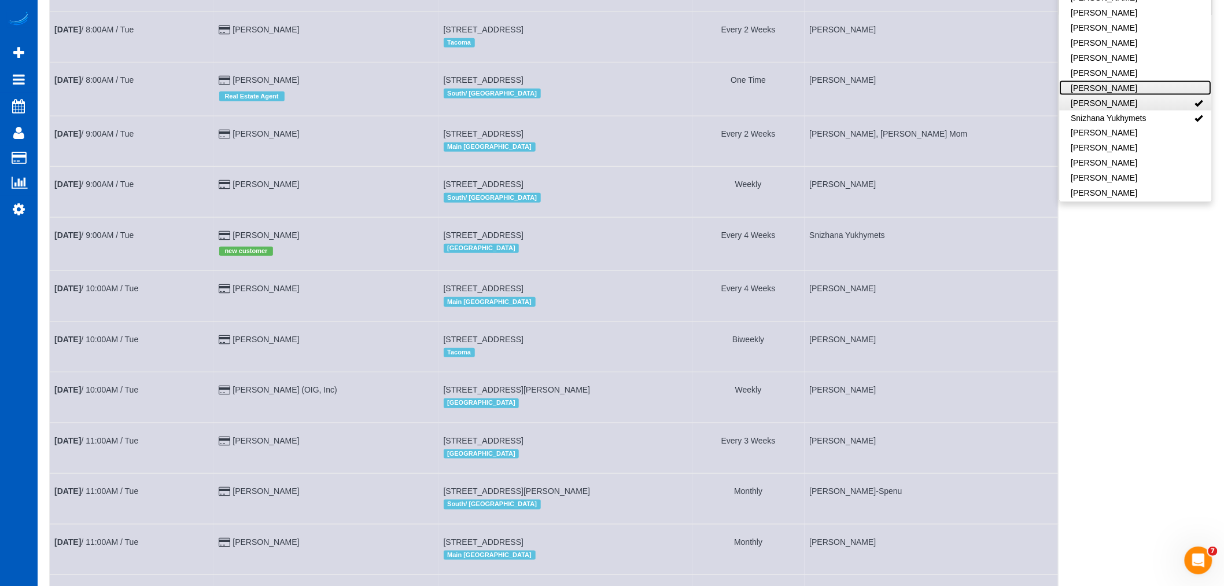
scroll to position [0, 0]
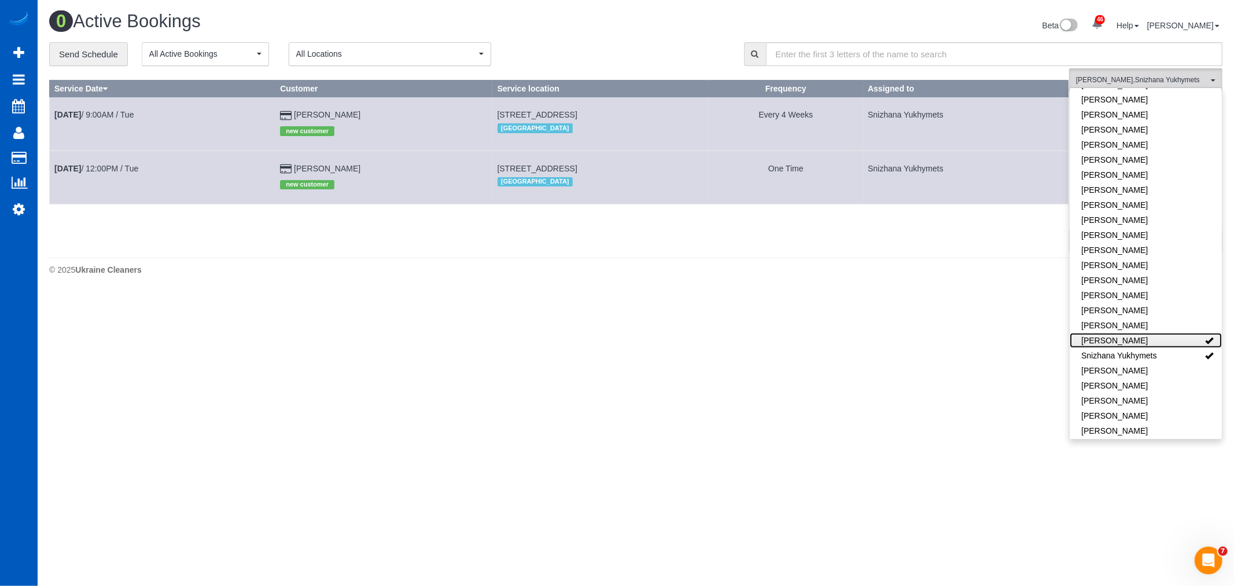
click at [1152, 333] on link "[PERSON_NAME]" at bounding box center [1146, 340] width 152 height 15
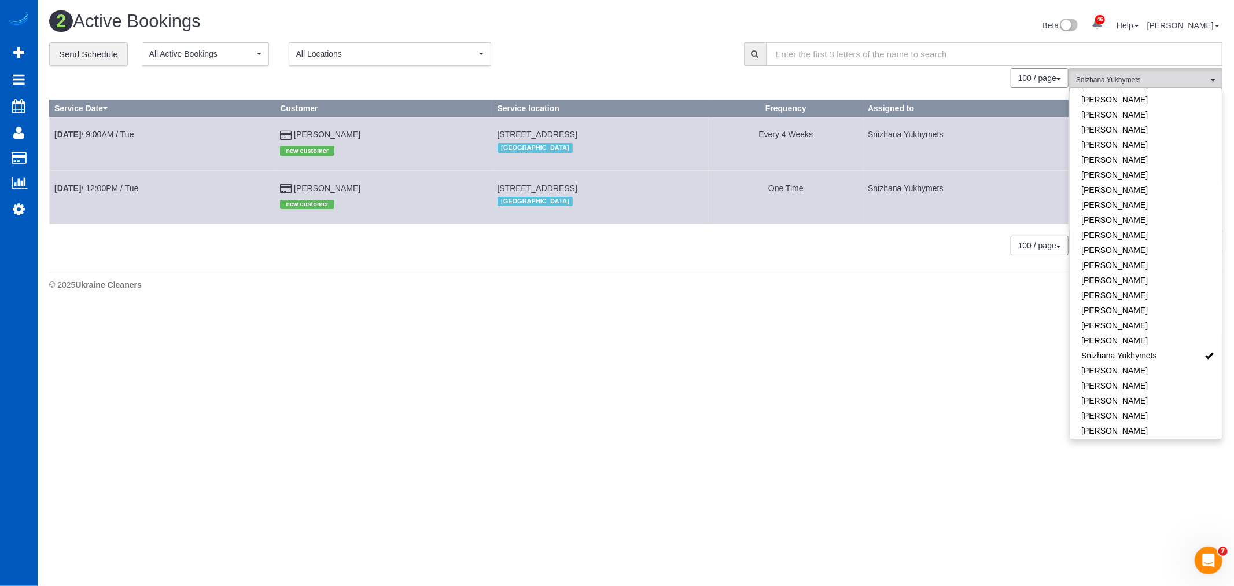
drag, startPoint x: 447, startPoint y: 128, endPoint x: 594, endPoint y: 134, distance: 146.5
click at [594, 134] on td "935 E 18th Ave, Spokane, WA 99203 Spokane" at bounding box center [600, 143] width 216 height 53
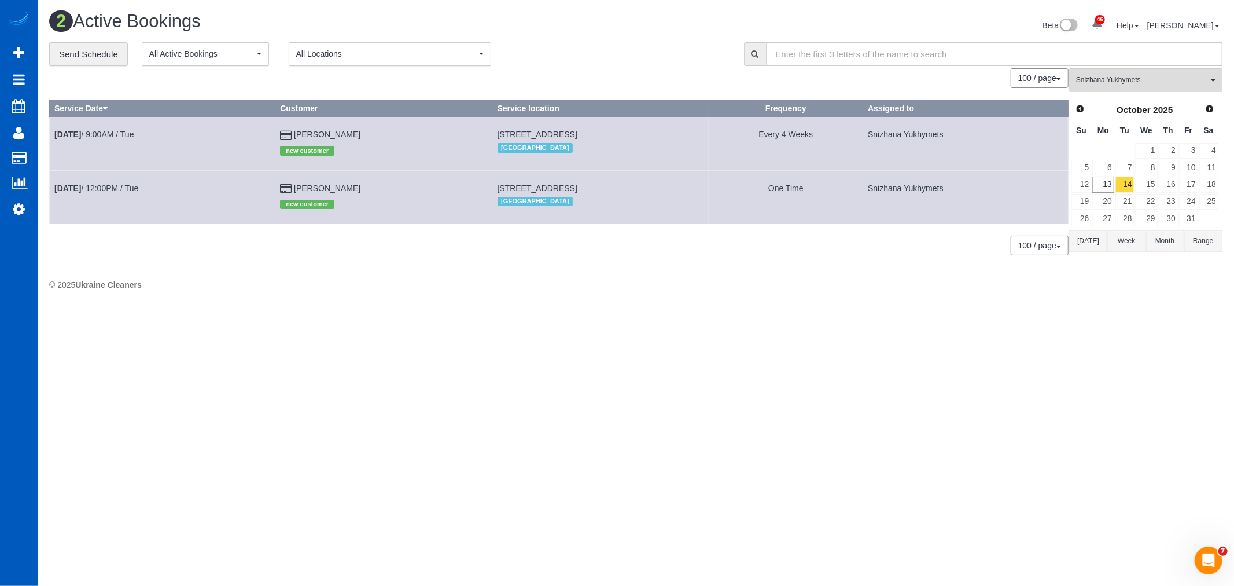
drag, startPoint x: 443, startPoint y: 186, endPoint x: 628, endPoint y: 182, distance: 185.2
click at [628, 182] on tr "Oct 14th / 12:00PM / Tue Michael Smith new customer 1605 S Rockwood Blvd, Spoka…" at bounding box center [559, 196] width 1019 height 53
click at [627, 182] on td "1605 S Rockwood Blvd, Spokane, WA 99203 Spokane" at bounding box center [600, 196] width 216 height 53
drag, startPoint x: 605, startPoint y: 189, endPoint x: 448, endPoint y: 186, distance: 156.8
click at [492, 186] on td "1605 S Rockwood Blvd, Spokane, WA 99203 Spokane" at bounding box center [600, 196] width 216 height 53
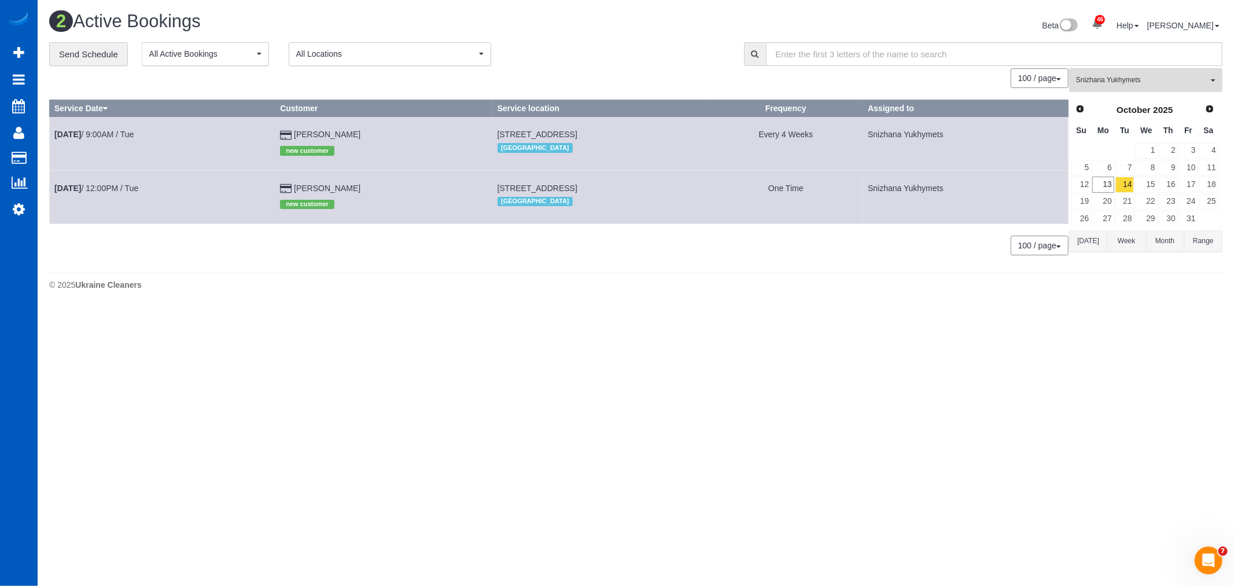
copy span "1605 S Rockwood Blvd, Spokane, WA 99203"
click at [81, 137] on b "Oct 14th" at bounding box center [67, 134] width 27 height 9
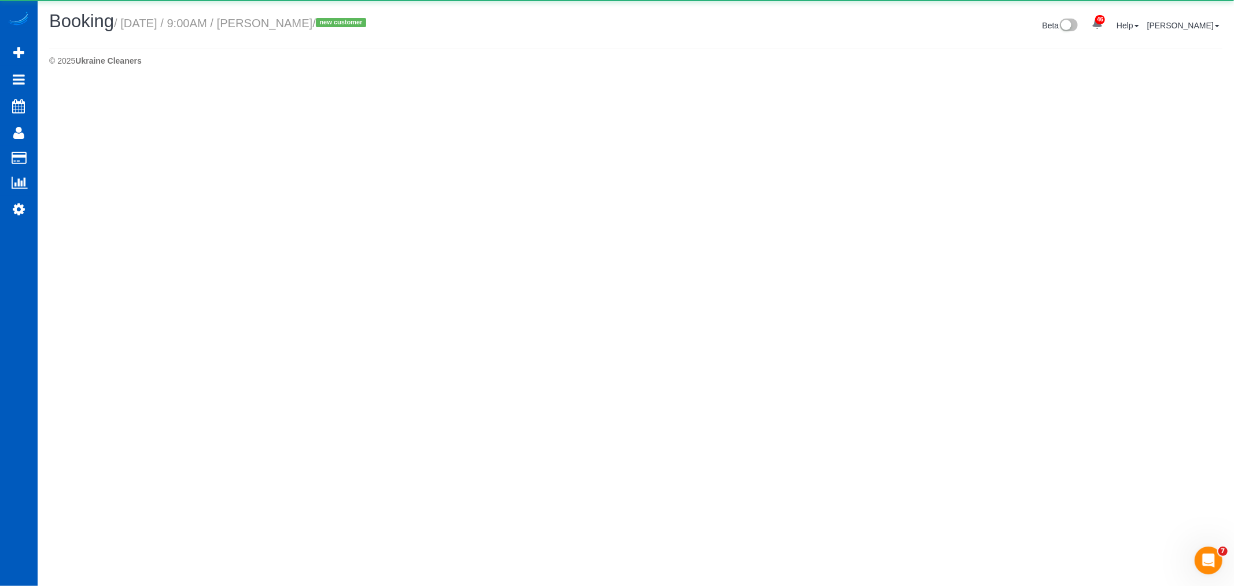
select select "WA"
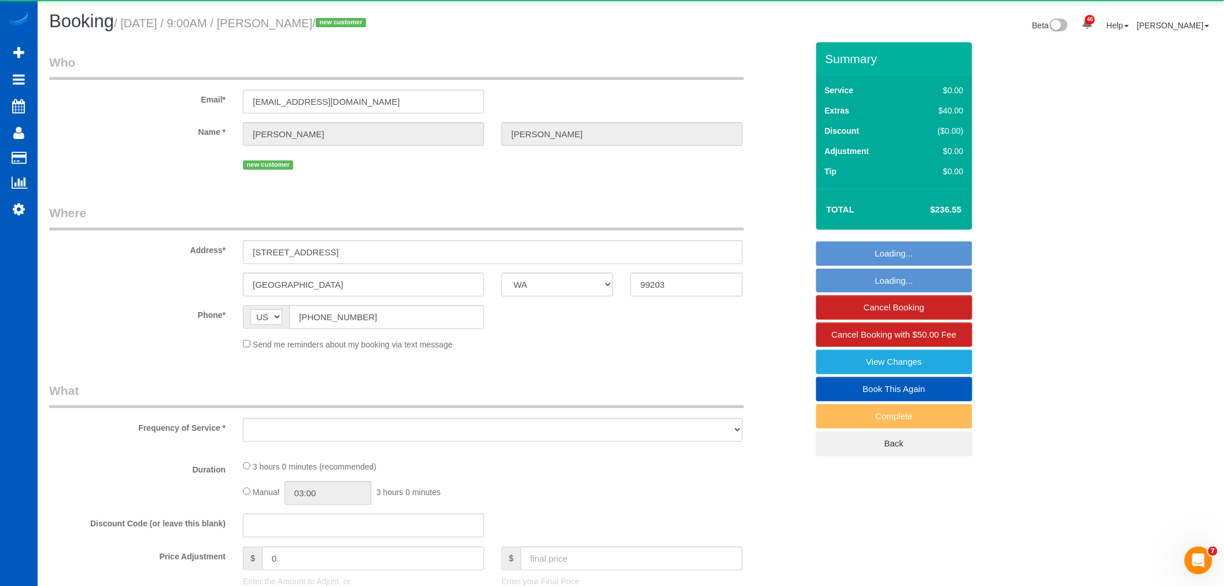
select select "object:23413"
select select "string:fspay-2d9b733d-7027-4f4d-9712-a32bfa868ebf"
select select "199"
select select "1501"
select select "4"
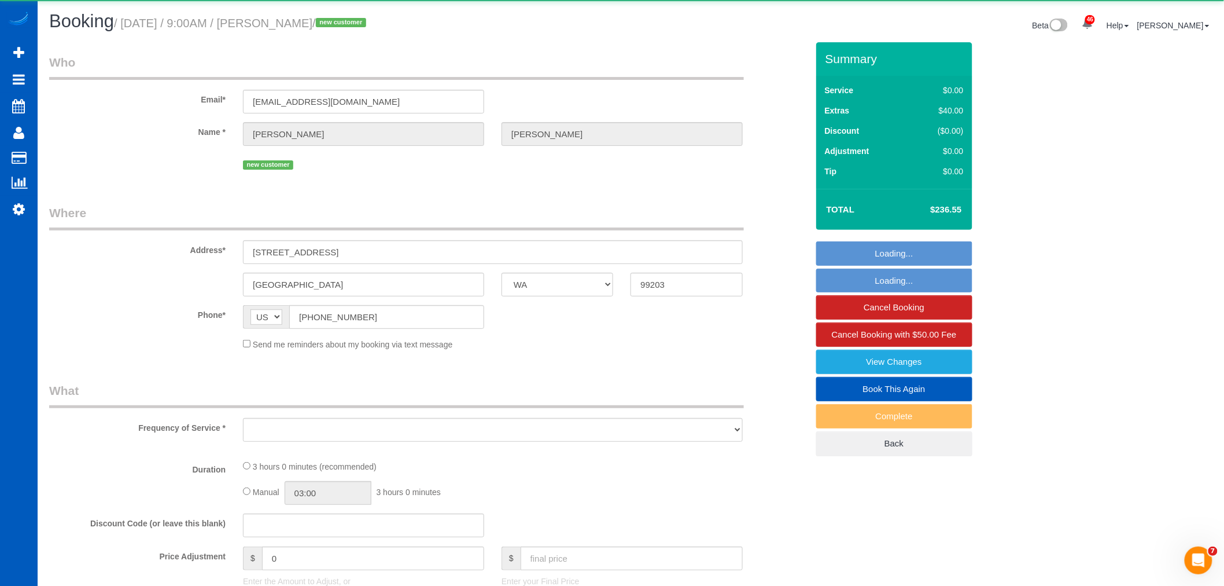
select select "3"
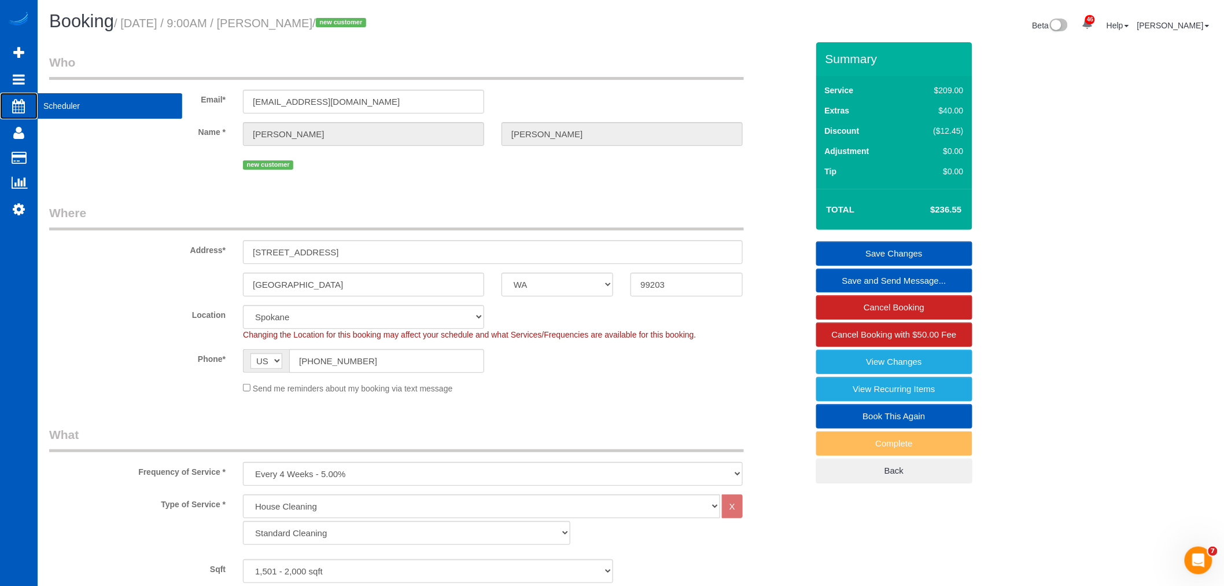
drag, startPoint x: 83, startPoint y: 111, endPoint x: 72, endPoint y: 108, distance: 10.8
click at [83, 111] on span "Scheduler" at bounding box center [110, 106] width 145 height 27
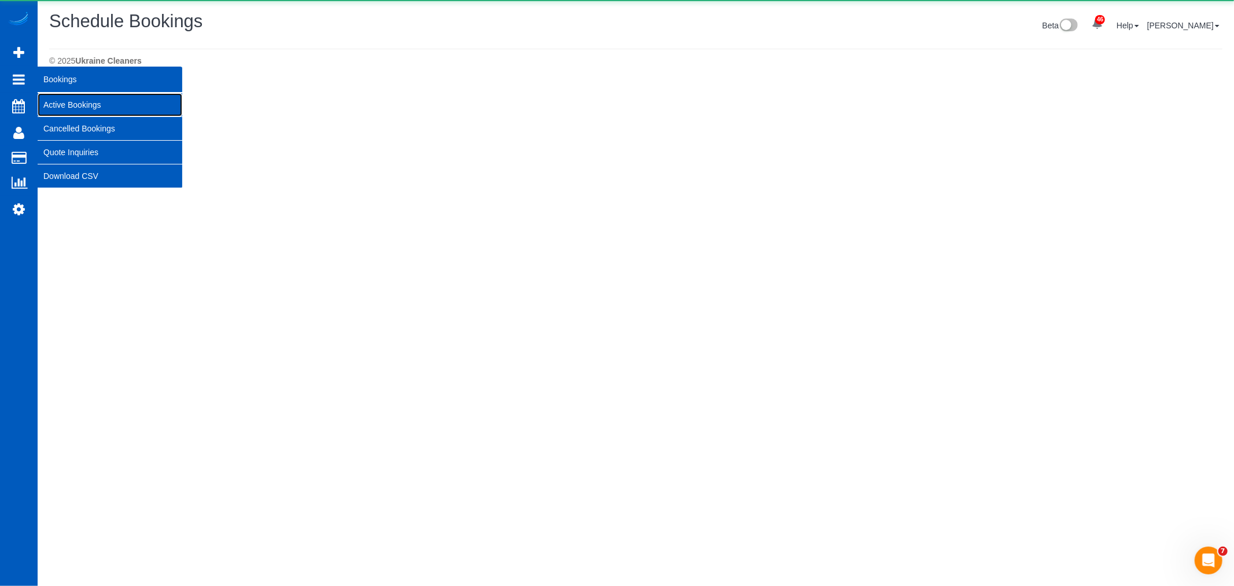
click at [64, 101] on link "Active Bookings" at bounding box center [110, 104] width 145 height 23
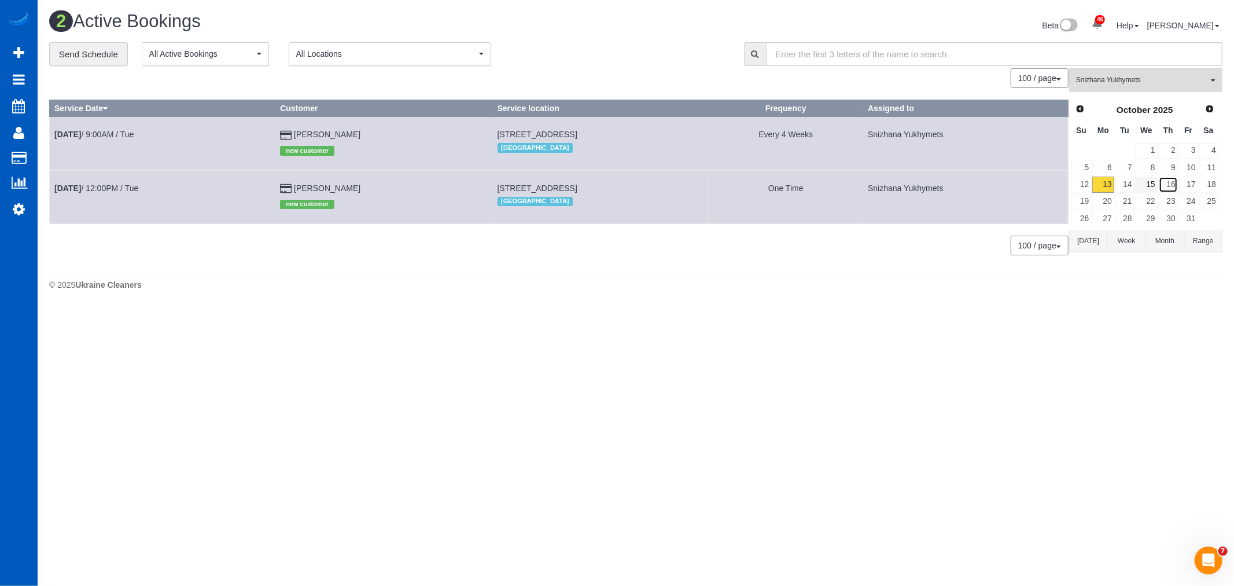
click at [1175, 181] on link "16" at bounding box center [1168, 184] width 19 height 16
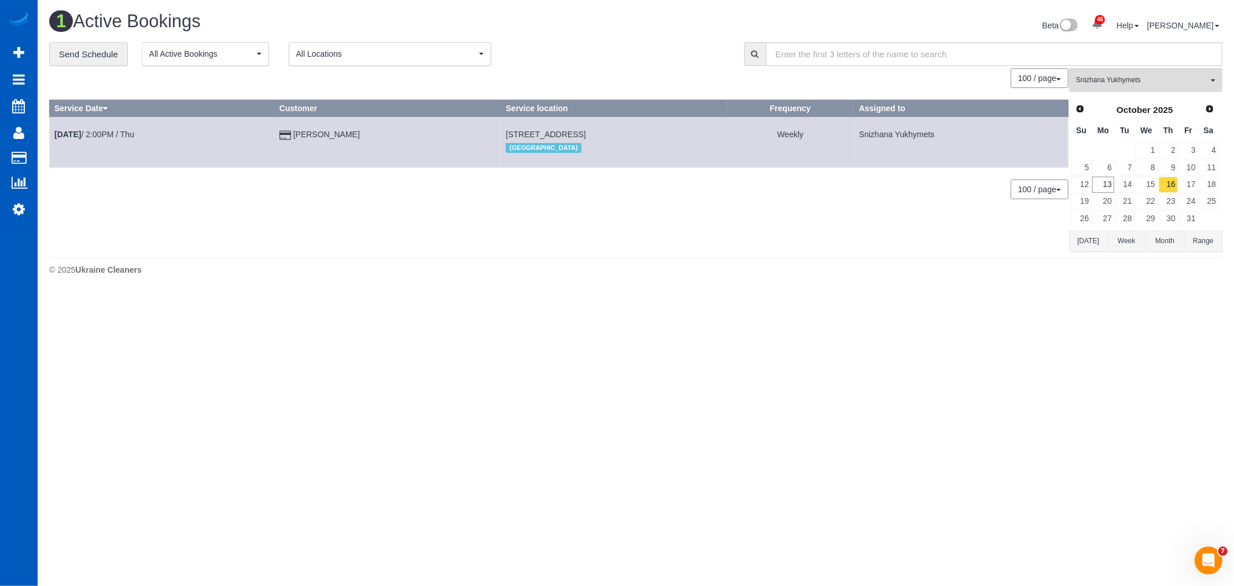
click at [1147, 94] on div "Snizhana Yukhymets All Teams Remove Team Filters Alina Kruchok Alona Tarasiuk A…" at bounding box center [1145, 159] width 153 height 183
drag, startPoint x: 1139, startPoint y: 83, endPoint x: 1140, endPoint y: 89, distance: 6.0
click at [1139, 84] on span "Snizhana Yukhymets" at bounding box center [1142, 80] width 132 height 10
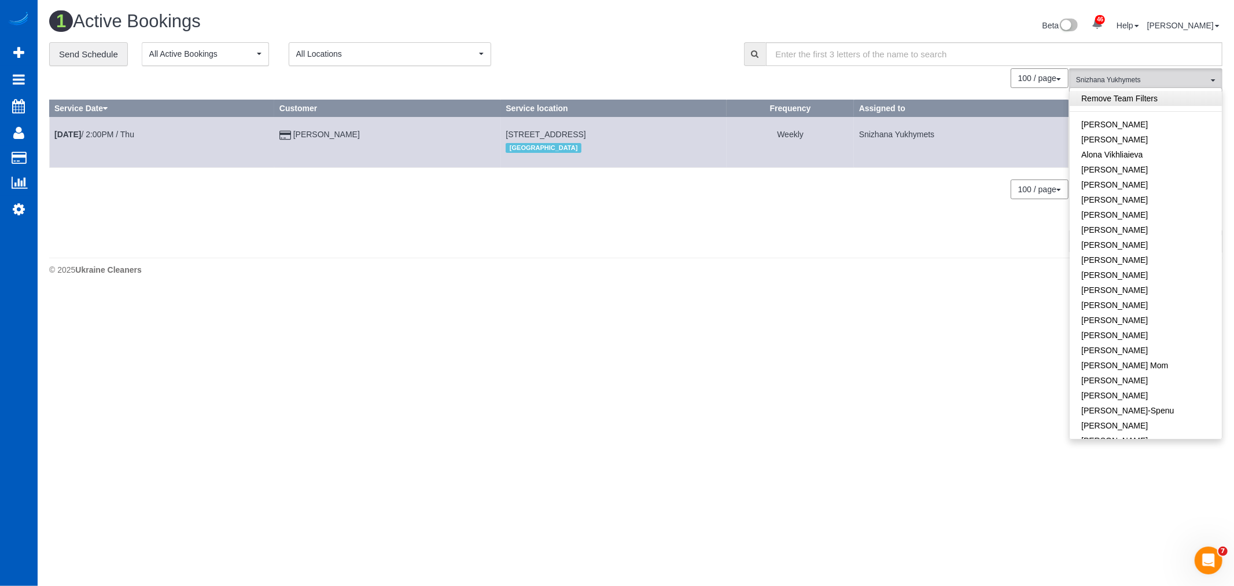
click at [1138, 97] on link "Remove Team Filters" at bounding box center [1146, 98] width 152 height 15
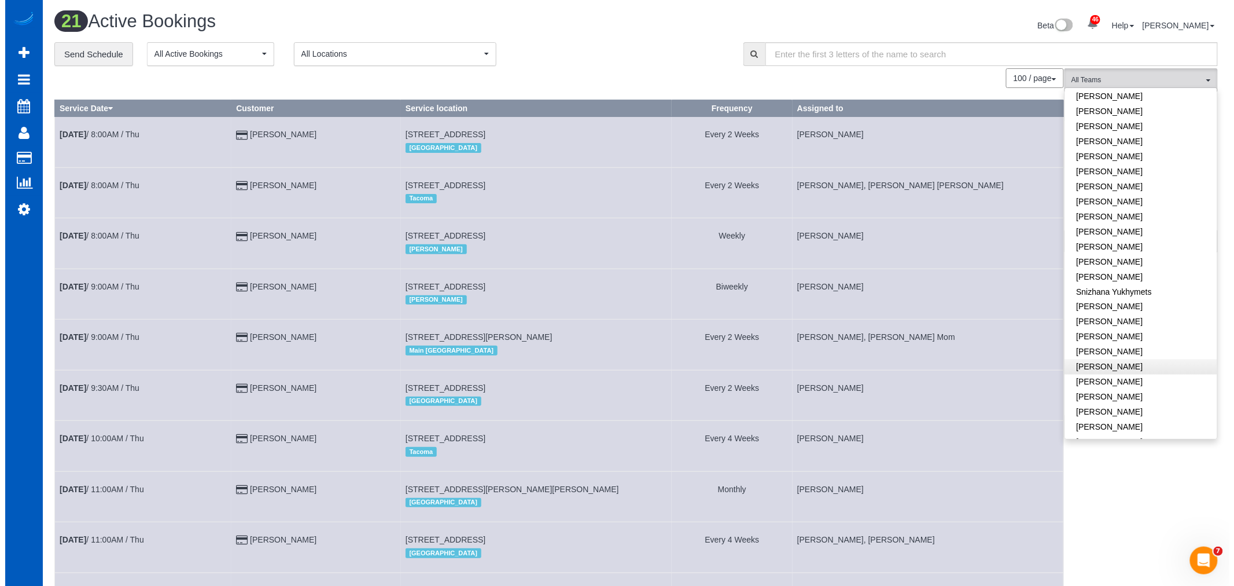
scroll to position [702, 0]
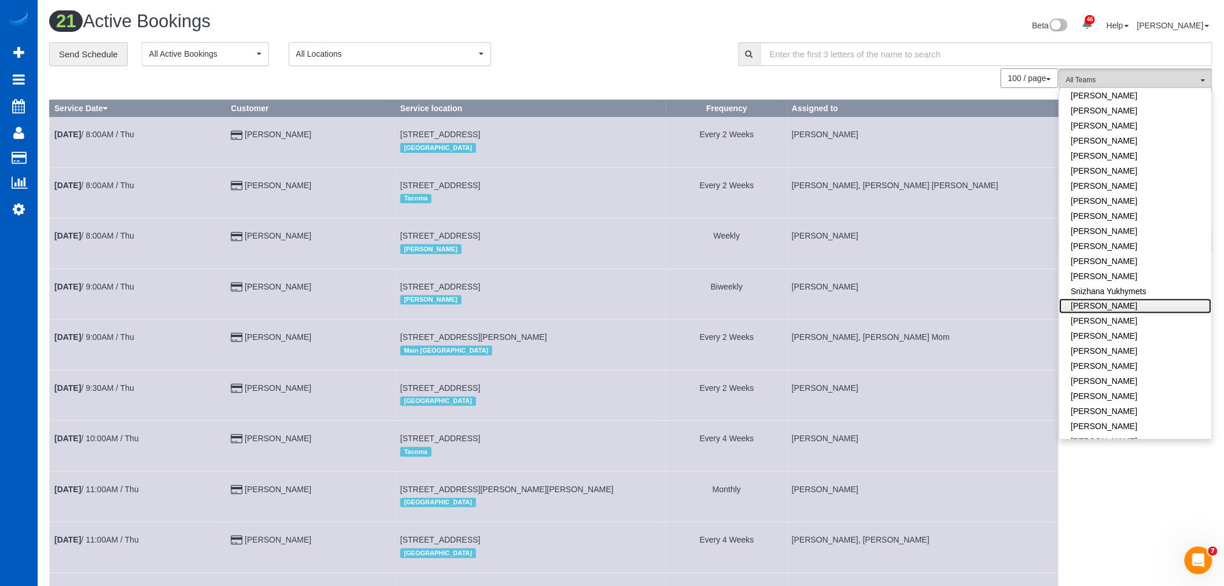
click at [1117, 299] on link "[PERSON_NAME]" at bounding box center [1136, 306] width 152 height 15
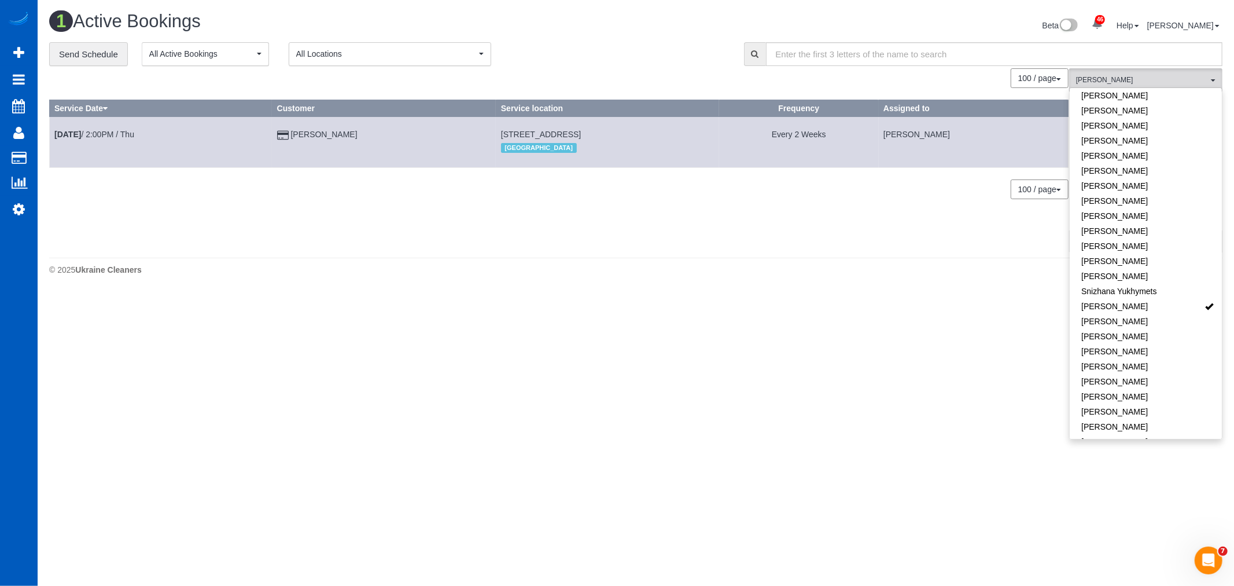
click at [597, 311] on body "46 Beta Your Notifications You have 0 alerts × You have 2 to charge for 10/11/2…" at bounding box center [617, 293] width 1234 height 586
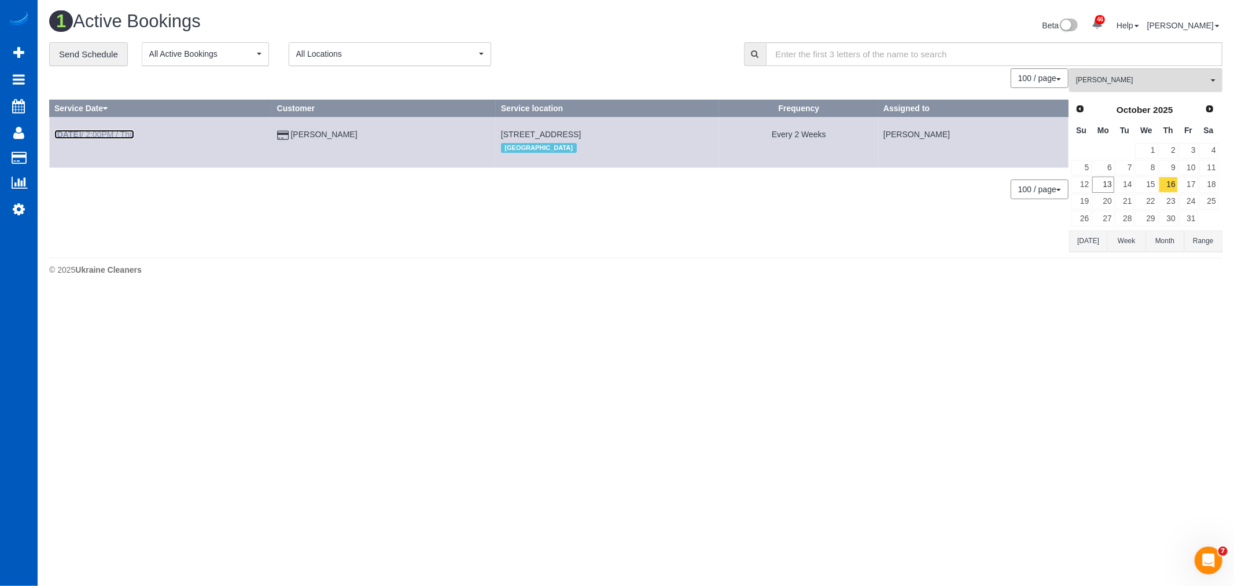
click at [102, 130] on link "Oct 16th / 2:00PM / Thu" at bounding box center [94, 134] width 80 height 9
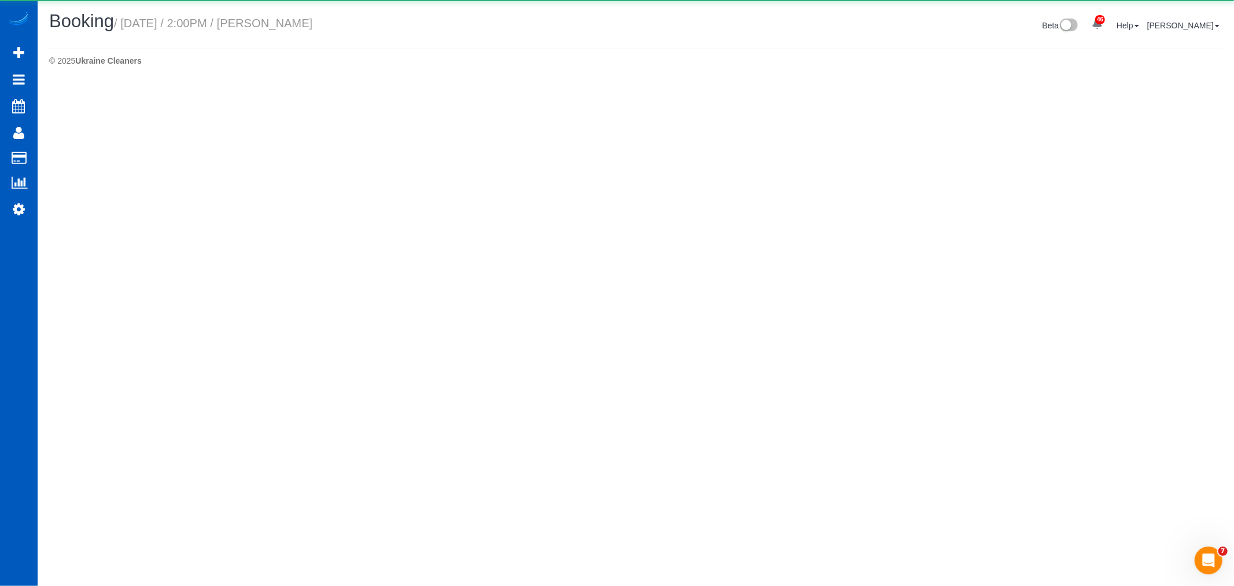
select select "CO"
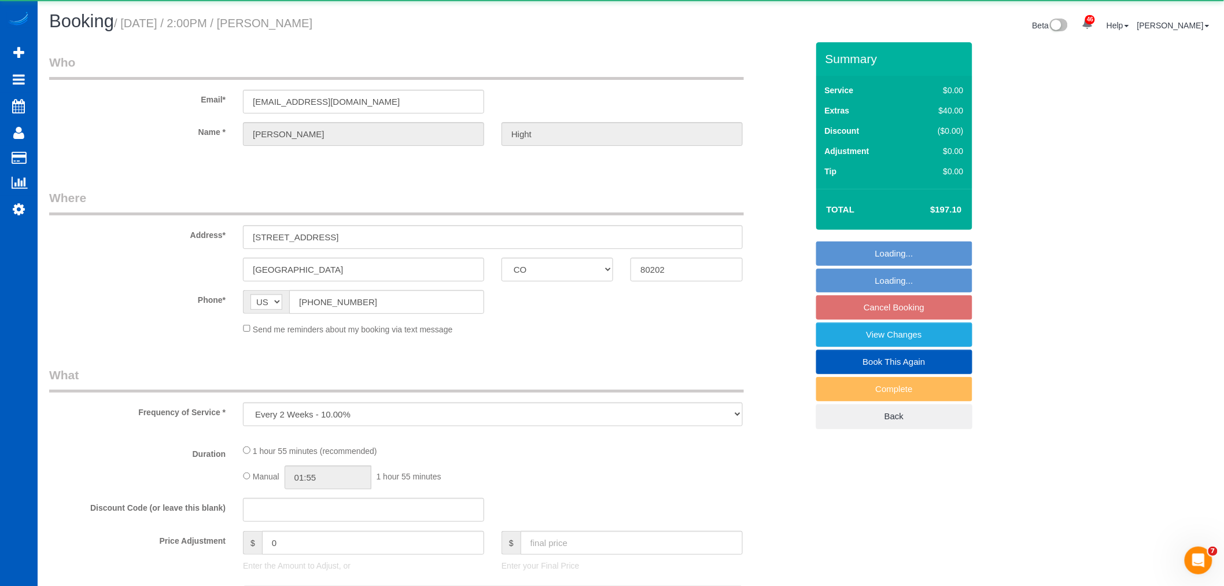
select select "object:24996"
select select "number:8"
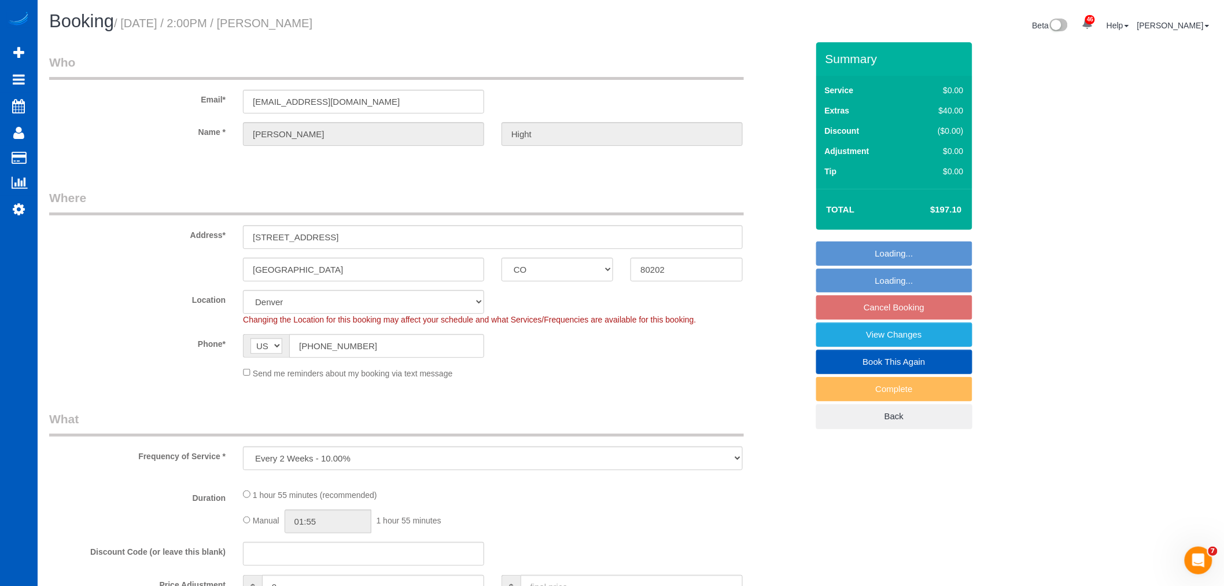
select select "spot135"
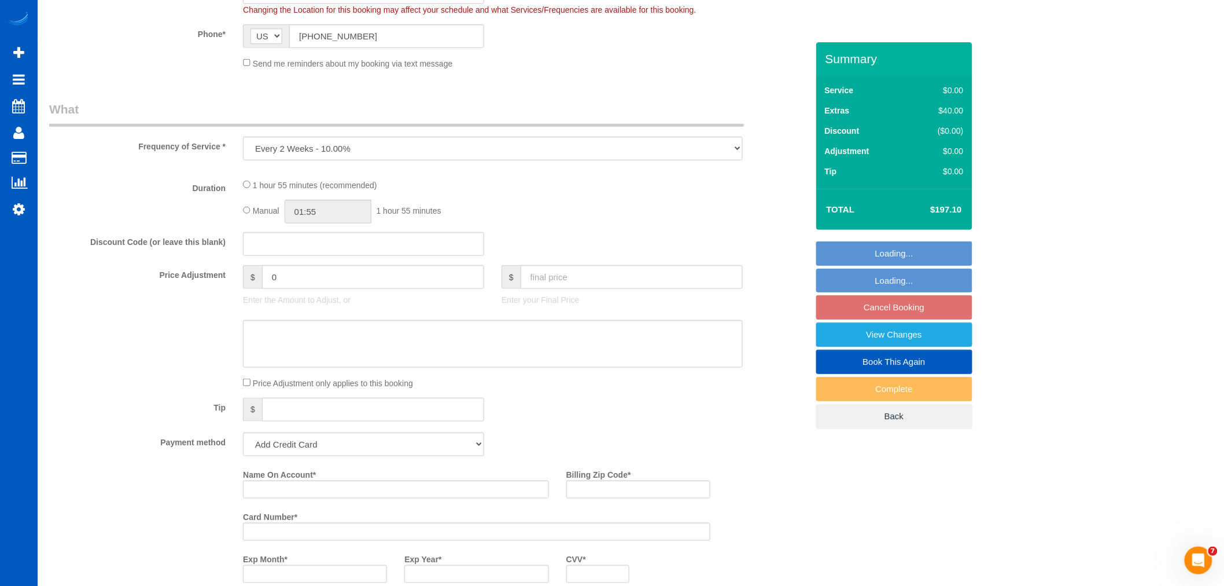
select select "string:fspay-a25ef8bf-e1c0-418b-9512-38e875064587"
select select "199"
select select "1001"
select select "2"
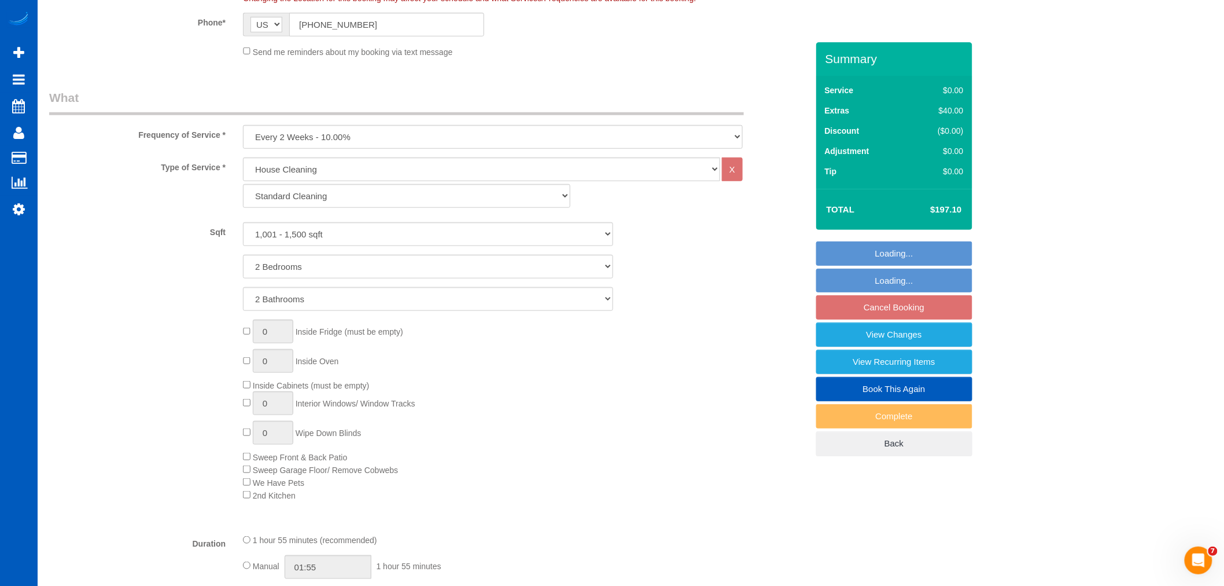
select select "1001"
select select "2"
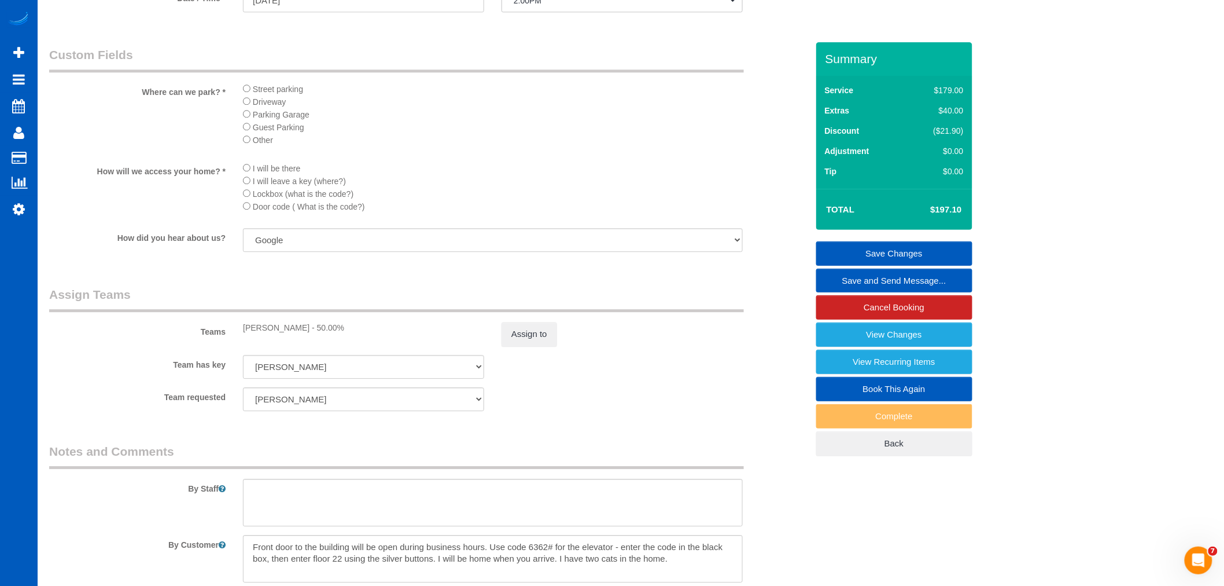
scroll to position [1163, 0]
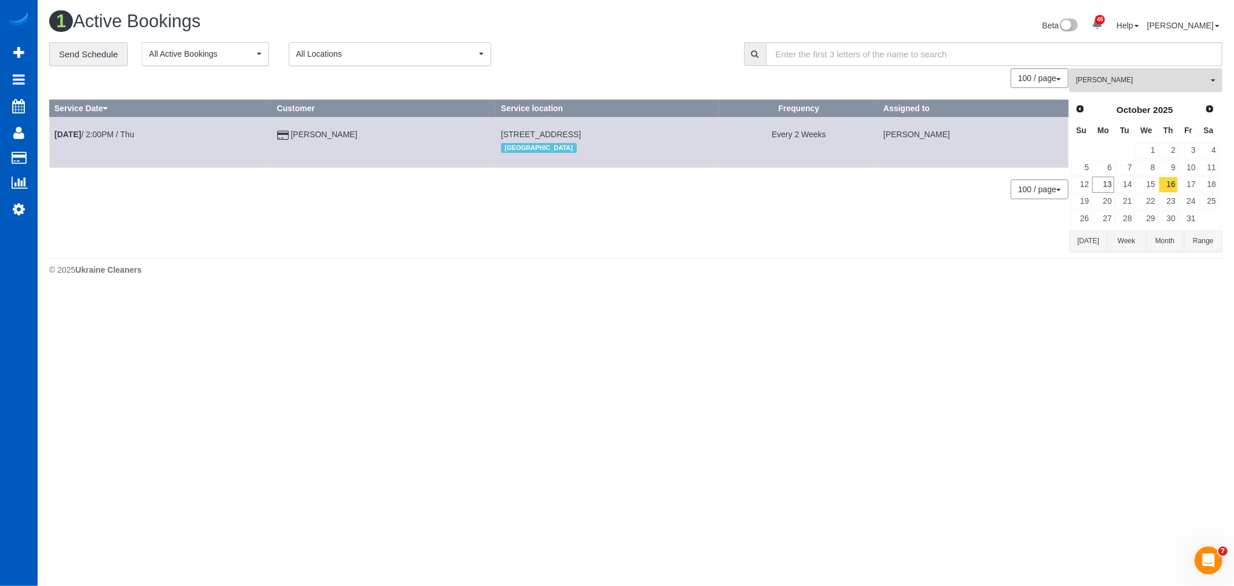
click at [1150, 79] on span "[PERSON_NAME]" at bounding box center [1142, 80] width 132 height 10
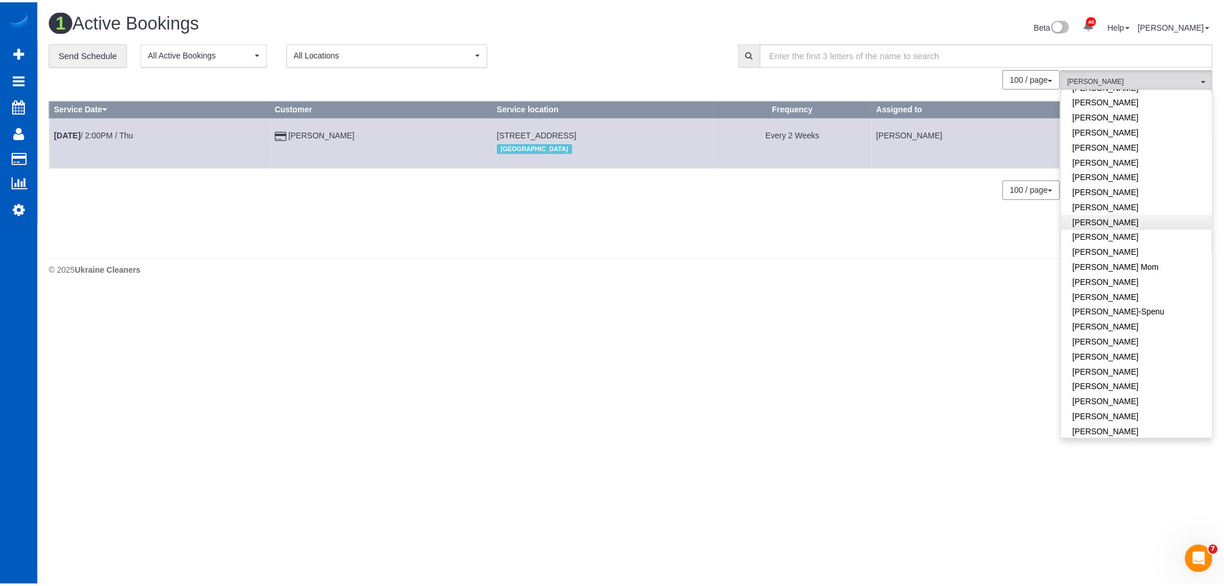
scroll to position [128, 0]
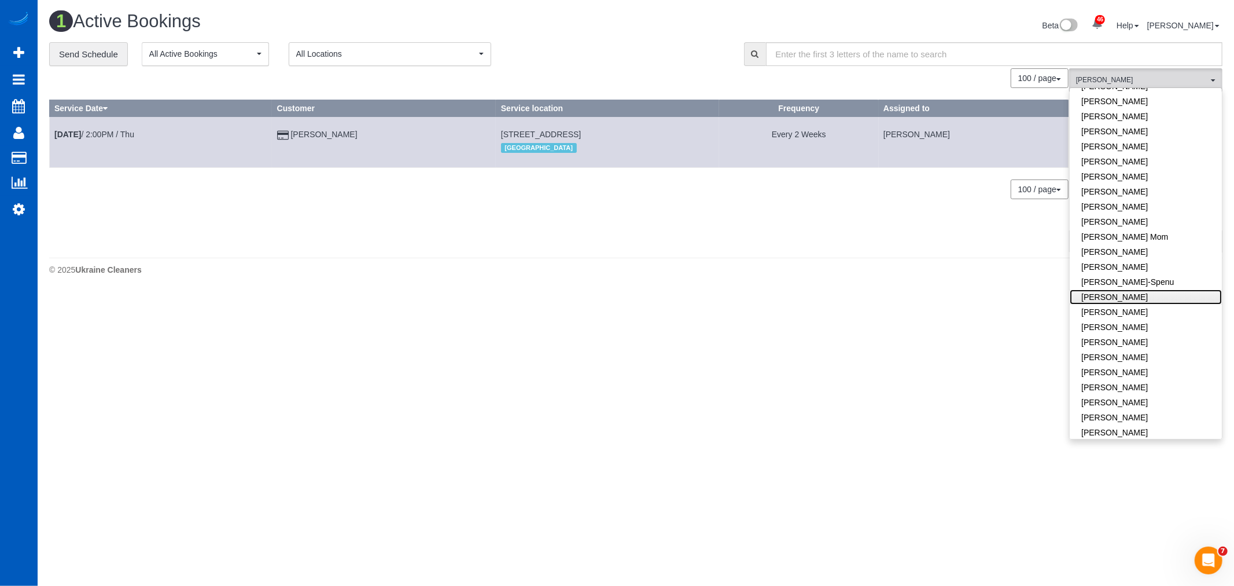
click at [1129, 298] on link "[PERSON_NAME]" at bounding box center [1146, 296] width 152 height 15
click at [323, 131] on link "Alison Hight" at bounding box center [324, 134] width 67 height 9
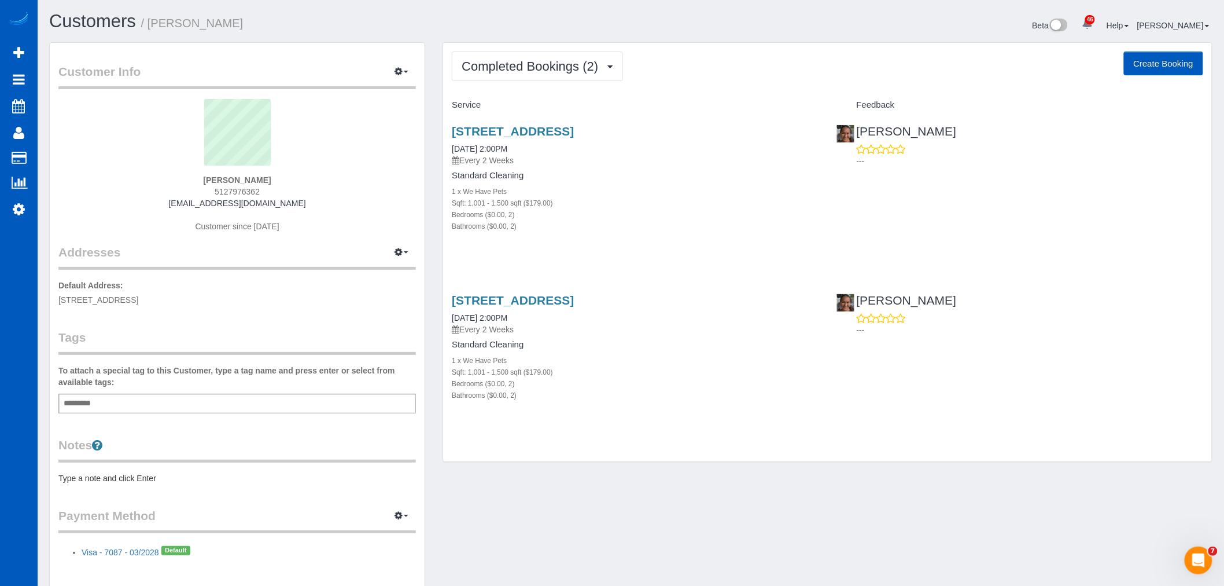
click at [591, 417] on div "1777 Chestnut Place, Unit 2230, Denver, CO 80202 09/18/2025 2:00PM Every 2 Week…" at bounding box center [635, 354] width 384 height 140
click at [537, 47] on div "Completed Bookings (2) Completed Bookings (2) Upcoming Bookings (11) Cancelled …" at bounding box center [827, 252] width 769 height 419
click at [538, 69] on span "Completed Bookings (2)" at bounding box center [533, 66] width 142 height 14
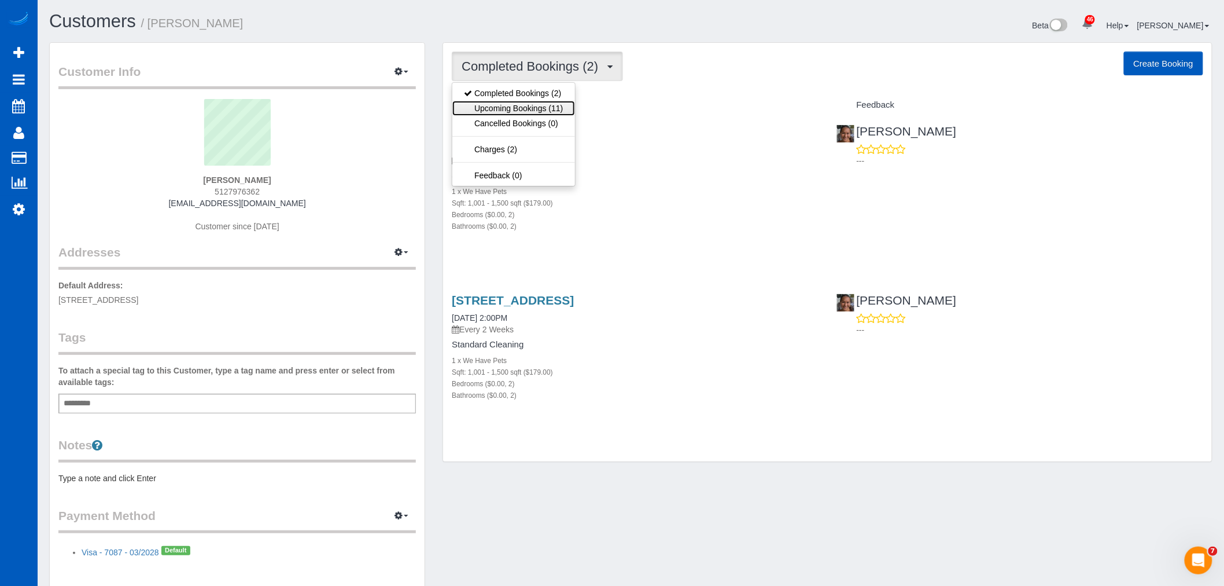
click at [532, 101] on link "Upcoming Bookings (11)" at bounding box center [513, 108] width 122 height 15
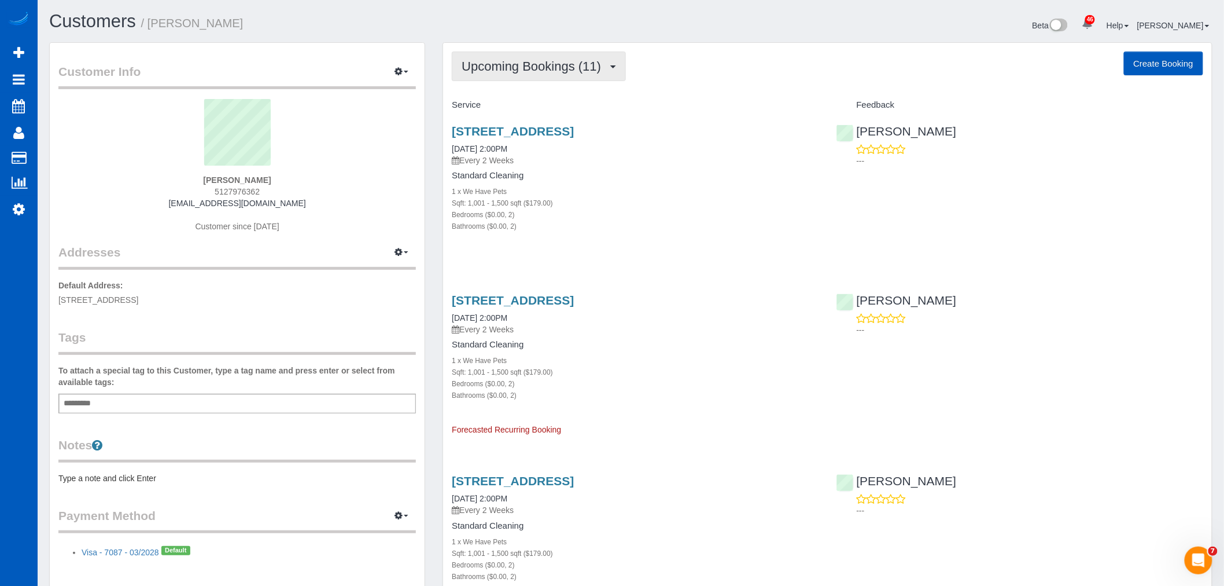
click at [527, 72] on span "Upcoming Bookings (11)" at bounding box center [534, 66] width 145 height 14
click at [645, 112] on div "Service" at bounding box center [635, 105] width 384 height 20
click at [580, 77] on button "Upcoming Bookings (11)" at bounding box center [539, 66] width 174 height 30
click at [557, 105] on link "Upcoming Bookings (11)" at bounding box center [513, 108] width 122 height 15
click at [579, 244] on div "1777 Chestnut Place, Unit 2230, Denver, CO 80202 10/16/2025 2:00PM Every 2 Week…" at bounding box center [635, 185] width 384 height 140
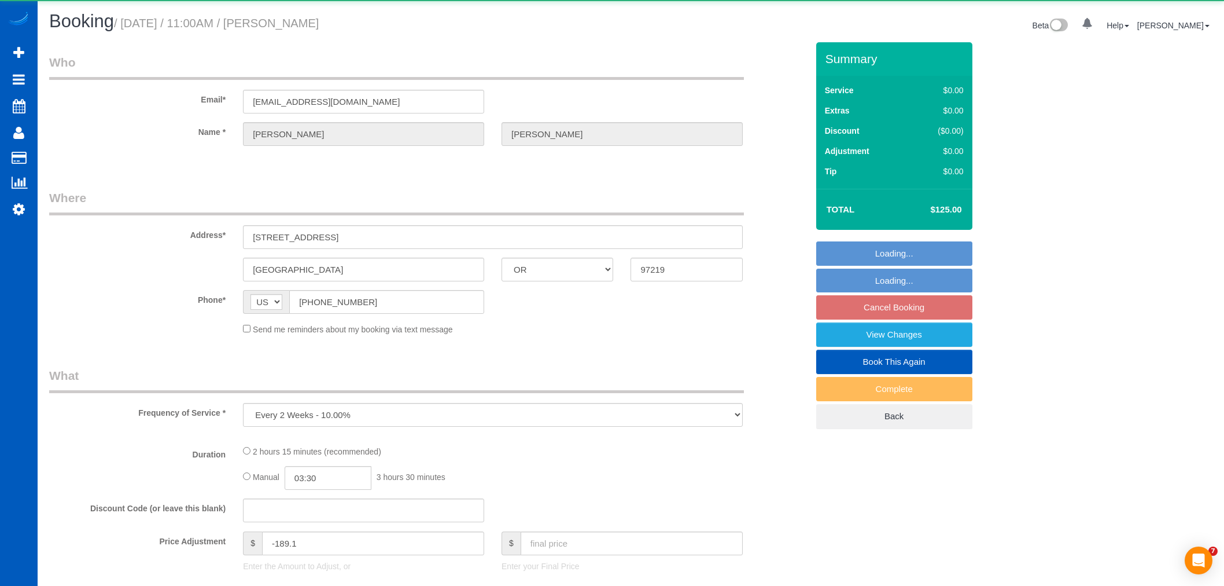
select select "OR"
select select "object:1100"
select select "199"
select select "3001"
select select "3"
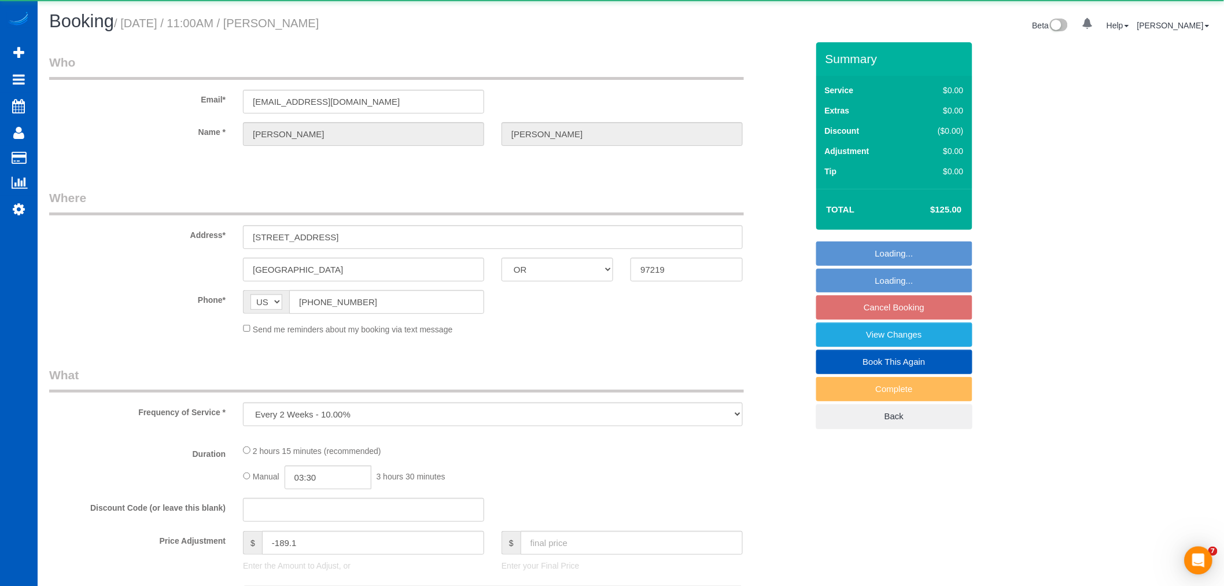
select select "3"
select select "spot2"
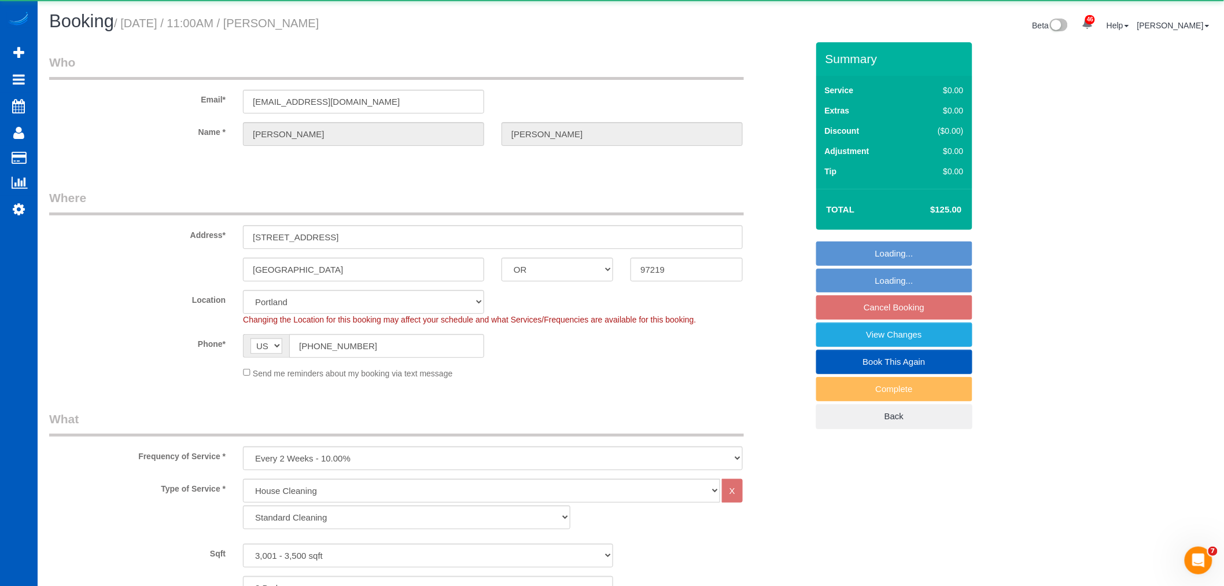
select select "3001"
select select "3"
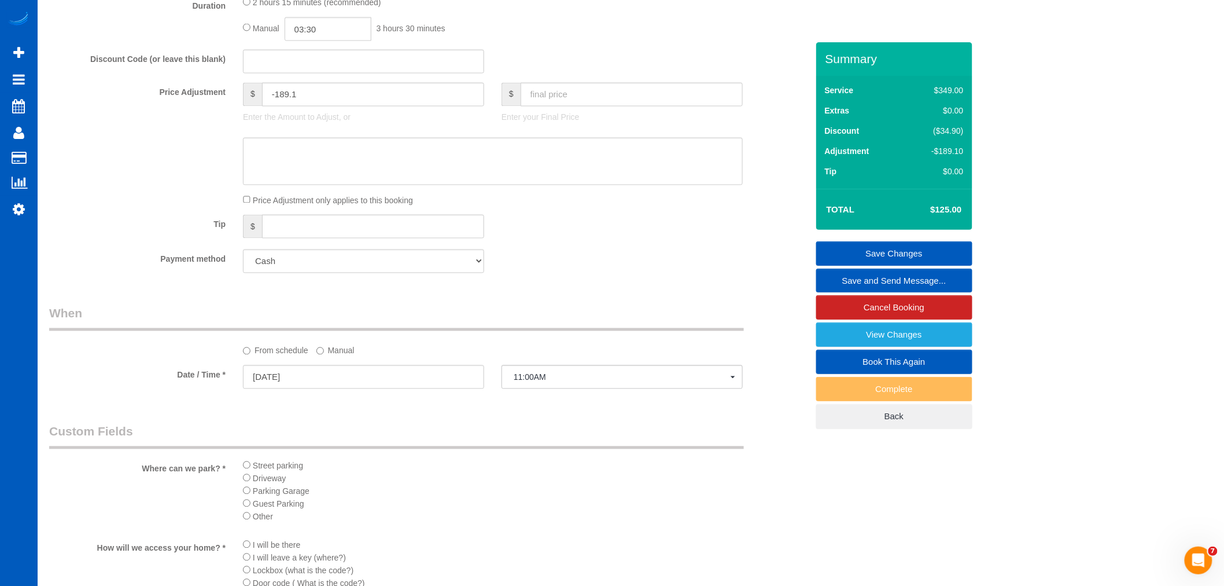
scroll to position [900, 0]
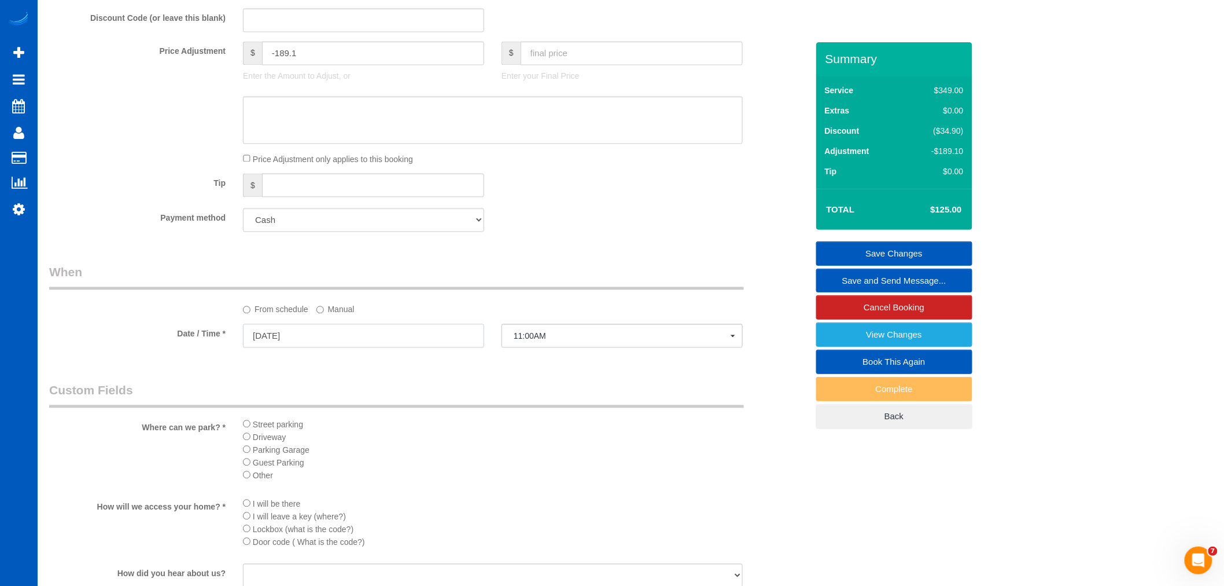
click at [353, 348] on input "10/17/2025" at bounding box center [363, 336] width 241 height 24
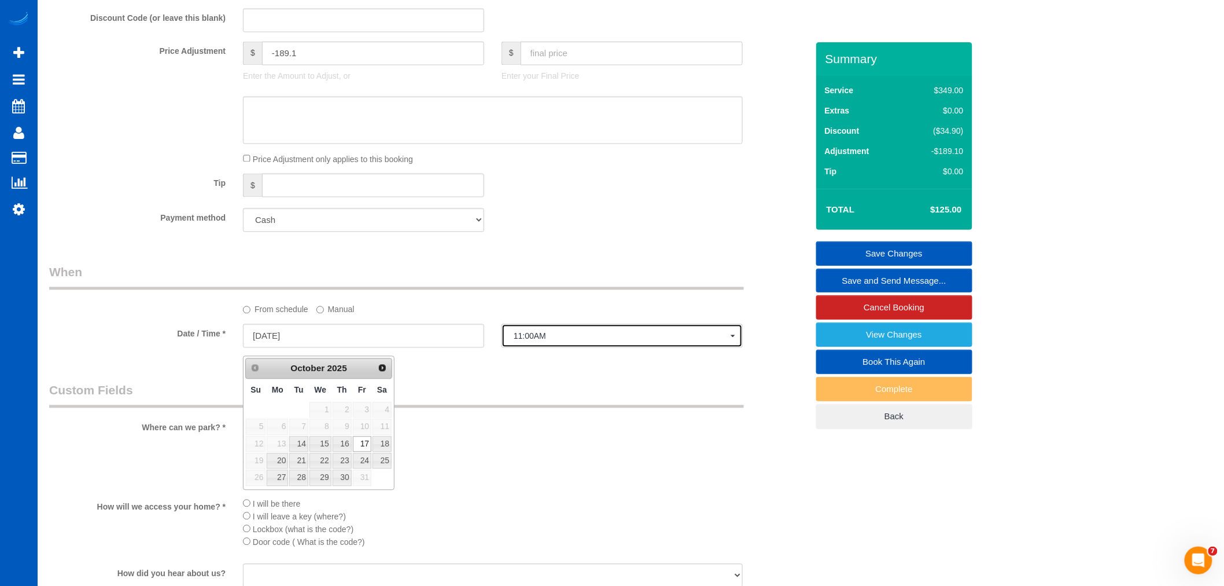
click at [538, 338] on span "11:00AM" at bounding box center [622, 336] width 217 height 9
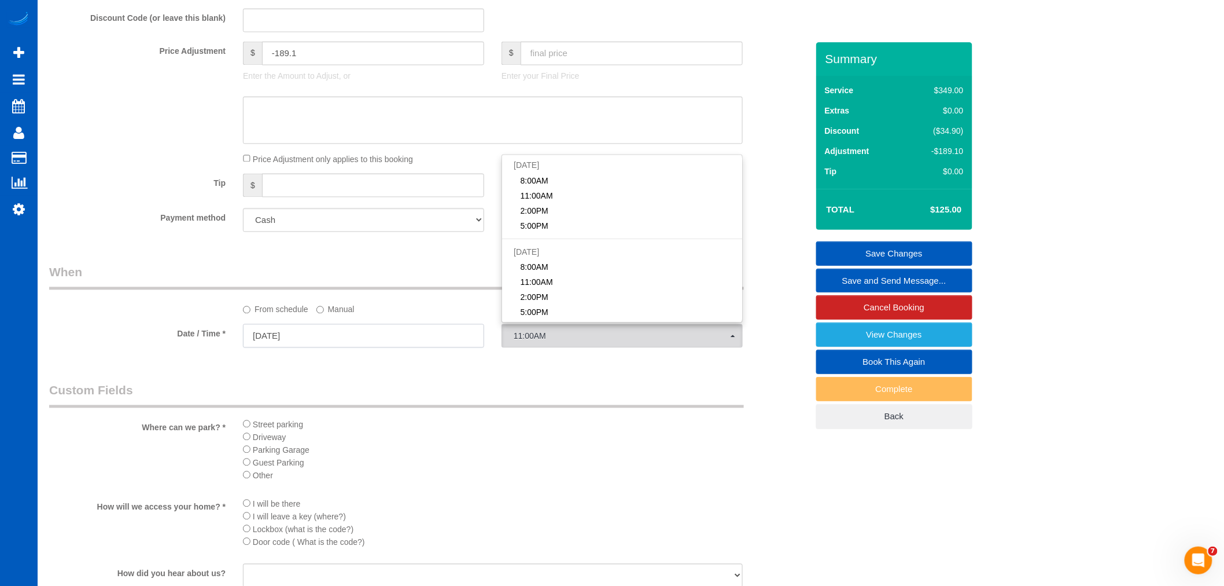
click at [320, 345] on input "10/17/2025" at bounding box center [363, 336] width 241 height 24
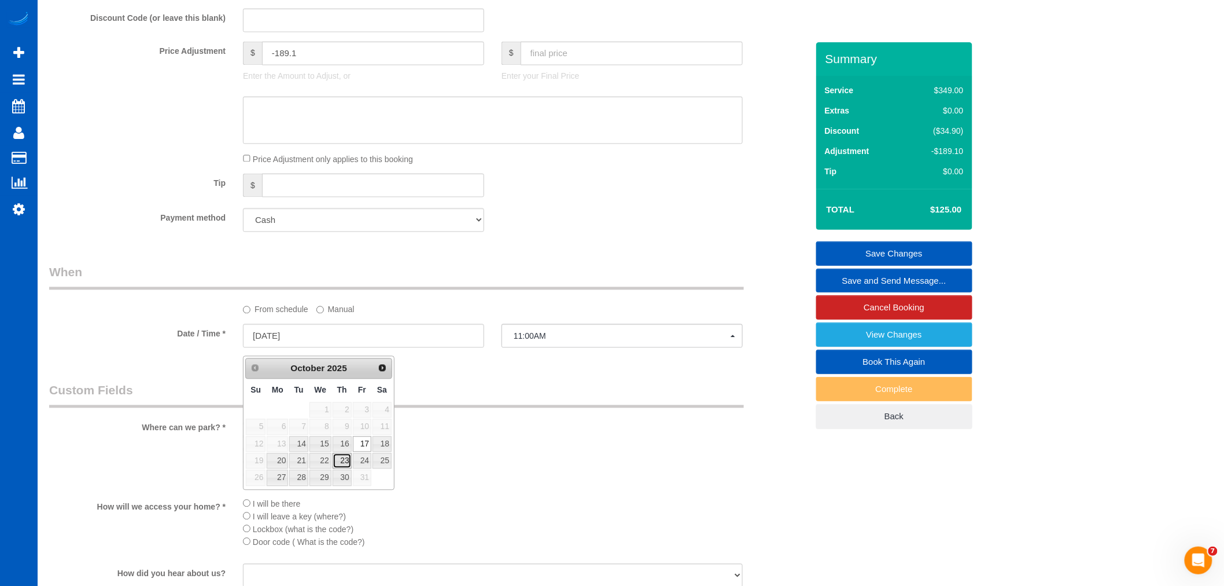
click at [344, 461] on link "23" at bounding box center [342, 461] width 19 height 16
type input "10/23/2025"
select select "spot18"
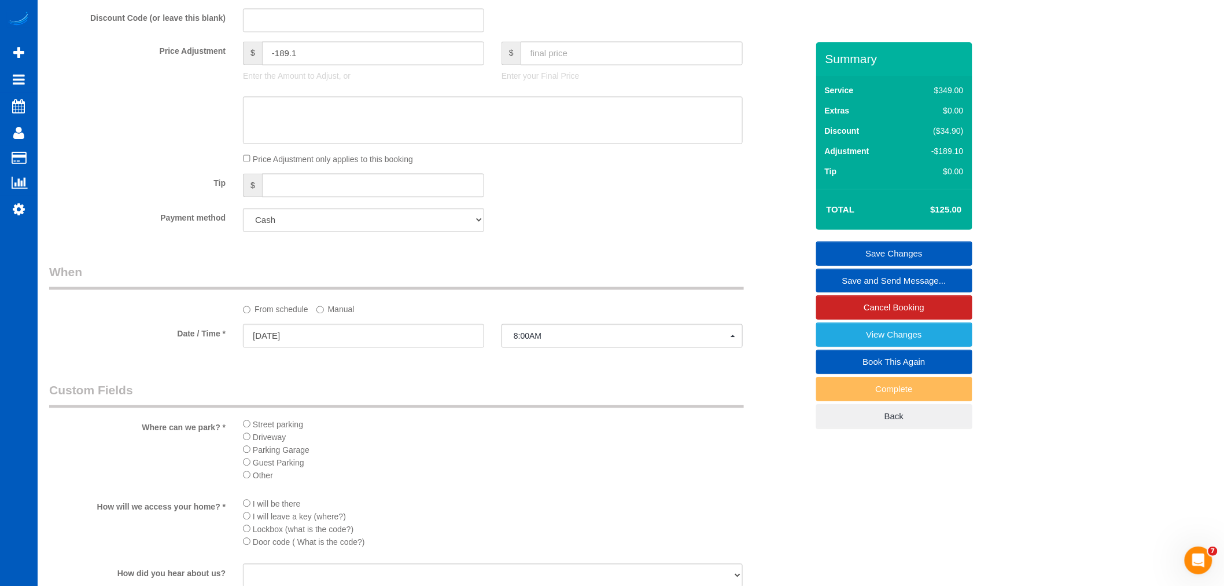
click at [322, 310] on label "Manual" at bounding box center [335, 308] width 38 height 16
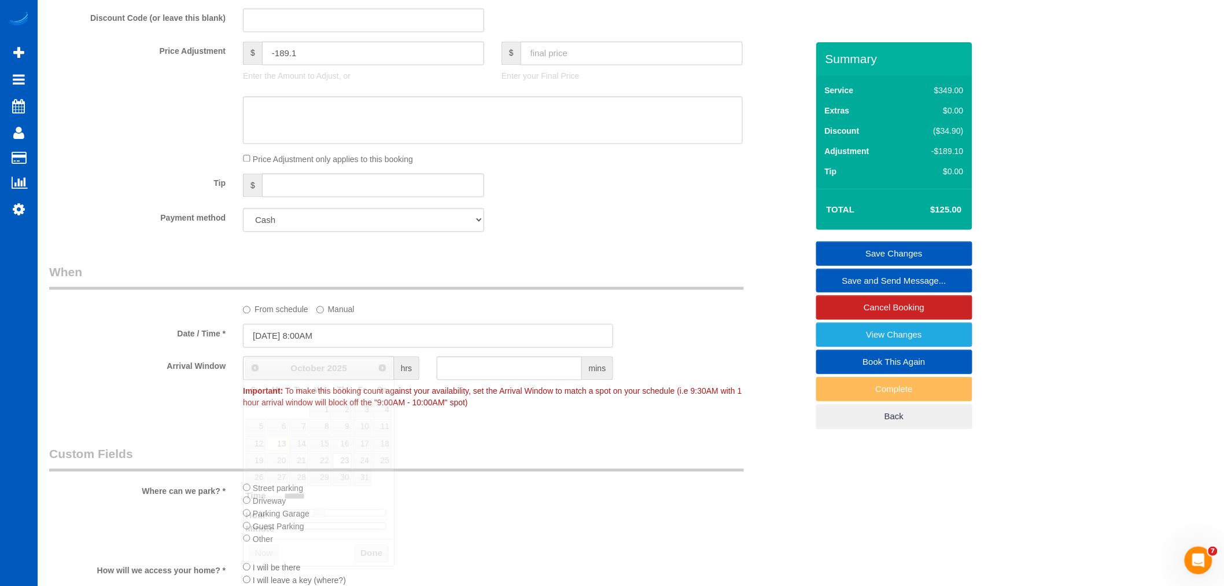
click at [334, 345] on input "10/23/2025 8:00AM" at bounding box center [428, 336] width 370 height 24
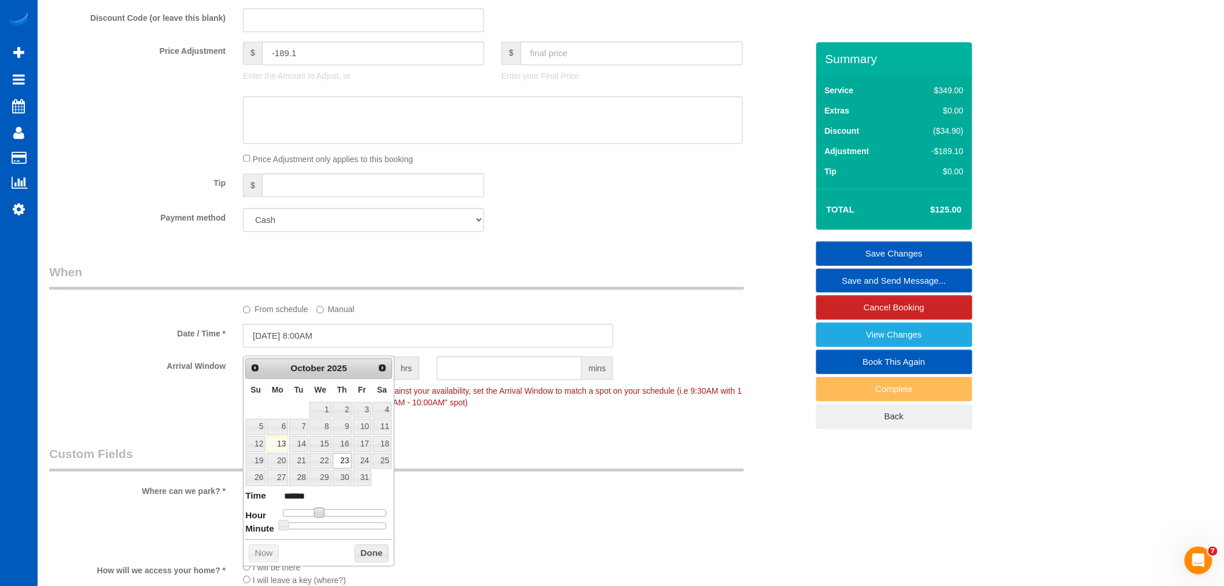
type input "10/23/2025 9:00AM"
type input "******"
type input "10/23/2025 10:00AM"
type input "*******"
type input "10/23/2025 11:00AM"
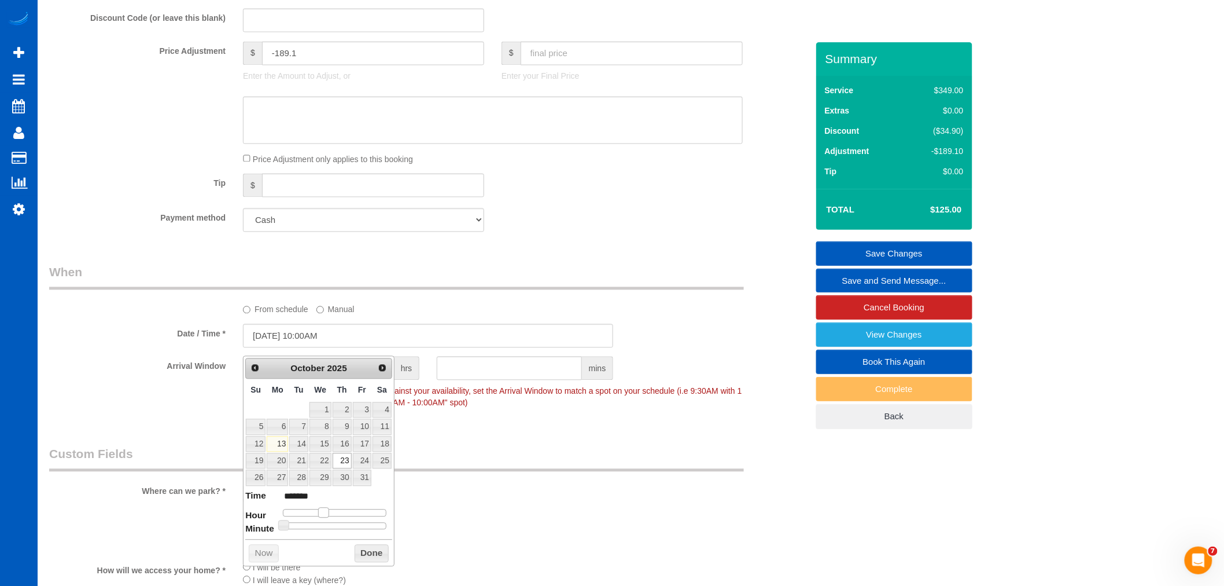
type input "*******"
type input "10/23/2025 12:00PM"
type input "*******"
type input "10/23/2025 1:00PM"
type input "******"
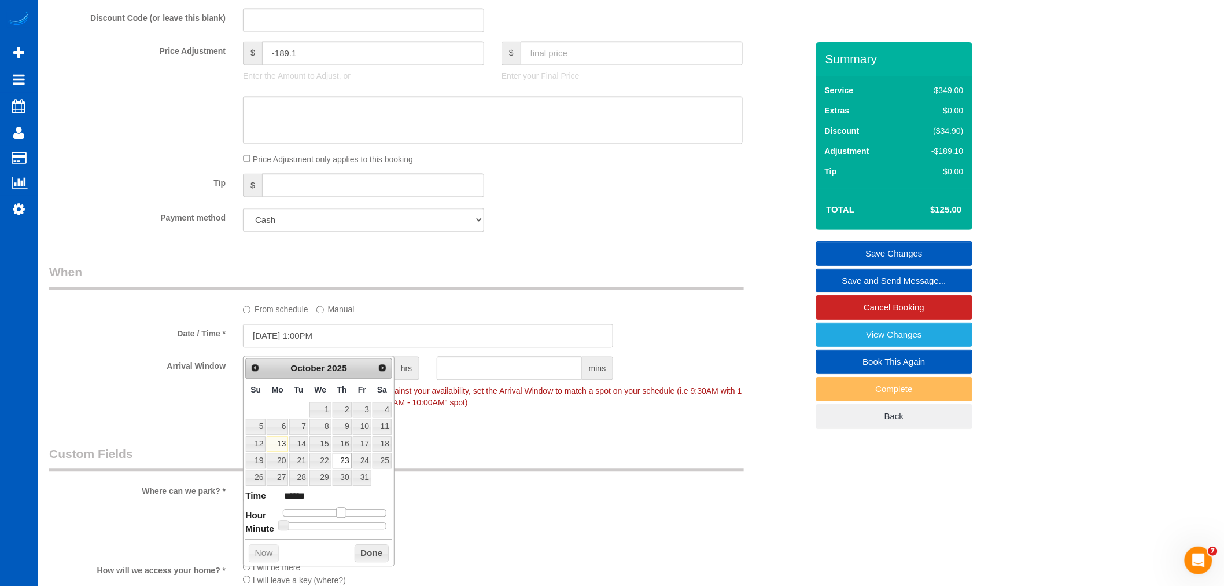
drag, startPoint x: 320, startPoint y: 515, endPoint x: 343, endPoint y: 517, distance: 23.2
click at [343, 517] on span at bounding box center [341, 512] width 10 height 10
drag, startPoint x: 366, startPoint y: 552, endPoint x: 369, endPoint y: 436, distance: 116.3
click at [366, 551] on button "Done" at bounding box center [372, 553] width 34 height 19
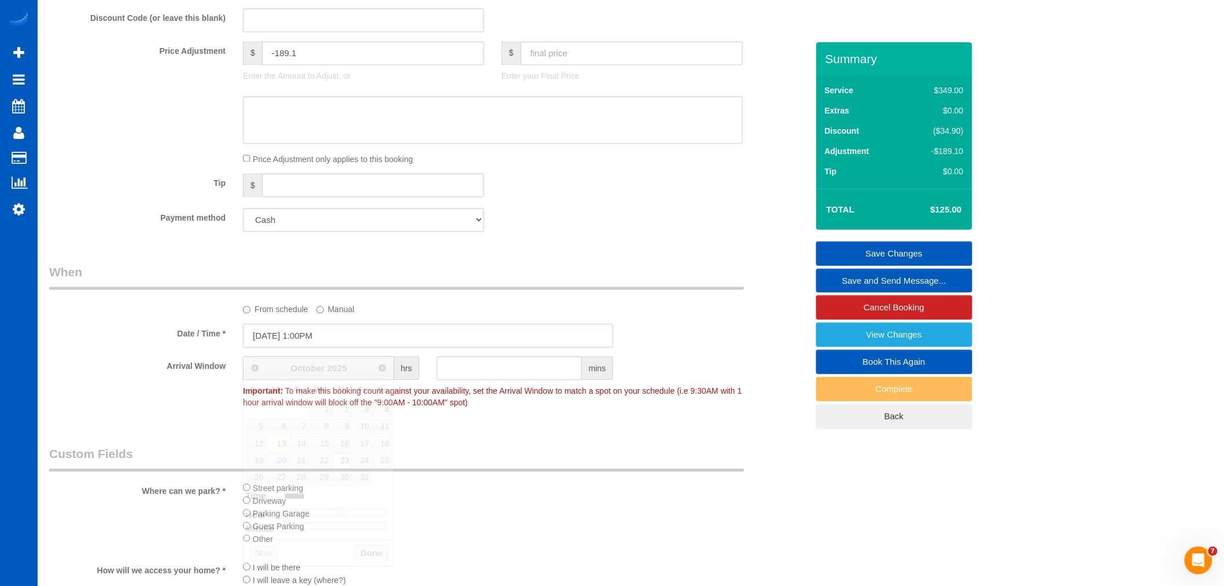
click at [326, 347] on input "10/23/2025 1:00PM" at bounding box center [428, 336] width 370 height 24
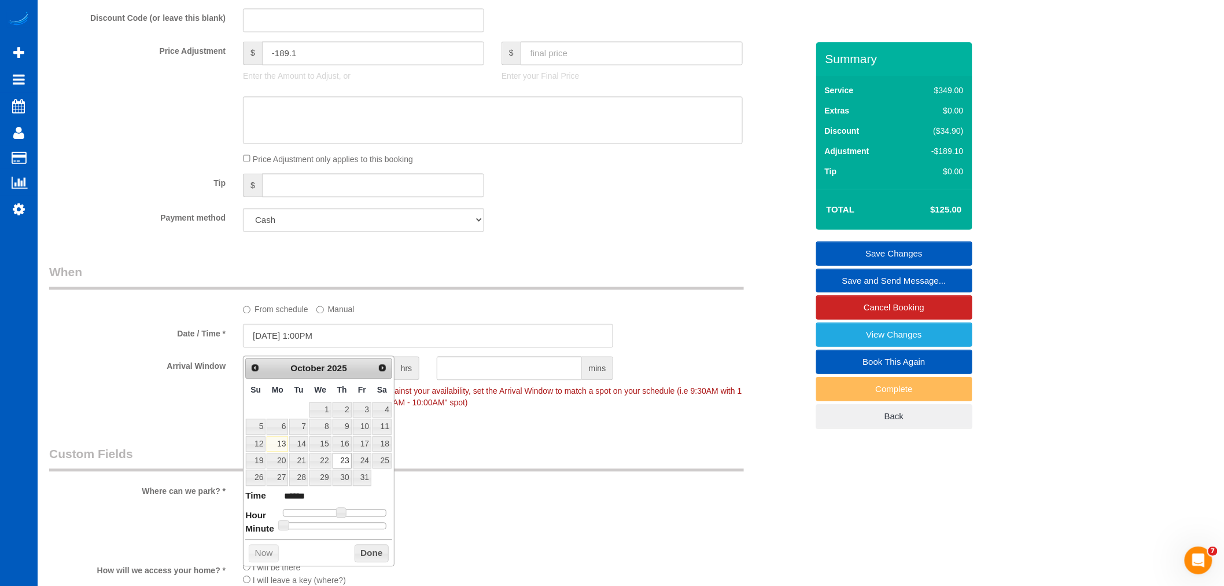
type input "10/23/2025 1:25PM"
type input "******"
click at [332, 523] on div at bounding box center [335, 525] width 104 height 7
type input "10/23/2025 1:30PM"
type input "******"
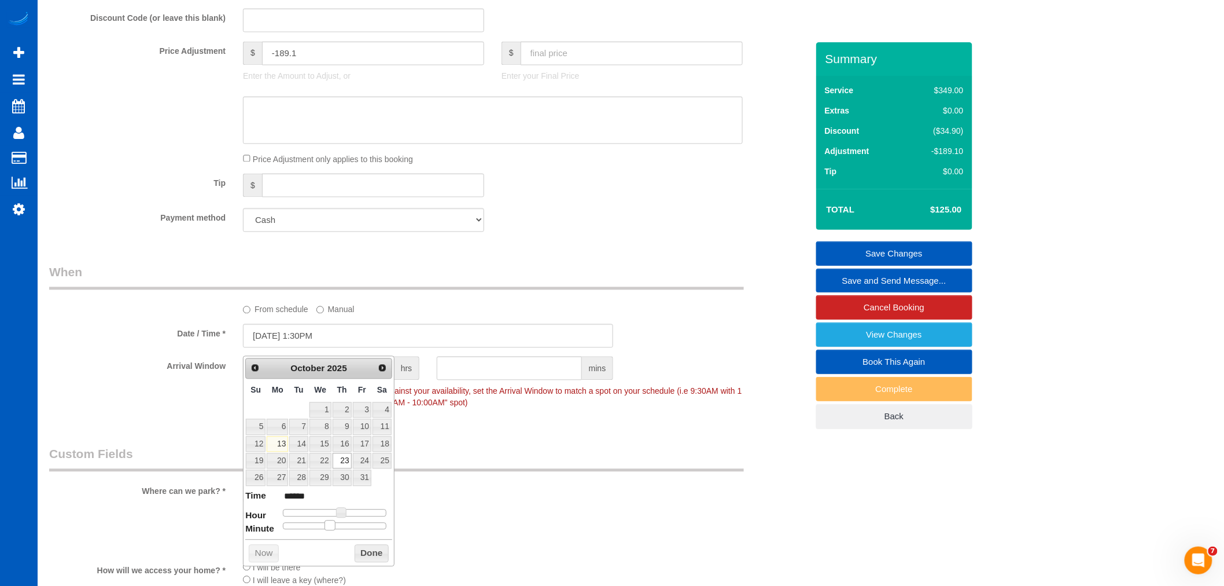
type input "10/23/2025 1:25PM"
type input "******"
type input "10/23/2025 1:30PM"
type input "******"
drag, startPoint x: 333, startPoint y: 524, endPoint x: 340, endPoint y: 528, distance: 7.8
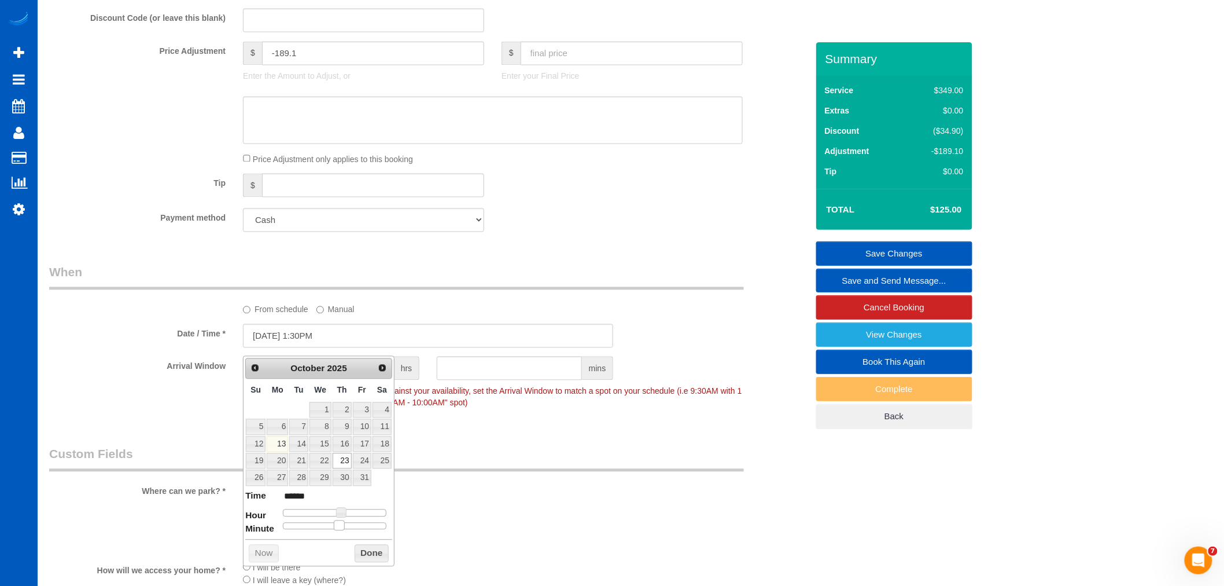
click at [340, 528] on span at bounding box center [339, 525] width 10 height 10
drag, startPoint x: 385, startPoint y: 553, endPoint x: 381, endPoint y: 547, distance: 7.4
click at [385, 551] on button "Done" at bounding box center [372, 553] width 34 height 19
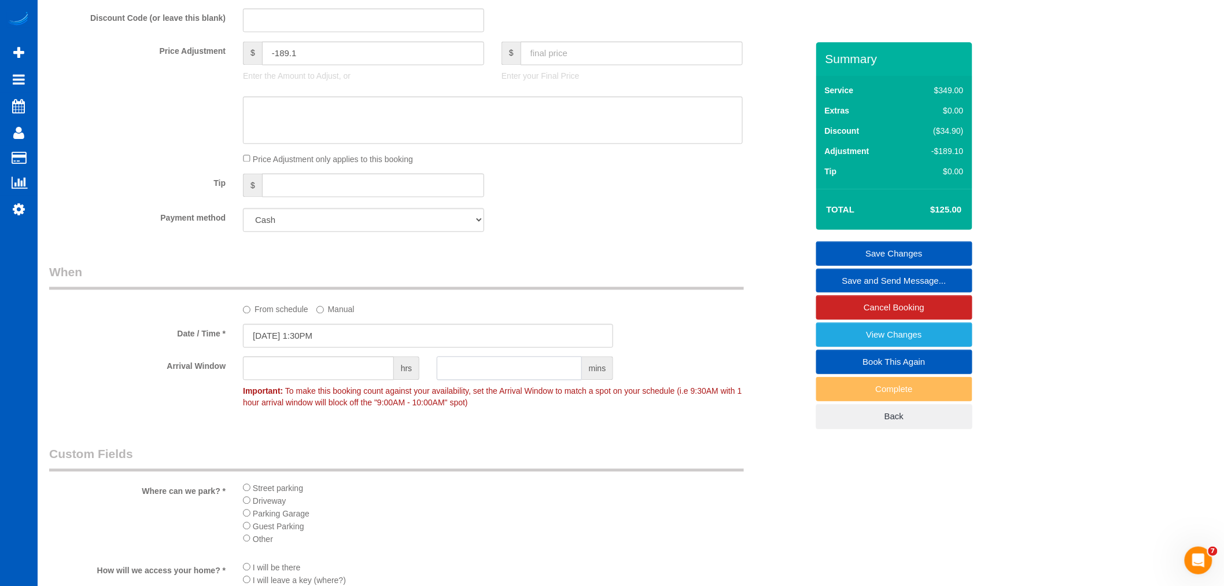
click at [522, 370] on input "text" at bounding box center [509, 368] width 145 height 24
type input "30"
click at [571, 441] on div "Who Email* ssafdie526@gmail.com Name * Sara Safdie Where Address* 3903 SW Marig…" at bounding box center [429, 128] width 776 height 1970
click at [848, 255] on link "Save Changes" at bounding box center [894, 253] width 156 height 24
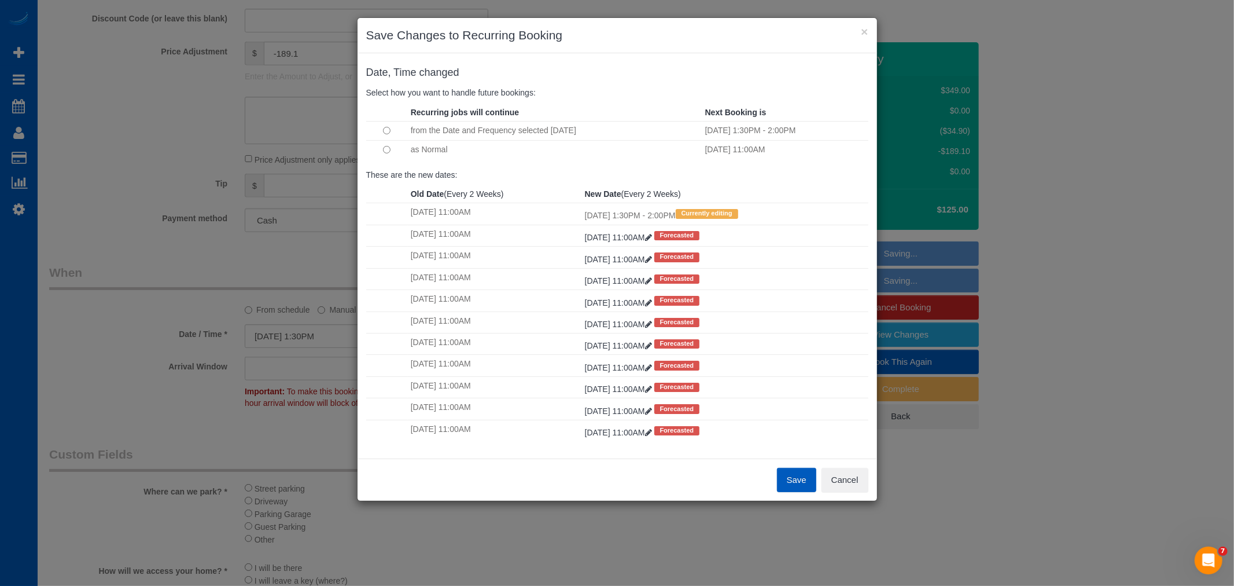
click at [797, 478] on button "Save" at bounding box center [796, 480] width 39 height 24
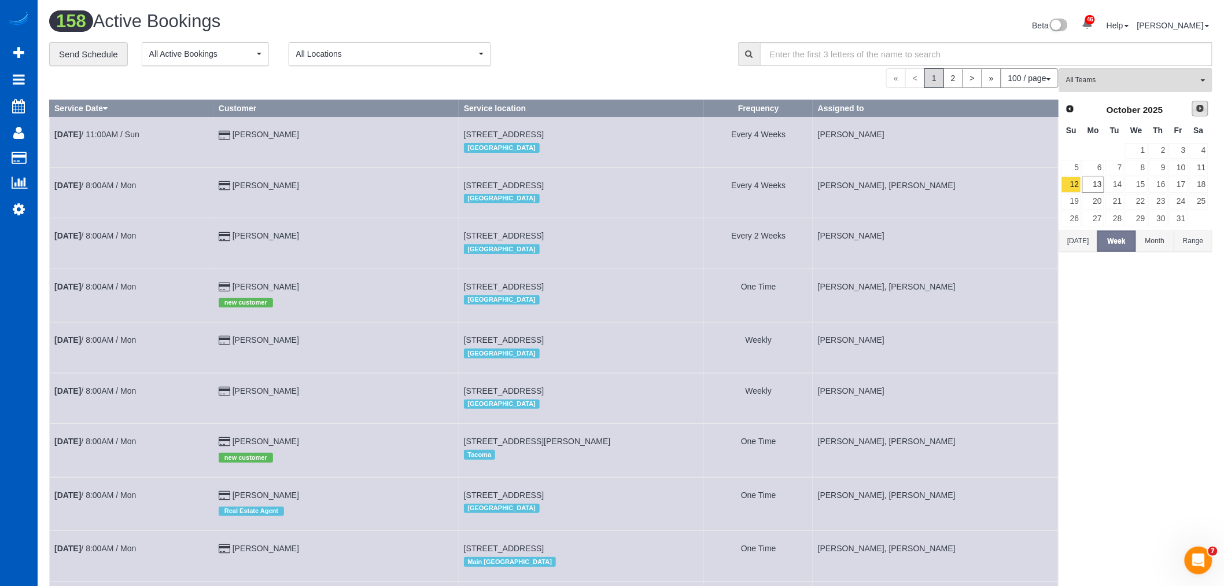
click at [1201, 114] on link "Next" at bounding box center [1201, 109] width 16 height 16
click at [1140, 171] on link "5" at bounding box center [1136, 168] width 22 height 16
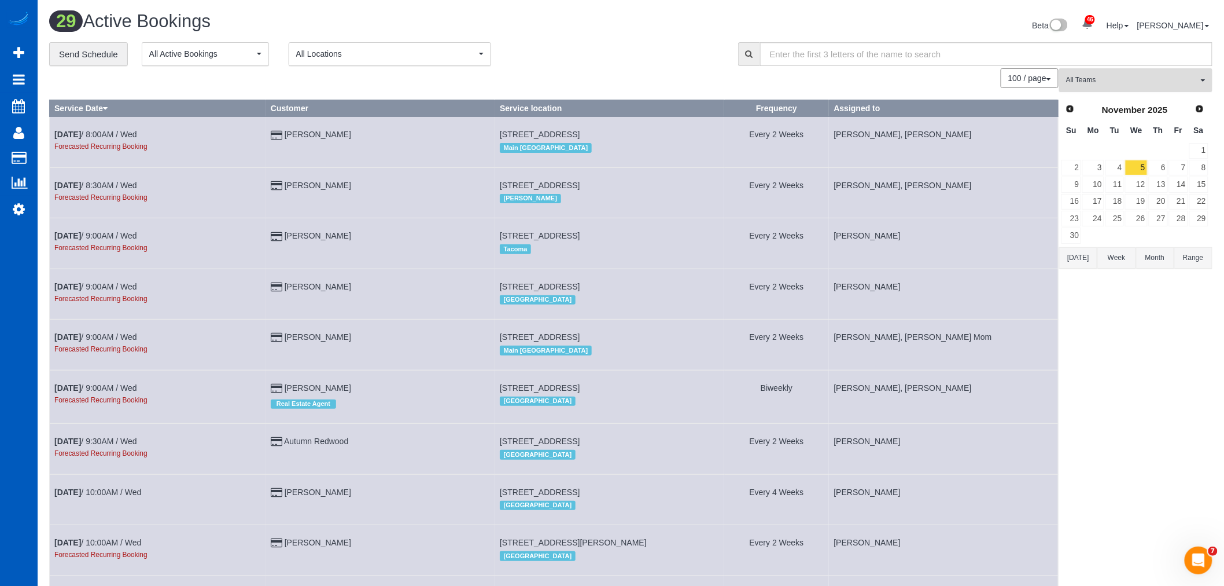
click at [1123, 72] on button "All Teams" at bounding box center [1135, 80] width 153 height 24
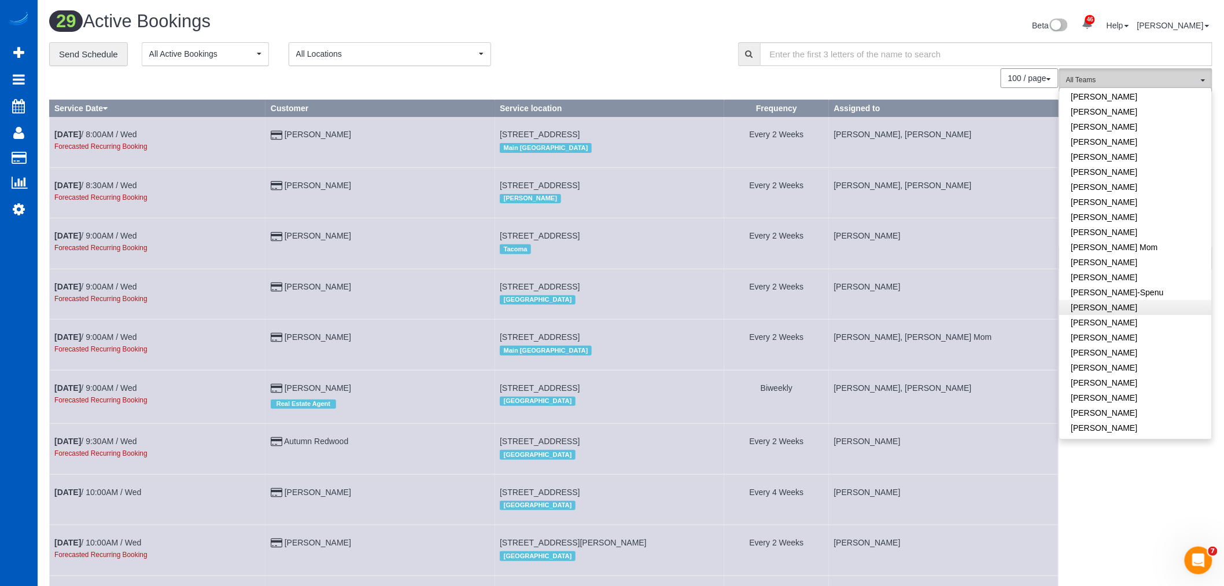
scroll to position [128, 0]
click at [1120, 273] on link "[PERSON_NAME]" at bounding box center [1136, 266] width 152 height 15
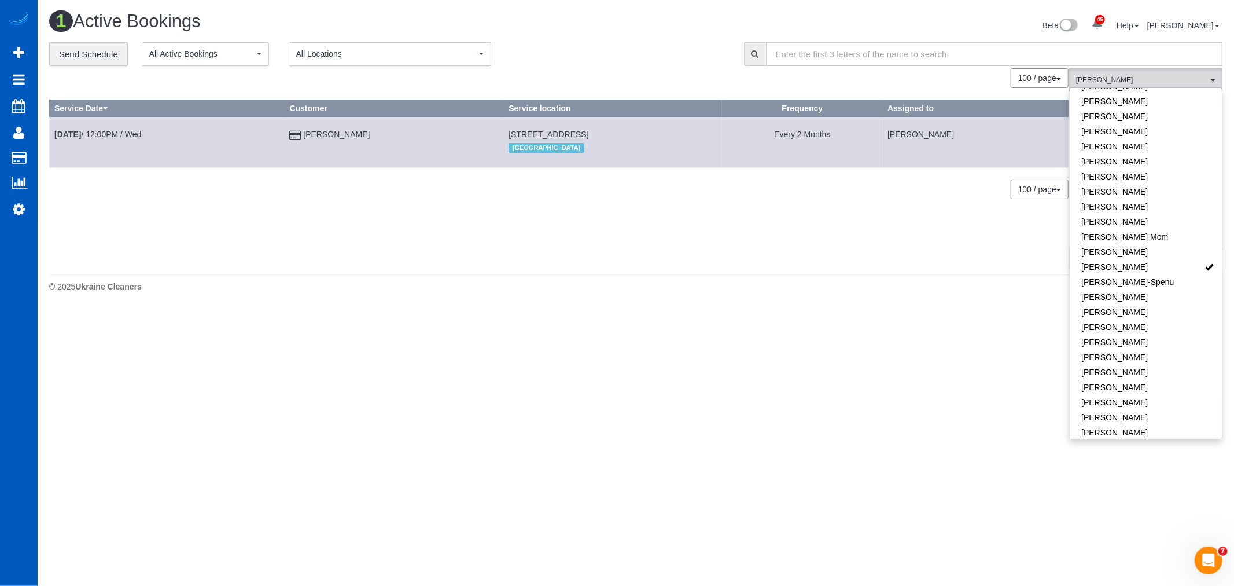
drag, startPoint x: 730, startPoint y: 316, endPoint x: 738, endPoint y: 320, distance: 8.8
click at [730, 318] on body "46 Beta Your Notifications You have 0 alerts × You have 2 to charge for 10/11/2…" at bounding box center [617, 293] width 1234 height 586
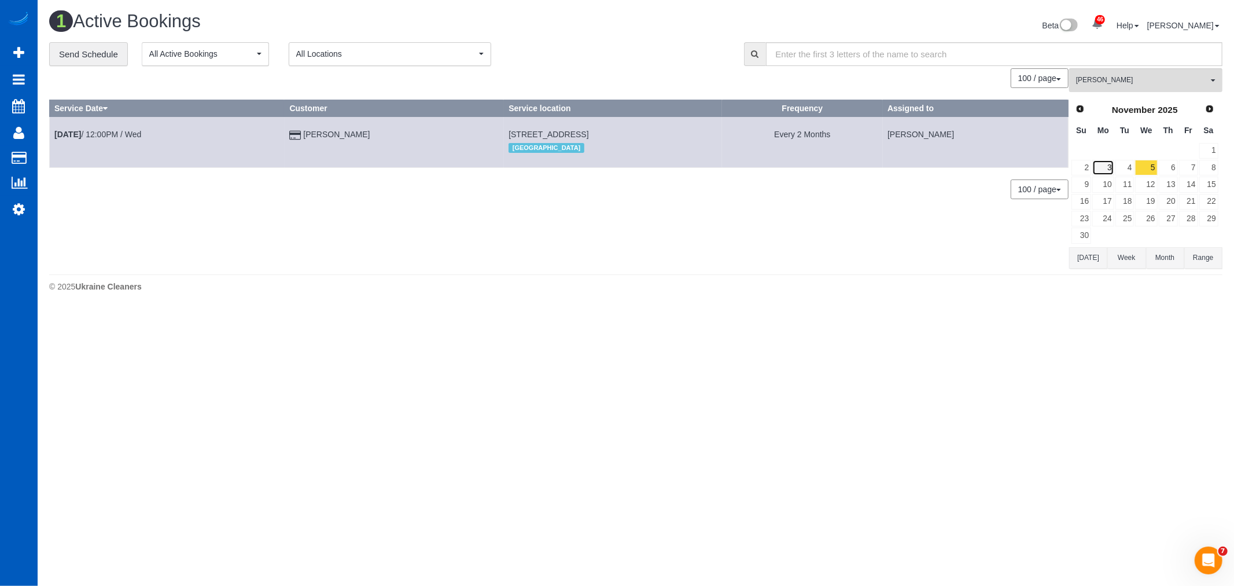
click at [1109, 166] on link "3" at bounding box center [1102, 168] width 21 height 16
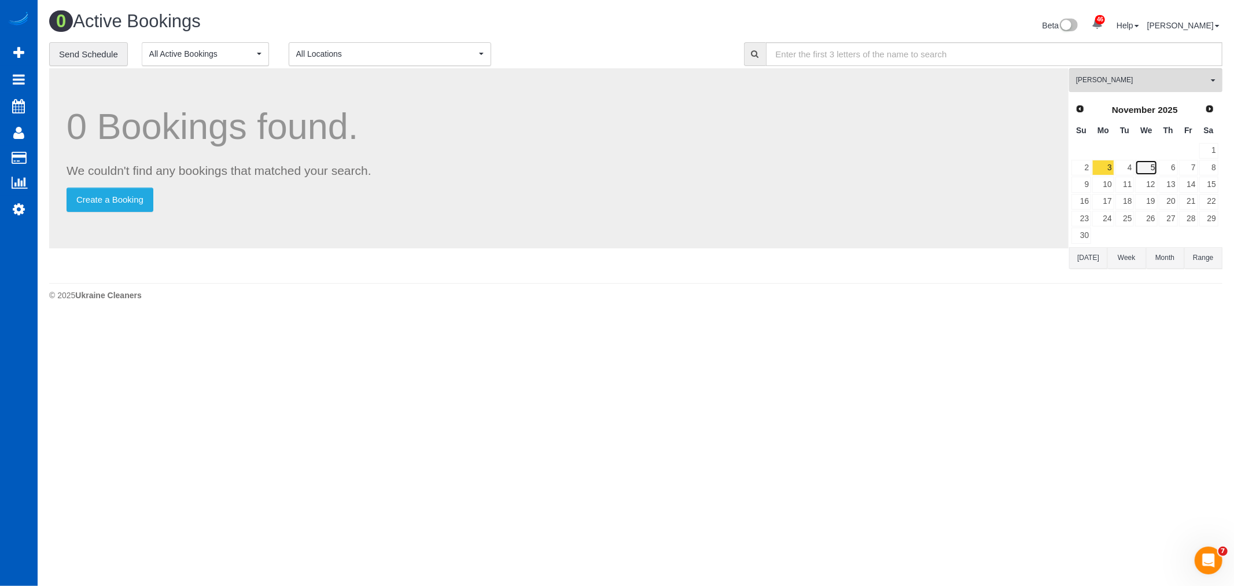
click at [1142, 166] on link "5" at bounding box center [1146, 168] width 22 height 16
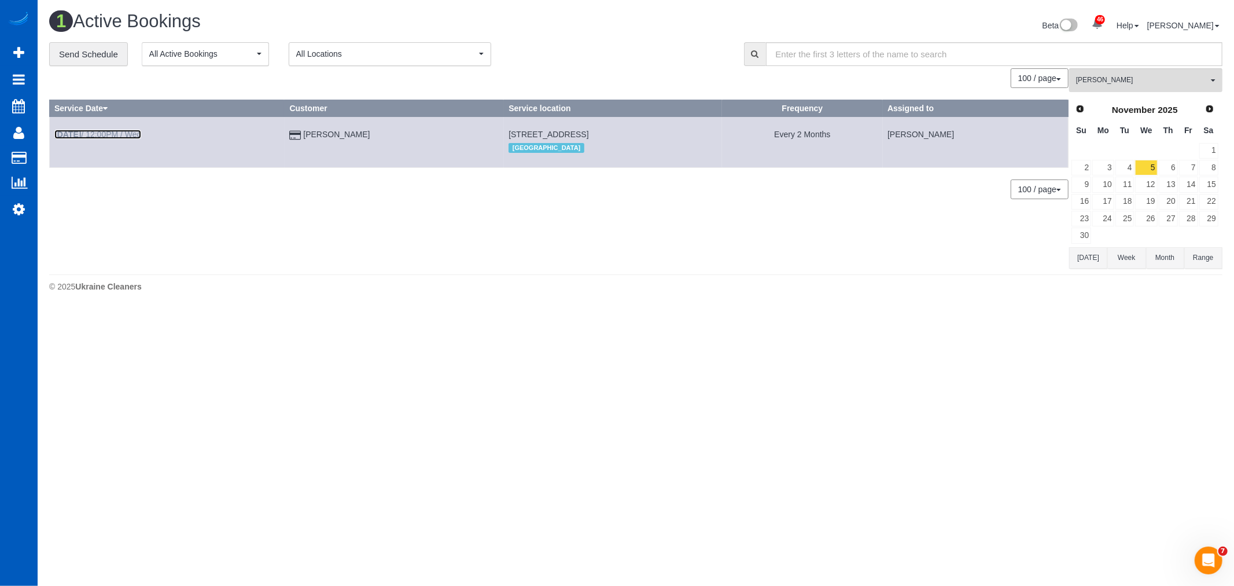
click at [124, 139] on link "Nov 5th / 12:00PM / Wed" at bounding box center [97, 134] width 87 height 9
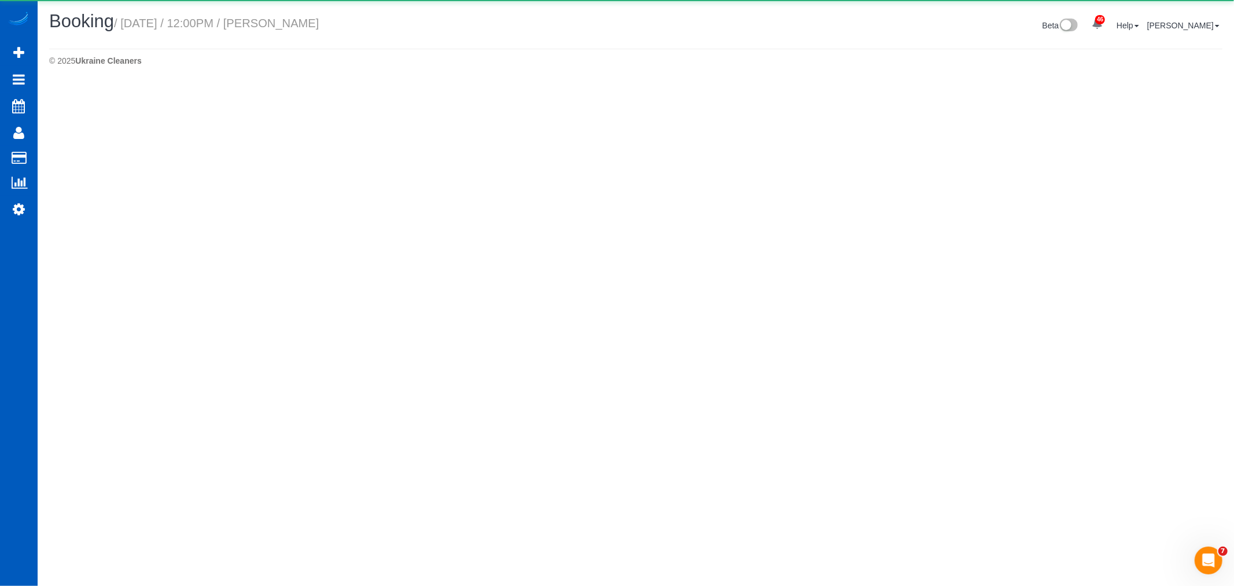
select select "WA"
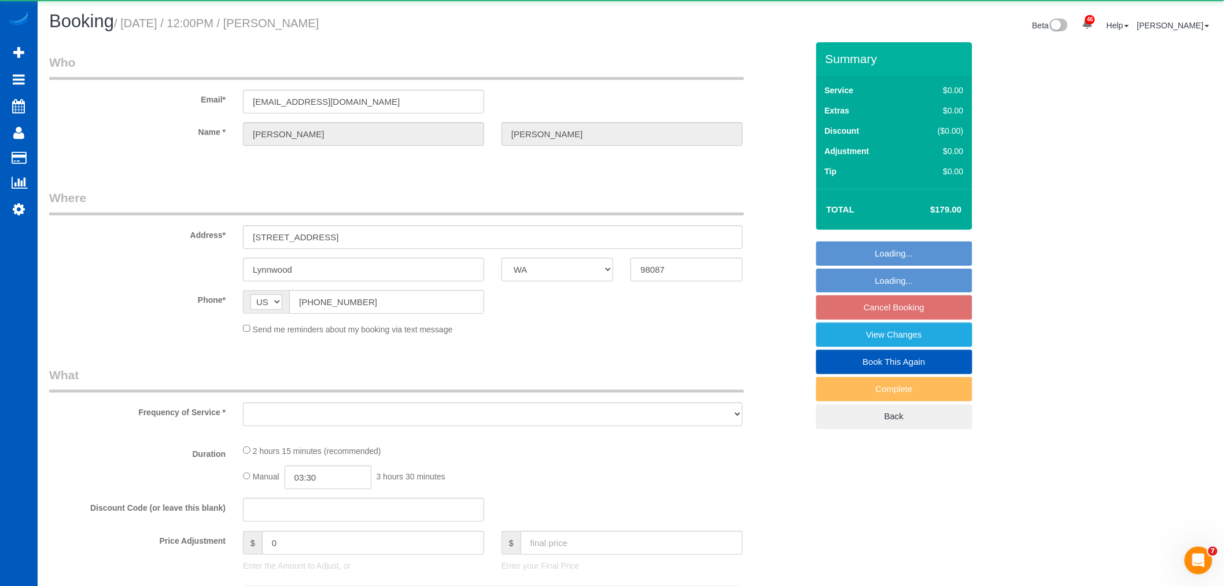
select select "object:4349"
select select "string:fspay-6107844b-87ff-487d-baea-ed3dbbe9deed"
select select "199"
select select "1001"
select select "3"
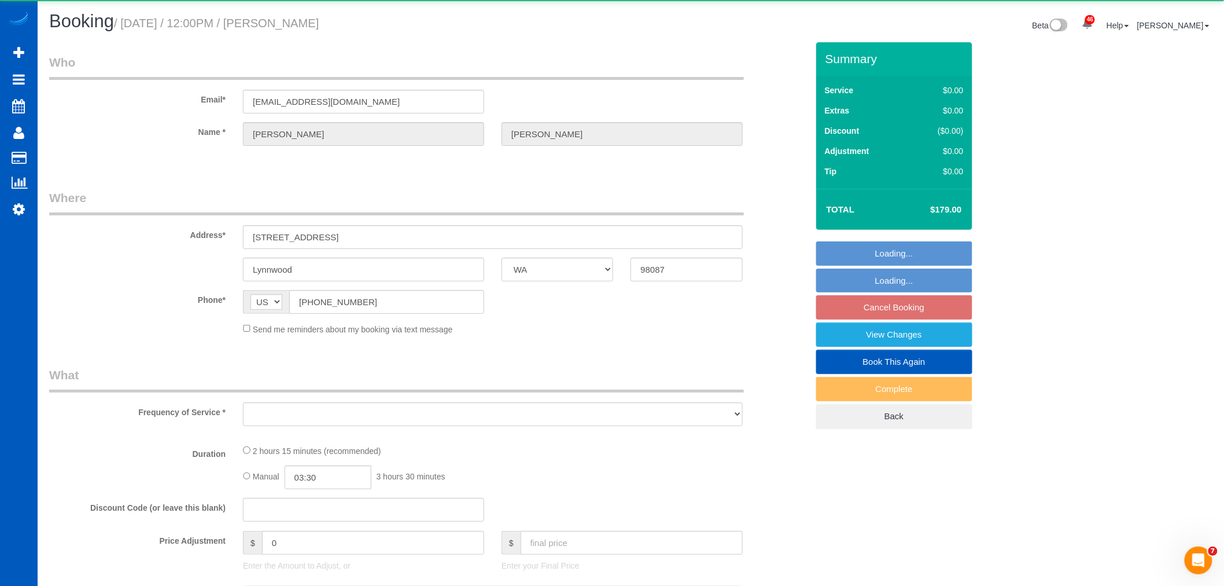
select select "3"
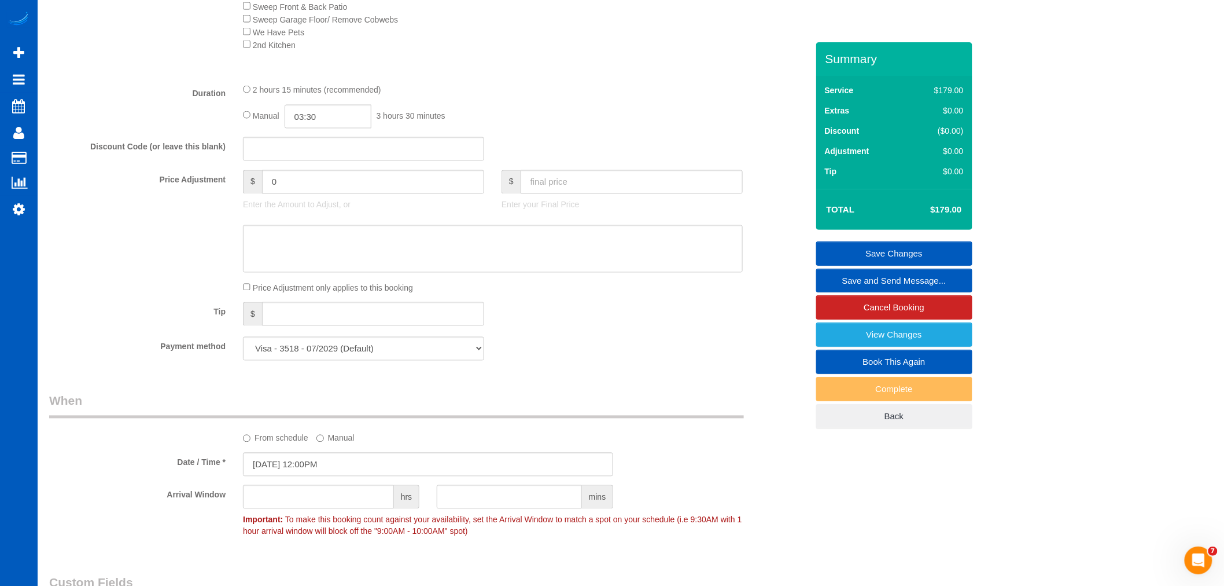
scroll to position [1028, 0]
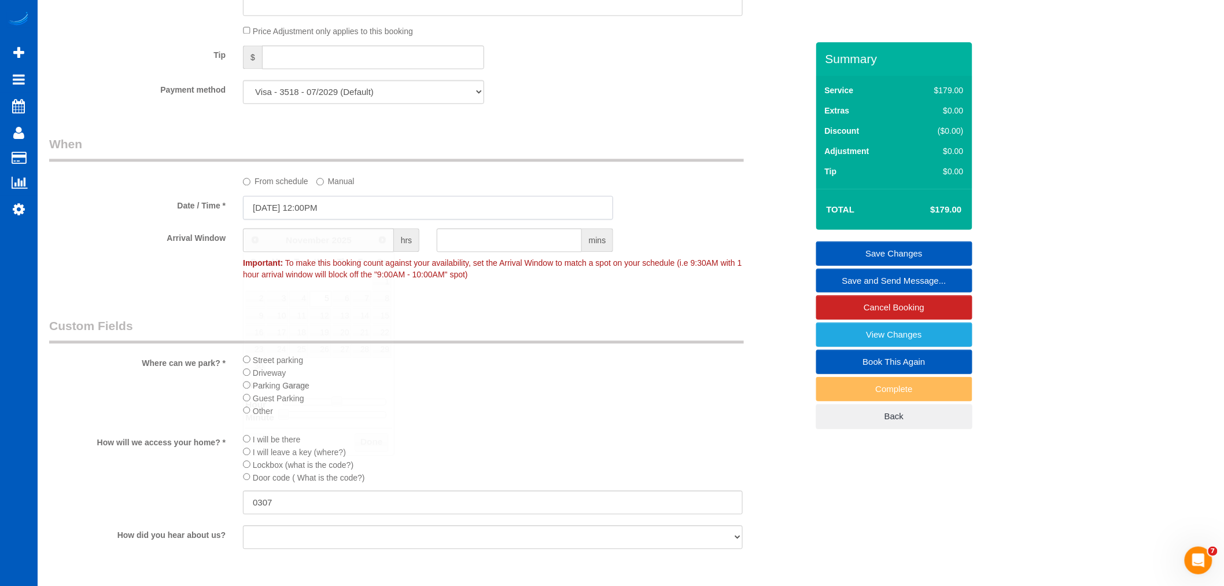
click at [294, 207] on input "11/05/2025 12:00PM" at bounding box center [428, 208] width 370 height 24
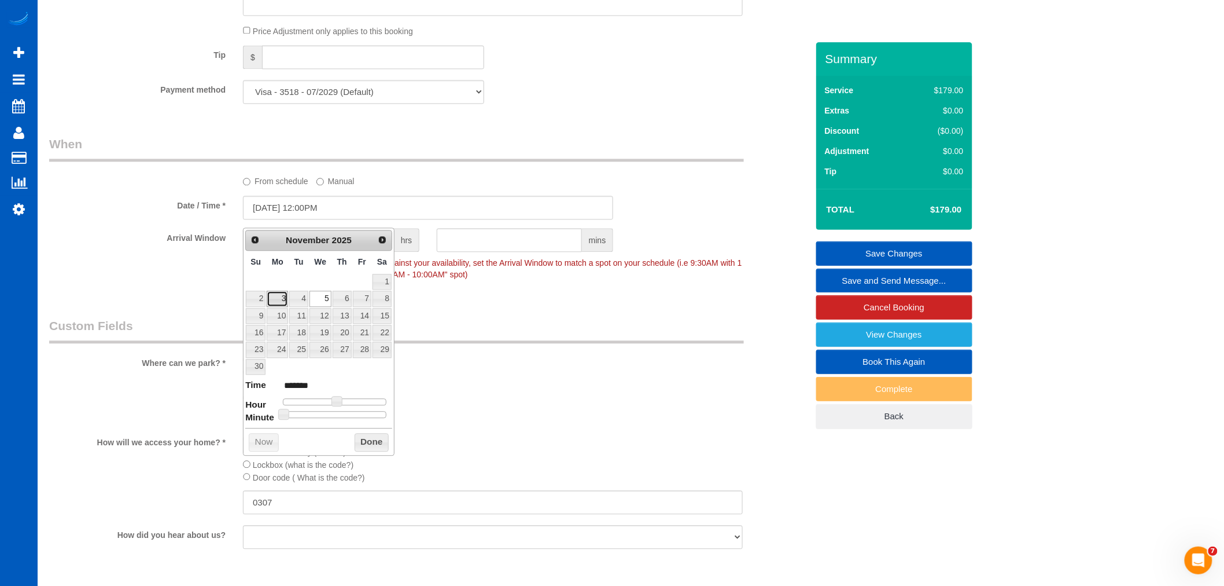
click at [284, 303] on link "3" at bounding box center [277, 298] width 21 height 16
type input "11/03/2025 12:00PM"
click at [360, 442] on button "Done" at bounding box center [372, 442] width 34 height 19
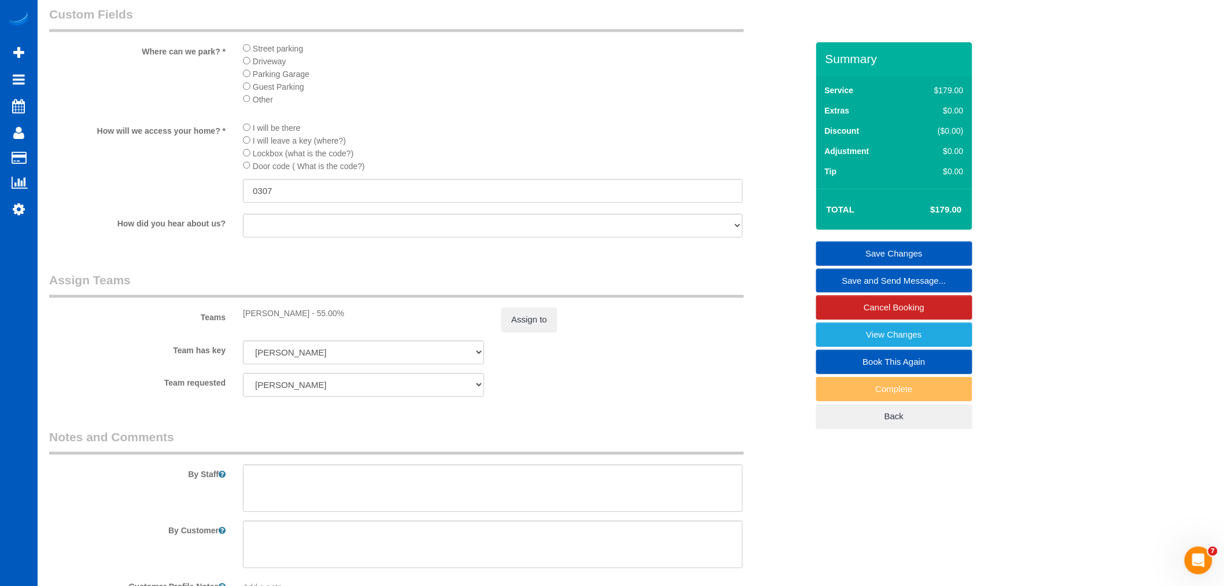
scroll to position [1350, 0]
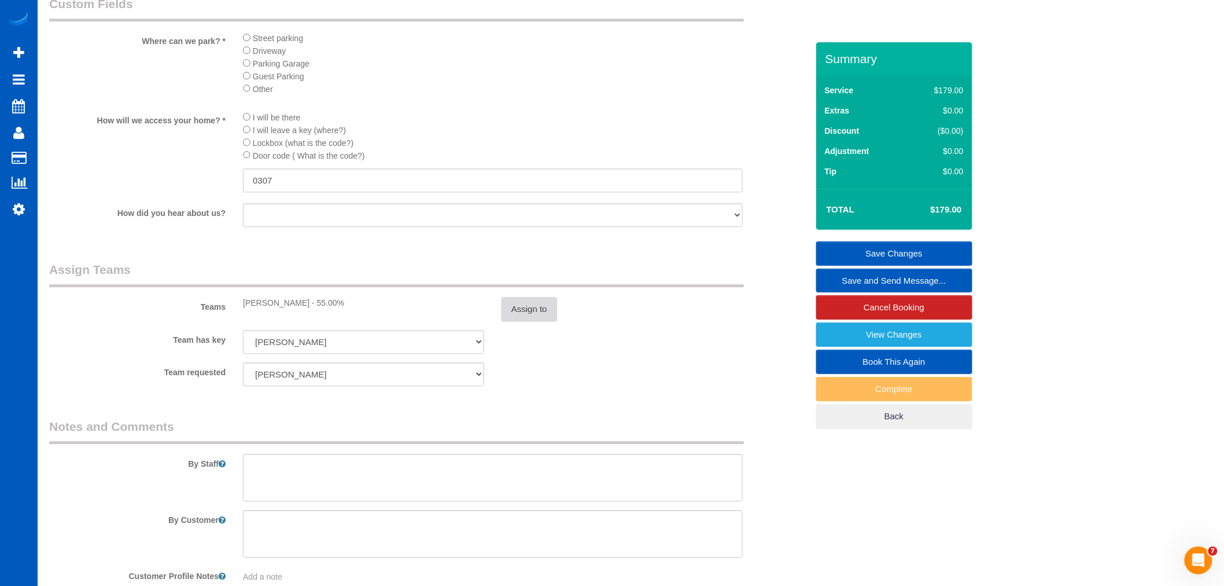
click at [557, 316] on button "Assign to" at bounding box center [530, 309] width 56 height 24
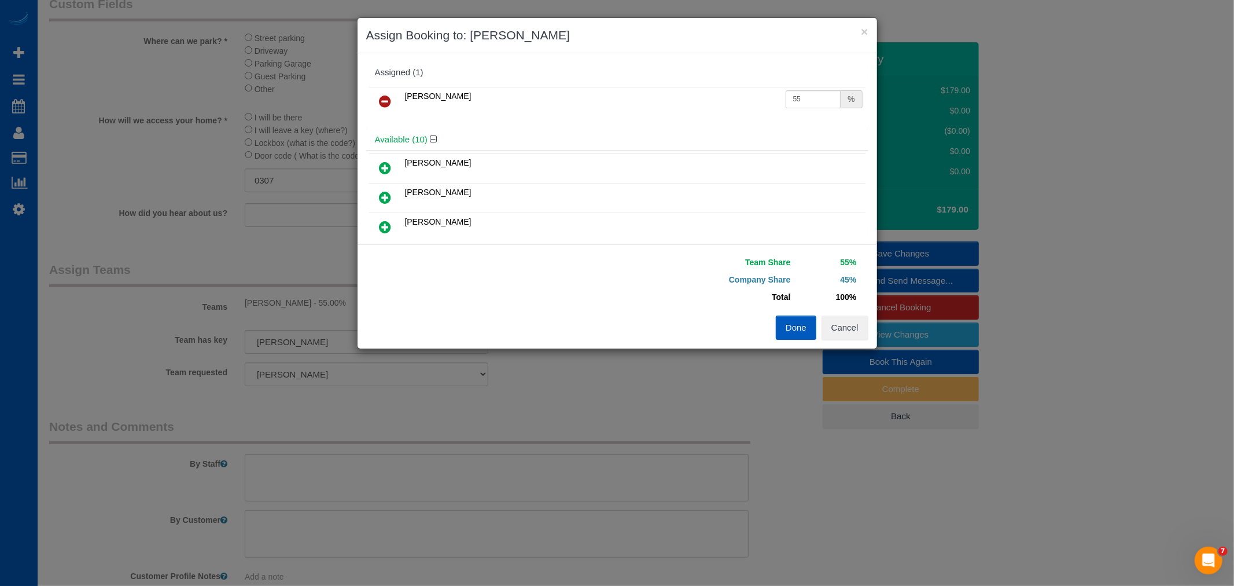
click at [779, 327] on button "Done" at bounding box center [796, 327] width 41 height 24
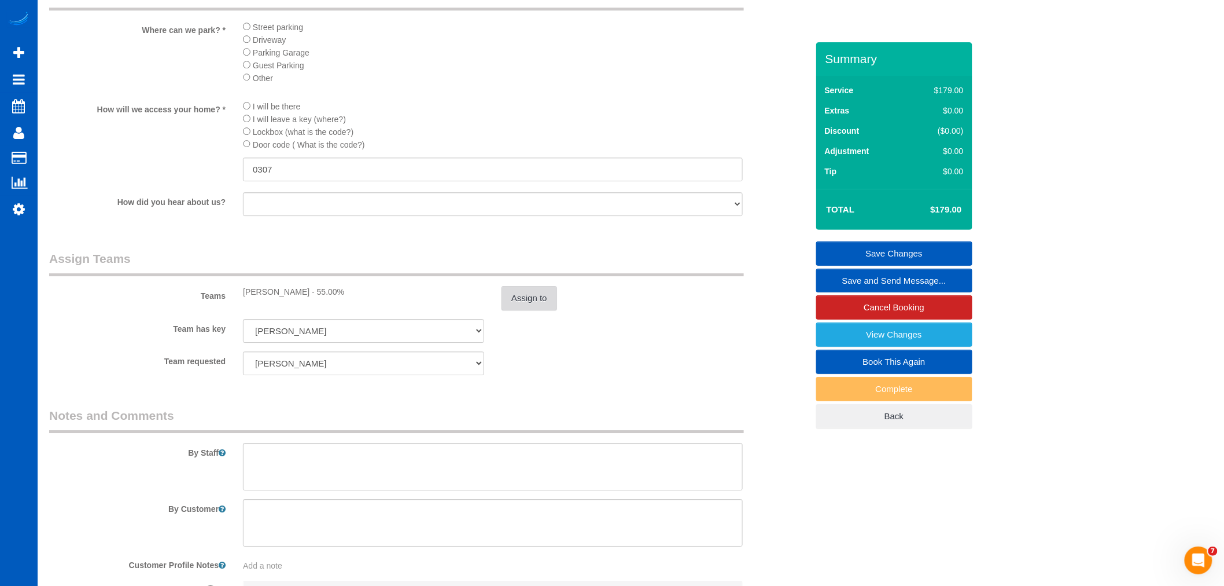
scroll to position [1509, 0]
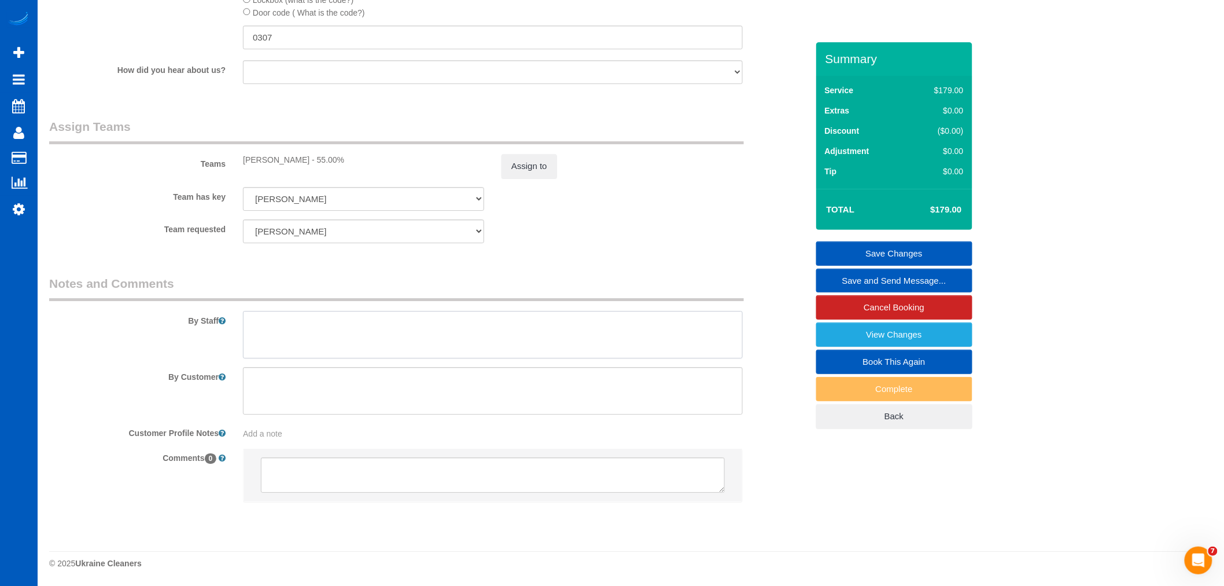
click at [303, 343] on textarea at bounding box center [493, 334] width 500 height 47
type textarea "M"
type textarea "Please lock the door when you leave - you just have to hold down the lock button"
click at [868, 247] on link "Save Changes" at bounding box center [894, 253] width 156 height 24
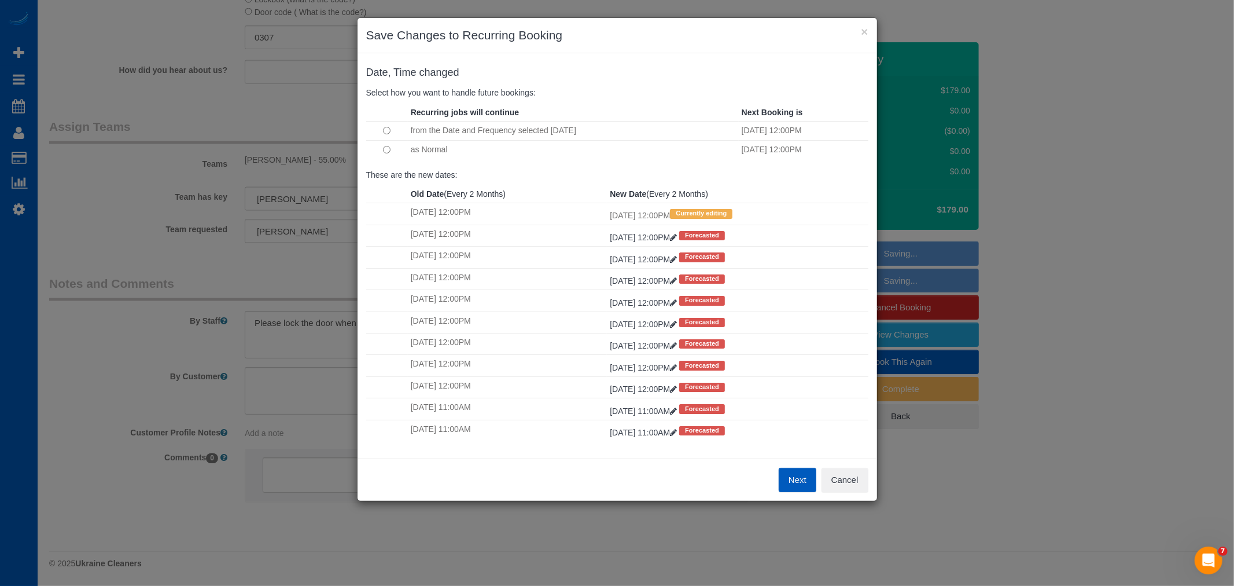
click at [788, 475] on button "Next" at bounding box center [798, 480] width 38 height 24
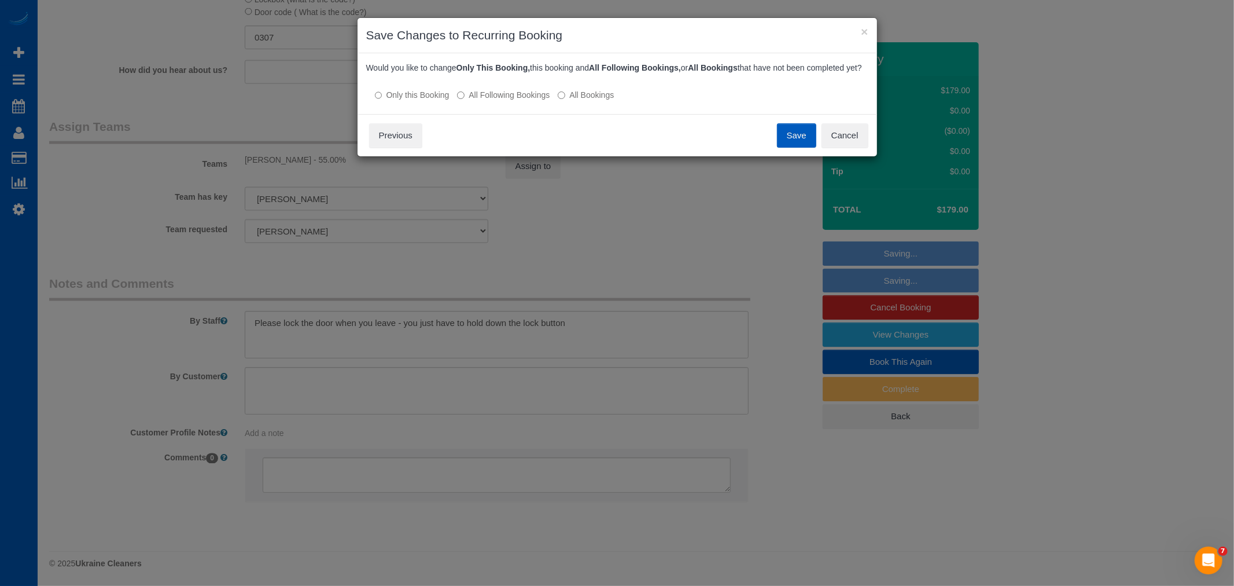
click at [524, 101] on label "All Following Bookings" at bounding box center [503, 95] width 93 height 12
click at [788, 141] on button "Save" at bounding box center [796, 135] width 39 height 24
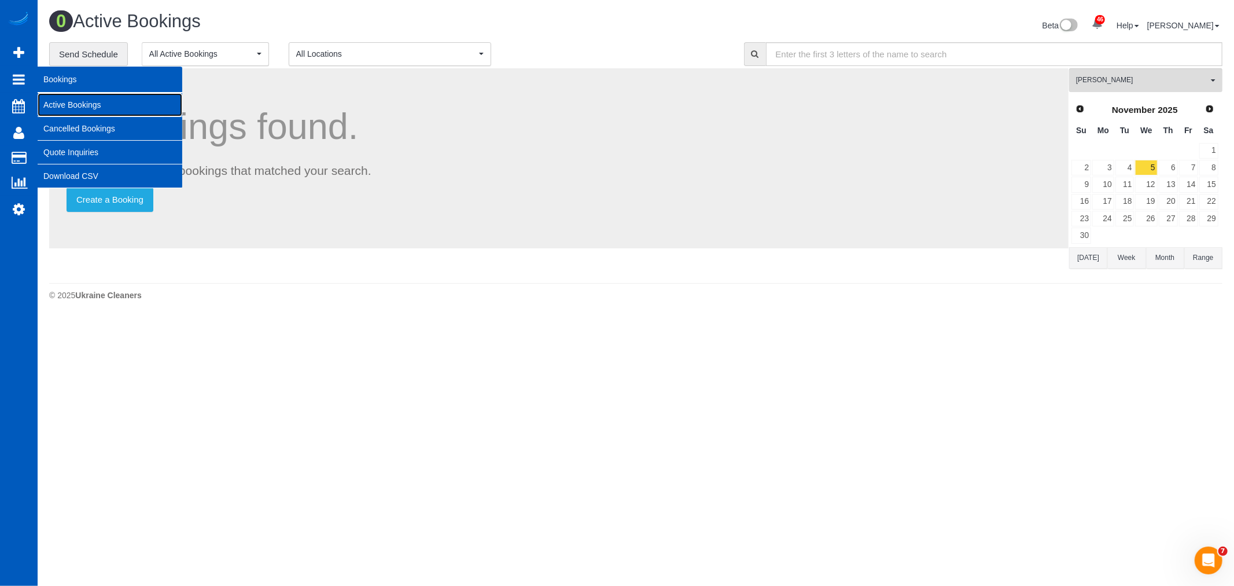
click at [82, 113] on link "Active Bookings" at bounding box center [110, 104] width 145 height 23
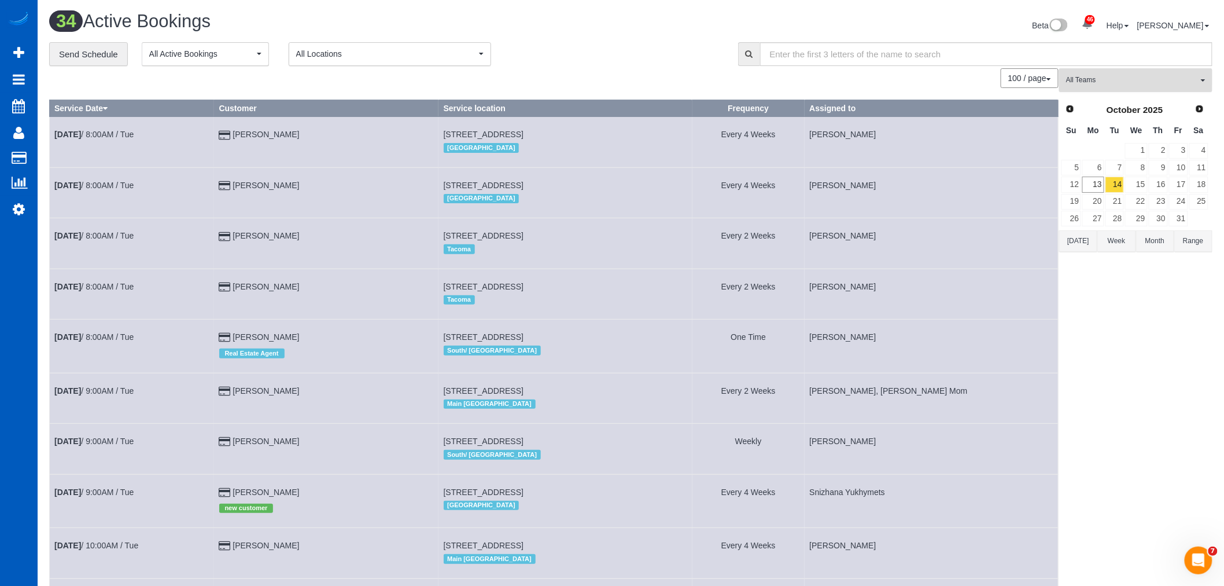
click at [1135, 79] on span "All Teams" at bounding box center [1132, 80] width 132 height 10
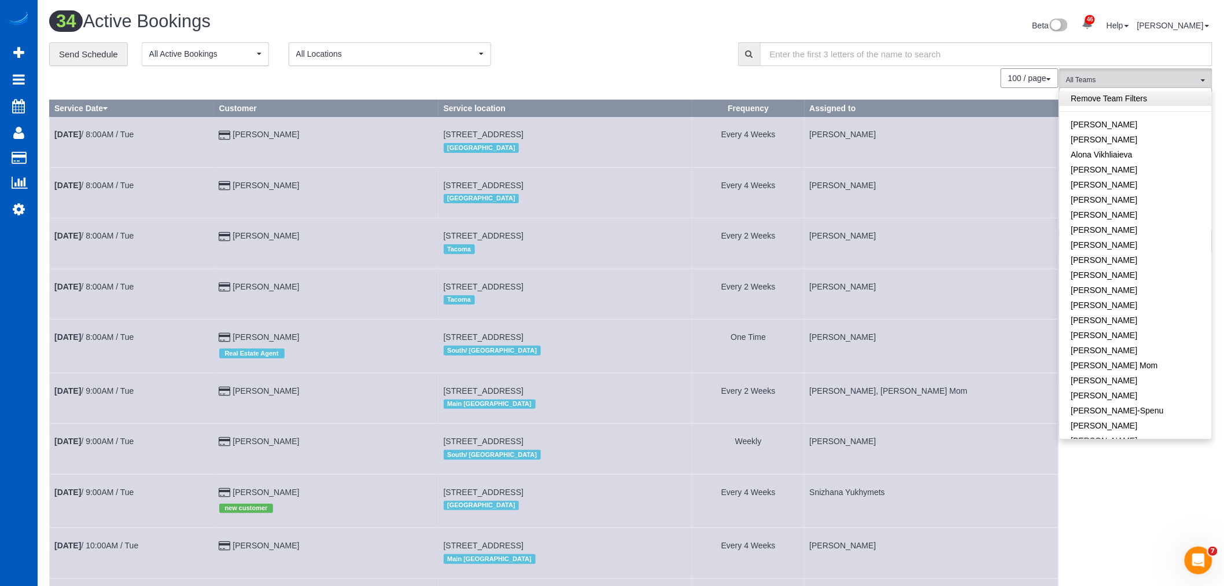
click at [1130, 104] on link "Remove Team Filters" at bounding box center [1136, 98] width 152 height 15
click at [1118, 284] on link "Snizhana Yukhymets" at bounding box center [1136, 291] width 152 height 15
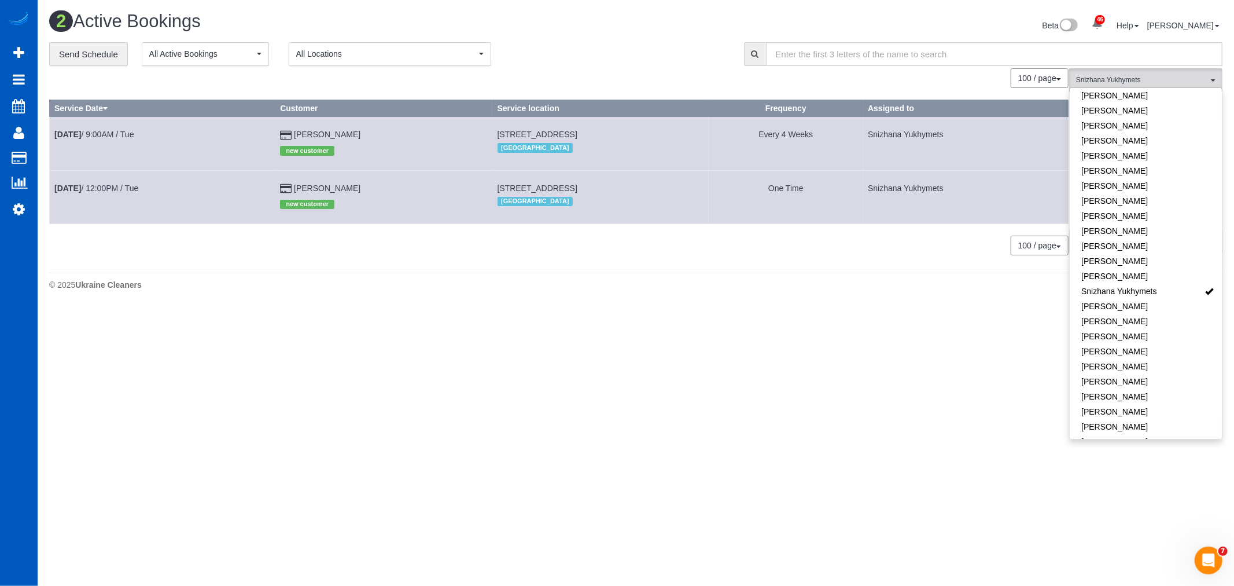
click at [529, 390] on body "46 Beta Your Notifications You have 0 alerts × You have 2 to charge for 10/11/2…" at bounding box center [617, 293] width 1234 height 586
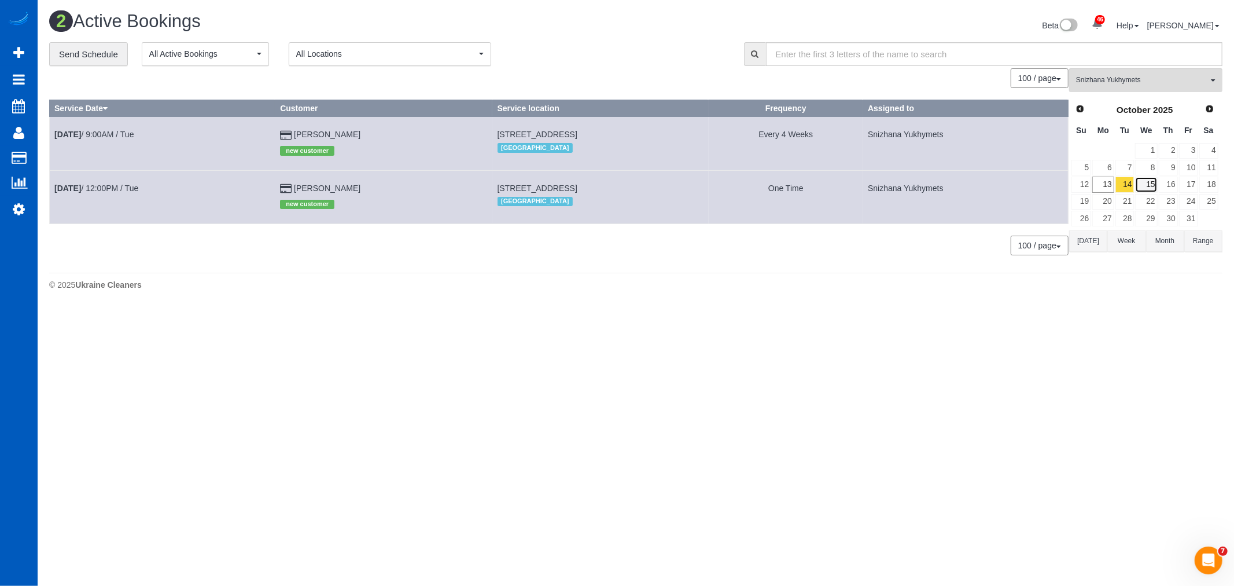
click at [1143, 188] on link "15" at bounding box center [1146, 184] width 22 height 16
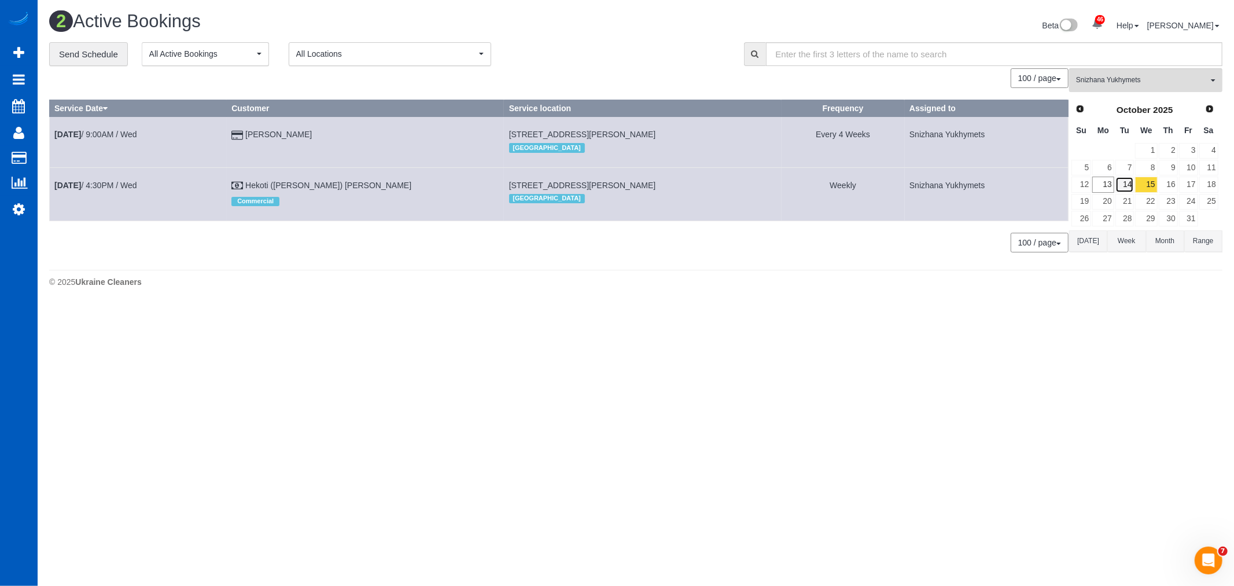
click at [1120, 188] on link "14" at bounding box center [1125, 184] width 19 height 16
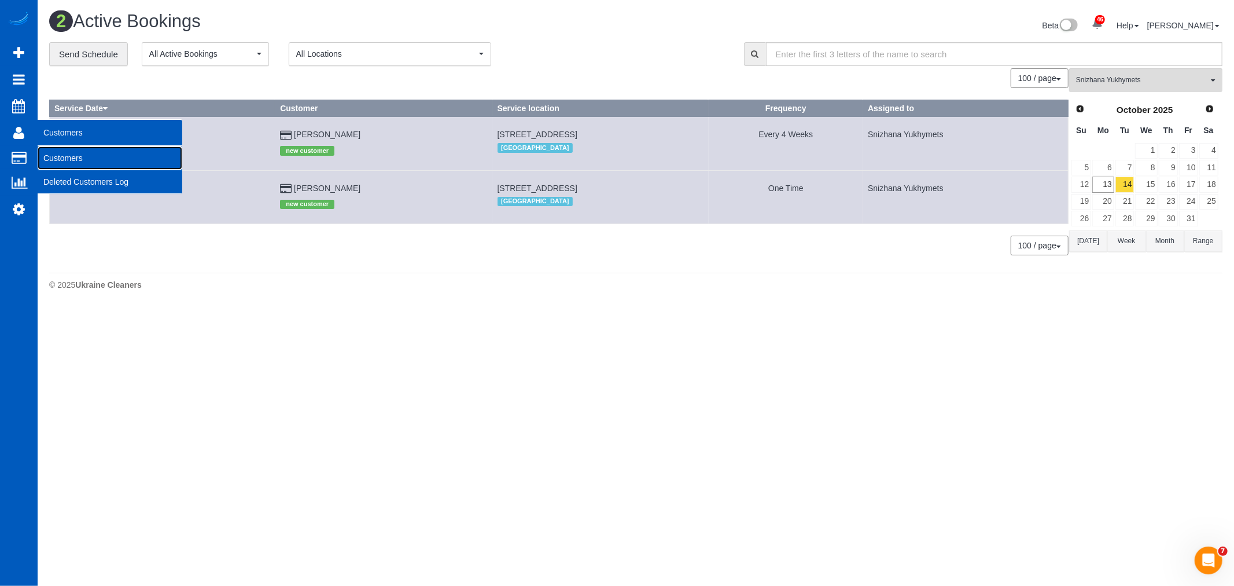
click at [71, 165] on link "Customers" at bounding box center [110, 157] width 145 height 23
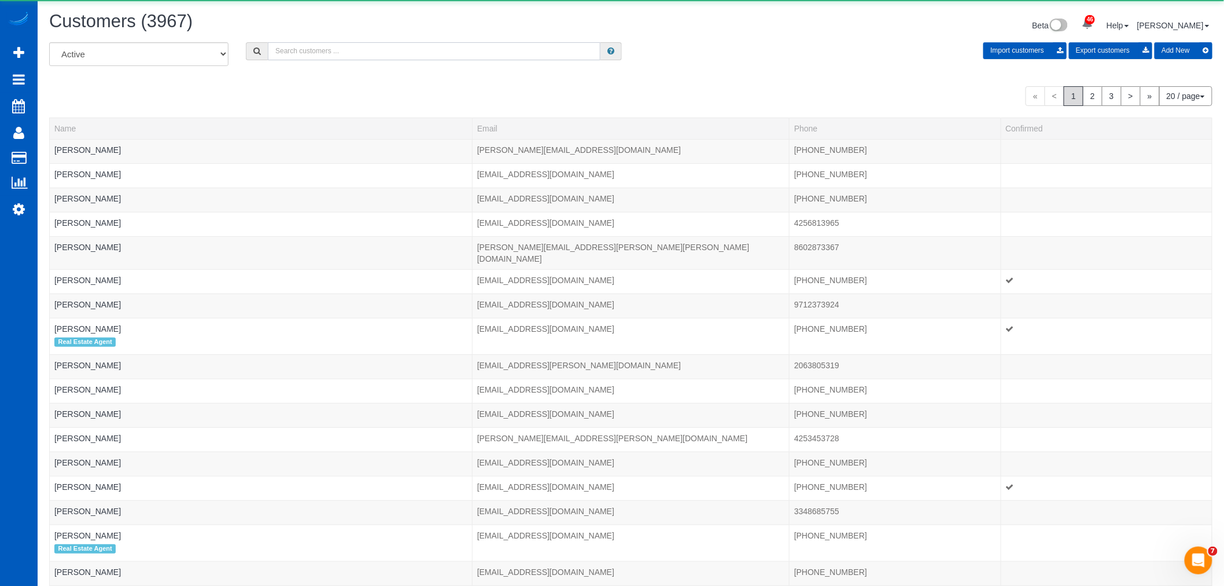
click at [359, 53] on input "text" at bounding box center [434, 51] width 333 height 18
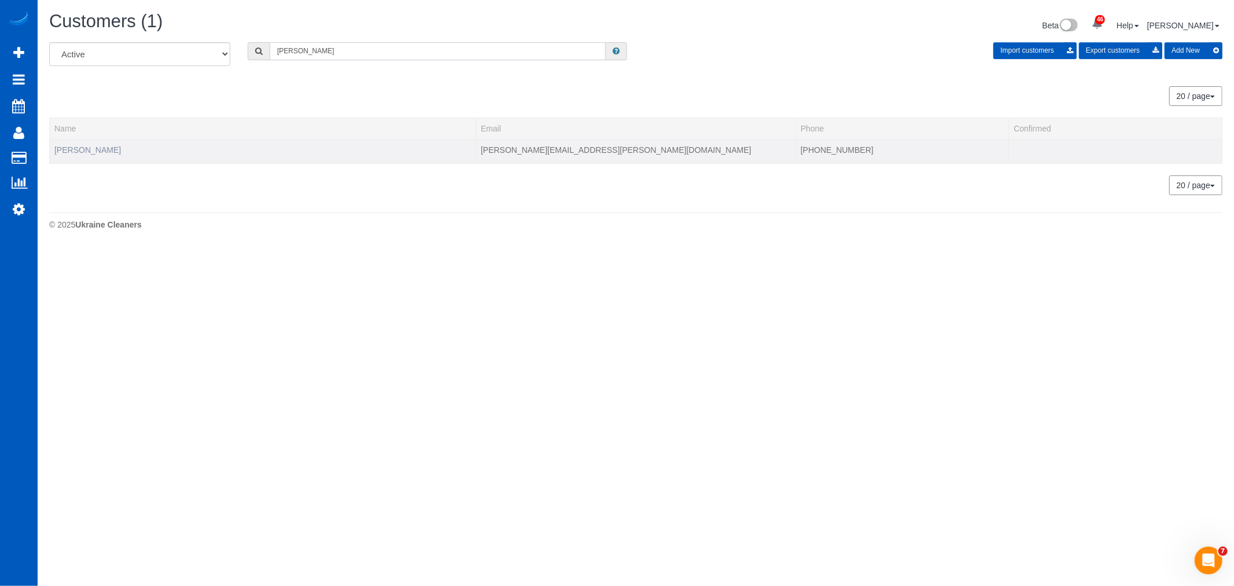
type input "radford"
click at [80, 150] on link "Tina Radford" at bounding box center [87, 149] width 67 height 9
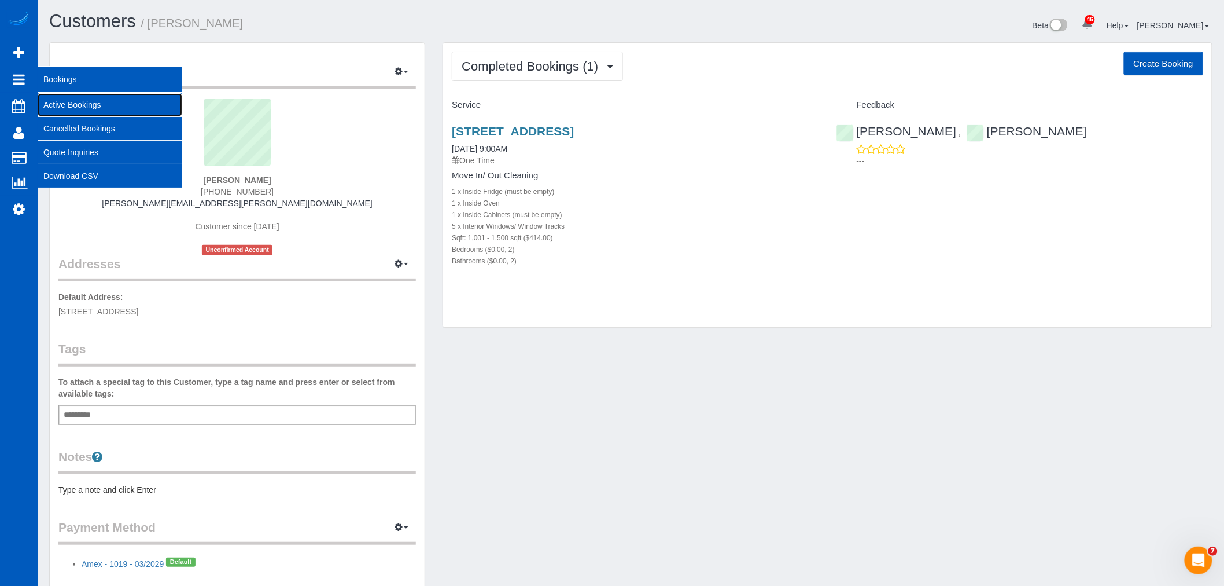
click at [75, 104] on link "Active Bookings" at bounding box center [110, 104] width 145 height 23
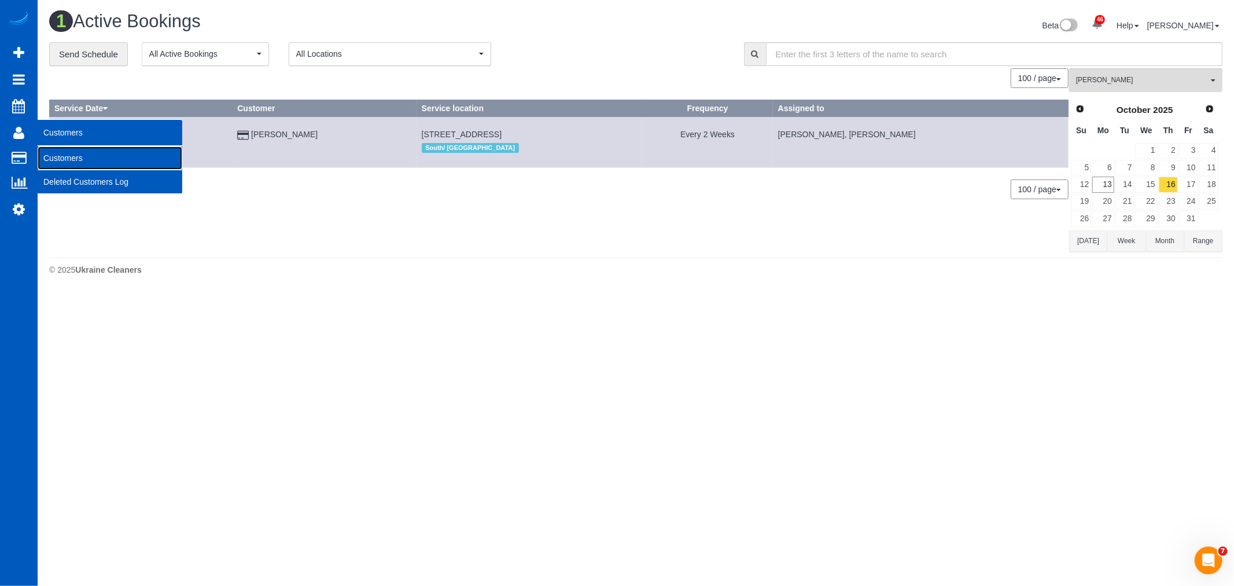
click at [67, 152] on link "Customers" at bounding box center [110, 157] width 145 height 23
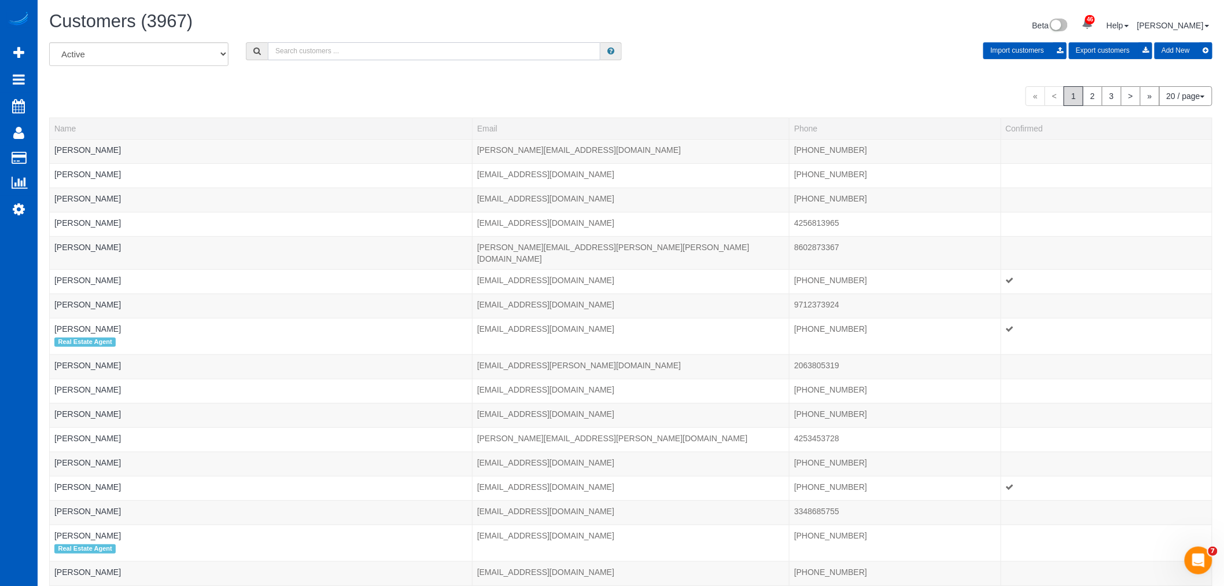
click at [292, 55] on input "text" at bounding box center [434, 51] width 333 height 18
drag, startPoint x: 323, startPoint y: 50, endPoint x: 122, endPoint y: 68, distance: 202.2
click at [122, 68] on div "All Active Archived ukra Import customers Export customers Add New" at bounding box center [631, 58] width 1181 height 32
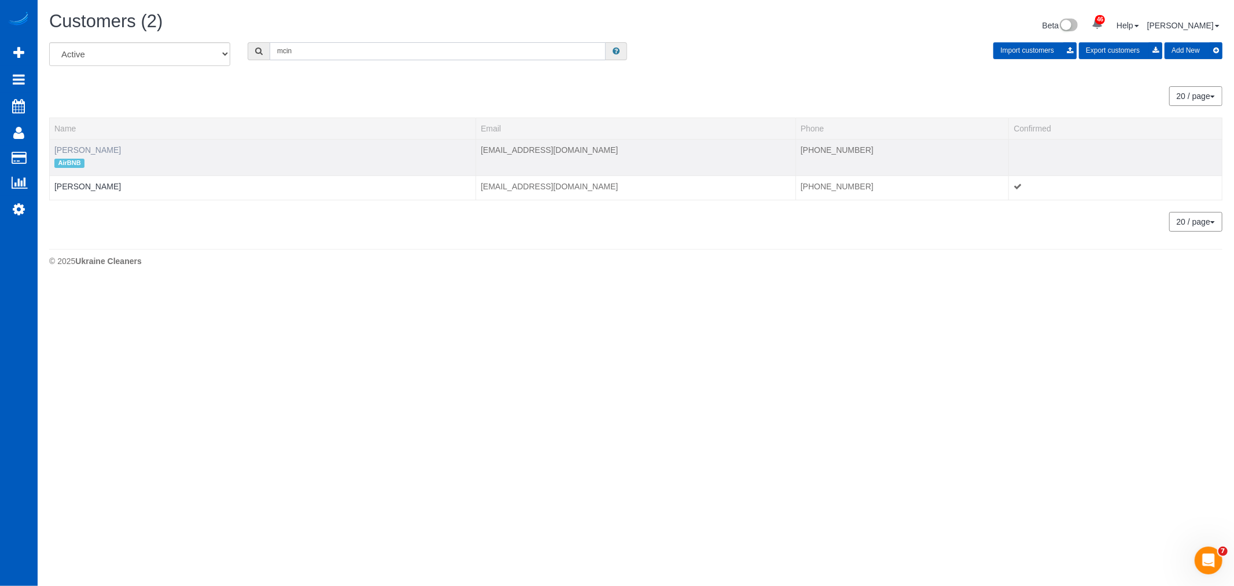
type input "mcin"
click at [112, 148] on link "Jonathan McIntyre" at bounding box center [87, 149] width 67 height 9
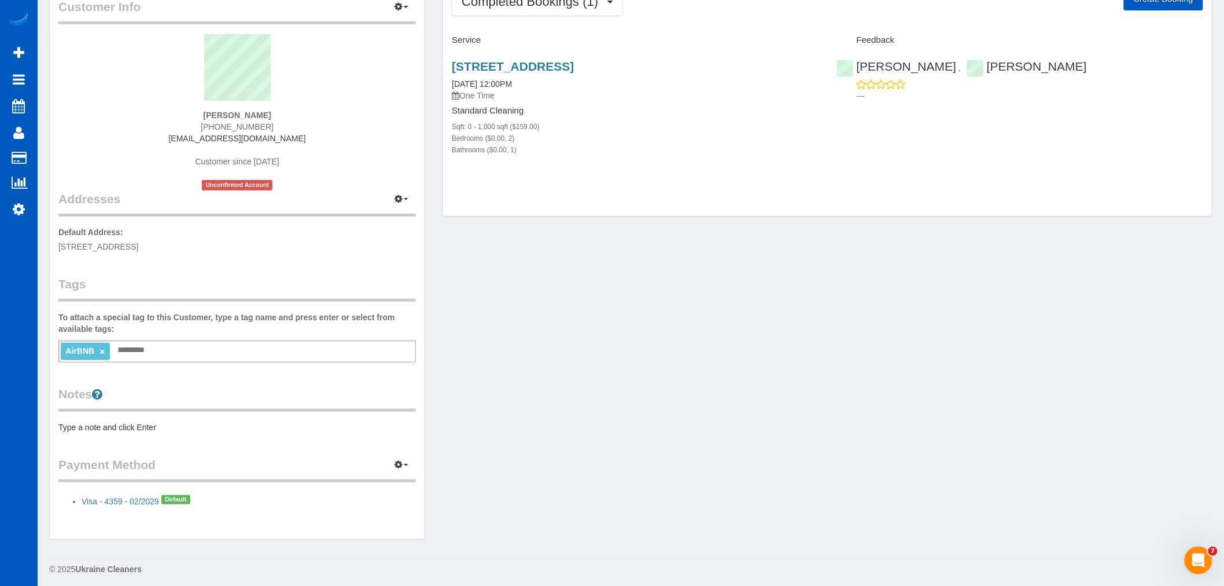
scroll to position [71, 0]
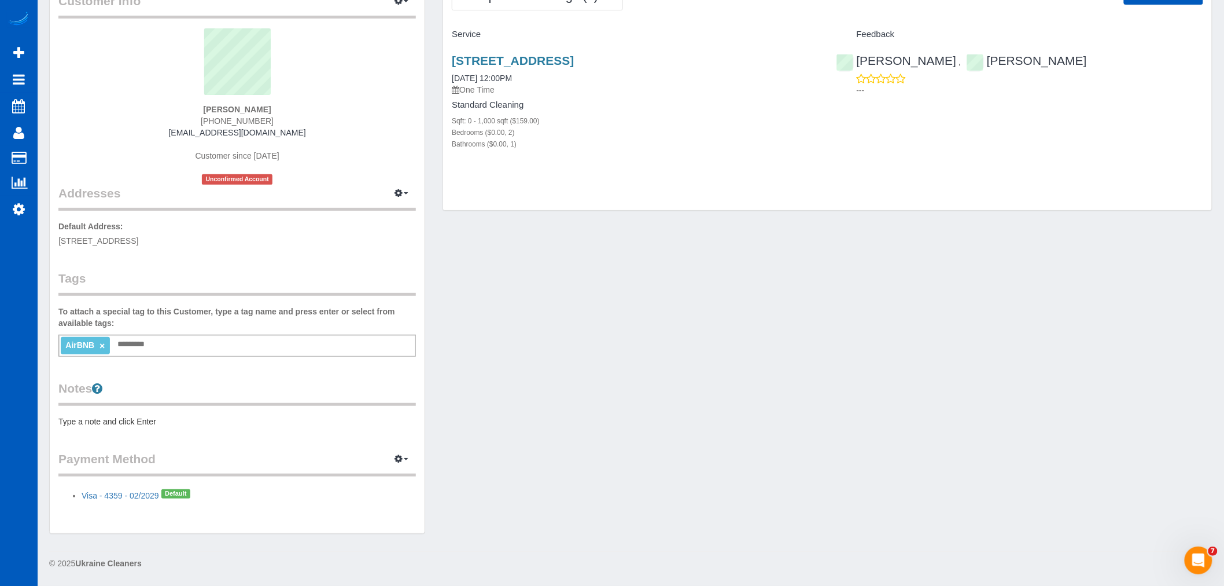
click at [131, 417] on pre "Type a note and click Enter" at bounding box center [237, 421] width 358 height 12
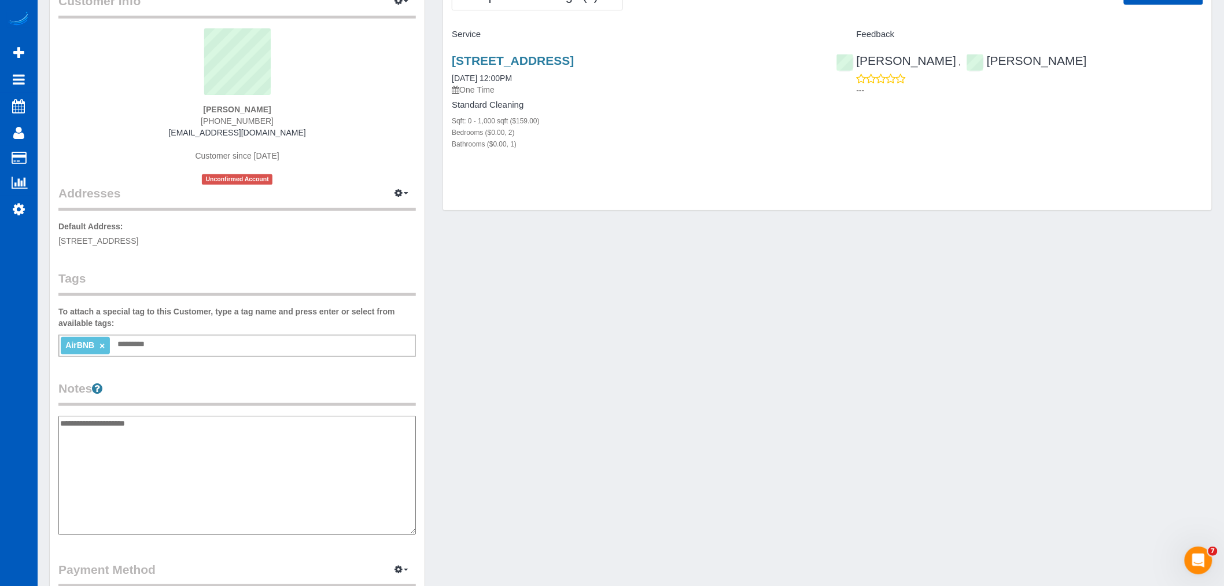
drag, startPoint x: 101, startPoint y: 425, endPoint x: 94, endPoint y: 425, distance: 6.9
click at [94, 425] on textarea "**********" at bounding box center [237, 474] width 358 height 119
drag, startPoint x: 103, startPoint y: 421, endPoint x: 89, endPoint y: 425, distance: 14.6
click at [89, 425] on textarea "**********" at bounding box center [237, 474] width 358 height 119
click at [154, 451] on textarea "**********" at bounding box center [237, 474] width 358 height 119
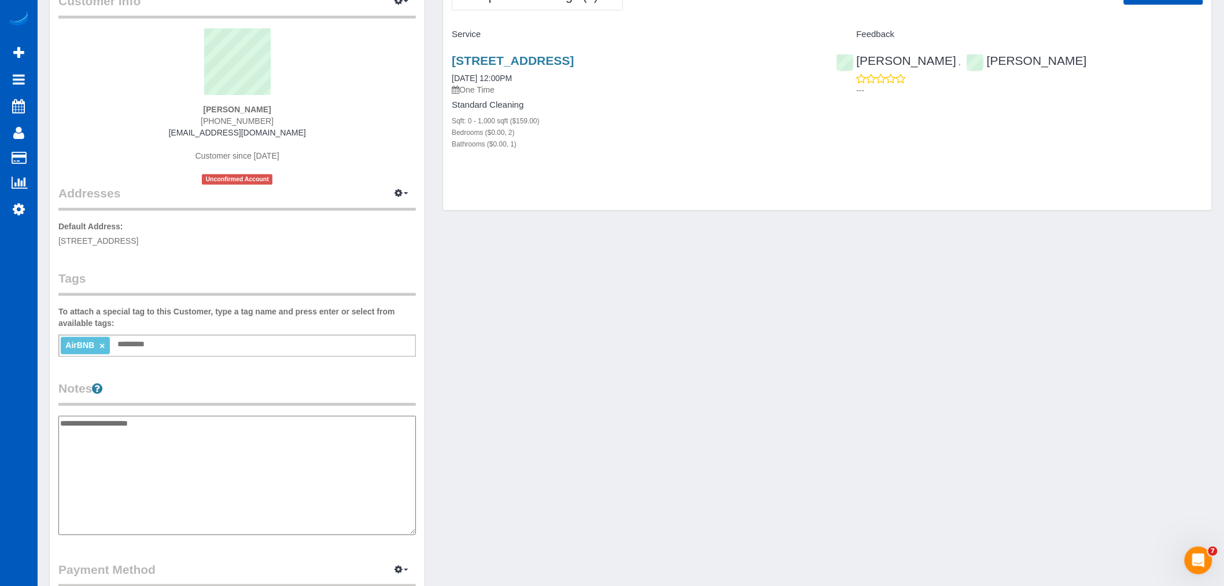
type textarea "**********"
click at [505, 427] on div "Customer Info Edit Contact Info Send Message Email Preferences Special Sales Ta…" at bounding box center [631, 314] width 1181 height 684
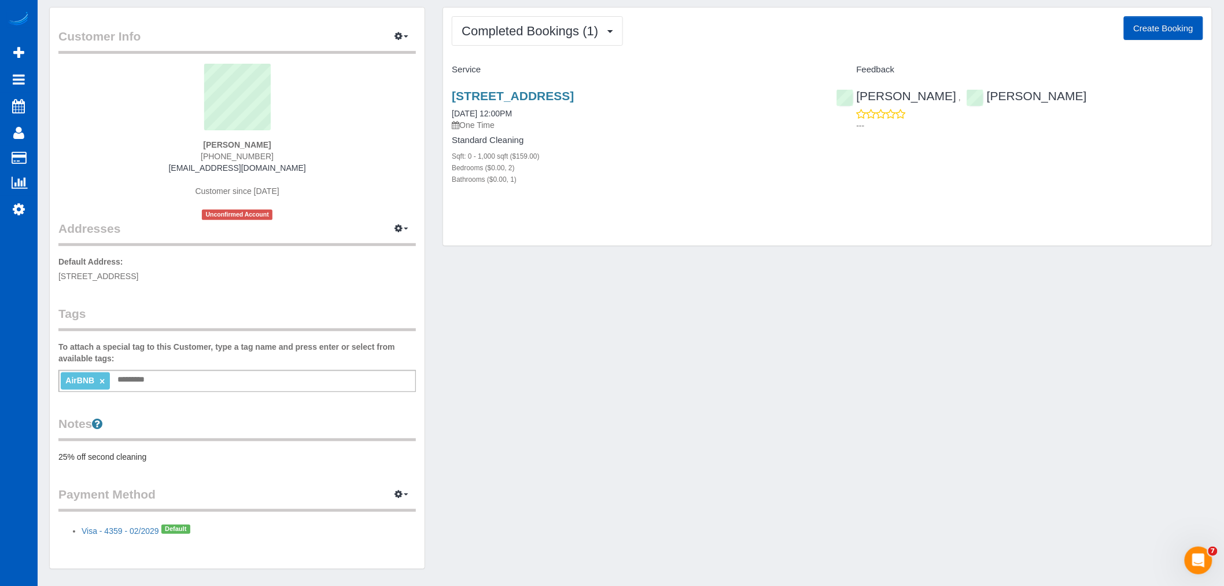
scroll to position [0, 0]
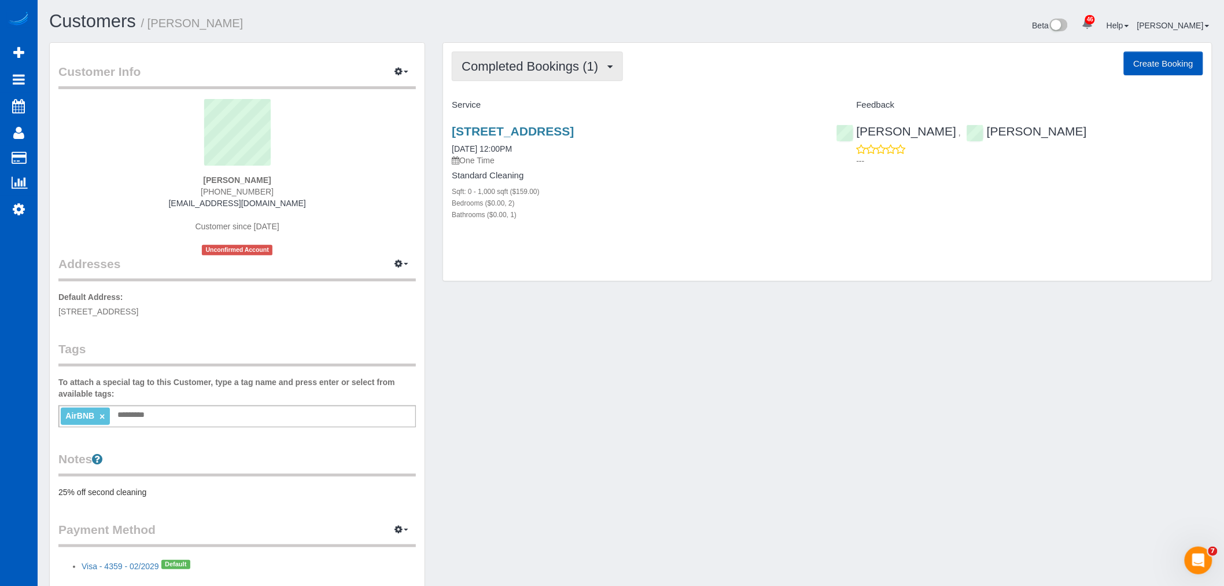
click at [528, 71] on span "Completed Bookings (1)" at bounding box center [533, 66] width 142 height 14
click at [656, 196] on div "Sqft: 0 - 1,000 sqft ($159.00)" at bounding box center [635, 191] width 367 height 12
click at [623, 138] on h3 "3302 177th Pl Sw, Lynnwood, WA 98037" at bounding box center [635, 130] width 367 height 13
click at [574, 136] on link "3302 177th Pl Sw, Lynnwood, WA 98037" at bounding box center [513, 130] width 122 height 13
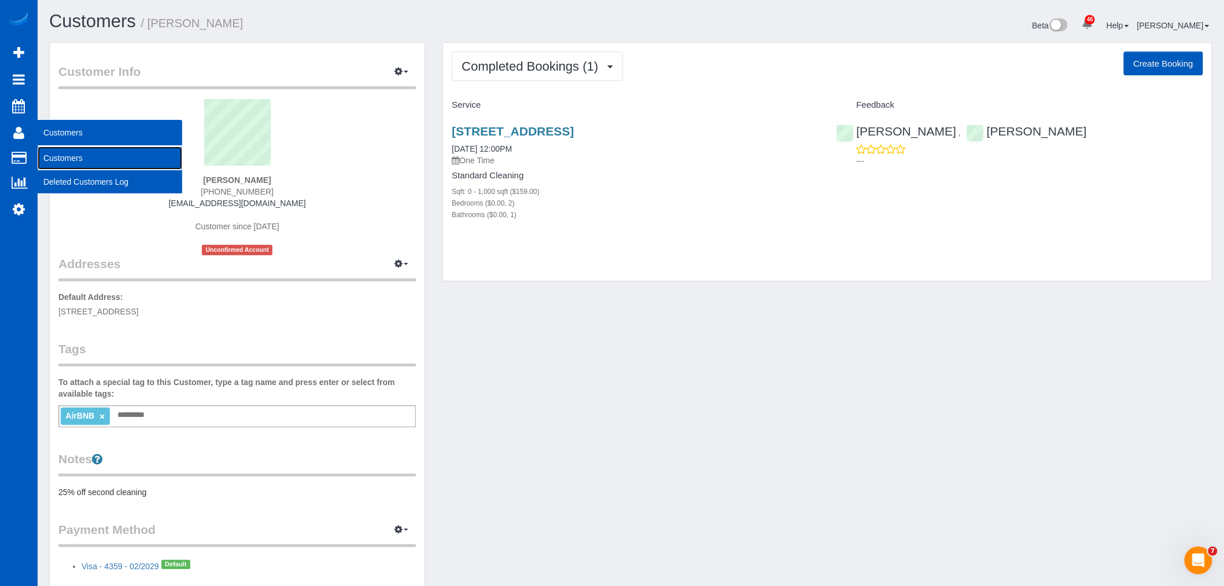
click at [73, 164] on link "Customers" at bounding box center [110, 157] width 145 height 23
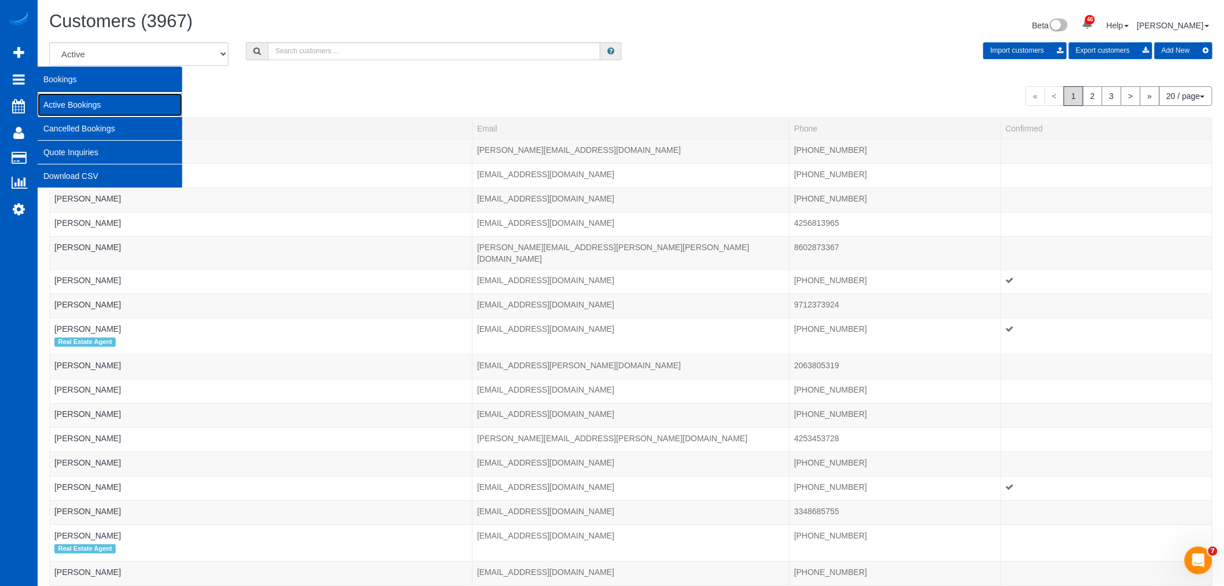
click at [69, 100] on link "Active Bookings" at bounding box center [110, 104] width 145 height 23
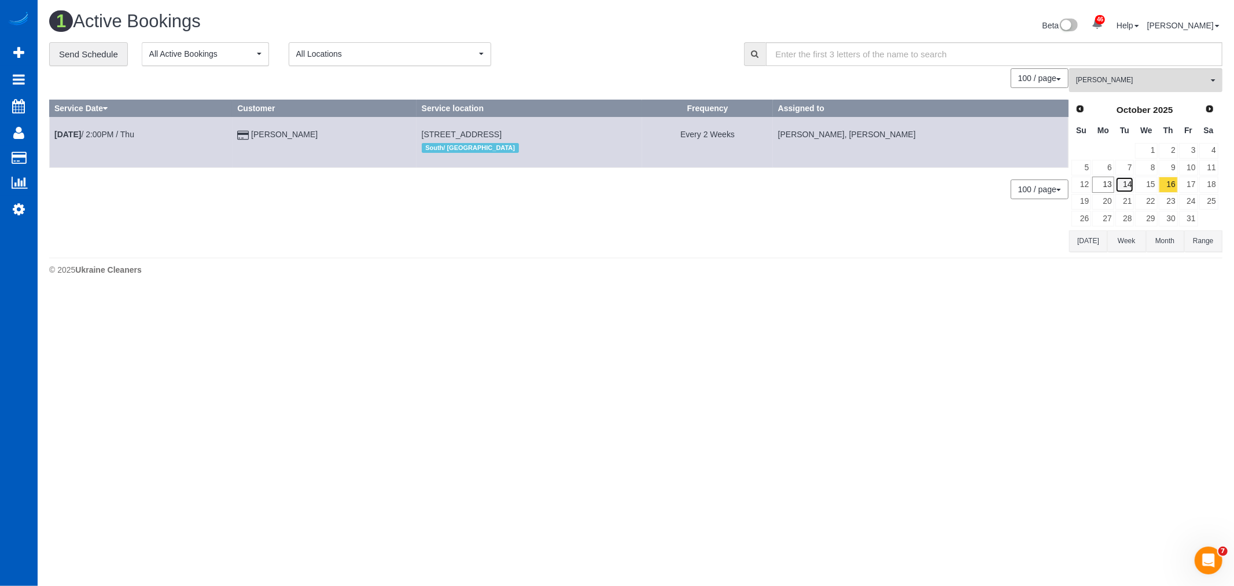
click at [1122, 186] on link "14" at bounding box center [1125, 184] width 19 height 16
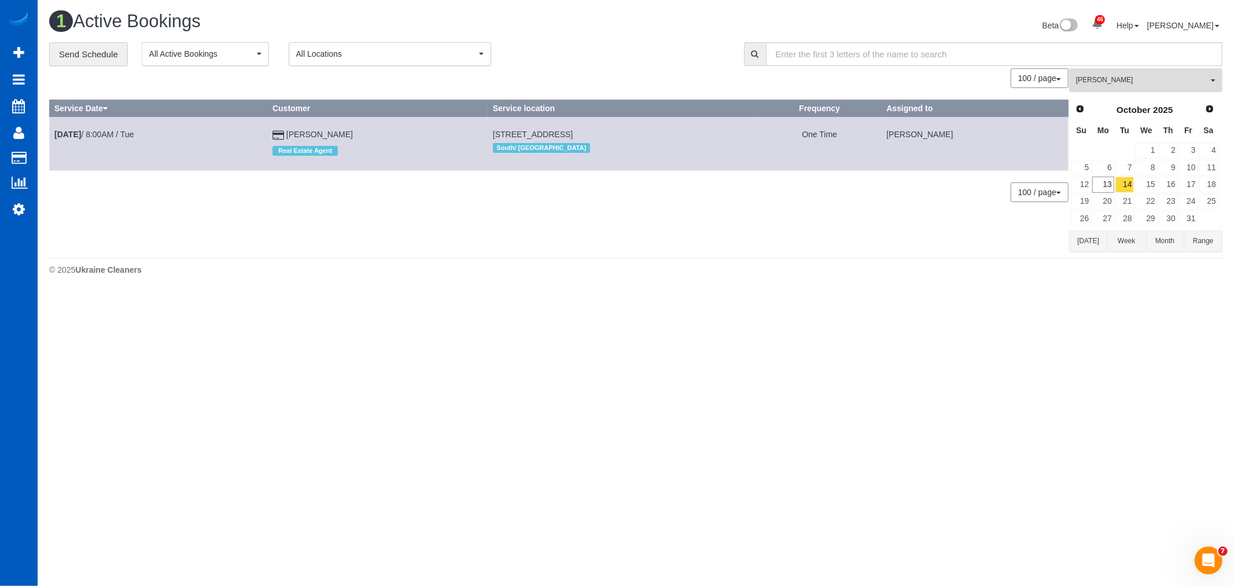
click at [1105, 88] on button "Olena Datsyk All Teams" at bounding box center [1145, 80] width 153 height 24
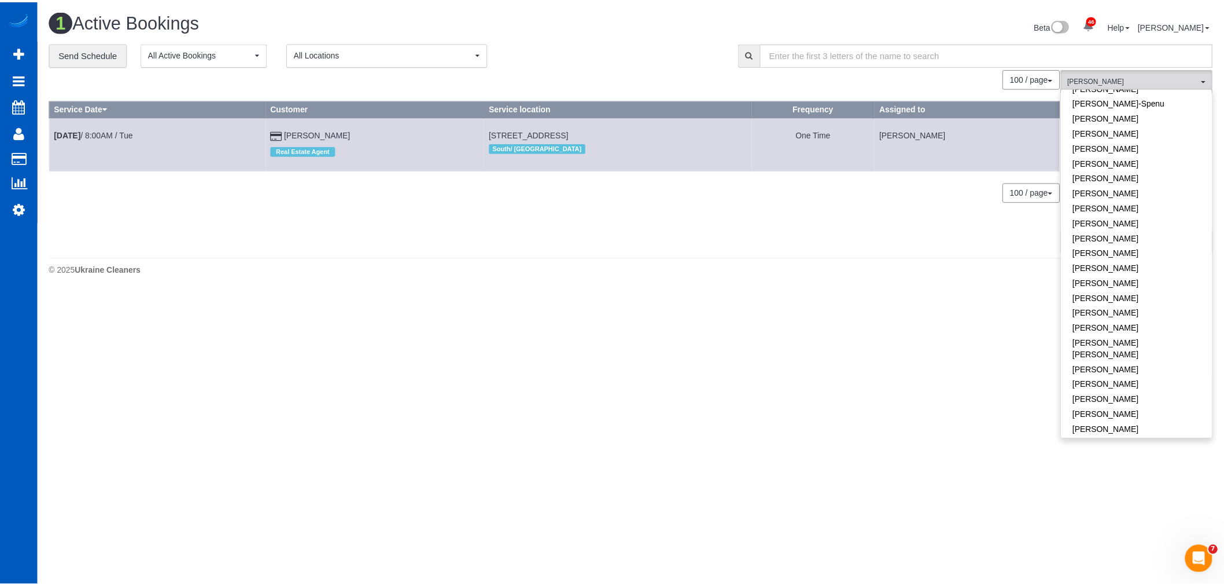
scroll to position [264, 0]
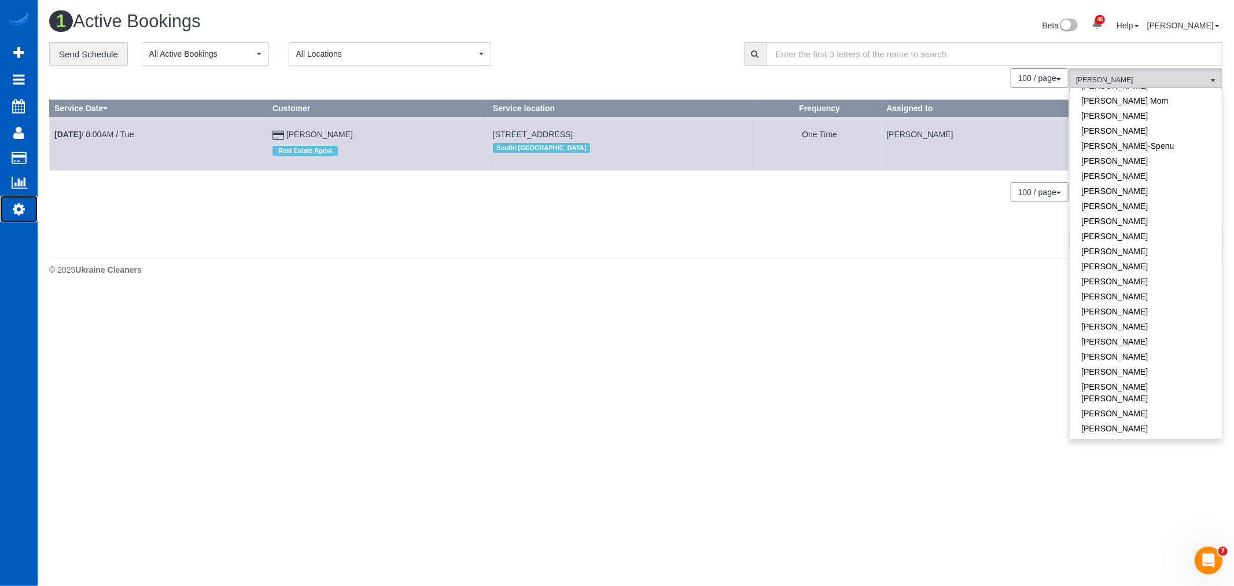
click at [15, 208] on icon at bounding box center [19, 209] width 12 height 14
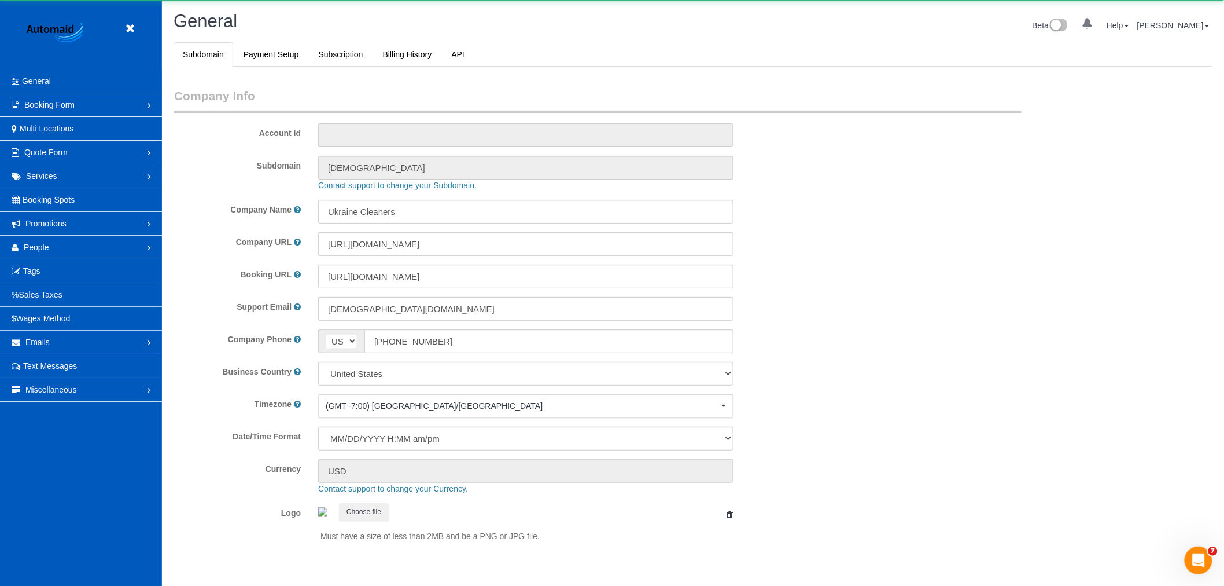
scroll to position [2530, 1224]
select select "1"
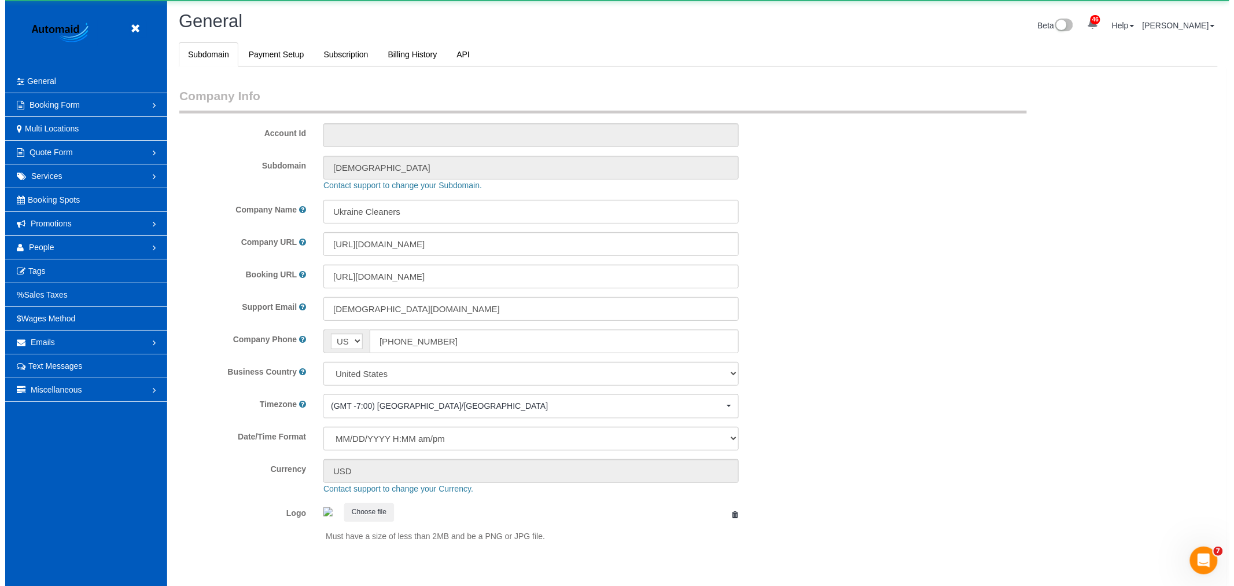
scroll to position [0, 0]
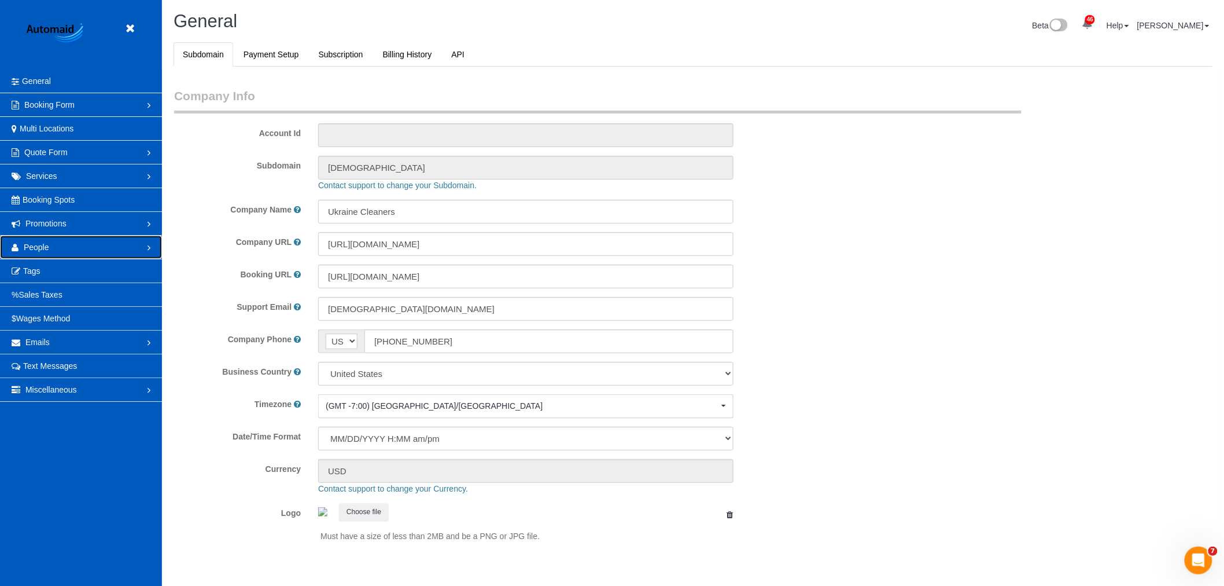
click at [55, 238] on link "People" at bounding box center [81, 246] width 162 height 23
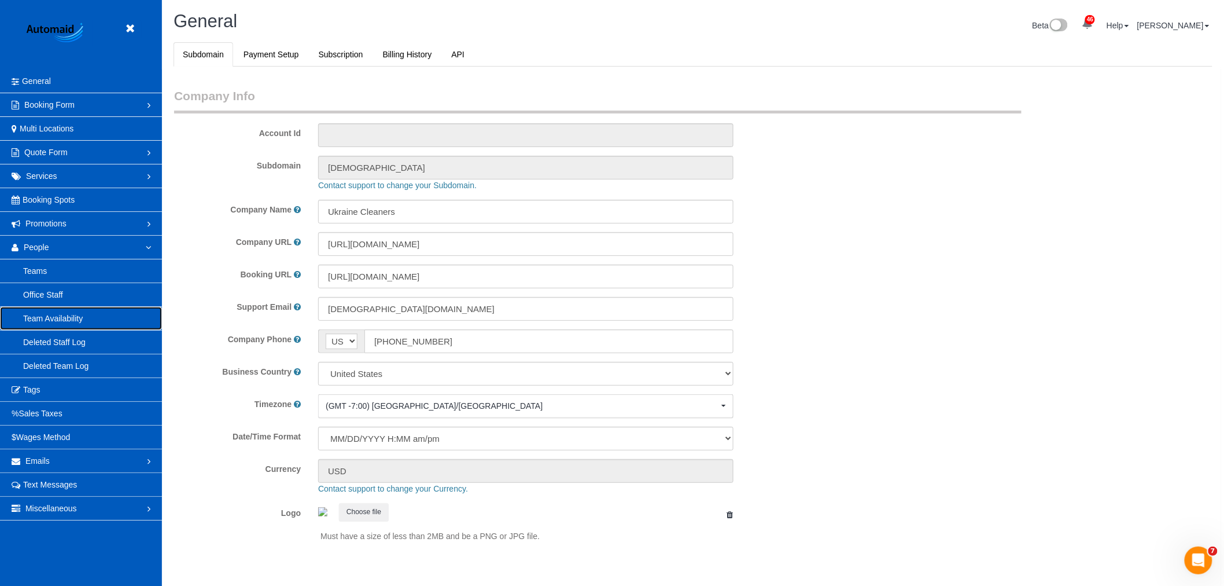
click at [62, 313] on link "Team Availability" at bounding box center [81, 318] width 162 height 23
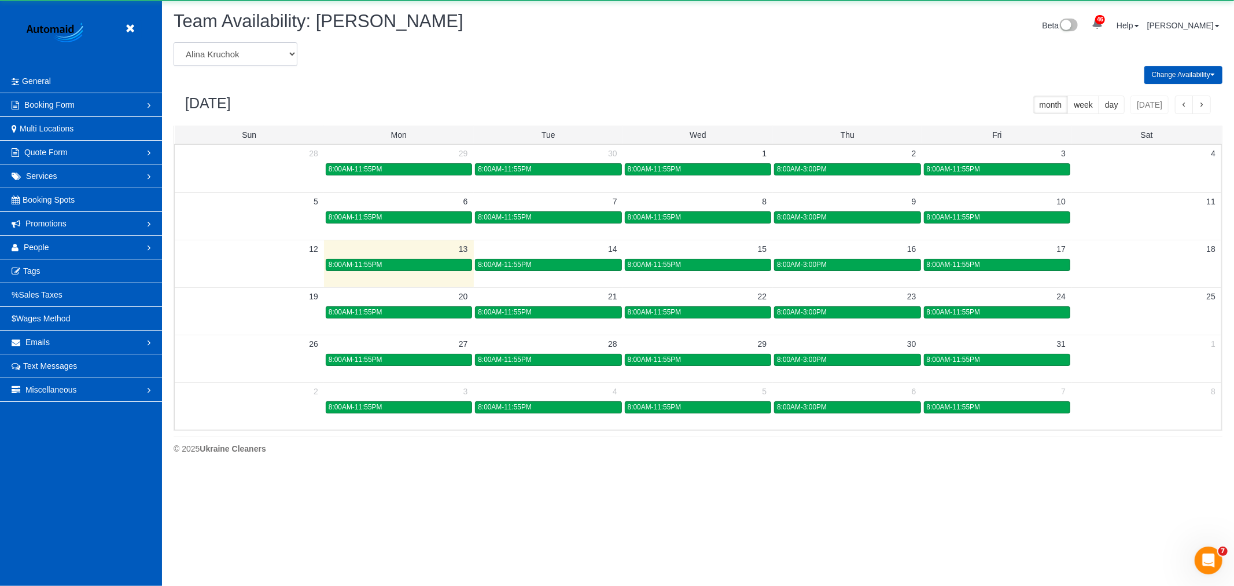
click at [221, 53] on select "Alina Kruchok Alona Tarasiuk Alona Vikhliaieva Anastasiia Demchenko Anastasiia …" at bounding box center [236, 54] width 124 height 24
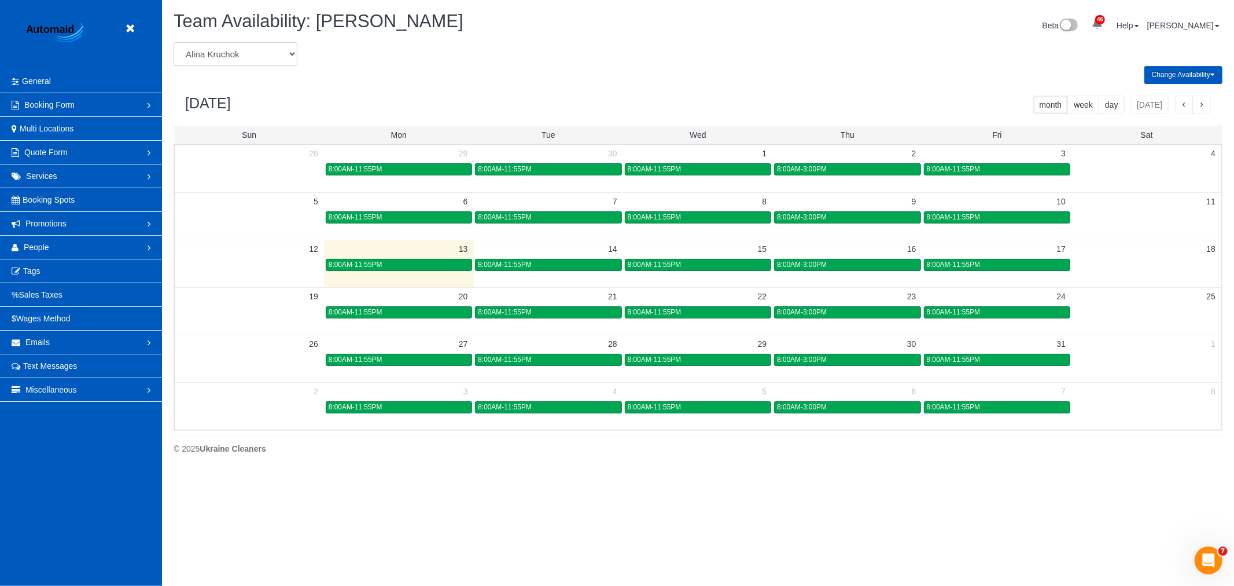
select select "number:989"
click at [174, 43] on select "Alina Kruchok Alona Tarasiuk Alona Vikhliaieva Anastasiia Demchenko Anastasiia …" at bounding box center [236, 54] width 124 height 24
click at [529, 266] on div "7:00AM-3:30PM" at bounding box center [548, 264] width 141 height 9
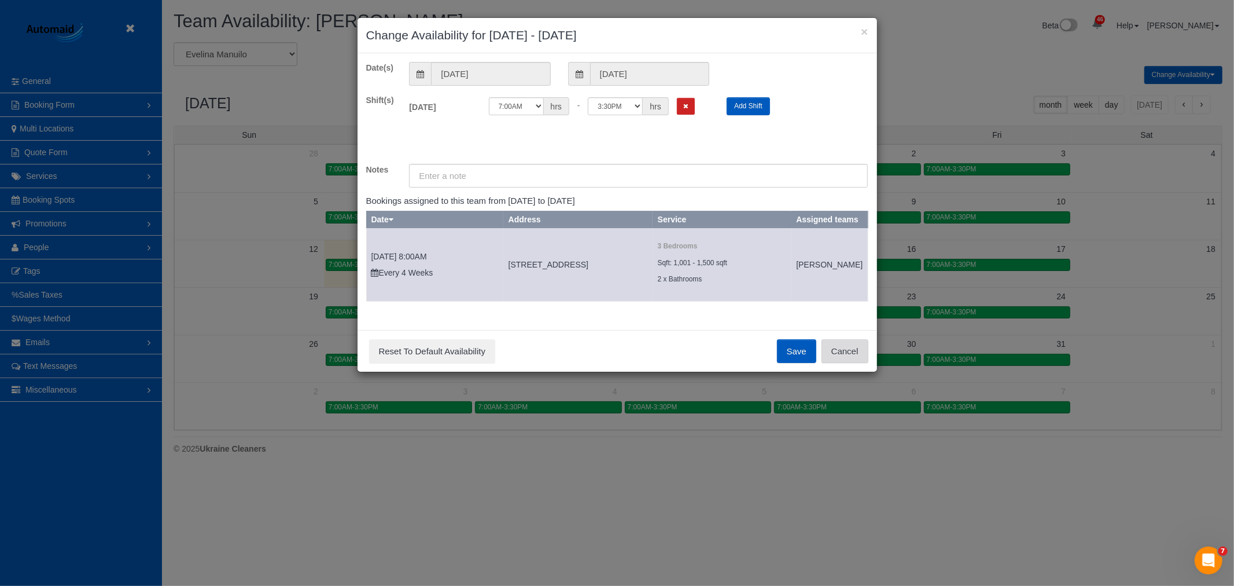
click at [845, 352] on button "Cancel" at bounding box center [845, 351] width 47 height 24
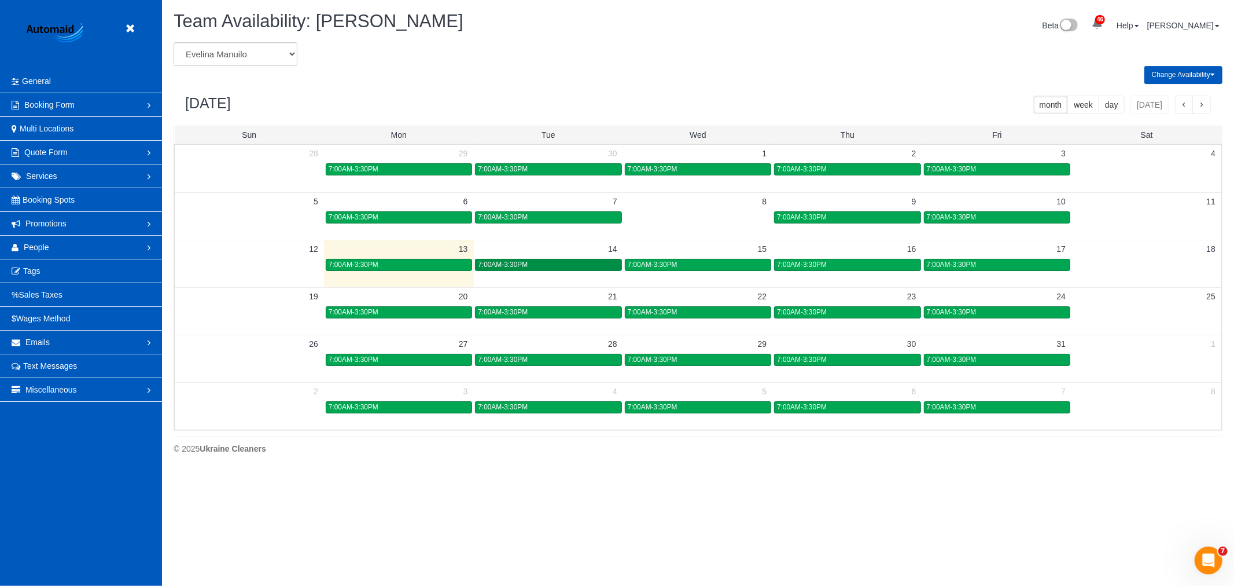
click at [534, 261] on div "7:00AM-3:30PM" at bounding box center [548, 264] width 141 height 9
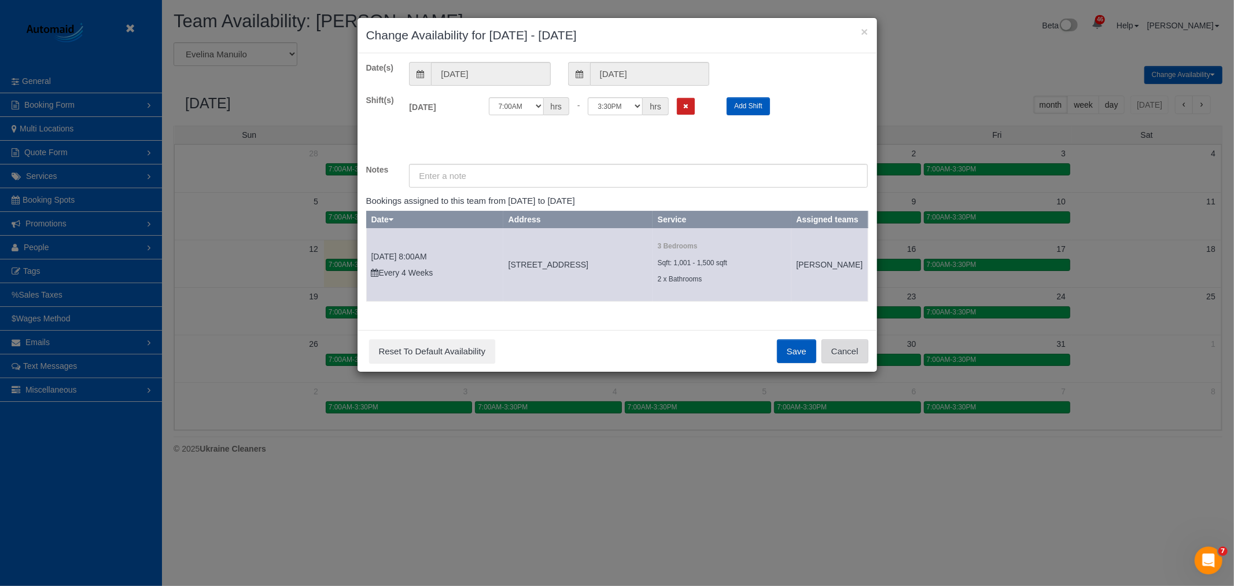
drag, startPoint x: 874, startPoint y: 374, endPoint x: 866, endPoint y: 372, distance: 7.9
click at [872, 372] on div "Save Reset To Default Availability Cancel" at bounding box center [618, 351] width 520 height 42
click at [866, 363] on button "Cancel" at bounding box center [845, 351] width 47 height 24
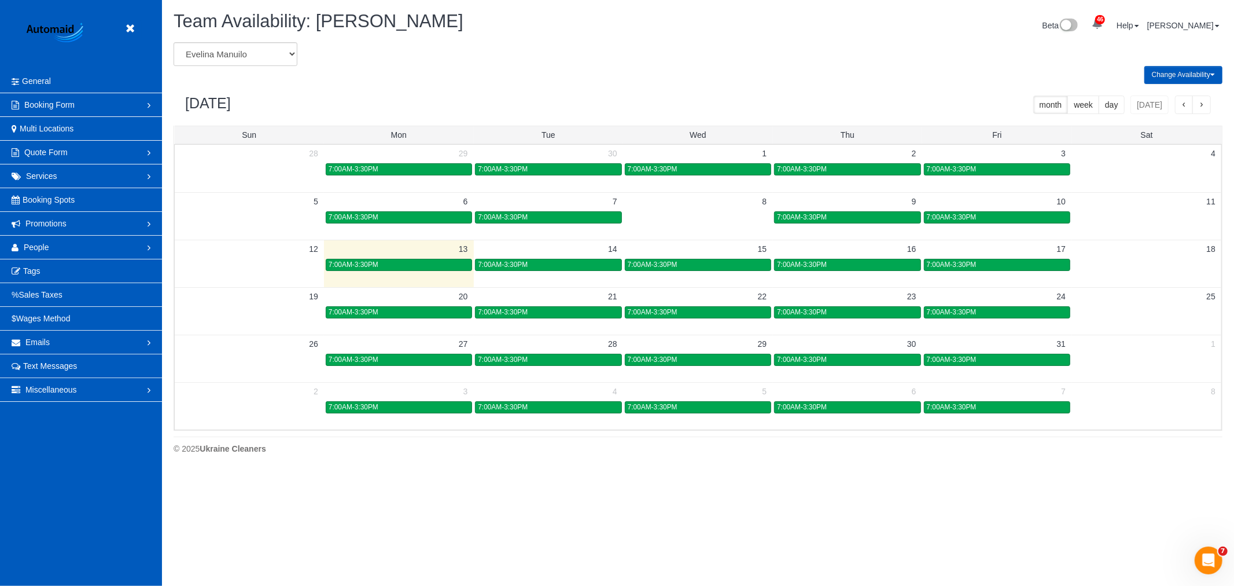
click at [143, 31] on header "Beta" at bounding box center [81, 34] width 162 height 69
drag, startPoint x: 124, startPoint y: 24, endPoint x: 111, endPoint y: 35, distance: 17.2
click at [124, 23] on link at bounding box center [132, 28] width 17 height 17
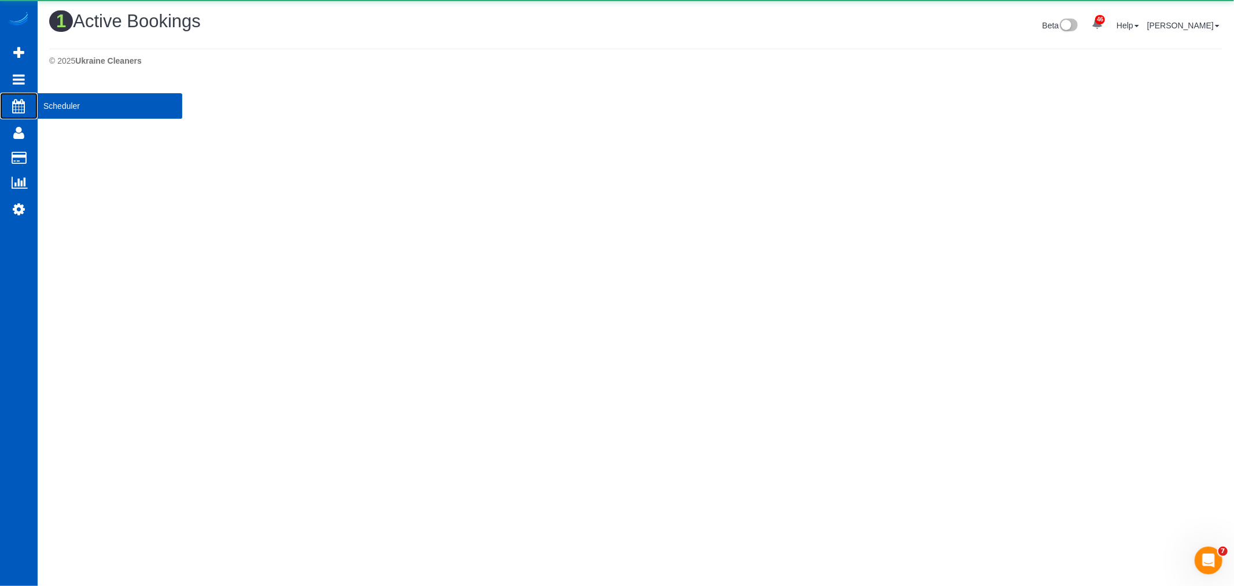
scroll to position [293, 1234]
click at [73, 112] on span "Scheduler" at bounding box center [110, 106] width 145 height 27
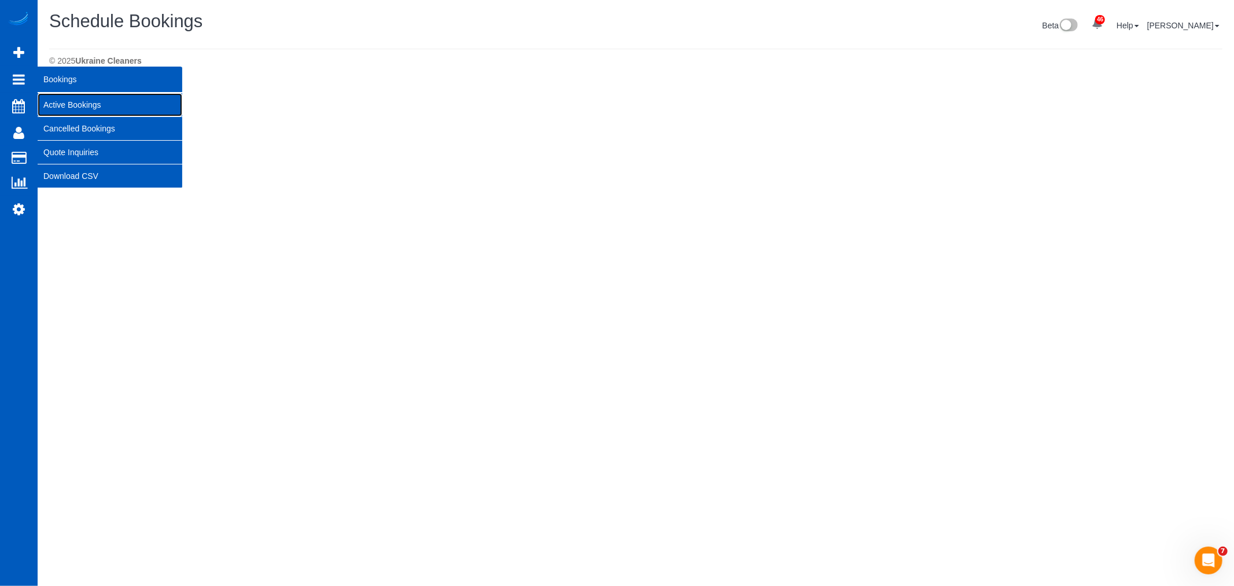
click at [78, 106] on link "Active Bookings" at bounding box center [110, 104] width 145 height 23
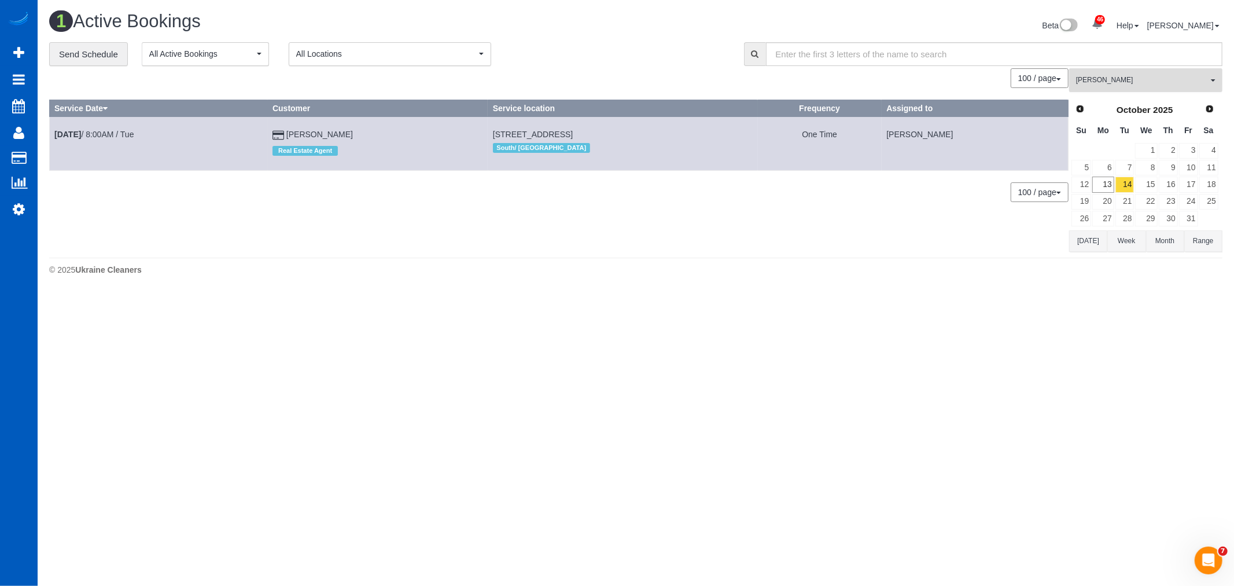
click at [1124, 84] on span "[PERSON_NAME]" at bounding box center [1142, 80] width 132 height 10
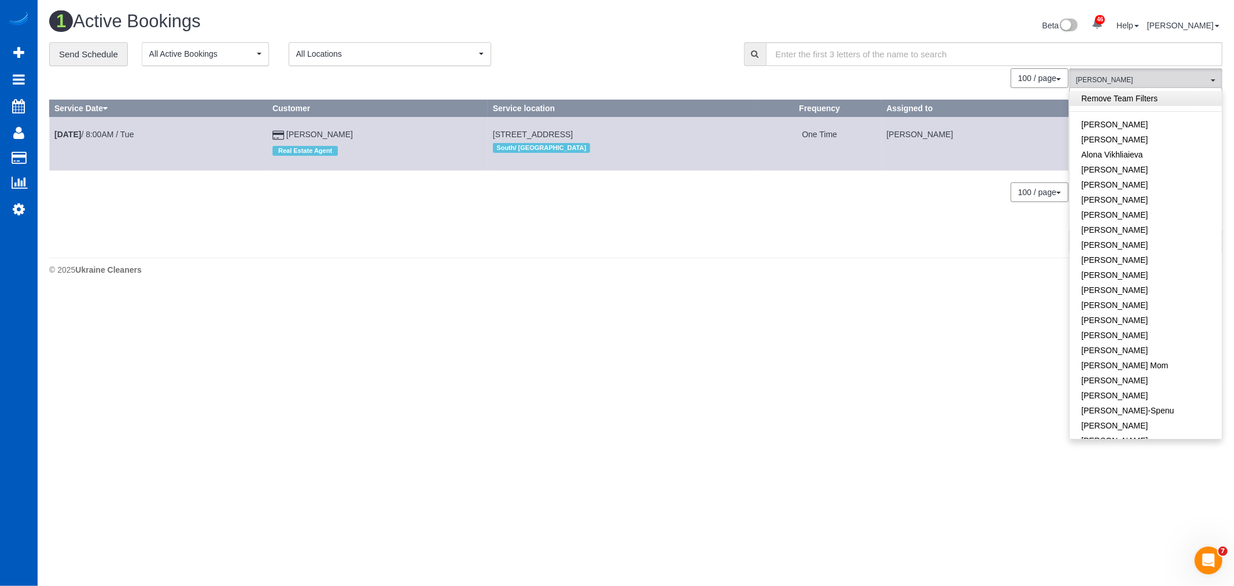
click at [1127, 105] on link "Remove Team Filters" at bounding box center [1146, 98] width 152 height 15
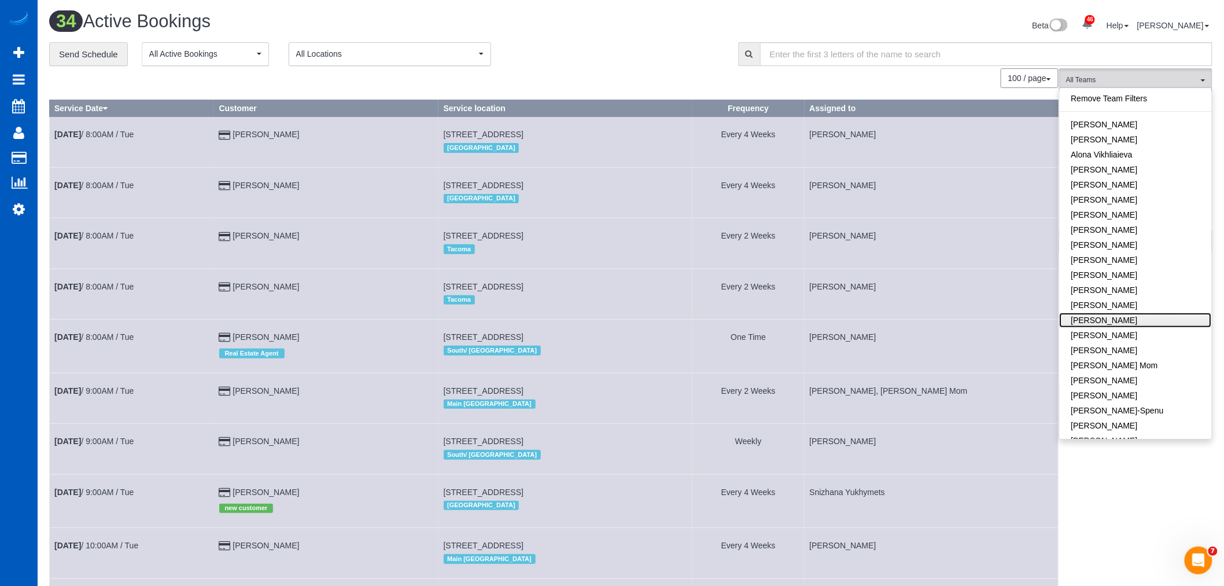
click at [1146, 322] on link "[PERSON_NAME]" at bounding box center [1136, 319] width 152 height 15
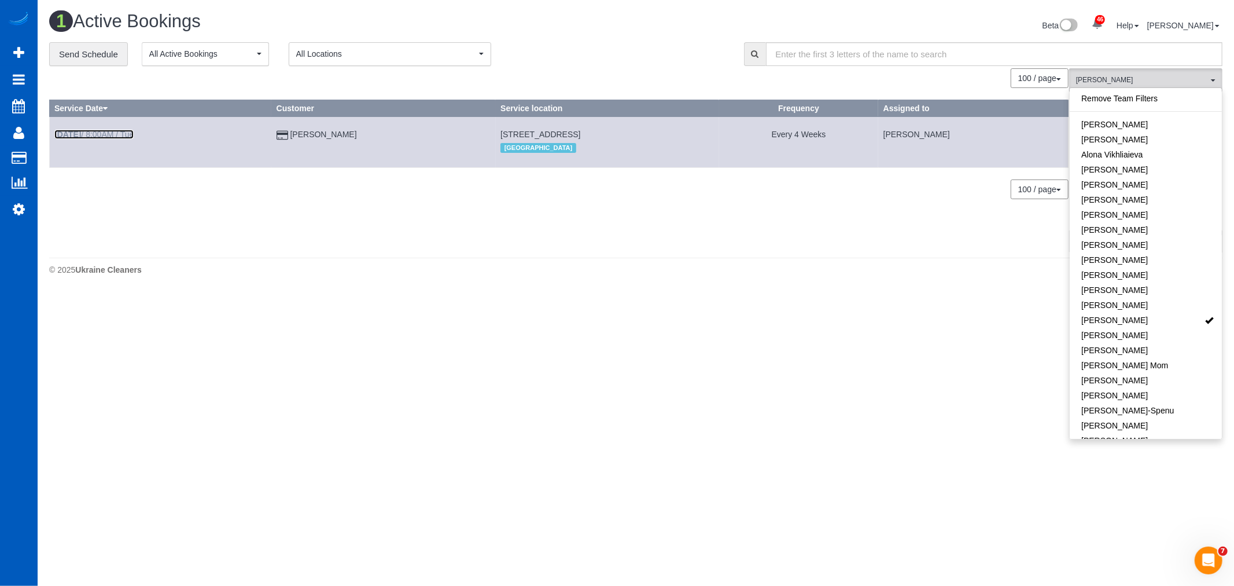
click at [101, 134] on link "Oct 14th / 8:00AM / Tue" at bounding box center [93, 134] width 79 height 9
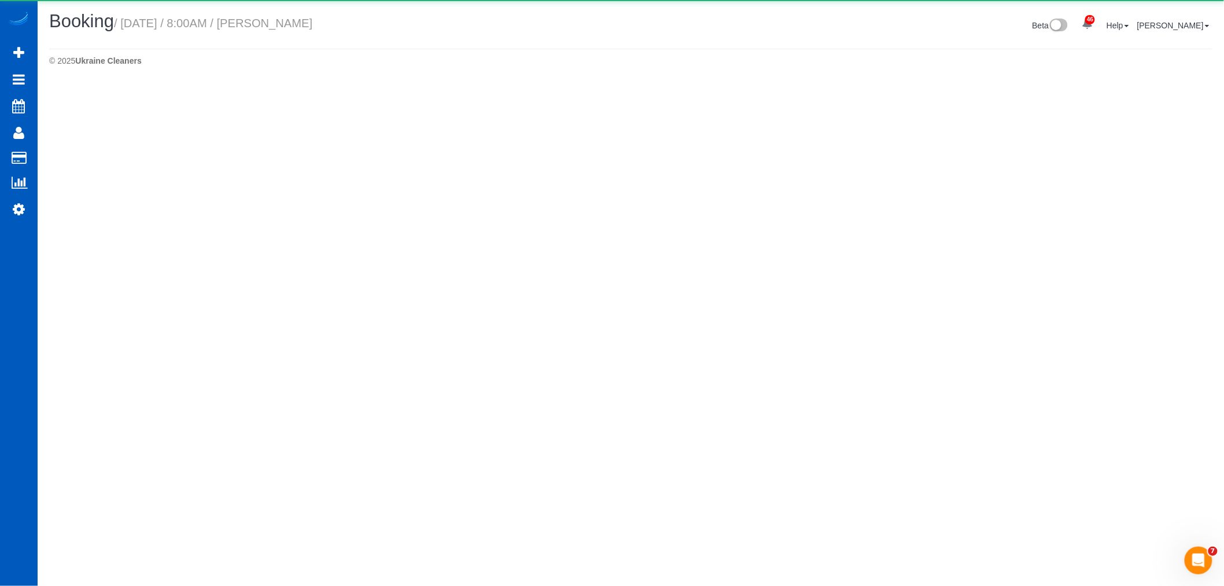
select select "WA"
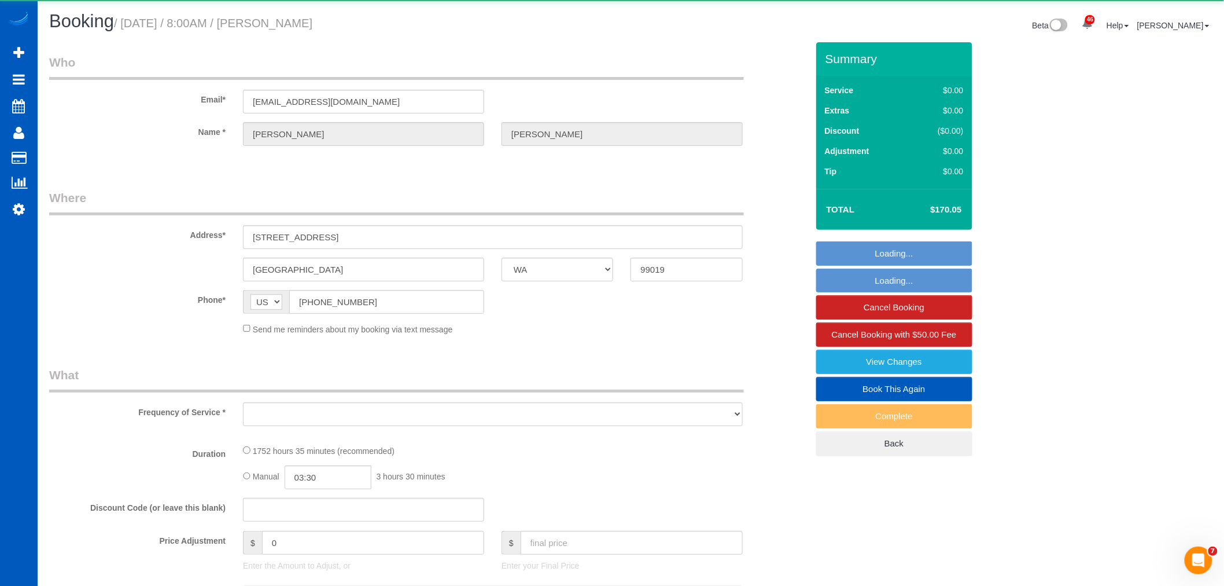
select select "object:12747"
select select "string:fspay-c9b6957e-204a-4254-920b-f580d6e54bf5"
select select "1001"
select select "2"
select select "spot52"
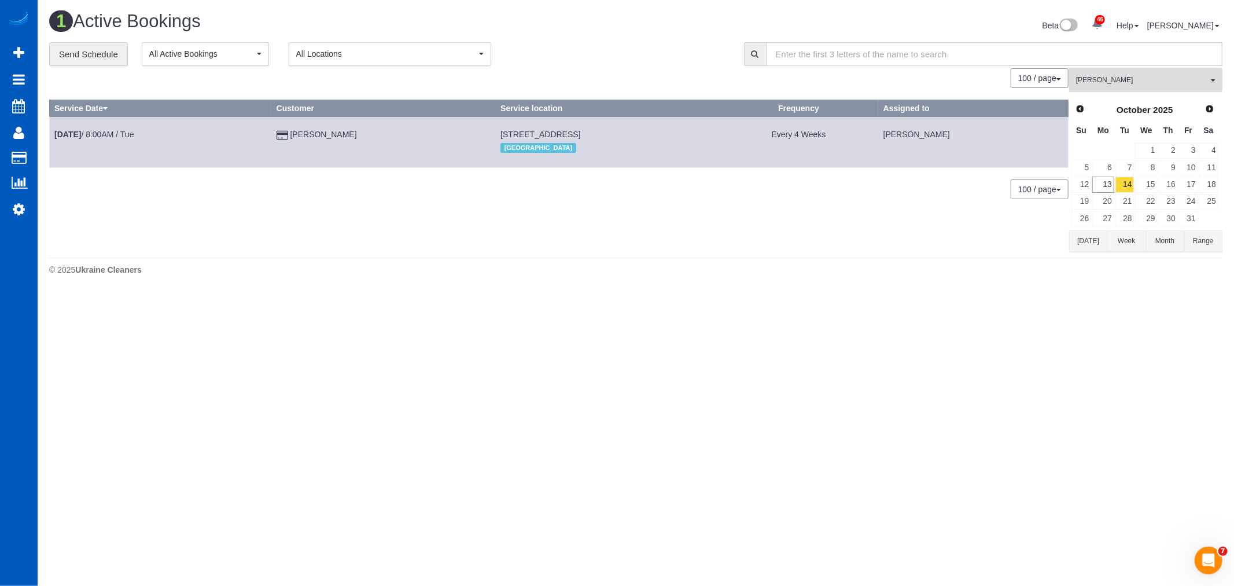
click at [1172, 87] on button "Evelina Manuilo All Teams" at bounding box center [1145, 80] width 153 height 24
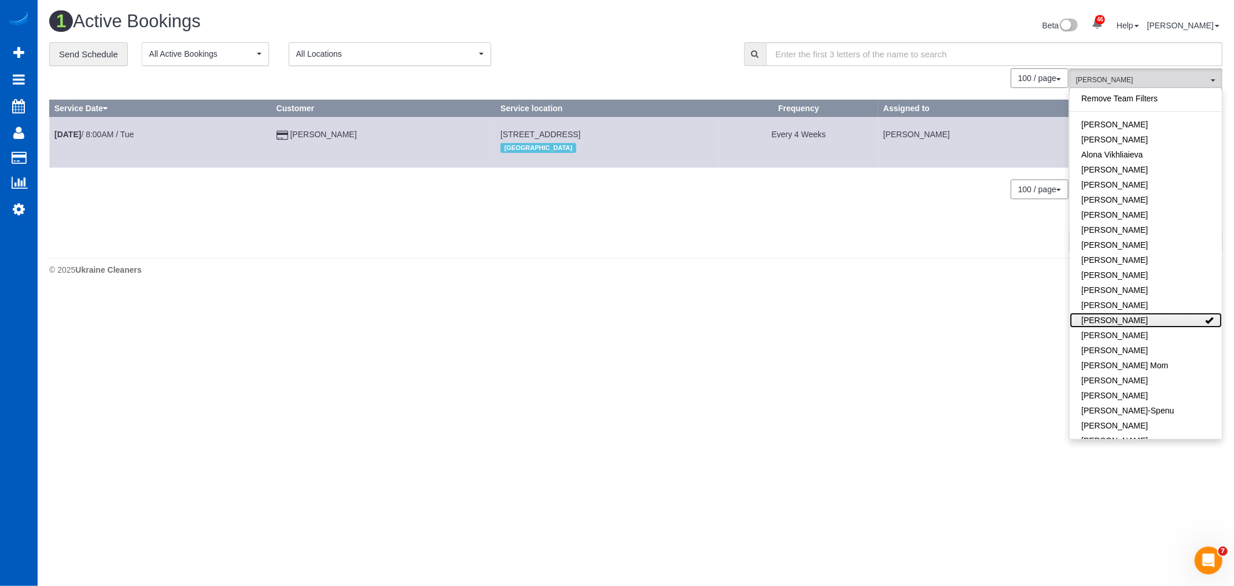
click at [1164, 325] on link "[PERSON_NAME]" at bounding box center [1146, 319] width 152 height 15
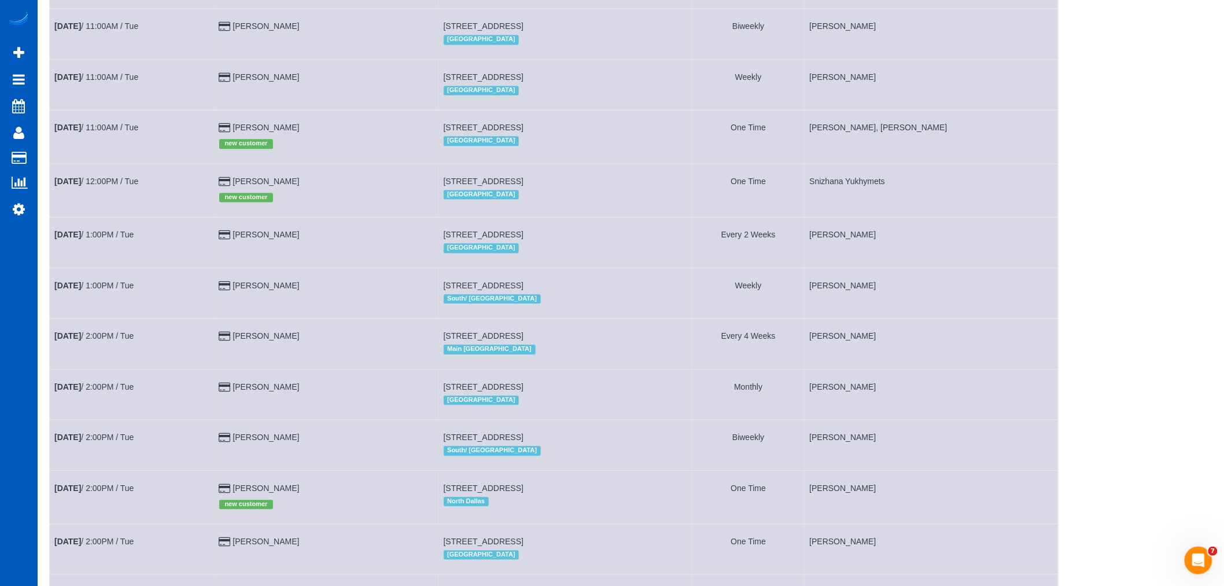
scroll to position [1003, 0]
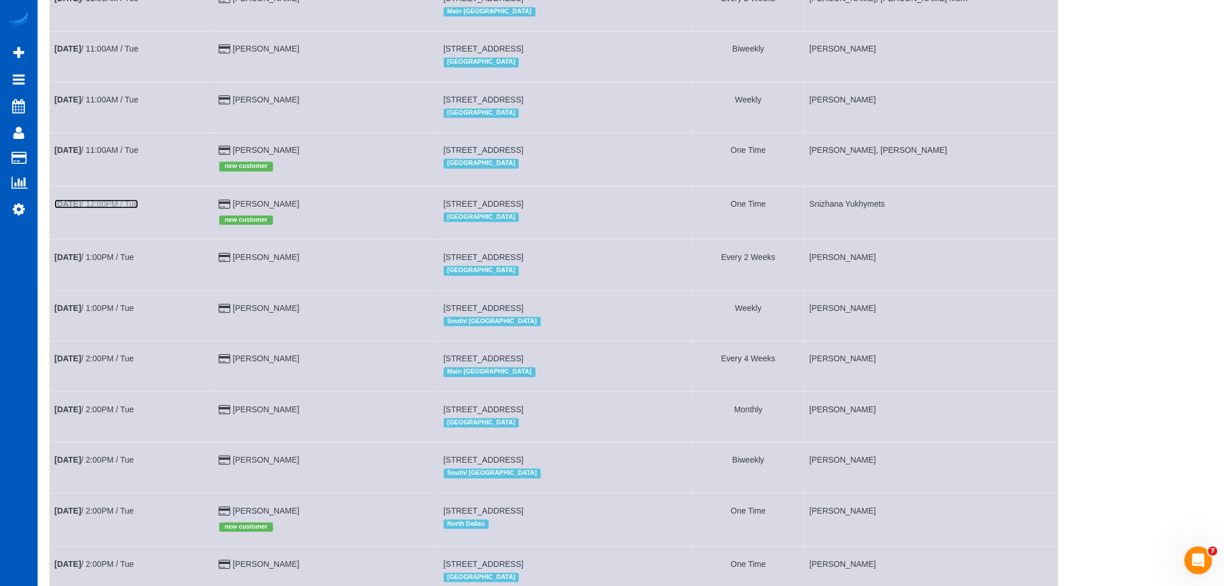
click at [119, 208] on link "Oct 14th / 12:00PM / Tue" at bounding box center [96, 203] width 84 height 9
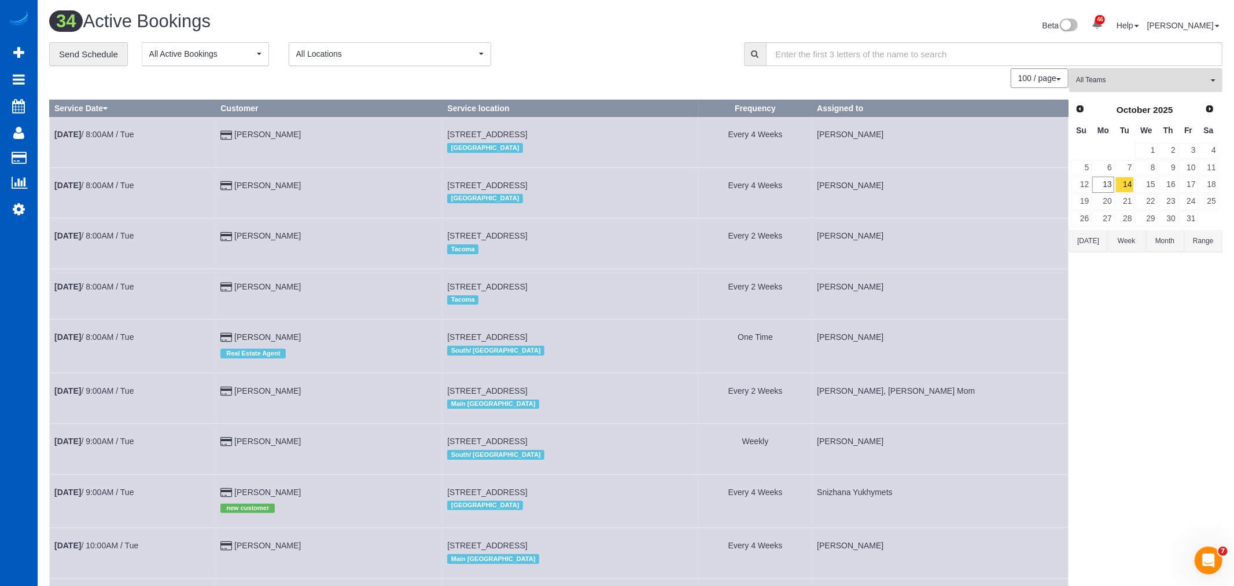
select select "WA"
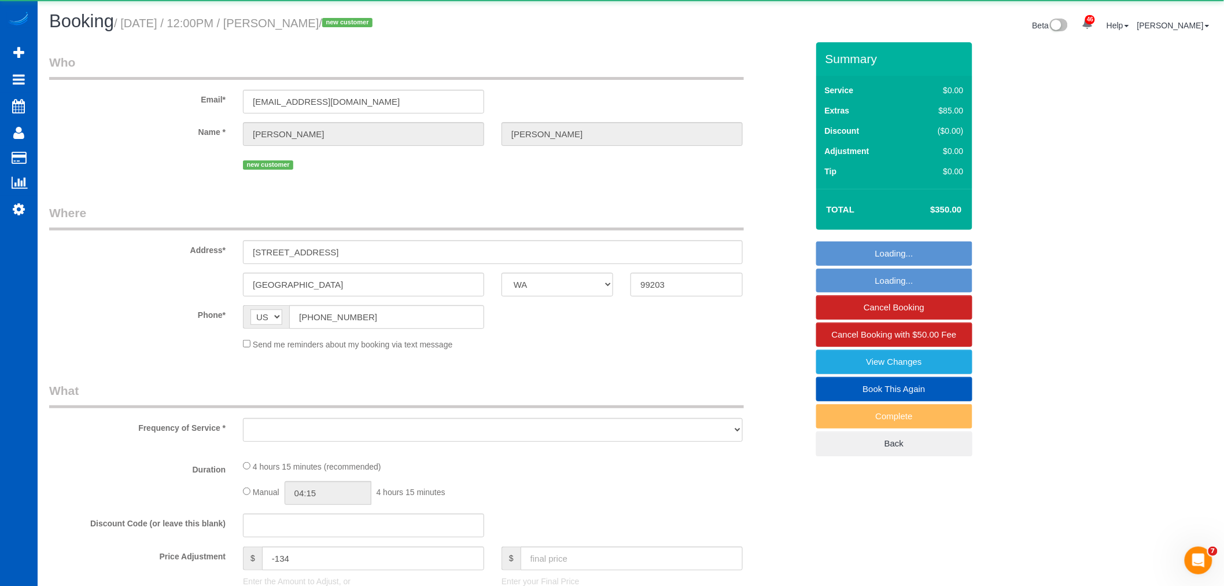
select select "object:13811"
select select "string:fspay-bc4cde52-cc63-421b-82f6-ce2beae849d8"
select select "199"
select select "3501"
select select "3"
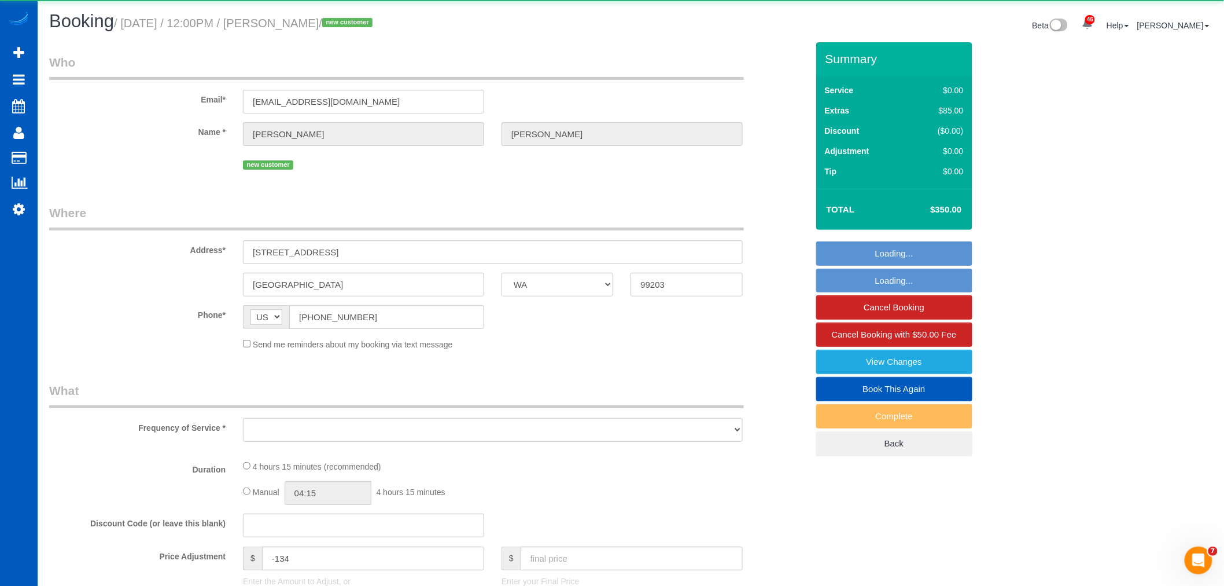
select select "5"
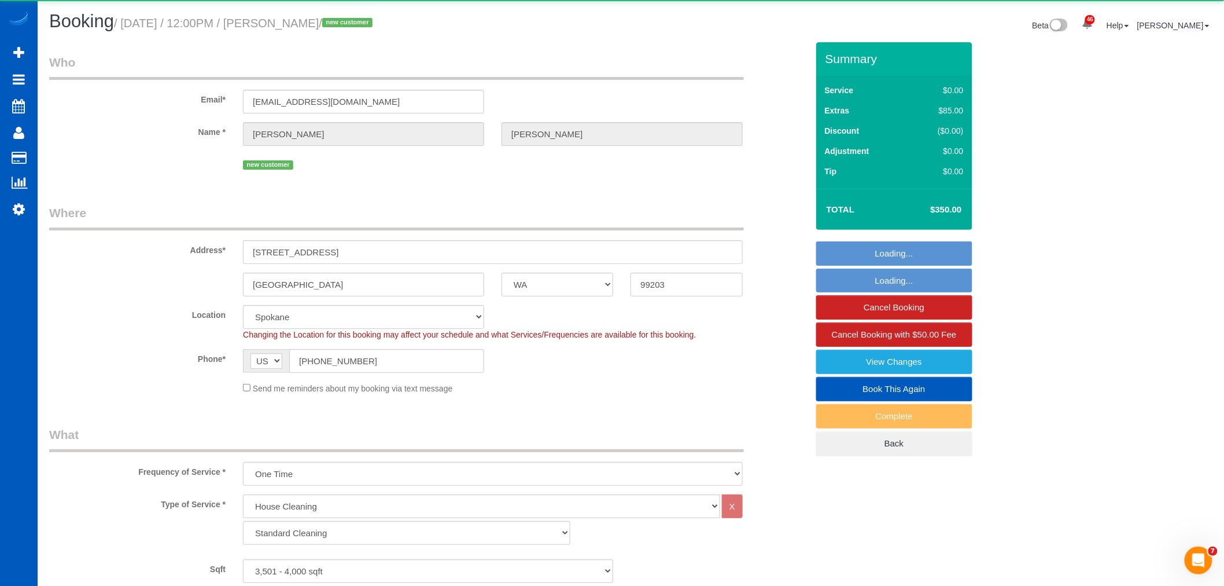
select select "object:14188"
select select "3501"
select select "3"
select select "5"
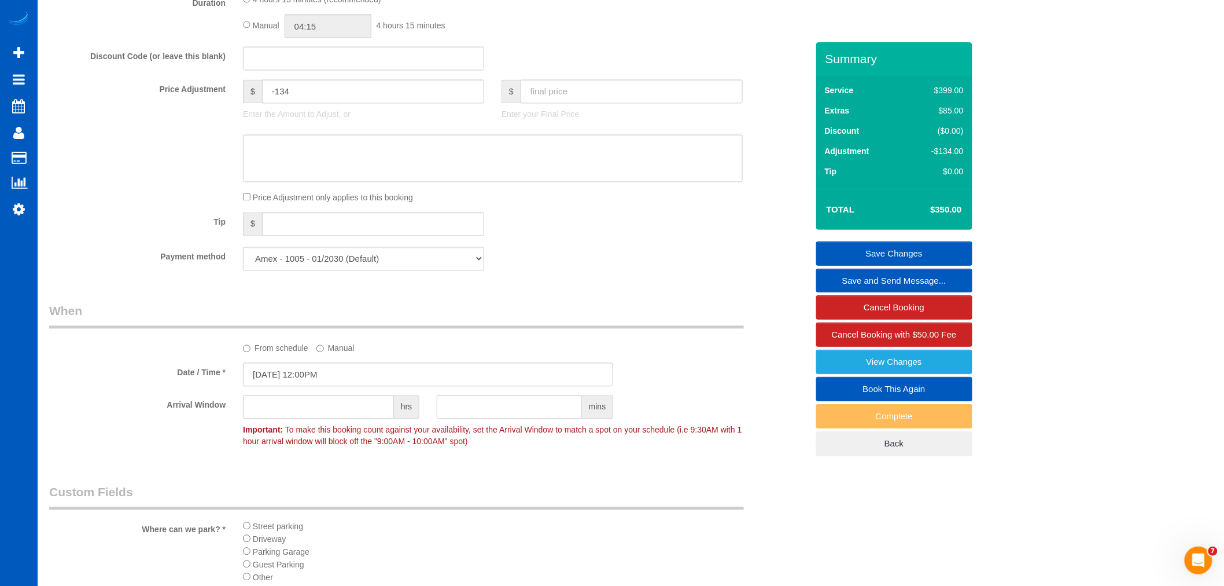
scroll to position [900, 0]
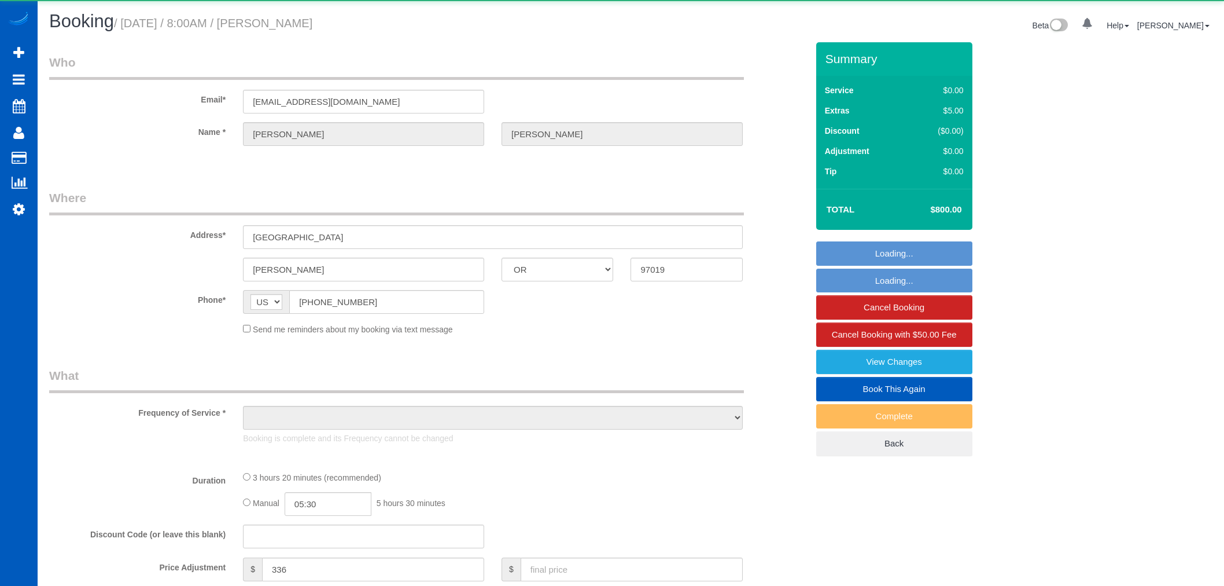
select select "OR"
select select "object:1148"
select select "199"
select select "1501"
select select "3"
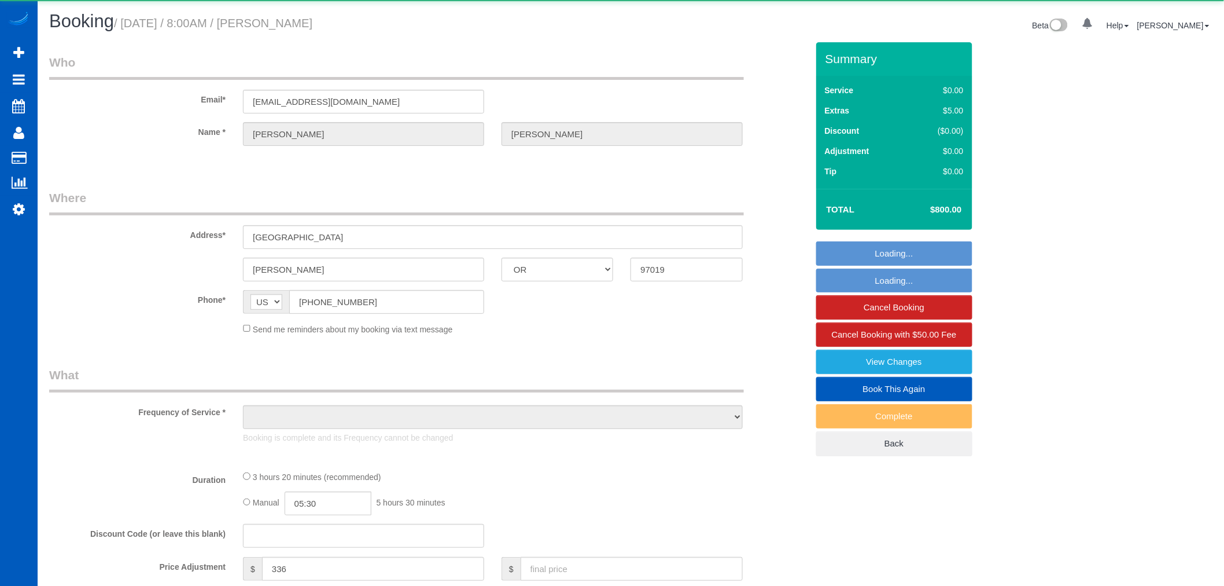
select select "spot1"
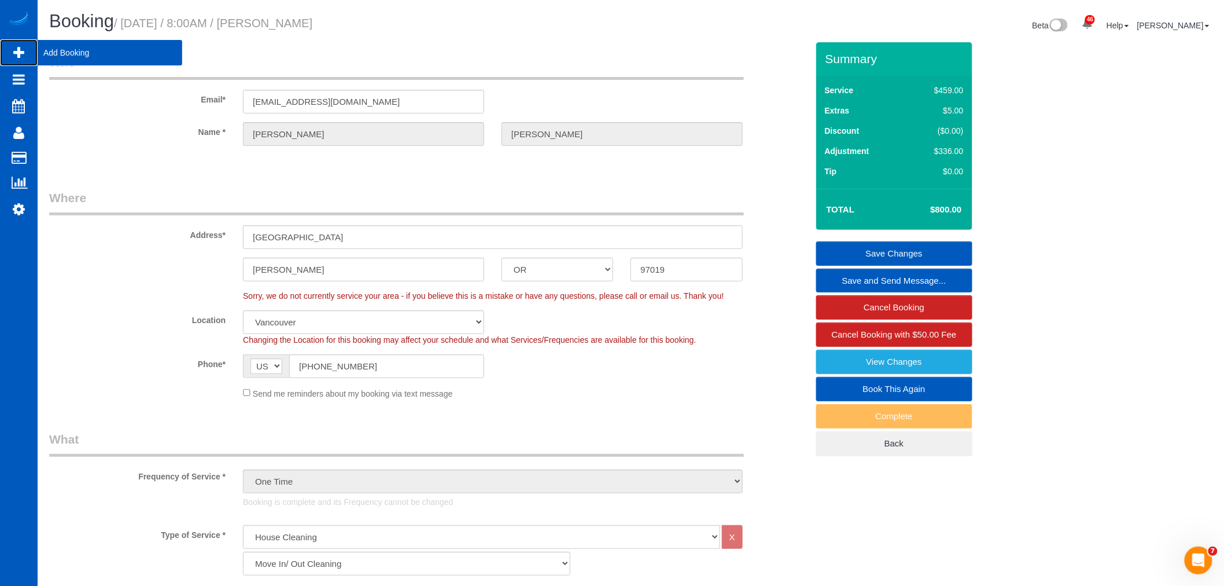
click at [51, 54] on span "Add Booking" at bounding box center [110, 52] width 145 height 27
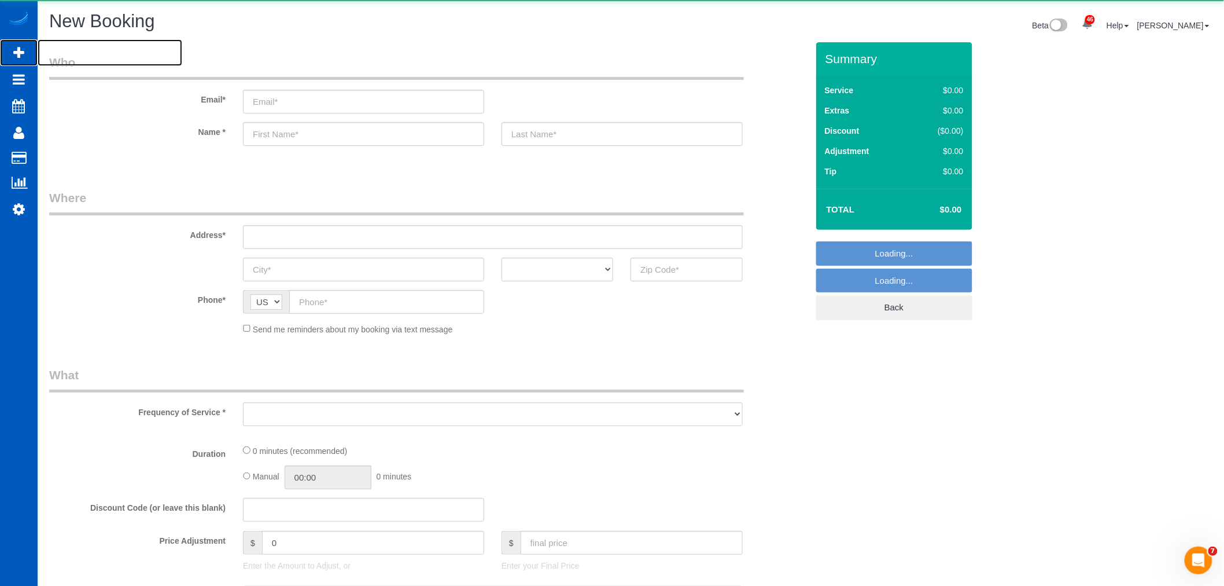
select select "object:1638"
select select "199"
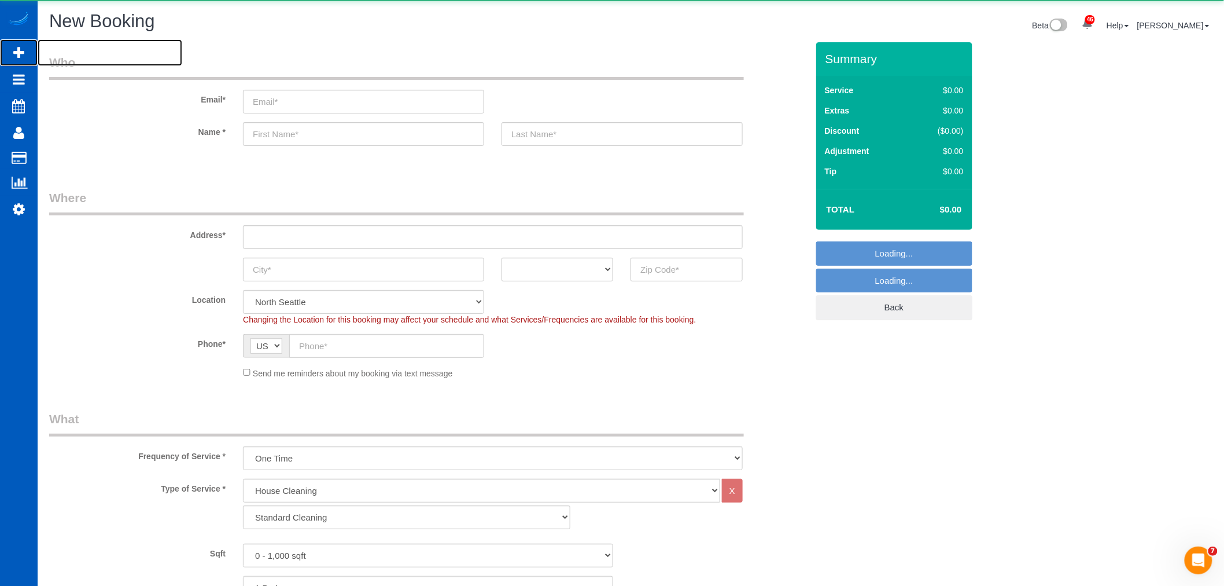
select select "object:1982"
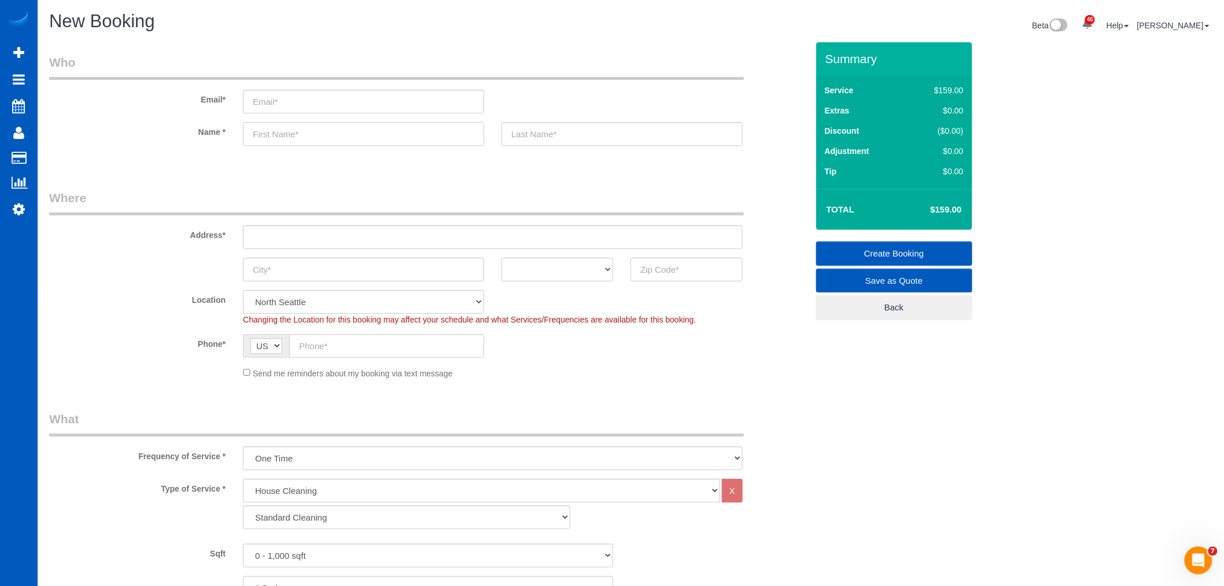
click at [368, 135] on input "text" at bounding box center [363, 134] width 241 height 24
paste input "[PERSON_NAME]"
drag, startPoint x: 326, startPoint y: 139, endPoint x: 273, endPoint y: 145, distance: 52.9
click at [273, 145] on input "[PERSON_NAME]" at bounding box center [363, 134] width 241 height 24
type input "[PERSON_NAME]"
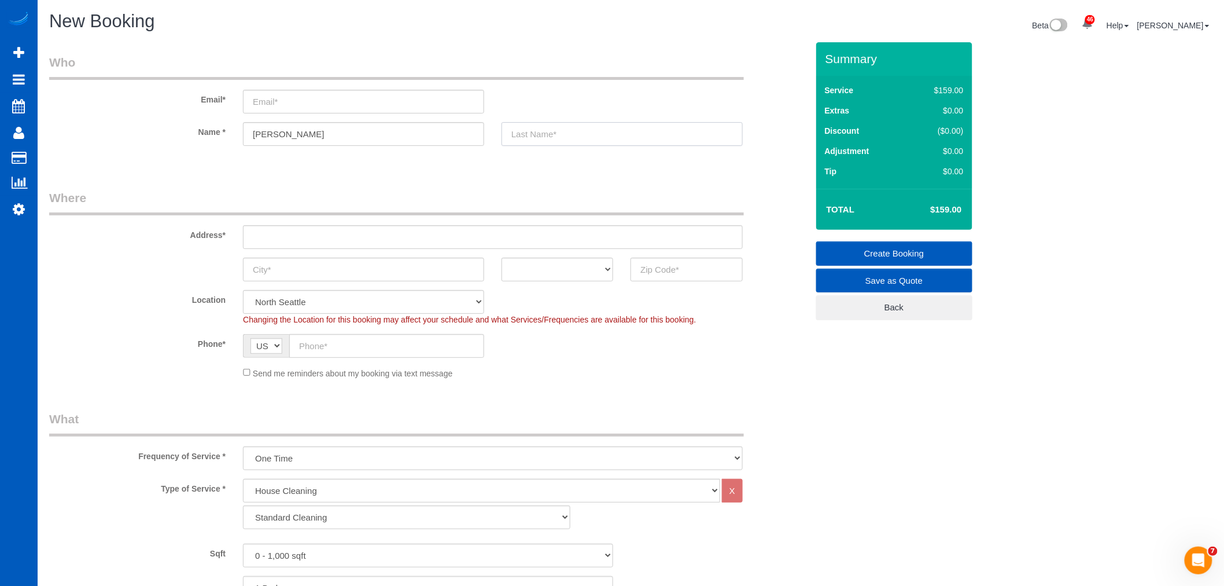
click at [586, 143] on input "text" at bounding box center [622, 134] width 241 height 24
paste input "[PERSON_NAME]"
type input "[PERSON_NAME]"
drag, startPoint x: 388, startPoint y: 135, endPoint x: 274, endPoint y: 146, distance: 115.1
click at [274, 146] on sui-booking-customer "Email* Name * [PERSON_NAME]" at bounding box center [428, 106] width 759 height 104
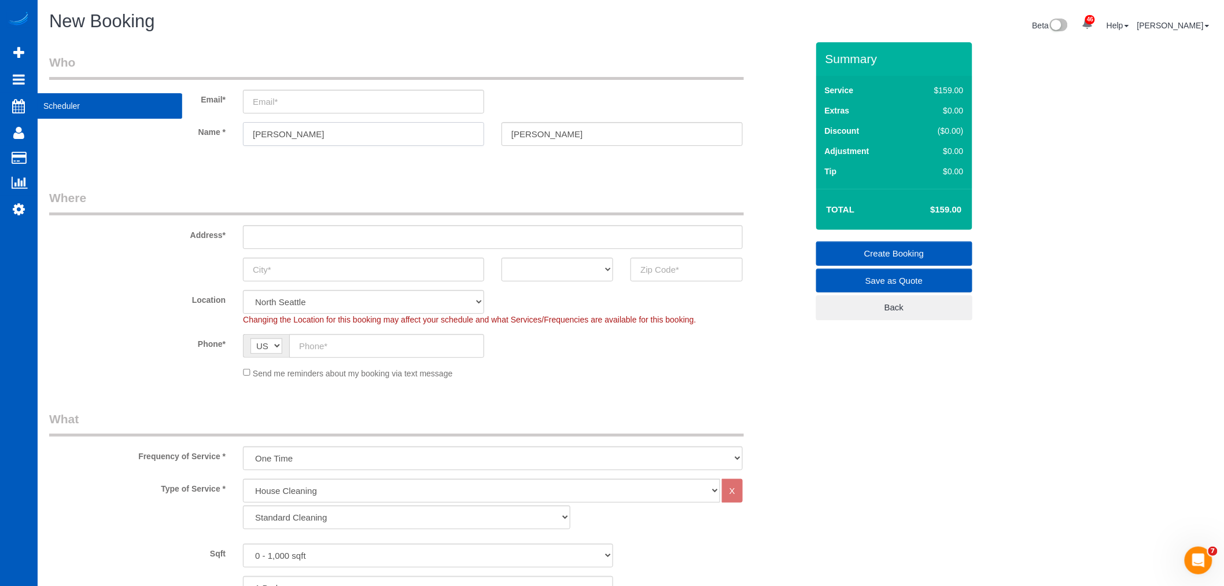
type input "[PERSON_NAME]"
click at [282, 105] on input "email" at bounding box center [363, 102] width 241 height 24
paste input "[EMAIL_ADDRESS][DOMAIN_NAME]"
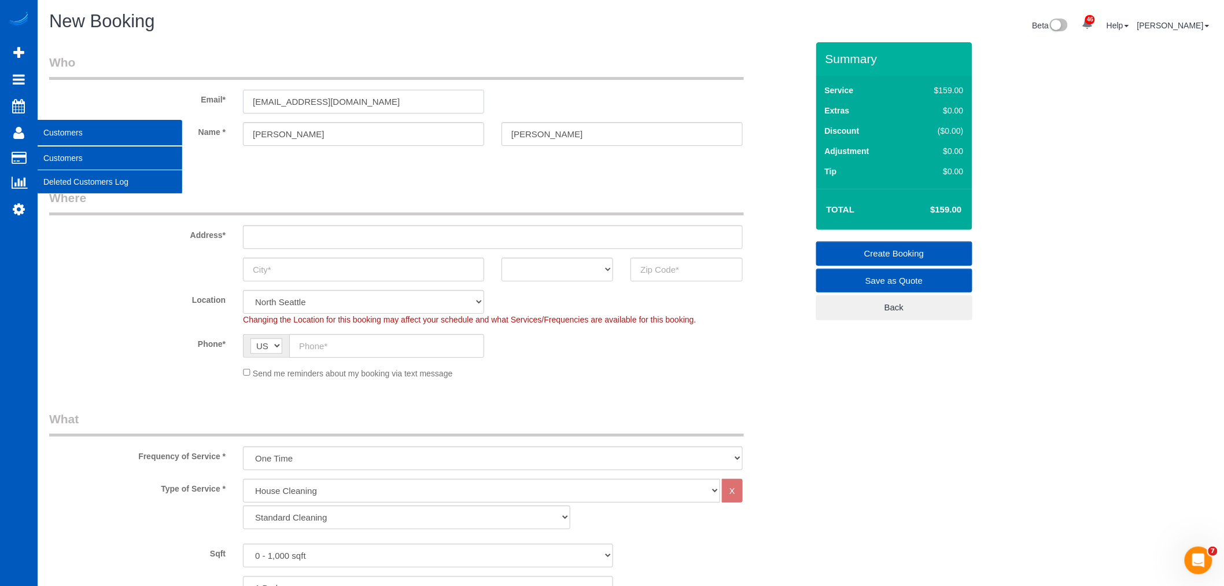
type input "[EMAIL_ADDRESS][DOMAIN_NAME]"
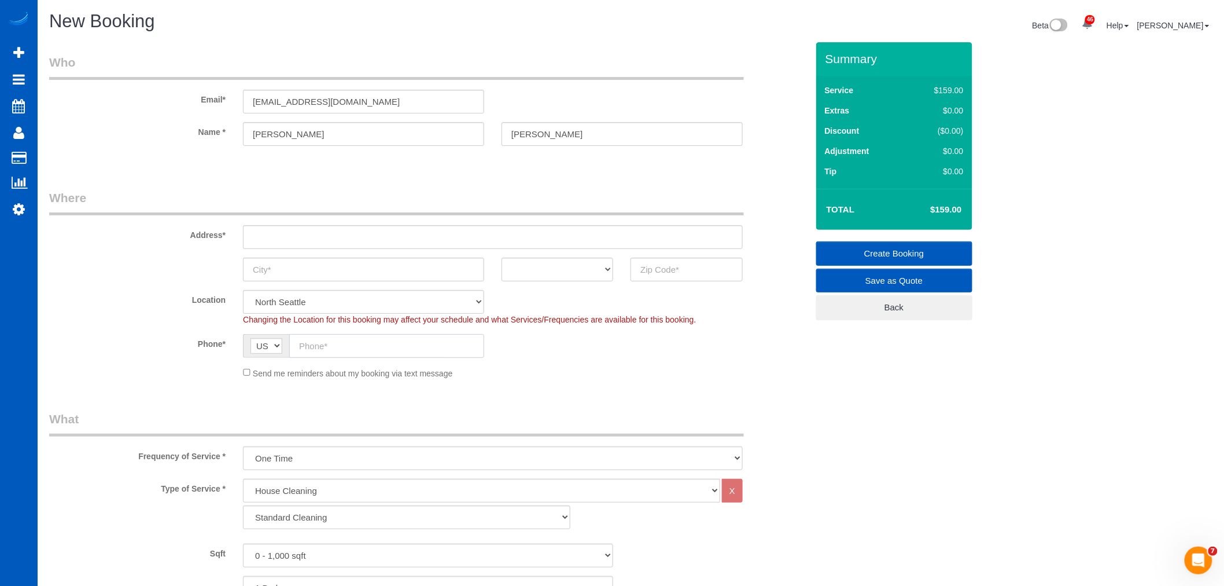
click at [319, 340] on input "text" at bounding box center [386, 346] width 195 height 24
paste input "[PHONE_NUMBER]"
type input "[PHONE_NUMBER]"
click at [303, 250] on sui-booking-address "Address* AK AL AR AZ CA CO CT DC DE [GEOGRAPHIC_DATA] [GEOGRAPHIC_DATA] HI IA I…" at bounding box center [428, 235] width 759 height 92
click at [303, 244] on input "text" at bounding box center [493, 237] width 500 height 24
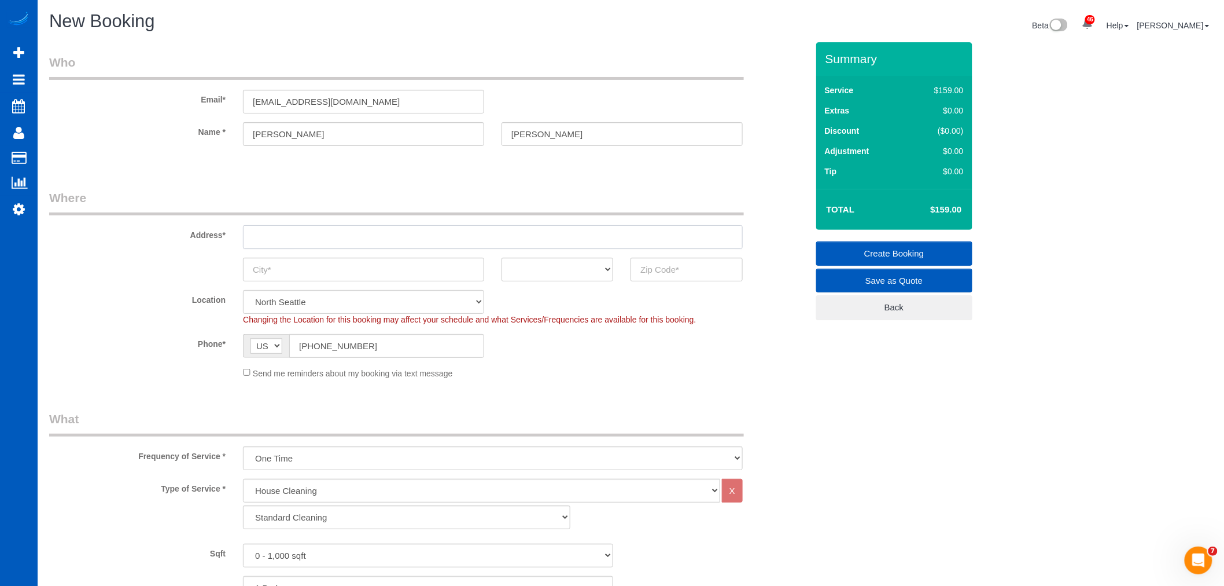
paste input "[STREET_ADDRESS]"
drag, startPoint x: 406, startPoint y: 233, endPoint x: 367, endPoint y: 242, distance: 40.4
click at [367, 242] on input "[STREET_ADDRESS]" at bounding box center [493, 237] width 500 height 24
type input "[STREET_ADDRESS]"
click at [730, 275] on input "text" at bounding box center [687, 269] width 112 height 24
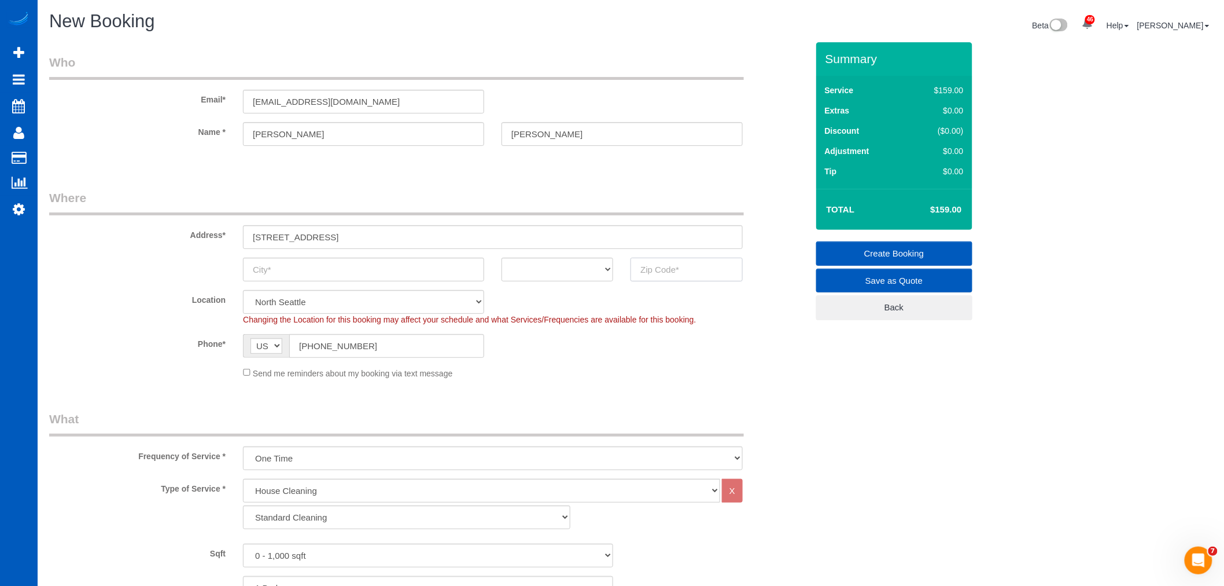
paste input "98406"
type input "98406"
select select "2"
drag, startPoint x: 344, startPoint y: 238, endPoint x: 316, endPoint y: 237, distance: 28.4
click at [316, 237] on input "[STREET_ADDRESS]" at bounding box center [493, 237] width 500 height 24
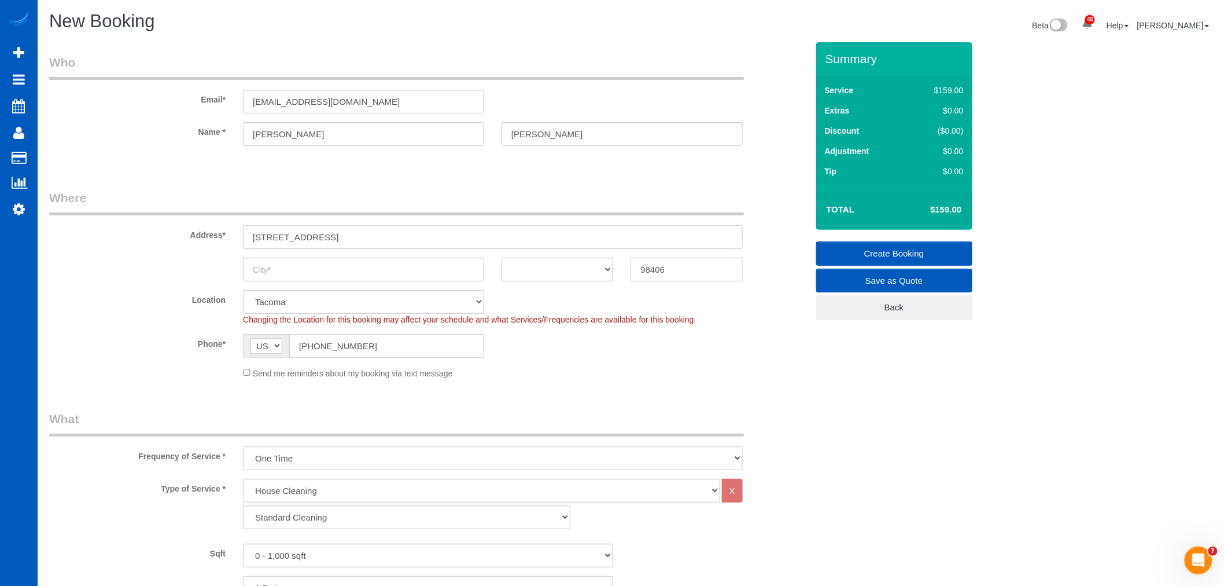
select select "object:1989"
click at [355, 276] on input "text" at bounding box center [363, 269] width 241 height 24
paste input "Tacoma"
type input "Tacoma"
click at [594, 281] on select "AK AL AR AZ CA CO CT DC DE [GEOGRAPHIC_DATA] [GEOGRAPHIC_DATA] HI IA ID IL IN K…" at bounding box center [558, 269] width 112 height 24
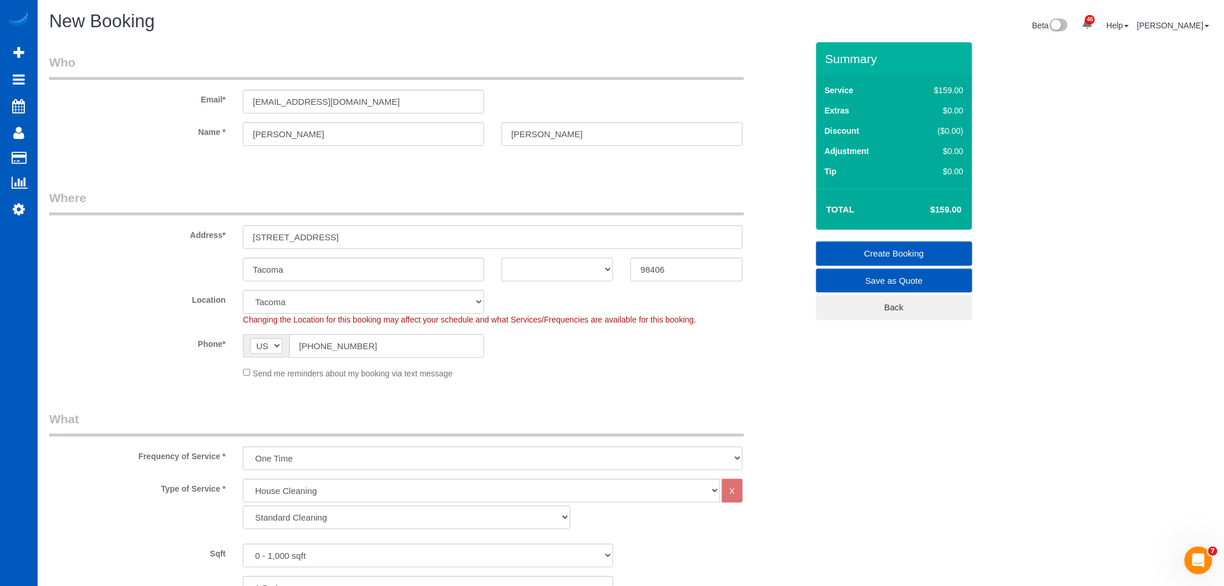
select select "WA"
click at [502, 257] on select "AK AL AR AZ CA CO CT DC DE [GEOGRAPHIC_DATA] [GEOGRAPHIC_DATA] HI IA ID IL IN K…" at bounding box center [558, 269] width 112 height 24
drag, startPoint x: 464, startPoint y: 237, endPoint x: 310, endPoint y: 245, distance: 154.1
click at [310, 245] on input "[STREET_ADDRESS]" at bounding box center [493, 237] width 500 height 24
type input "[STREET_ADDRESS]"
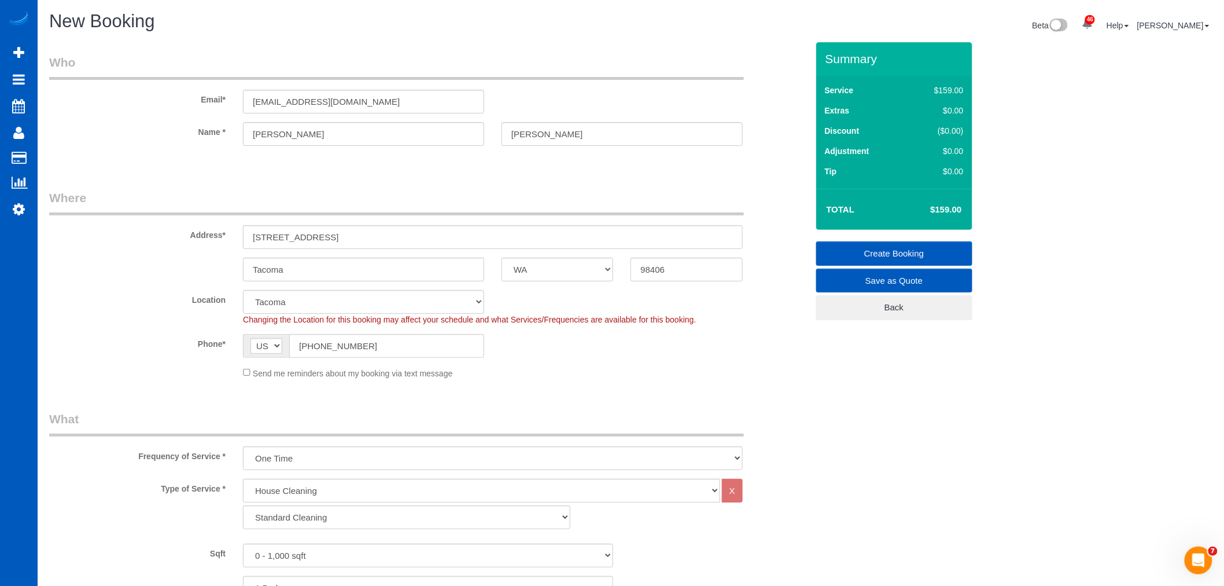
click at [262, 380] on fieldset "Where Address* [STREET_ADDRESS] [GEOGRAPHIC_DATA] AK AL AR AZ CA CO CT DC DE [G…" at bounding box center [428, 288] width 759 height 198
click at [263, 373] on span "Send me reminders about my booking via text message" at bounding box center [353, 372] width 200 height 9
click at [253, 371] on span "Send me reminders about my booking via text message" at bounding box center [353, 372] width 200 height 9
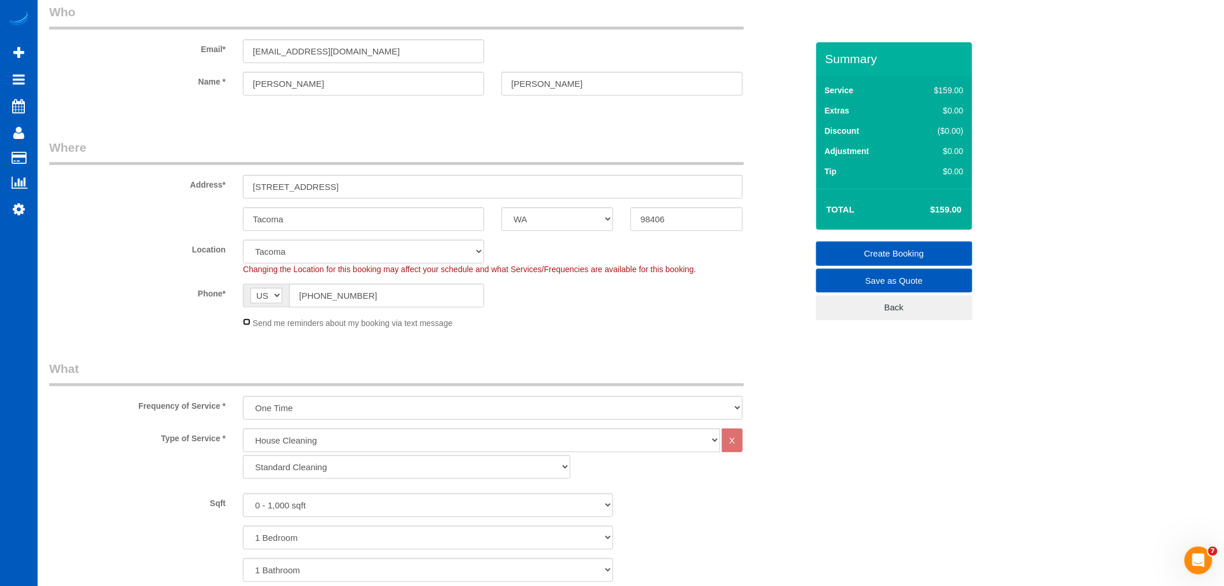
scroll to position [128, 0]
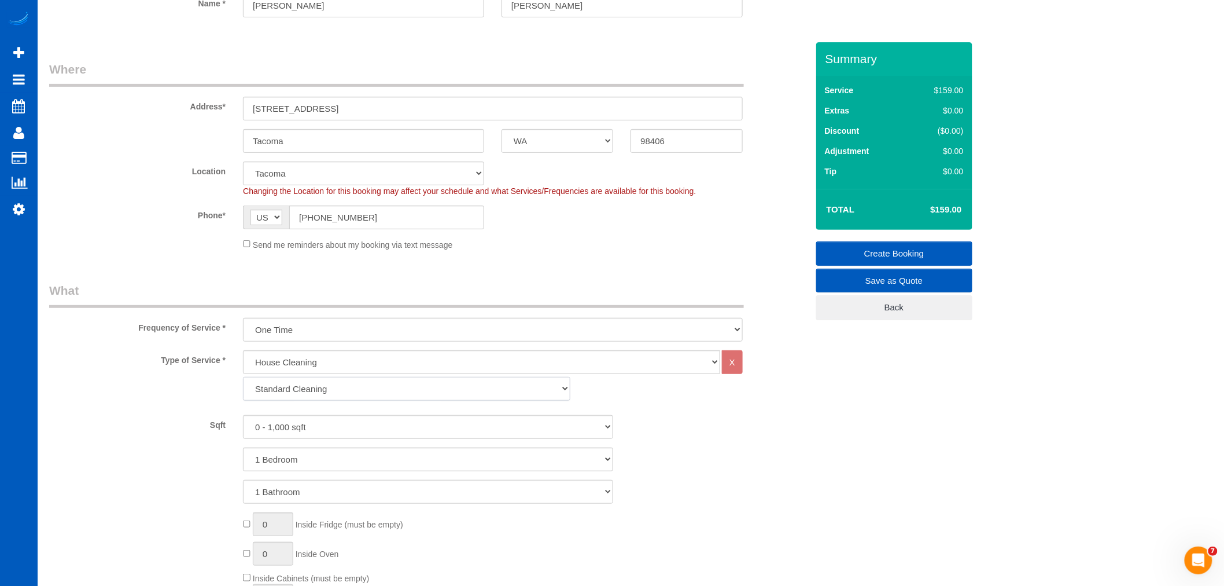
click at [337, 393] on select "Standard Cleaning Deep Cleaning Move In/ Out Cleaning" at bounding box center [406, 389] width 327 height 24
select select "367"
click at [243, 378] on select "Standard Cleaning Deep Cleaning Move In/ Out Cleaning" at bounding box center [406, 389] width 327 height 24
drag, startPoint x: 337, startPoint y: 401, endPoint x: 318, endPoint y: 425, distance: 30.9
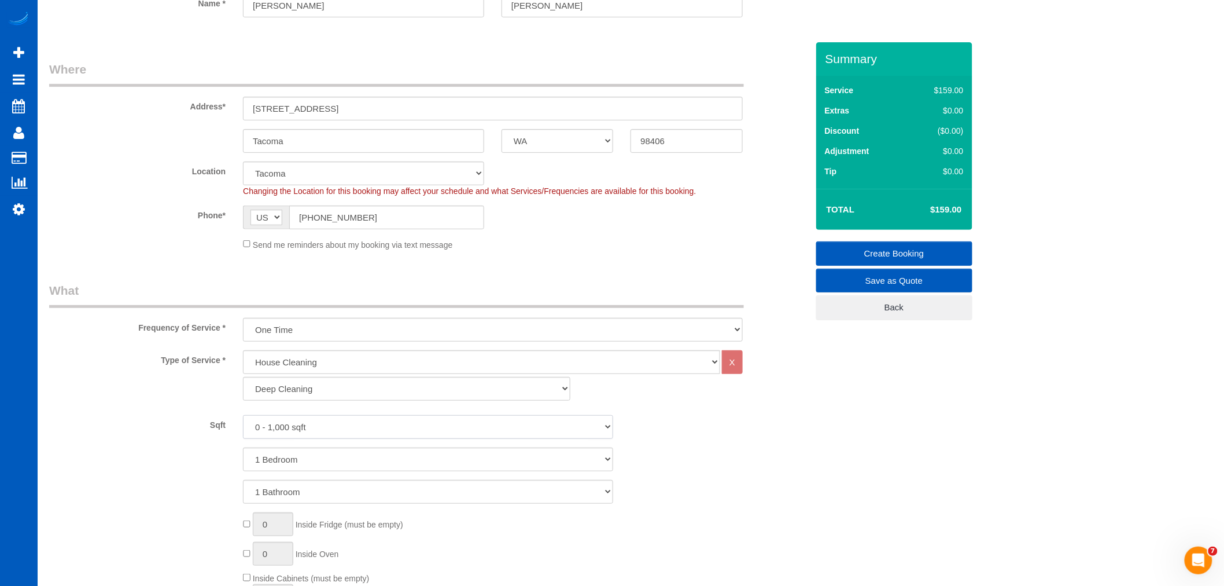
click at [318, 425] on select "0 - 1,000 sqft 1,001 - 1,500 sqft 1,501 - 2,000 sqft 2,001 - 2,500 sqft 2,501 -…" at bounding box center [428, 427] width 370 height 24
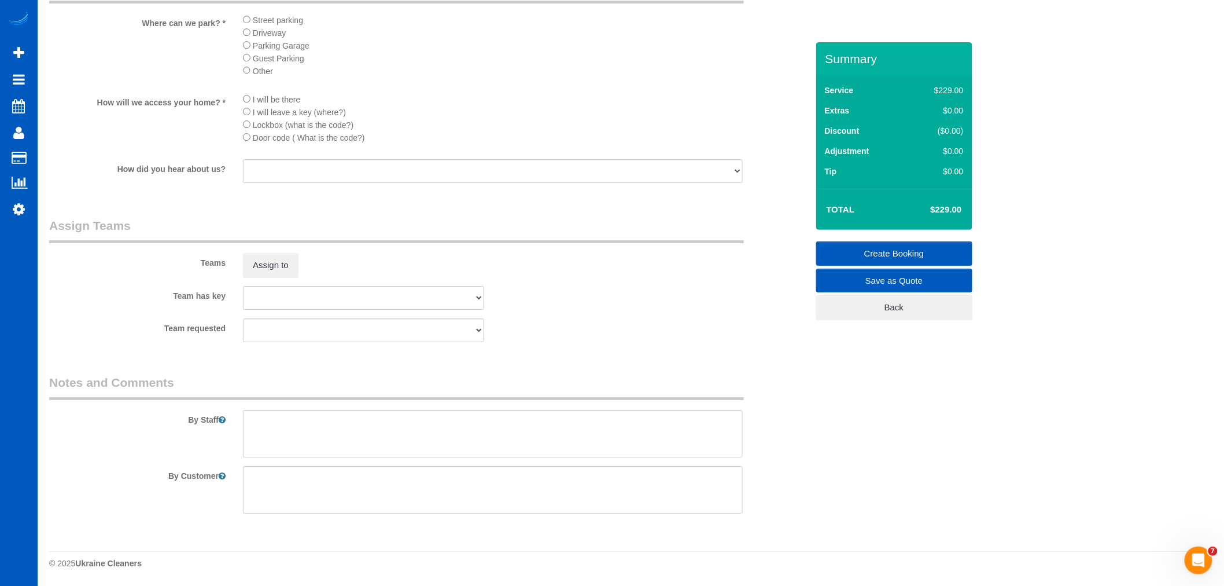
scroll to position [1500, 0]
click at [327, 433] on textarea at bounding box center [493, 433] width 500 height 47
paste textarea "Hourly clean - estimate 4 hours of work. Please let client know if we need more…"
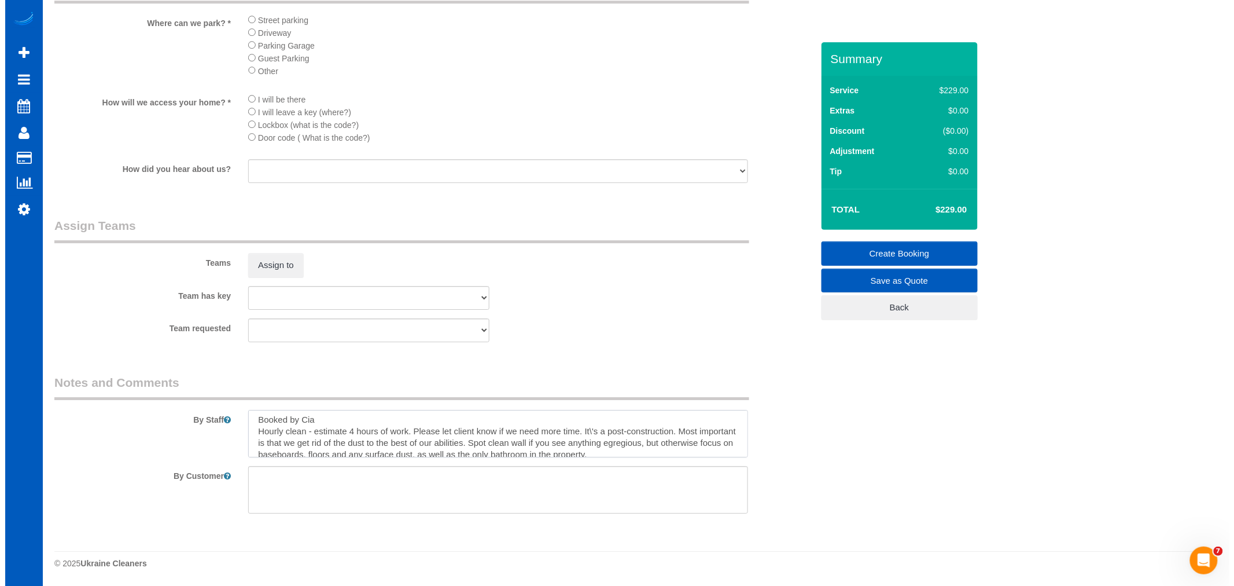
scroll to position [0, 0]
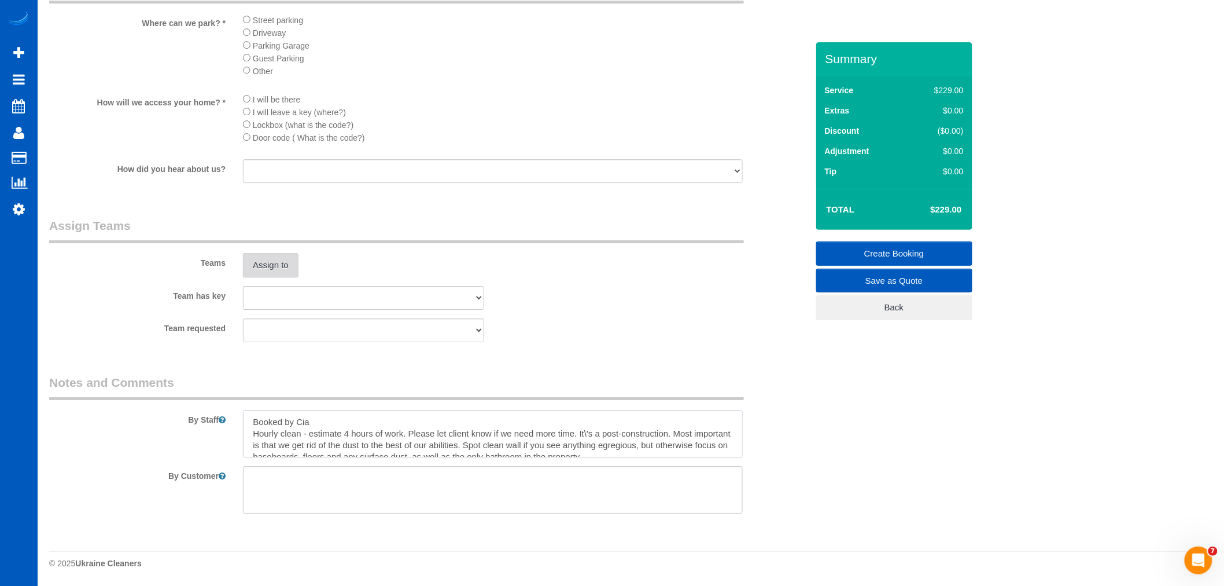
type textarea "Booked by Cia Hourly clean - estimate 4 hours of work. Please let client know i…"
click at [264, 268] on button "Assign to" at bounding box center [271, 265] width 56 height 24
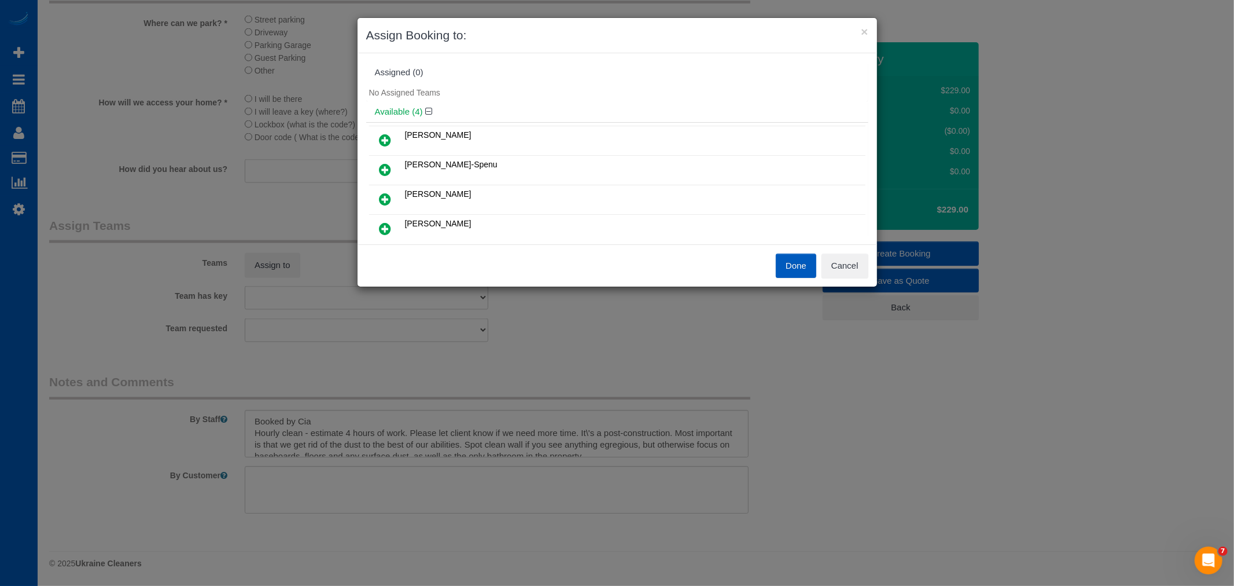
click at [382, 224] on icon at bounding box center [386, 229] width 12 height 14
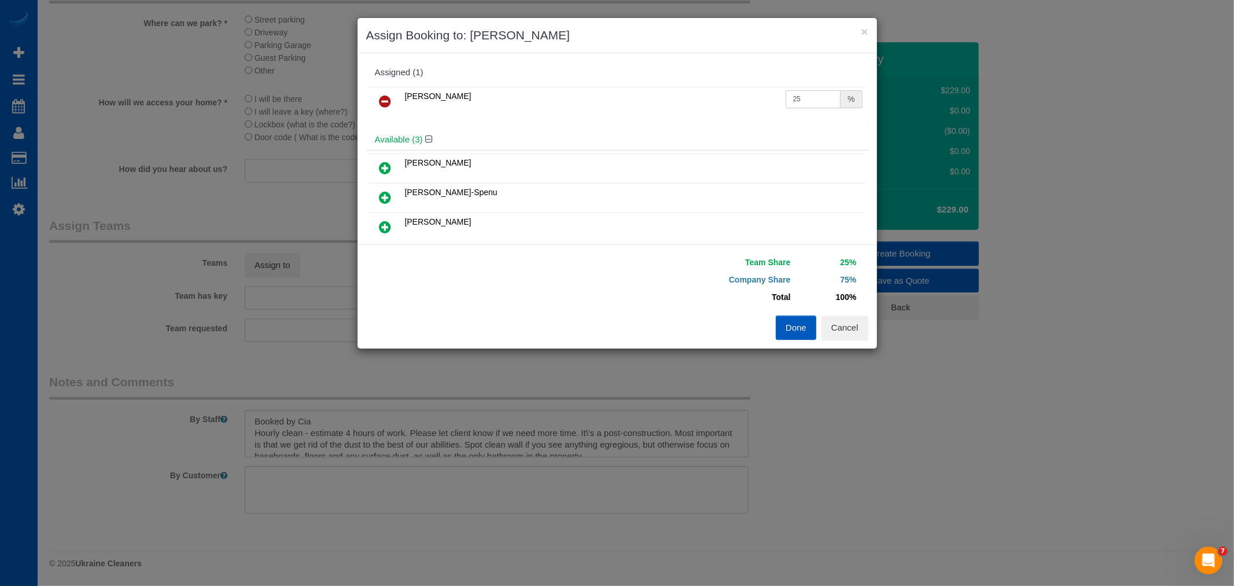
drag, startPoint x: 811, startPoint y: 93, endPoint x: 631, endPoint y: 117, distance: 182.2
click at [632, 117] on div "[PERSON_NAME] 25 %" at bounding box center [617, 106] width 502 height 45
type input "55"
click at [802, 318] on button "Done" at bounding box center [796, 327] width 41 height 24
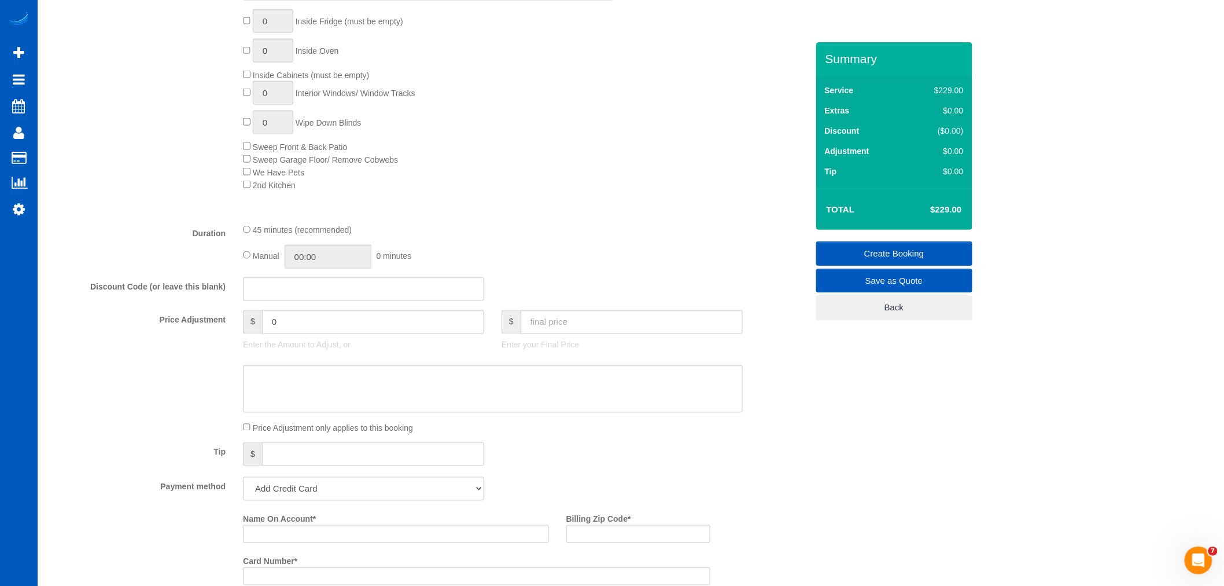
scroll to position [599, 0]
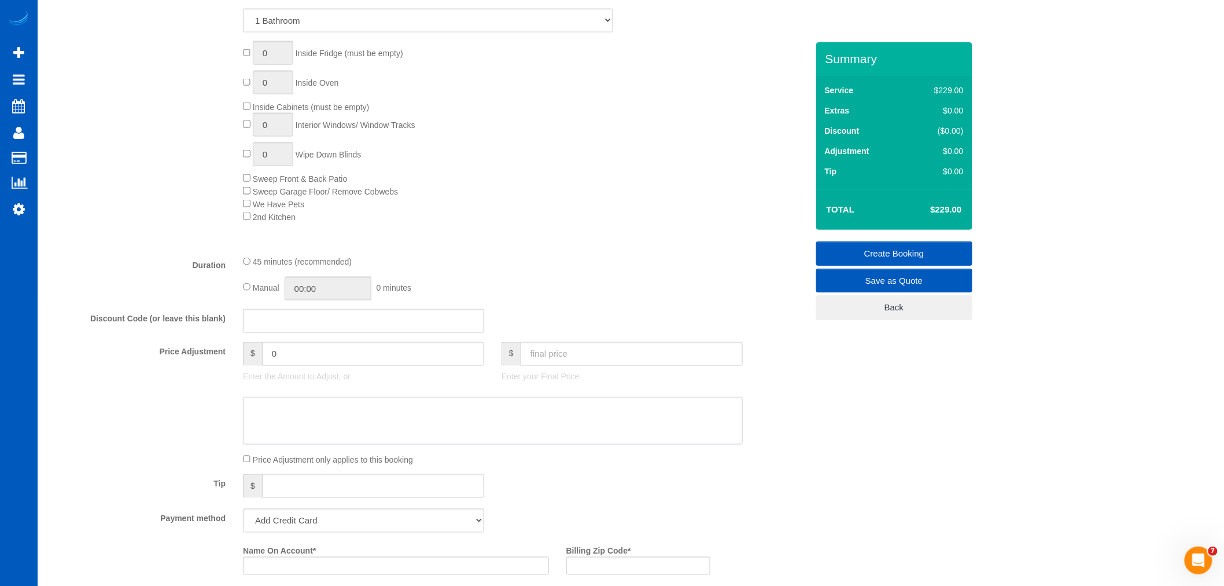
click at [332, 430] on textarea at bounding box center [493, 420] width 500 height 47
paste textarea "45 USD/hr"
type textarea "45 USD/hr"
click at [567, 355] on input "text" at bounding box center [632, 354] width 222 height 24
type input "0"
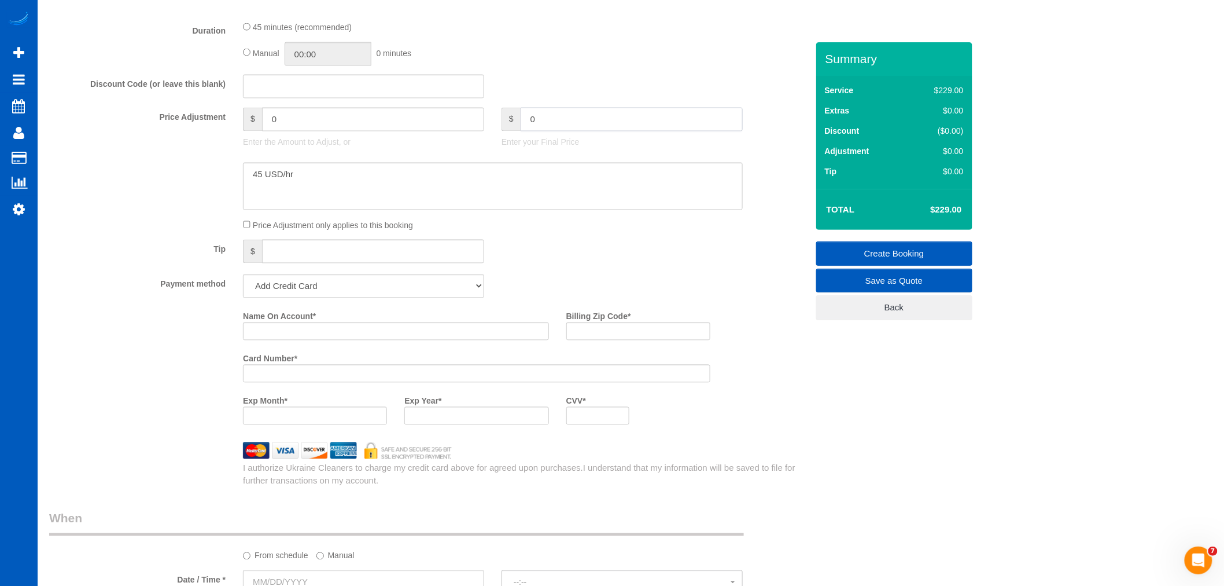
scroll to position [857, 0]
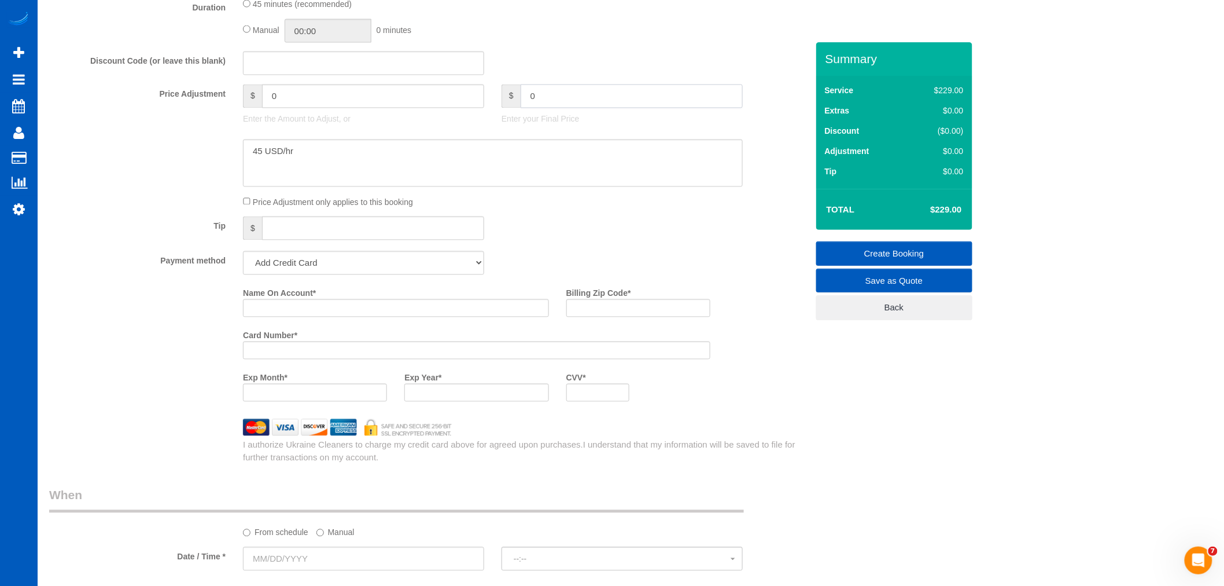
type input "-229"
click at [330, 261] on select "Add Credit Card Cash Check Paypal" at bounding box center [363, 263] width 241 height 24
click at [327, 274] on select "Add Credit Card Cash Check Paypal" at bounding box center [363, 263] width 241 height 24
select select "string:cash"
click at [243, 259] on select "Add Credit Card Cash Check Paypal" at bounding box center [363, 263] width 241 height 24
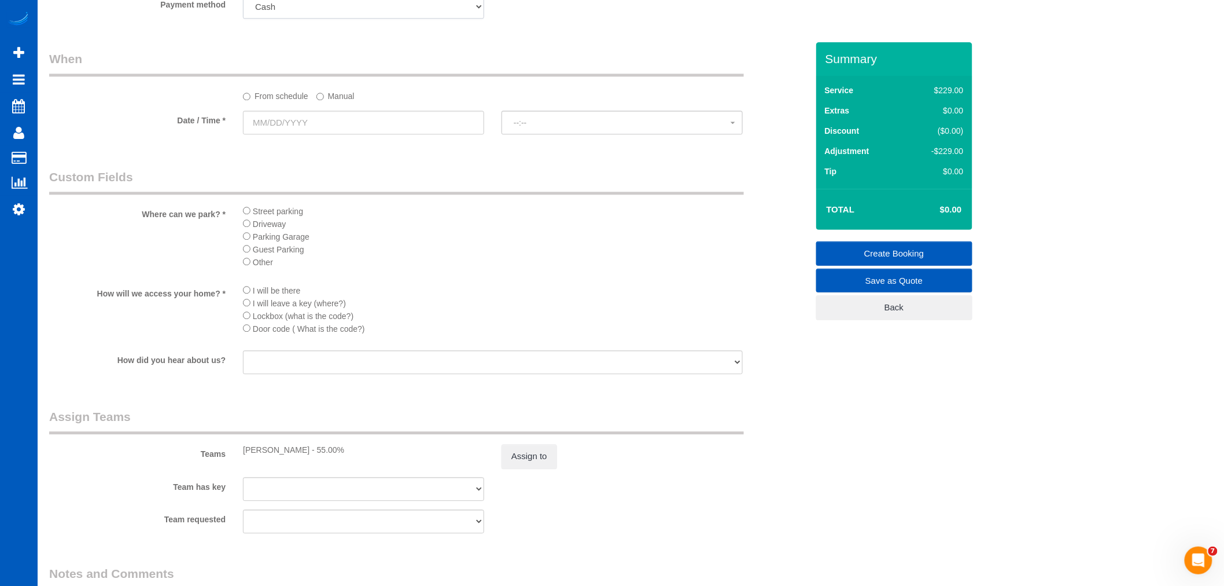
scroll to position [1114, 0]
click at [300, 136] on div at bounding box center [363, 135] width 241 height 2
click at [305, 134] on input "text" at bounding box center [363, 122] width 241 height 24
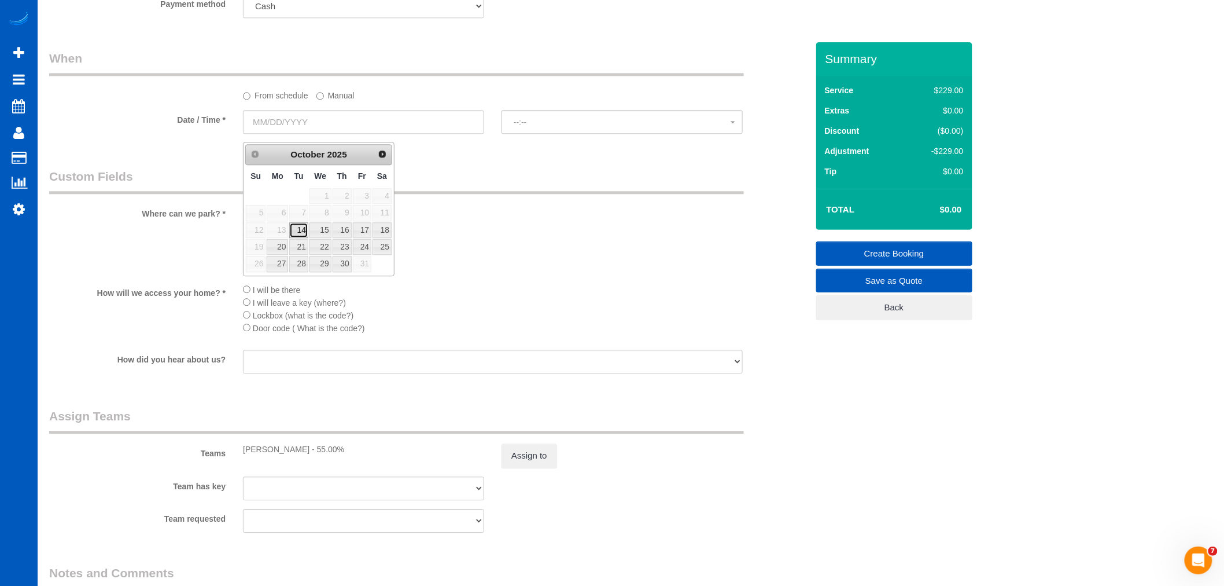
click at [302, 229] on link "14" at bounding box center [298, 230] width 19 height 16
type input "[DATE]"
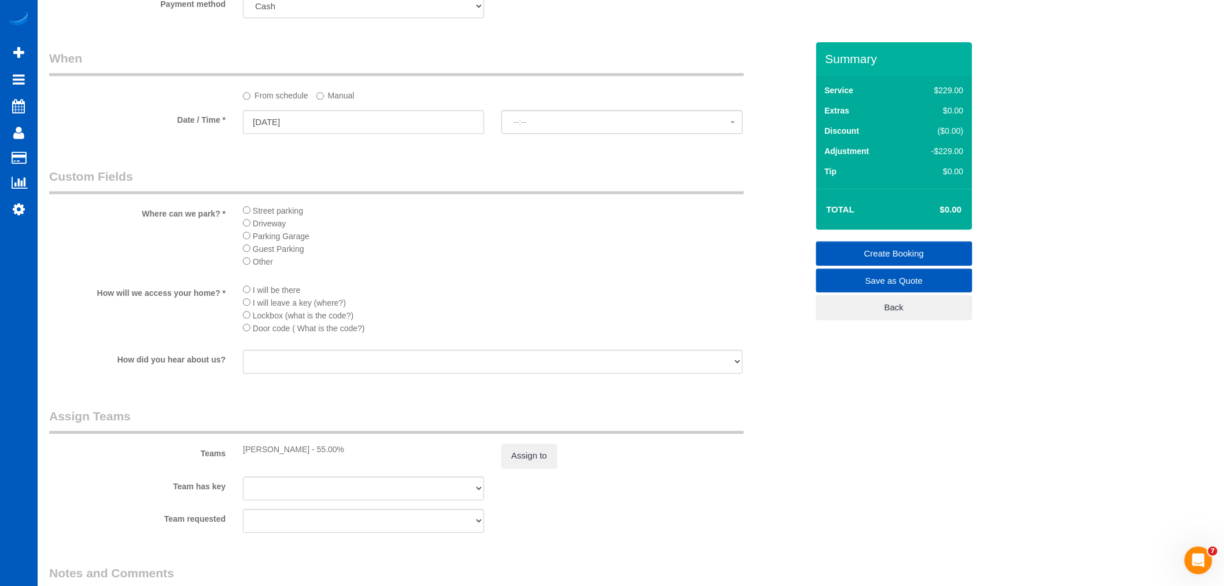
select select "spot11"
drag, startPoint x: 330, startPoint y: 91, endPoint x: 325, endPoint y: 102, distance: 11.4
click at [327, 95] on div "From schedule Manual" at bounding box center [429, 75] width 776 height 51
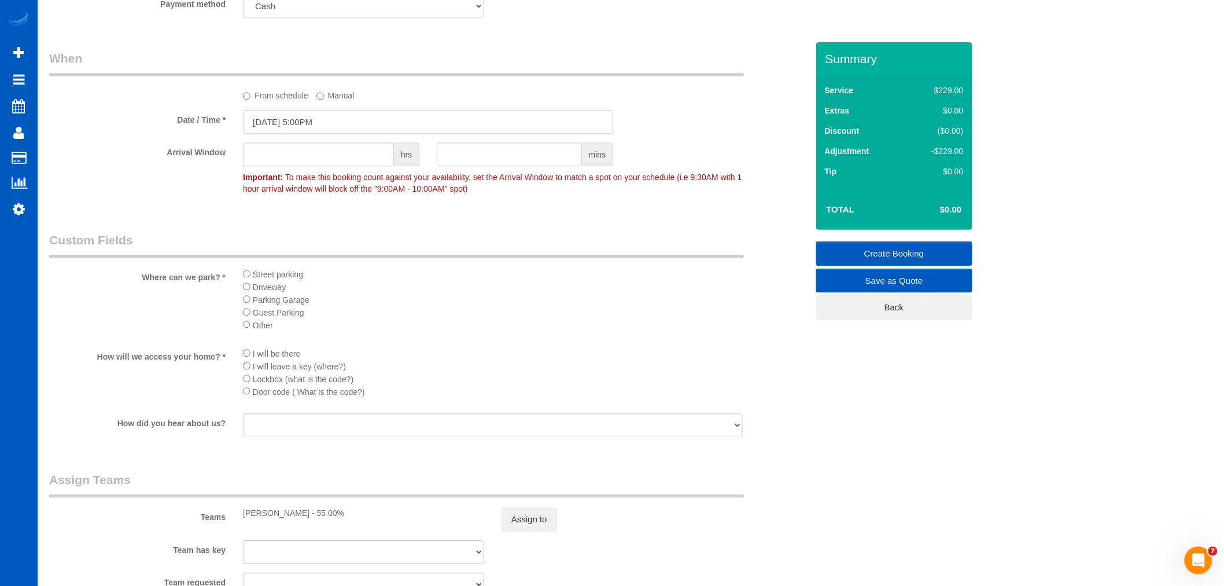
click at [314, 133] on input "[DATE] 5:00PM" at bounding box center [428, 122] width 370 height 24
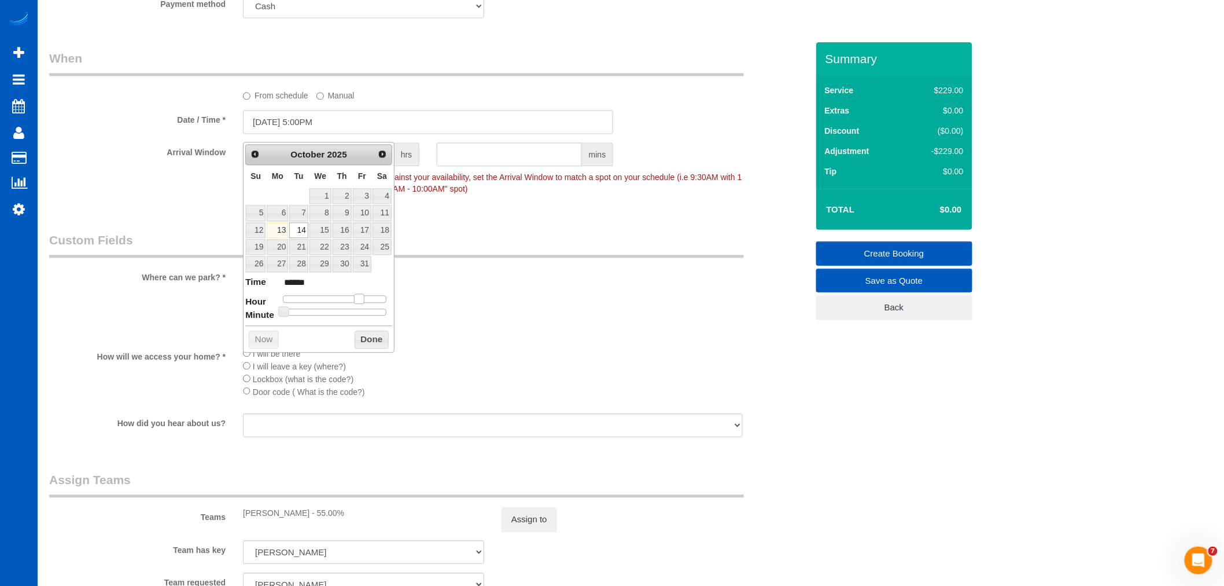
type input "[DATE] 4:00PM"
type input "******"
type input "[DATE] 3:00PM"
type input "******"
type input "[DATE] 2:00PM"
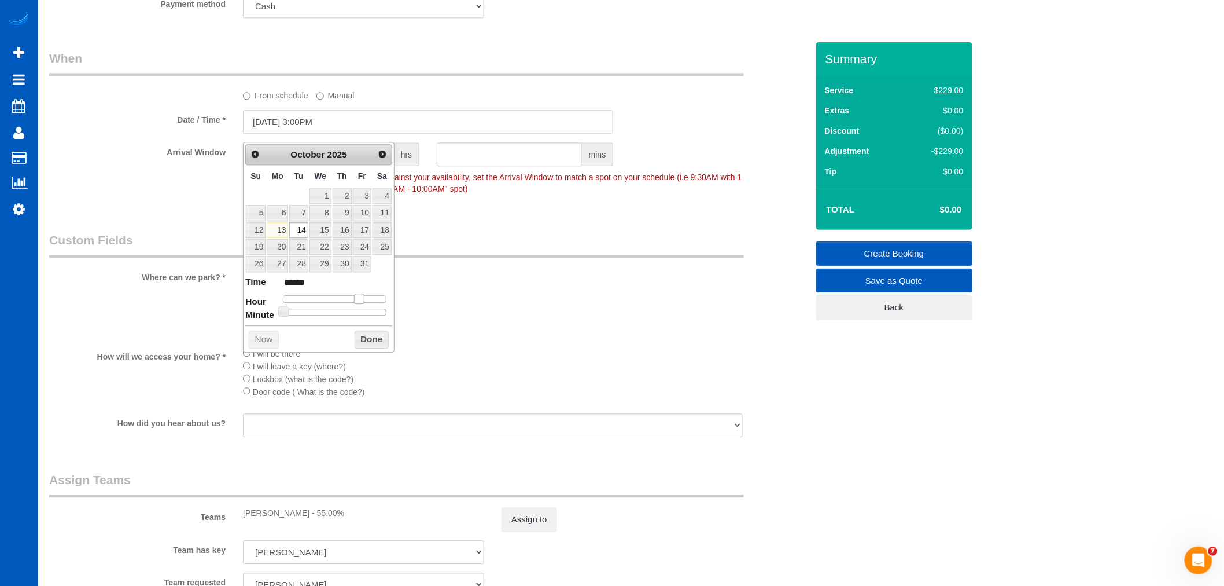
type input "******"
type input "[DATE] 1:00PM"
type input "******"
type input "[DATE] 12:00PM"
type input "*******"
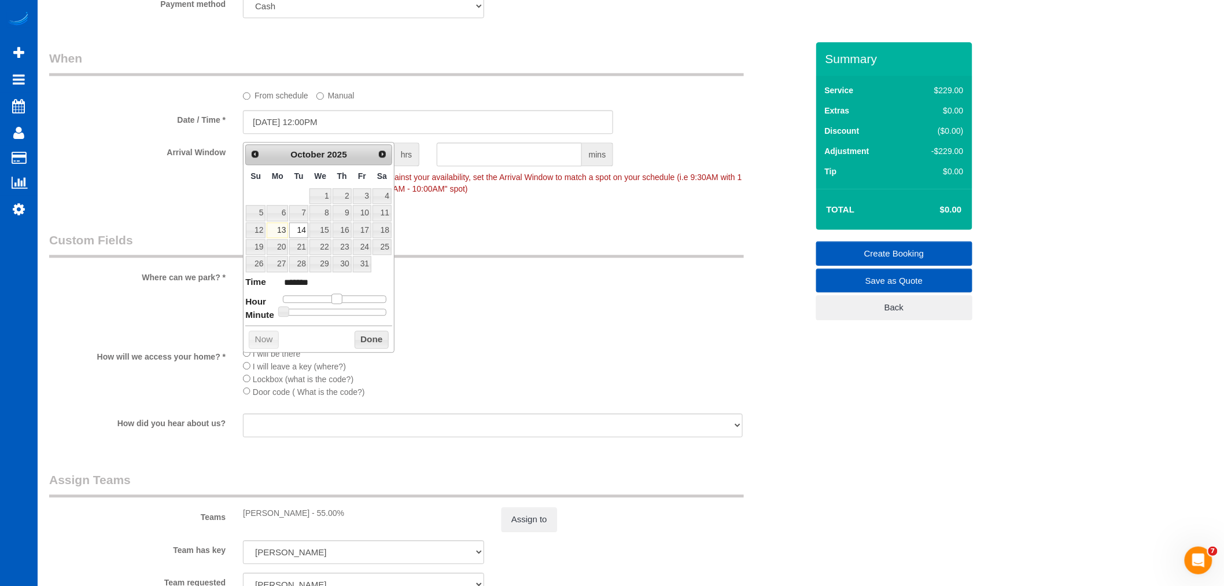
drag, startPoint x: 355, startPoint y: 300, endPoint x: 344, endPoint y: 314, distance: 18.2
click at [332, 300] on span at bounding box center [337, 298] width 10 height 10
click at [371, 333] on button "Done" at bounding box center [372, 339] width 34 height 19
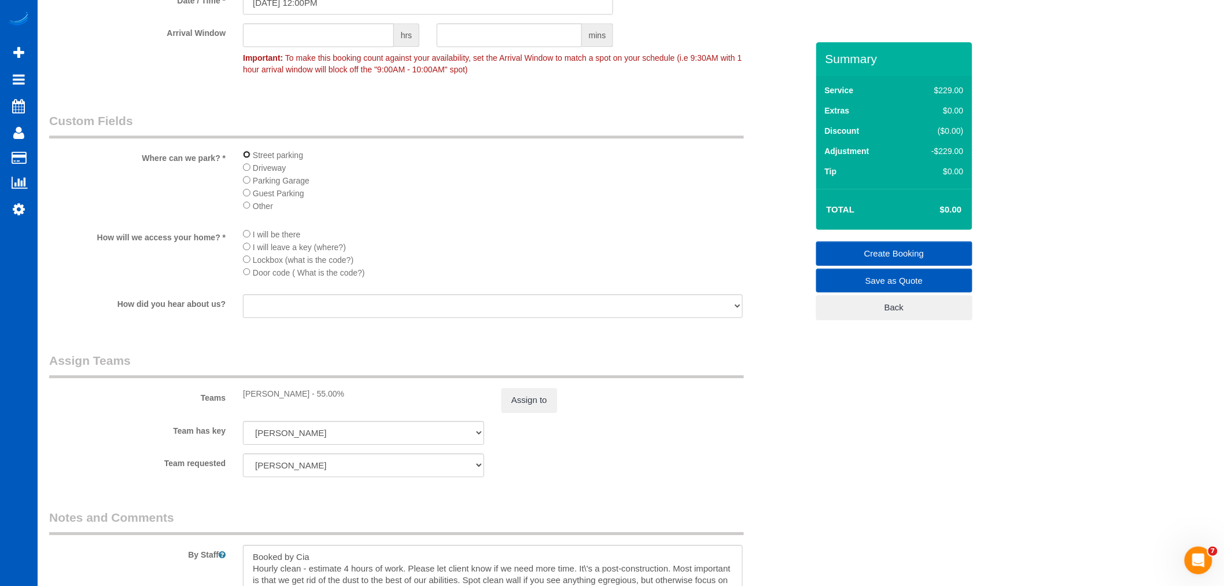
scroll to position [1254, 0]
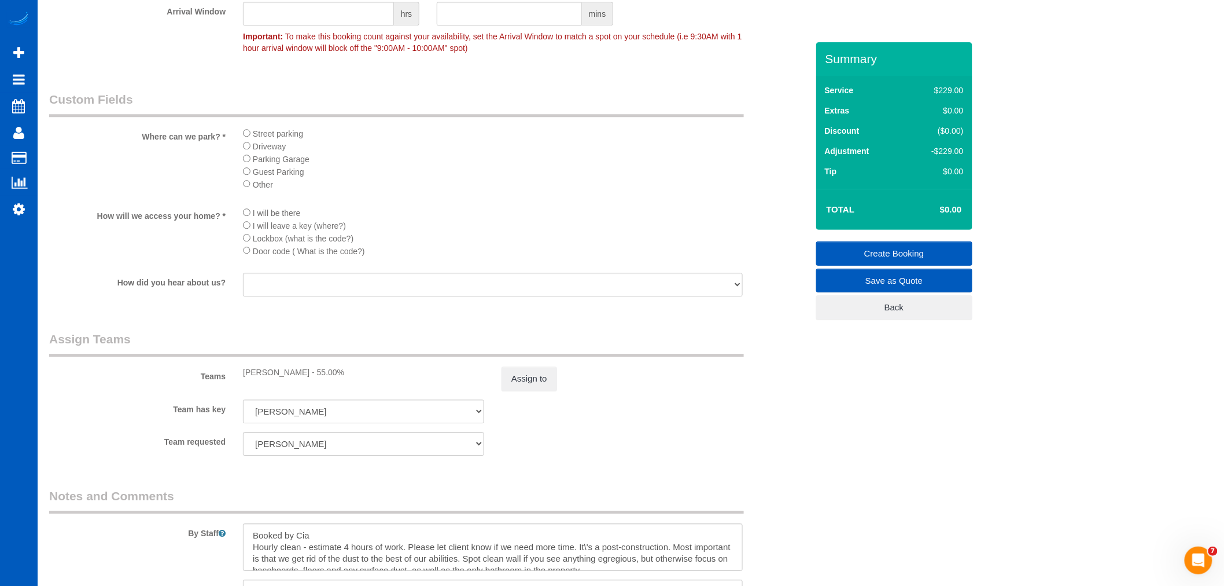
click at [925, 245] on link "Create Booking" at bounding box center [894, 253] width 156 height 24
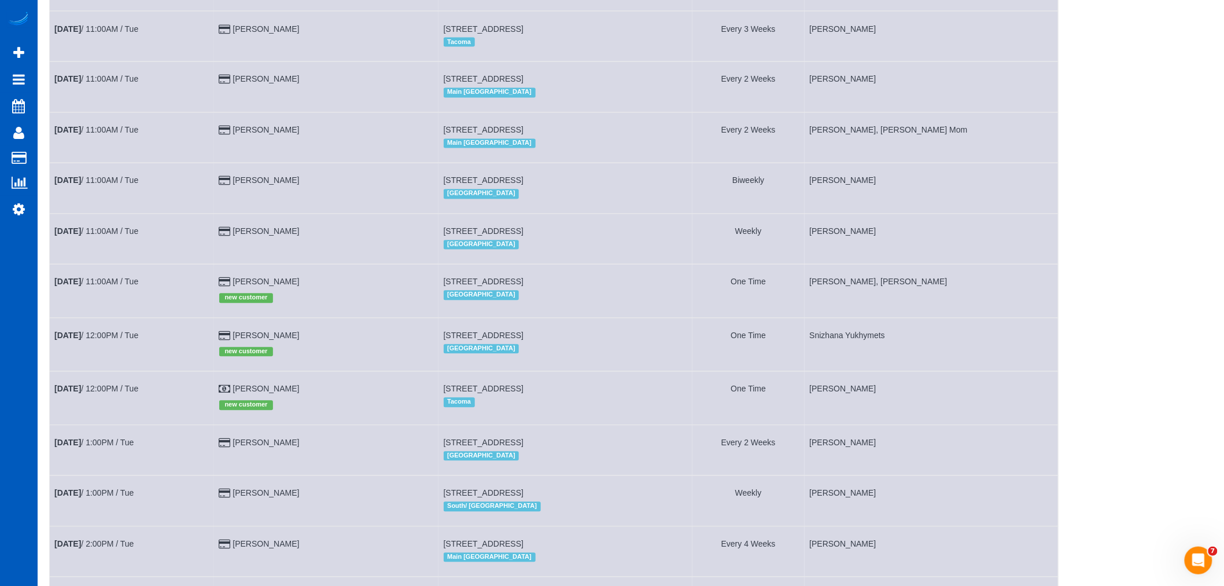
scroll to position [900, 0]
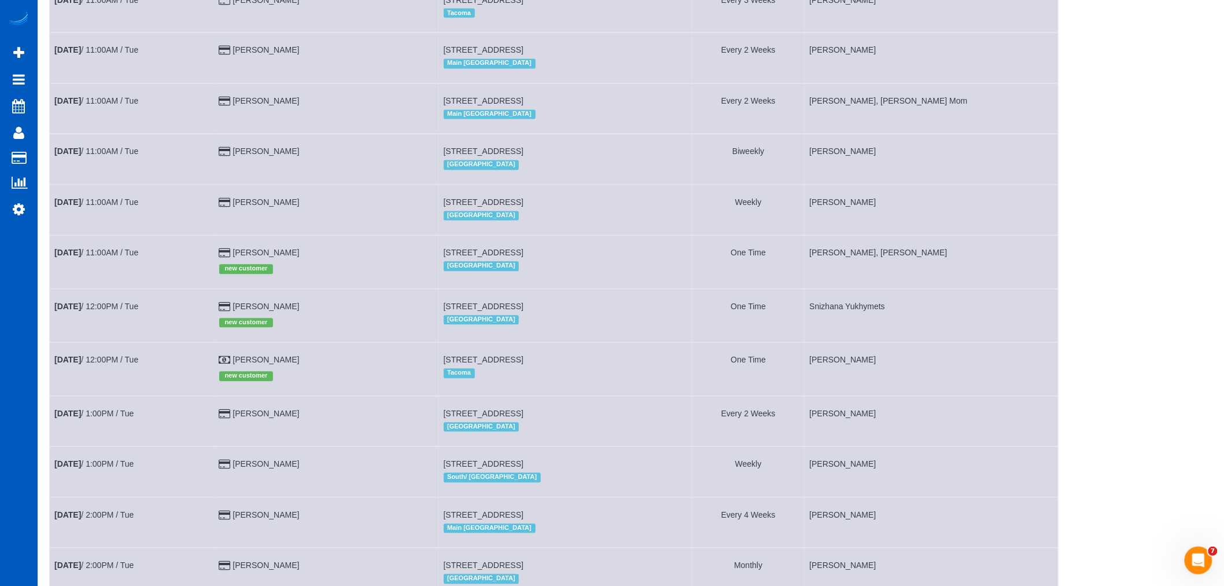
click at [71, 377] on td "[DATE] 12:00PM / Tue" at bounding box center [132, 369] width 165 height 53
click at [71, 365] on b "[DATE]" at bounding box center [67, 359] width 27 height 9
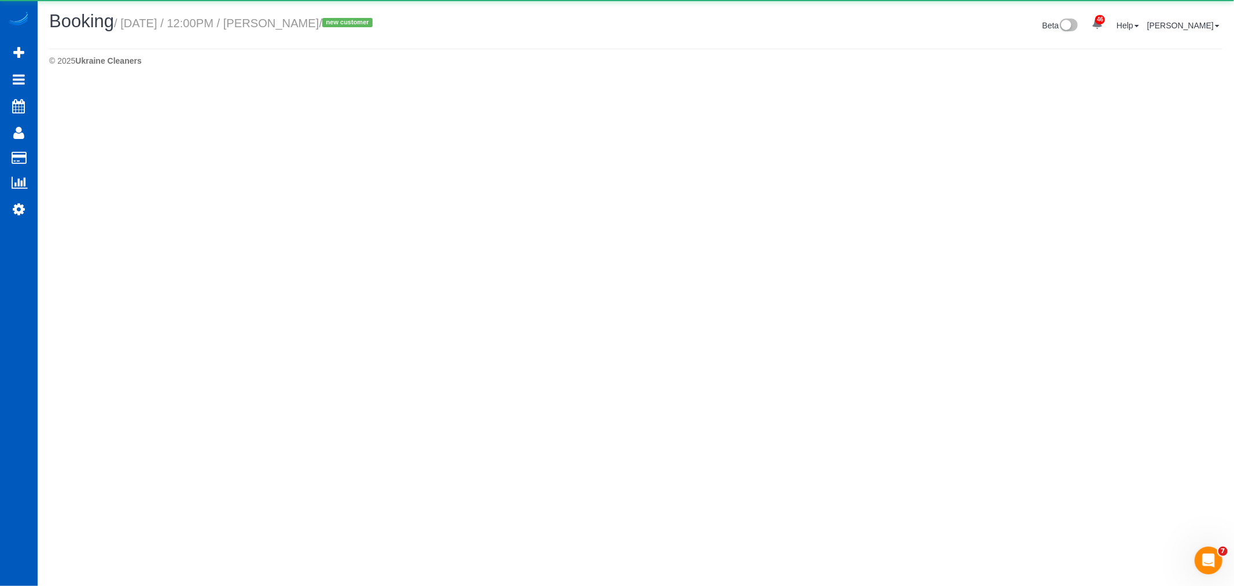
select select "WA"
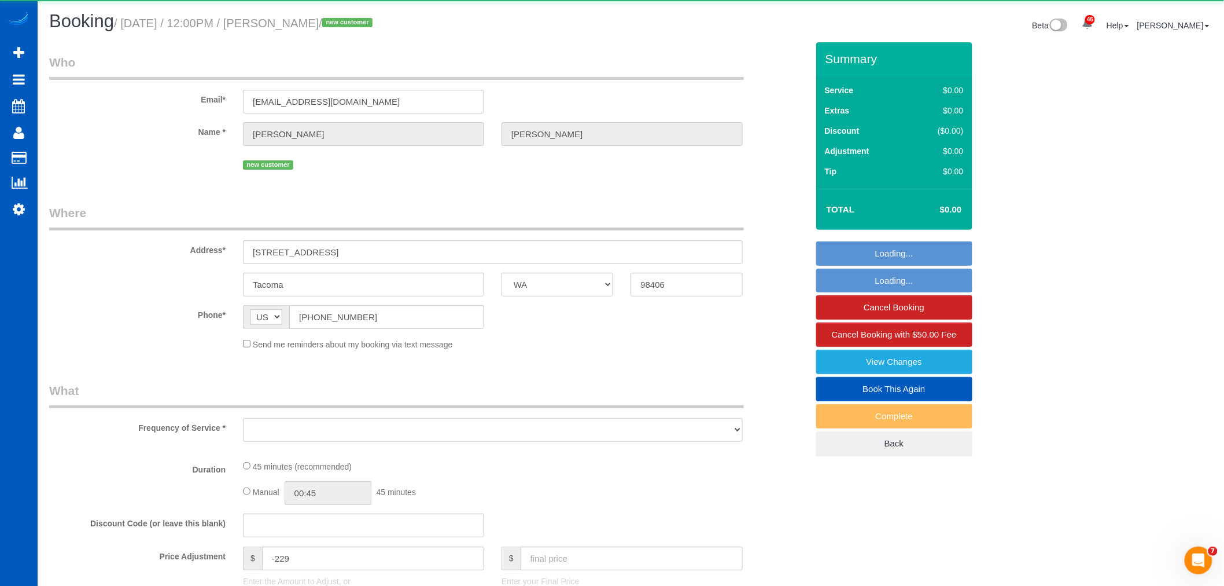
select select "object:3615"
select select "199"
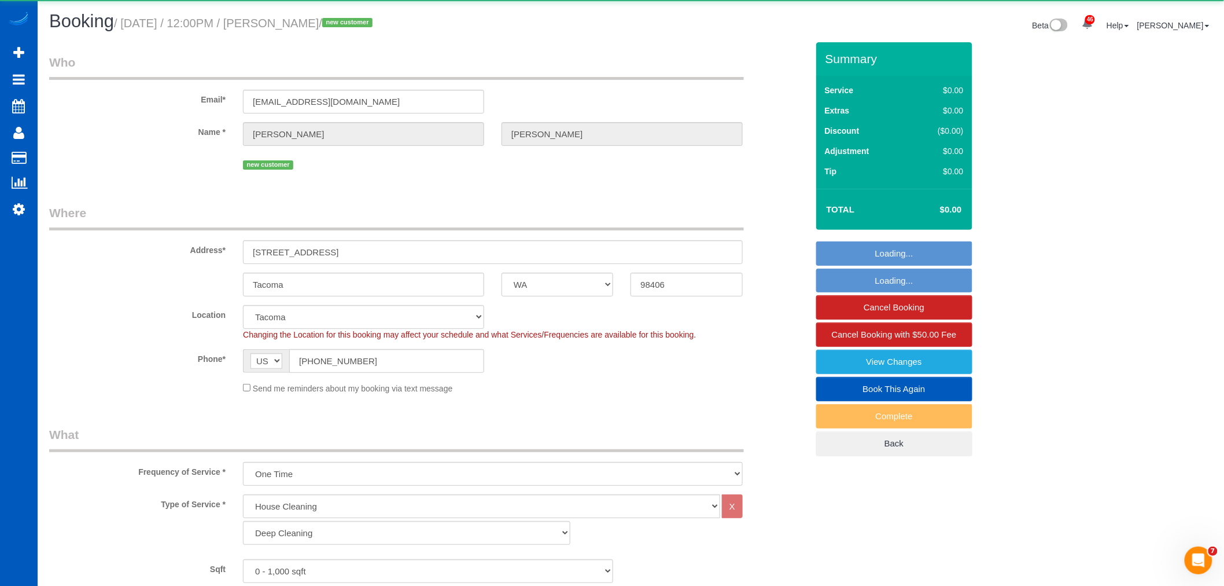
select select "object:3933"
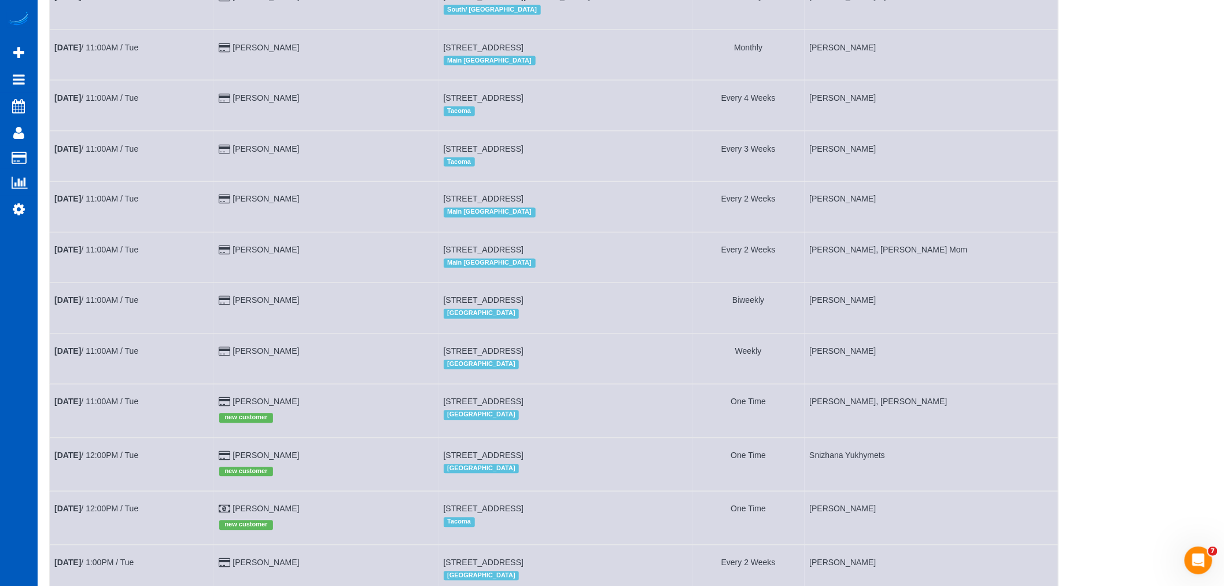
scroll to position [1092, 0]
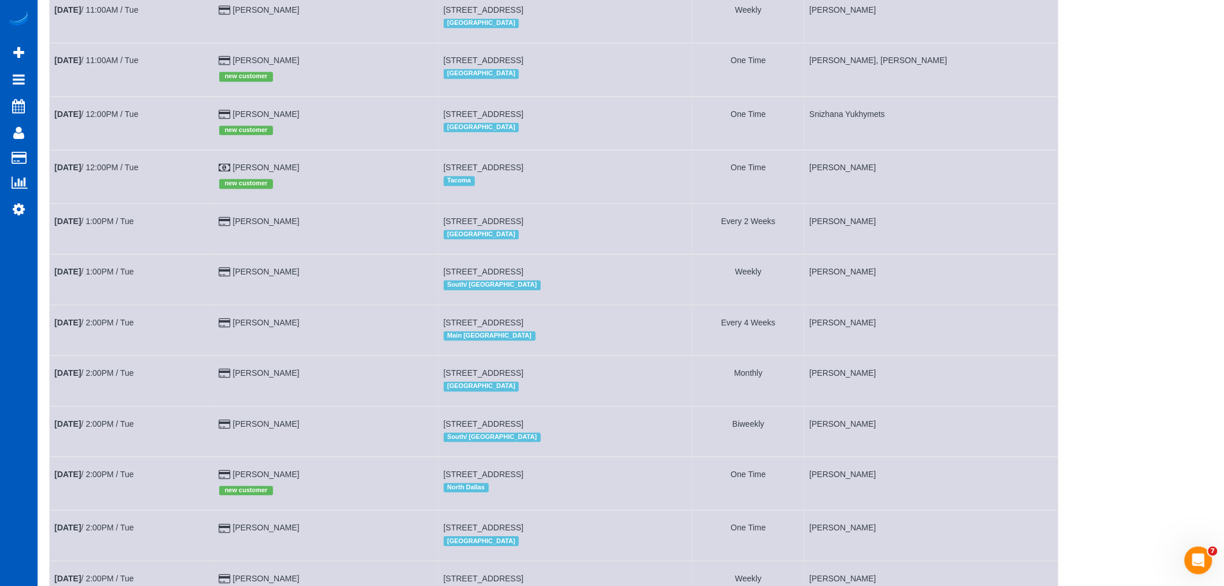
drag, startPoint x: 268, startPoint y: 197, endPoint x: 274, endPoint y: 193, distance: 7.0
click at [269, 191] on div "new customer" at bounding box center [326, 182] width 215 height 18
click at [274, 172] on link "[PERSON_NAME]" at bounding box center [266, 167] width 67 height 9
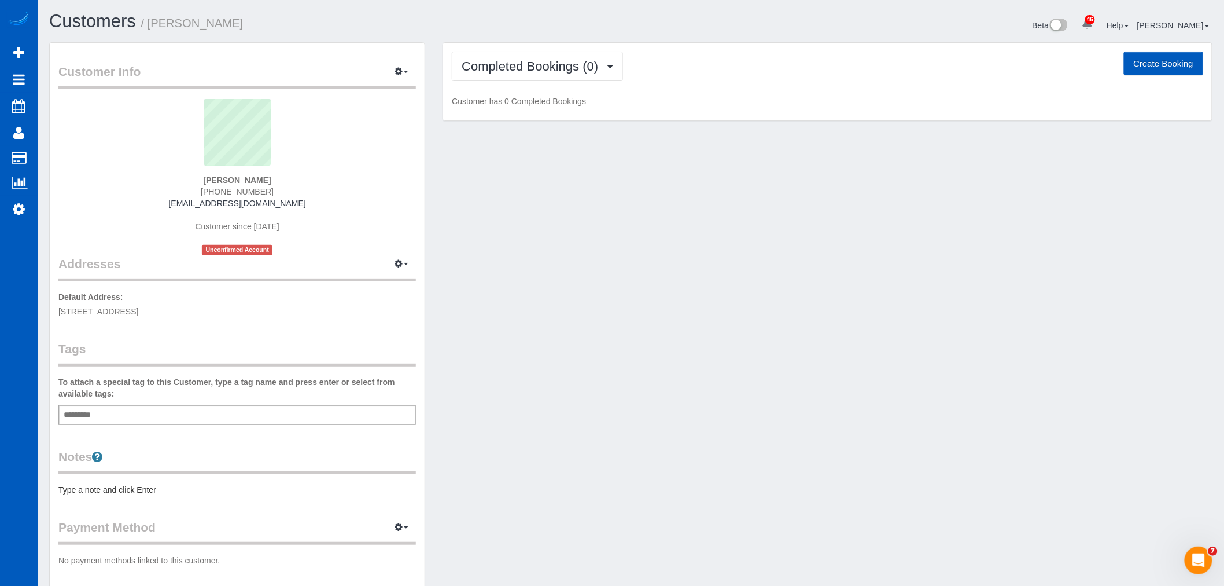
click at [149, 422] on div "Add a tag" at bounding box center [237, 415] width 358 height 20
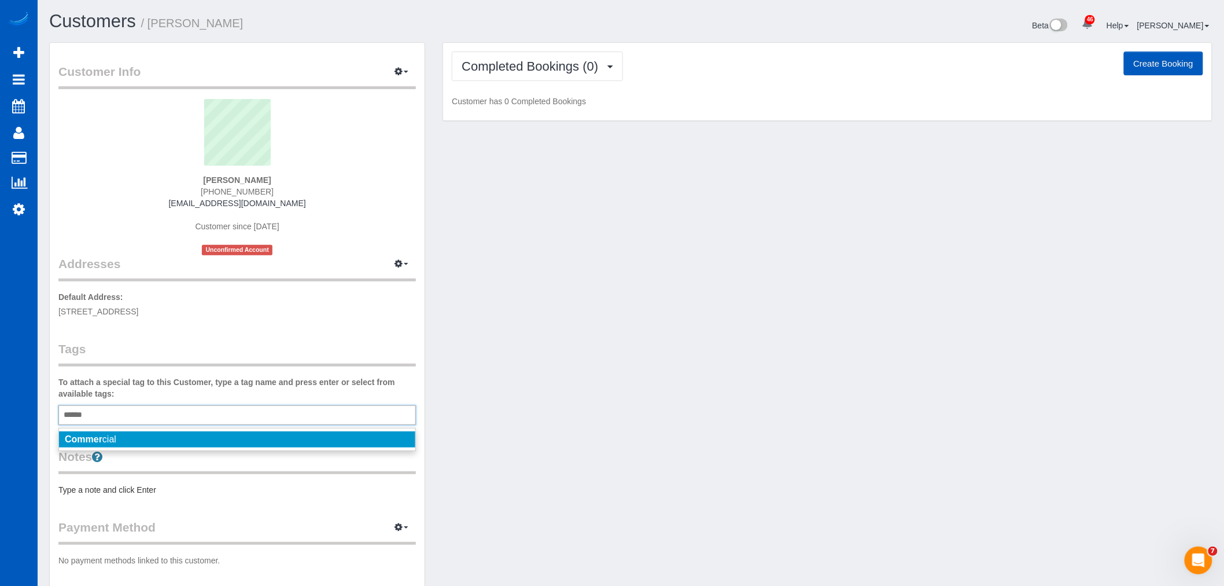
type input "******"
click at [151, 435] on li "Commer cial" at bounding box center [237, 439] width 356 height 16
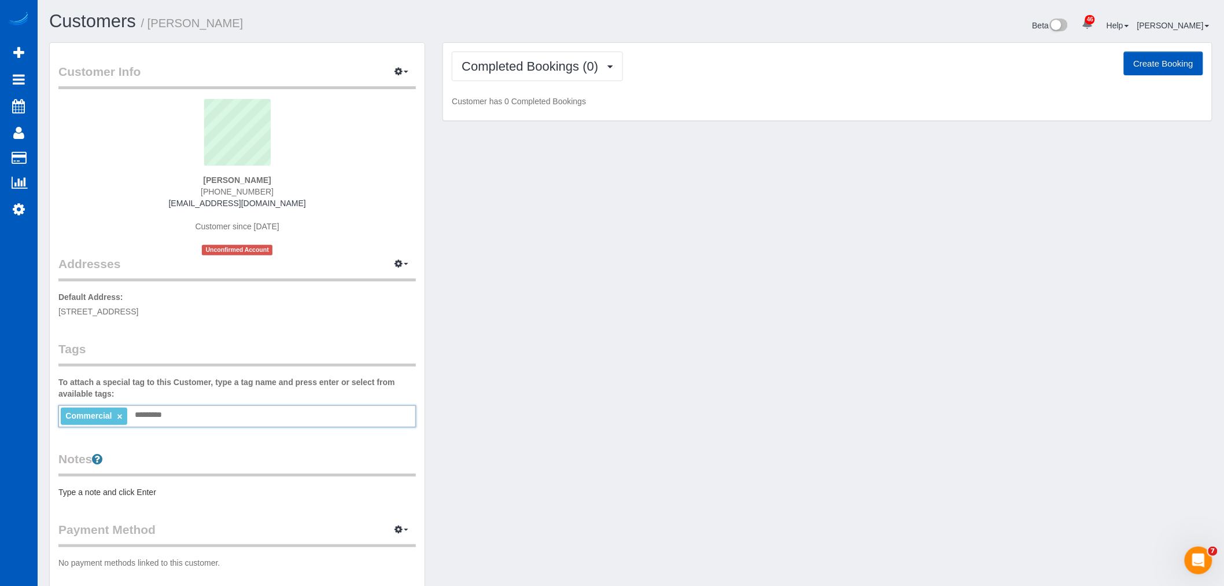
click at [706, 348] on div "Customer Info Edit Contact Info Send Message Email Preferences Special Sales Ta…" at bounding box center [631, 327] width 1181 height 570
drag, startPoint x: 540, startPoint y: 320, endPoint x: 2, endPoint y: 200, distance: 551.3
click at [540, 320] on div "Customer Info Edit Contact Info Send Message Email Preferences Special Sales Ta…" at bounding box center [631, 327] width 1181 height 570
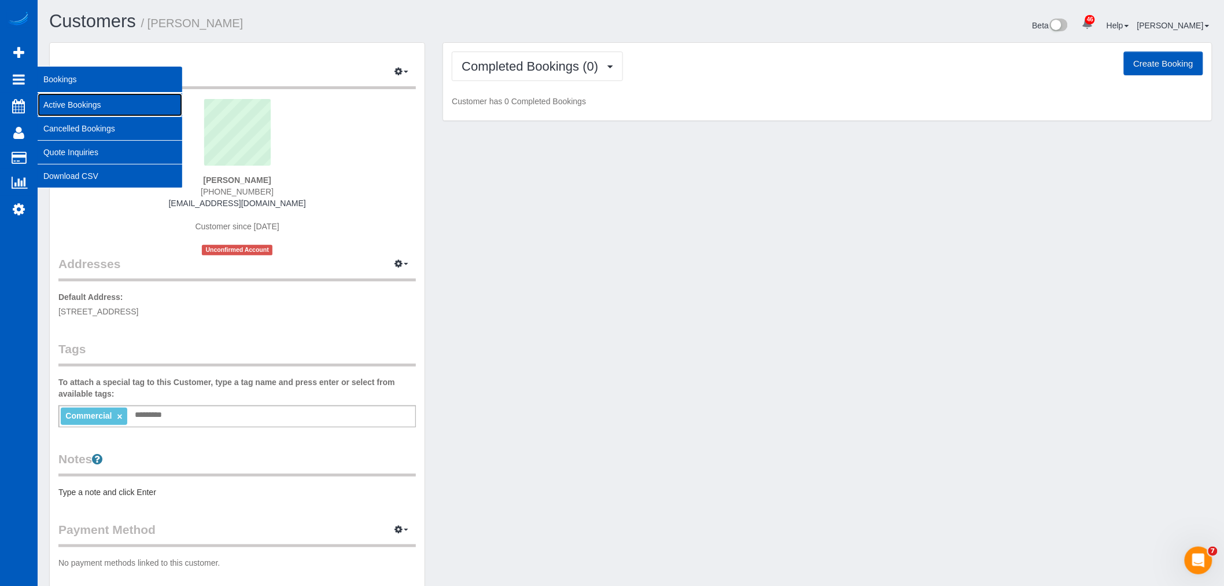
click at [44, 99] on link "Active Bookings" at bounding box center [110, 104] width 145 height 23
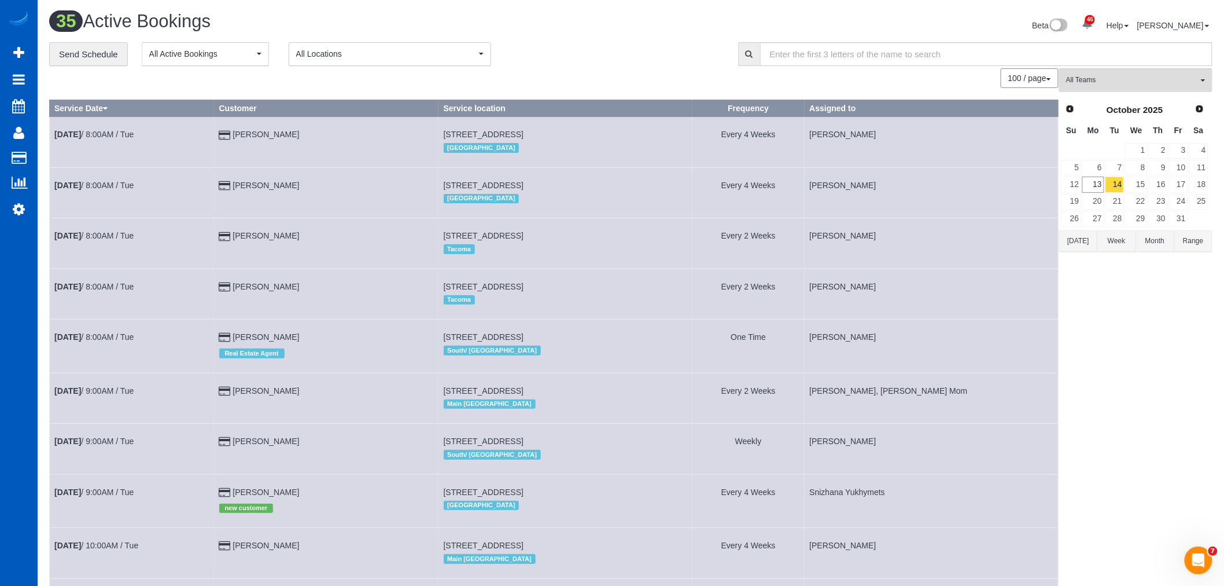
click at [1105, 175] on td "7" at bounding box center [1115, 167] width 20 height 17
click at [1100, 181] on link "13" at bounding box center [1093, 184] width 21 height 16
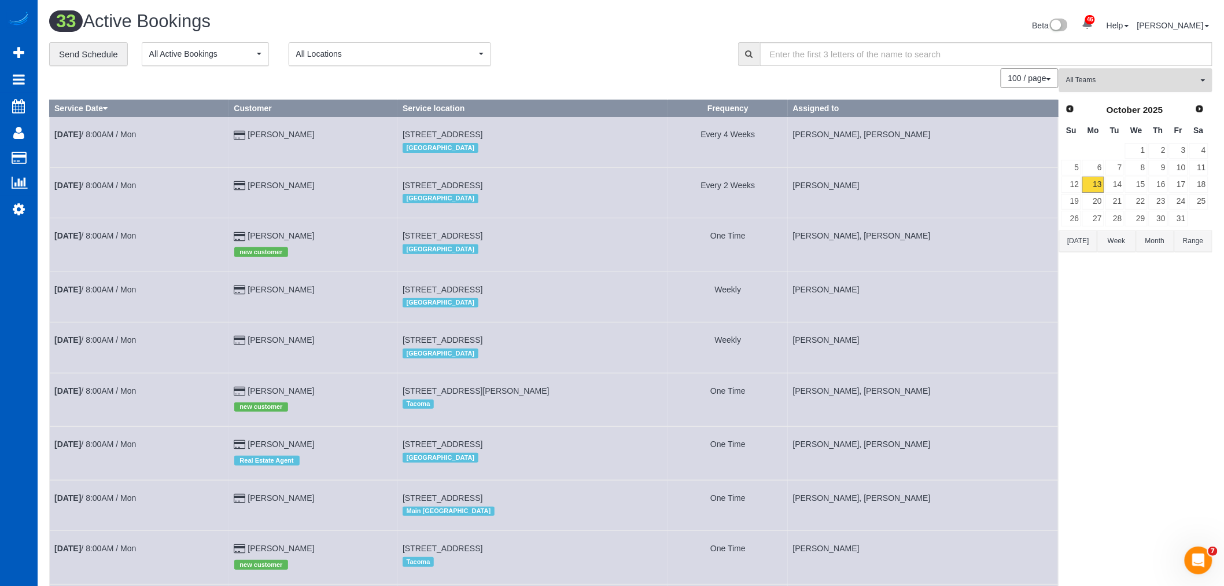
click at [1088, 83] on span "All Teams" at bounding box center [1132, 80] width 132 height 10
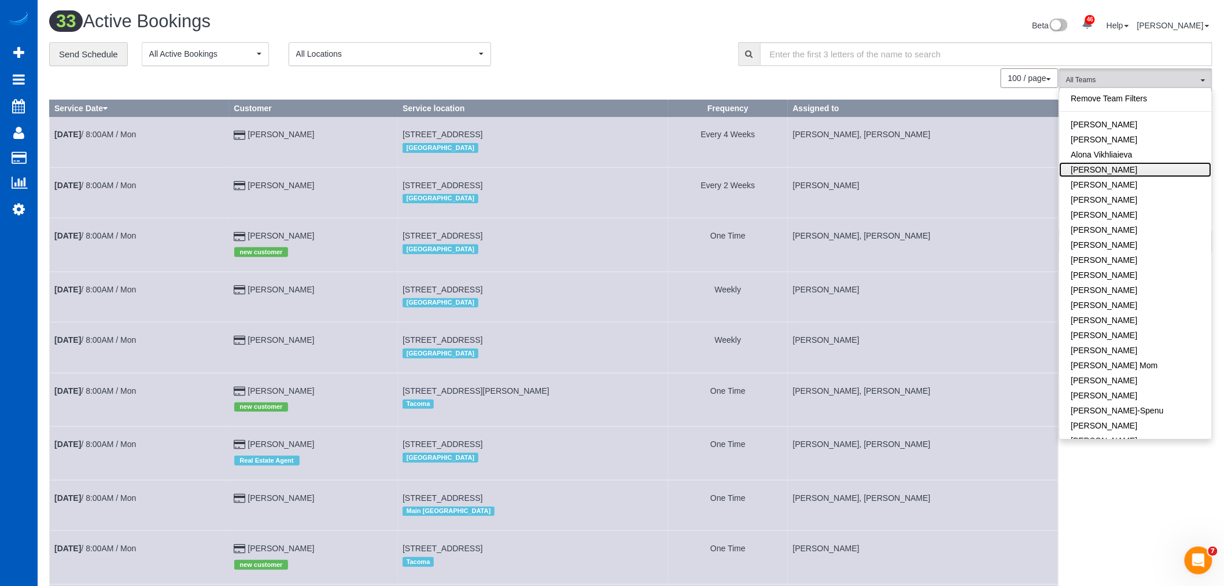
click at [1125, 168] on link "[PERSON_NAME]" at bounding box center [1136, 169] width 152 height 15
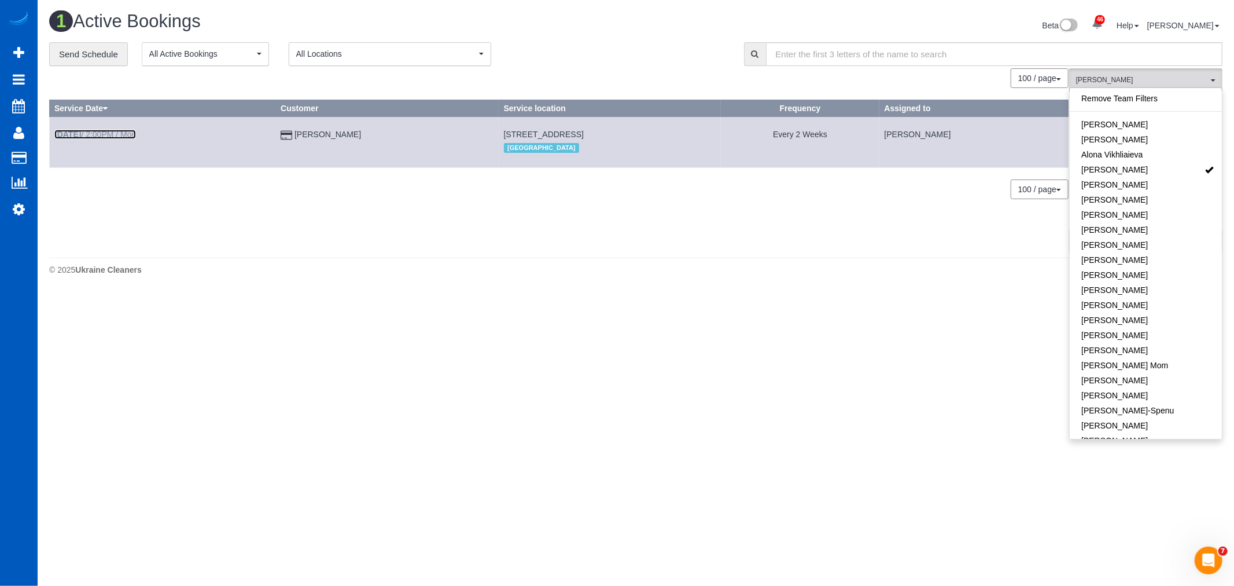
click at [81, 131] on b "[DATE]" at bounding box center [67, 134] width 27 height 9
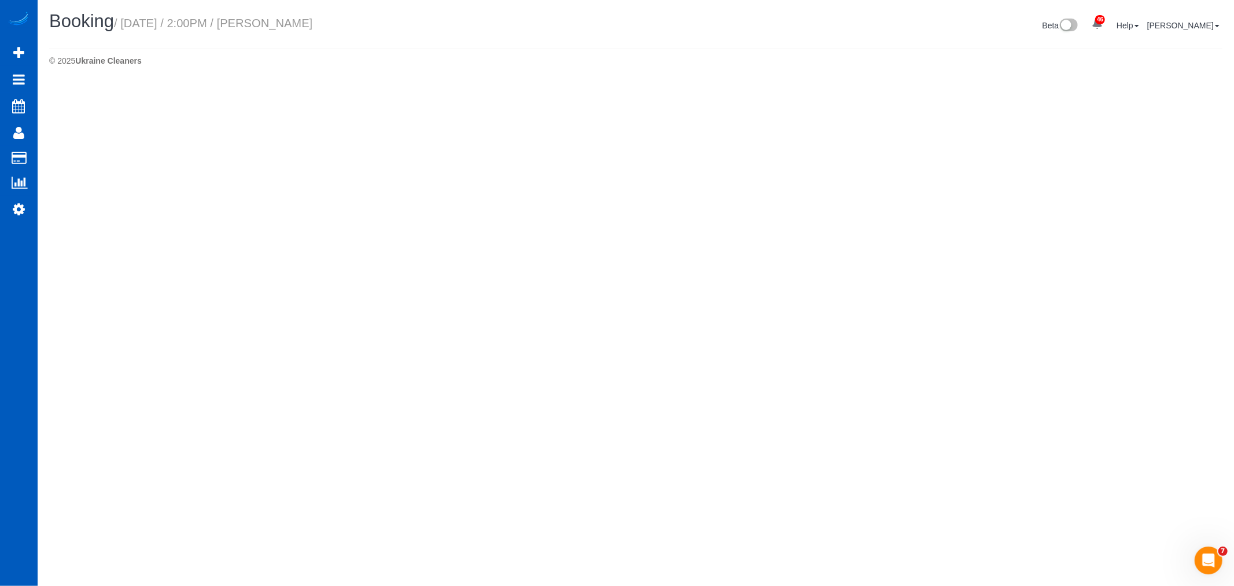
select select "WA"
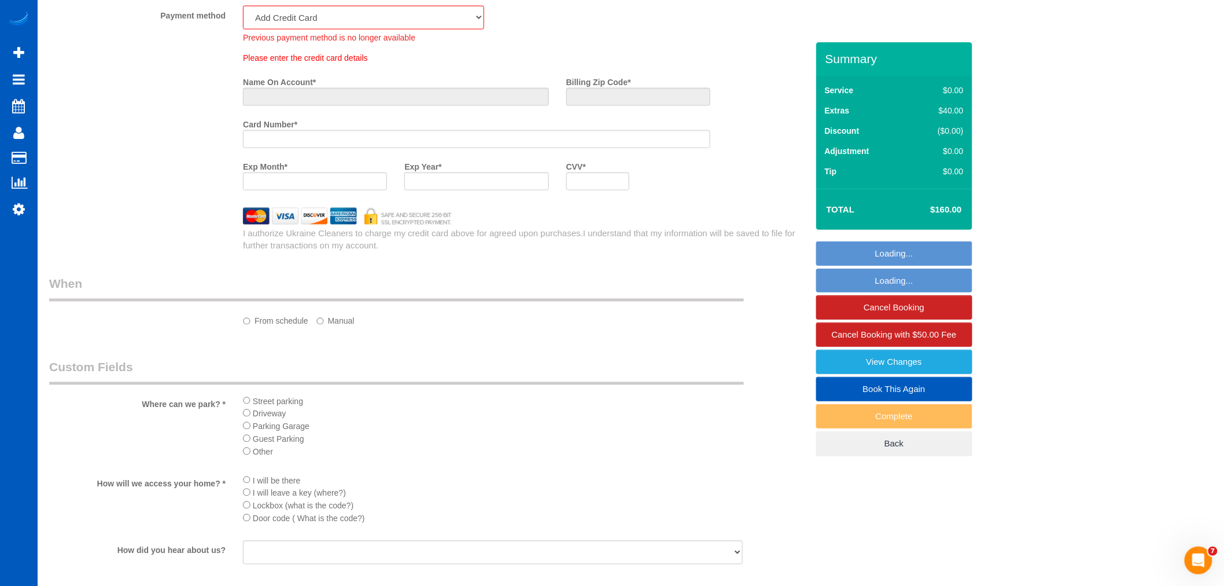
select select "object:7062"
select select "1001"
select select "3"
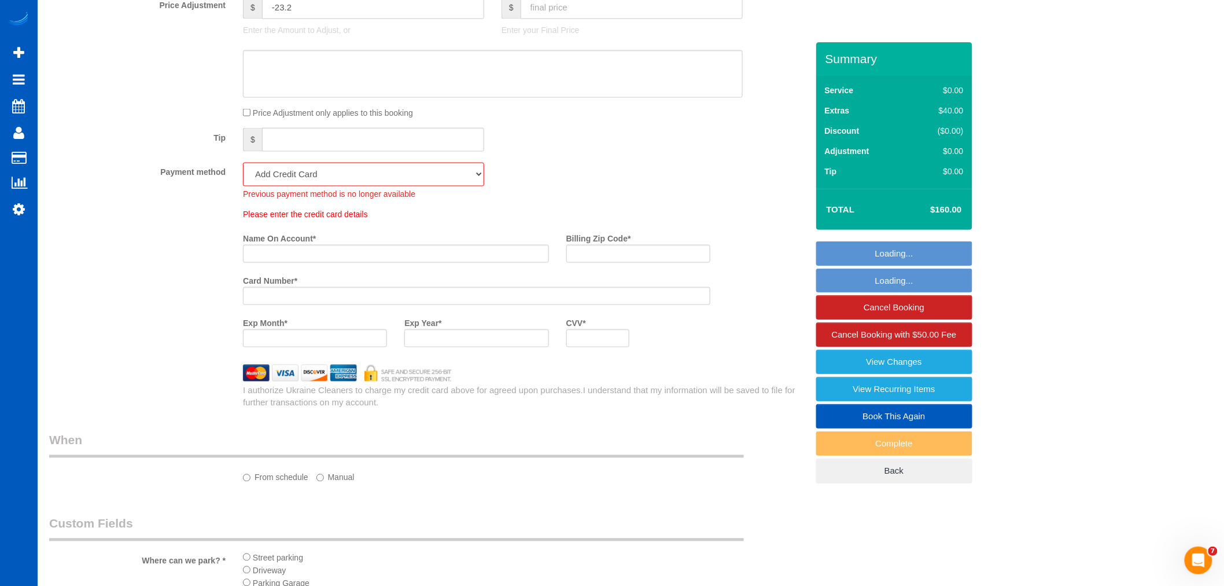
select select "spot39"
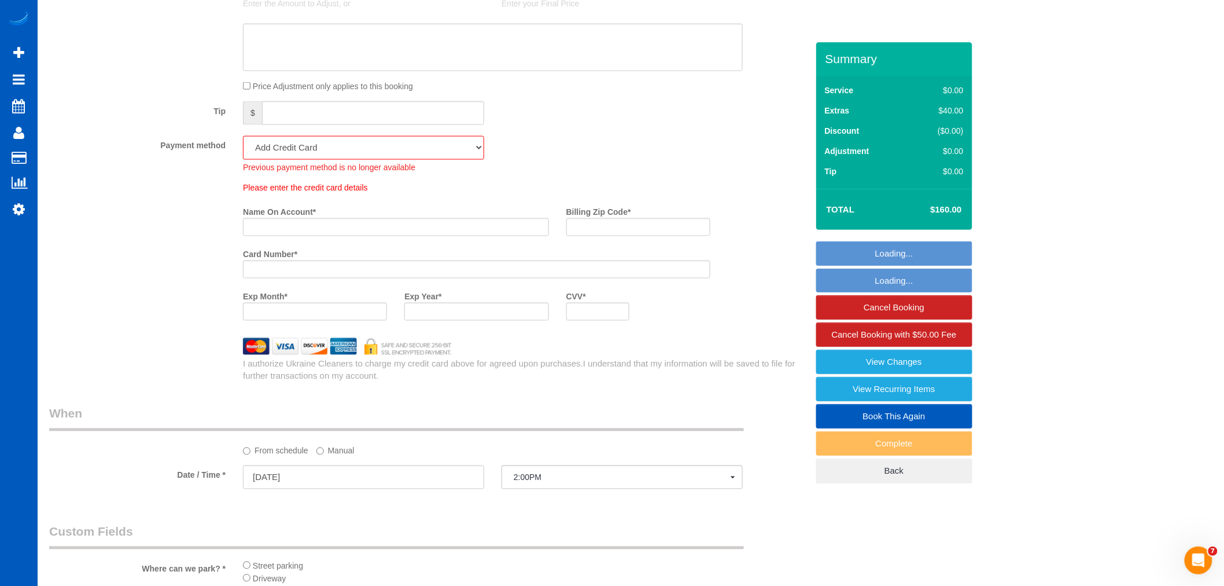
select select "object:7247"
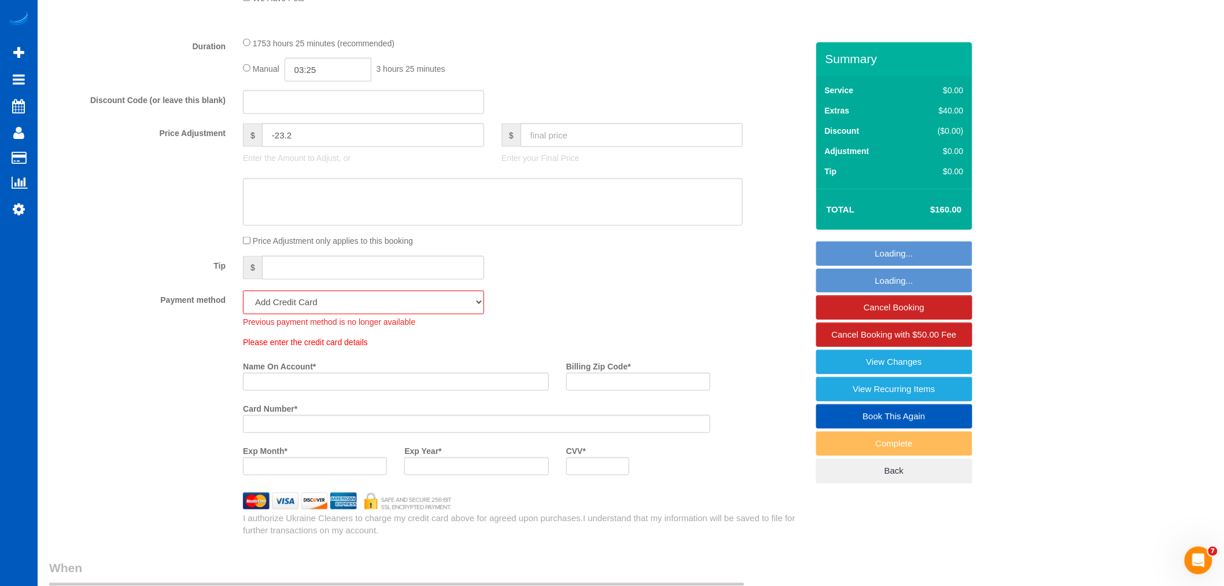
select select "1001"
select select "3"
click at [338, 297] on select "Amex - 1008 - 05/2029 (Default) Add Credit Card ─────────────── Cash Check Payp…" at bounding box center [363, 303] width 241 height 24
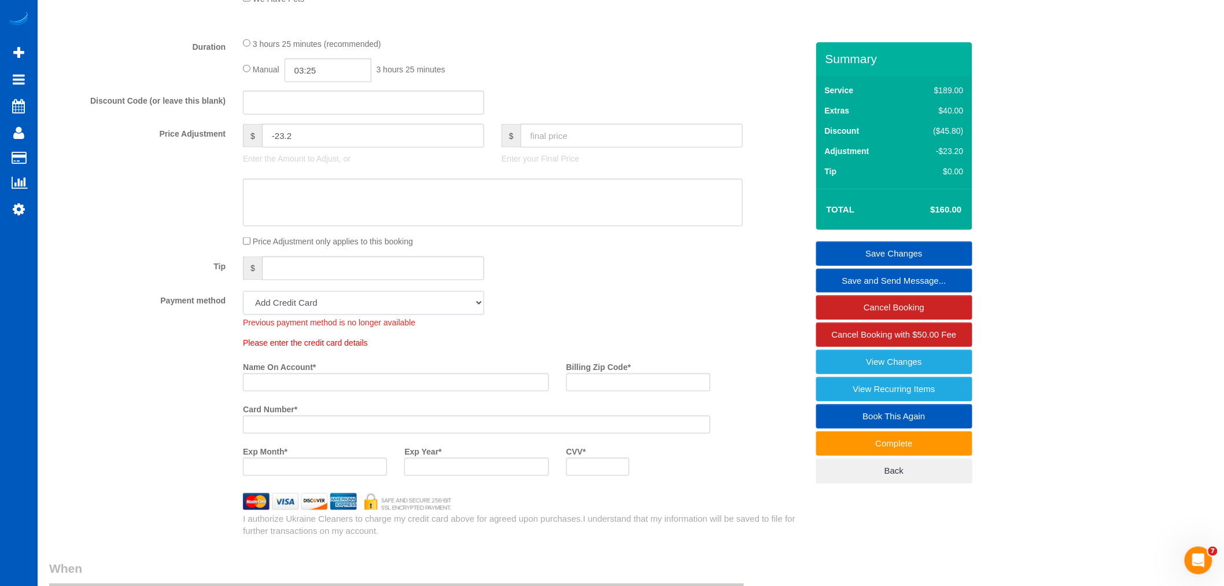
select select "string:fspay-9d13429d-c7ff-4960-bf2a-8b6df5bb1d4a"
click at [243, 295] on select "Amex - 1008 - 05/2029 (Default) Add Credit Card ─────────────── Cash Check Payp…" at bounding box center [363, 303] width 241 height 24
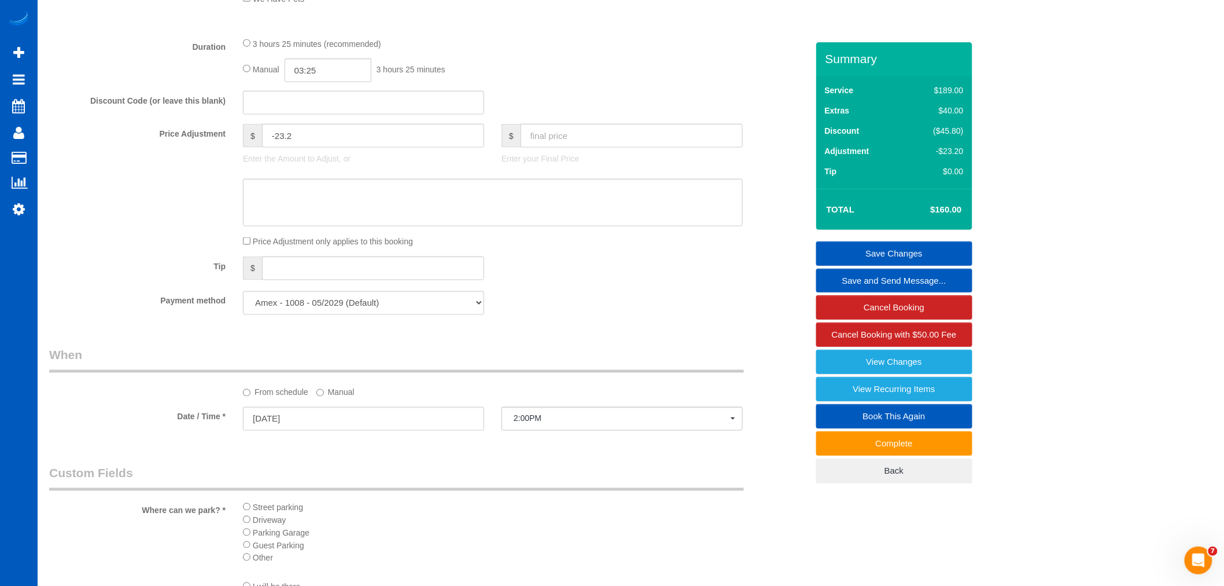
click at [525, 296] on div "Payment method Amex - 1008 - 05/2029 (Default) Add Credit Card ─────────────── …" at bounding box center [429, 303] width 776 height 24
click at [868, 256] on link "Save Changes" at bounding box center [894, 253] width 156 height 24
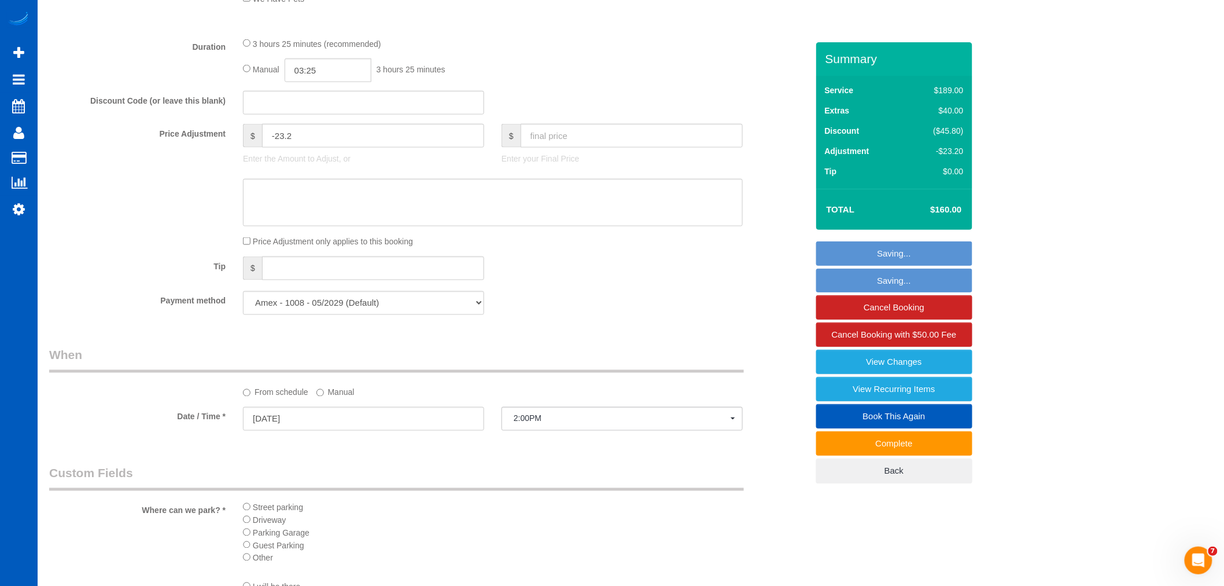
scroll to position [1131, 0]
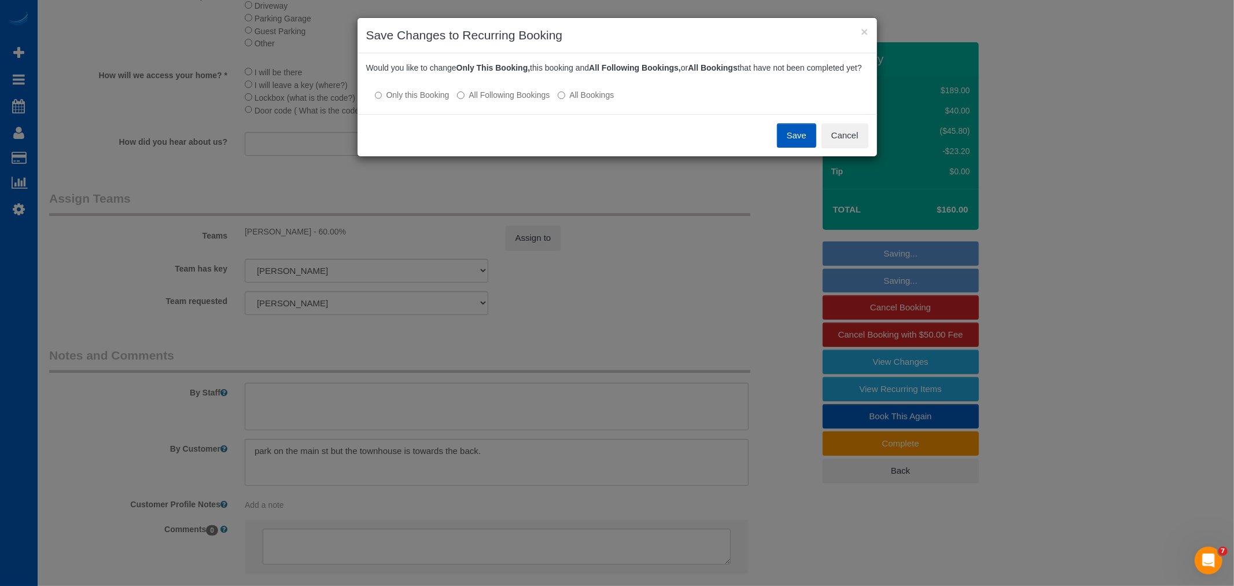
click at [493, 101] on label "All Following Bookings" at bounding box center [503, 95] width 93 height 12
click at [792, 142] on button "Save" at bounding box center [796, 135] width 39 height 24
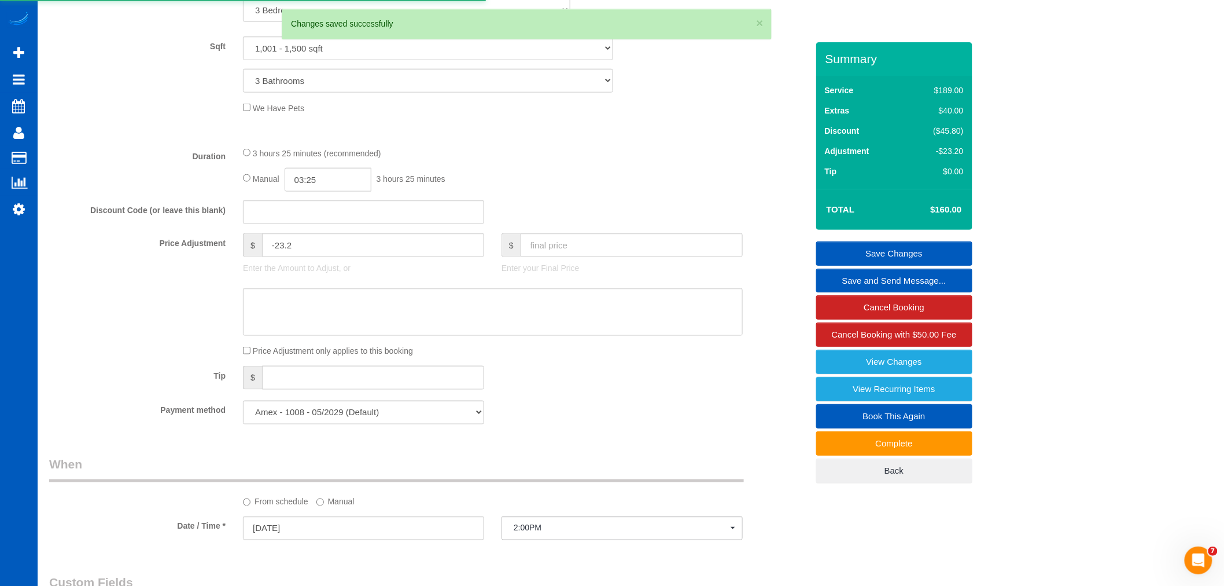
scroll to position [424, 0]
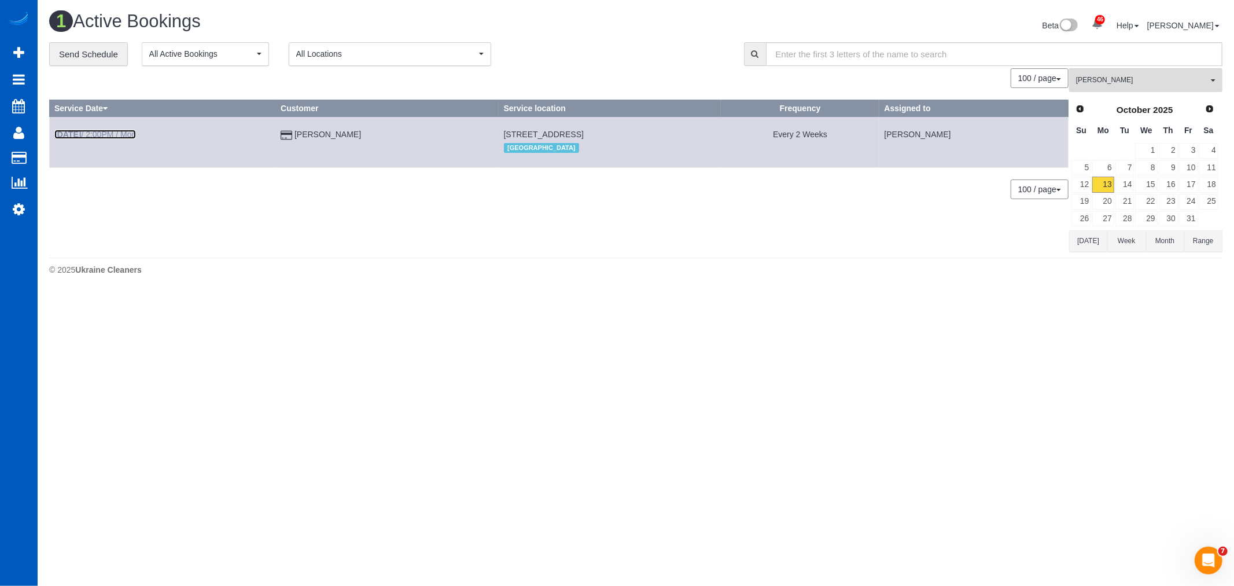
click at [116, 134] on link "[DATE] 2:00PM / Mon" at bounding box center [95, 134] width 82 height 9
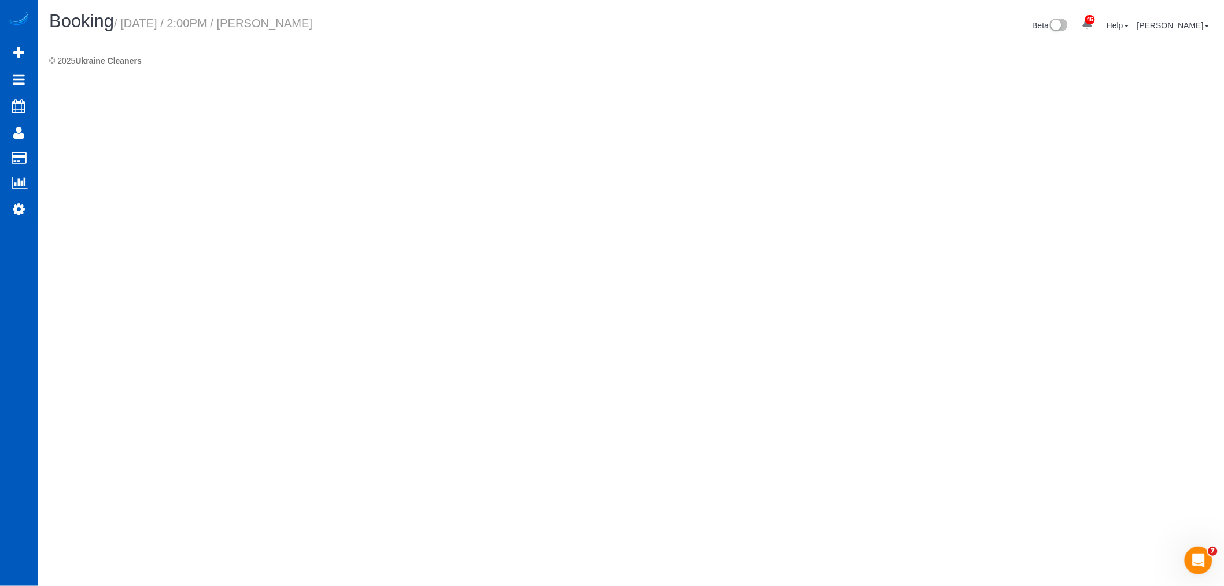
select select "WA"
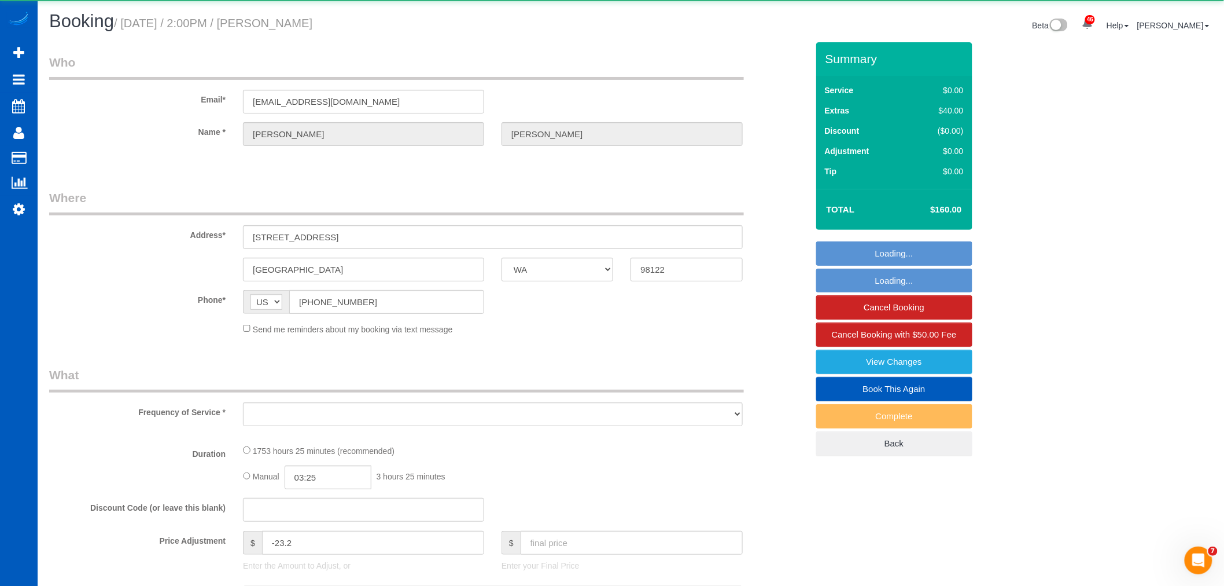
select select "spot52"
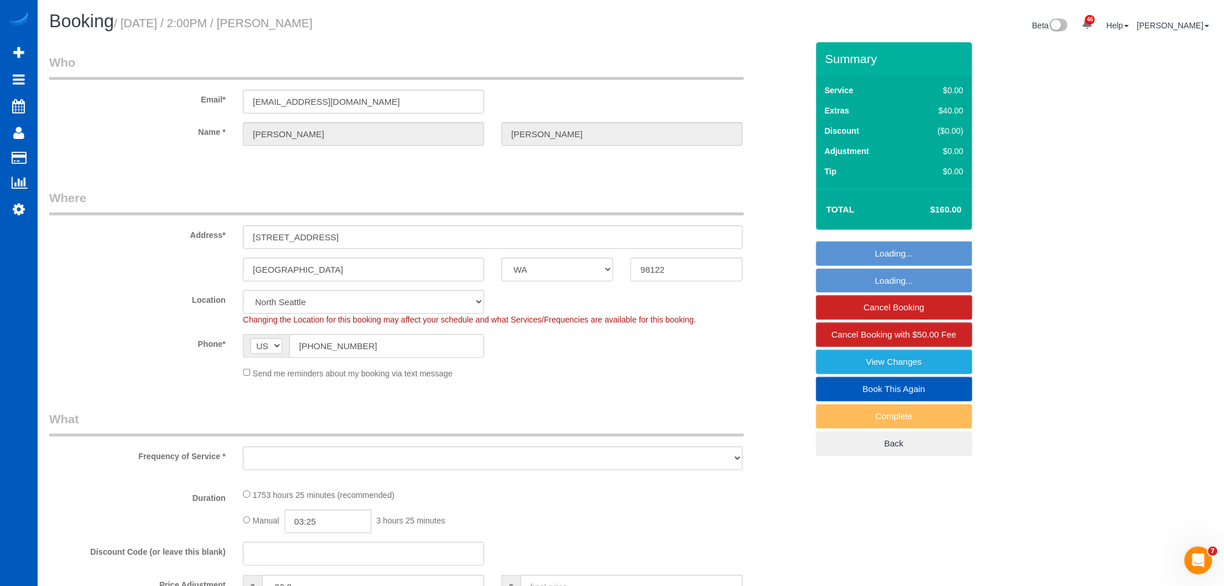
select select "string:fspay-9d13429d-c7ff-4960-bf2a-8b6df5bb1d4a"
select select "object:8006"
select select "1001"
select select "3"
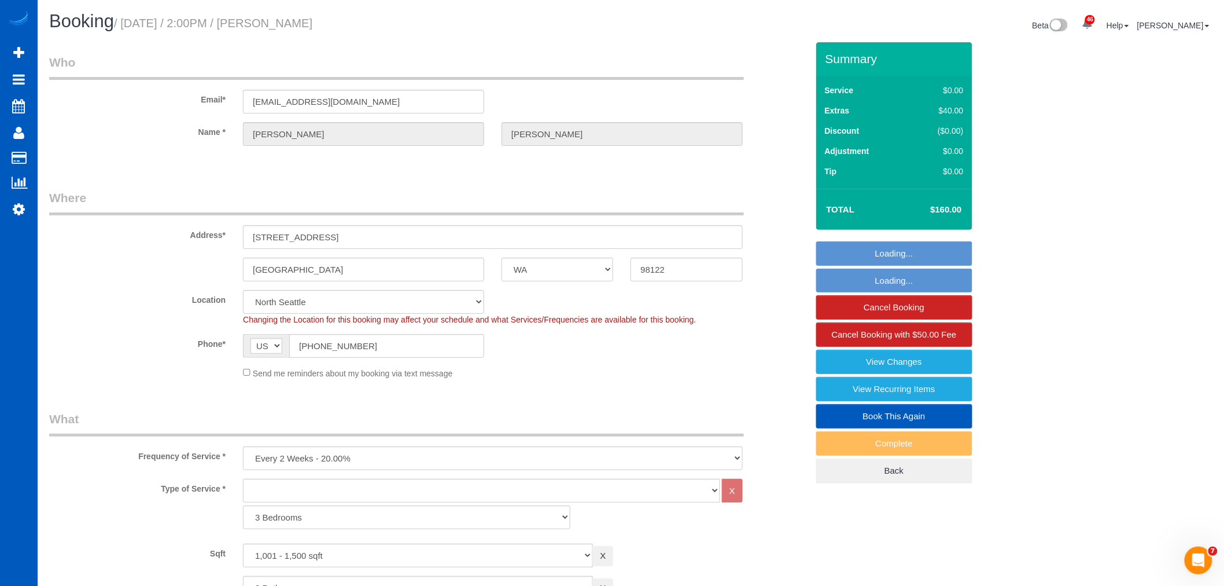
select select "1001"
select select "3"
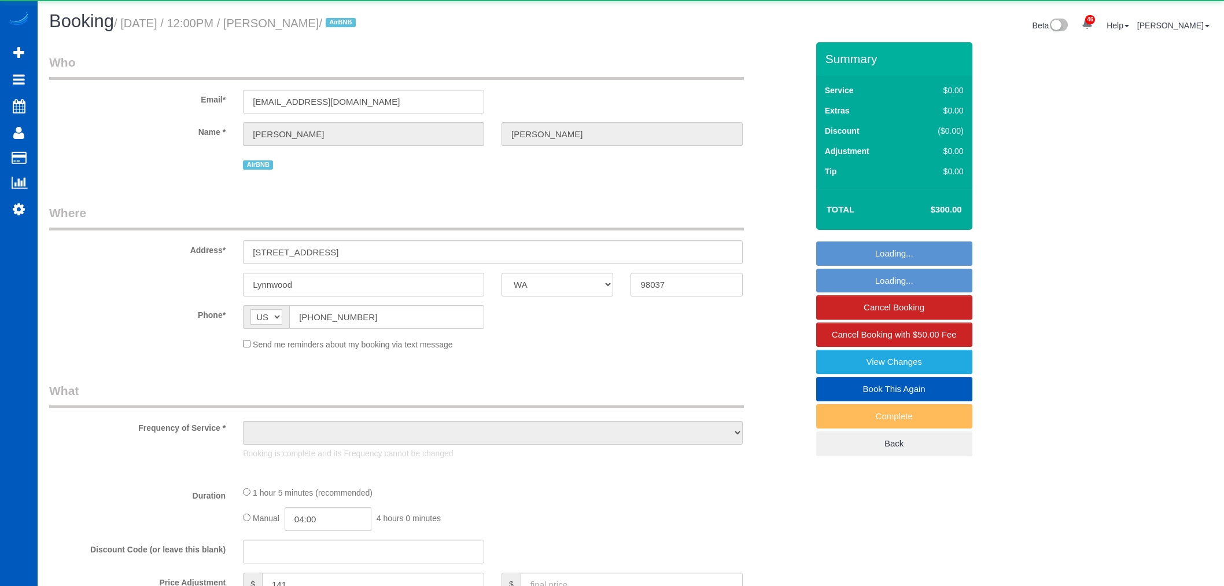
select select "WA"
select select "object:1202"
select select "199"
select select "2"
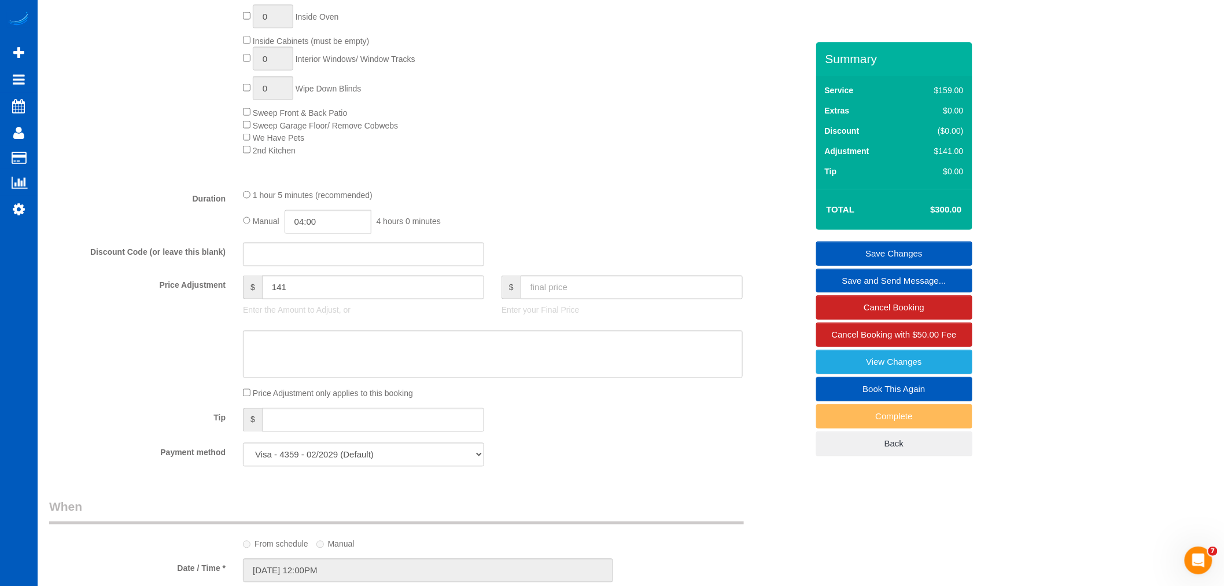
scroll to position [836, 0]
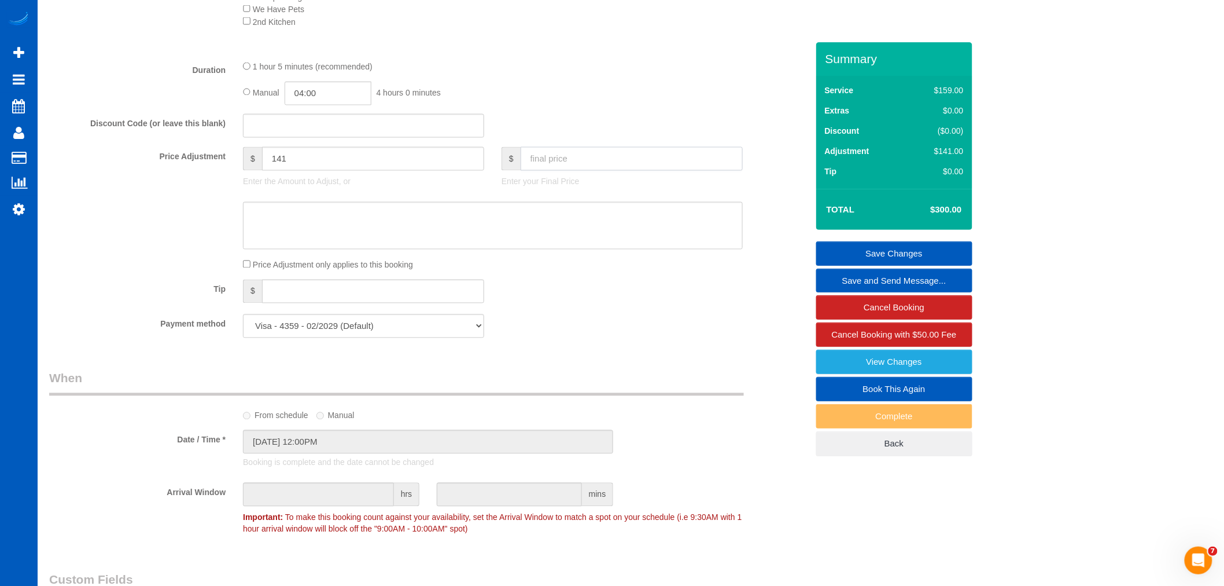
click at [564, 168] on input "text" at bounding box center [632, 159] width 222 height 24
type input "200"
type input "41"
click at [594, 297] on div "Tip $" at bounding box center [429, 292] width 776 height 26
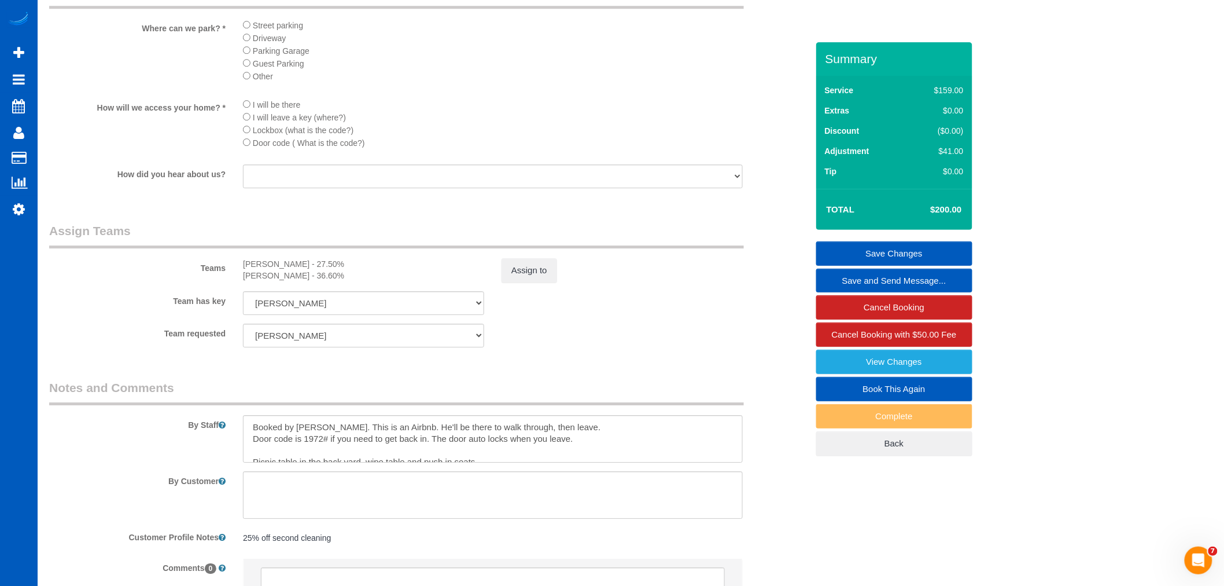
scroll to position [1350, 0]
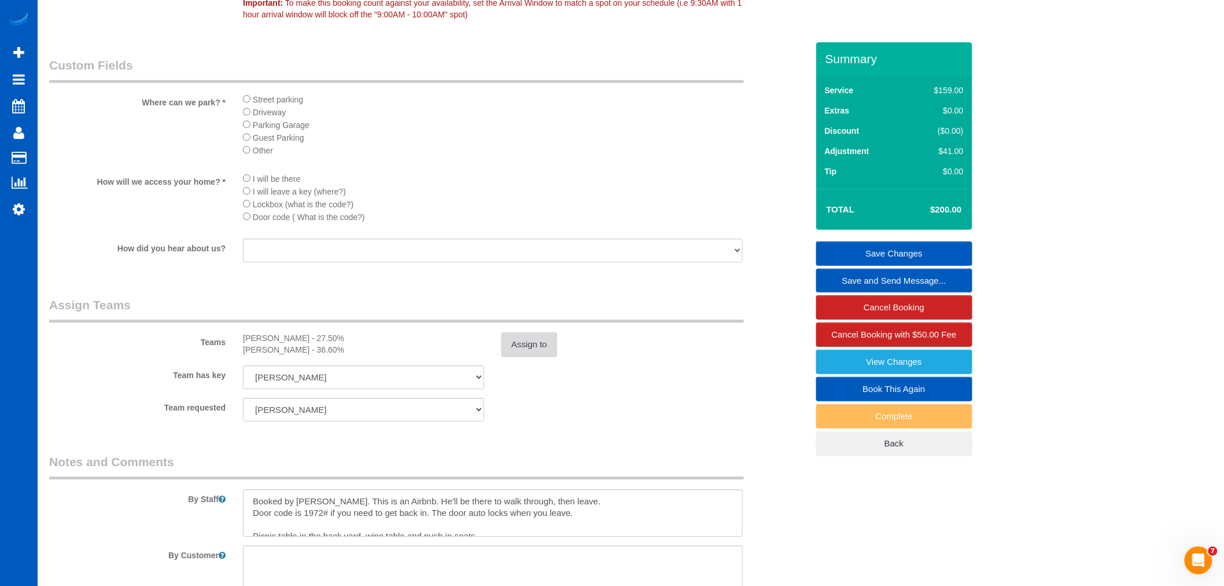
click at [525, 356] on button "Assign to" at bounding box center [530, 344] width 56 height 24
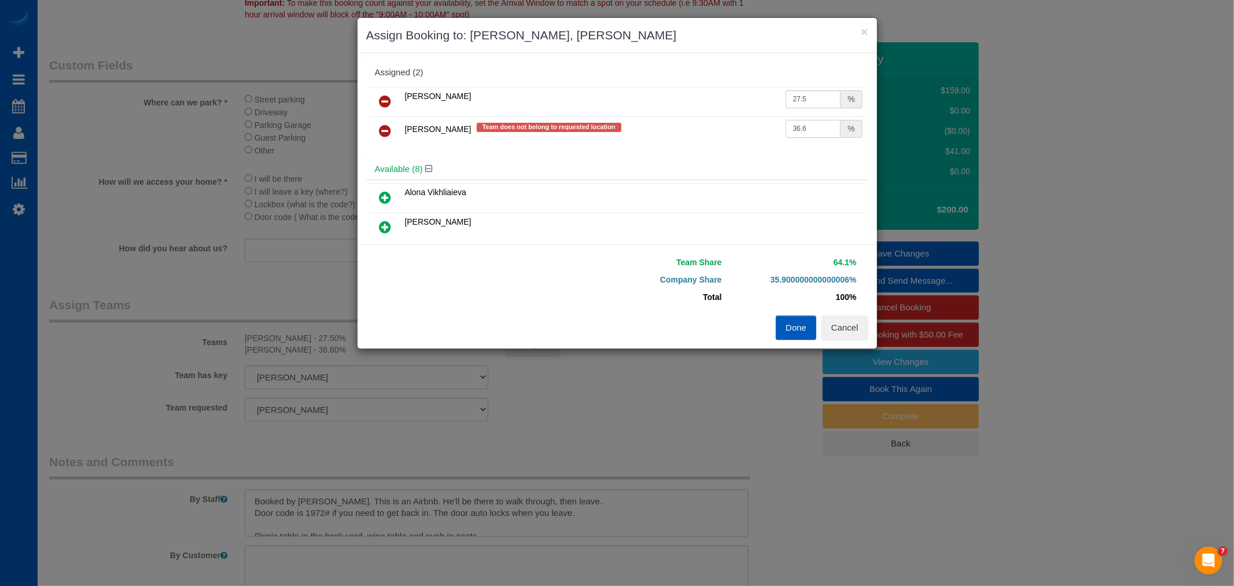
drag, startPoint x: 811, startPoint y: 125, endPoint x: 724, endPoint y: 142, distance: 88.5
click at [724, 142] on tr "[PERSON_NAME] Team does not belong to requested location 36.6 %" at bounding box center [617, 131] width 496 height 30
type input "55"
drag, startPoint x: 808, startPoint y: 94, endPoint x: 766, endPoint y: 114, distance: 46.1
click at [766, 114] on tr "[PERSON_NAME] 27.5 %" at bounding box center [617, 102] width 496 height 30
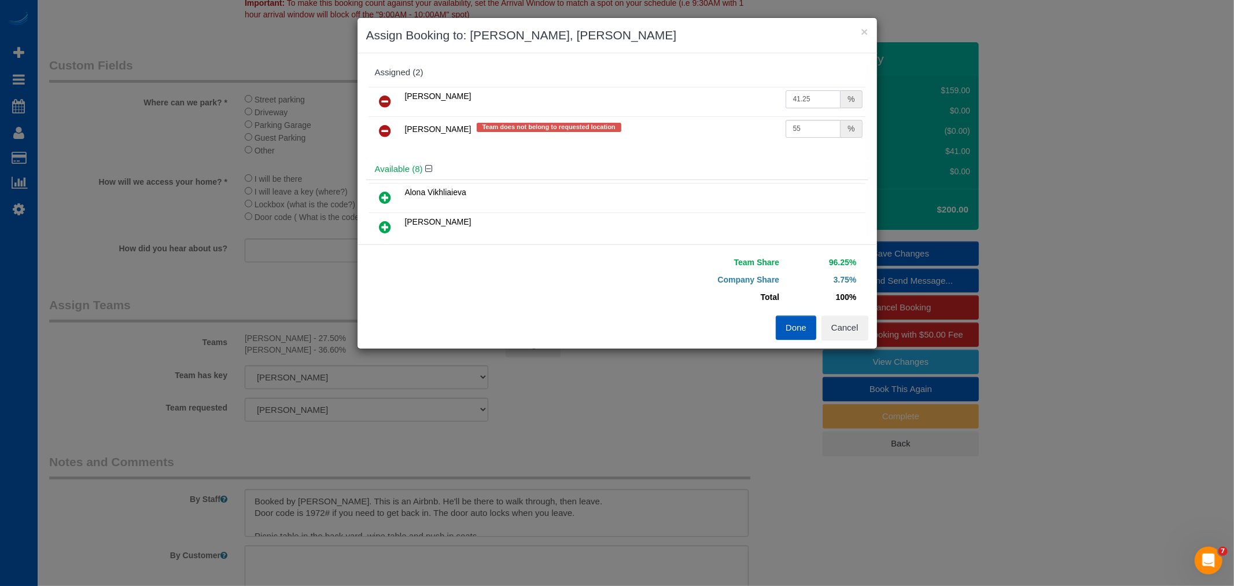
type input "41.25"
click at [790, 336] on button "Done" at bounding box center [796, 327] width 41 height 24
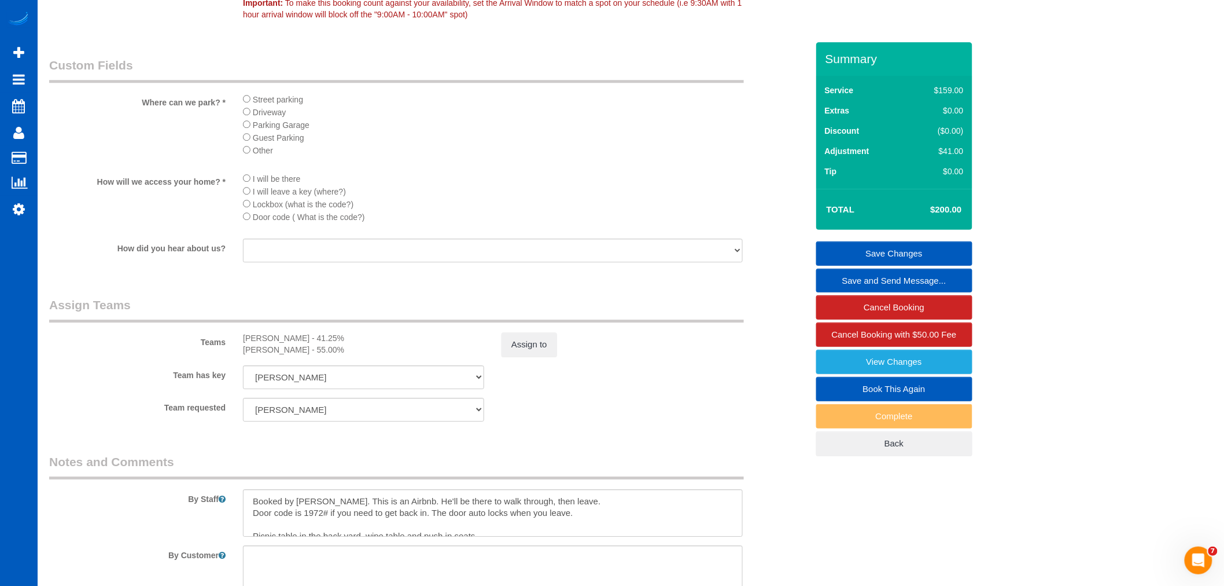
click at [933, 251] on link "Save Changes" at bounding box center [894, 253] width 156 height 24
